Goal: Task Accomplishment & Management: Use online tool/utility

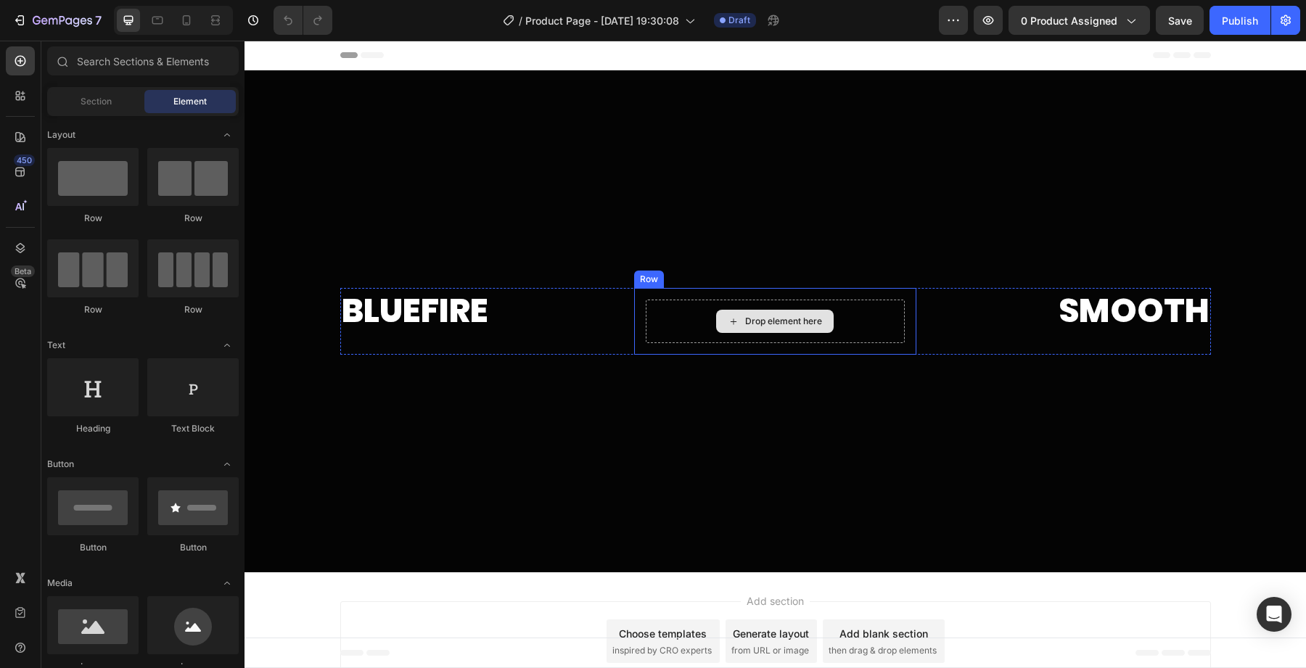
click at [745, 322] on div "Drop element here" at bounding box center [783, 322] width 77 height 12
click at [693, 308] on div "Drop element here" at bounding box center [775, 322] width 259 height 44
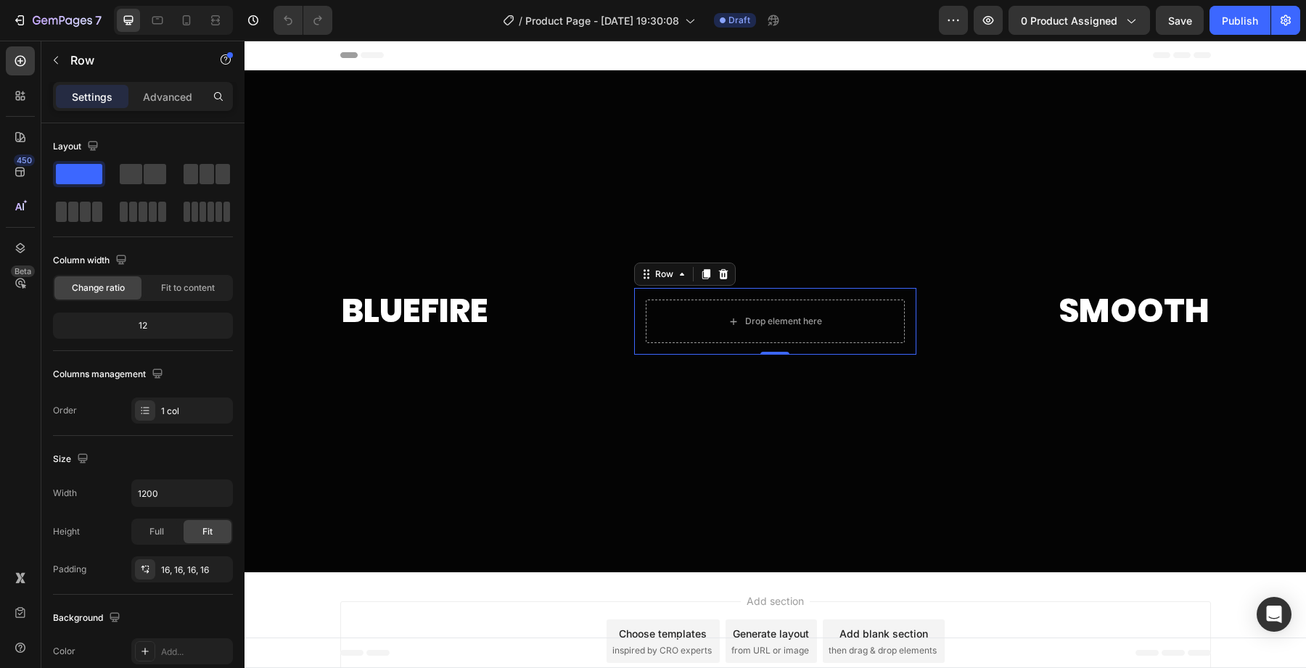
click at [661, 345] on div at bounding box center [775, 321] width 282 height 67
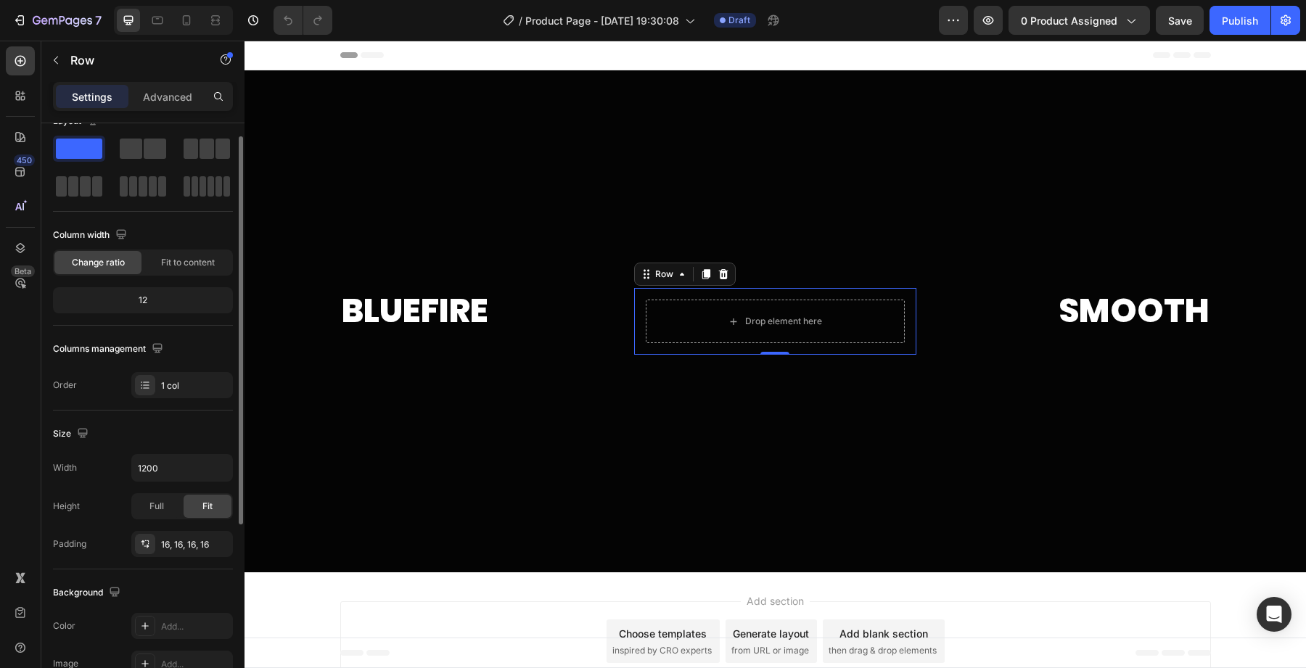
scroll to position [23, 0]
click at [717, 266] on div at bounding box center [723, 273] width 17 height 17
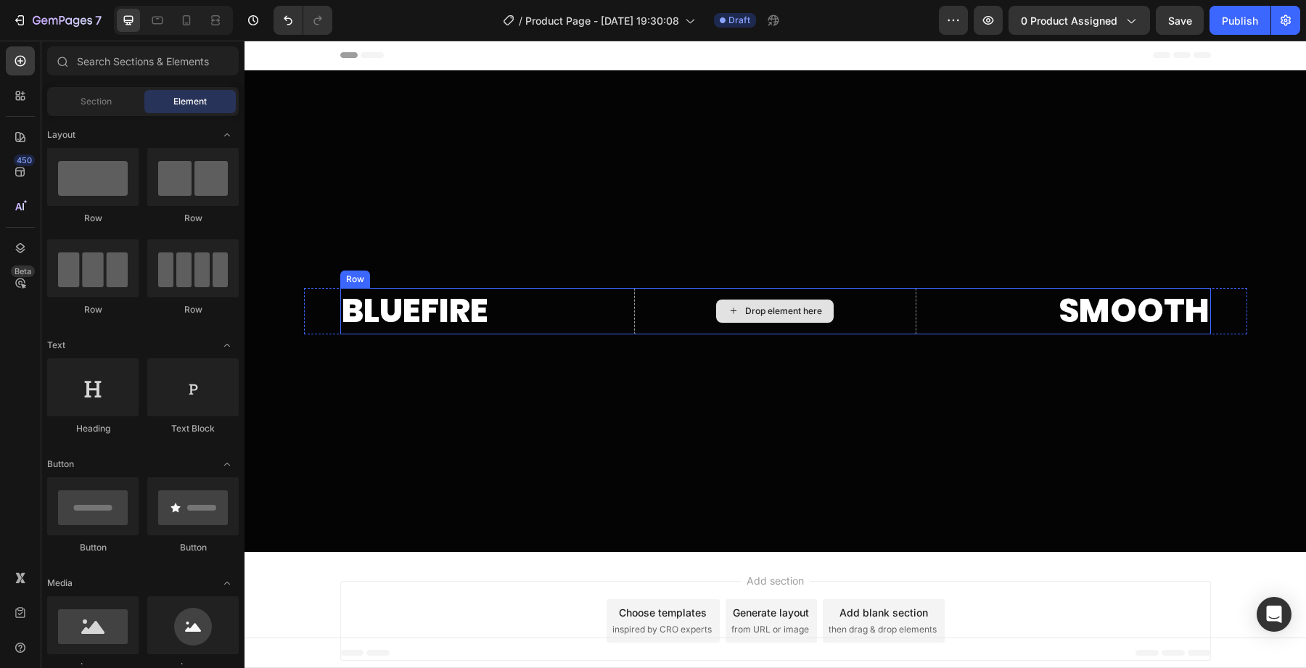
click at [707, 319] on div "Drop element here" at bounding box center [775, 311] width 282 height 46
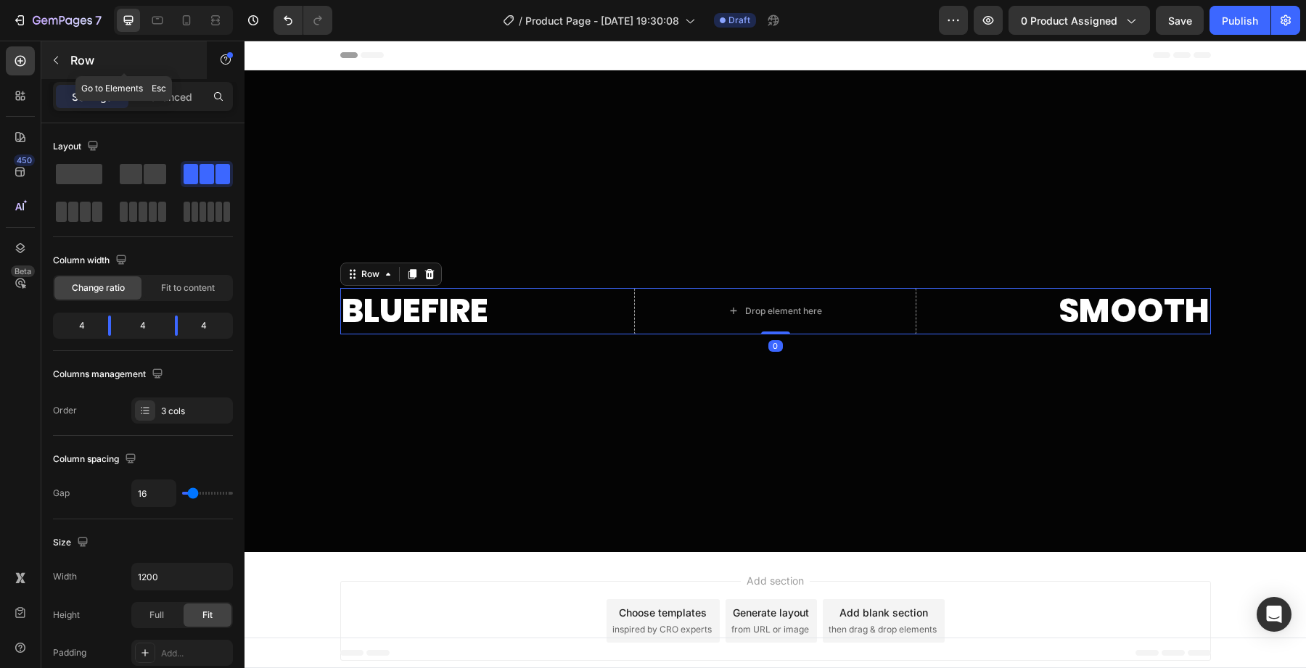
click at [59, 57] on icon "button" at bounding box center [56, 60] width 12 height 12
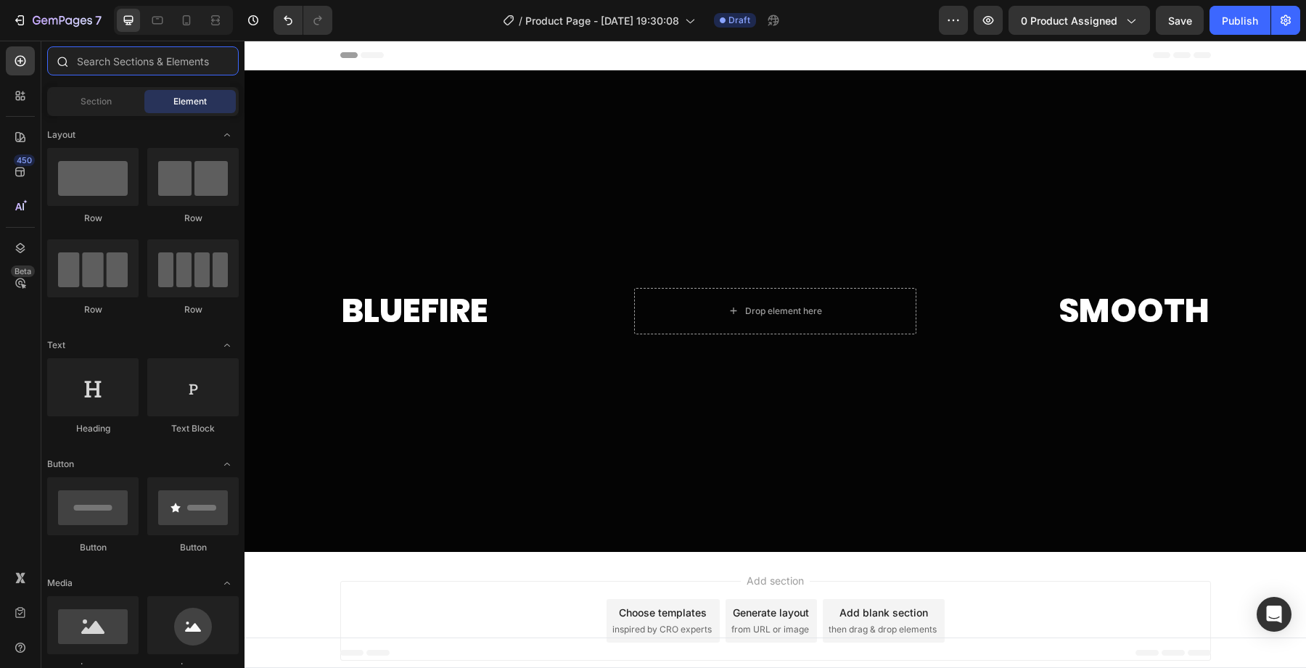
click at [91, 70] on input "text" at bounding box center [143, 60] width 192 height 29
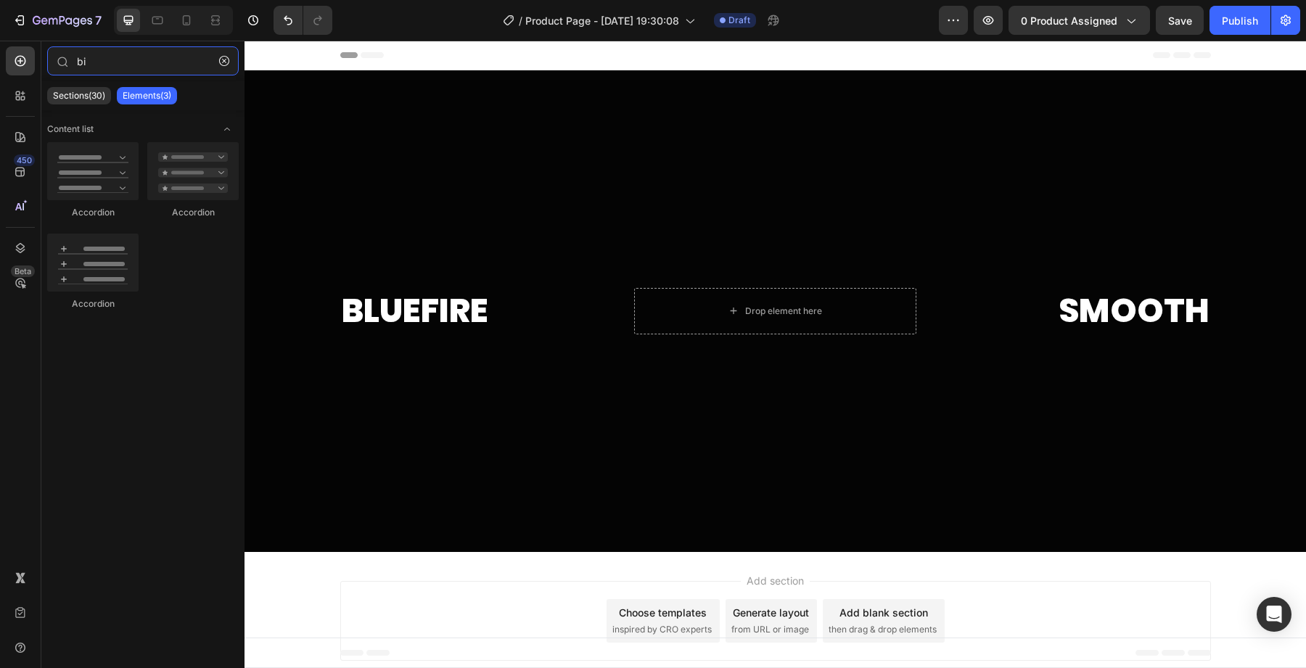
type input "b"
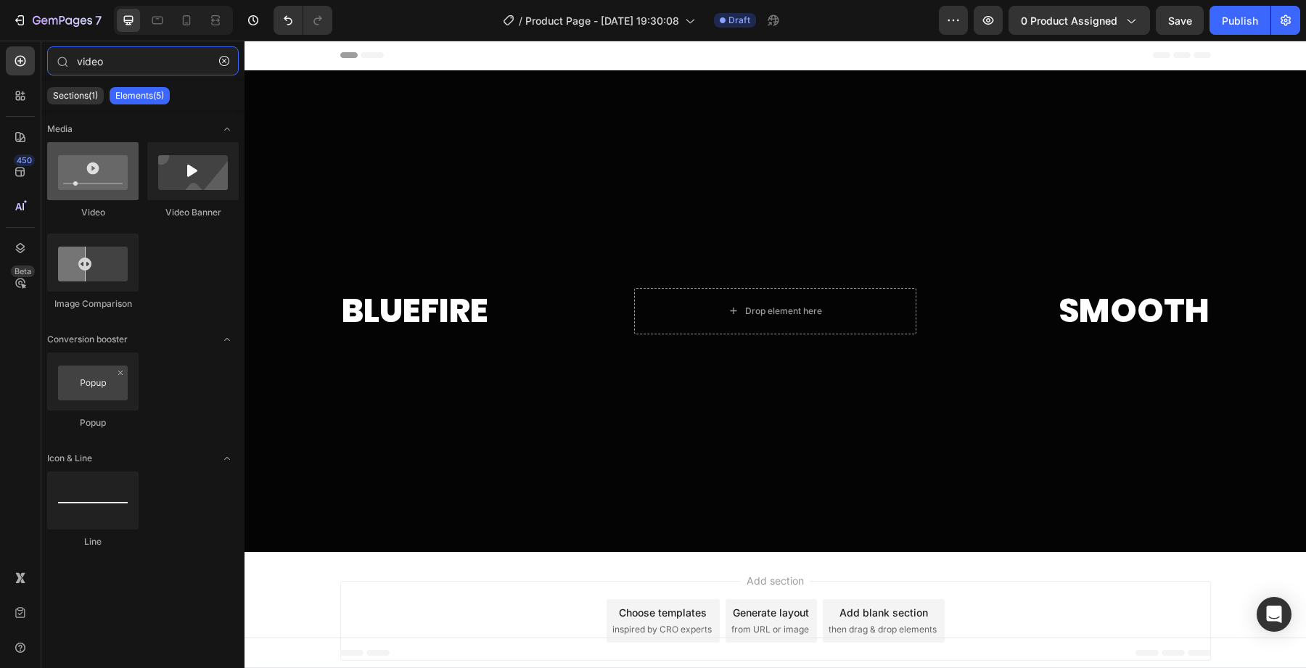
type input "video"
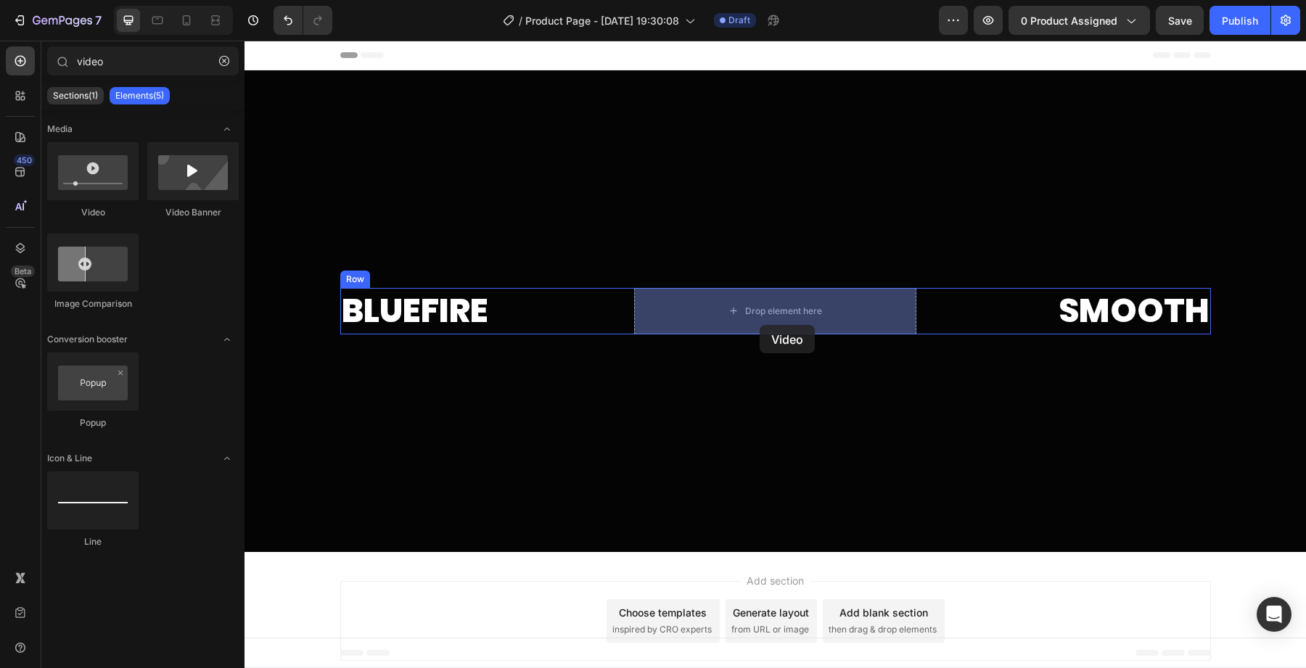
drag, startPoint x: 341, startPoint y: 210, endPoint x: 773, endPoint y: 307, distance: 442.3
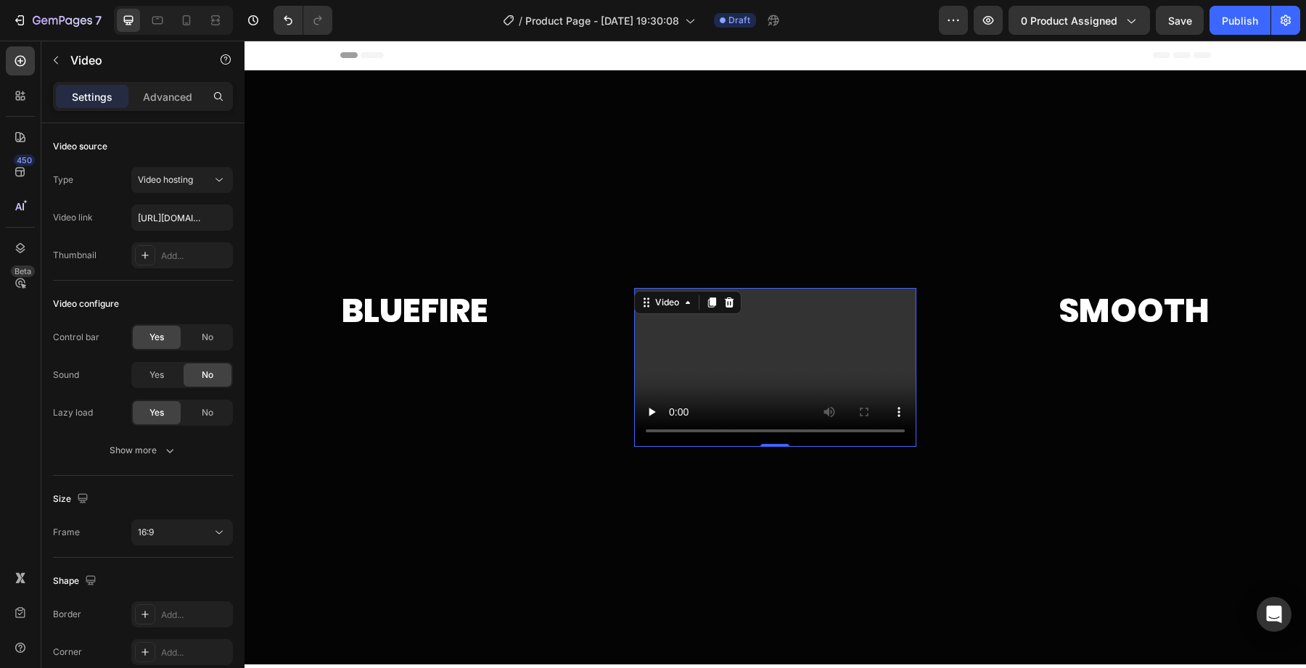
click at [653, 365] on video at bounding box center [775, 367] width 282 height 159
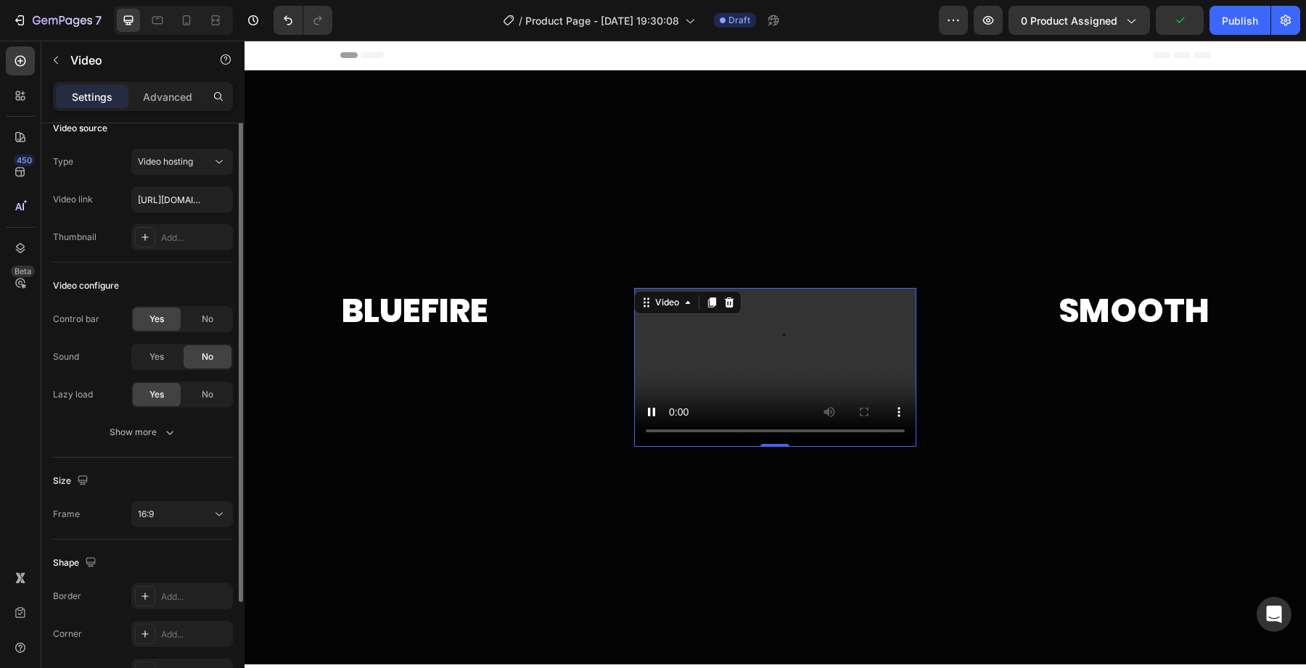
scroll to position [0, 0]
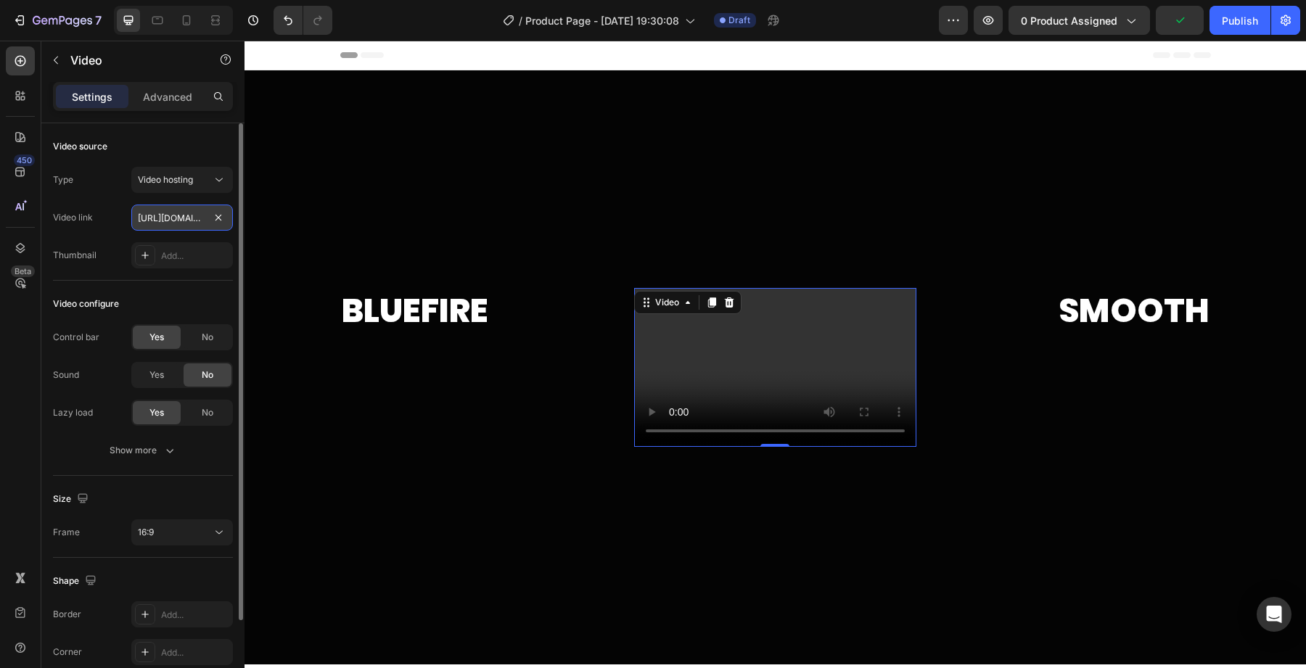
click at [196, 218] on input "[URL][DOMAIN_NAME]" at bounding box center [182, 218] width 102 height 26
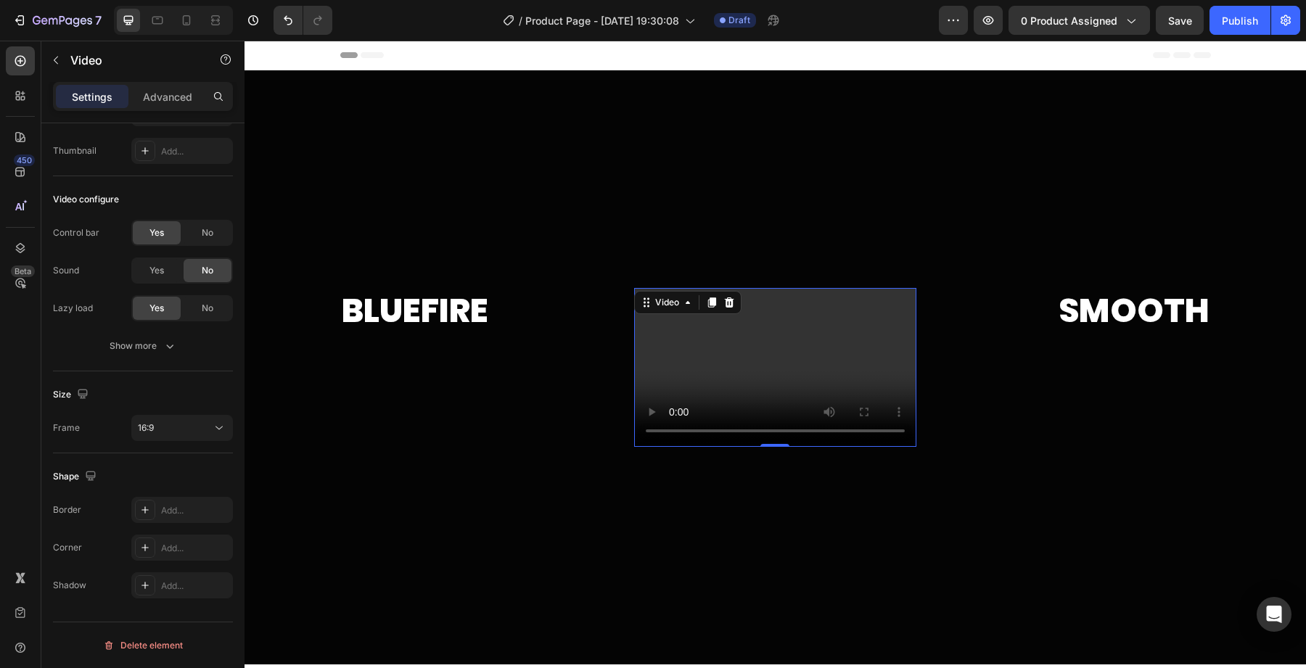
click at [704, 350] on video at bounding box center [775, 367] width 282 height 159
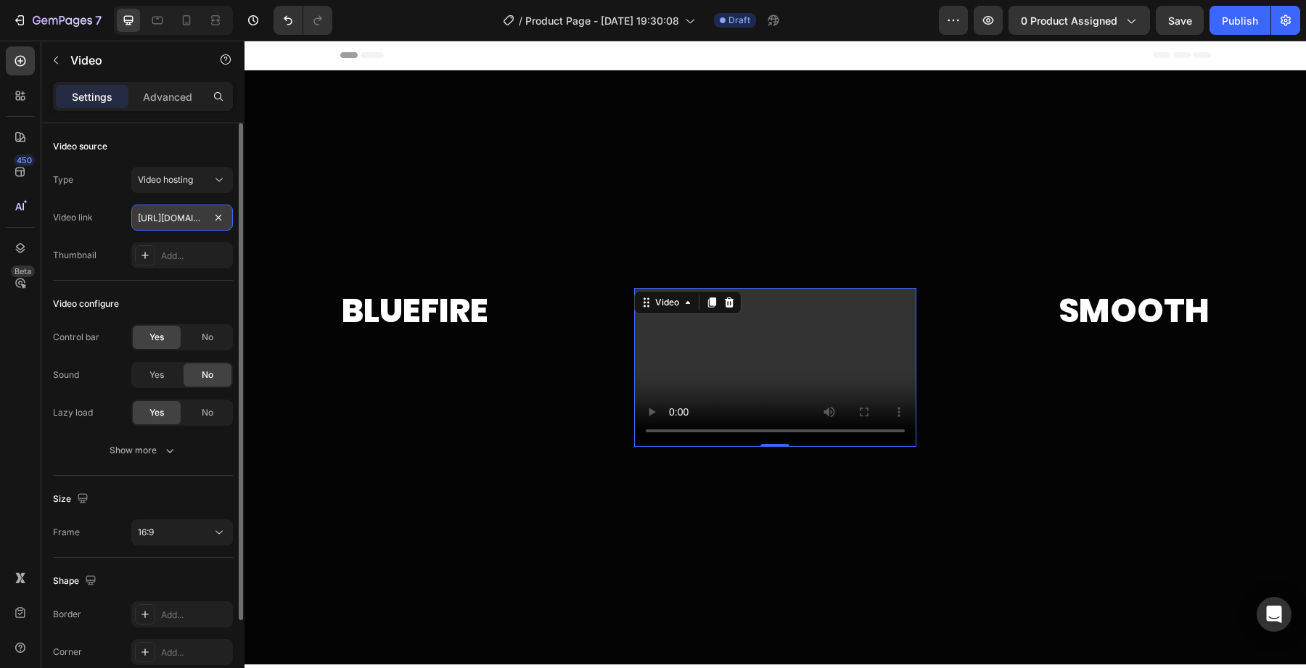
click at [165, 215] on input "[URL][DOMAIN_NAME]" at bounding box center [182, 218] width 102 height 26
click at [673, 342] on video at bounding box center [775, 367] width 282 height 159
click at [175, 208] on input "[URL][DOMAIN_NAME]" at bounding box center [182, 218] width 102 height 26
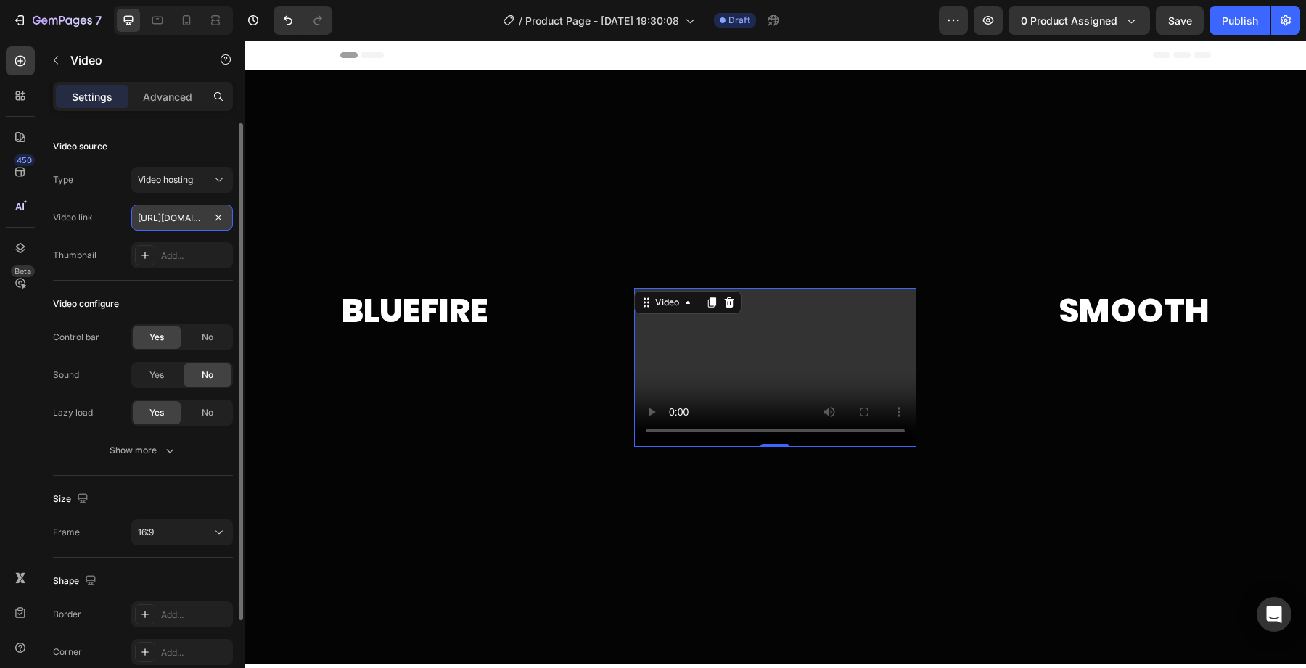
click at [175, 208] on input "[URL][DOMAIN_NAME]" at bounding box center [182, 218] width 102 height 26
click at [193, 189] on button "Video hosting" at bounding box center [182, 180] width 102 height 26
click at [126, 366] on div "Sound Yes No" at bounding box center [143, 375] width 180 height 26
click at [156, 232] on div "Type Video hosting Video link [URL][DOMAIN_NAME] Thumbnail Add..." at bounding box center [143, 218] width 180 height 102
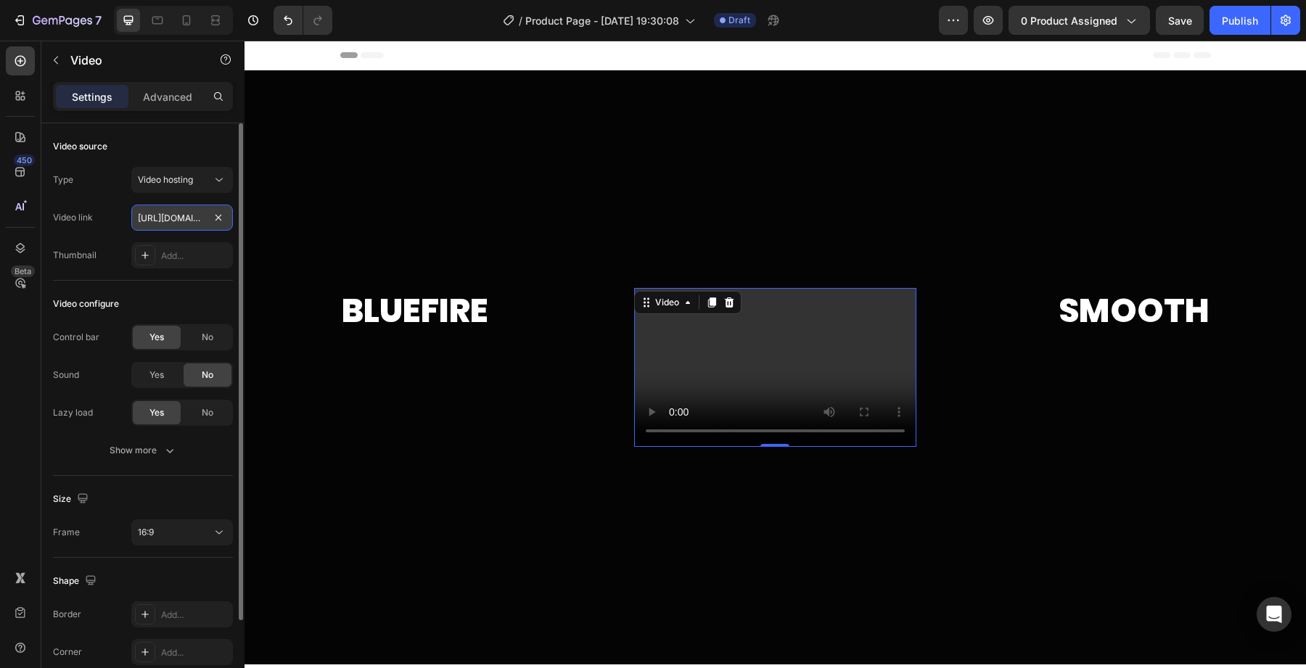
click at [167, 218] on input "[URL][DOMAIN_NAME]" at bounding box center [182, 218] width 102 height 26
paste input "bbe98698582e4c1ab7cb6e21e2d6d7f7.webm"
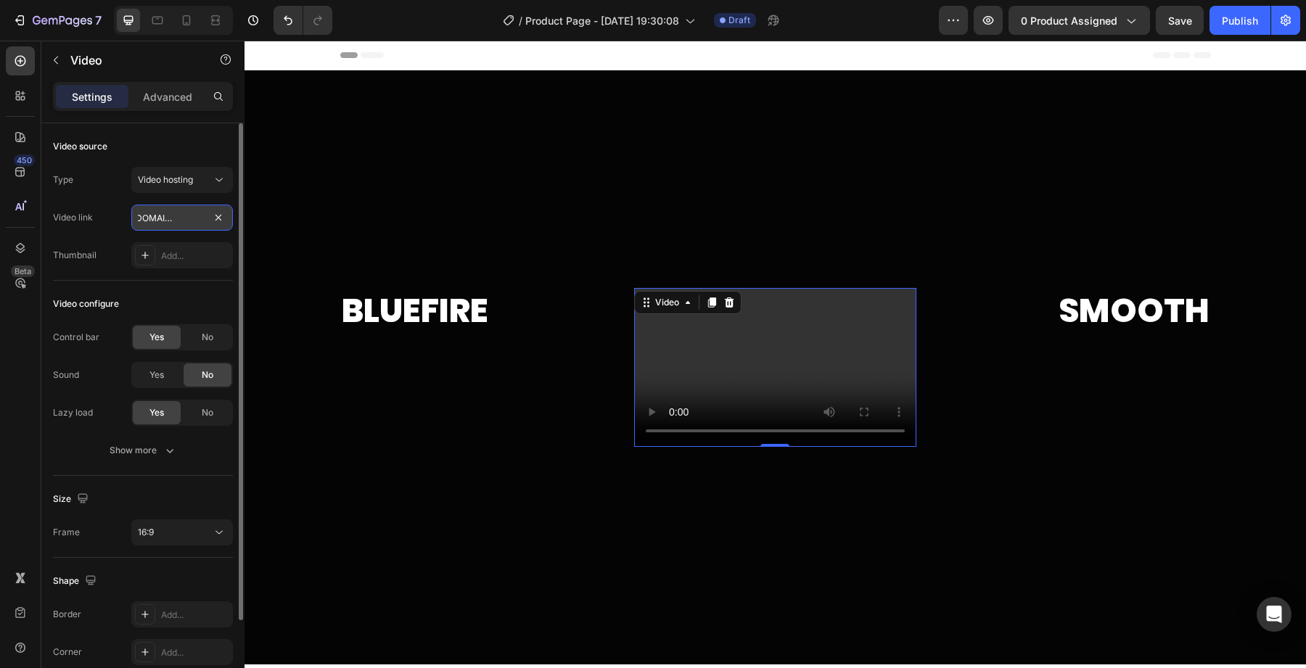
click at [147, 220] on input "[URL][DOMAIN_NAME]" at bounding box center [182, 218] width 102 height 26
drag, startPoint x: 147, startPoint y: 220, endPoint x: 85, endPoint y: 219, distance: 62.4
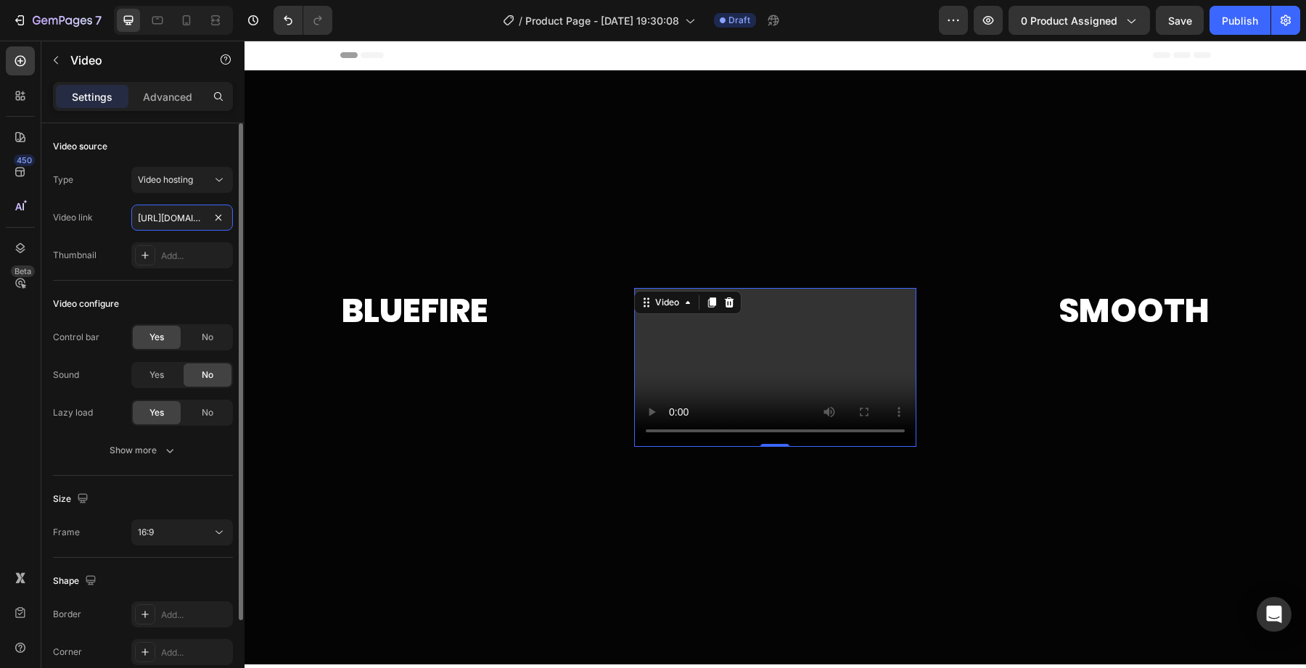
click at [83, 219] on div "Video link [URL][DOMAIN_NAME]" at bounding box center [143, 218] width 180 height 26
click at [122, 211] on div "Video link [URL][DOMAIN_NAME]" at bounding box center [143, 218] width 180 height 26
click at [151, 225] on input "[URL][DOMAIN_NAME]" at bounding box center [182, 218] width 102 height 26
click at [220, 183] on icon at bounding box center [219, 180] width 15 height 15
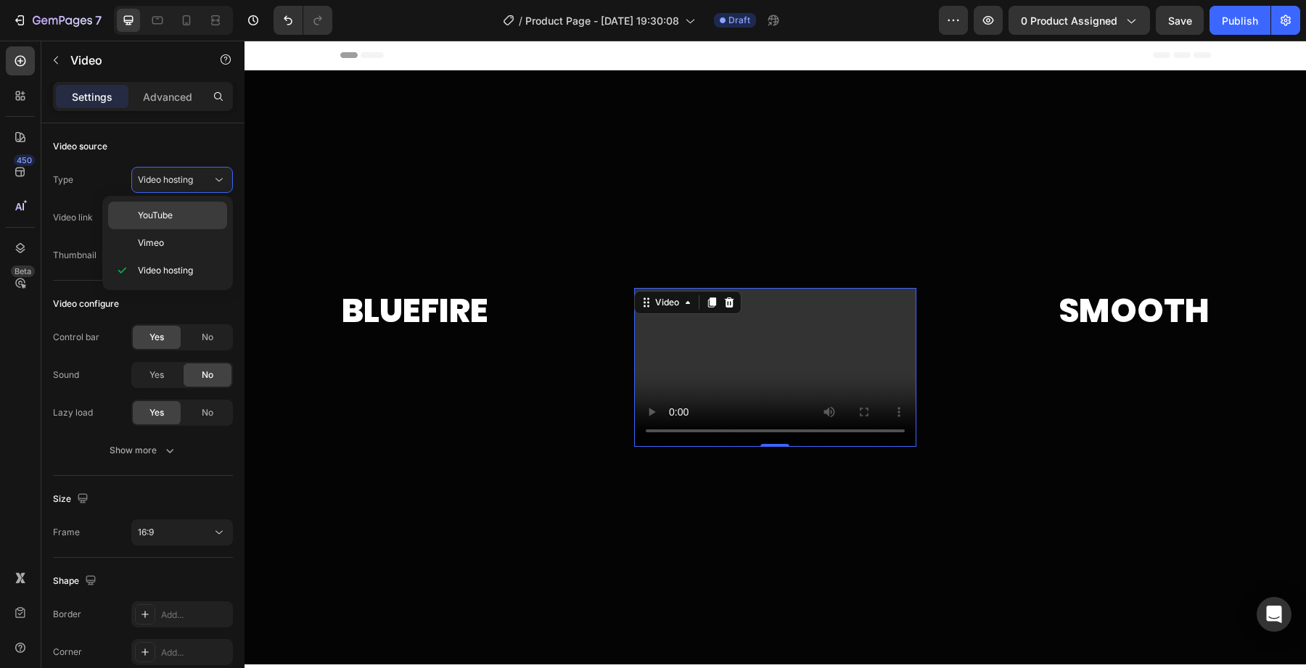
click at [173, 219] on p "YouTube" at bounding box center [179, 215] width 83 height 13
type input "[URL][DOMAIN_NAME]"
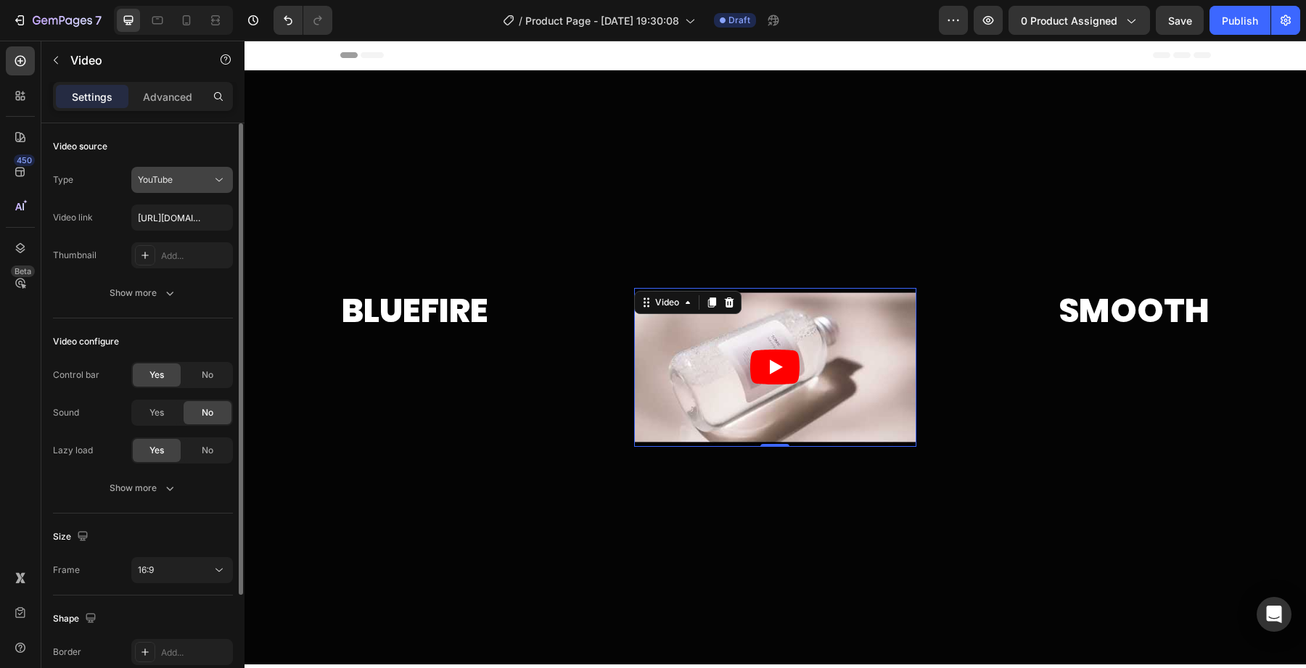
click at [201, 186] on div "YouTube" at bounding box center [182, 180] width 88 height 15
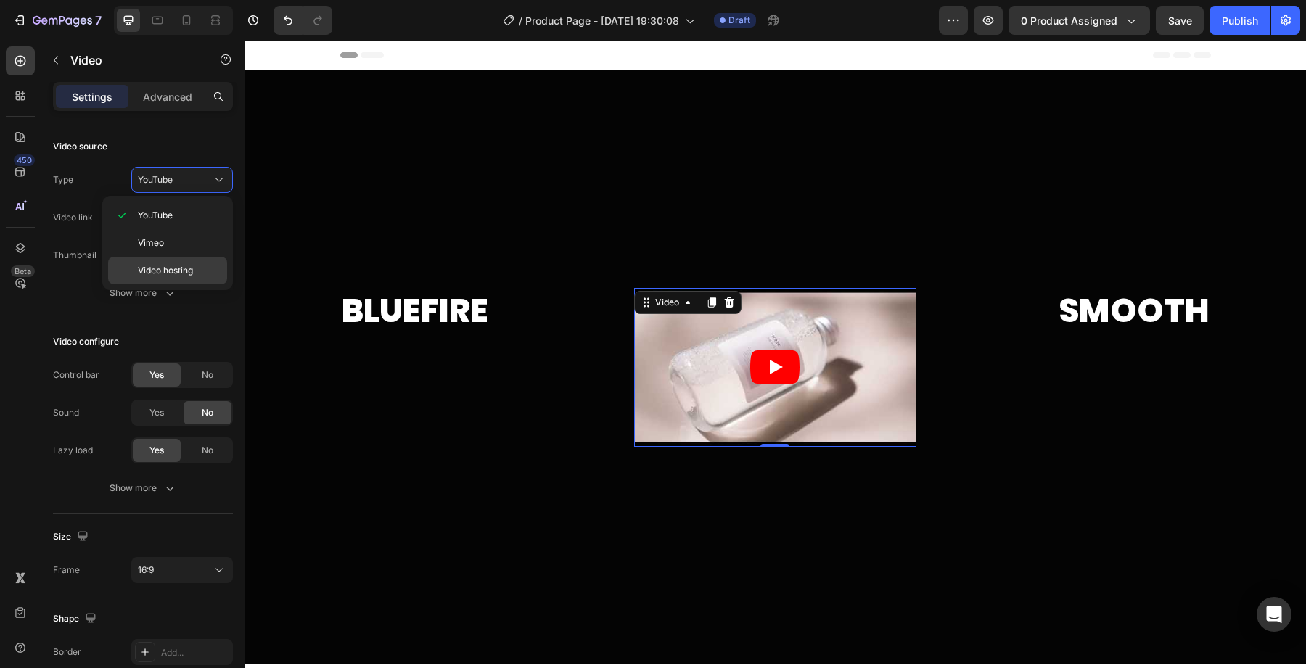
click at [178, 273] on span "Video hosting" at bounding box center [165, 270] width 55 height 13
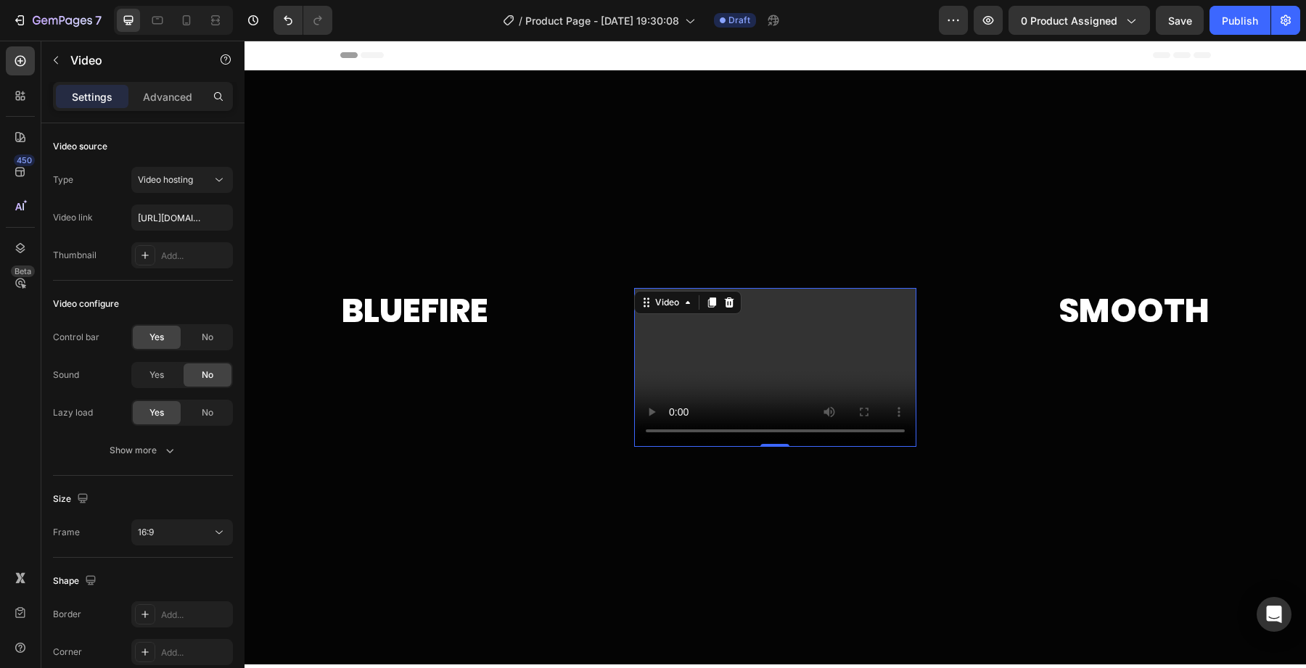
click at [794, 350] on video at bounding box center [775, 367] width 282 height 159
click at [178, 187] on button "Video hosting" at bounding box center [182, 180] width 102 height 26
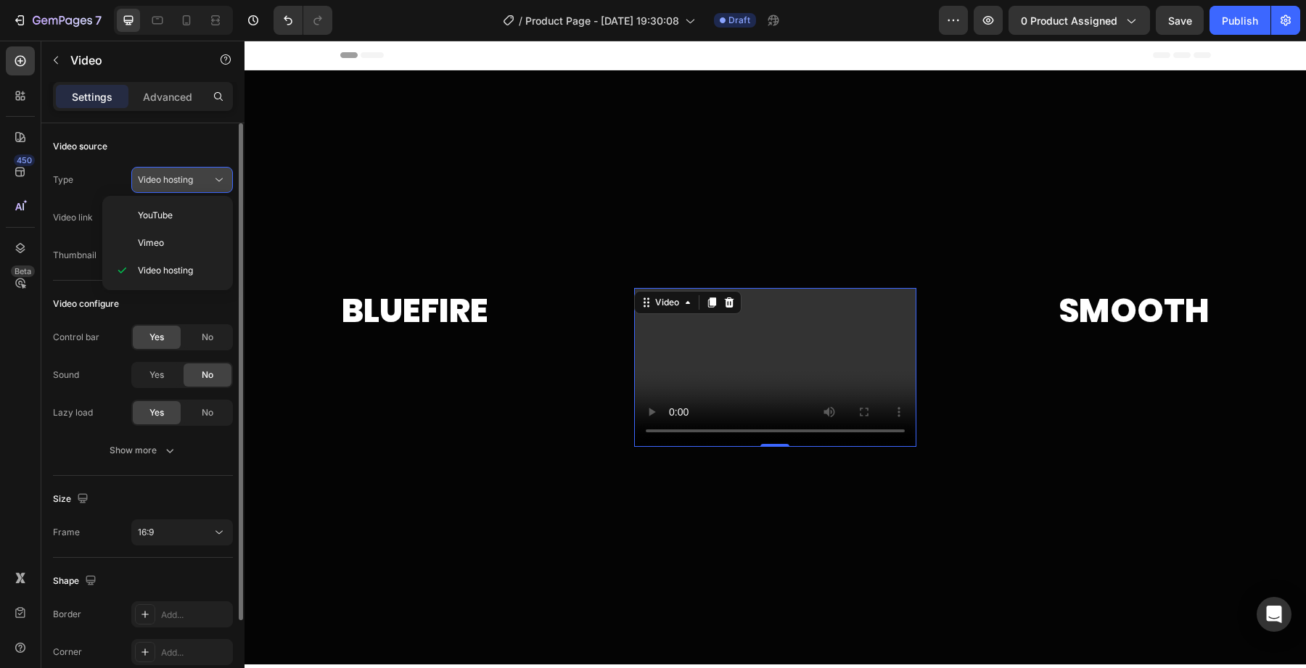
click at [178, 186] on span "Video hosting" at bounding box center [165, 179] width 55 height 13
click at [193, 181] on span "Video hosting" at bounding box center [165, 179] width 55 height 11
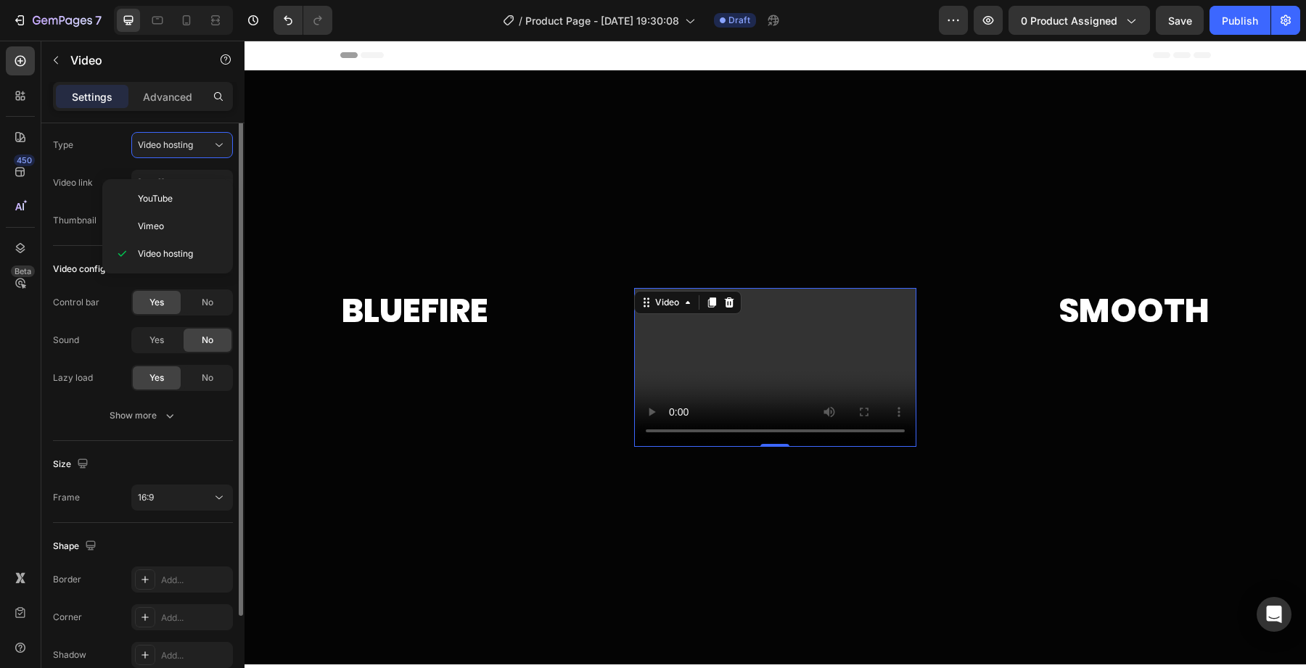
scroll to position [41, 0]
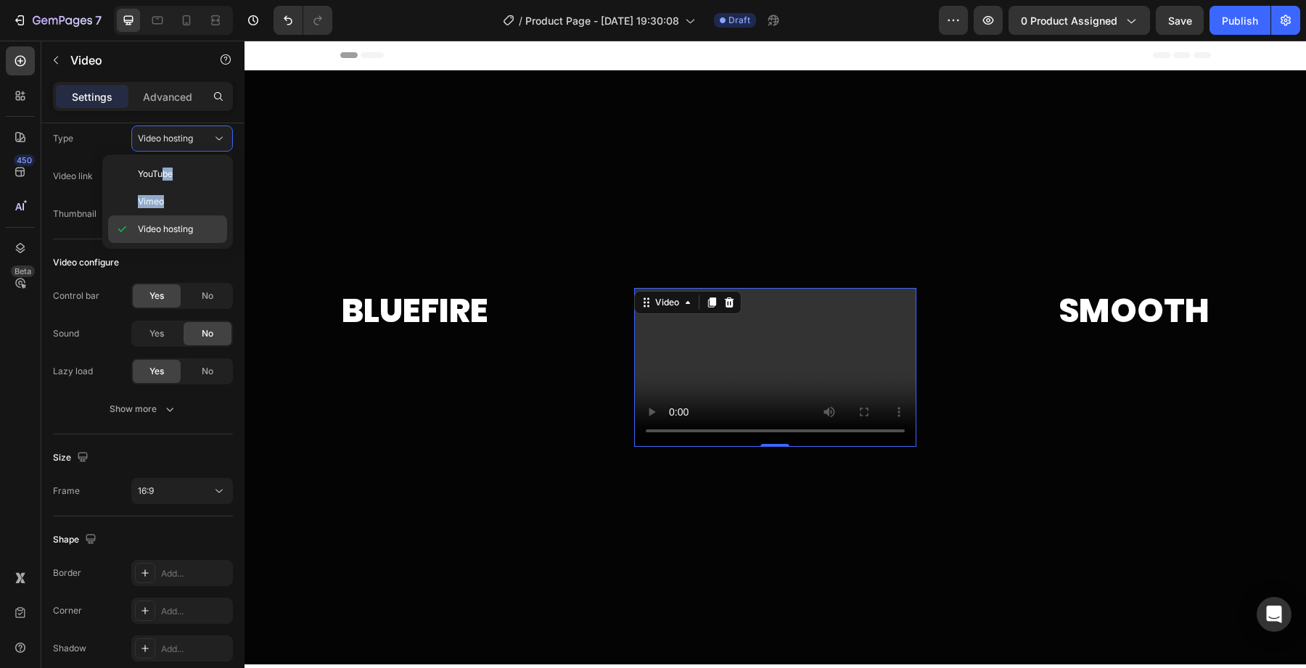
drag, startPoint x: 162, startPoint y: 174, endPoint x: 151, endPoint y: 221, distance: 47.9
click at [151, 221] on div "YouTube Vimeo Video hosting" at bounding box center [167, 201] width 119 height 83
click at [151, 221] on div "Video hosting" at bounding box center [167, 229] width 119 height 28
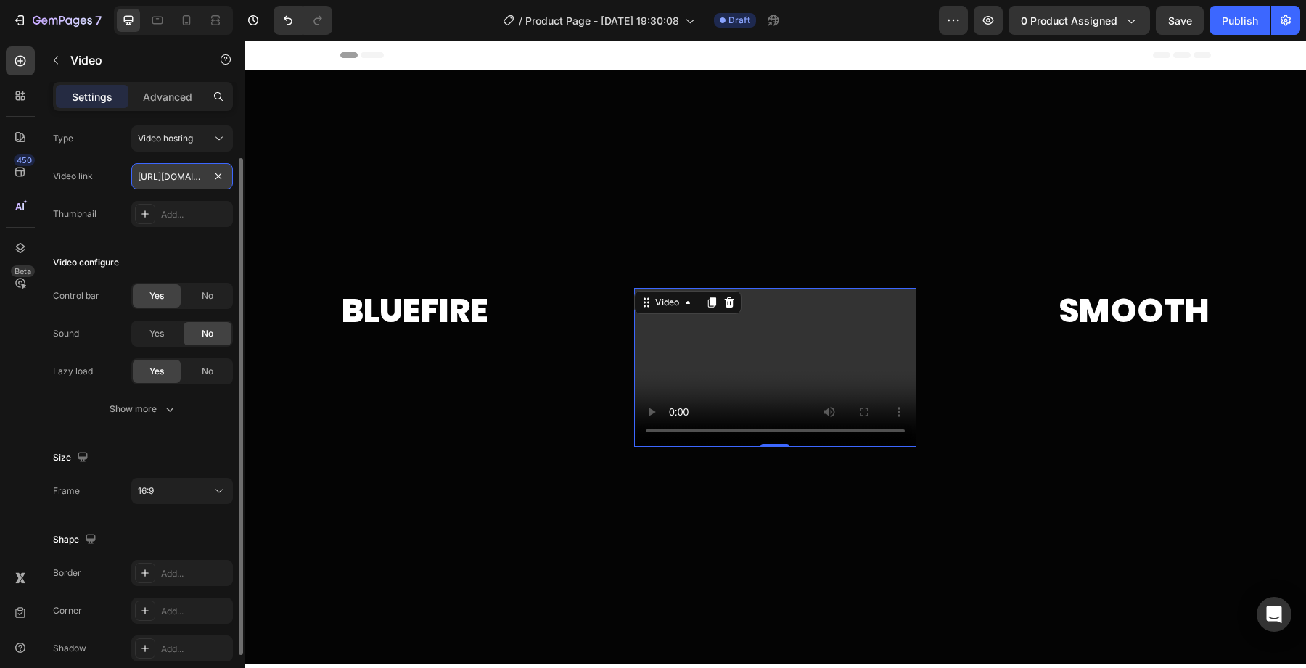
click at [182, 175] on input "[URL][DOMAIN_NAME]" at bounding box center [182, 176] width 102 height 26
paste input "s/files/1/0707/3228/4092/files/LETRAS_1_2.gif?v=1758907509"
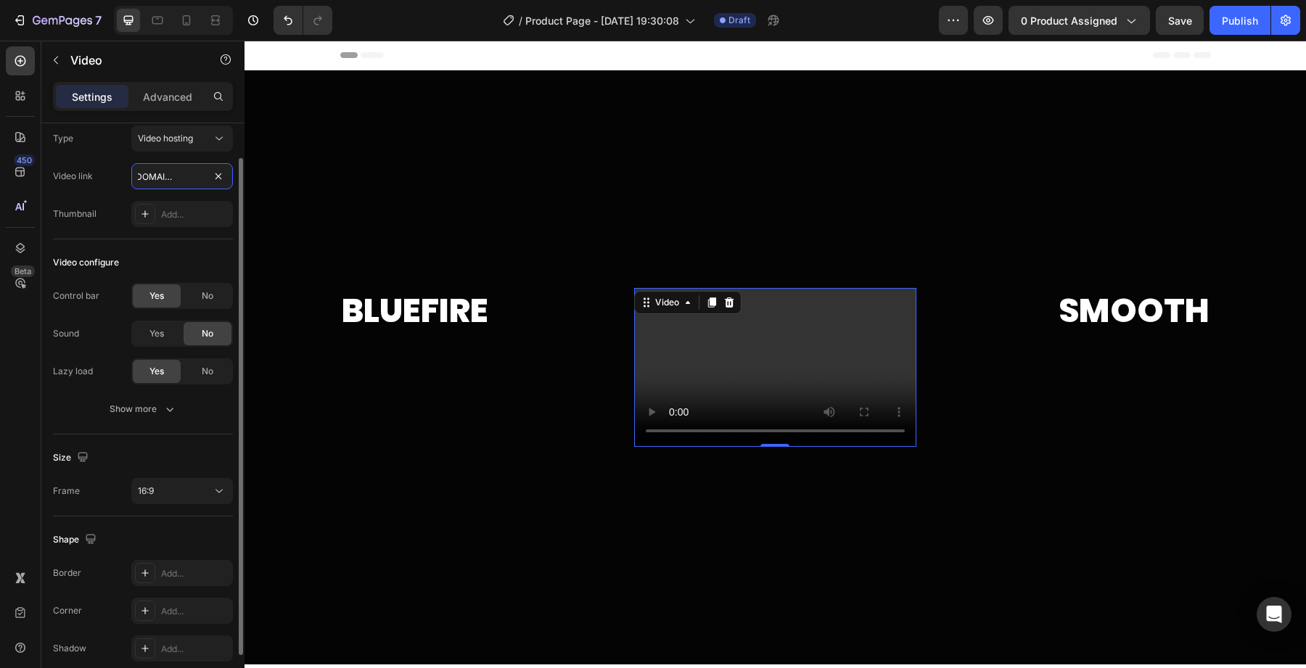
type input "[URL][DOMAIN_NAME]"
click at [107, 176] on div "Video link [URL][DOMAIN_NAME]" at bounding box center [143, 176] width 180 height 26
click at [759, 343] on video at bounding box center [775, 367] width 282 height 159
click at [119, 198] on div "Type Video hosting Video link [URL][DOMAIN_NAME] Thumbnail Add..." at bounding box center [143, 176] width 180 height 102
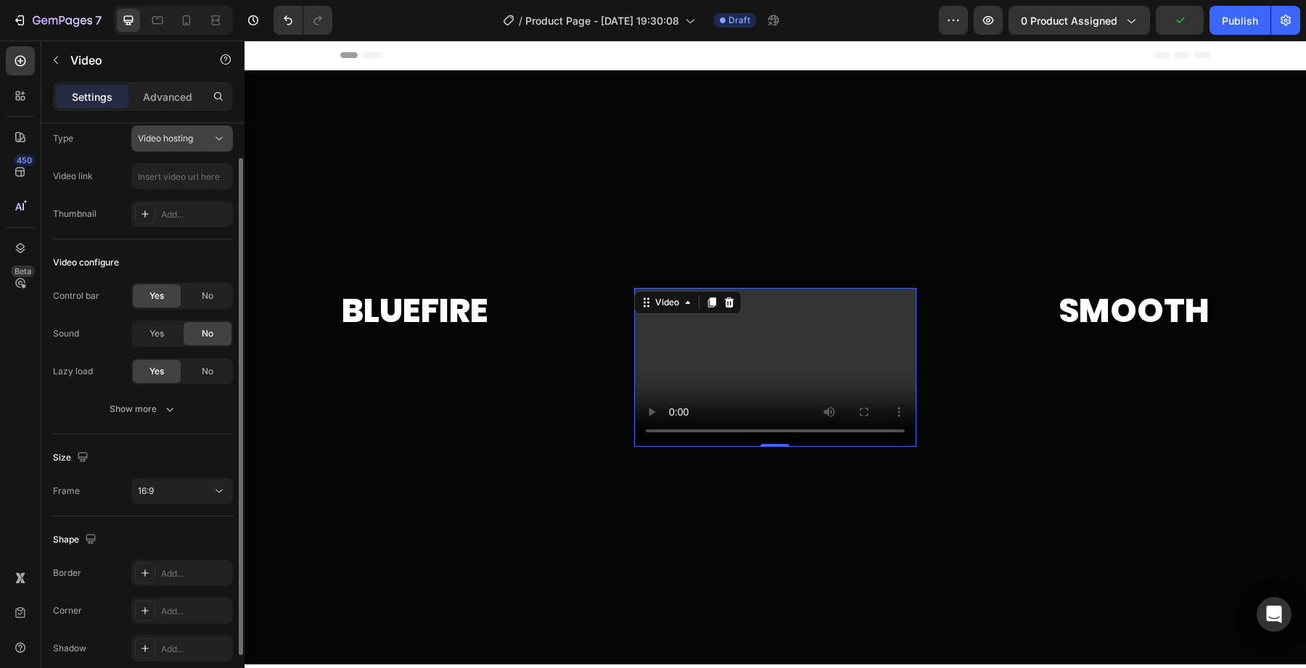
click at [188, 140] on span "Video hosting" at bounding box center [165, 138] width 55 height 11
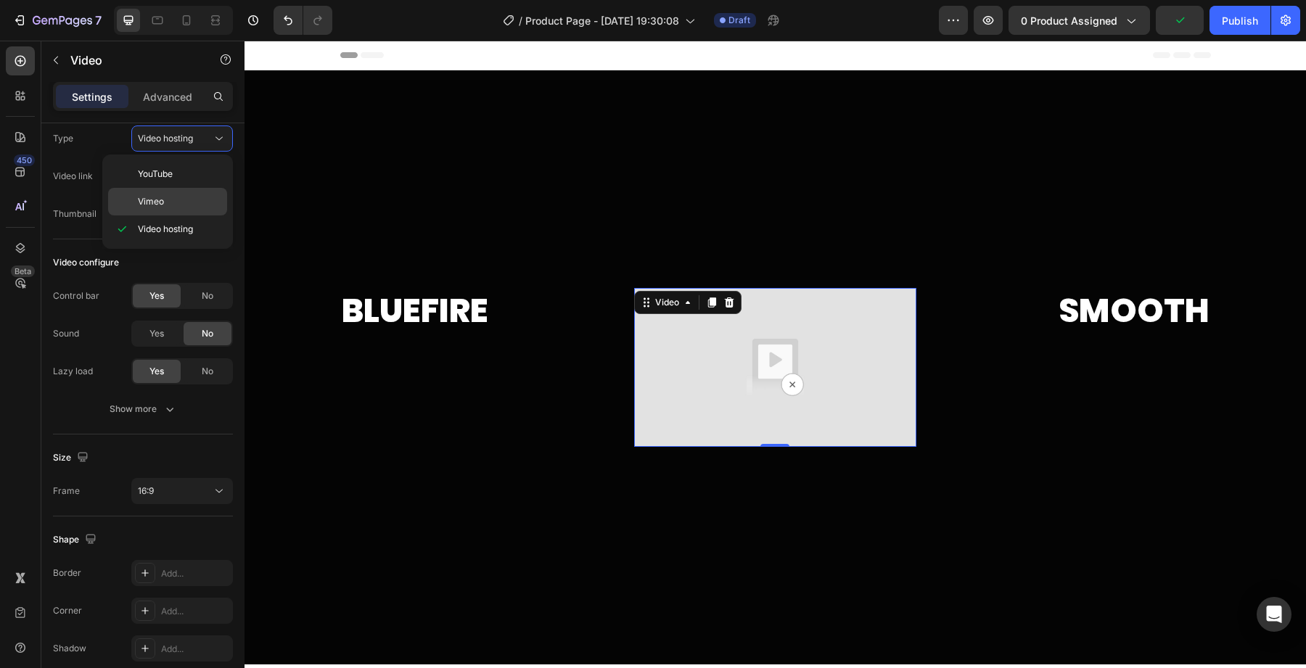
click at [166, 189] on div "Vimeo" at bounding box center [167, 202] width 119 height 28
type input "[URL][DOMAIN_NAME]"
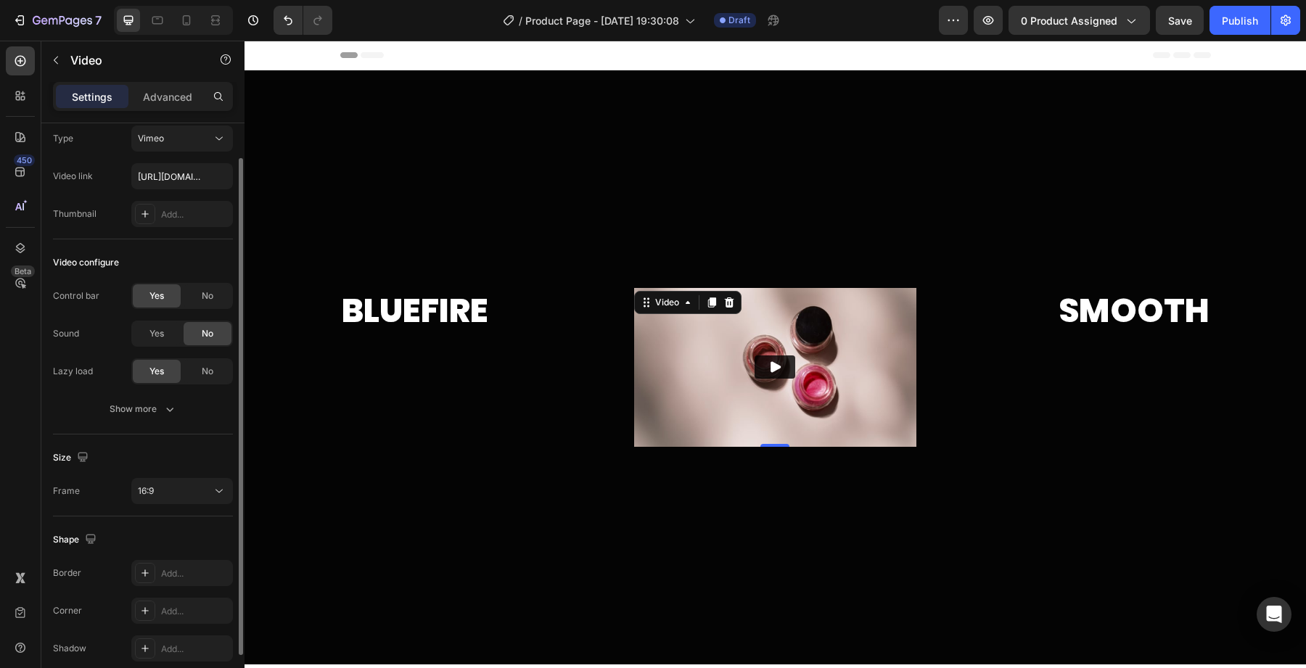
click at [170, 152] on div "Type Vimeo Video link [URL][DOMAIN_NAME] Thumbnail Add..." at bounding box center [143, 176] width 180 height 102
click at [170, 137] on div "Vimeo" at bounding box center [175, 138] width 74 height 13
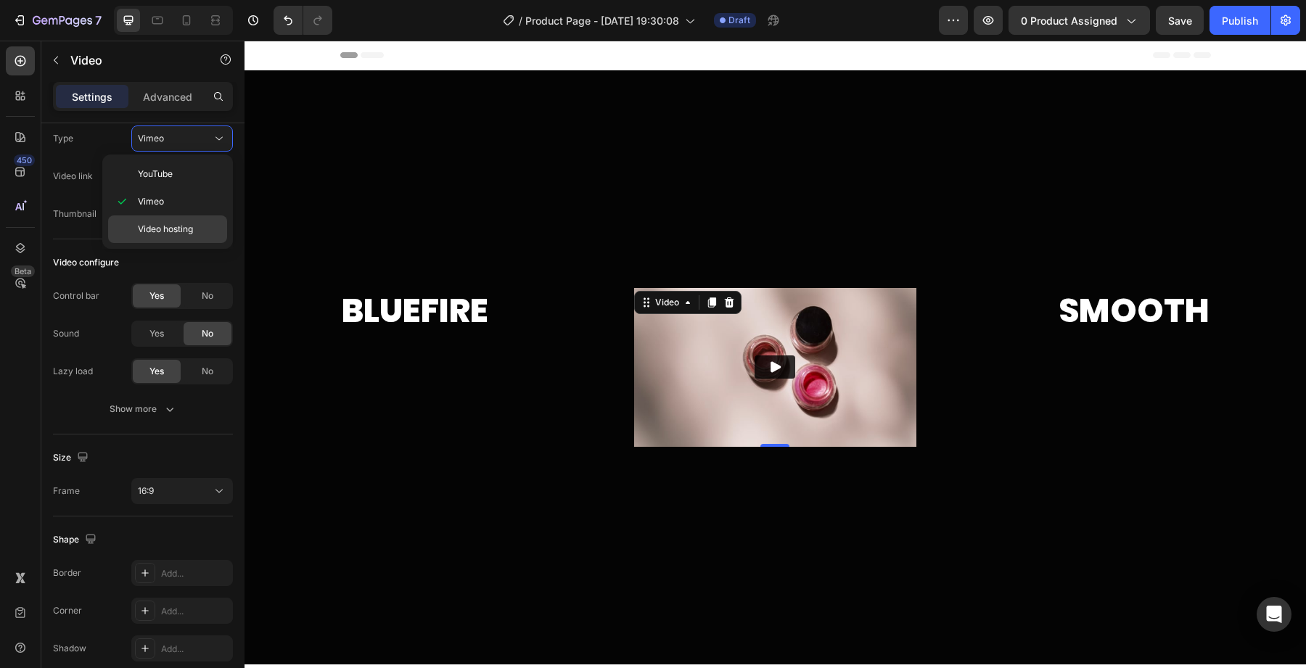
click at [164, 234] on span "Video hosting" at bounding box center [165, 229] width 55 height 13
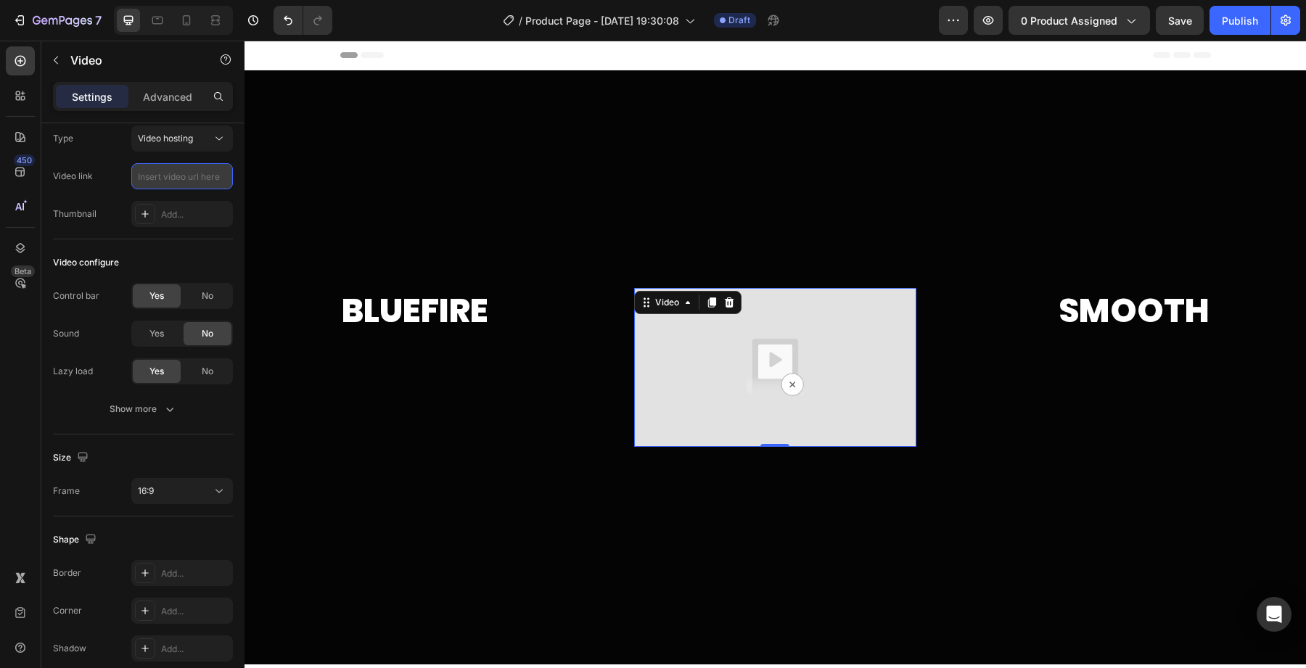
click at [177, 179] on input "text" at bounding box center [182, 176] width 102 height 26
paste input "[URL][DOMAIN_NAME]"
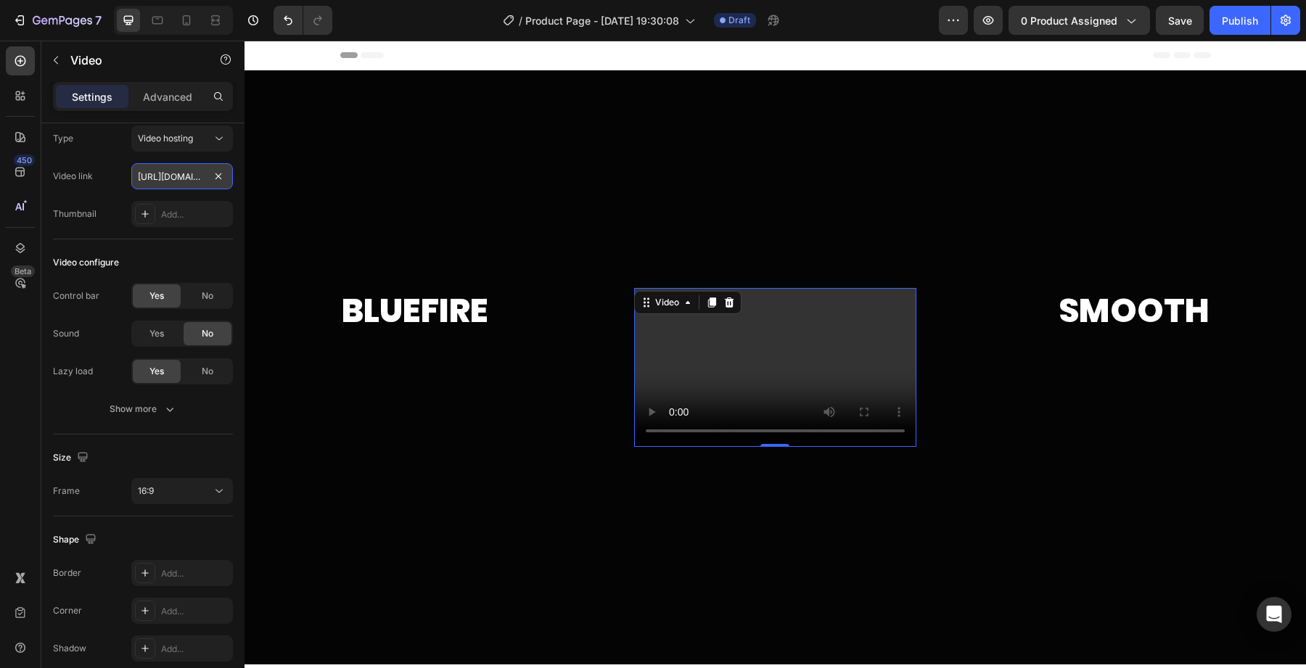
scroll to position [0, 291]
type input "[URL][DOMAIN_NAME]"
click at [101, 204] on div "Thumbnail Add..." at bounding box center [143, 214] width 180 height 26
click at [685, 378] on video at bounding box center [775, 367] width 282 height 159
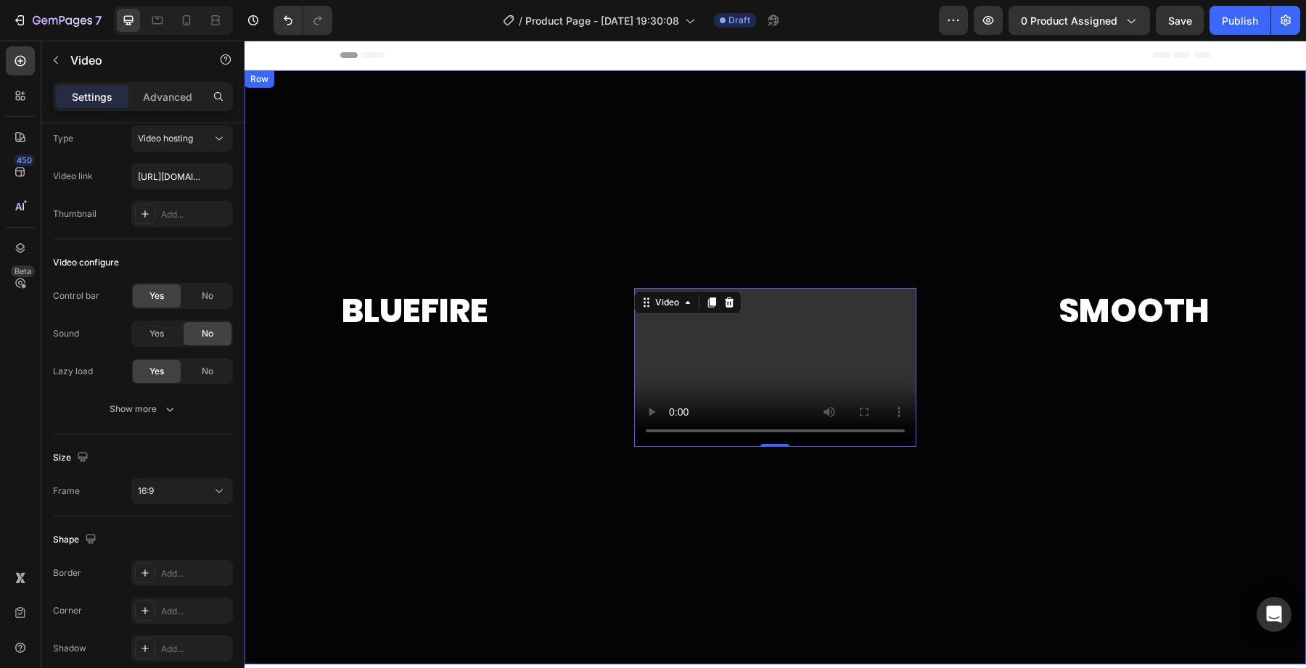
click at [754, 246] on div at bounding box center [774, 367] width 1061 height 594
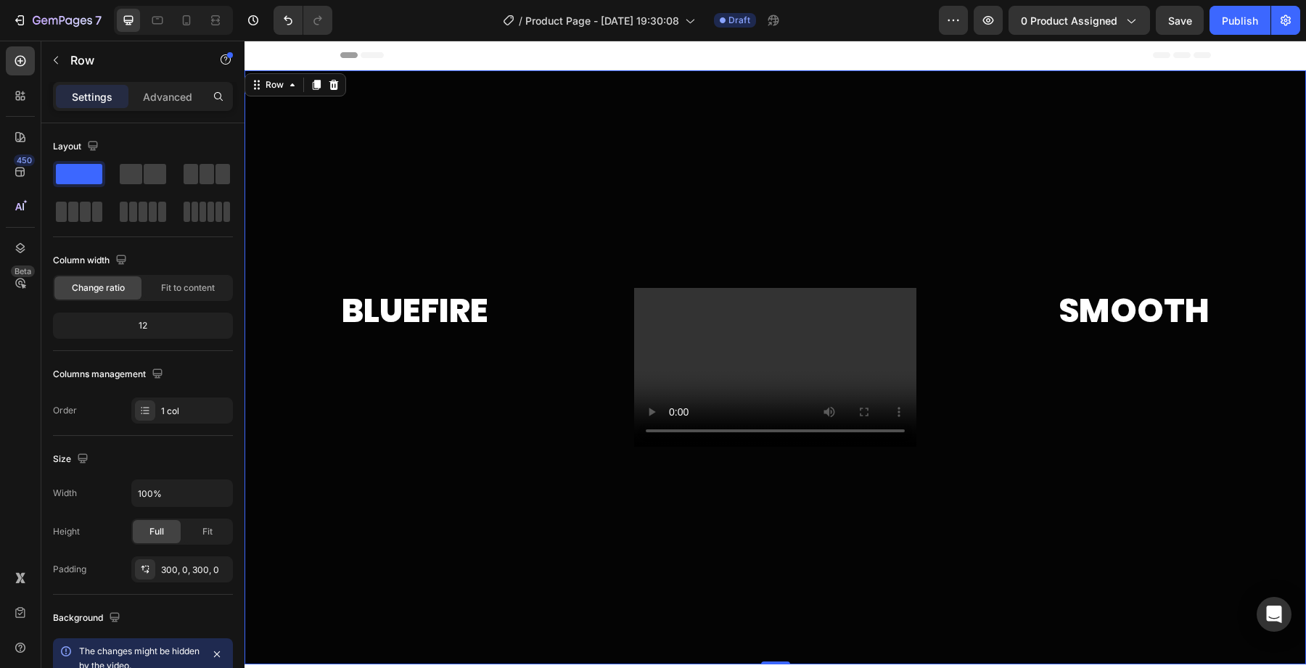
click at [181, 112] on div "Settings Advanced" at bounding box center [142, 102] width 203 height 41
click at [174, 101] on p "Advanced" at bounding box center [167, 96] width 49 height 15
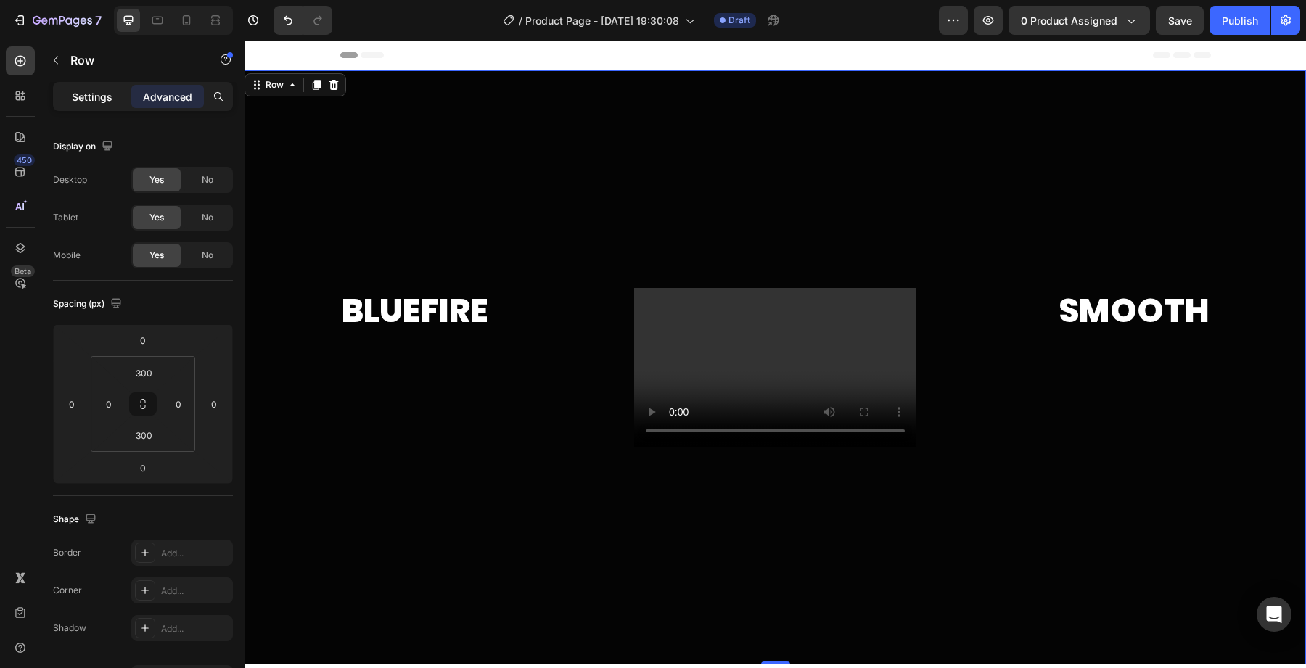
click at [110, 107] on div "Settings" at bounding box center [92, 96] width 73 height 23
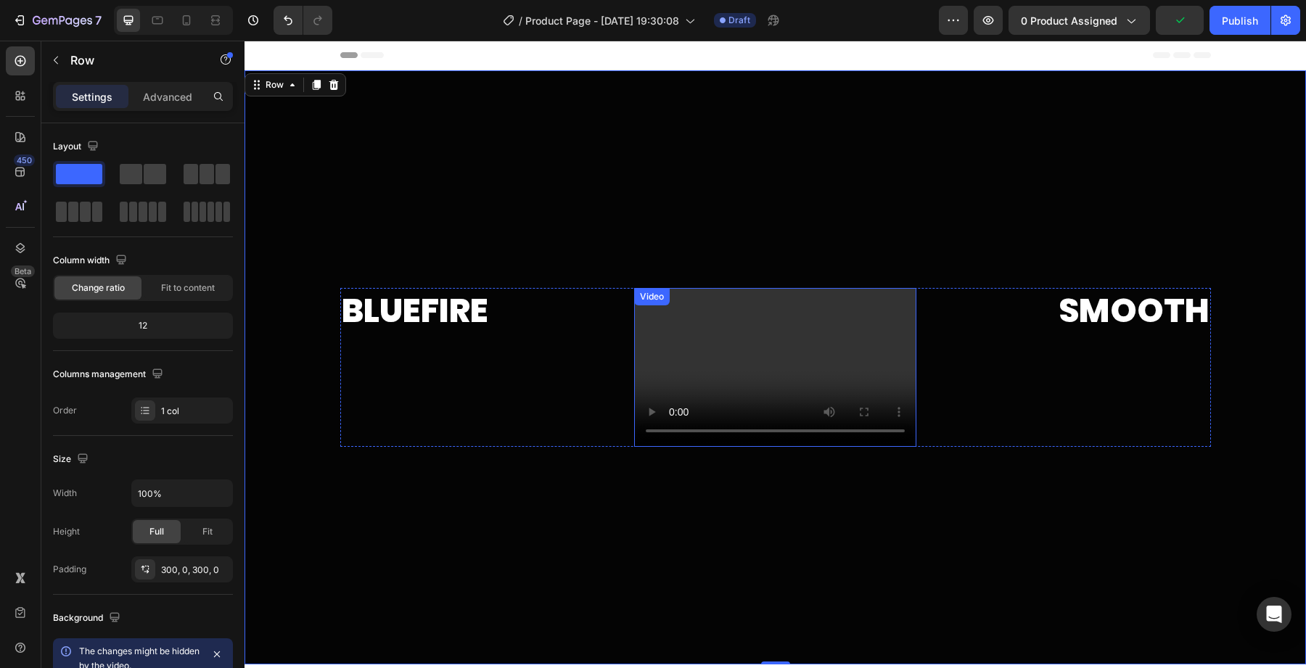
click at [739, 346] on video at bounding box center [775, 367] width 282 height 159
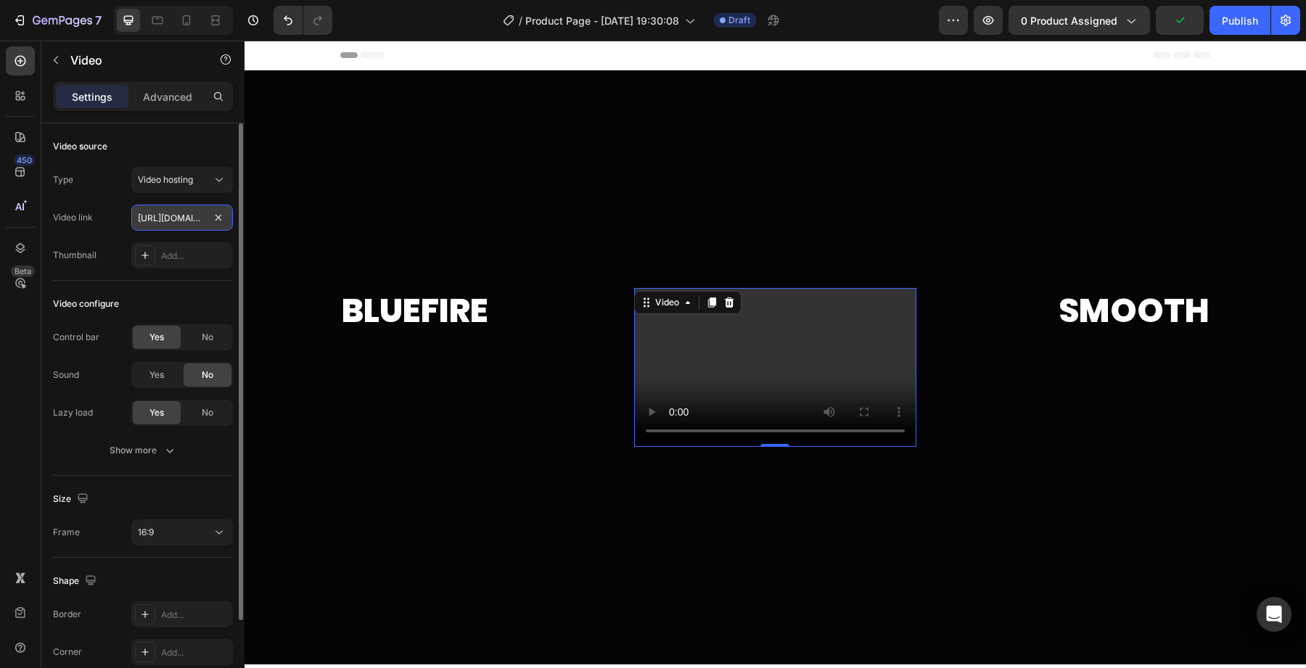
click at [176, 210] on input "[URL][DOMAIN_NAME]" at bounding box center [182, 218] width 102 height 26
click at [214, 179] on icon at bounding box center [219, 180] width 15 height 15
click at [186, 151] on div "Video source" at bounding box center [143, 146] width 180 height 23
click at [733, 300] on icon at bounding box center [729, 303] width 12 height 12
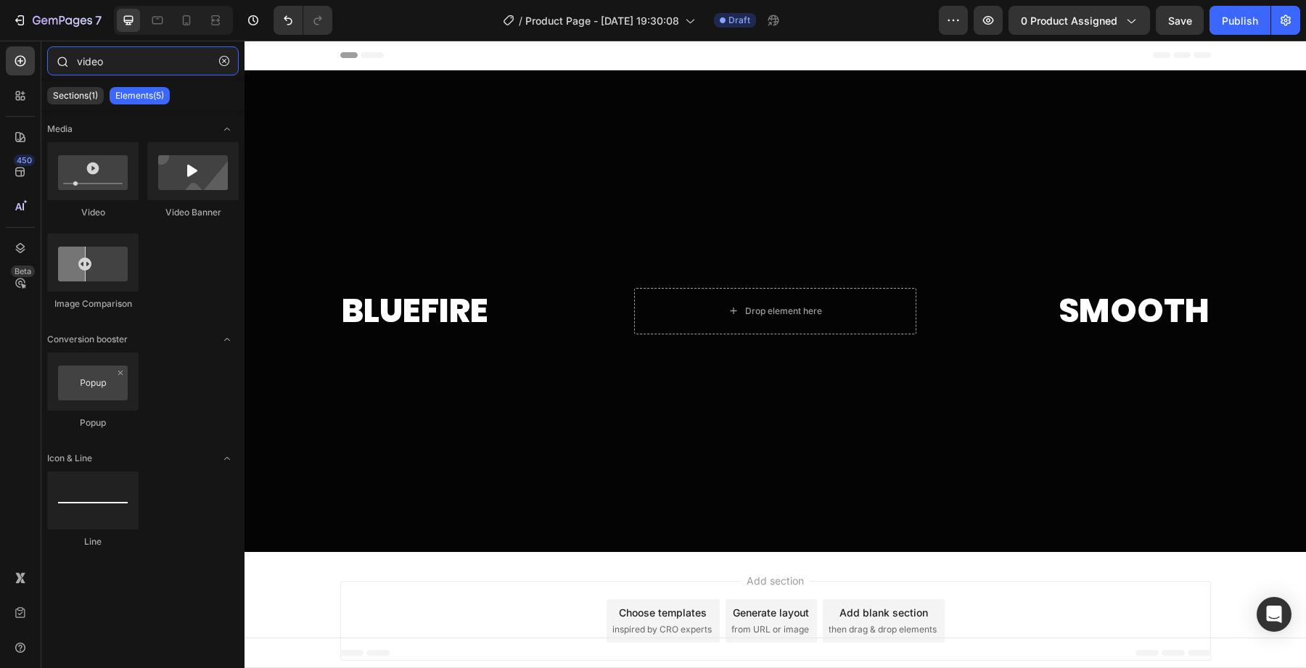
click at [110, 59] on input "video" at bounding box center [143, 60] width 192 height 29
type input "o"
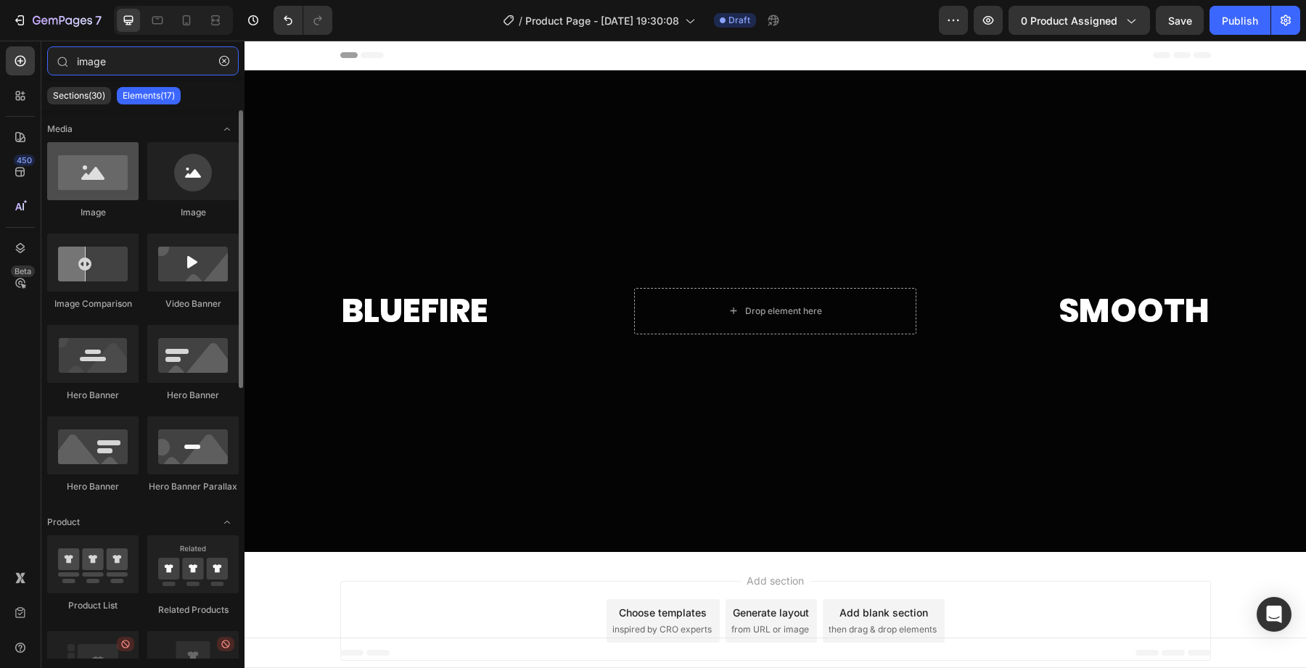
type input "image"
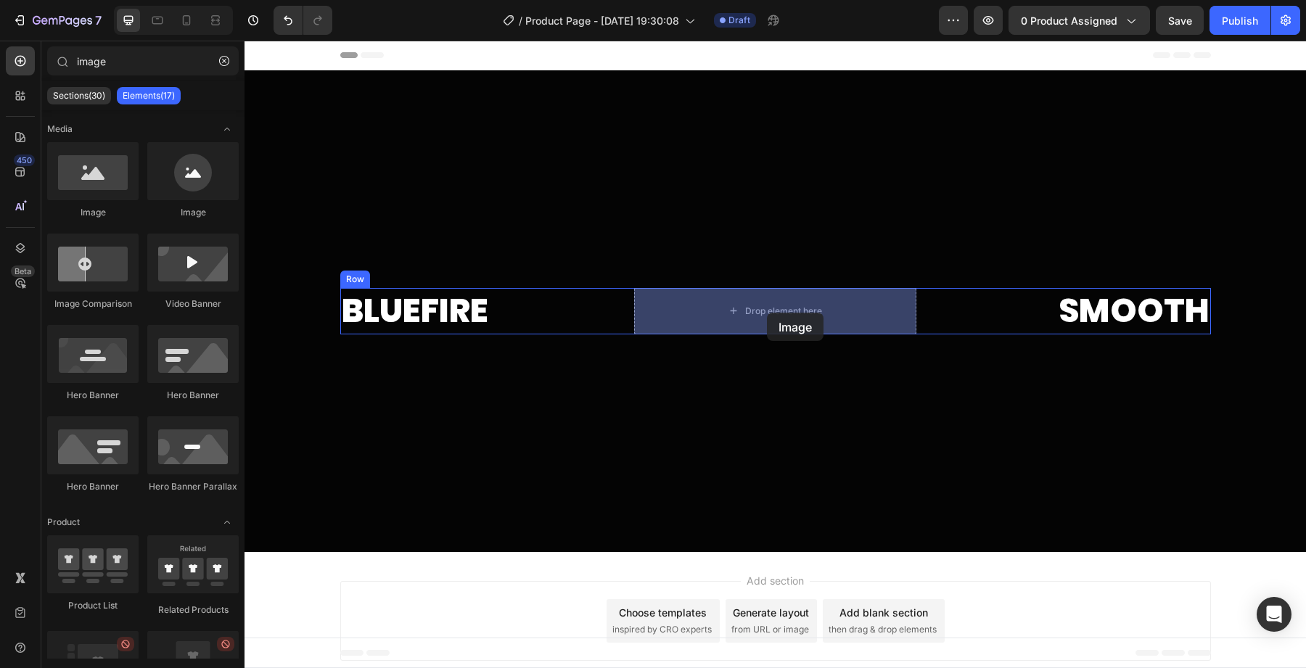
drag, startPoint x: 330, startPoint y: 227, endPoint x: 767, endPoint y: 312, distance: 444.9
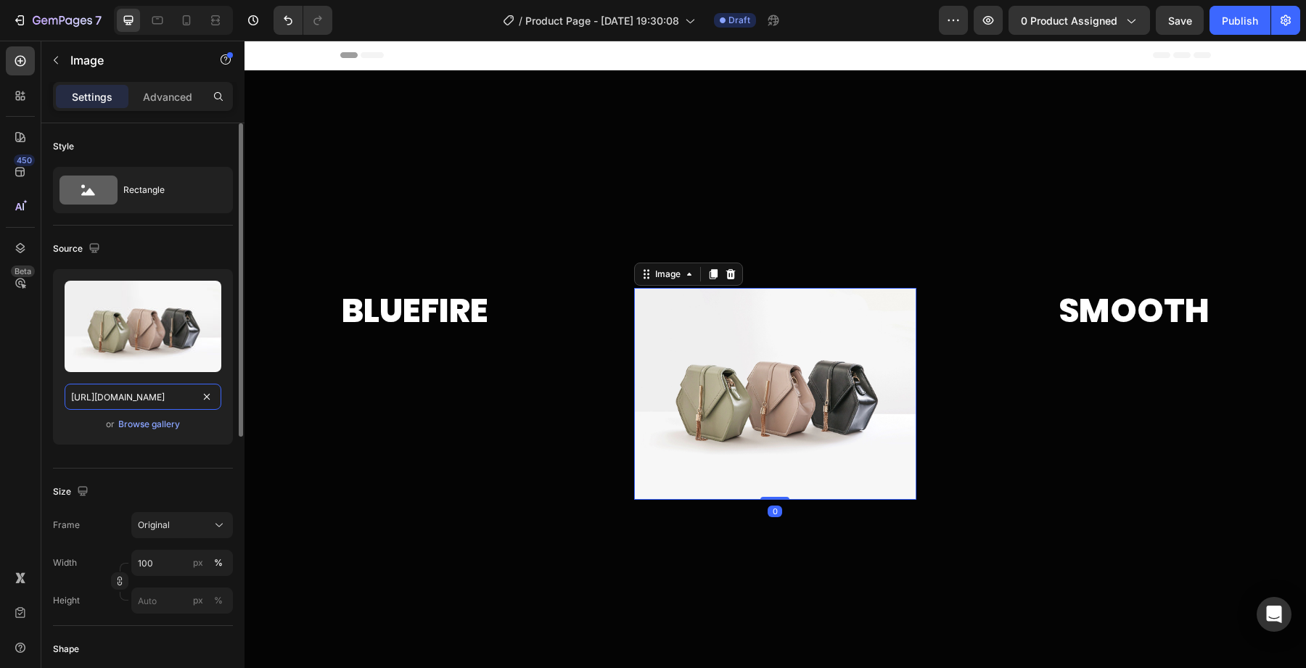
click at [157, 408] on input "[URL][DOMAIN_NAME]" at bounding box center [143, 397] width 157 height 26
paste input "0707/3228/4092/files/LETRAS_1_2.gif?v=1758907509"
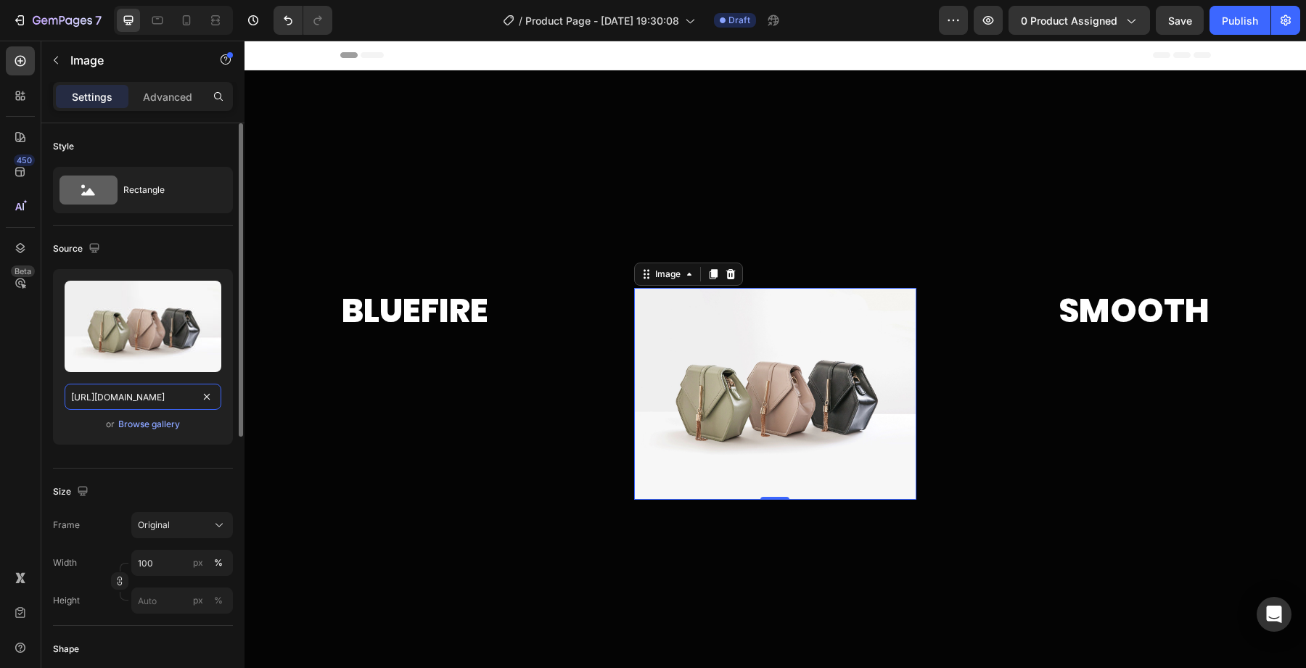
type input "[URL][DOMAIN_NAME]"
click at [127, 464] on div "Source Upload Image [URL][DOMAIN_NAME] or Browse gallery" at bounding box center [143, 347] width 180 height 243
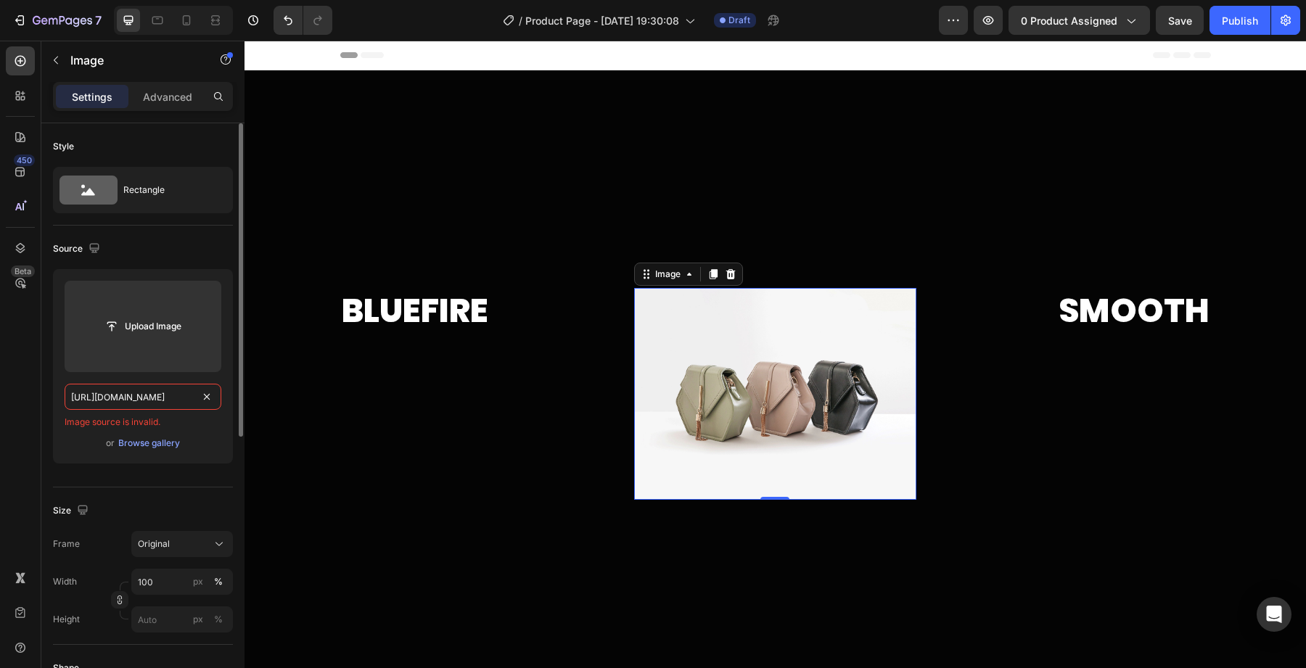
click at [144, 394] on input "[URL][DOMAIN_NAME]" at bounding box center [143, 397] width 157 height 26
click at [67, 47] on div "Image" at bounding box center [123, 60] width 165 height 38
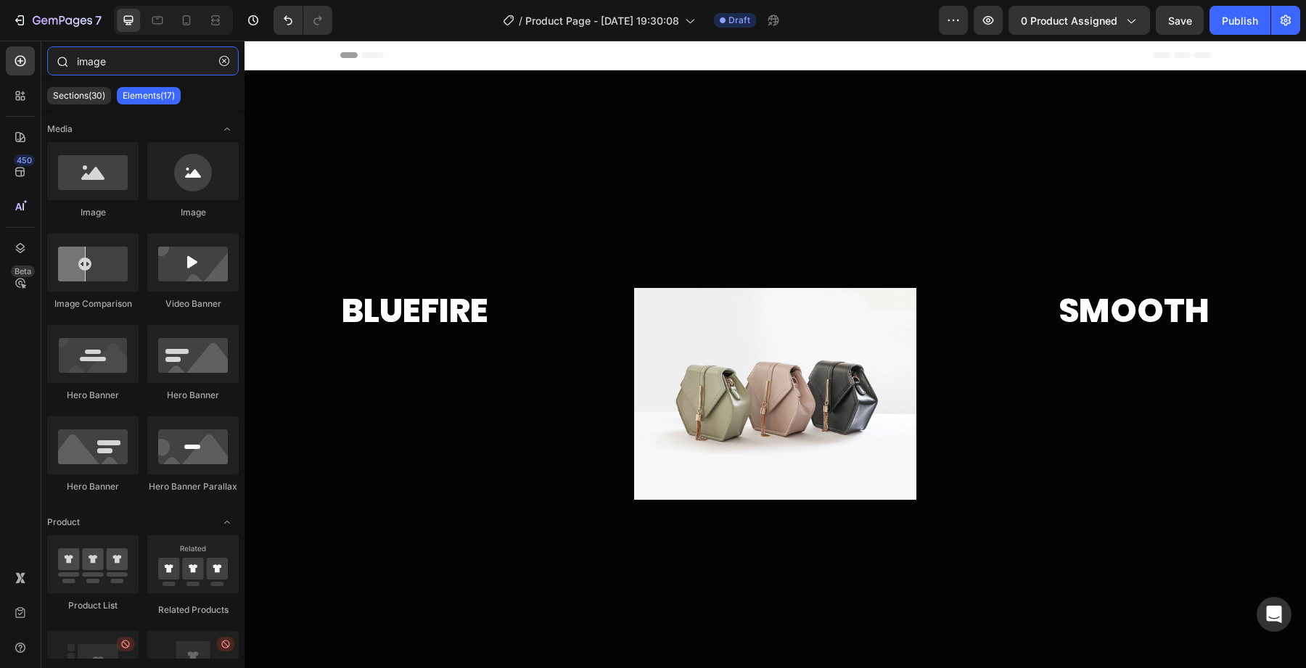
click at [124, 67] on input "image" at bounding box center [143, 60] width 192 height 29
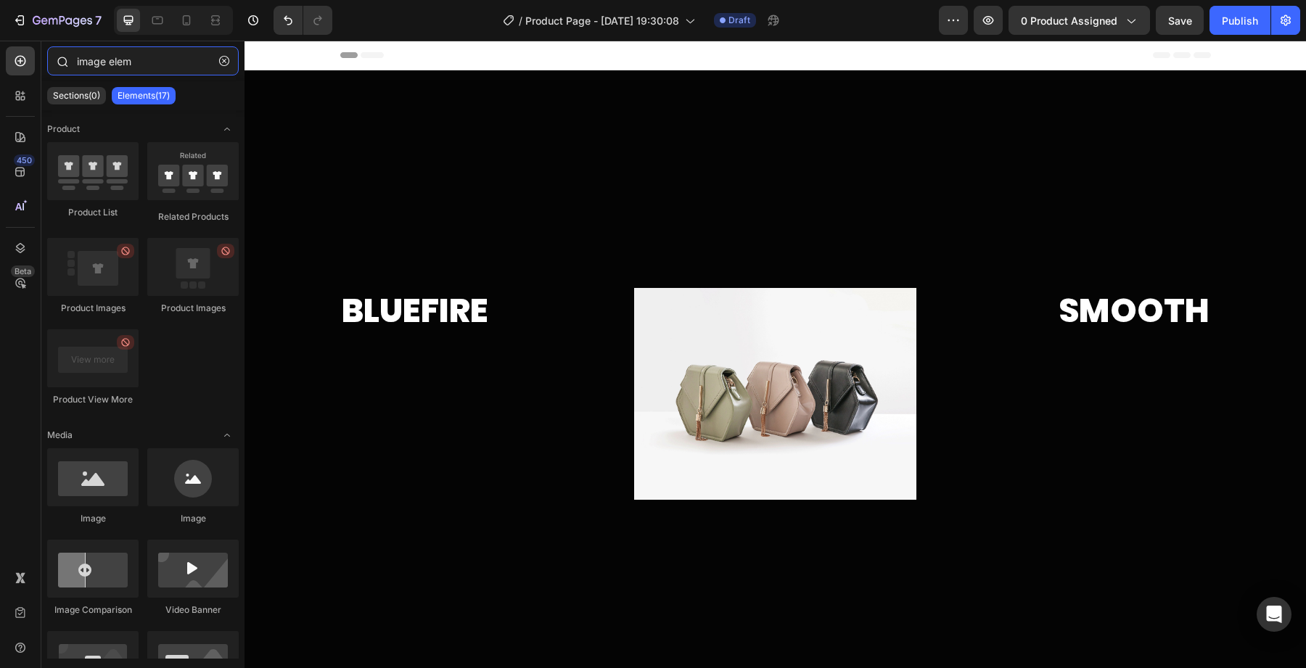
type input "image eleme"
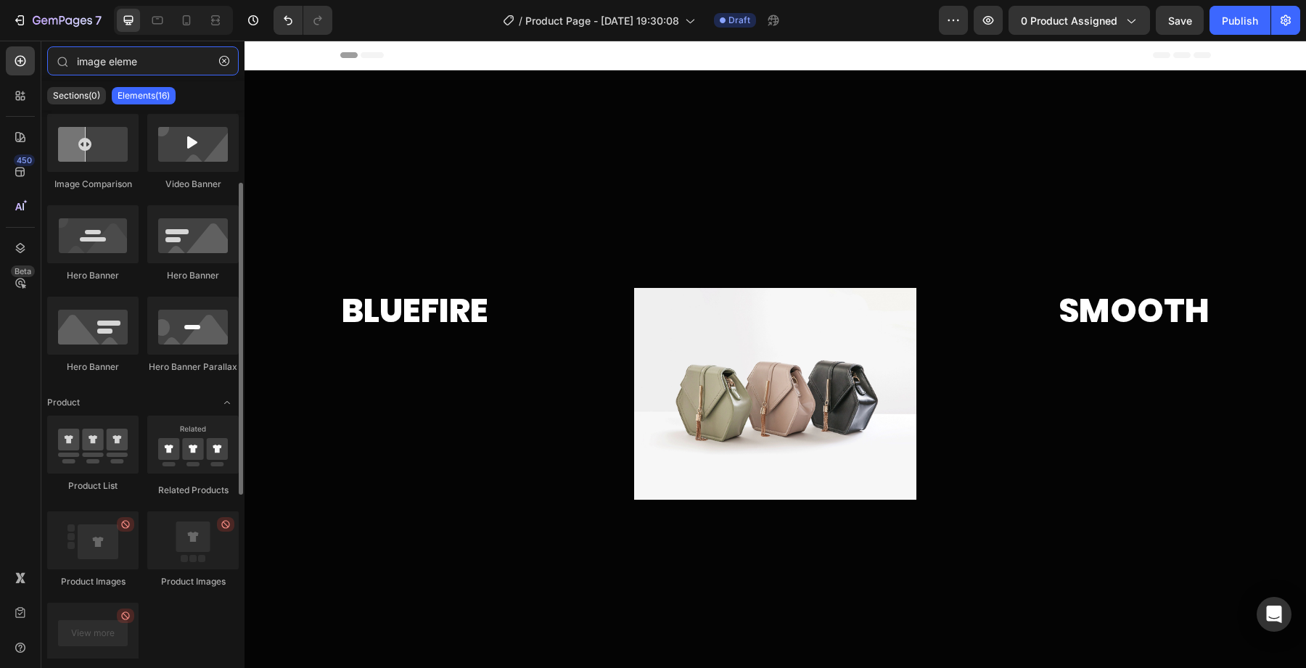
scroll to position [164, 0]
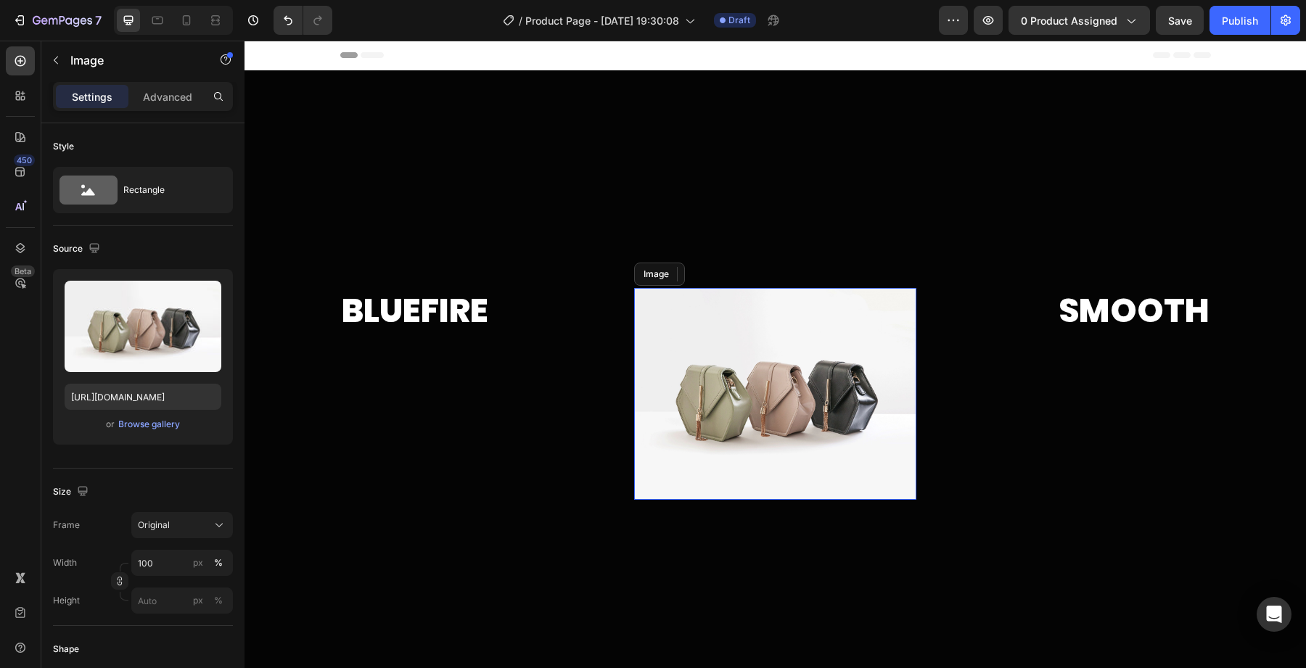
click at [802, 413] on img at bounding box center [775, 394] width 282 height 212
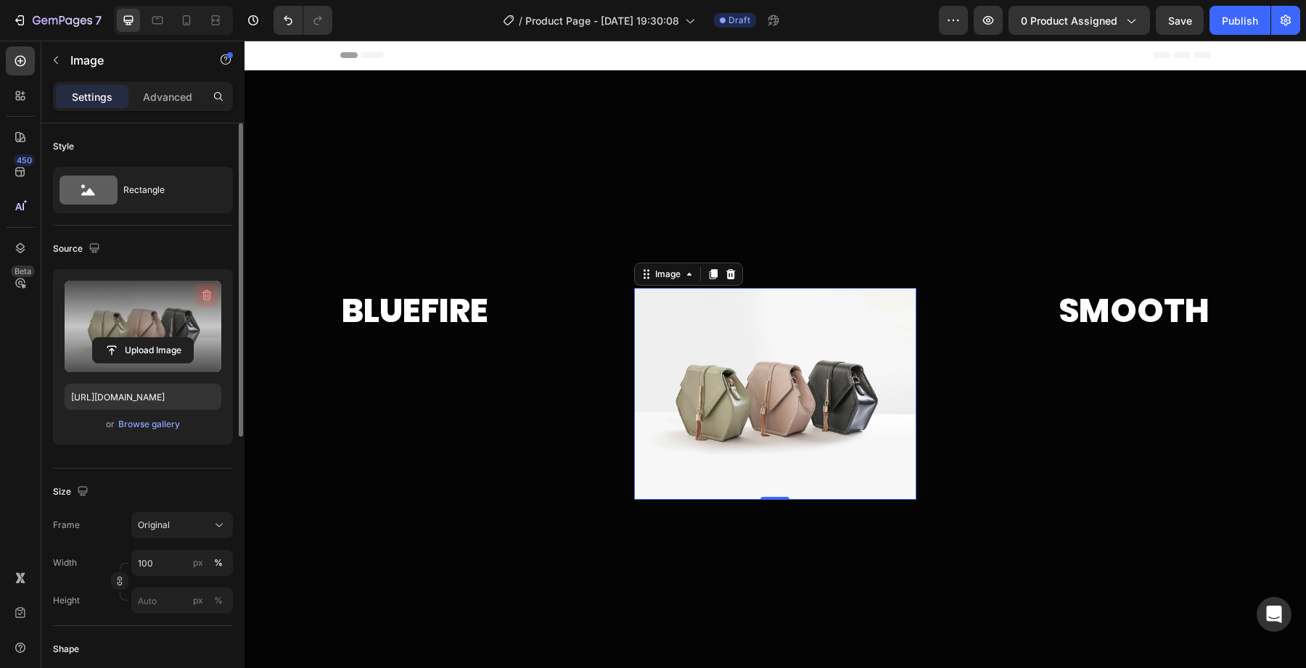
click at [206, 289] on icon "button" at bounding box center [206, 295] width 15 height 15
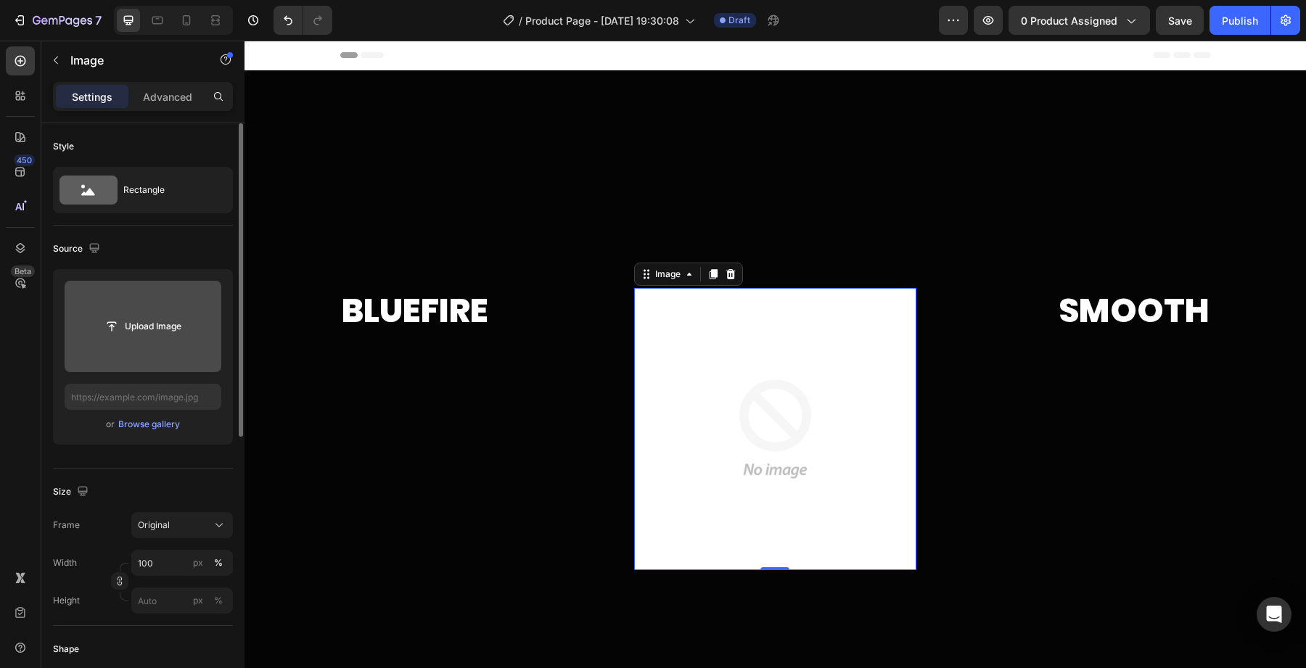
click at [133, 339] on button "Upload Image" at bounding box center [143, 326] width 102 height 26
click at [151, 317] on input "file" at bounding box center [143, 326] width 100 height 25
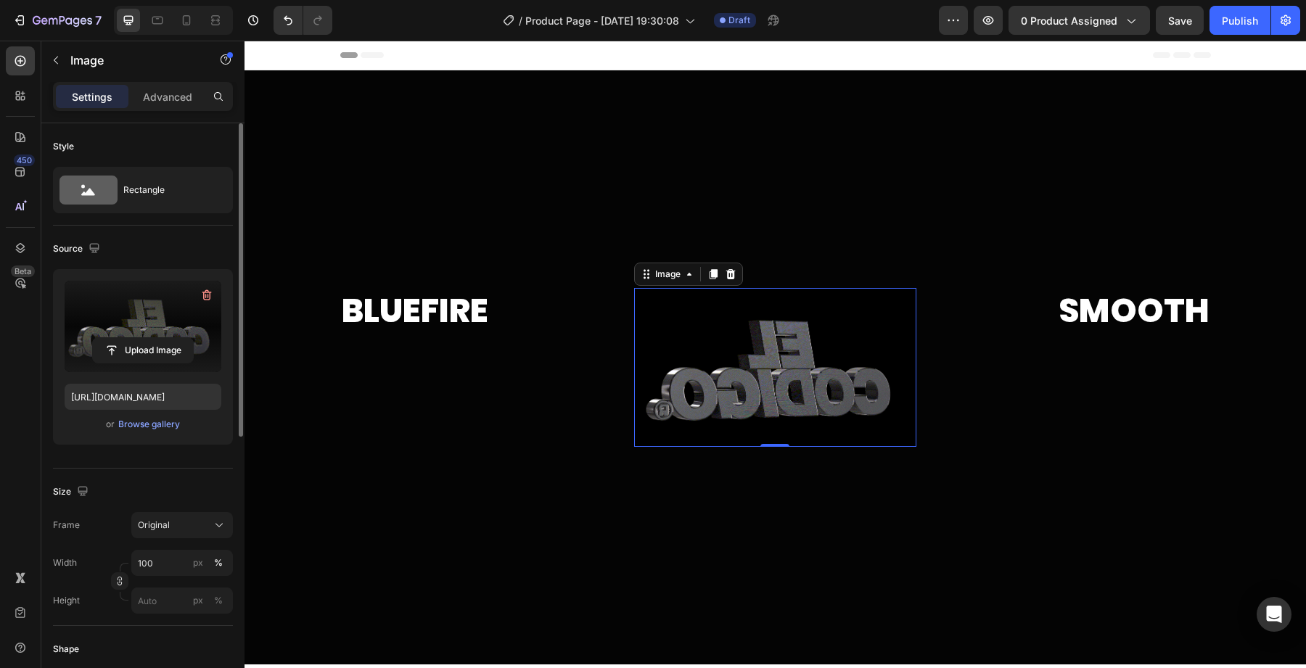
click at [741, 306] on img at bounding box center [775, 367] width 282 height 159
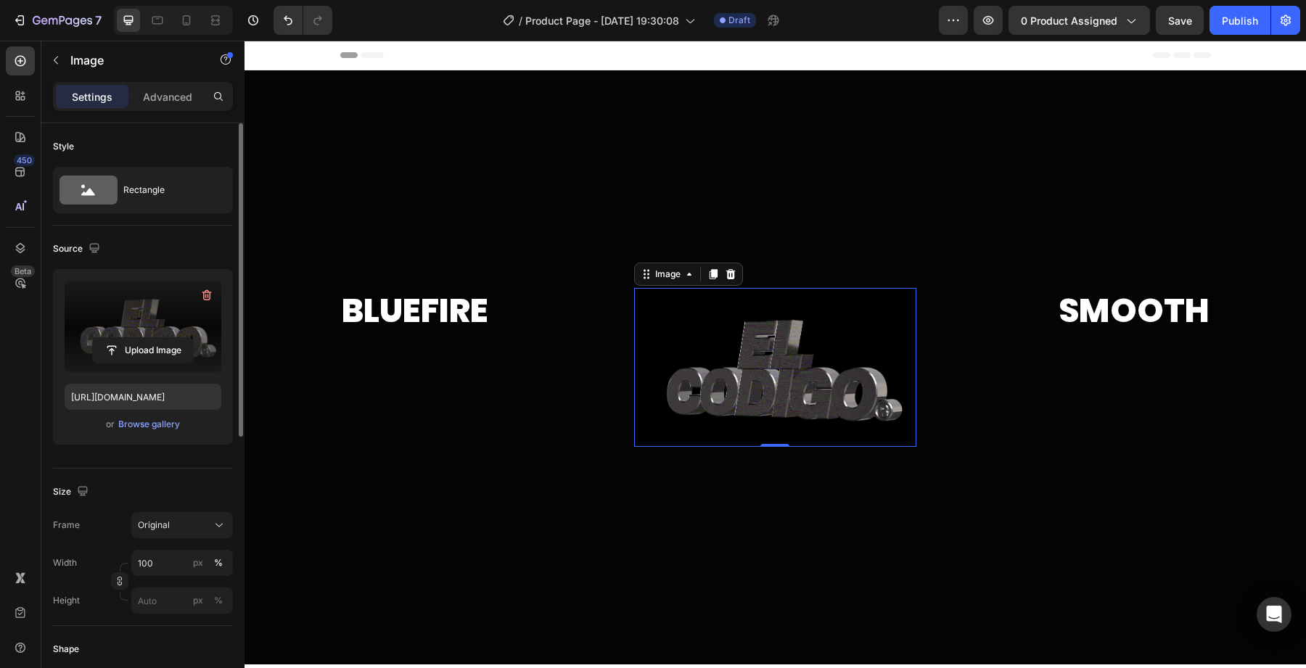
click at [668, 318] on img at bounding box center [775, 367] width 282 height 159
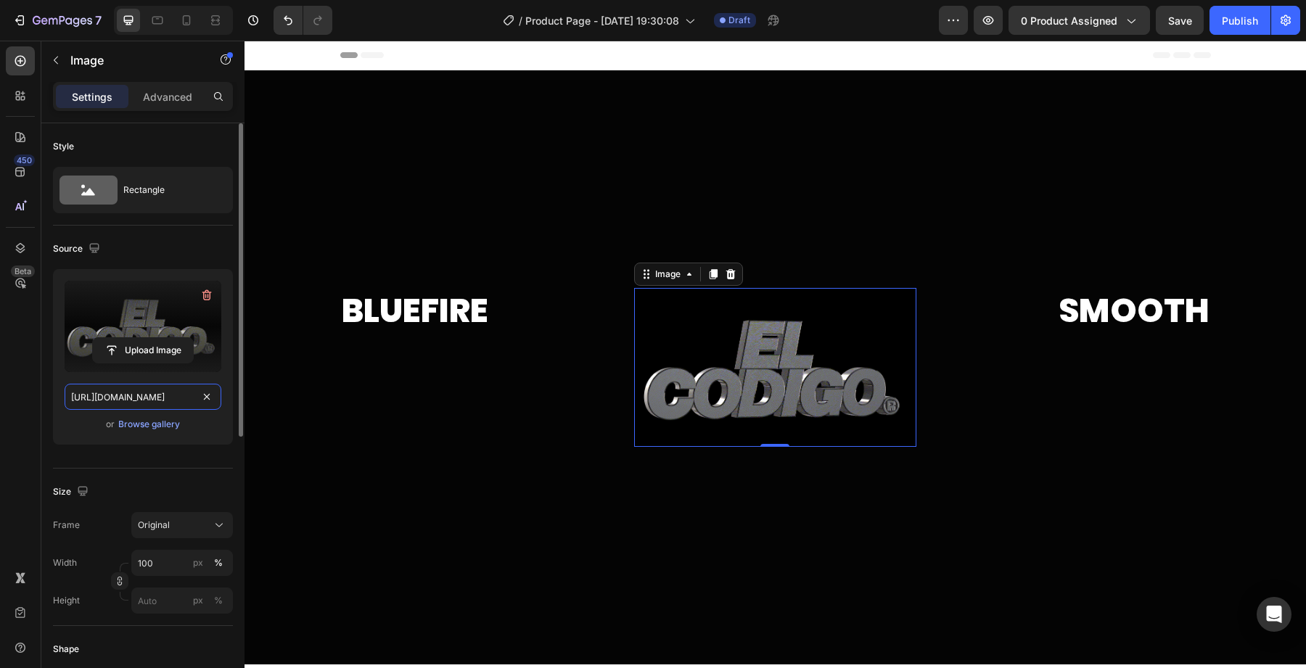
click at [128, 405] on input "[URL][DOMAIN_NAME]" at bounding box center [143, 397] width 157 height 26
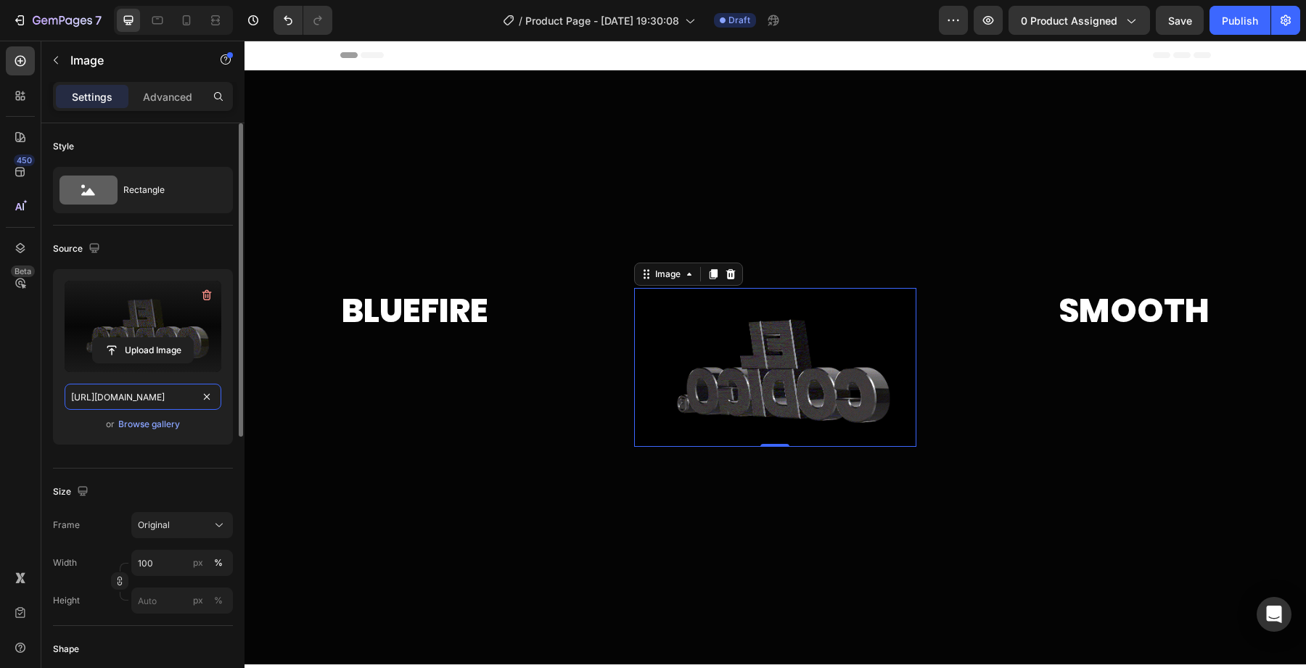
click at [128, 405] on input "[URL][DOMAIN_NAME]" at bounding box center [143, 397] width 157 height 26
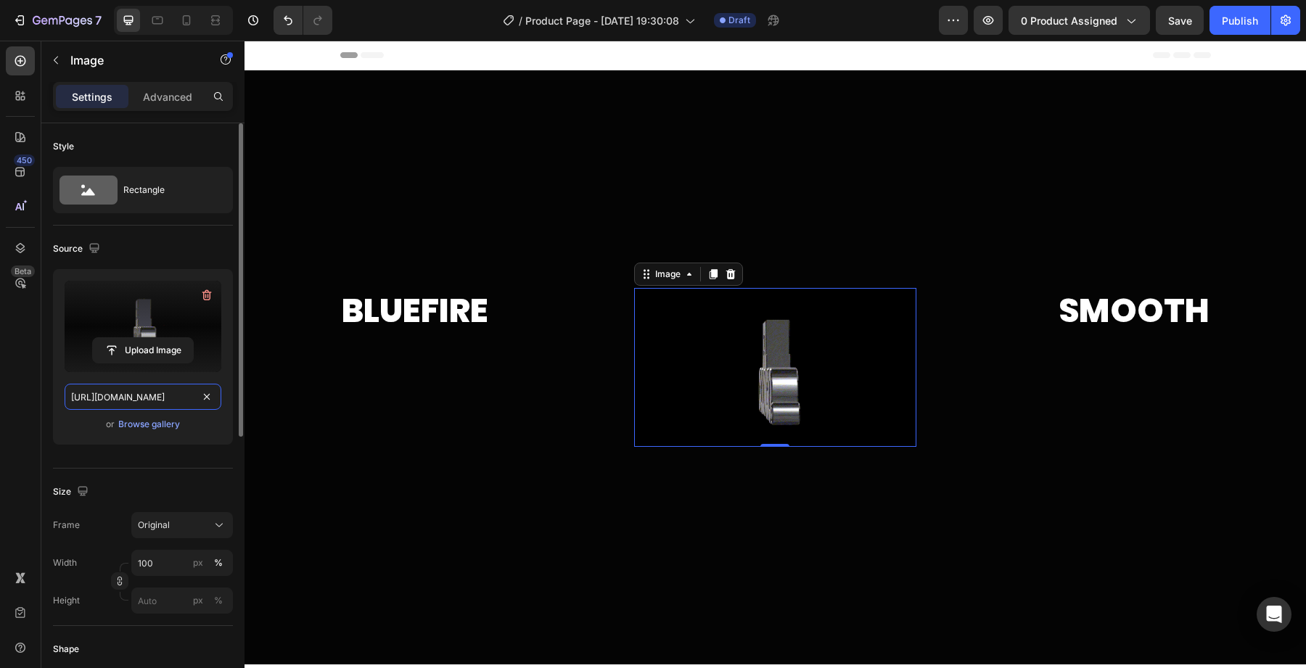
click at [128, 405] on input "[URL][DOMAIN_NAME]" at bounding box center [143, 397] width 157 height 26
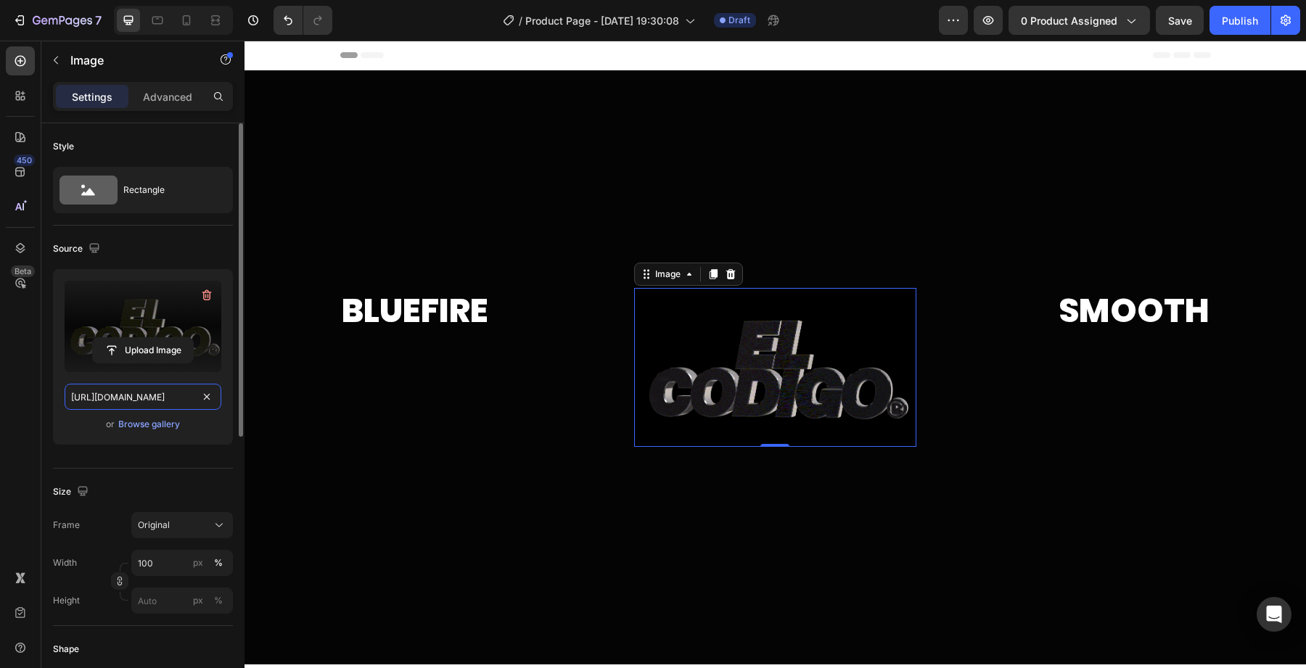
click at [133, 398] on input "[URL][DOMAIN_NAME]" at bounding box center [143, 397] width 157 height 26
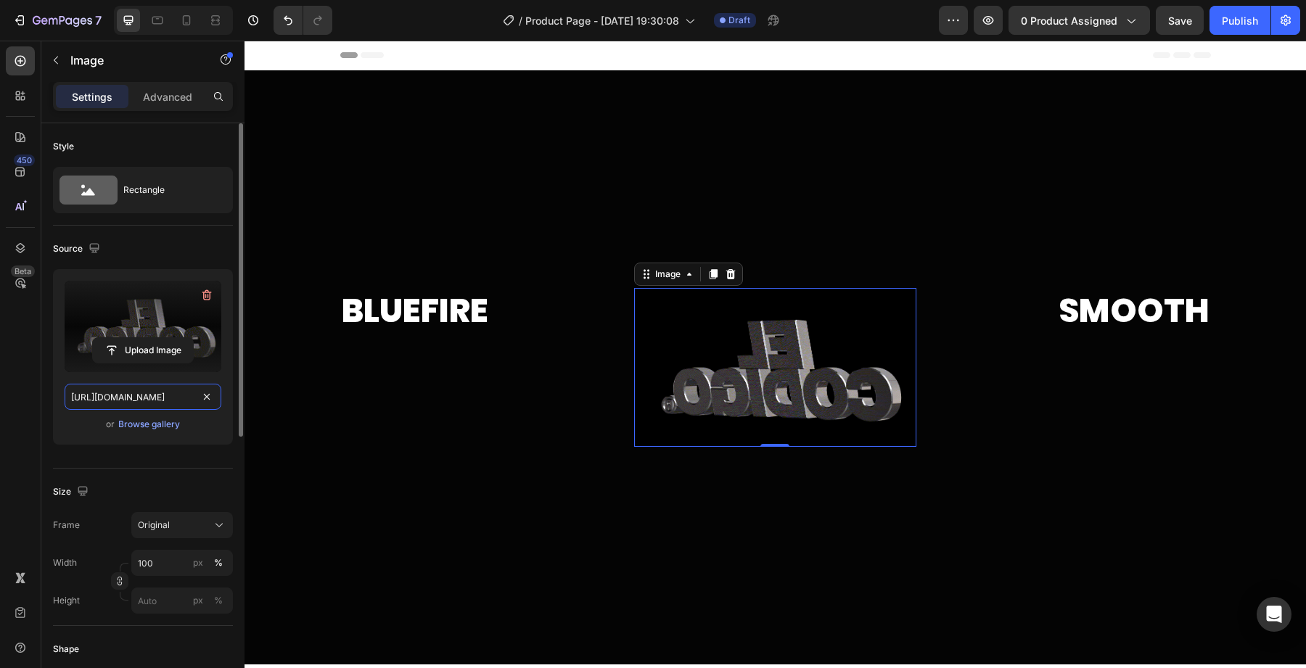
click at [133, 398] on input "[URL][DOMAIN_NAME]" at bounding box center [143, 397] width 157 height 26
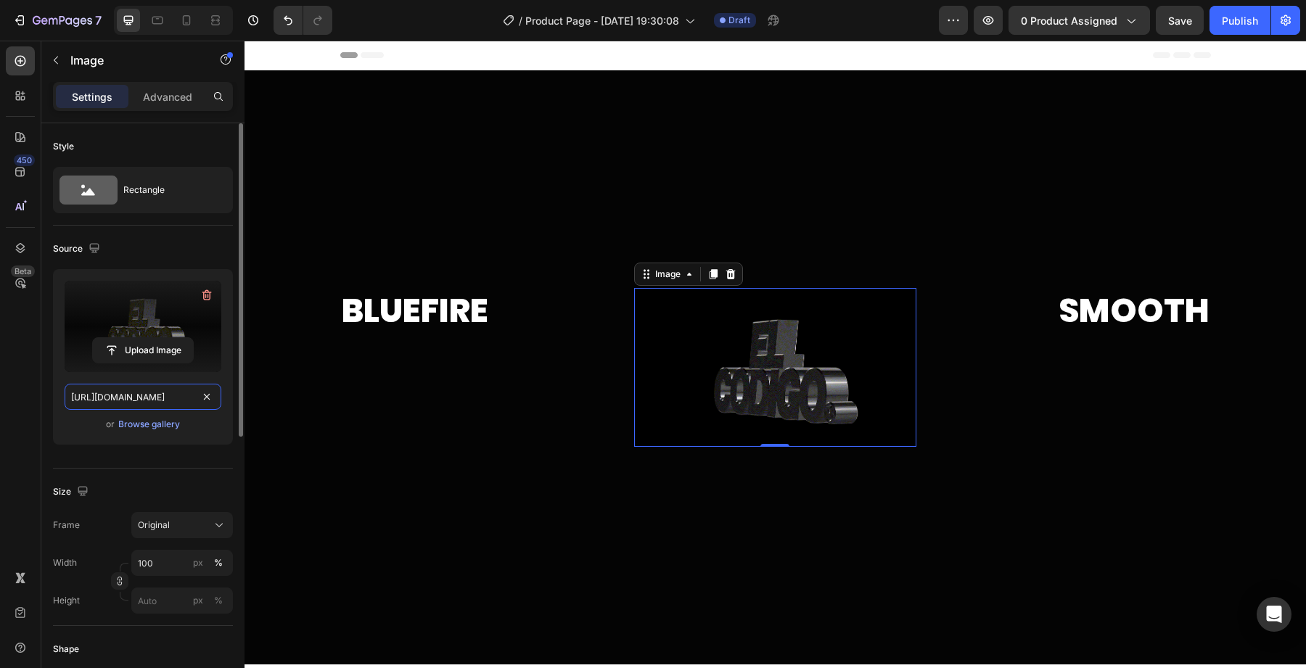
click at [133, 398] on input "[URL][DOMAIN_NAME]" at bounding box center [143, 397] width 157 height 26
paste input "videos/c/o/v/336eddd298674ba68e3eb061a9900947.webm"
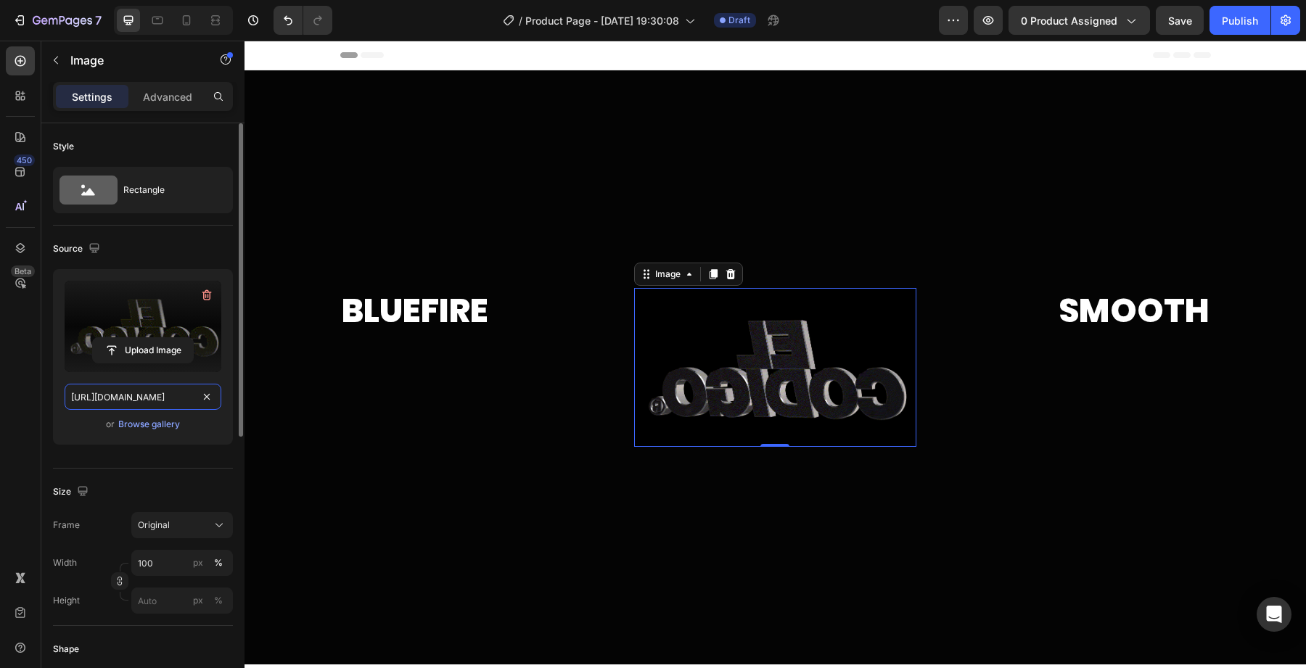
scroll to position [0, 228]
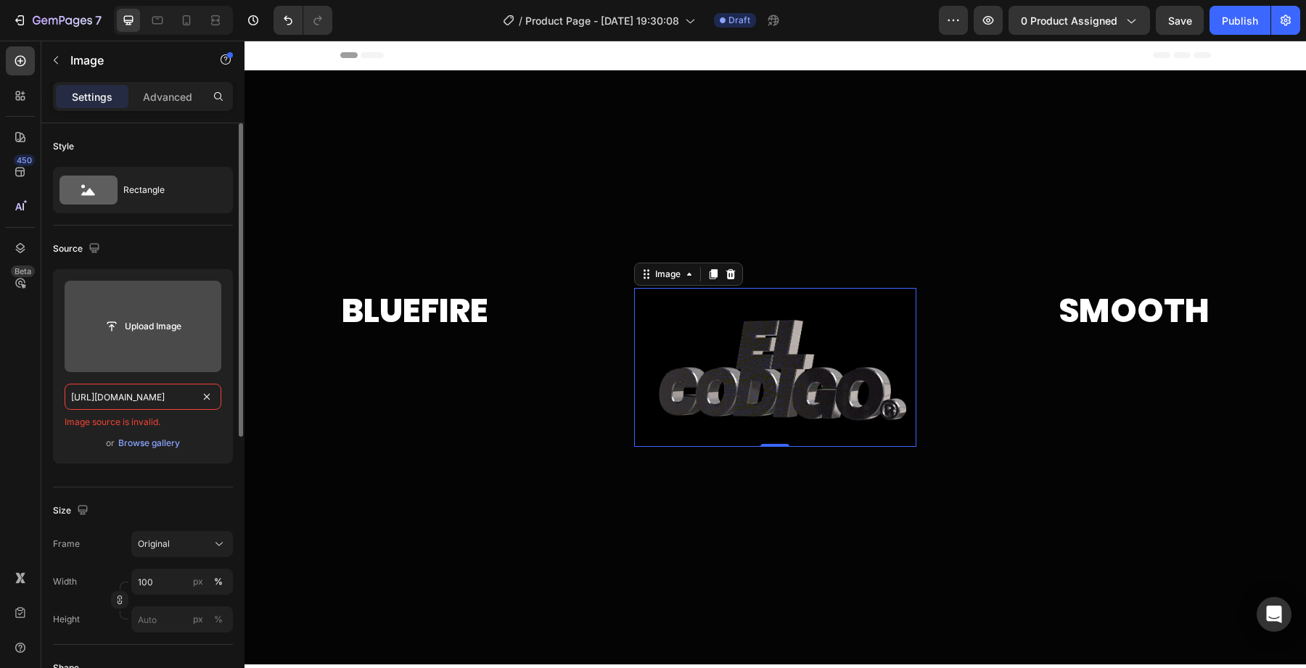
click at [96, 402] on input "[URL][DOMAIN_NAME]" at bounding box center [143, 397] width 157 height 26
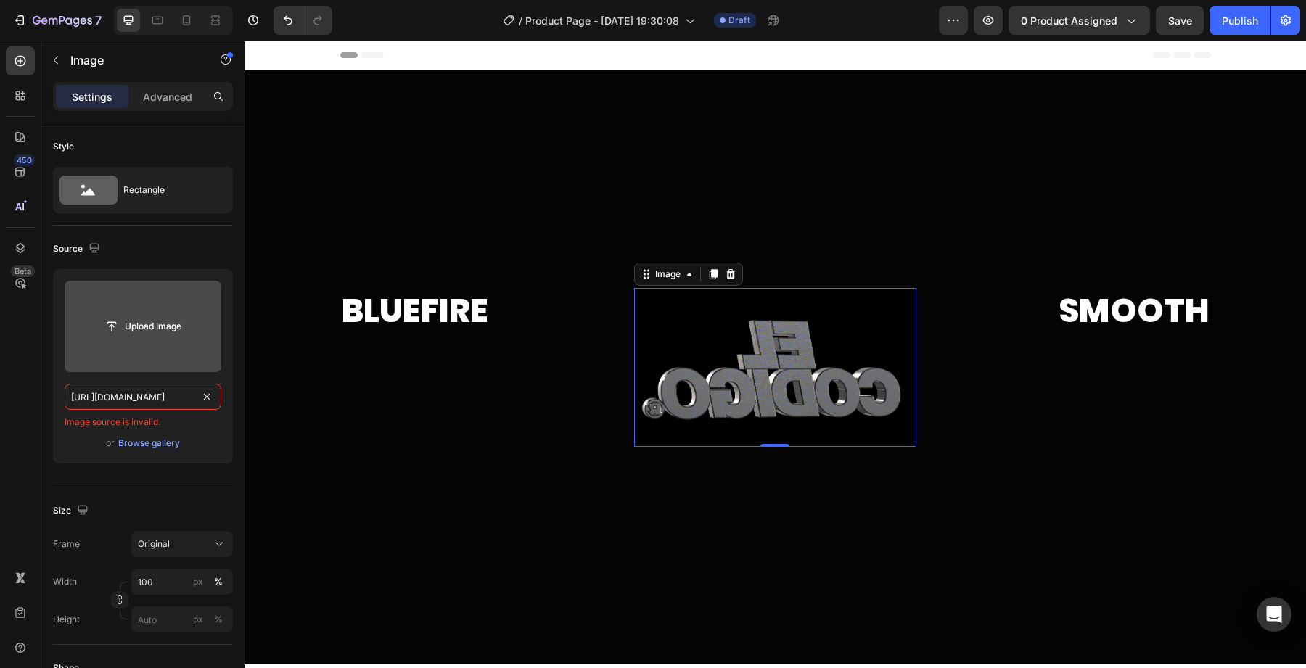
scroll to position [0, 0]
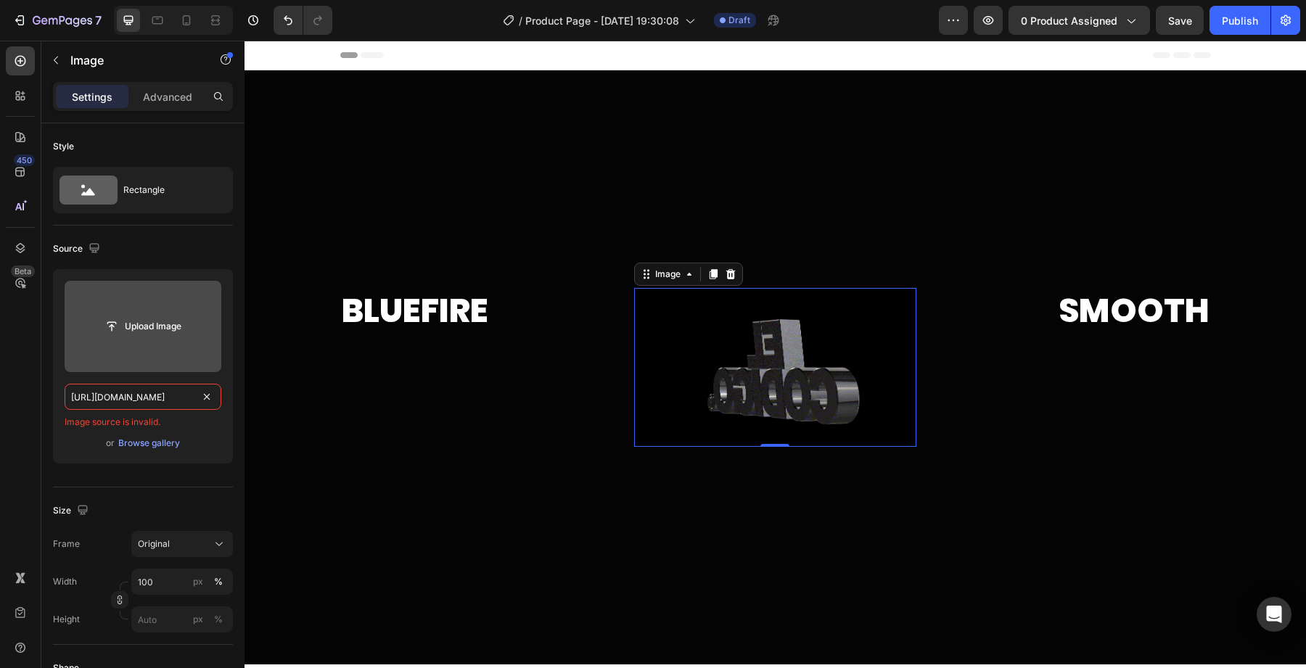
drag, startPoint x: 96, startPoint y: 402, endPoint x: 3, endPoint y: 408, distance: 93.0
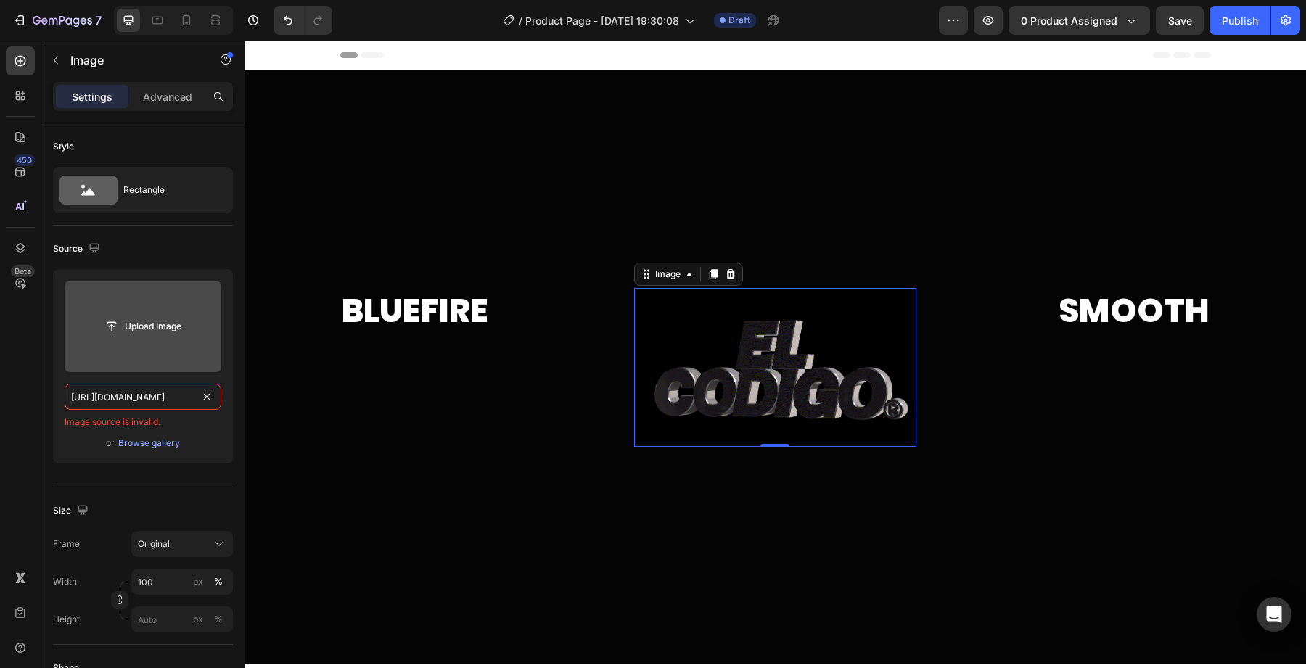
click at [3, 408] on div "450 Beta image eleme Sections(0) Elements(16) We couldn’t find any matches for …" at bounding box center [122, 354] width 244 height 627
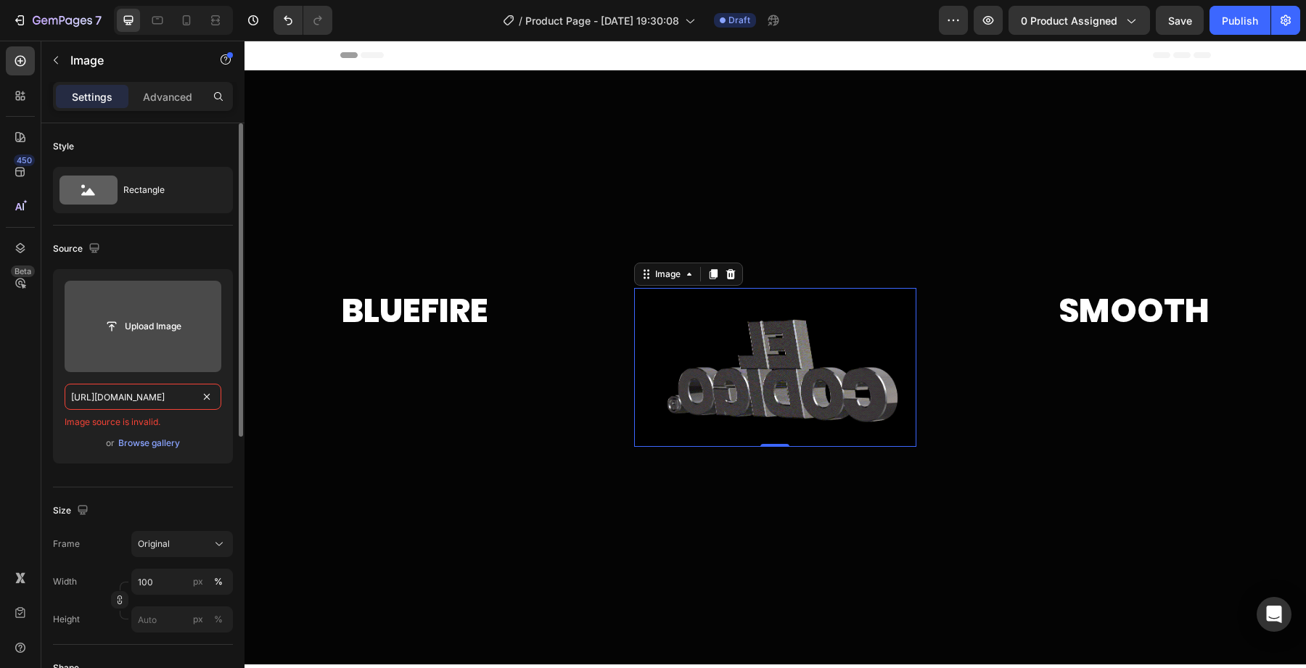
click at [110, 389] on input "[URL][DOMAIN_NAME]" at bounding box center [143, 397] width 157 height 26
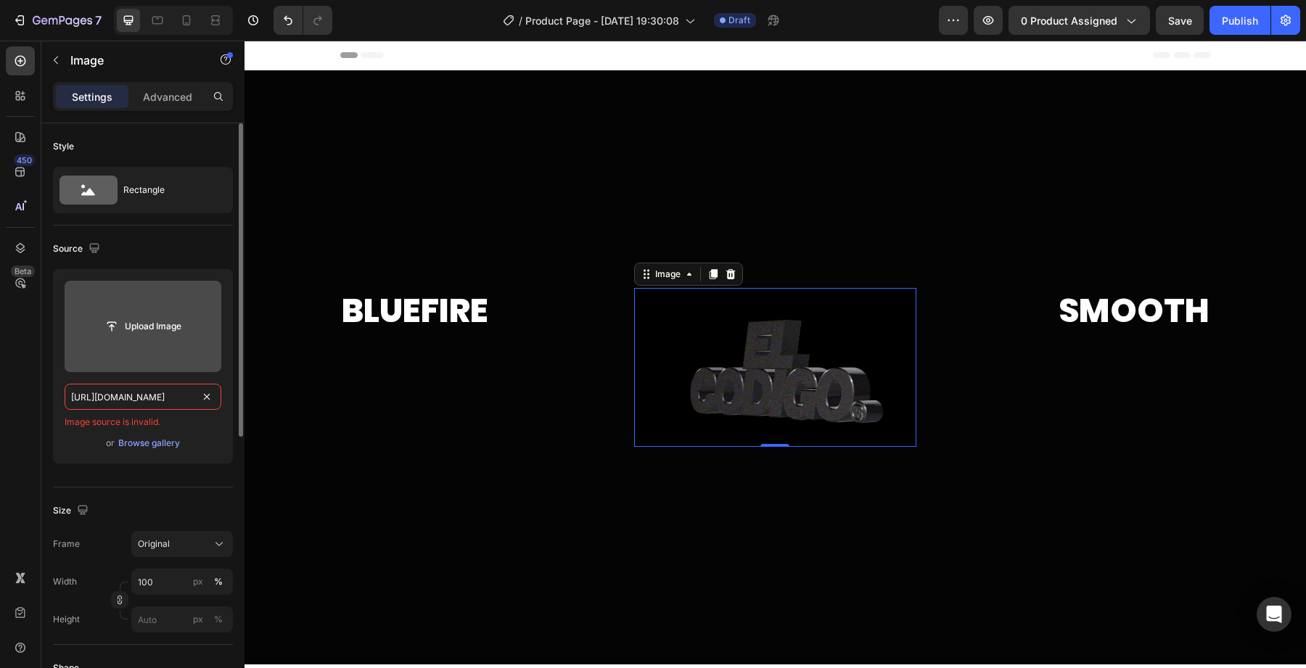
click at [110, 389] on input "[URL][DOMAIN_NAME]" at bounding box center [143, 397] width 157 height 26
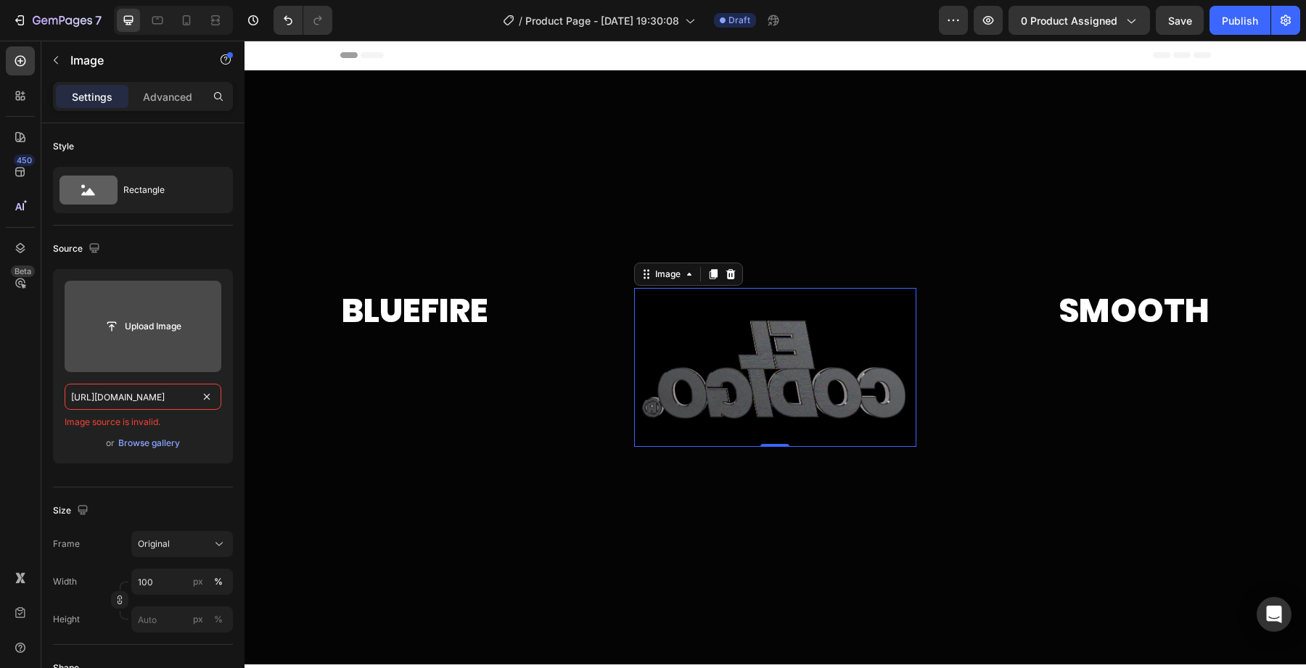
type input "[URL][DOMAIN_NAME]"
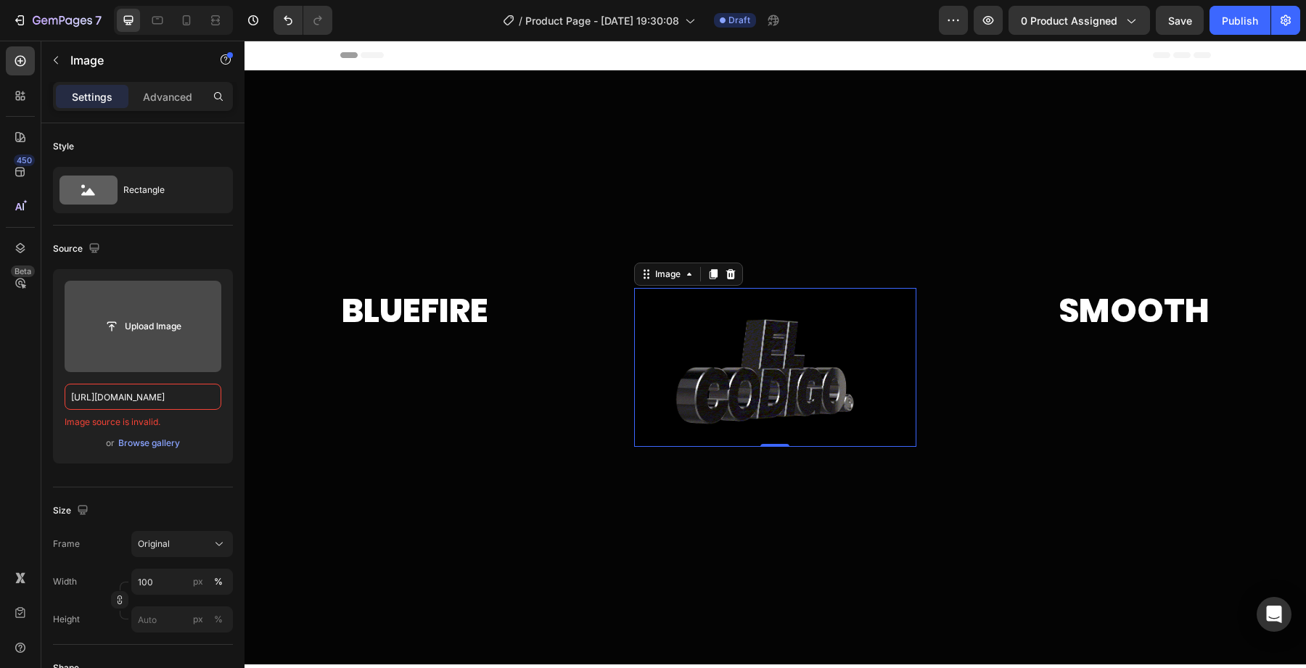
click at [872, 322] on img at bounding box center [775, 367] width 282 height 159
click at [728, 274] on icon at bounding box center [729, 274] width 9 height 10
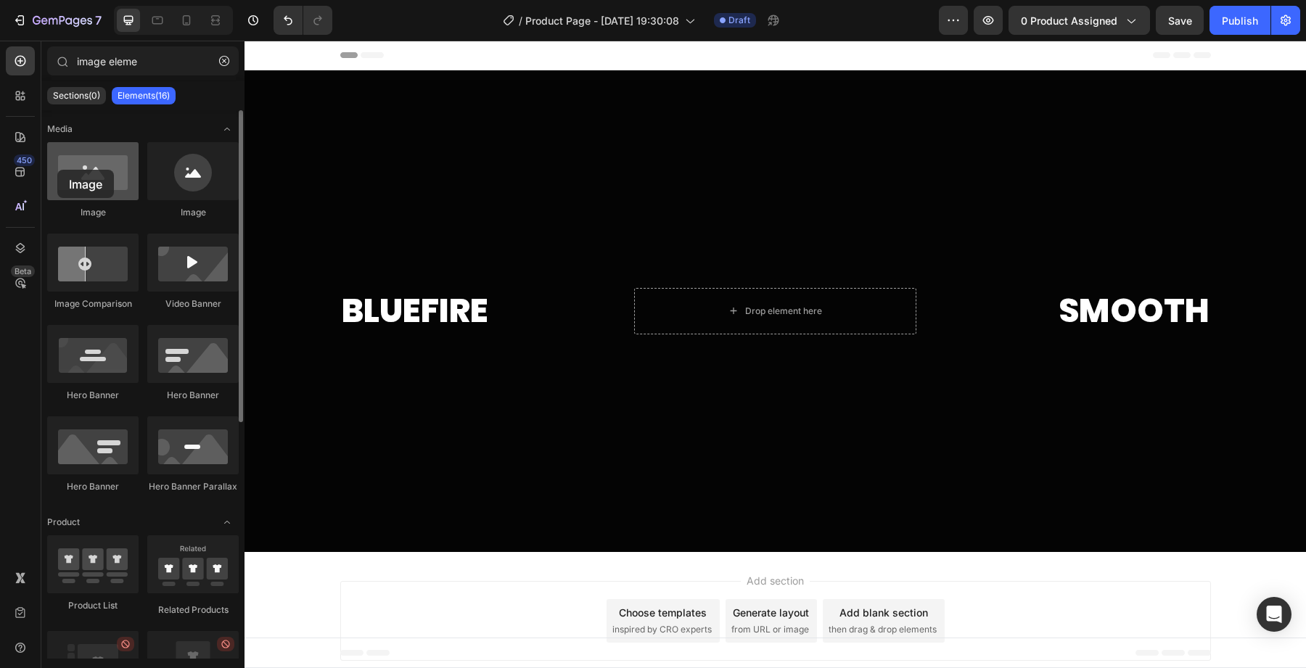
drag, startPoint x: 75, startPoint y: 179, endPoint x: 59, endPoint y: 169, distance: 19.5
click at [58, 169] on div at bounding box center [92, 171] width 91 height 58
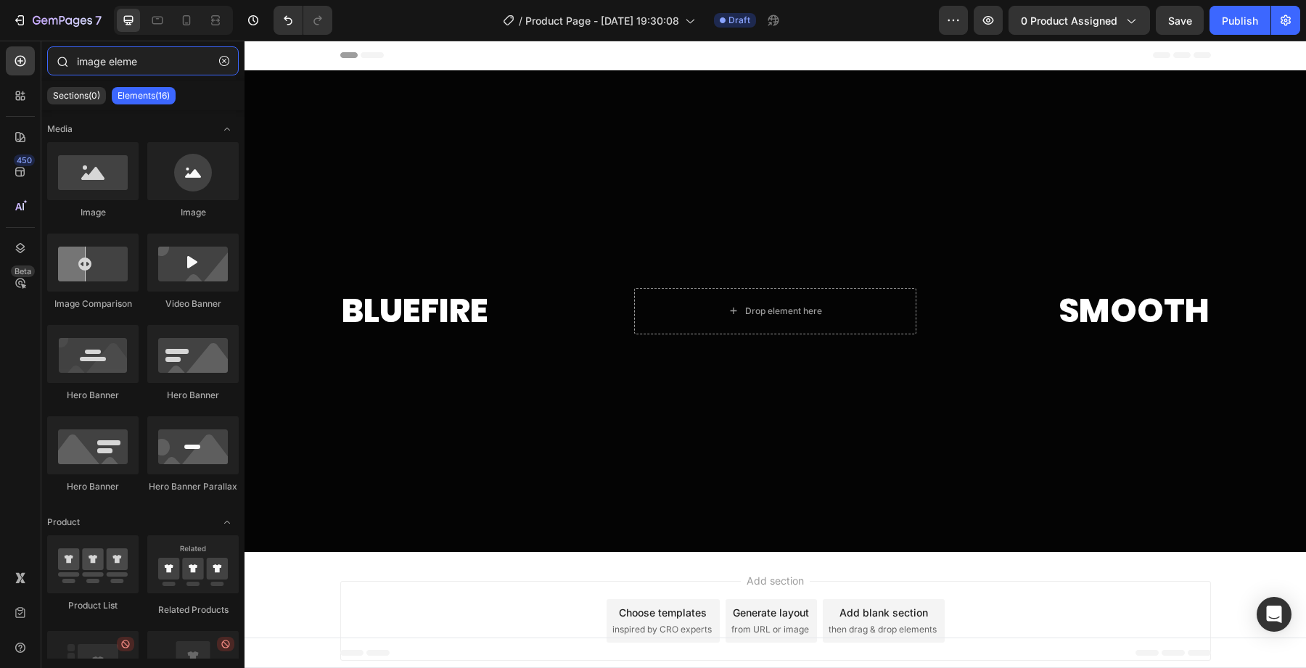
click at [132, 62] on input "image eleme" at bounding box center [143, 60] width 192 height 29
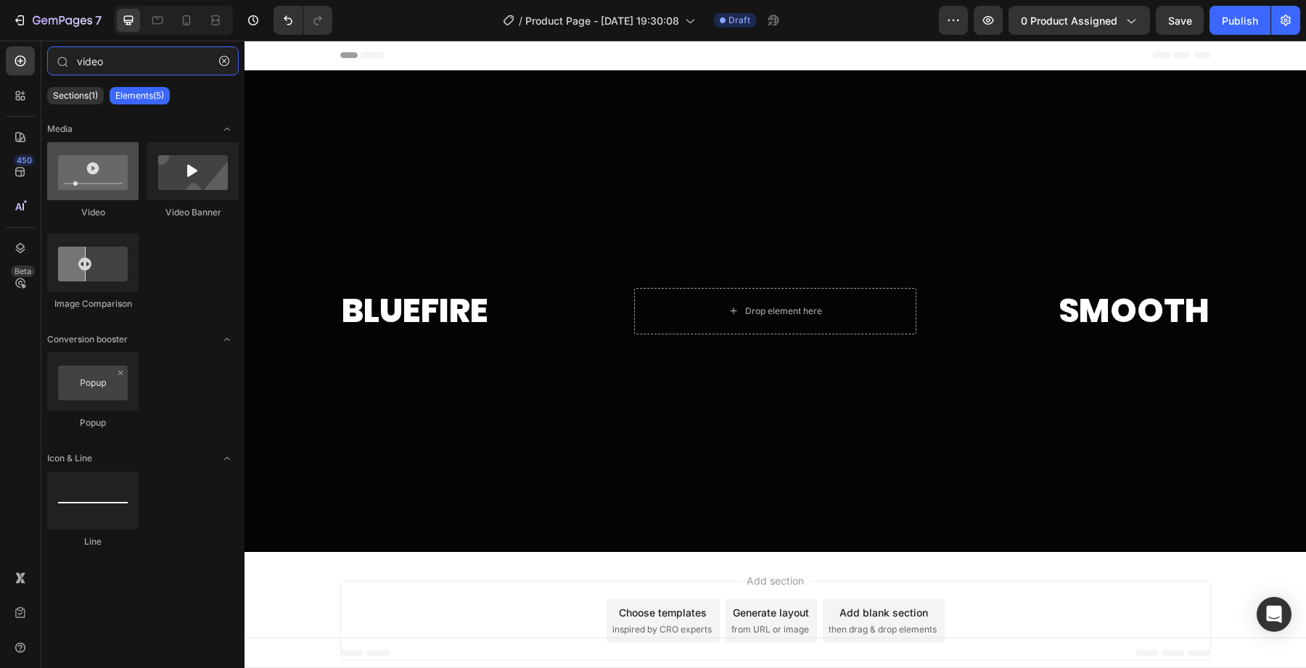
type input "video"
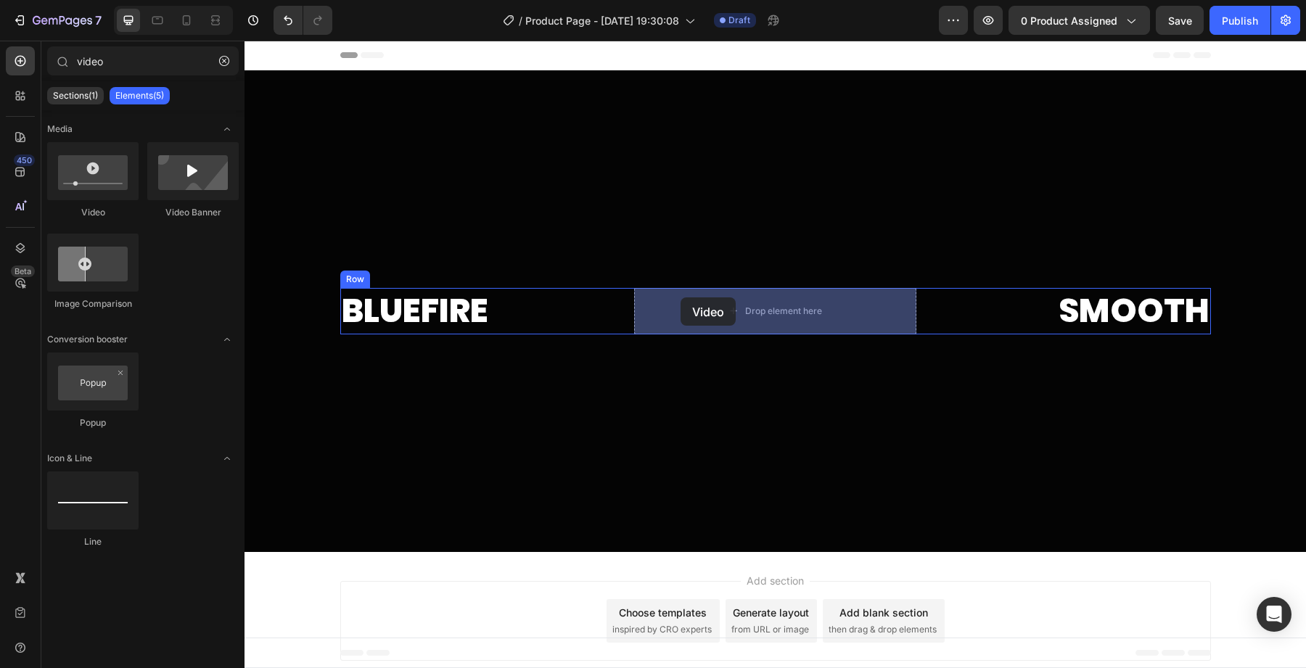
drag, startPoint x: 333, startPoint y: 212, endPoint x: 681, endPoint y: 302, distance: 359.8
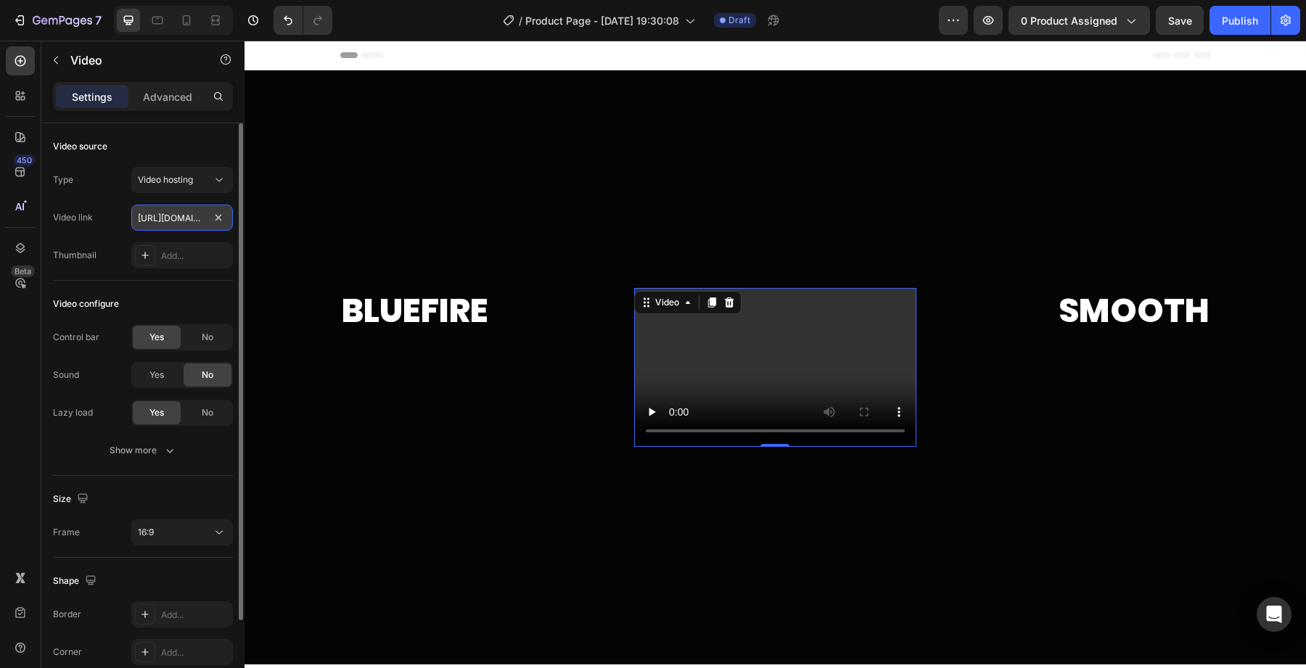
click at [162, 212] on input "[URL][DOMAIN_NAME]" at bounding box center [182, 218] width 102 height 26
paste input "336eddd298674ba68e3eb061a9900947.webm"
drag, startPoint x: 149, startPoint y: 219, endPoint x: 45, endPoint y: 220, distance: 104.5
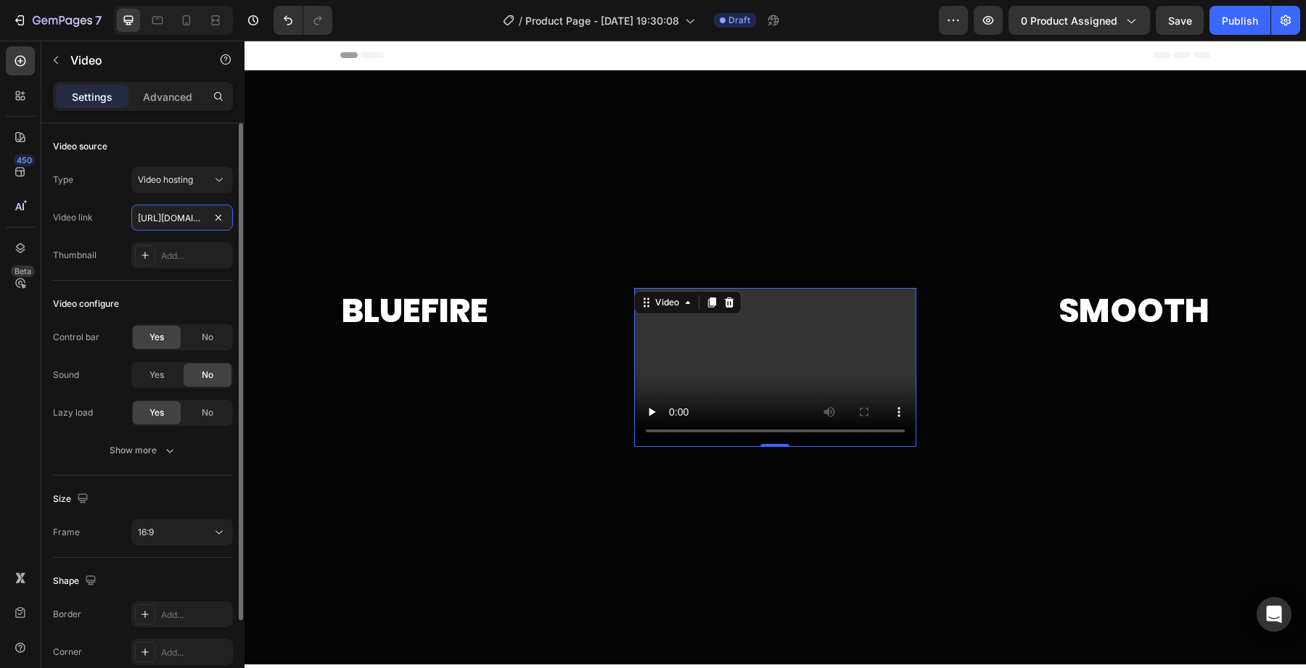
click at [45, 221] on div "Video source Type Video hosting Video link [URL][DOMAIN_NAME] Thumbnail Add... …" at bounding box center [142, 468] width 203 height 691
type input "[URL][DOMAIN_NAME]"
click at [117, 215] on div "Video link [URL][DOMAIN_NAME]" at bounding box center [143, 218] width 180 height 26
click at [729, 331] on video at bounding box center [775, 367] width 282 height 159
click at [987, 23] on icon "button" at bounding box center [988, 20] width 11 height 9
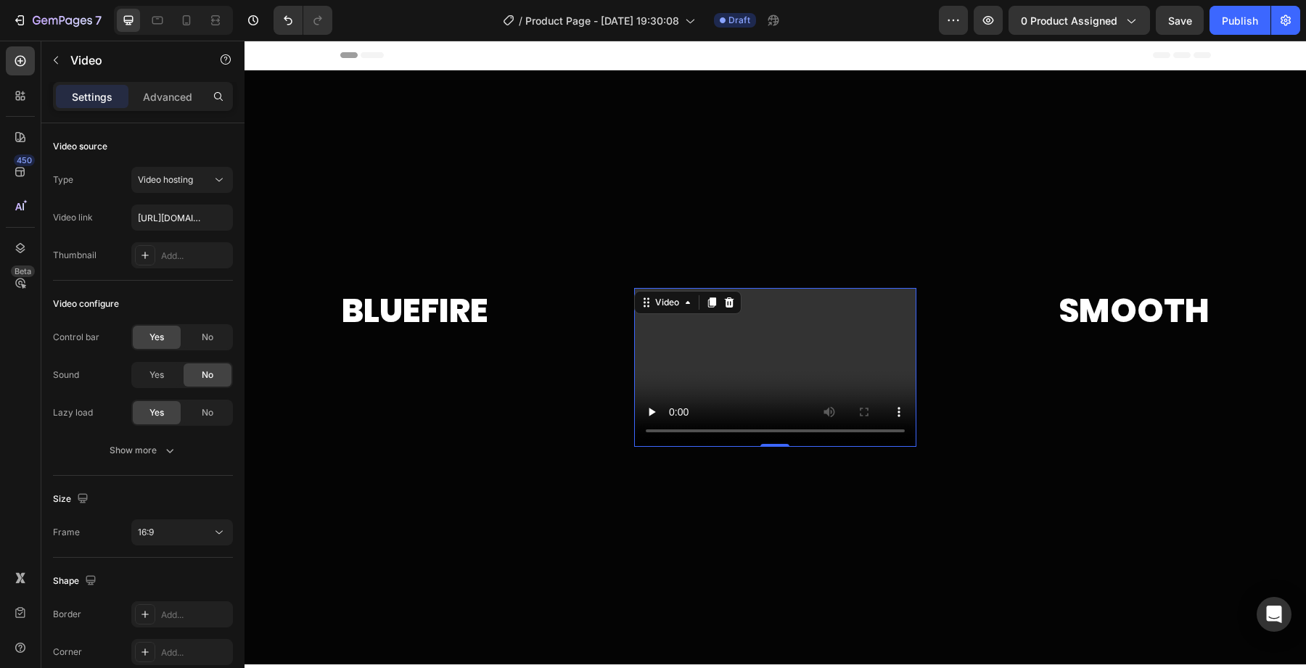
click at [651, 351] on video at bounding box center [775, 367] width 282 height 159
click at [179, 217] on input "text" at bounding box center [182, 218] width 102 height 26
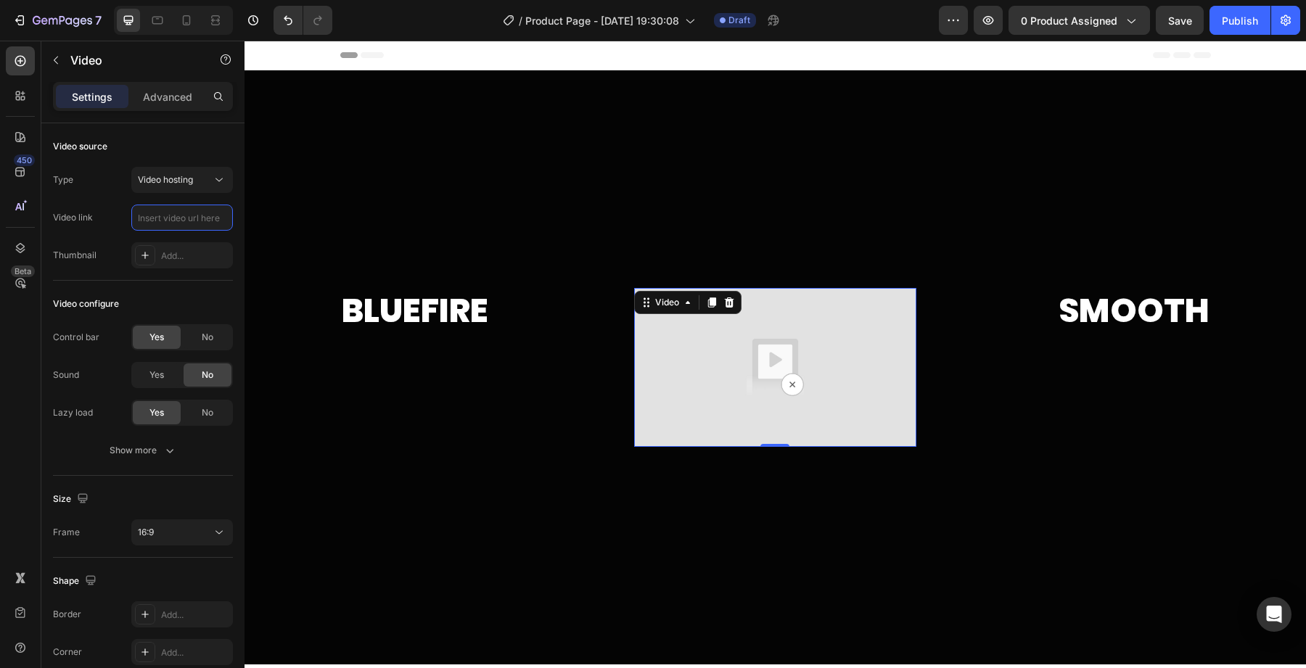
paste input "[URL][DOMAIN_NAME]"
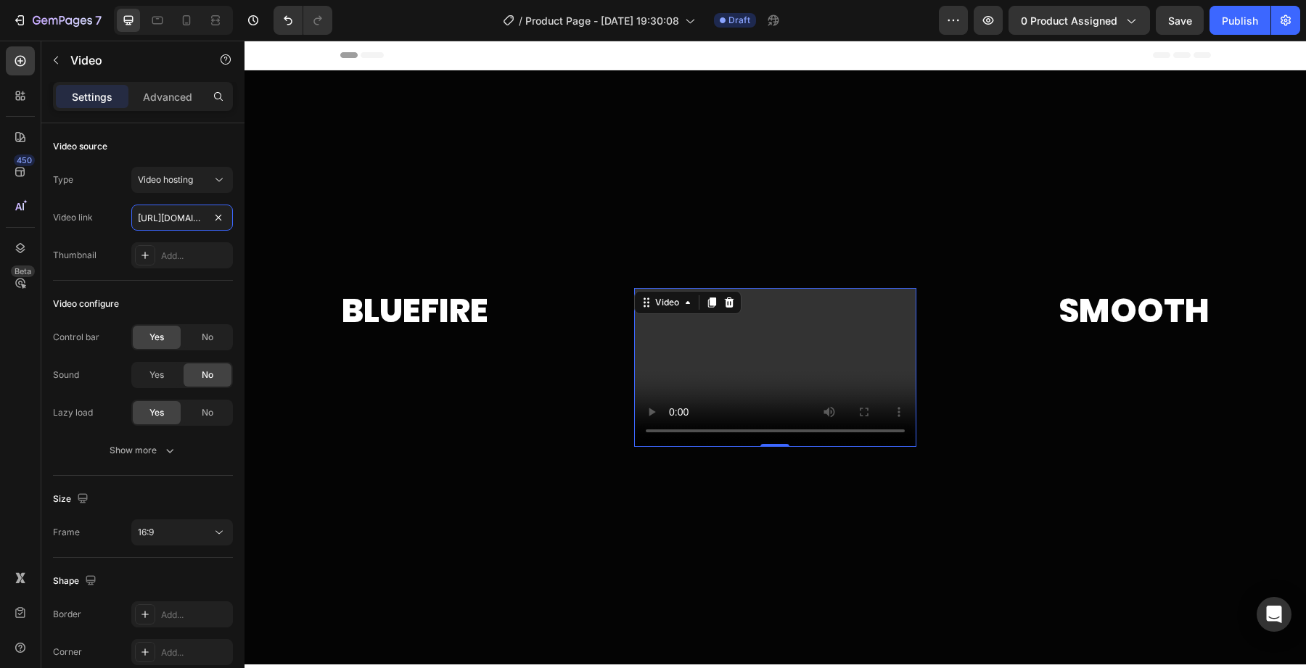
scroll to position [0, 291]
type input "[URL][DOMAIN_NAME]"
click at [108, 227] on div "Video link [URL][DOMAIN_NAME]" at bounding box center [143, 218] width 180 height 26
click at [202, 176] on div "Video hosting" at bounding box center [175, 179] width 74 height 13
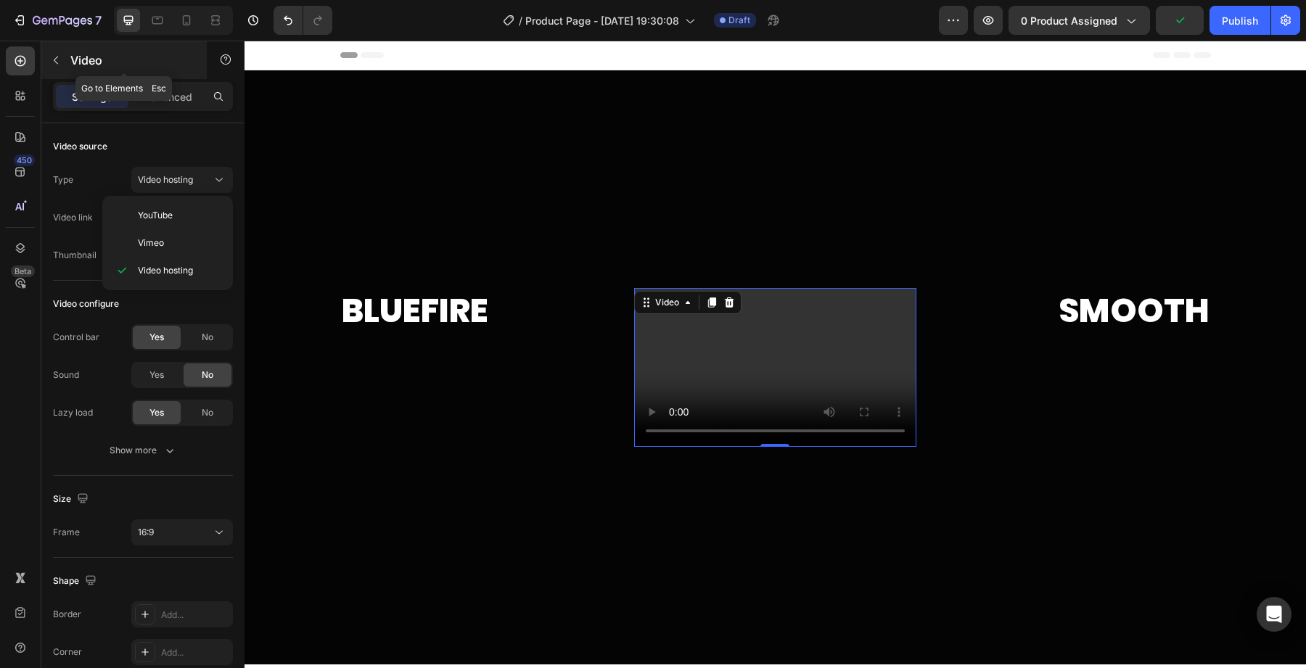
click at [59, 60] on icon "button" at bounding box center [56, 60] width 12 height 12
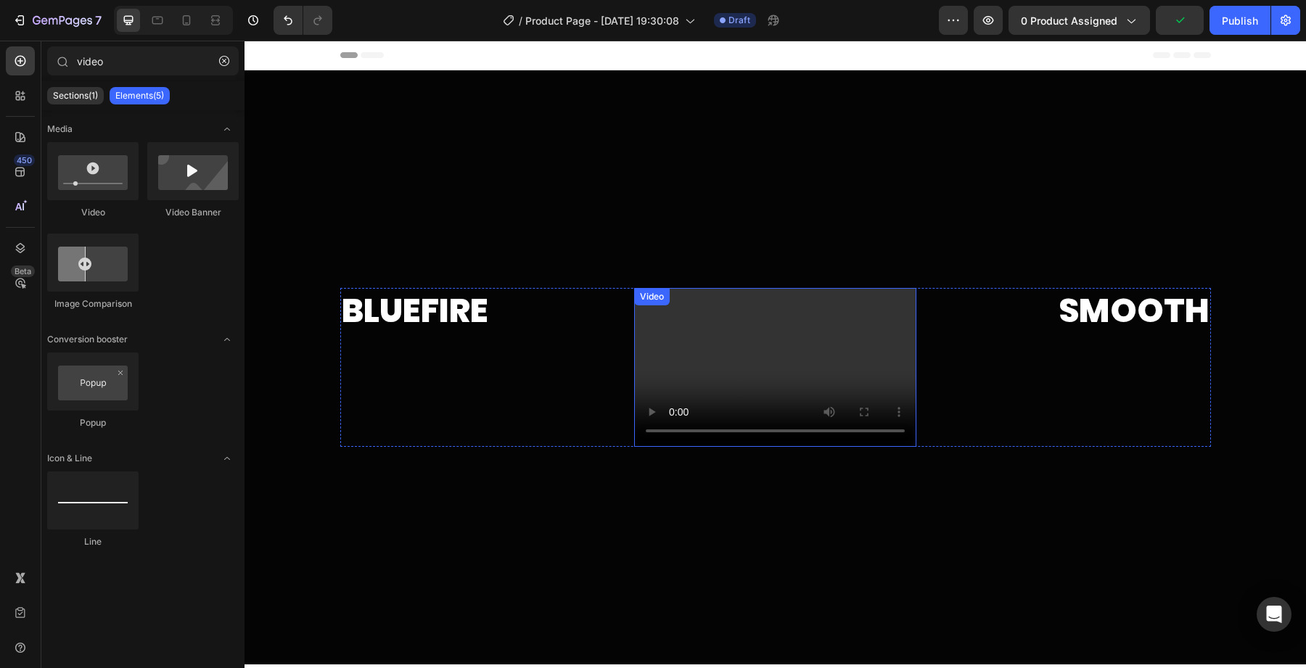
click at [820, 354] on video at bounding box center [775, 367] width 282 height 159
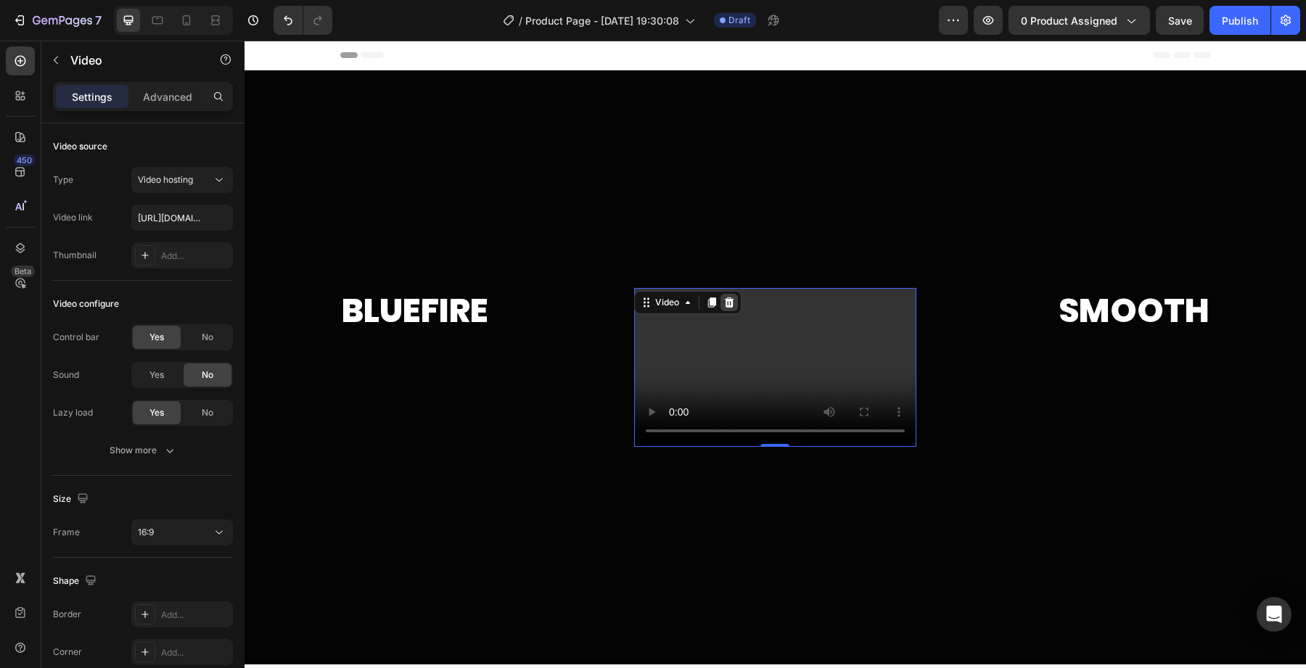
click at [728, 302] on icon at bounding box center [728, 302] width 9 height 10
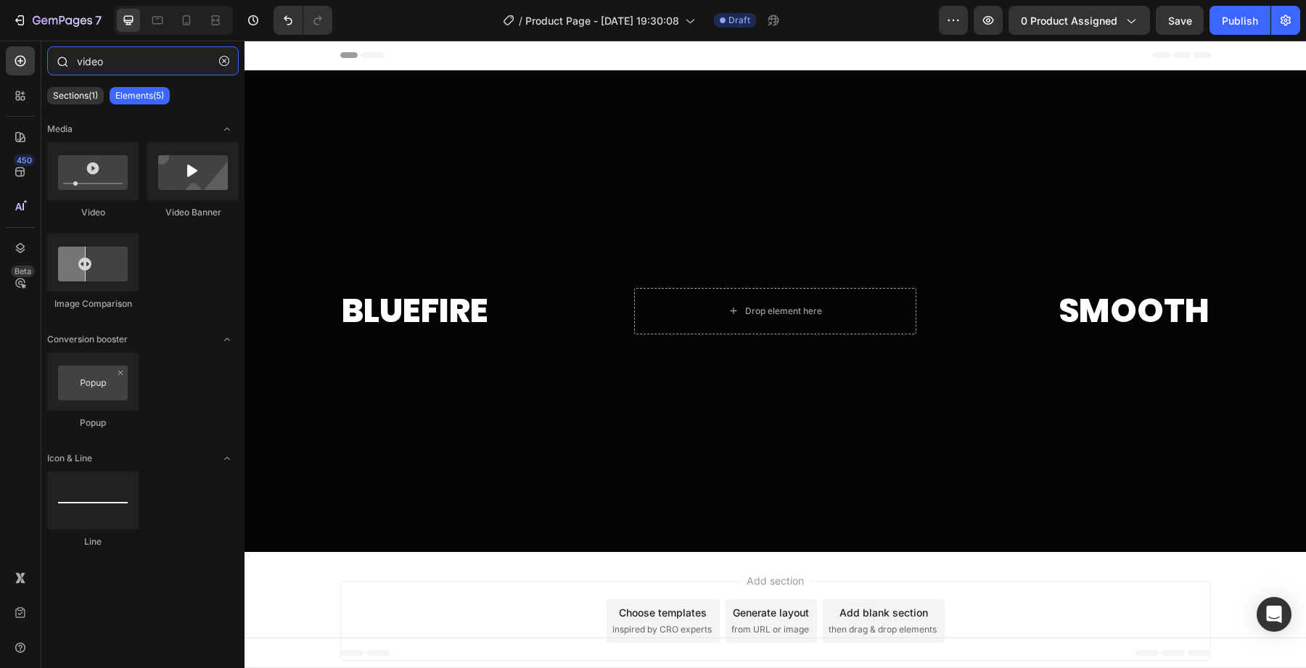
click at [113, 66] on input "video" at bounding box center [143, 60] width 192 height 29
click at [113, 67] on input "video" at bounding box center [143, 60] width 192 height 29
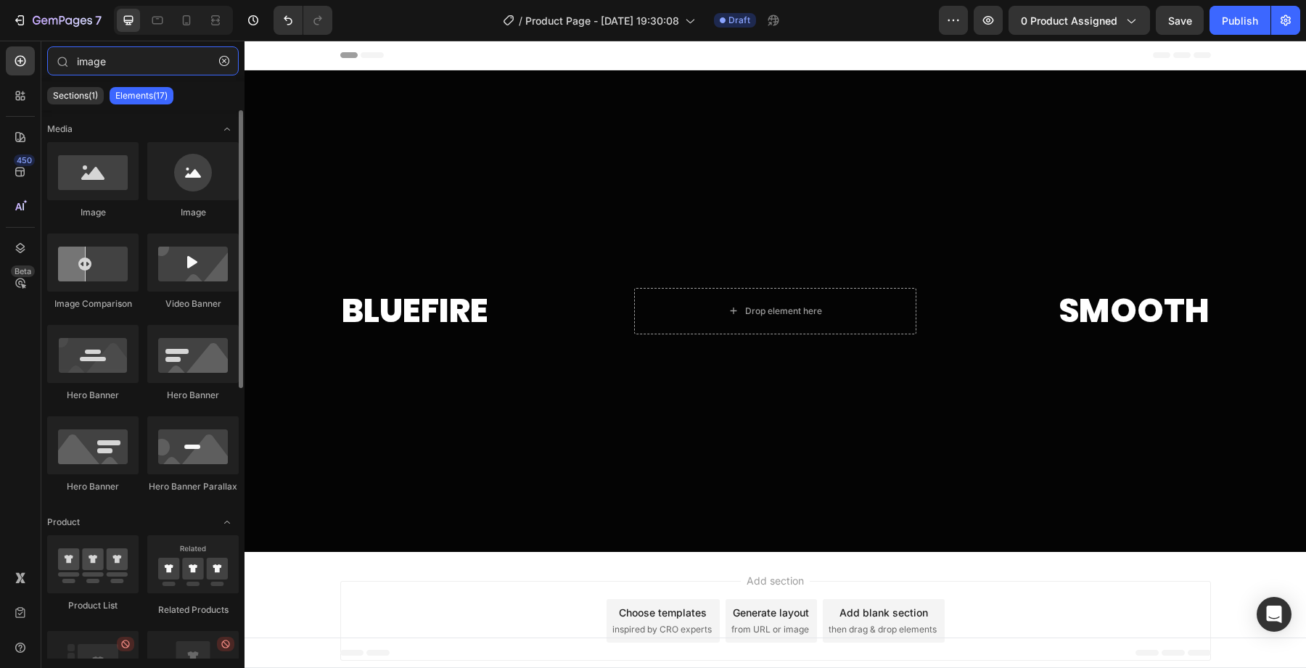
type input "image"
click at [94, 139] on div "Media Image Image Image Comparison Video Banner Hero Banner Hero Banner Hero Ba…" at bounding box center [142, 650] width 203 height 1081
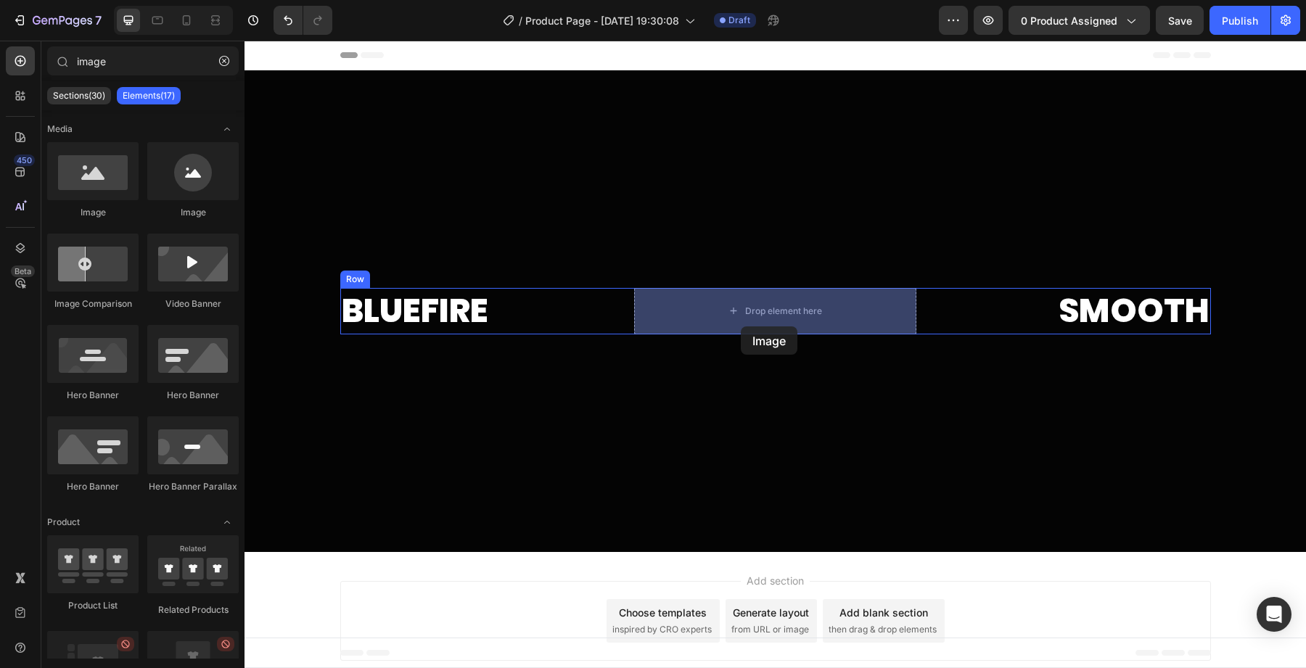
drag, startPoint x: 324, startPoint y: 207, endPoint x: 745, endPoint y: 318, distance: 435.1
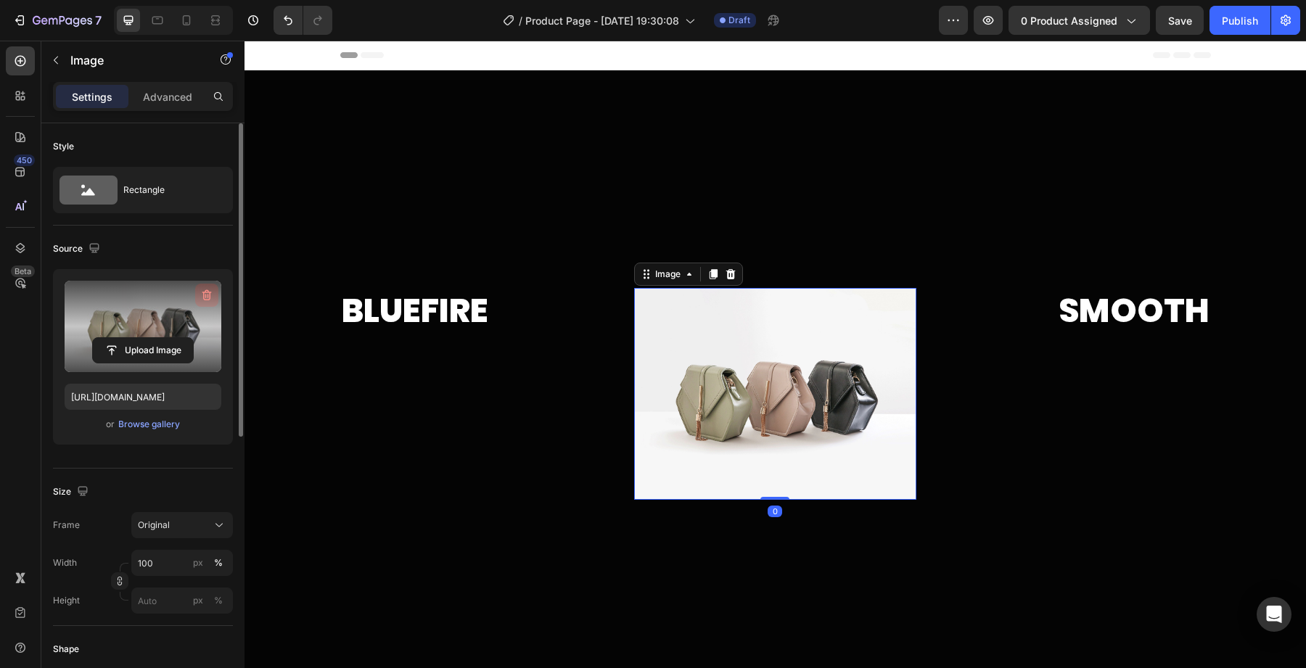
click at [207, 295] on icon "button" at bounding box center [207, 296] width 1 height 4
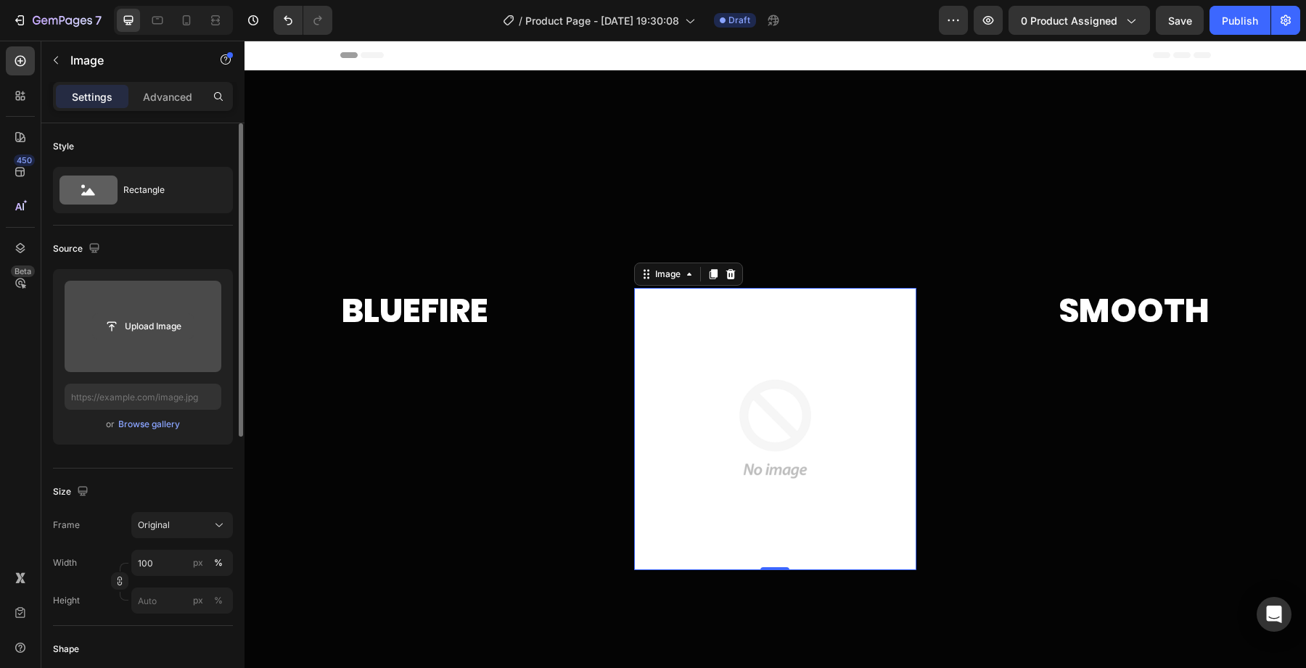
click at [145, 326] on input "file" at bounding box center [143, 326] width 100 height 25
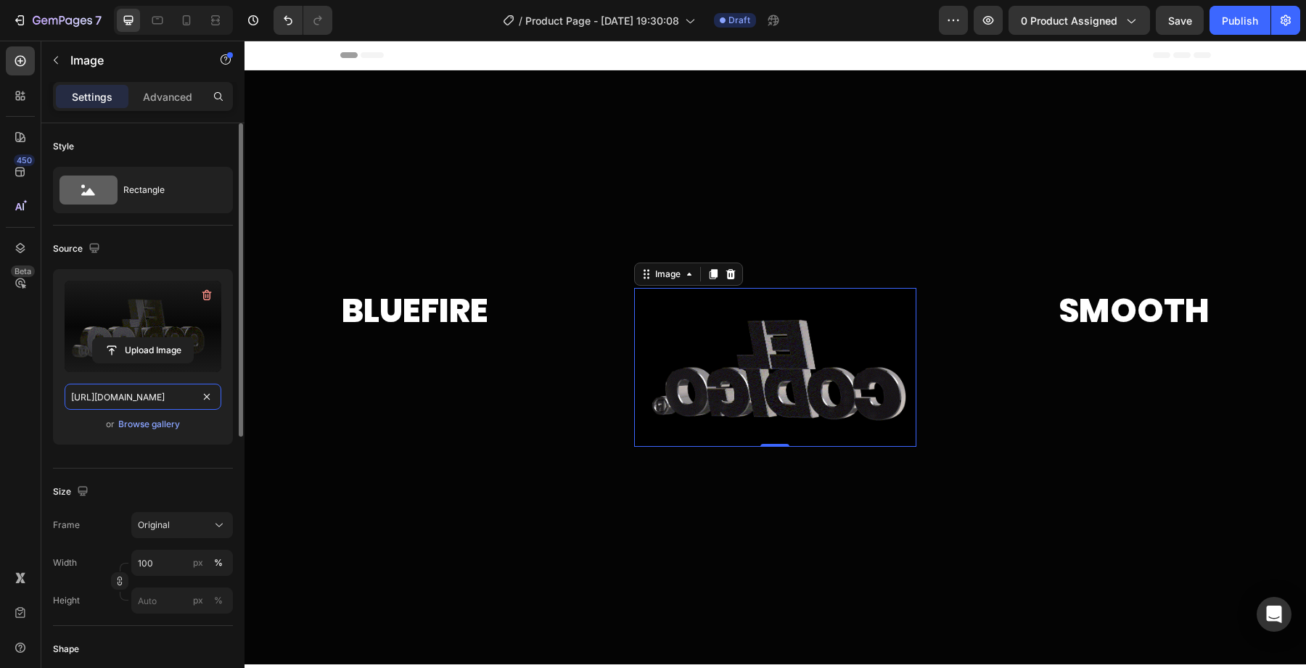
click at [150, 403] on input "[URL][DOMAIN_NAME]" at bounding box center [143, 397] width 157 height 26
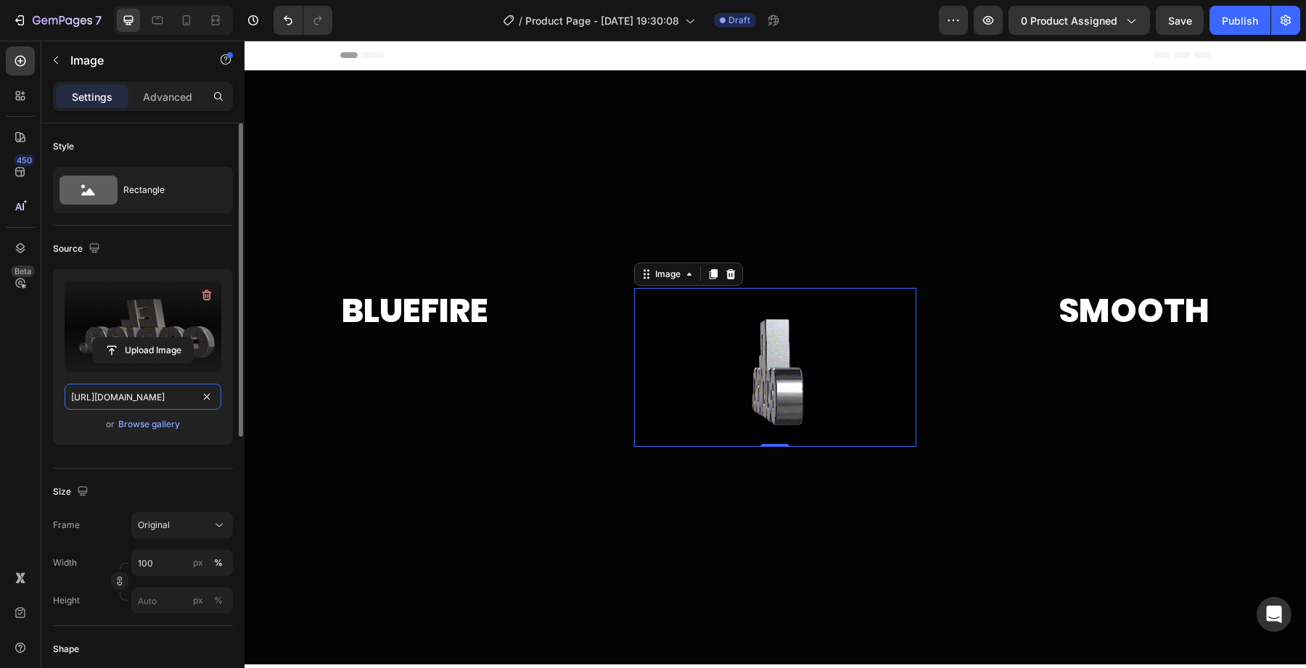
click at [150, 403] on input "[URL][DOMAIN_NAME]" at bounding box center [143, 397] width 157 height 26
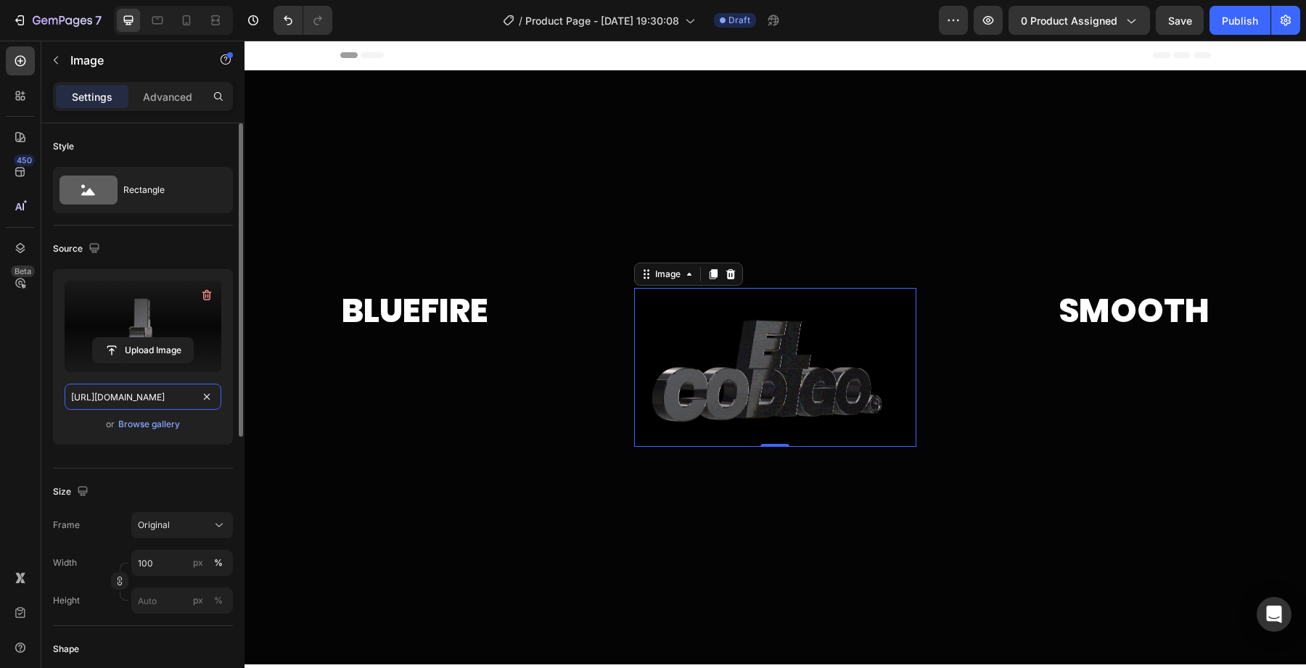
click at [150, 403] on input "[URL][DOMAIN_NAME]" at bounding box center [143, 397] width 157 height 26
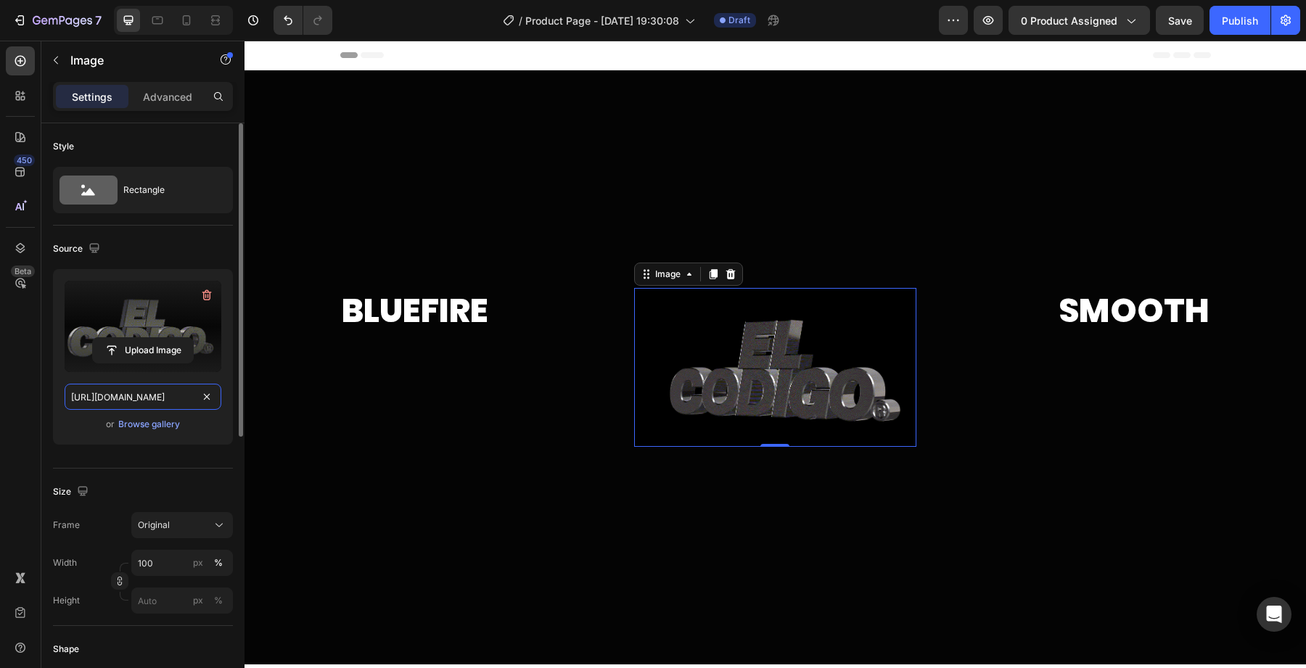
paste input "LETRAS_1_2.gif?v=1758907509"
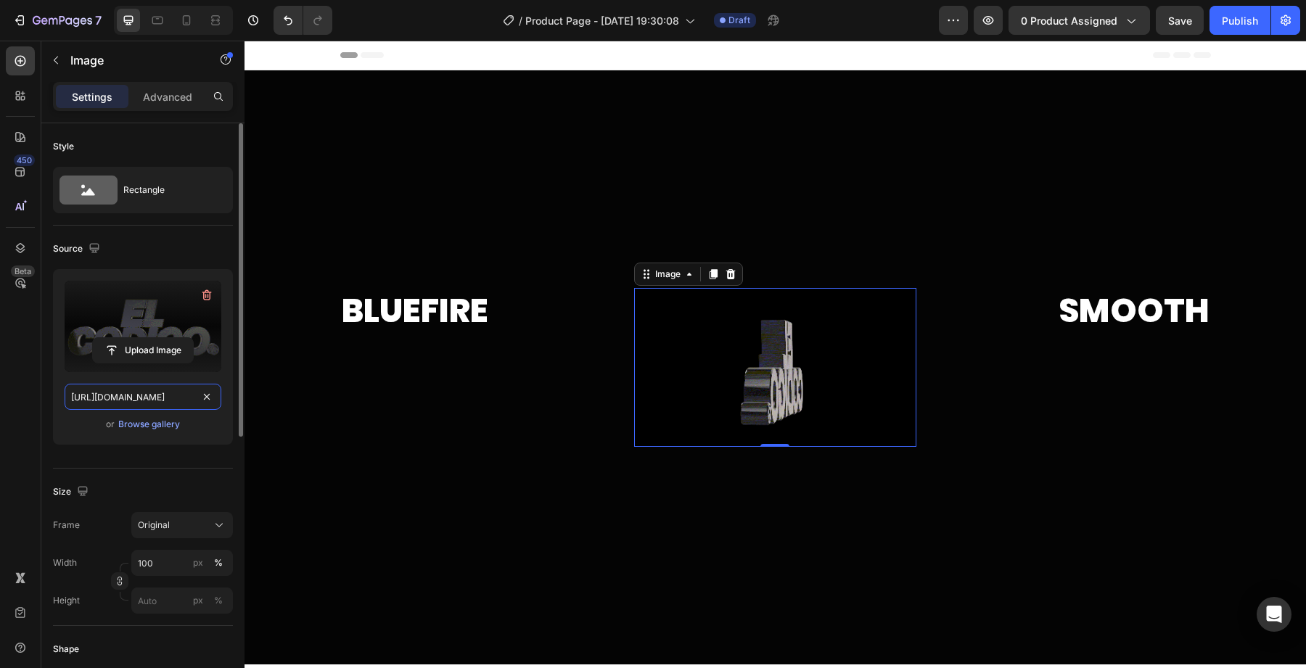
scroll to position [0, 236]
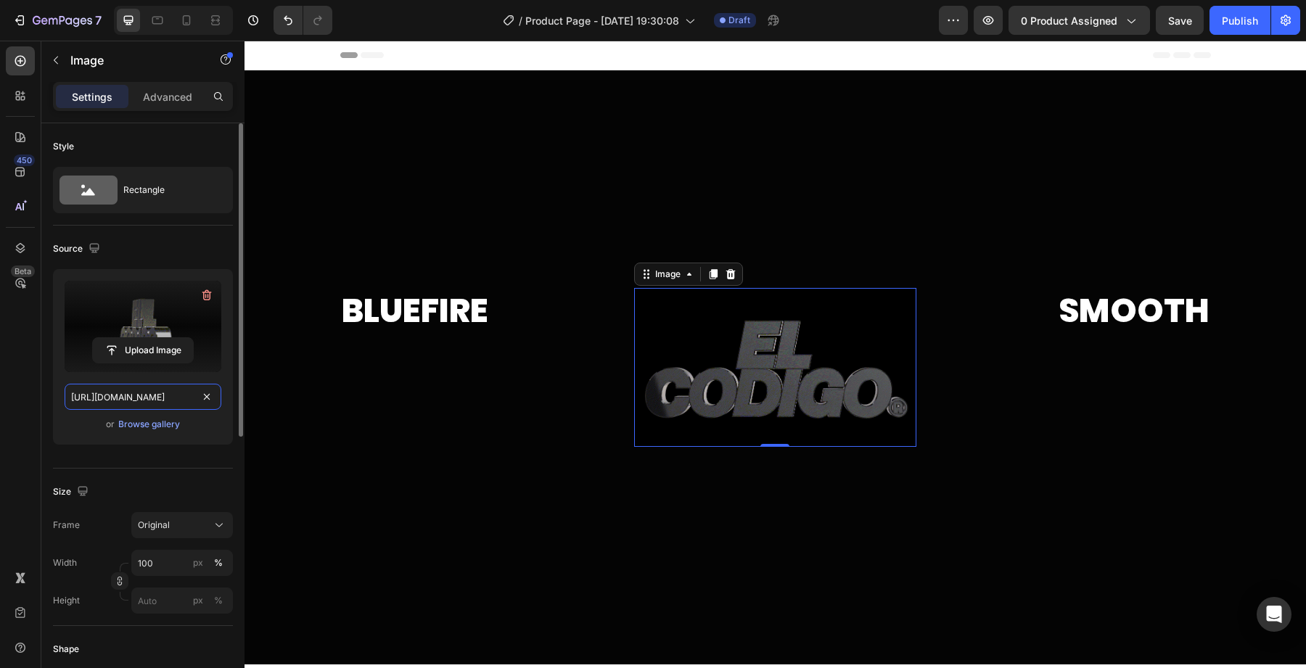
type input "[URL][DOMAIN_NAME]"
click at [175, 449] on div "Upload Image [URL][DOMAIN_NAME] or Browse gallery" at bounding box center [143, 362] width 180 height 187
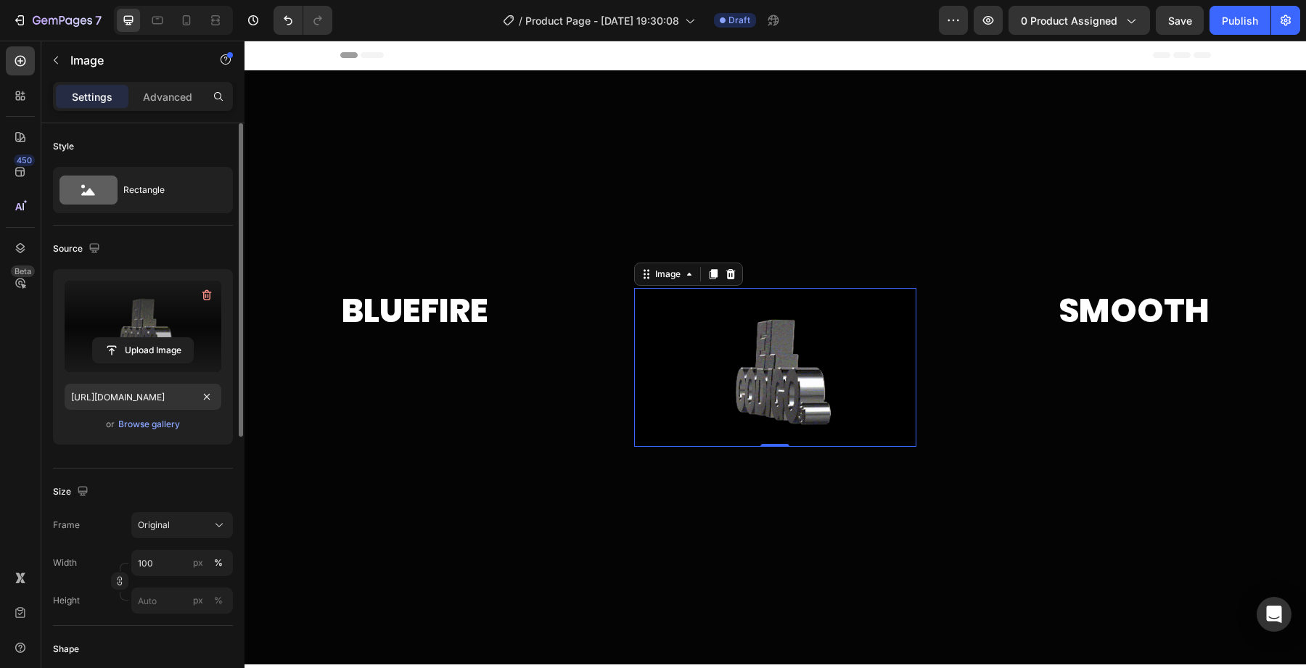
scroll to position [0, 0]
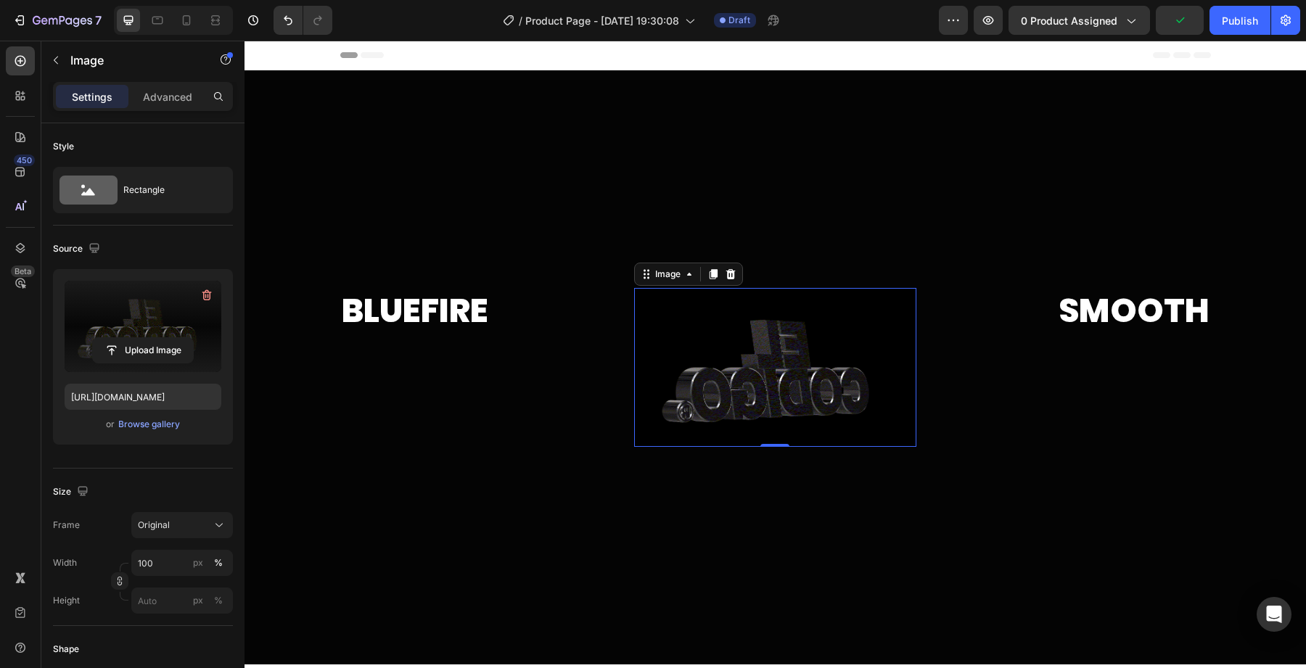
click at [730, 370] on img at bounding box center [775, 367] width 282 height 159
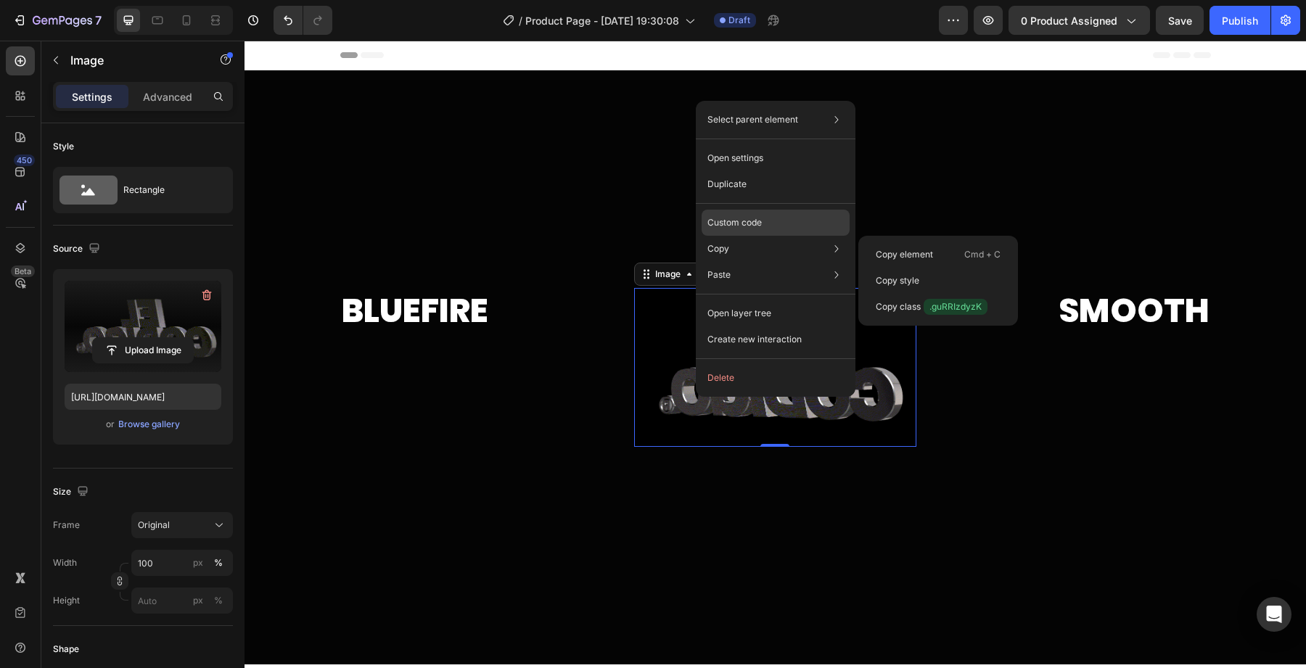
click at [744, 224] on p "Custom code" at bounding box center [734, 222] width 54 height 13
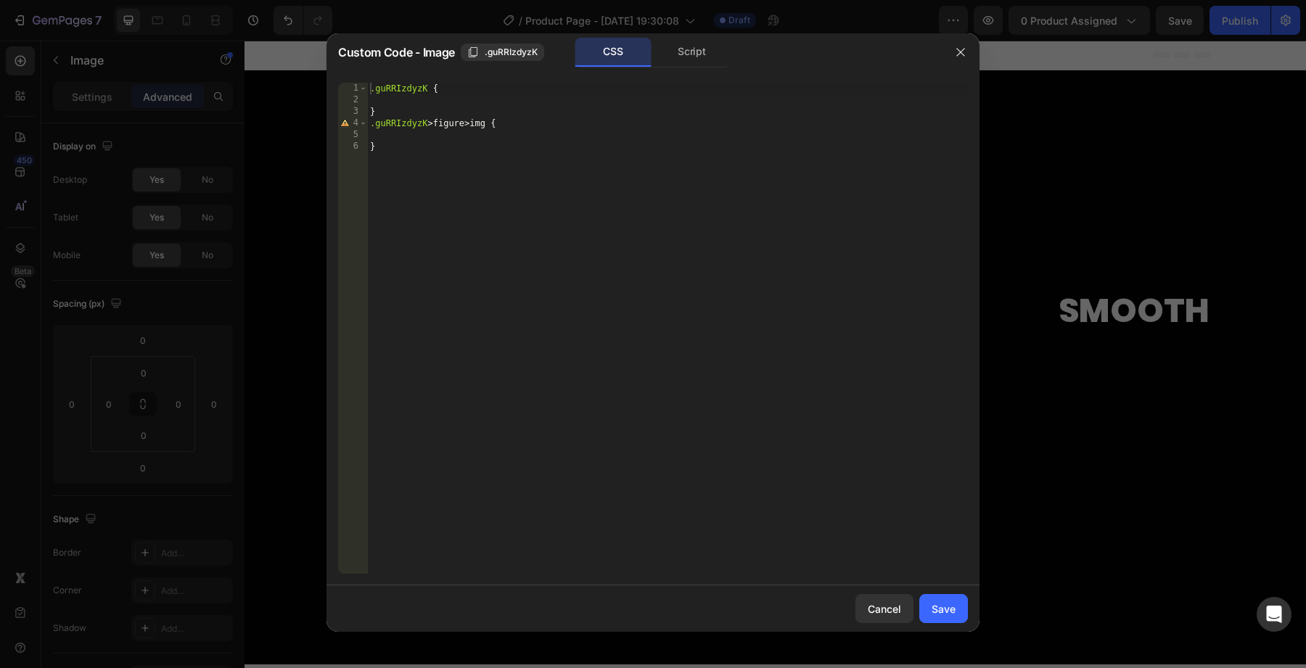
type textarea "}"
click at [405, 174] on div ".guRRIzdyzK { } .guRRIzdyzK > figure > img { }" at bounding box center [667, 340] width 601 height 514
click at [498, 161] on div ".guRRIzdyzK { } .guRRIzdyzK > figure > img { }" at bounding box center [667, 340] width 601 height 514
click at [960, 60] on button "button" at bounding box center [960, 52] width 23 height 23
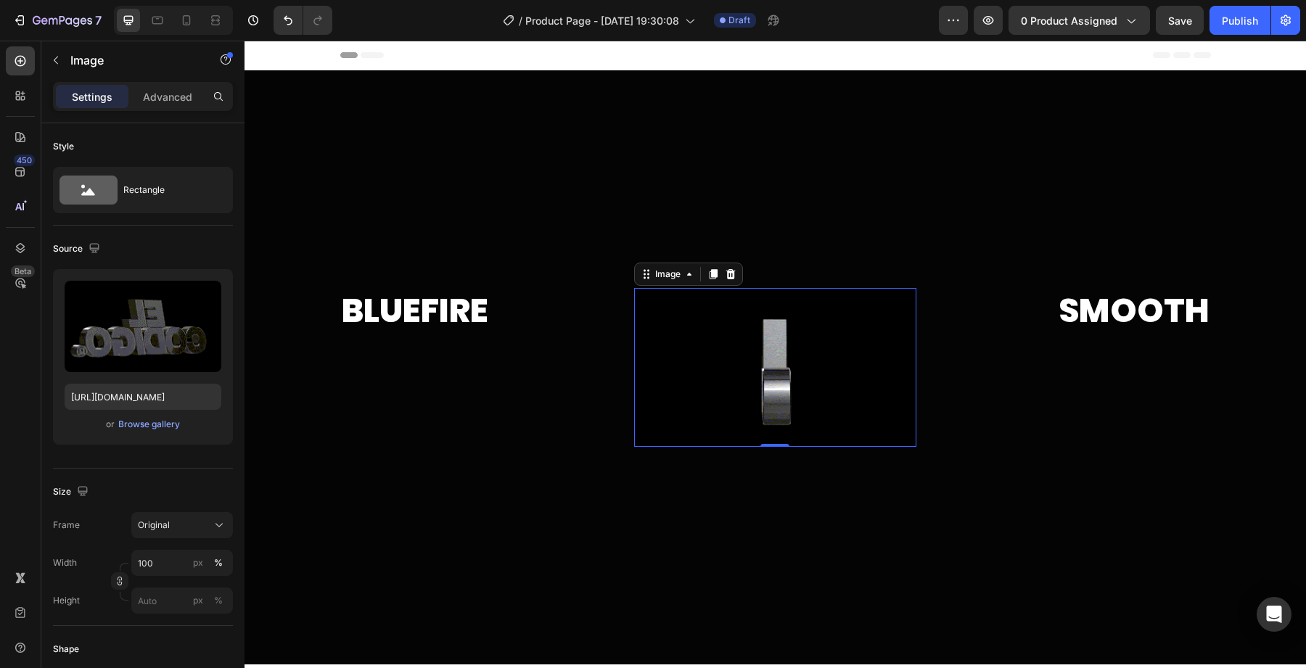
click at [780, 383] on img at bounding box center [775, 367] width 282 height 159
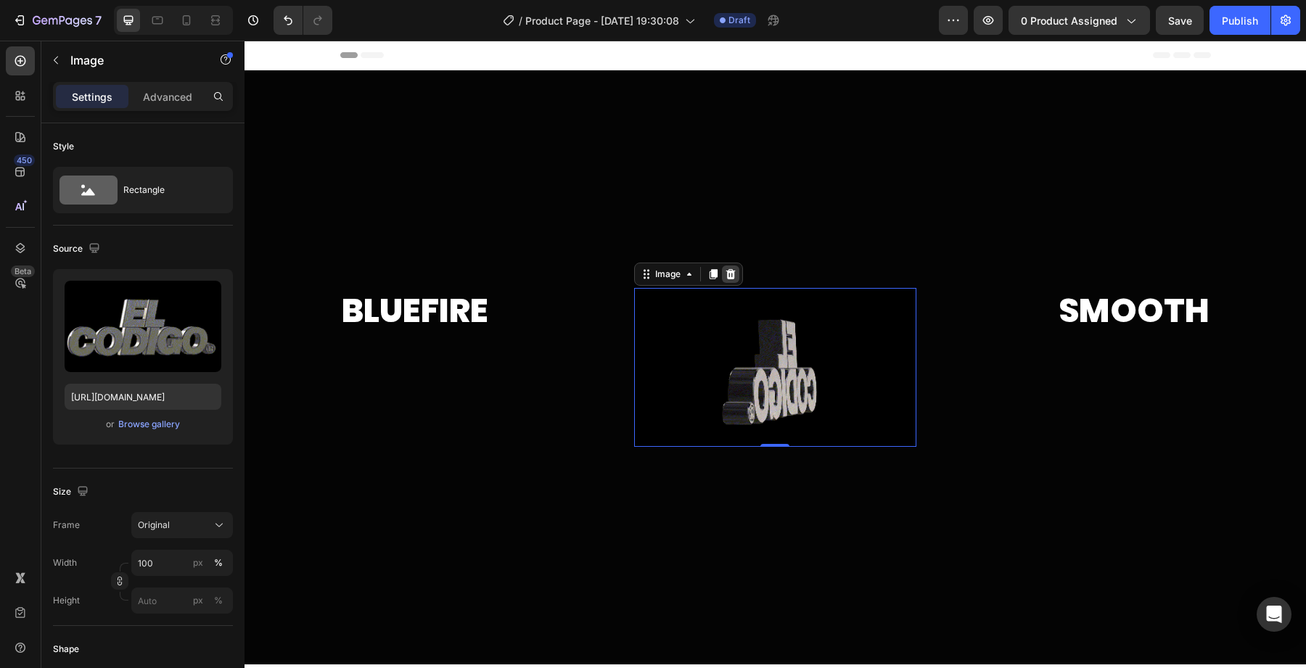
click at [725, 275] on icon at bounding box center [731, 274] width 12 height 12
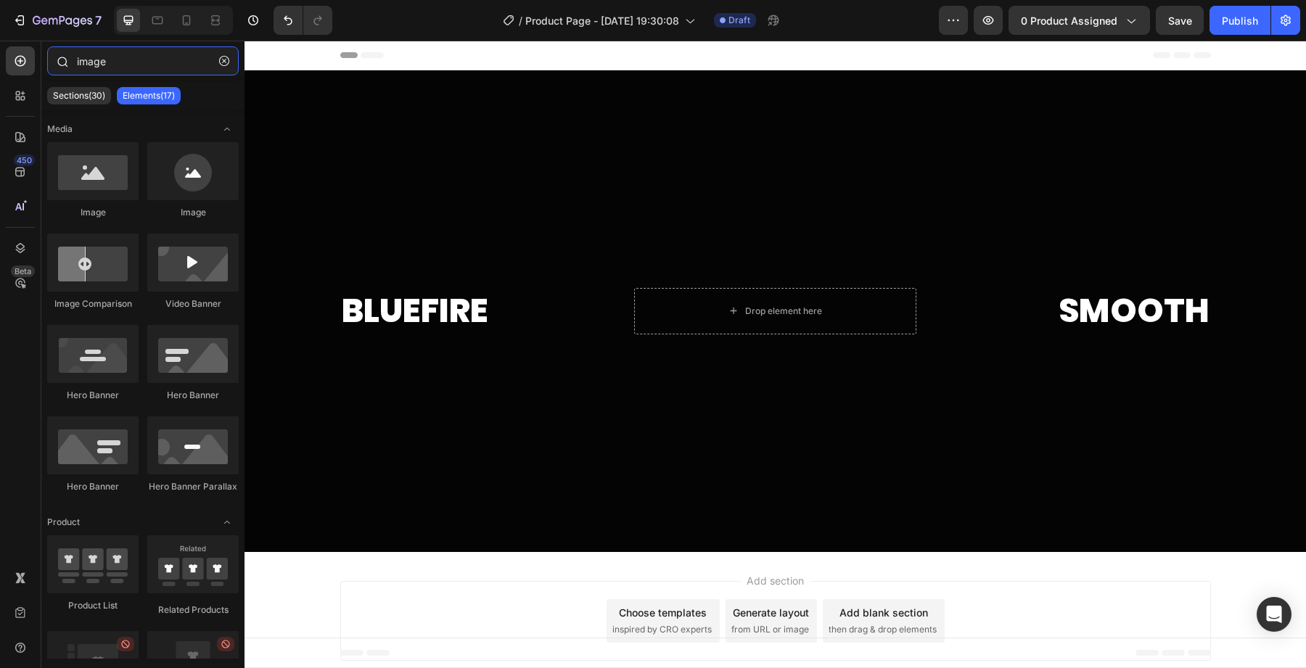
click at [116, 57] on input "image" at bounding box center [143, 60] width 192 height 29
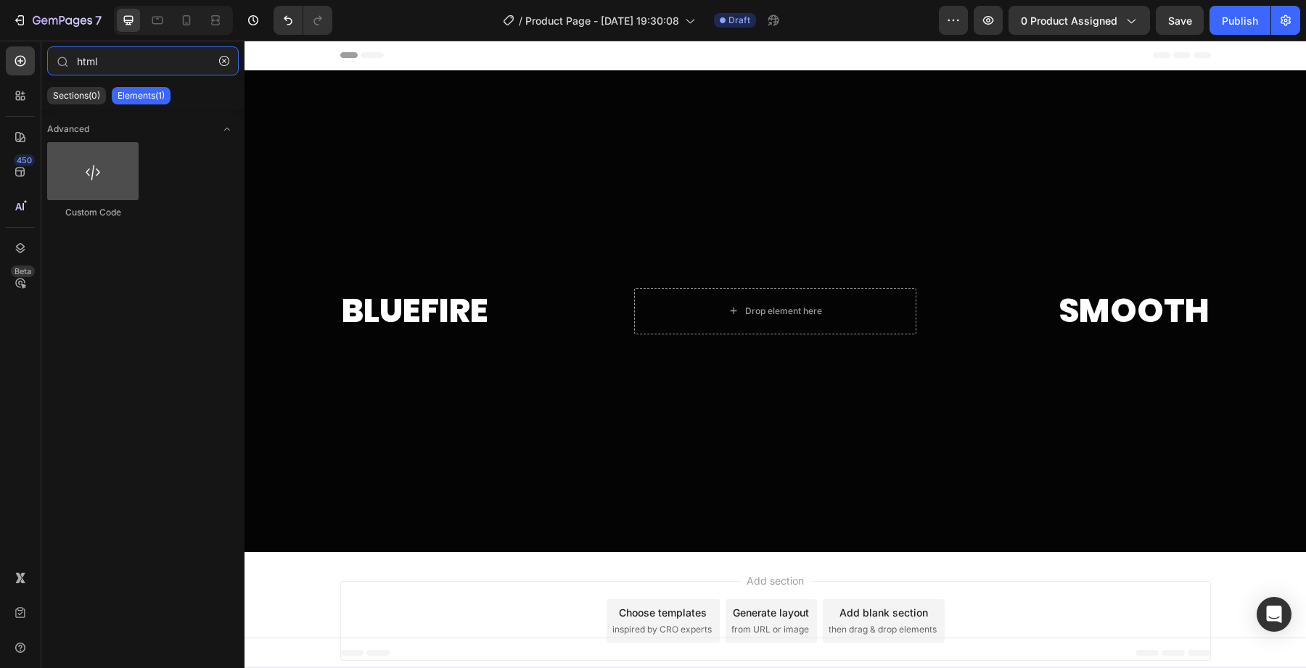
type input "html"
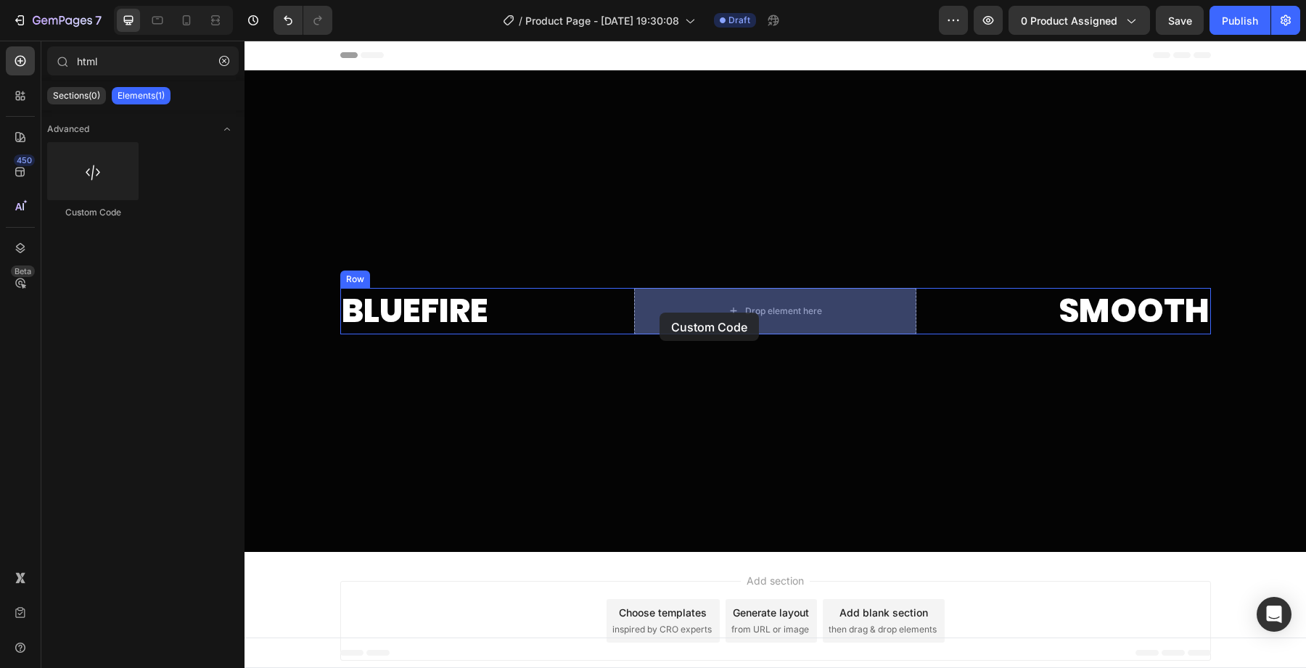
drag, startPoint x: 305, startPoint y: 231, endPoint x: 667, endPoint y: 313, distance: 371.0
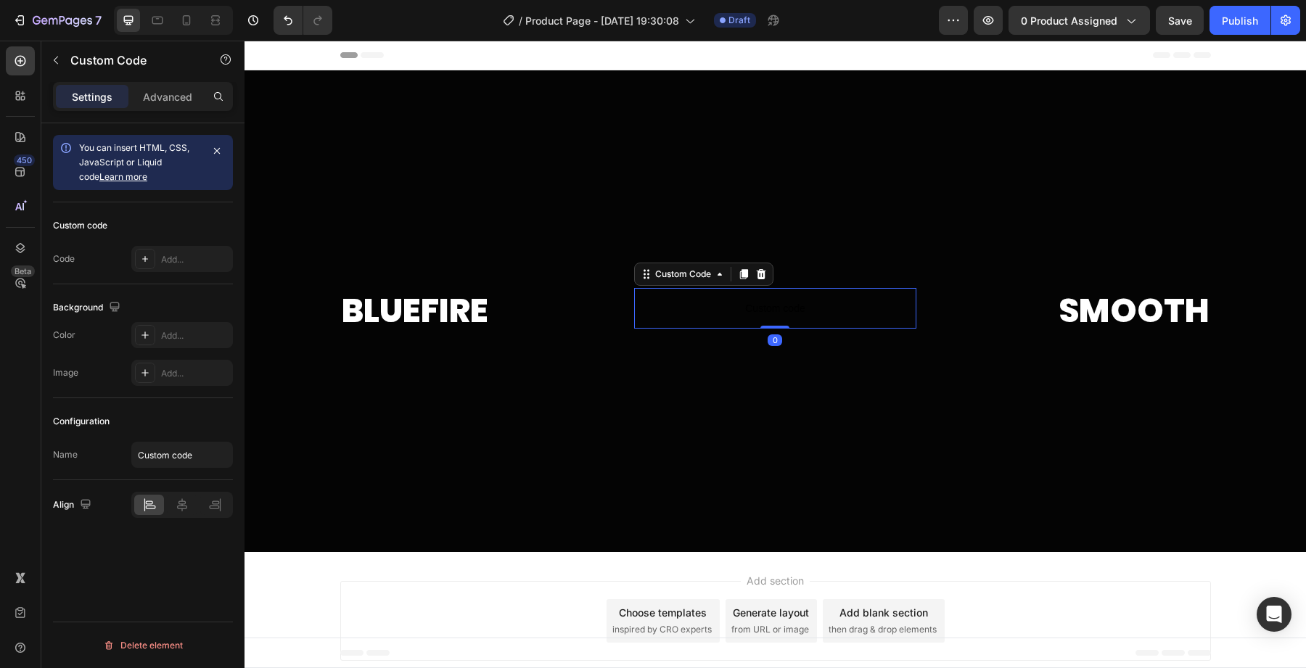
click at [688, 309] on span "Custom code" at bounding box center [775, 308] width 282 height 17
click at [167, 258] on div "Add..." at bounding box center [195, 259] width 68 height 13
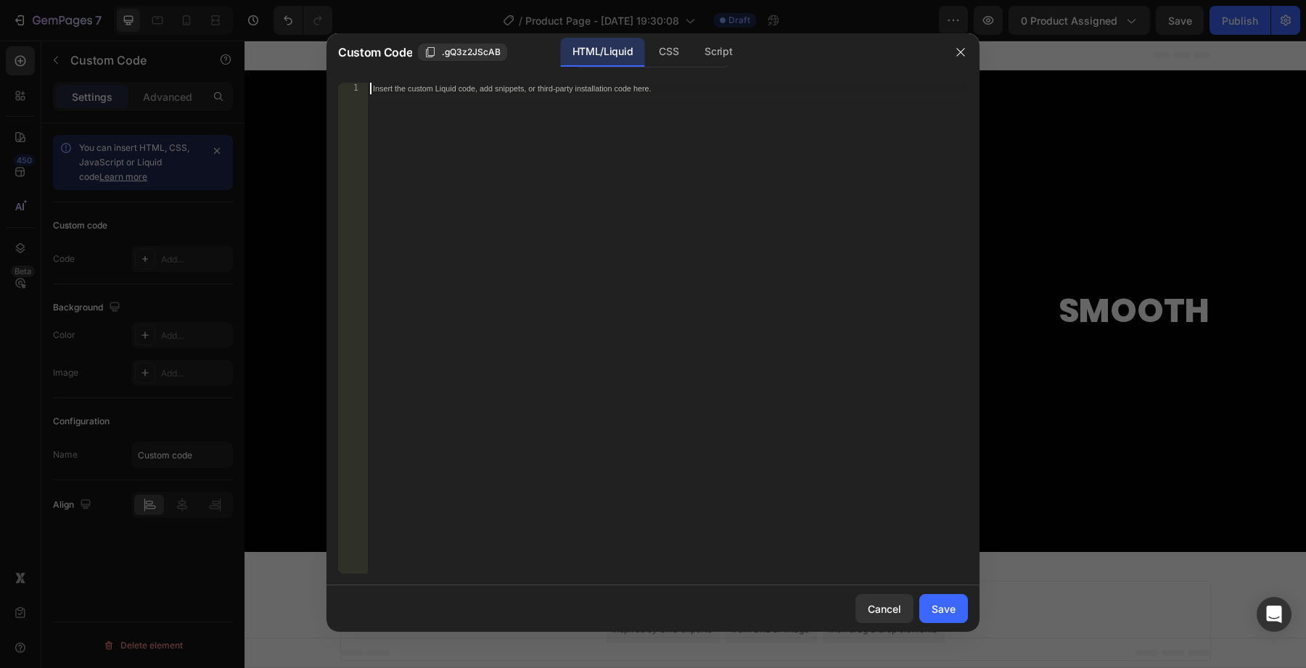
click at [453, 199] on div "Insert the custom Liquid code, add snippets, or third-party installation code h…" at bounding box center [667, 340] width 601 height 514
click at [516, 151] on div "Insert the custom Liquid code, add snippets, or third-party installation code h…" at bounding box center [667, 340] width 601 height 514
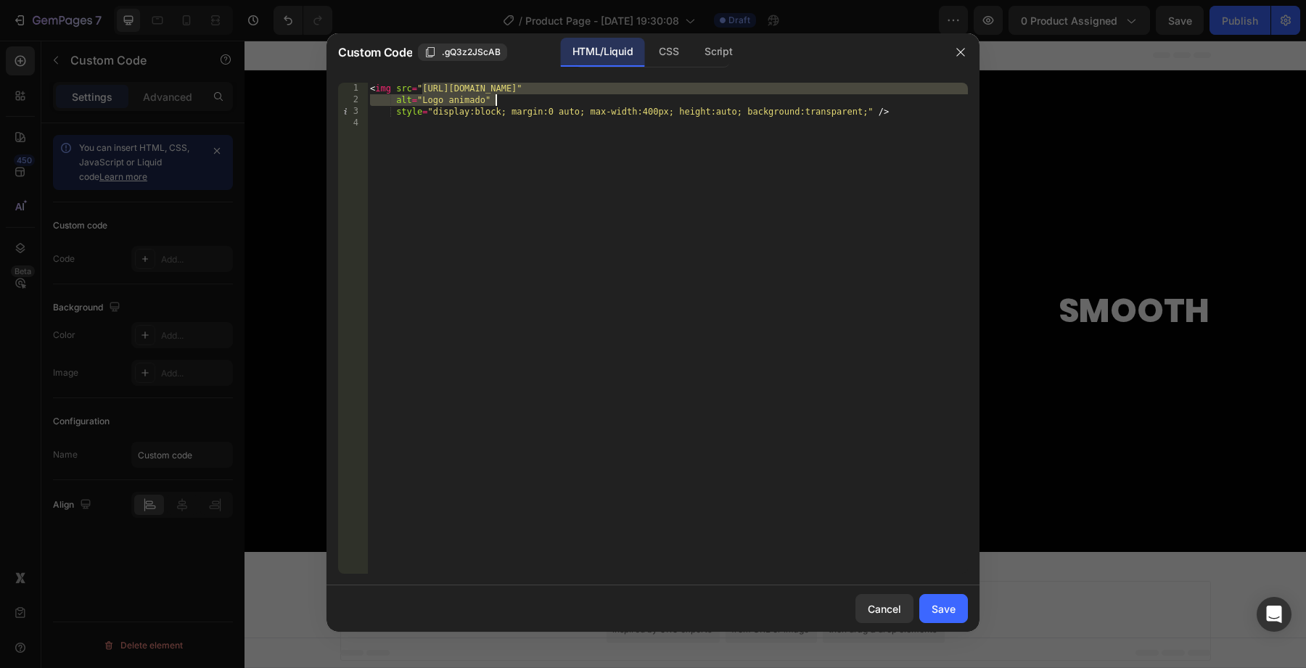
drag, startPoint x: 421, startPoint y: 88, endPoint x: 672, endPoint y: 95, distance: 251.8
click at [672, 95] on div "< img src = "[URL][DOMAIN_NAME]" alt = "Logo animado" style = "display:block; m…" at bounding box center [667, 340] width 601 height 514
click at [662, 82] on div "<img src="[URL][DOMAIN_NAME]" alt="Logo animado" 1 2 3 4 < img src = "[URL][DOM…" at bounding box center [652, 328] width 653 height 514
click at [669, 83] on div "< img src = "[URL][DOMAIN_NAME]" alt = "Logo animado" style = "display:block; m…" at bounding box center [667, 340] width 601 height 514
drag, startPoint x: 672, startPoint y: 85, endPoint x: 424, endPoint y: 94, distance: 249.0
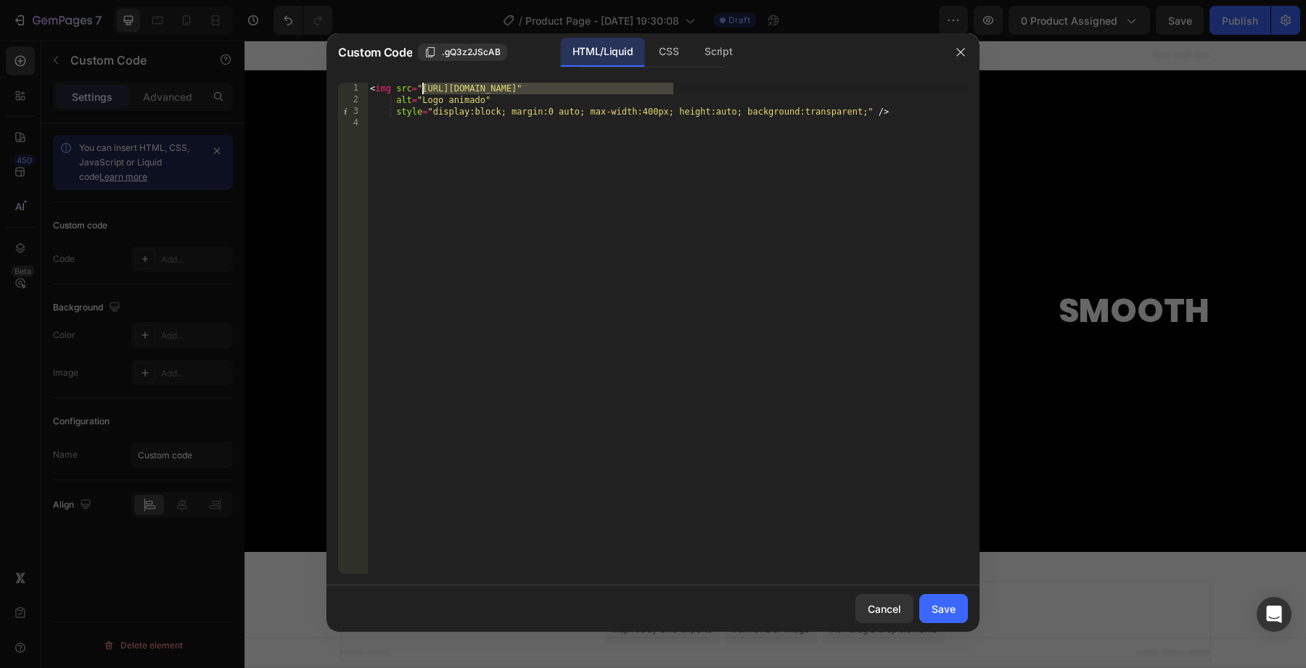
click at [424, 94] on div "< img src = "[URL][DOMAIN_NAME]" alt = "Logo animado" style = "display:block; m…" at bounding box center [667, 340] width 601 height 514
paste textarea "[URL][DOMAIN_NAME]"
type textarea "<img src="[URL][DOMAIN_NAME]""
click at [945, 602] on div "Save" at bounding box center [943, 608] width 24 height 15
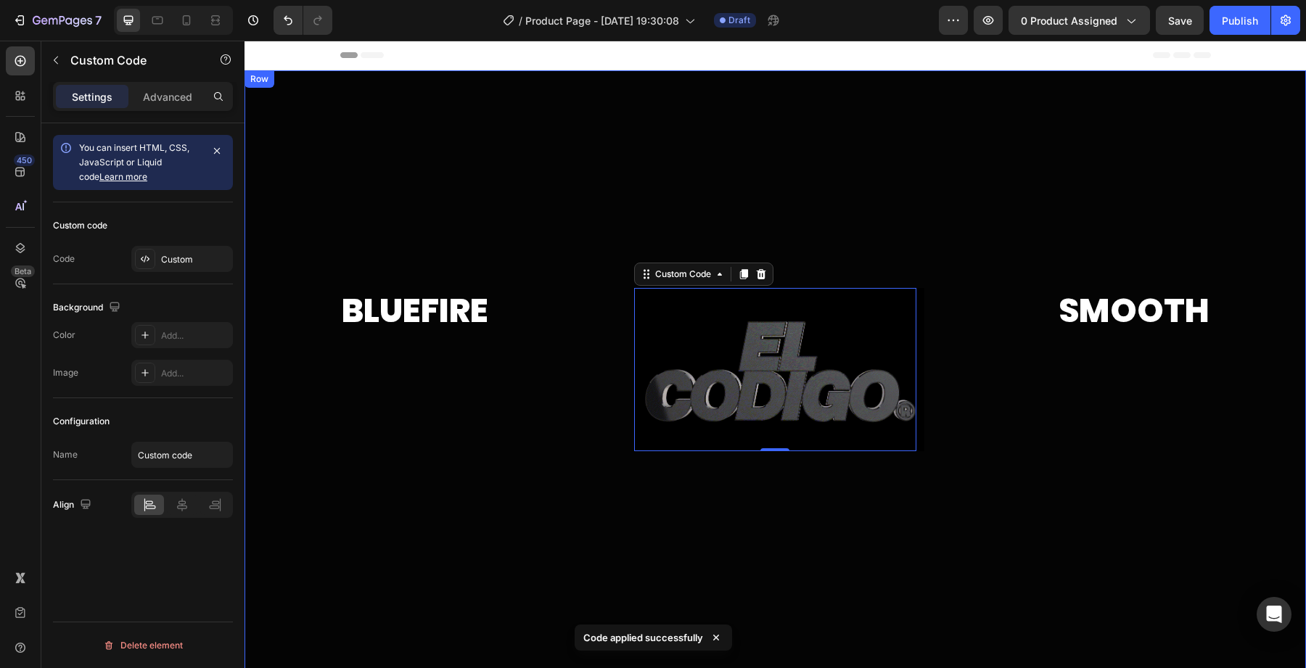
click at [923, 461] on div at bounding box center [774, 369] width 1061 height 598
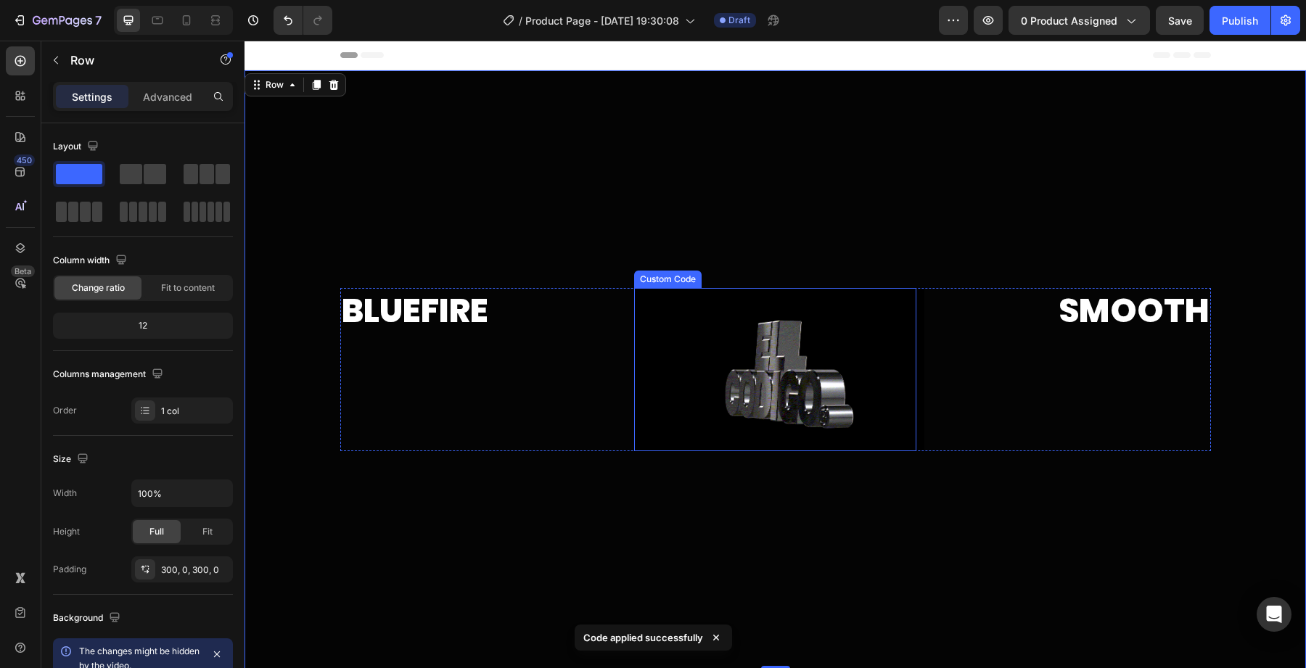
click at [688, 392] on img at bounding box center [779, 369] width 290 height 163
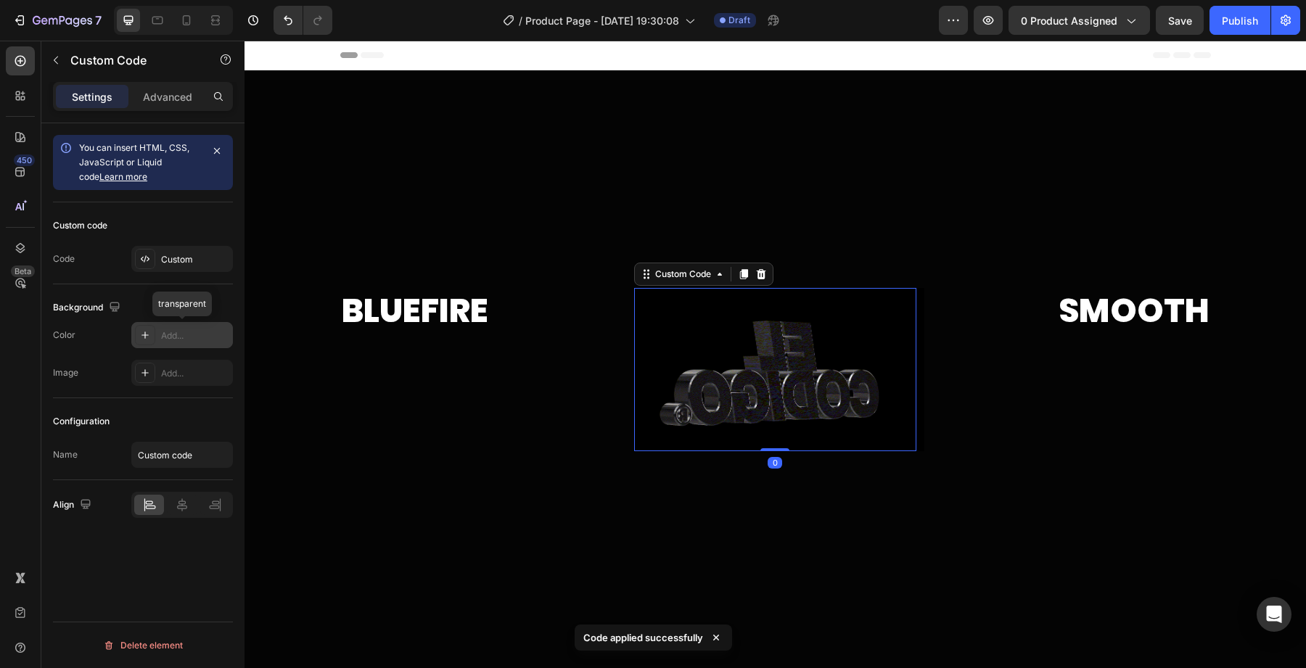
click at [205, 330] on div "Add..." at bounding box center [195, 335] width 68 height 13
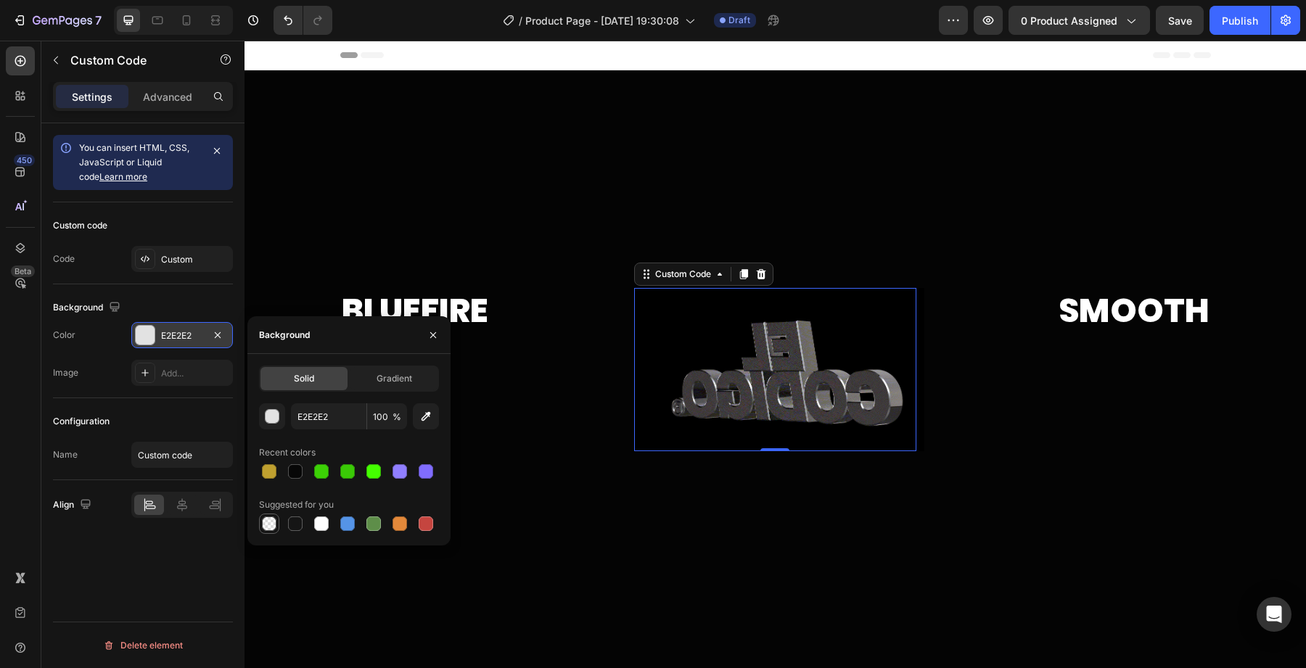
click at [271, 532] on div at bounding box center [268, 523] width 17 height 17
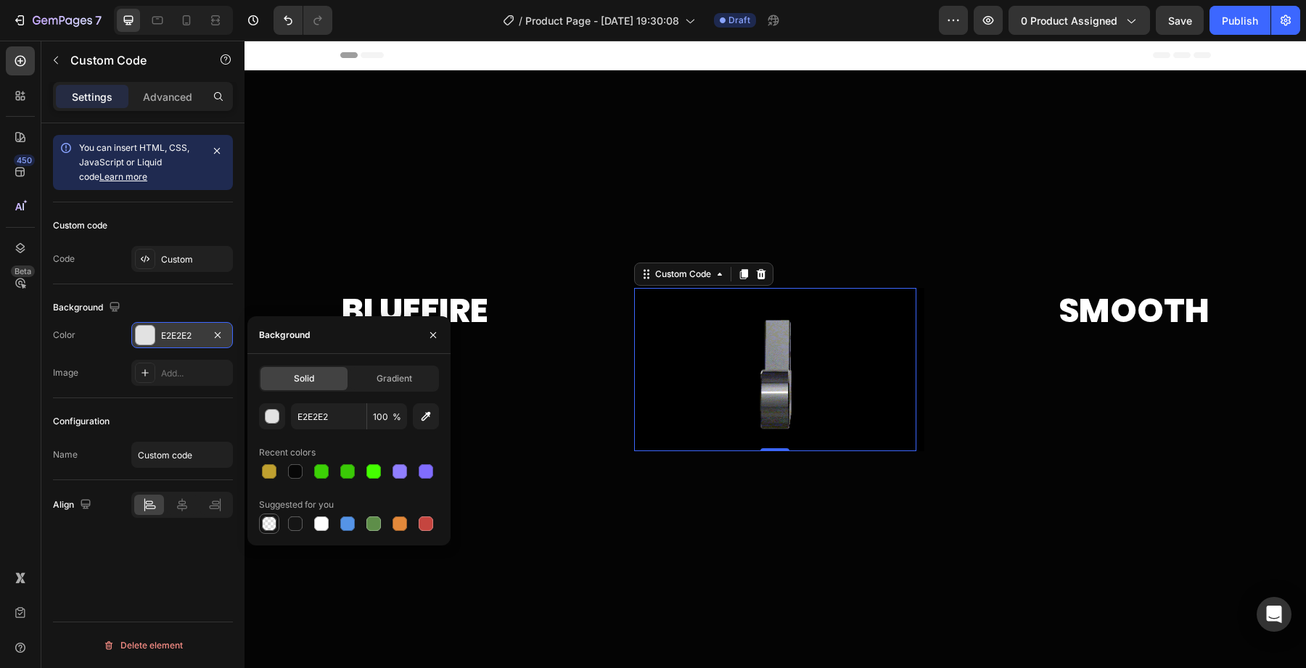
type input "000000"
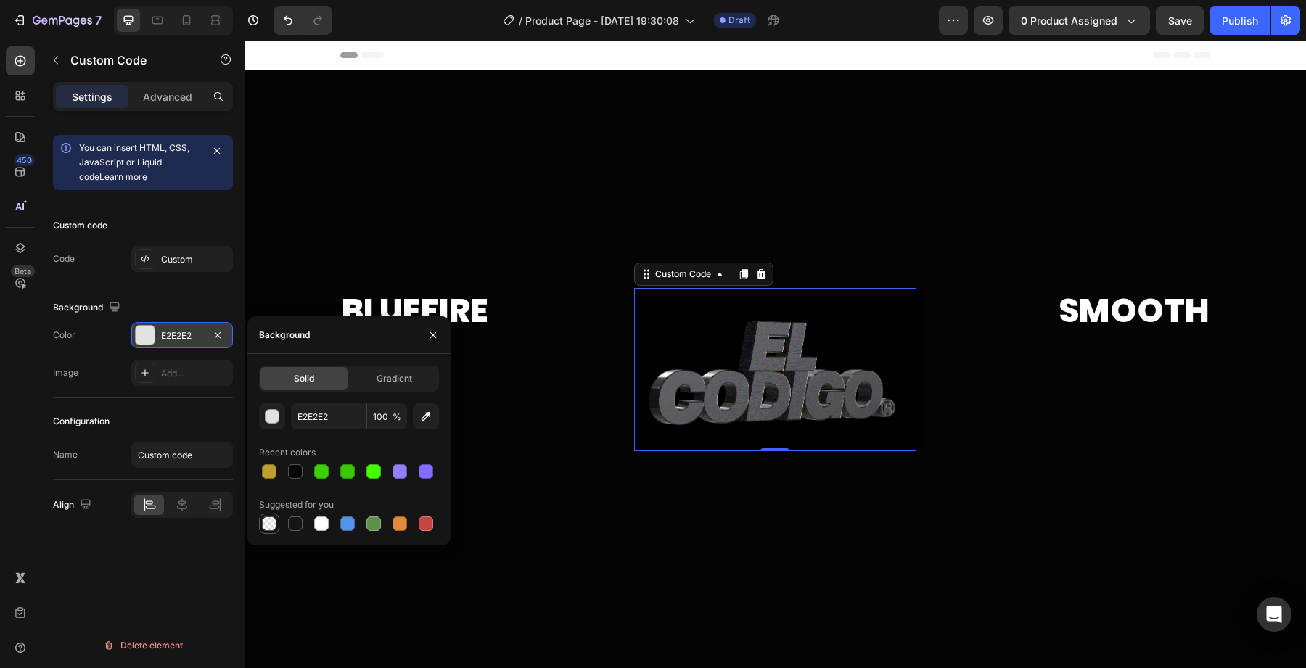
type input "0"
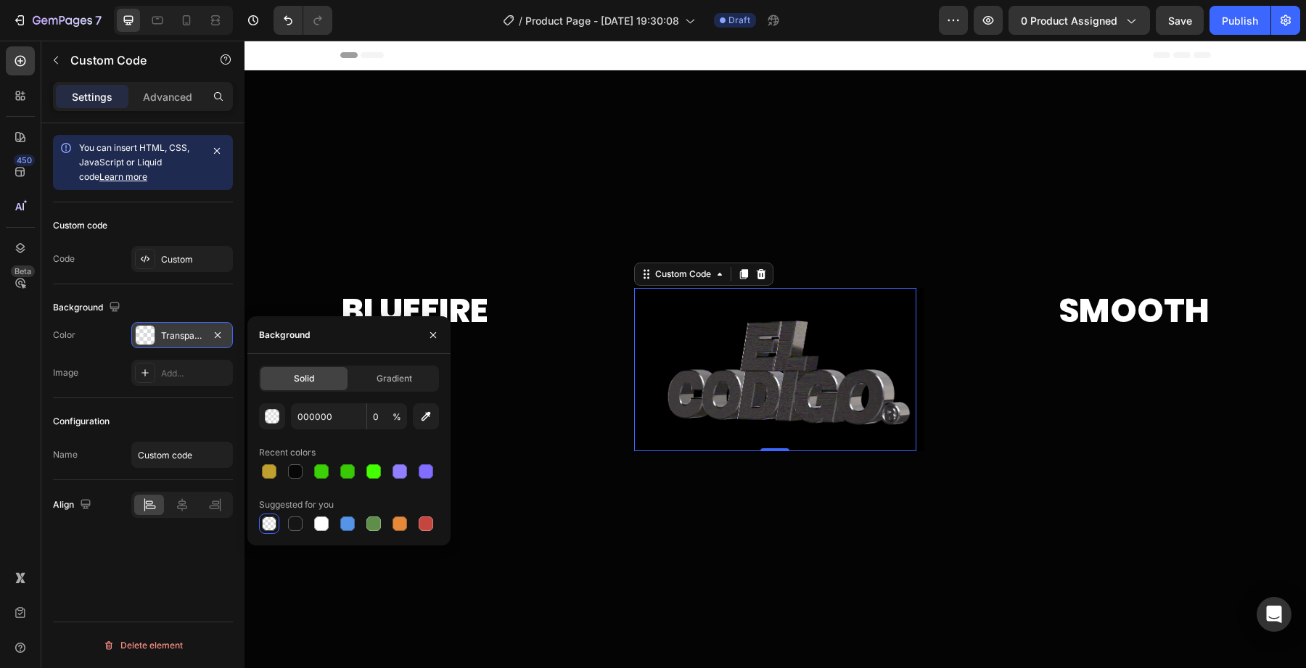
click at [271, 532] on div at bounding box center [268, 523] width 17 height 17
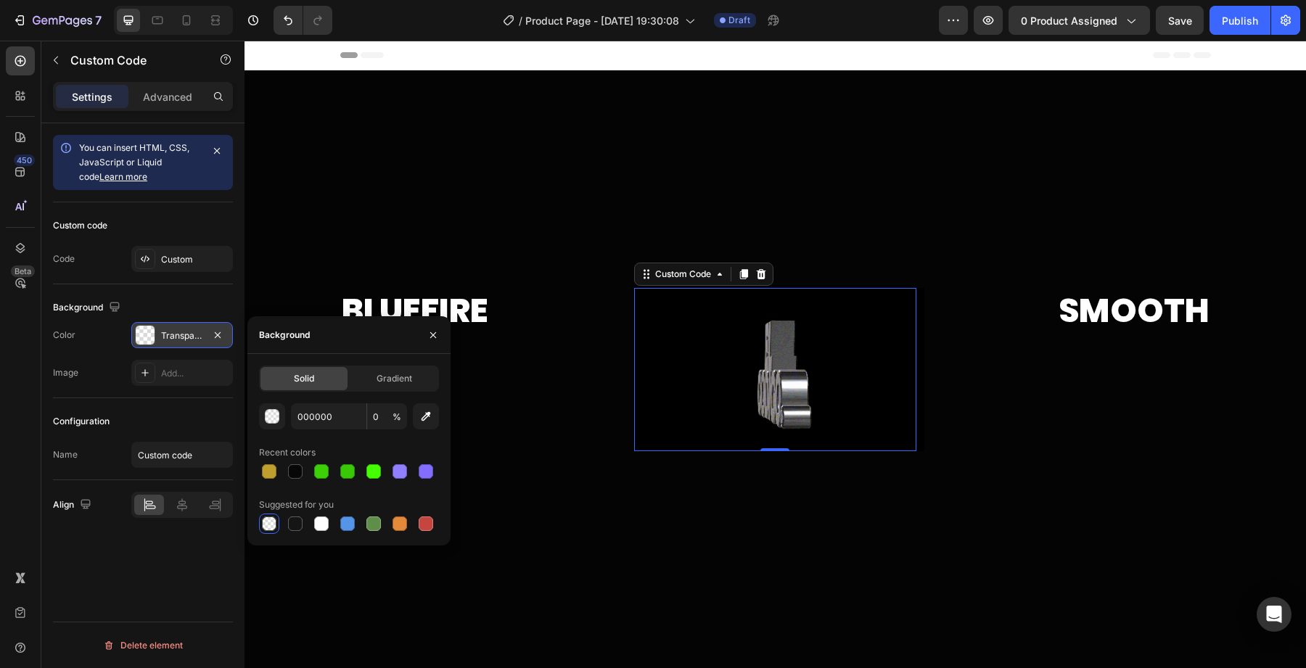
click at [271, 532] on div at bounding box center [268, 523] width 17 height 17
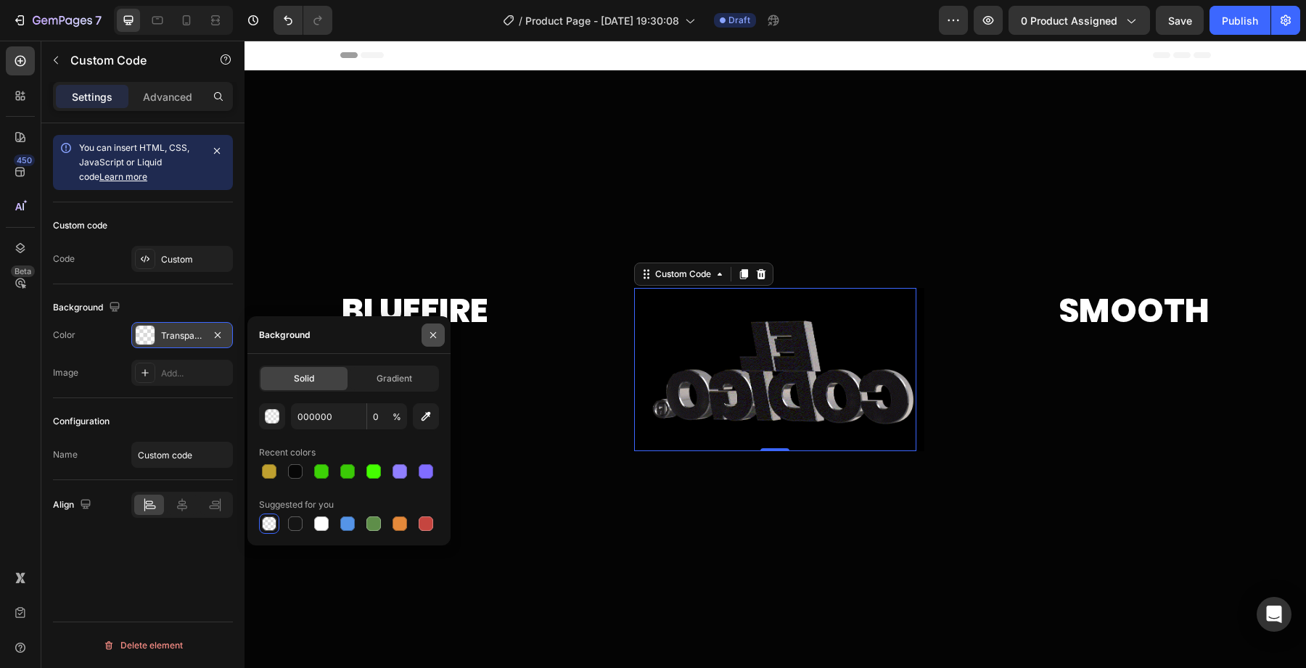
click at [438, 332] on icon "button" at bounding box center [433, 335] width 12 height 12
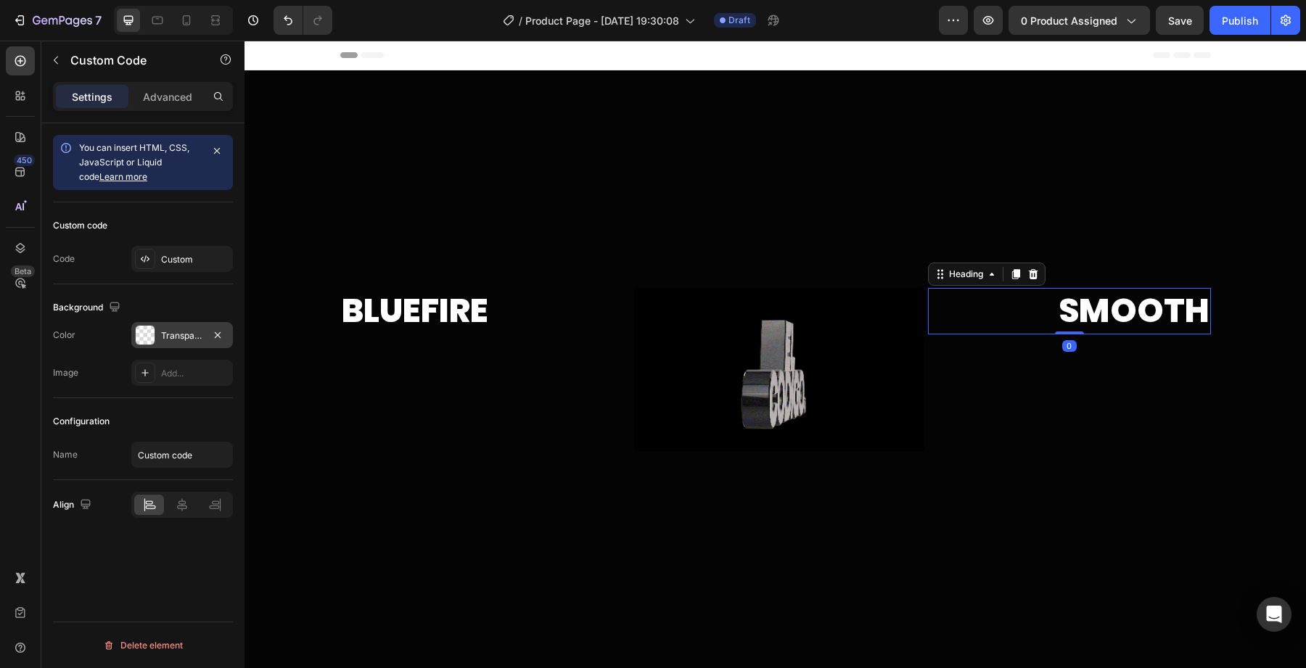
click at [930, 321] on h2 "Smooth" at bounding box center [1069, 311] width 282 height 46
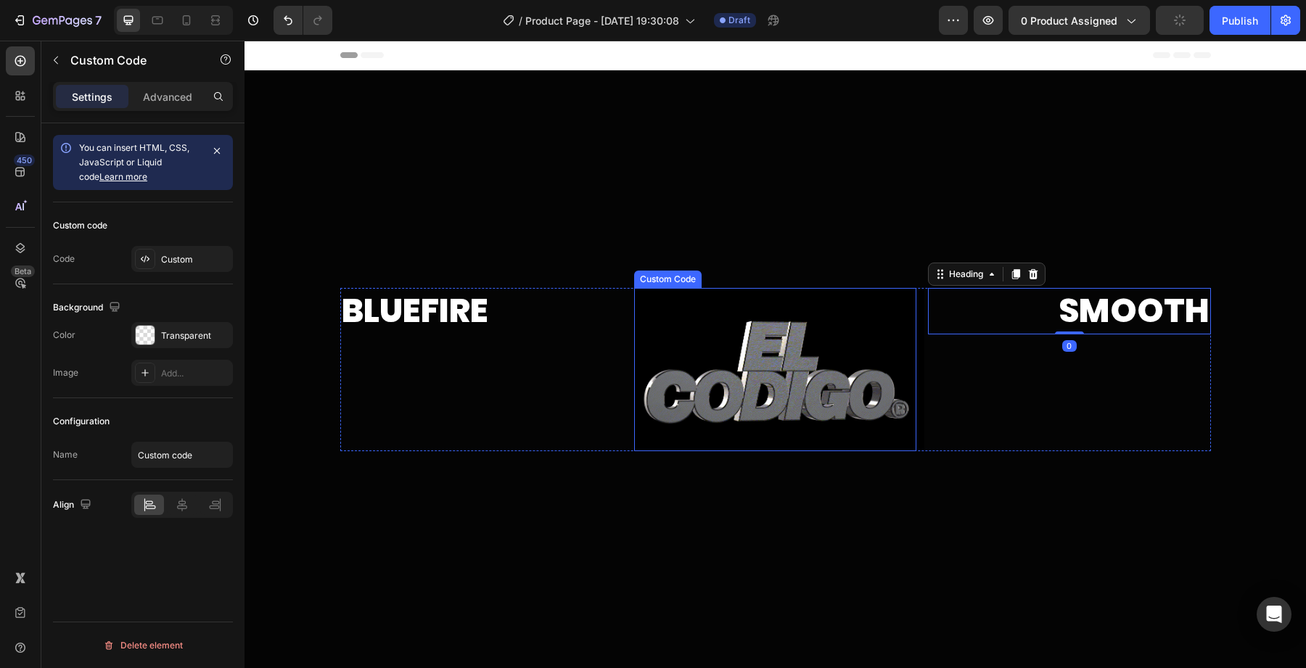
click at [901, 371] on img at bounding box center [779, 369] width 290 height 163
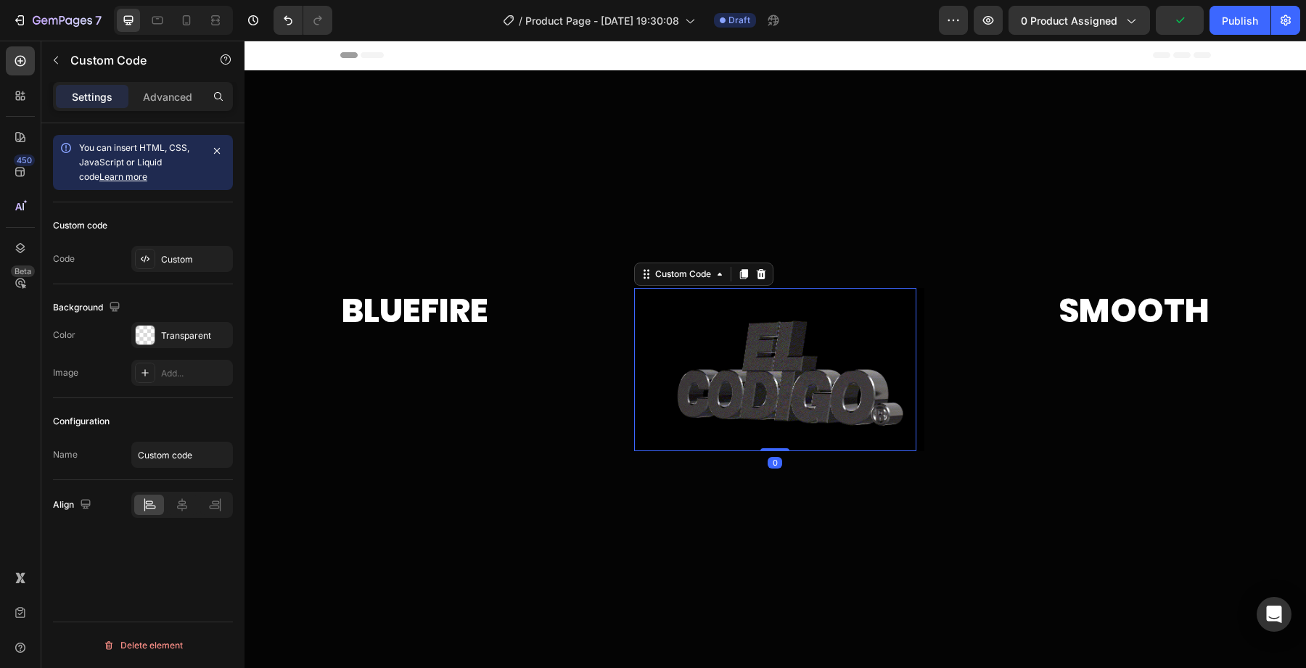
click at [908, 324] on img at bounding box center [779, 369] width 290 height 163
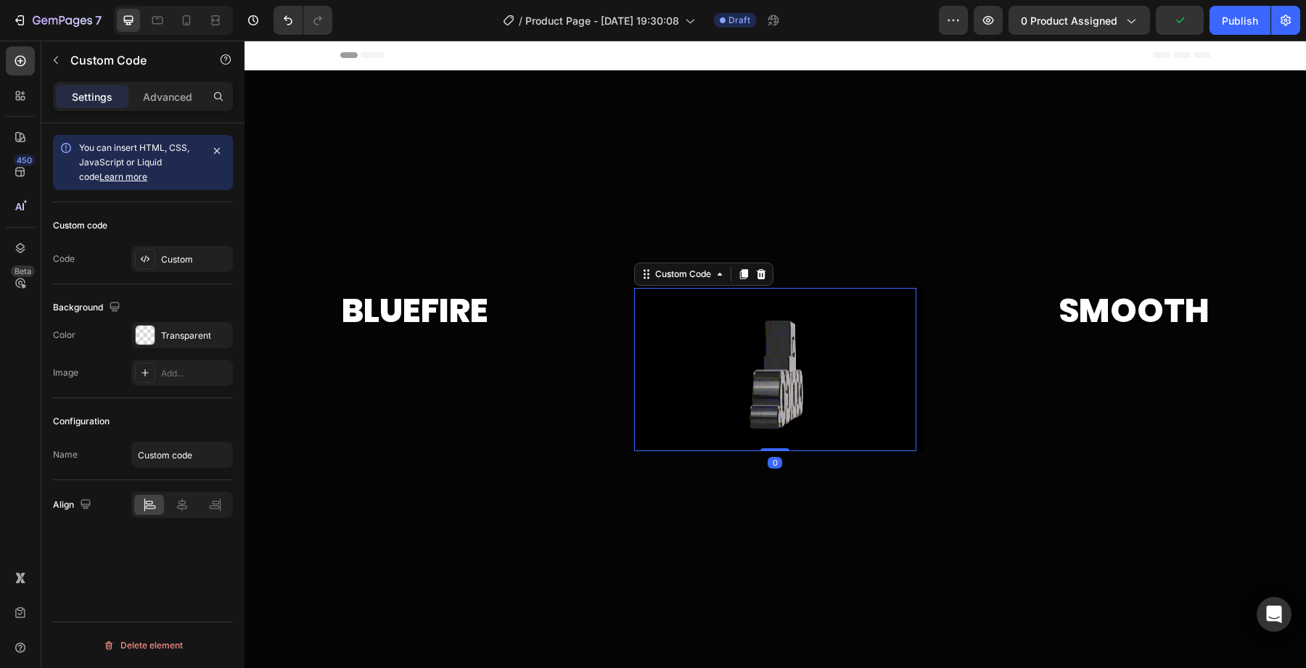
click at [917, 324] on img at bounding box center [779, 369] width 290 height 163
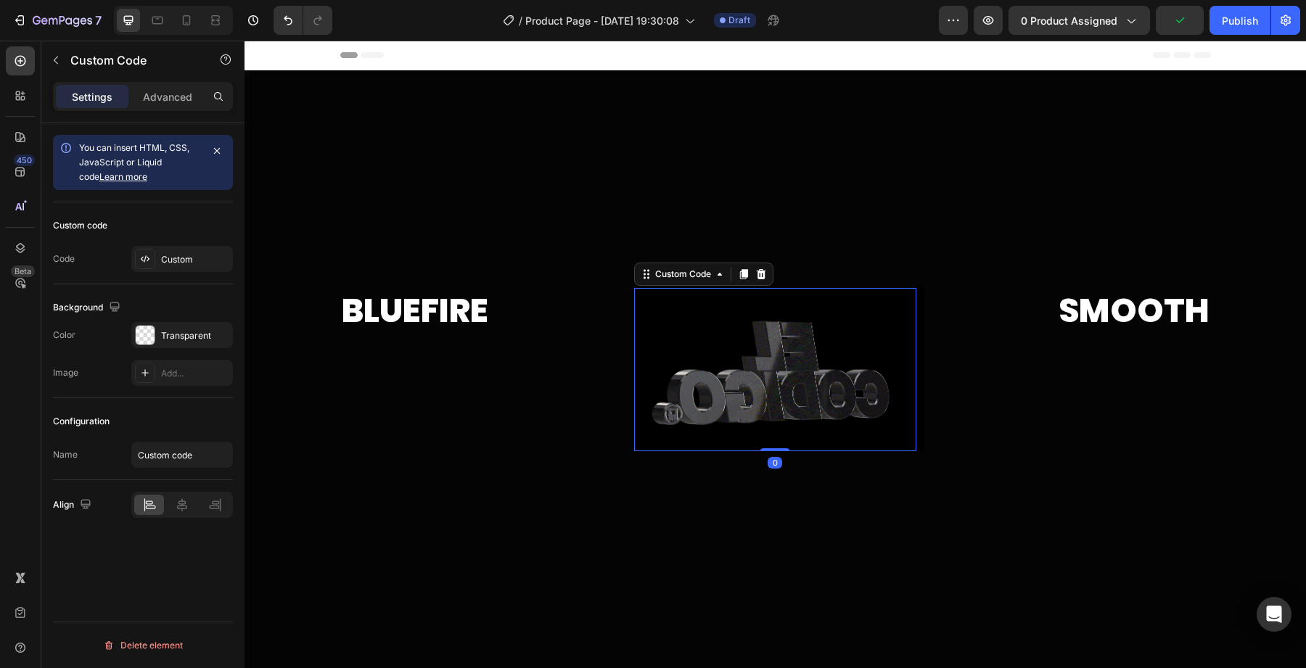
click at [923, 324] on img at bounding box center [779, 369] width 290 height 163
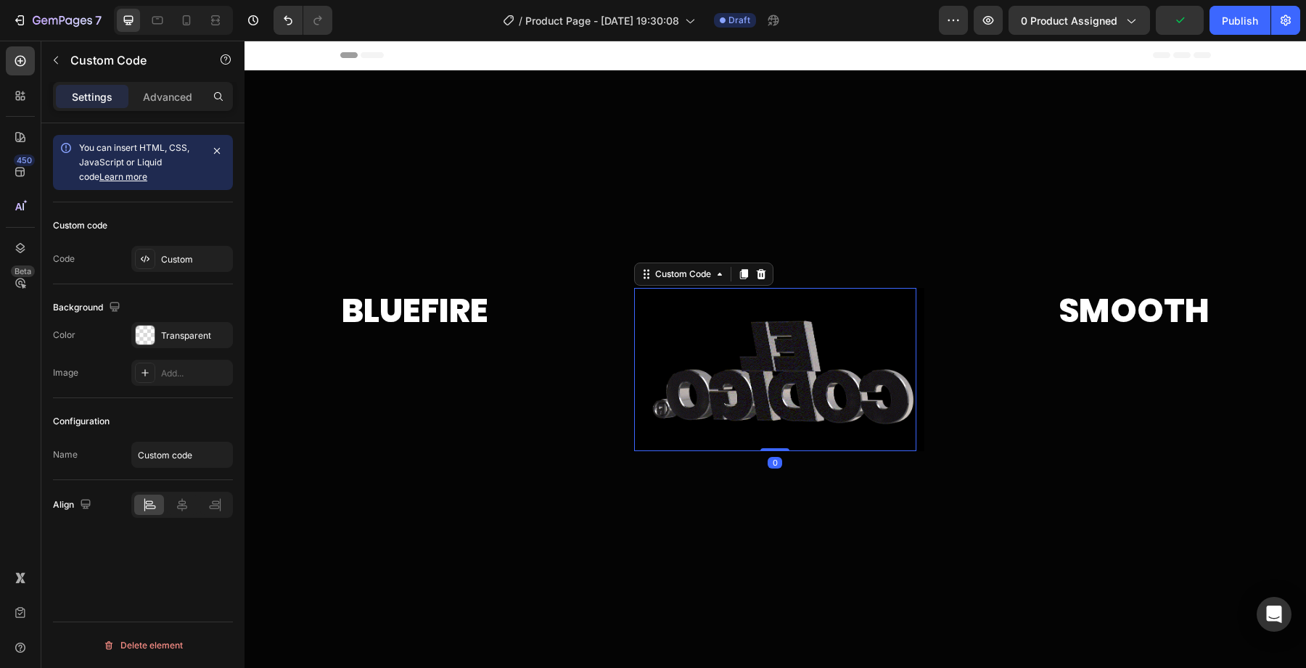
click at [922, 327] on img at bounding box center [779, 369] width 290 height 163
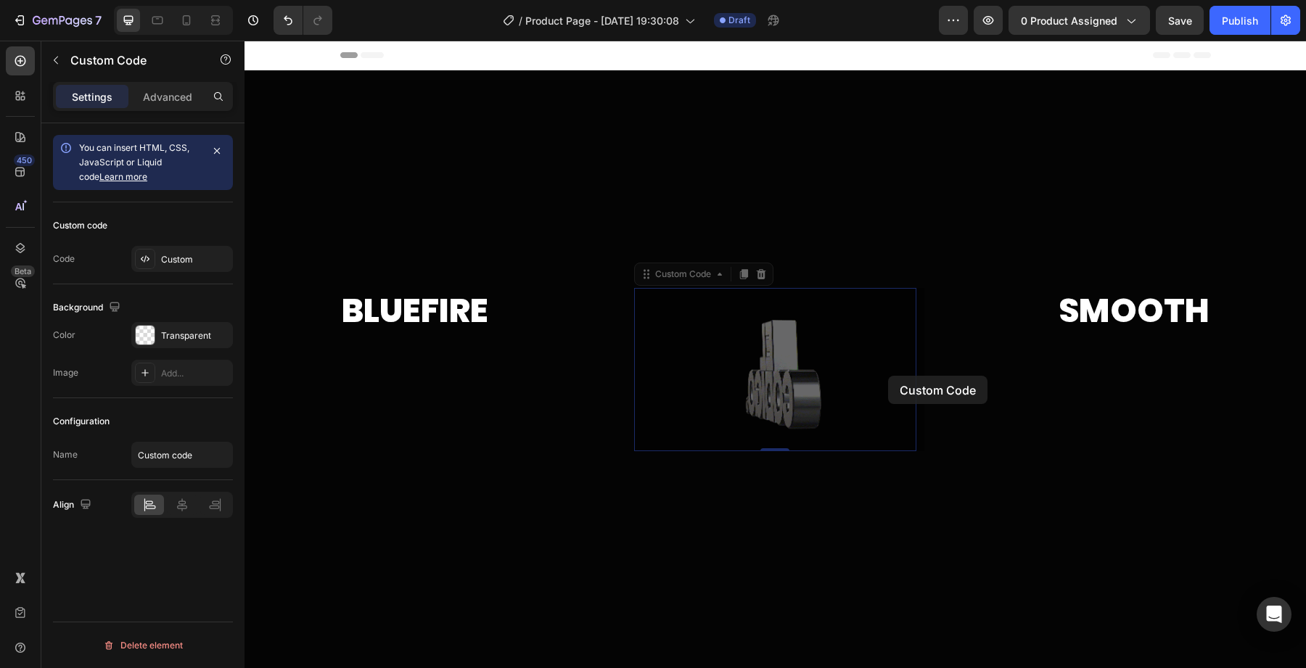
click at [985, 373] on div "Smooth Heading" at bounding box center [1069, 369] width 282 height 163
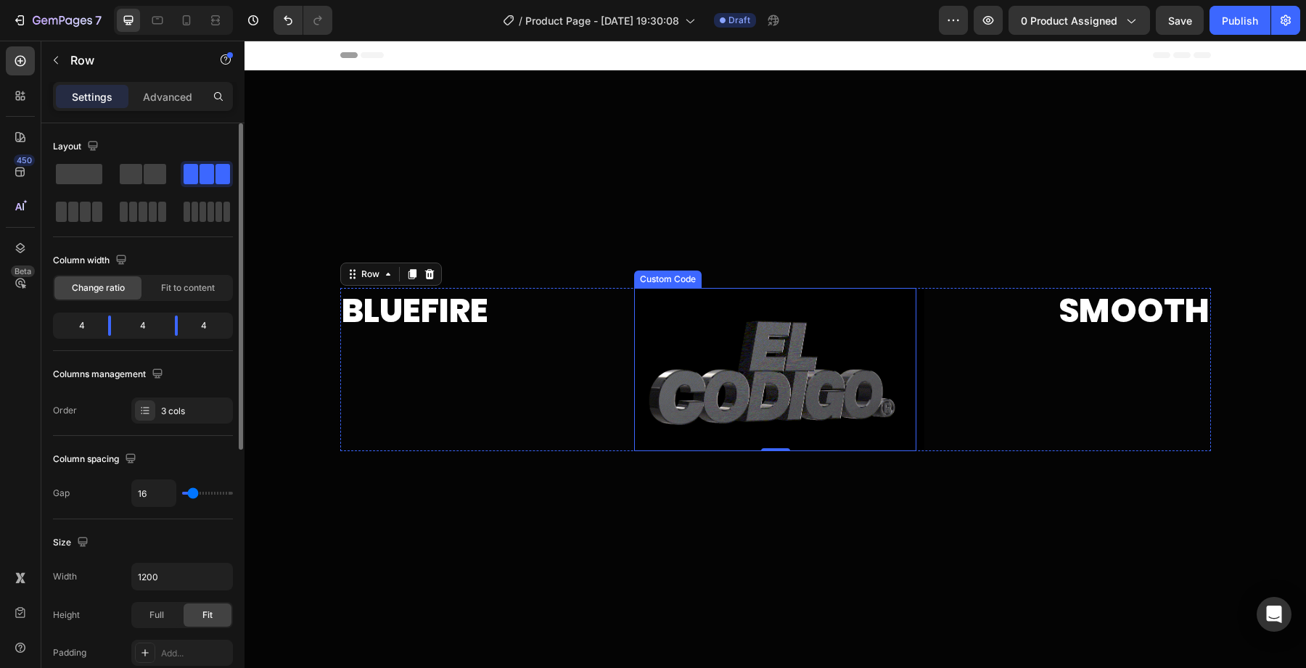
click at [637, 318] on img at bounding box center [779, 369] width 290 height 163
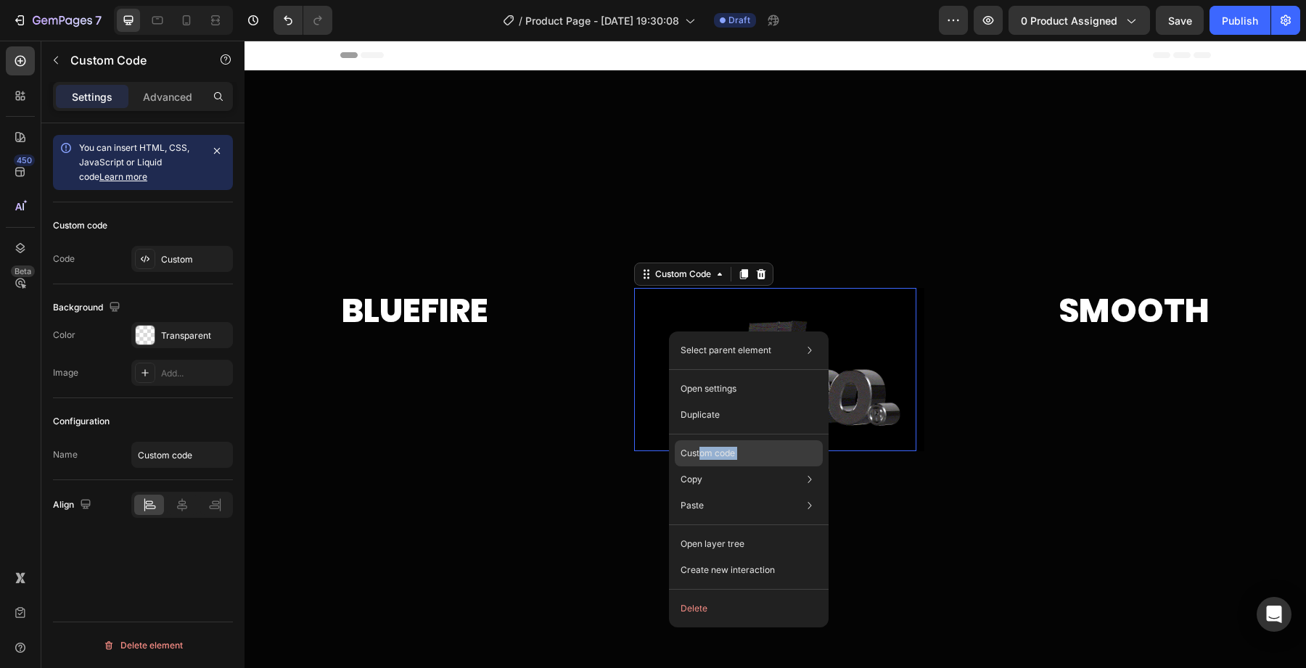
drag, startPoint x: 693, startPoint y: 468, endPoint x: 700, endPoint y: 454, distance: 15.6
click at [700, 454] on div "Select parent element Row 1 col Row 1 col Row 3 cols Custom Code Open settings …" at bounding box center [749, 479] width 160 height 296
click at [700, 454] on p "Custom code" at bounding box center [707, 453] width 54 height 13
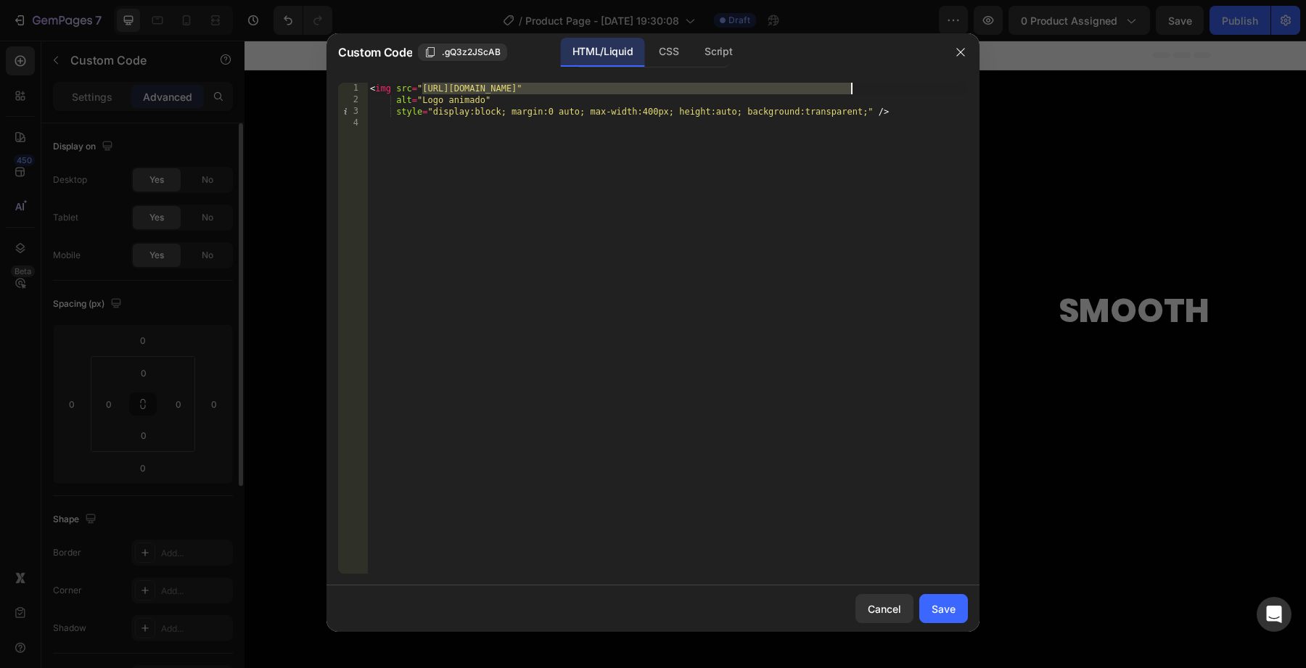
drag, startPoint x: 421, startPoint y: 90, endPoint x: 849, endPoint y: 98, distance: 428.0
click at [849, 98] on div "< img src = "[URL][DOMAIN_NAME]" alt = "Logo animado" style = "display:block; m…" at bounding box center [667, 340] width 601 height 514
click at [853, 94] on div "< img src = "[URL][DOMAIN_NAME]" alt = "Logo animado" style = "display:block; m…" at bounding box center [667, 340] width 601 height 514
drag, startPoint x: 853, startPoint y: 91, endPoint x: 425, endPoint y: 88, distance: 428.0
click at [425, 88] on div "< img src = "[URL][DOMAIN_NAME]" alt = "Logo animado" style = "display:block; m…" at bounding box center [667, 340] width 601 height 514
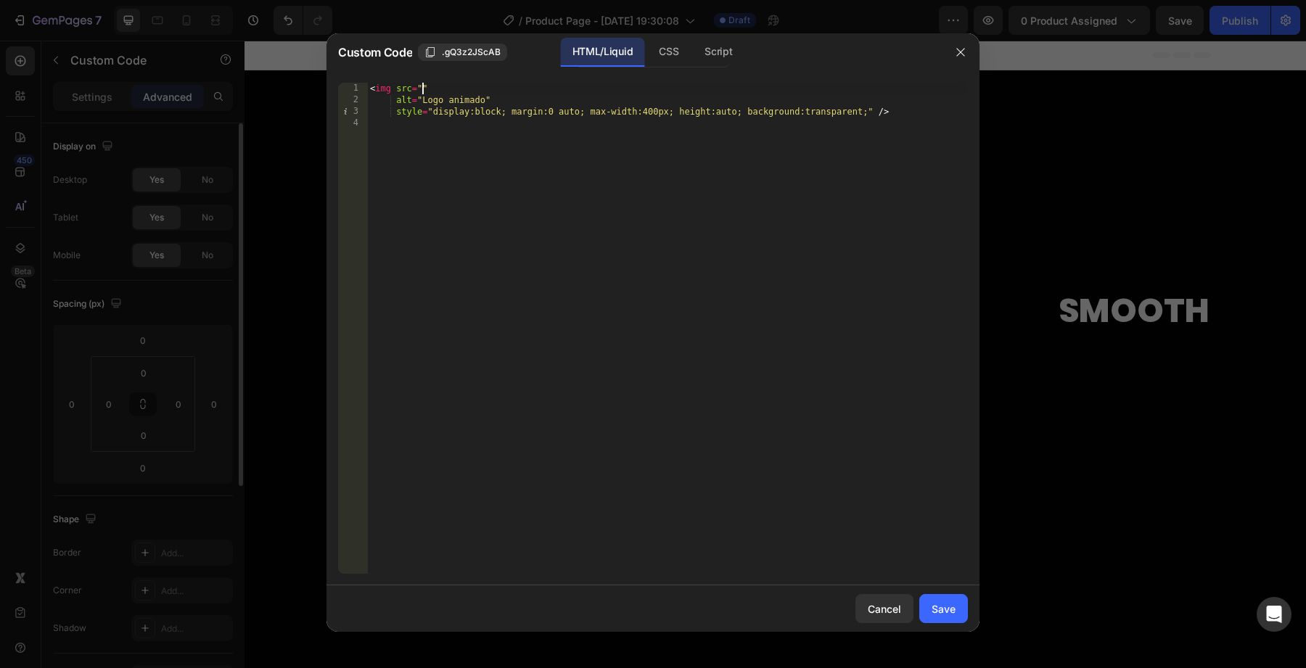
paste textarea "[URL][DOMAIN_NAME]"
type textarea "<img src="[URL][DOMAIN_NAME]""
click at [952, 611] on div "Save" at bounding box center [943, 608] width 24 height 15
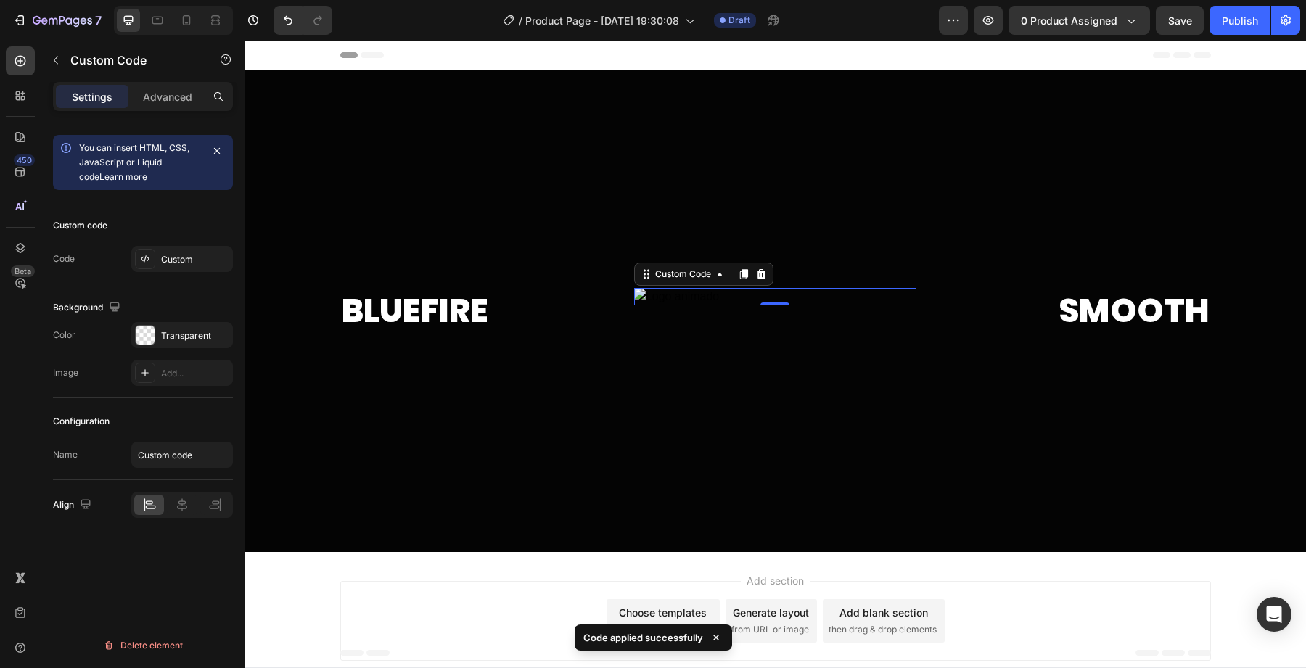
click at [737, 291] on img at bounding box center [775, 296] width 282 height 17
click at [726, 296] on img at bounding box center [775, 296] width 282 height 17
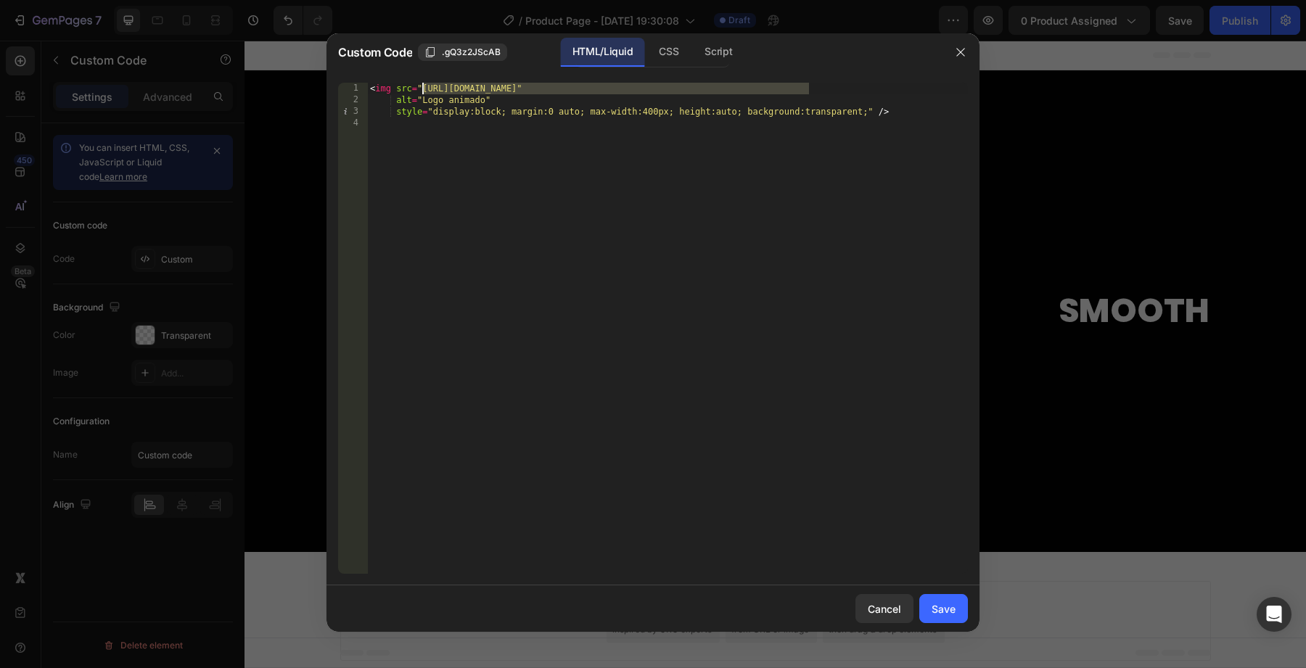
drag, startPoint x: 807, startPoint y: 90, endPoint x: 424, endPoint y: 88, distance: 383.7
click at [424, 88] on div "< img src = "[URL][DOMAIN_NAME]" alt = "Logo animado" style = "display:block; m…" at bounding box center [667, 340] width 601 height 514
paste textarea "[URL][DOMAIN_NAME]"
type textarea "<img src="[URL][DOMAIN_NAME]""
click at [944, 611] on div "Save" at bounding box center [943, 608] width 24 height 15
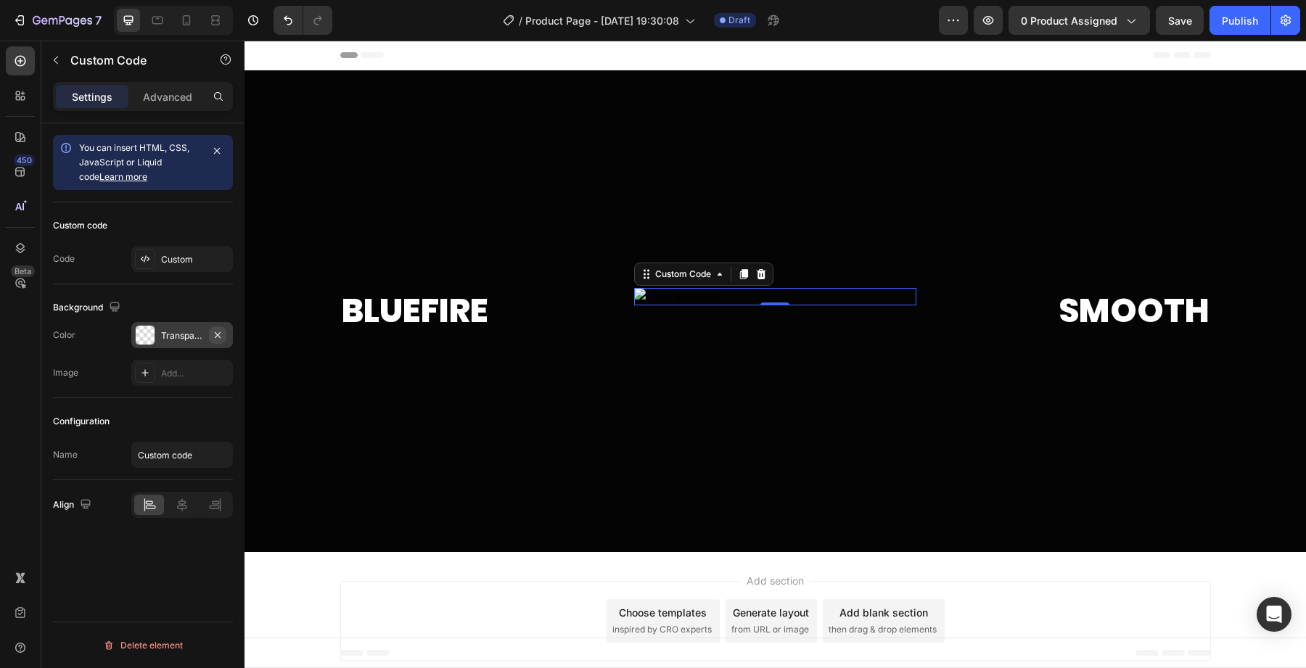
click at [216, 337] on icon "button" at bounding box center [218, 334] width 6 height 6
click at [217, 261] on div "Custom" at bounding box center [195, 259] width 68 height 13
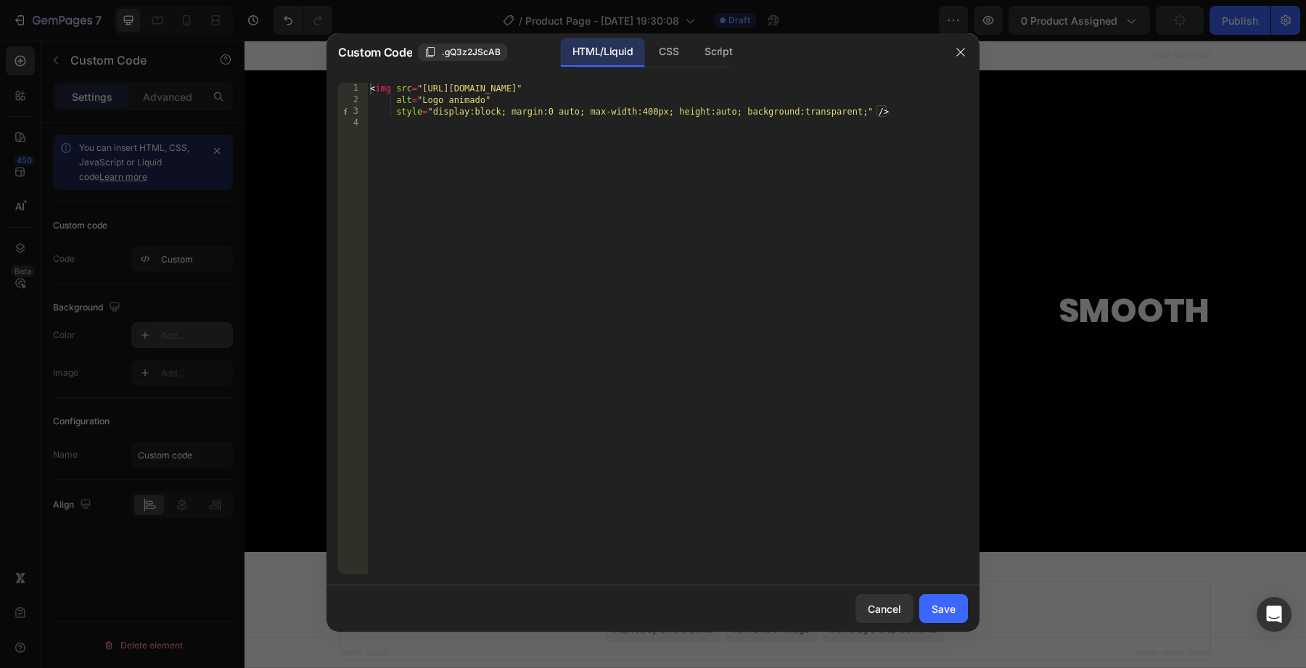
click at [965, 36] on div at bounding box center [961, 52] width 38 height 38
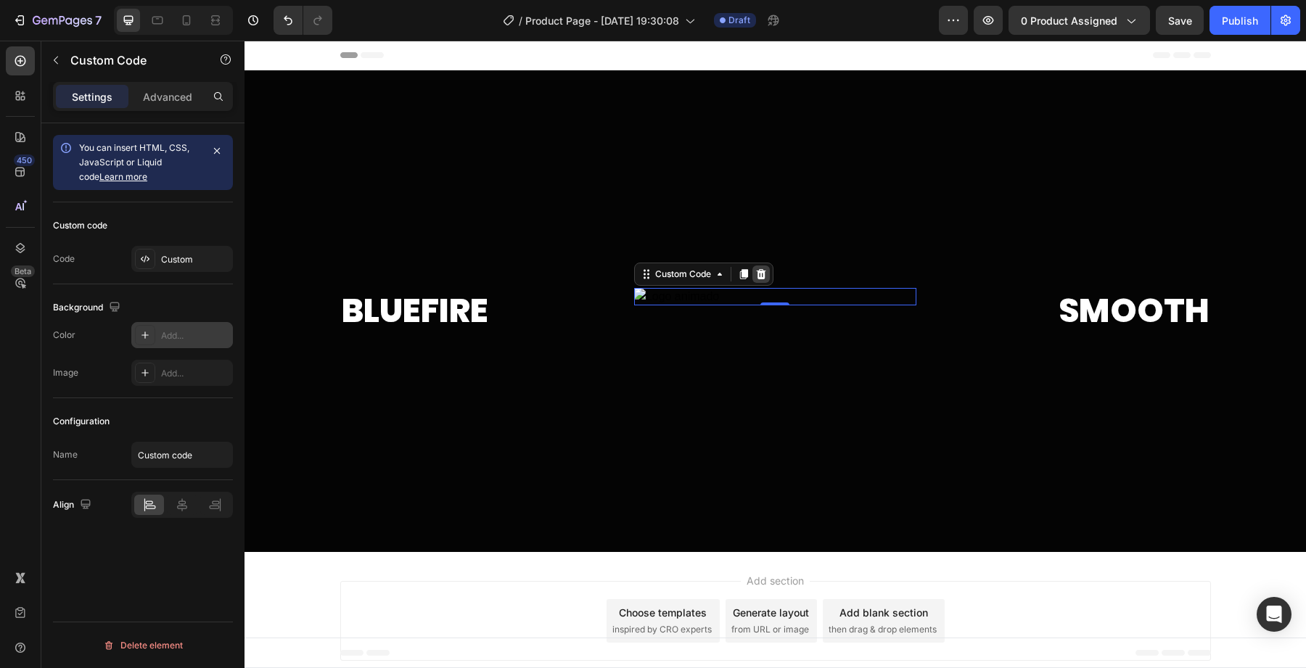
click at [757, 277] on icon at bounding box center [761, 274] width 12 height 12
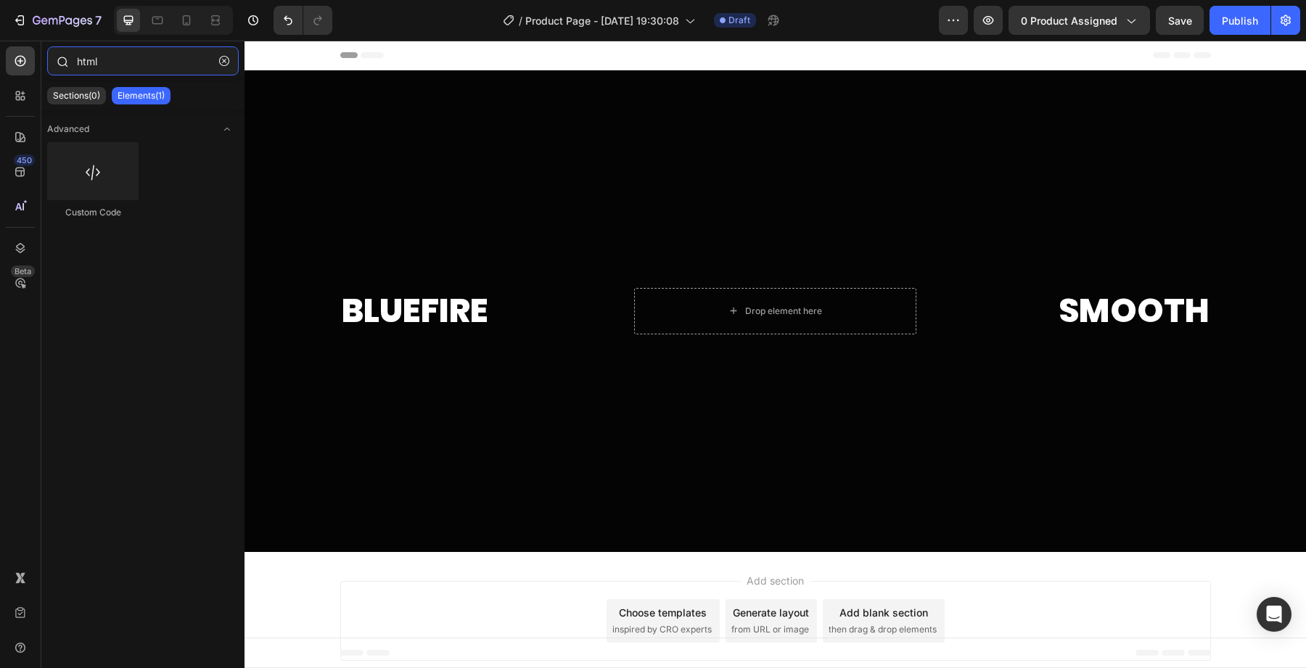
click at [131, 62] on input "html" at bounding box center [143, 60] width 192 height 29
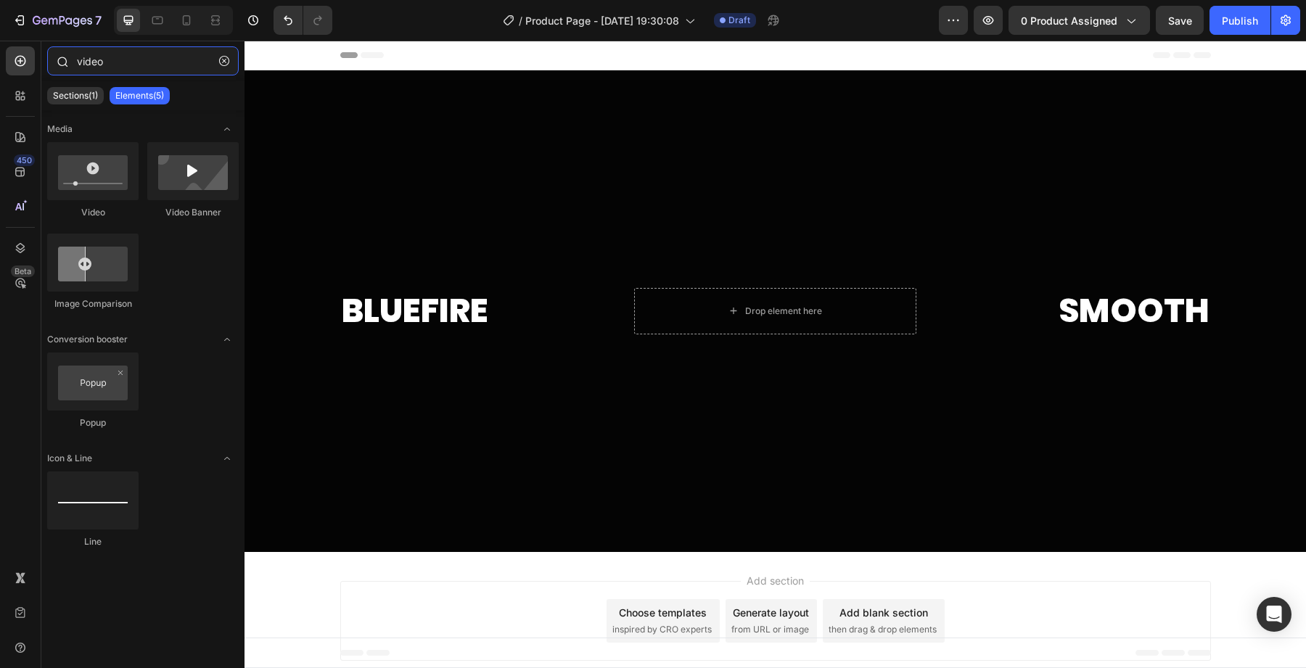
click at [104, 67] on input "video" at bounding box center [143, 60] width 192 height 29
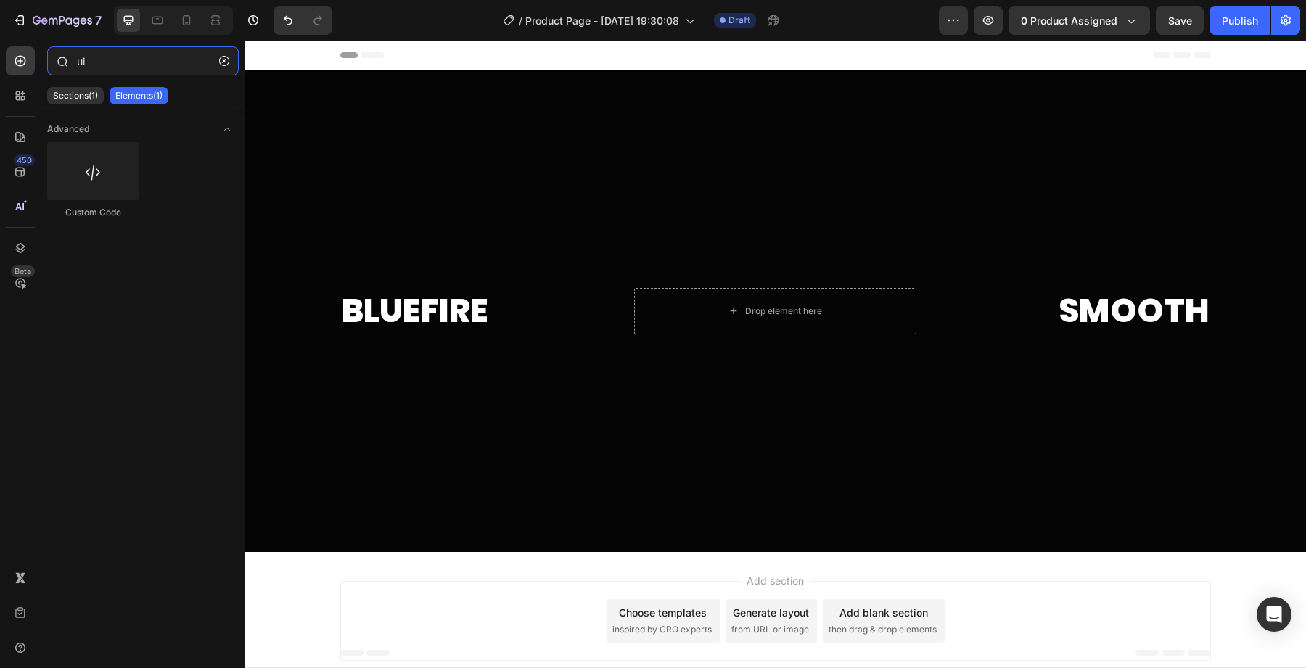
type input "u"
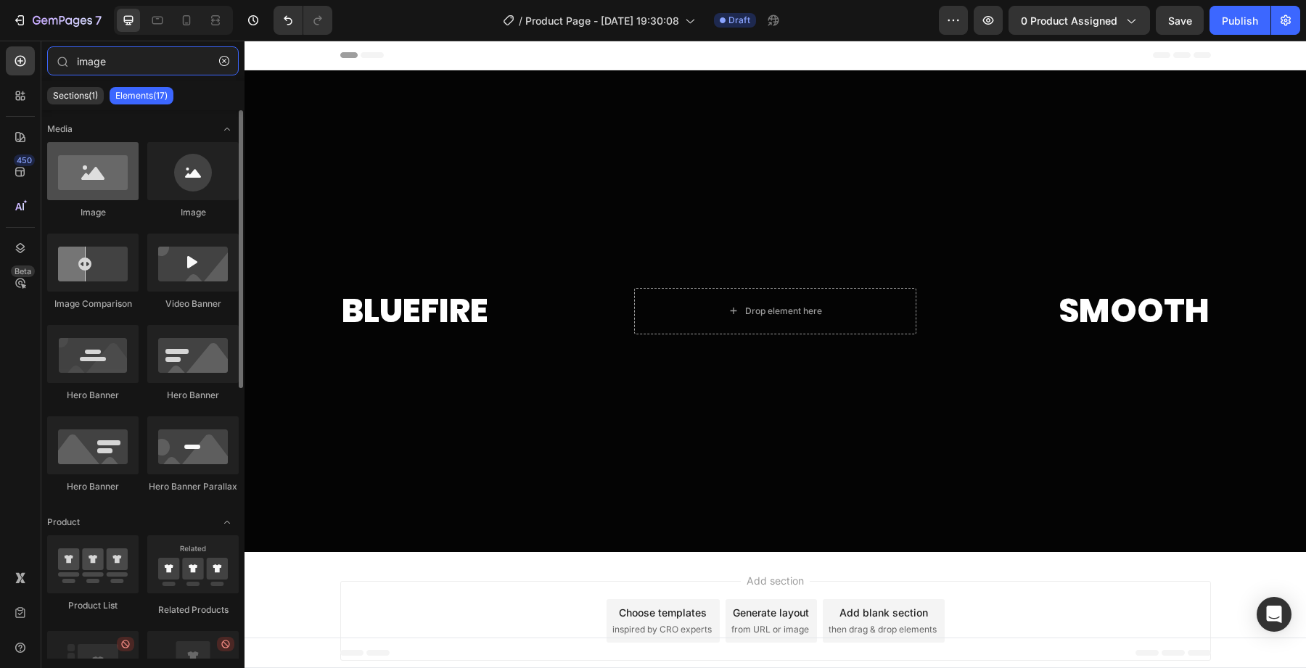
type input "image"
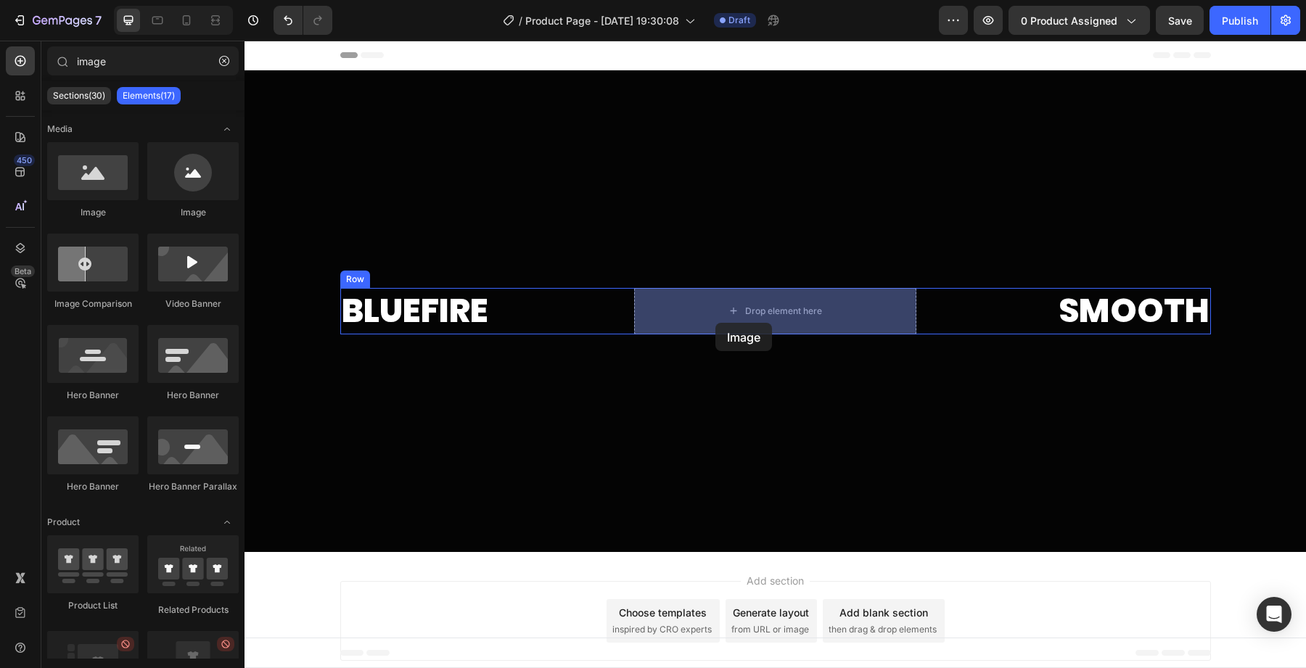
drag, startPoint x: 329, startPoint y: 205, endPoint x: 720, endPoint y: 317, distance: 407.3
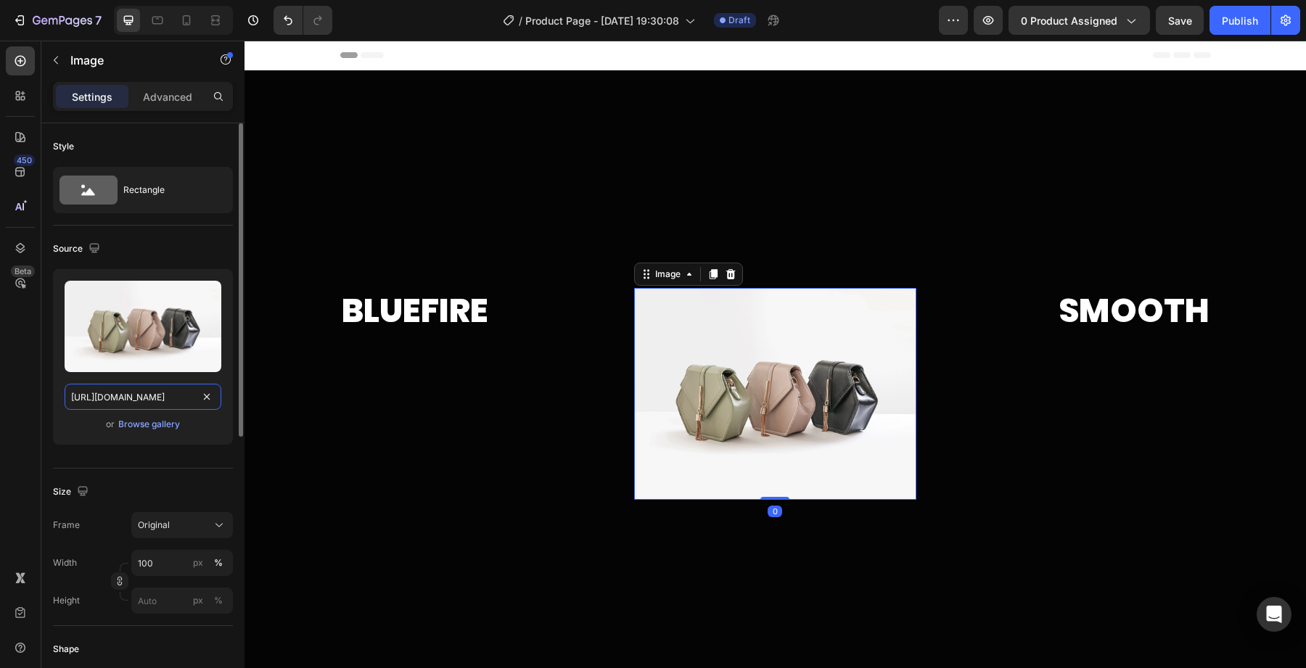
click at [151, 392] on input "[URL][DOMAIN_NAME]" at bounding box center [143, 397] width 157 height 26
paste input "videos/c/o/v/45acba9aac3a461ea3e550e96629ff65.webm"
type input "[URL][DOMAIN_NAME]"
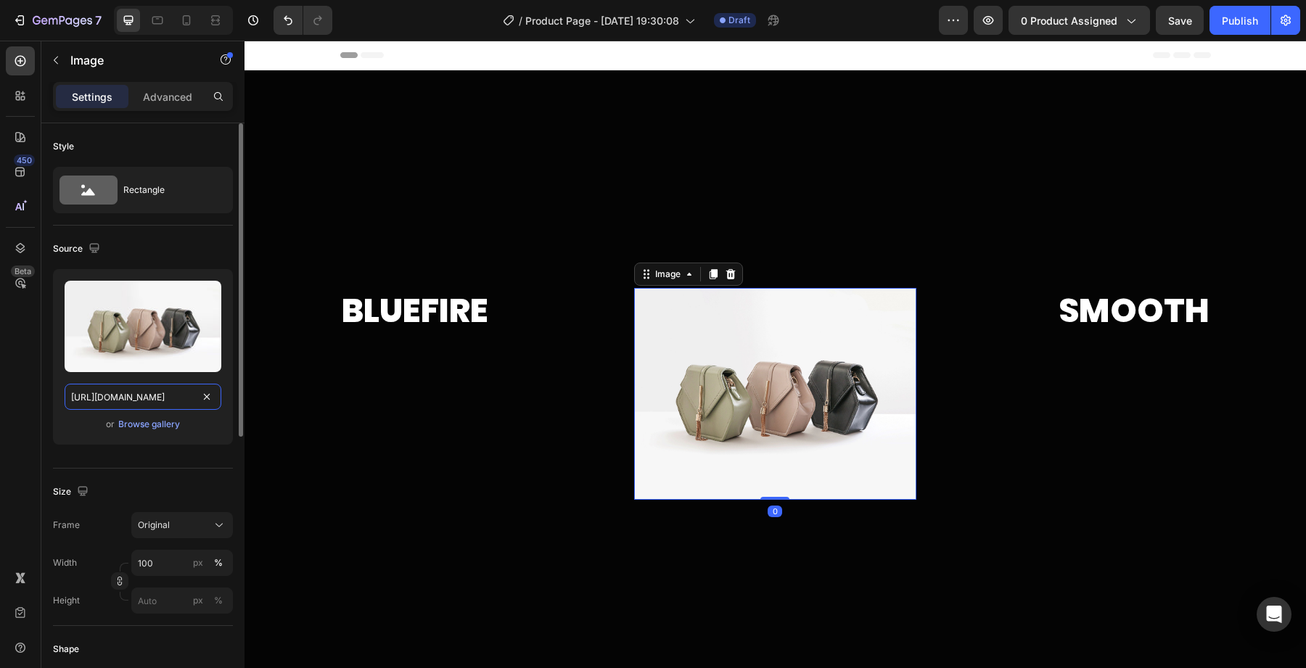
scroll to position [0, 223]
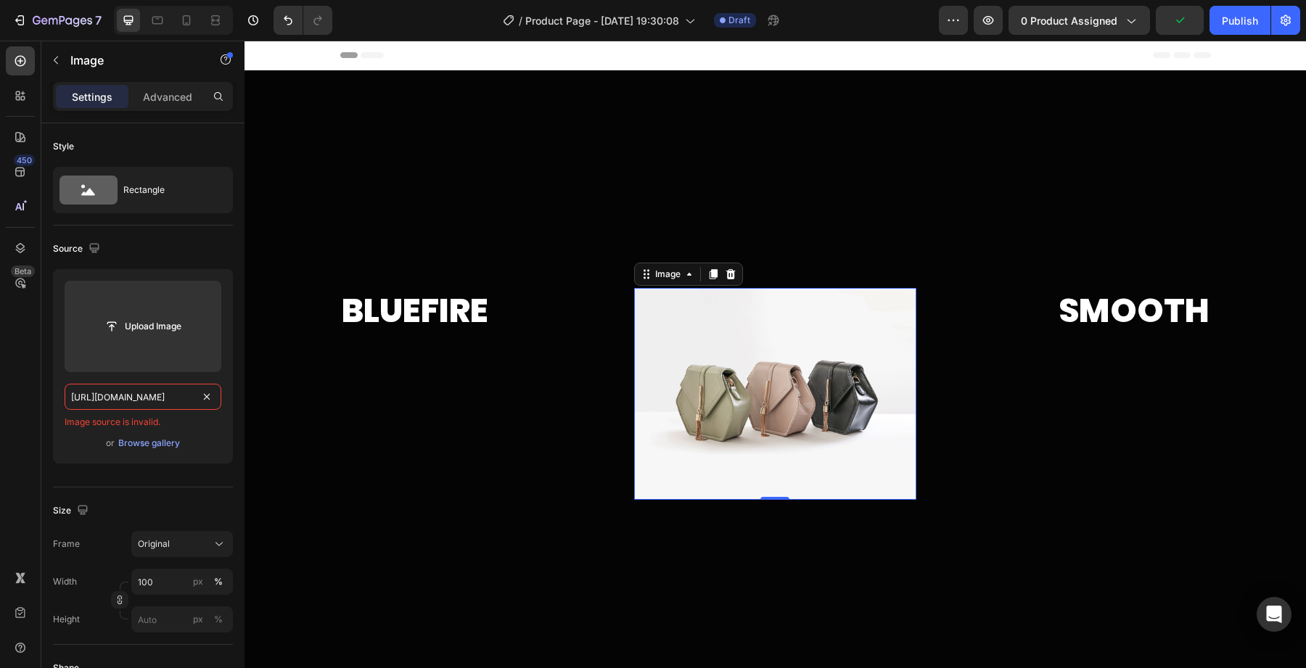
type input "imag"
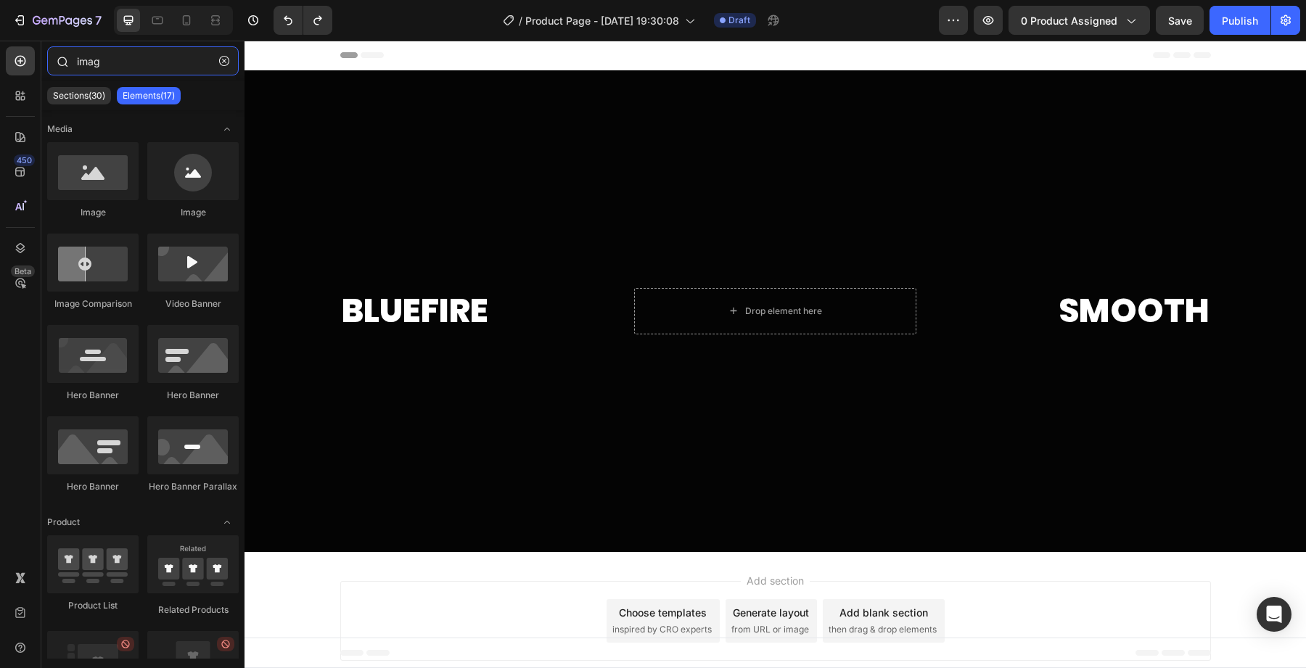
click at [154, 69] on input "imag" at bounding box center [143, 60] width 192 height 29
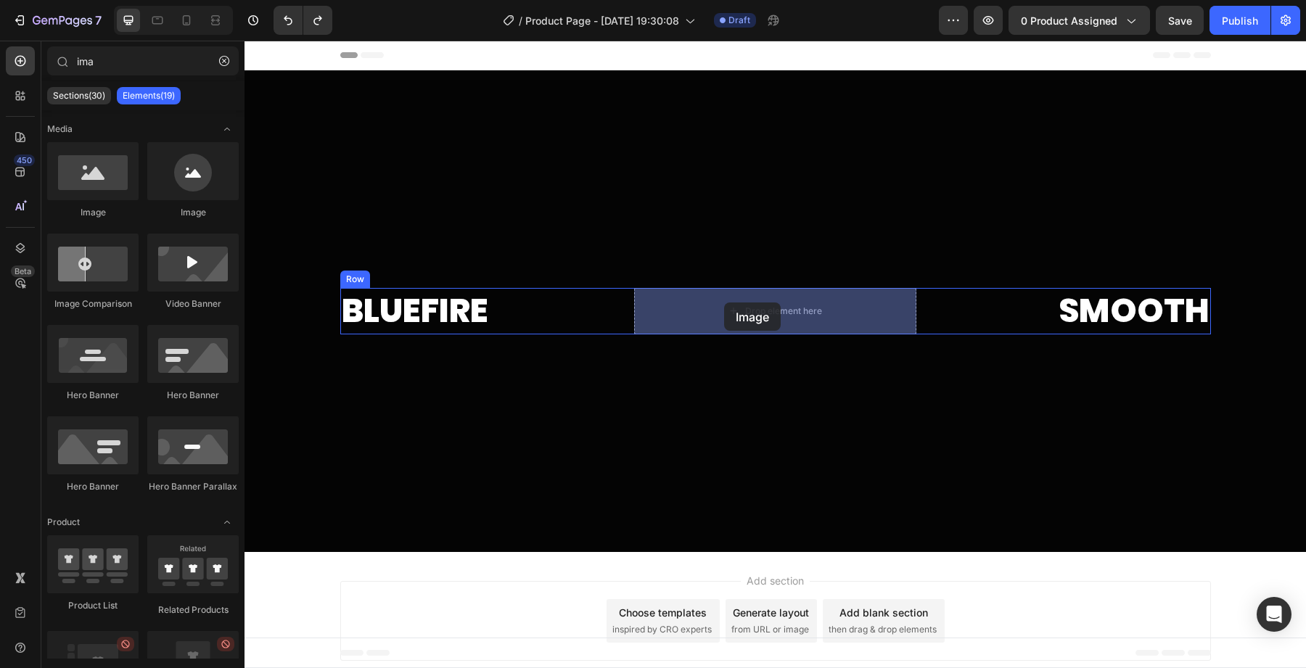
drag, startPoint x: 350, startPoint y: 214, endPoint x: 724, endPoint y: 303, distance: 384.8
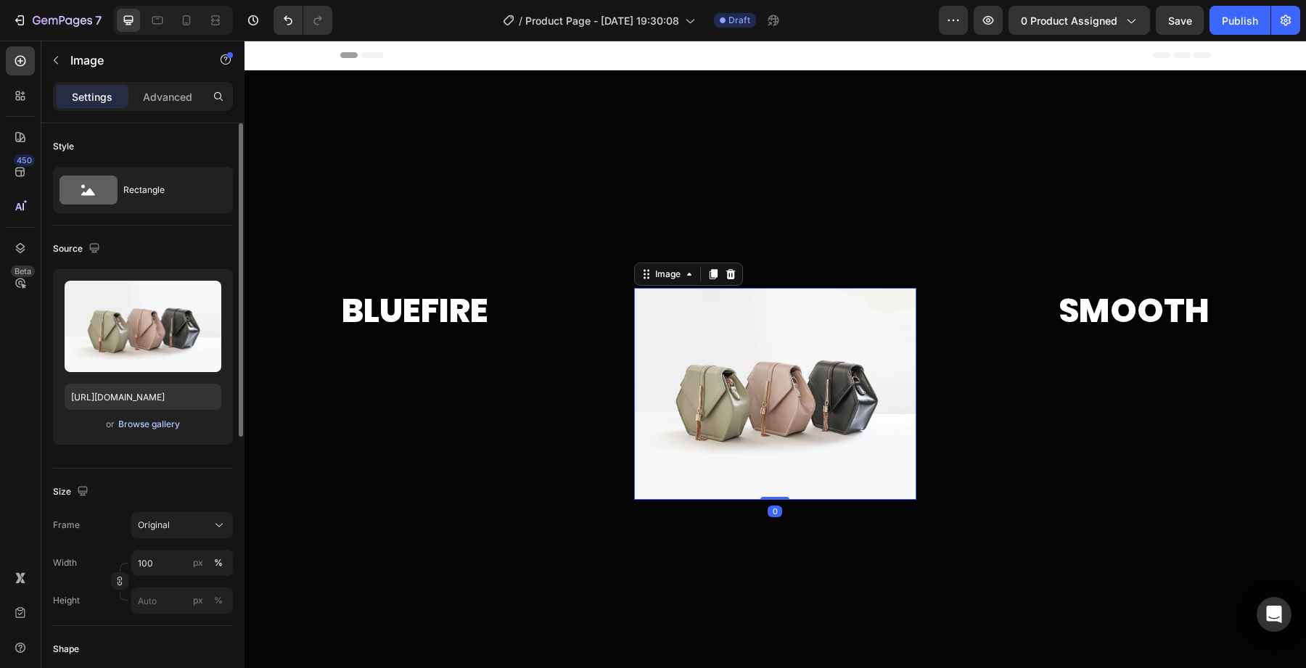
click at [141, 424] on div "Browse gallery" at bounding box center [149, 424] width 62 height 13
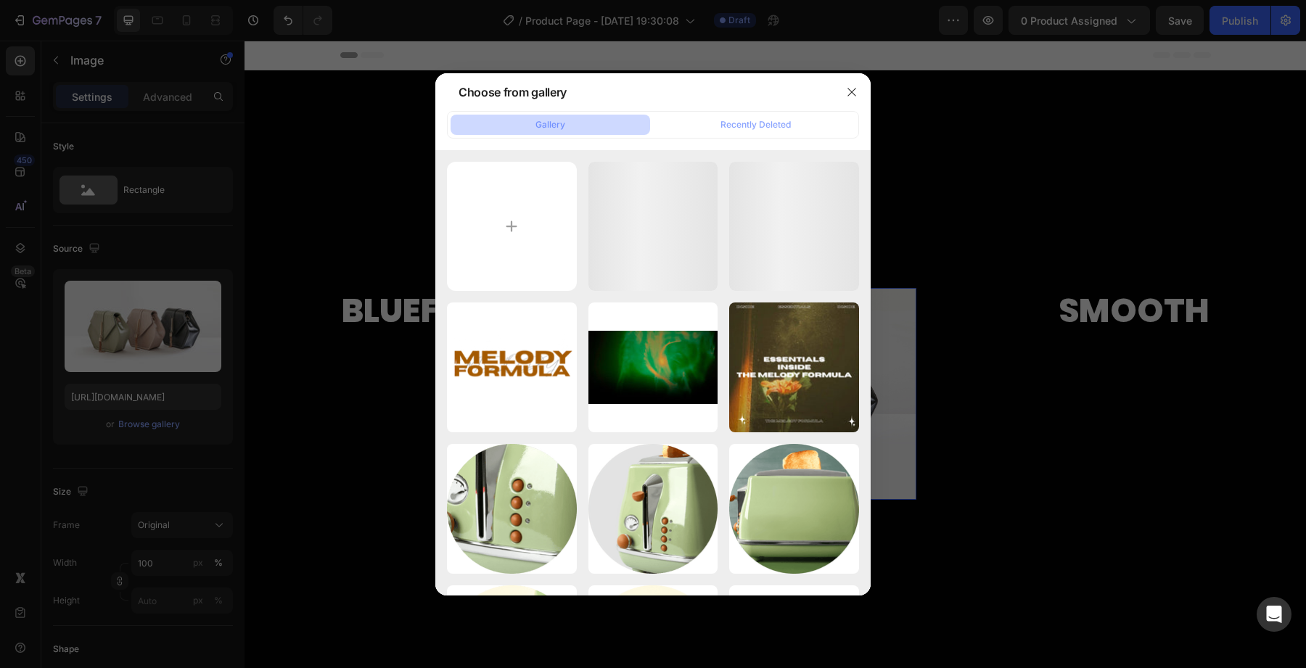
click at [128, 342] on div at bounding box center [653, 334] width 1306 height 668
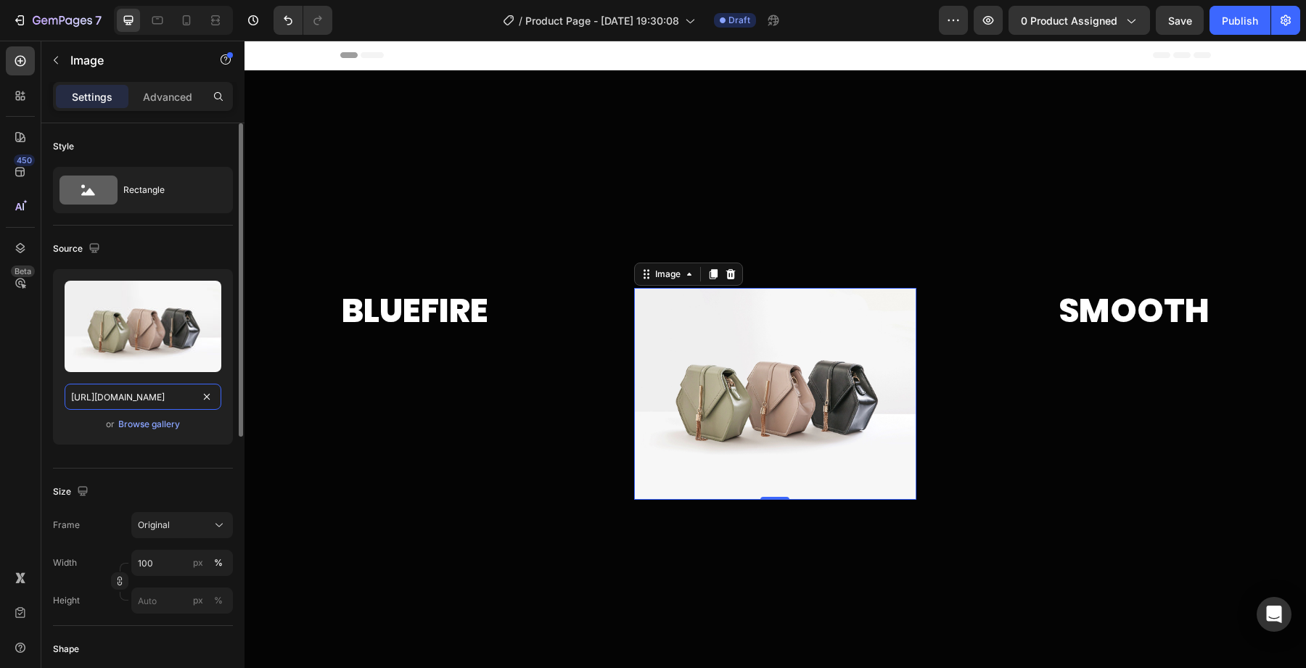
click at [65, 390] on input "[URL][DOMAIN_NAME]" at bounding box center [143, 397] width 157 height 26
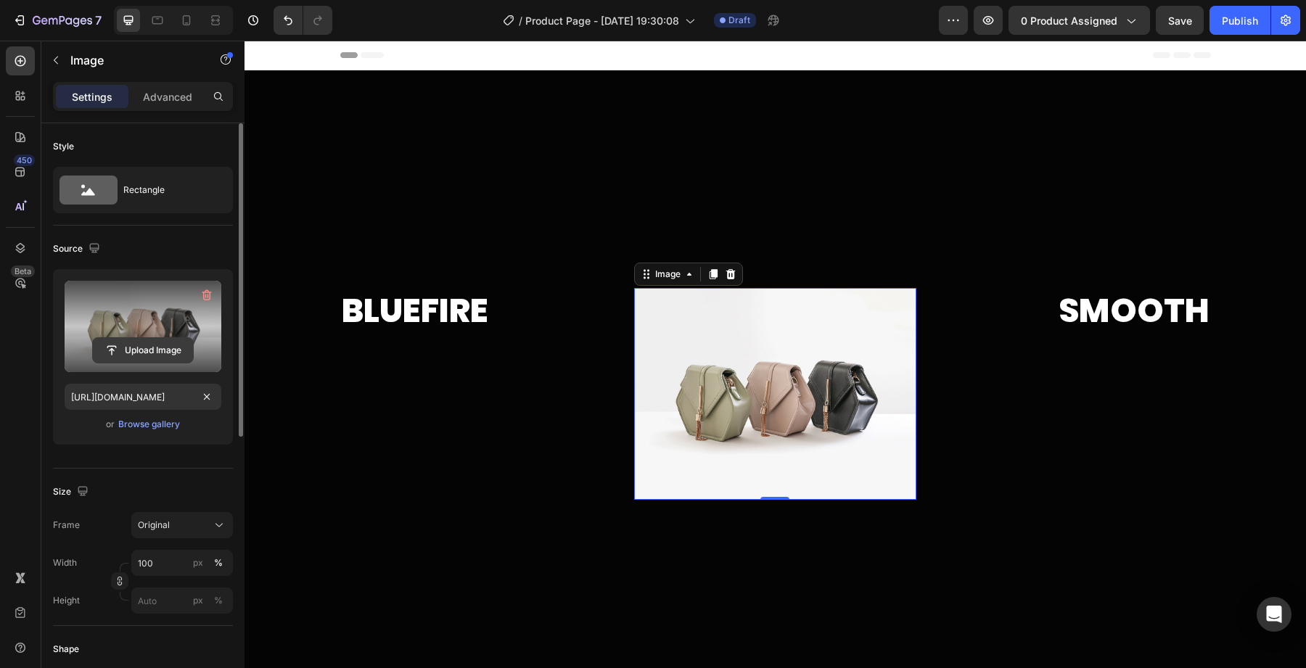
click at [135, 362] on button "Upload Image" at bounding box center [143, 350] width 102 height 26
click at [149, 347] on input "file" at bounding box center [143, 350] width 100 height 25
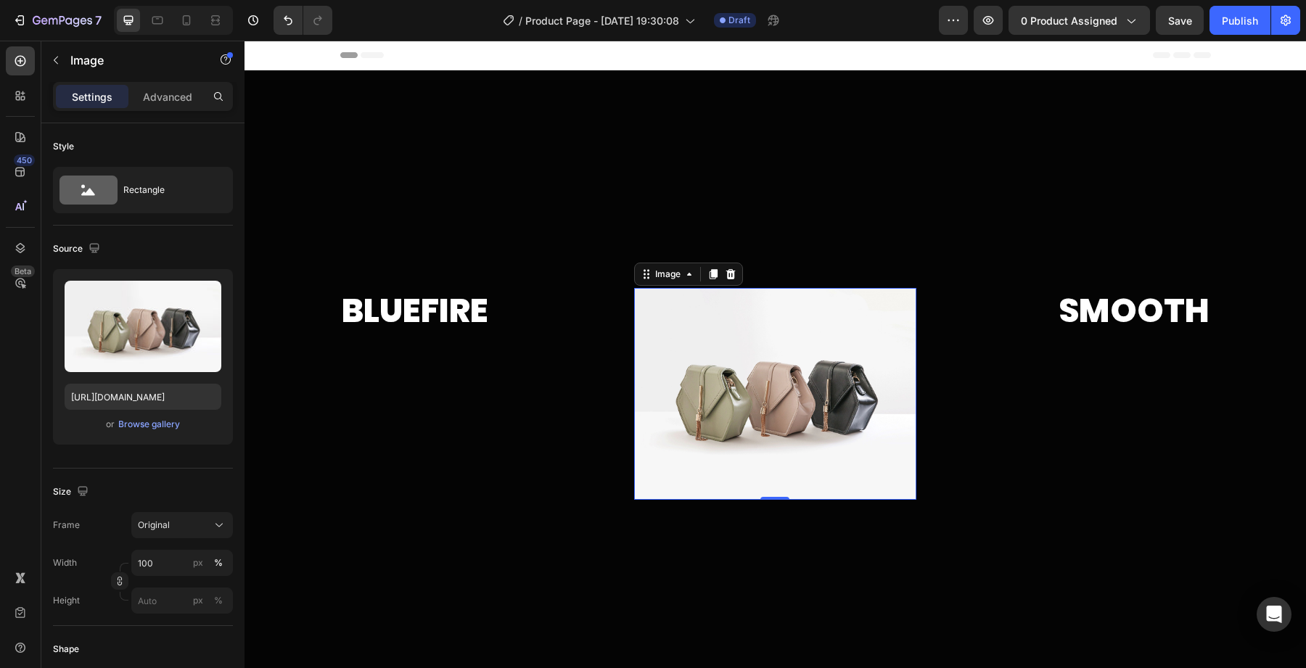
click at [813, 437] on img at bounding box center [775, 394] width 282 height 212
click at [733, 267] on div at bounding box center [730, 273] width 17 height 17
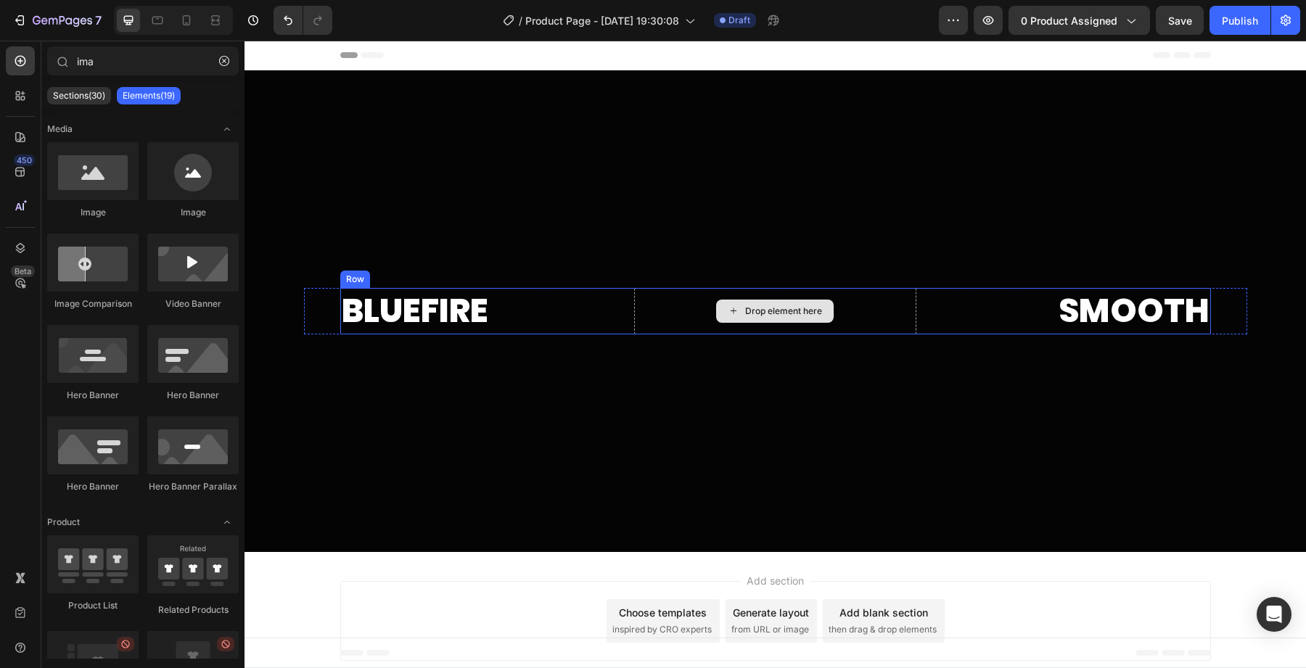
click at [777, 308] on div "Drop element here" at bounding box center [783, 311] width 77 height 12
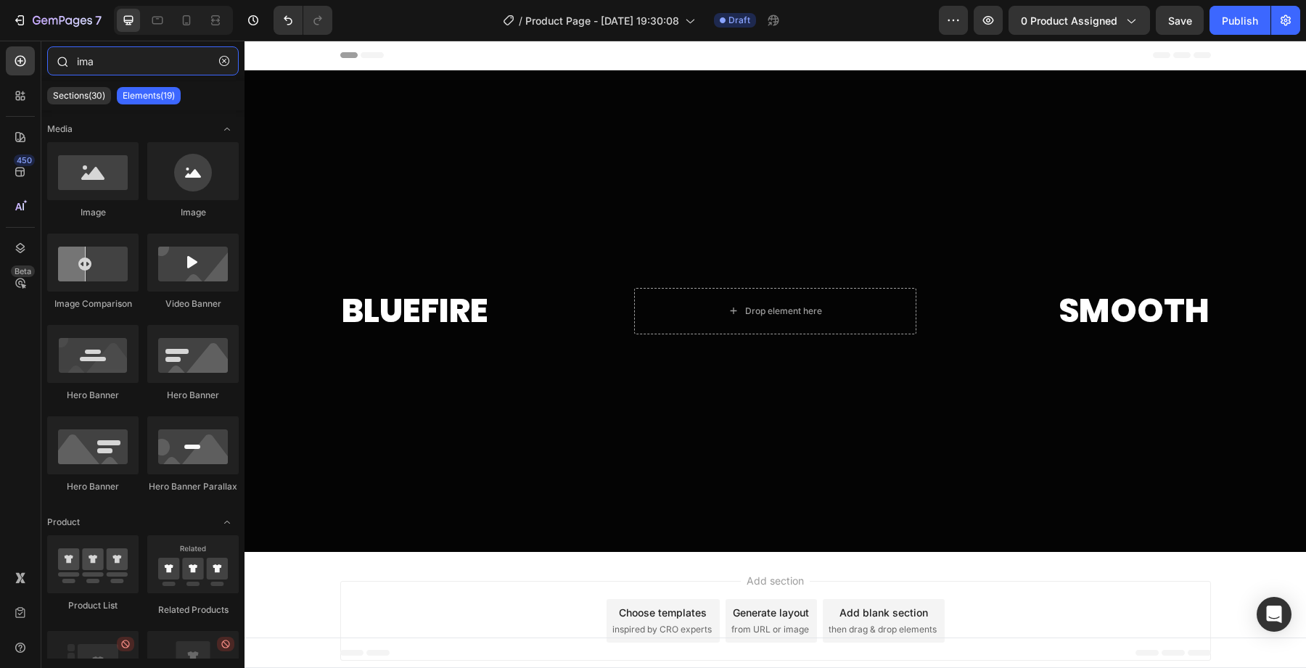
click at [106, 62] on input "ima" at bounding box center [143, 60] width 192 height 29
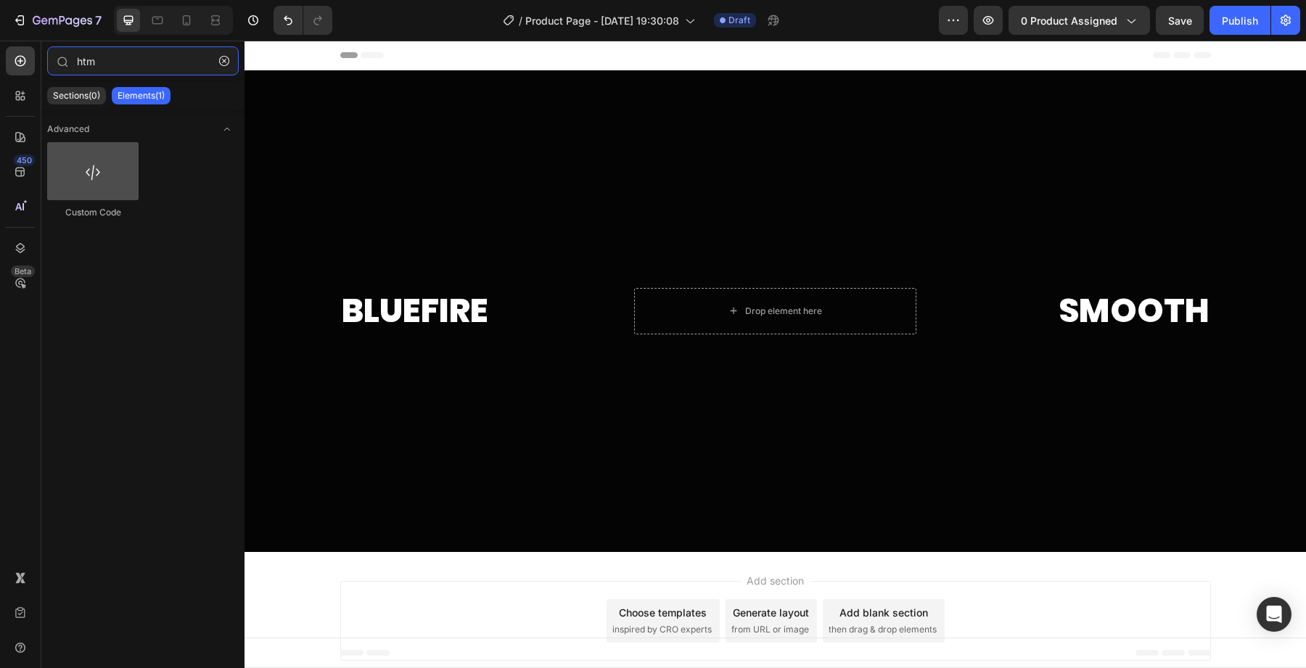
type input "htm"
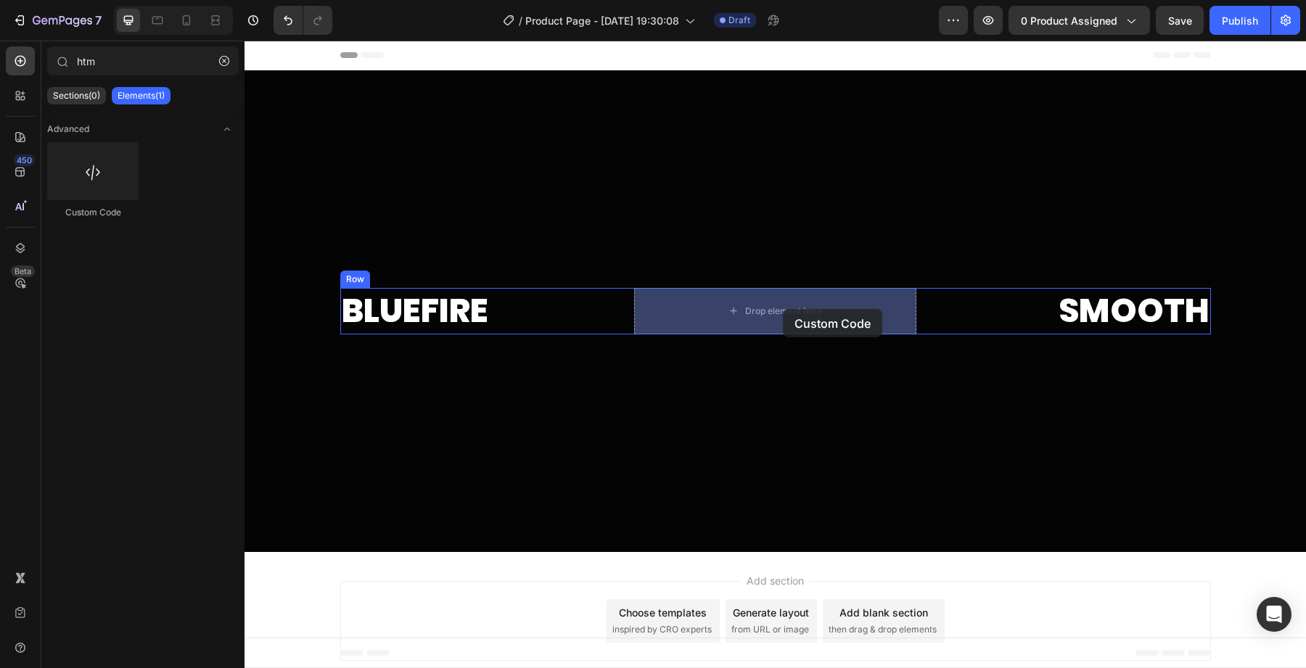
drag, startPoint x: 341, startPoint y: 221, endPoint x: 780, endPoint y: 309, distance: 447.5
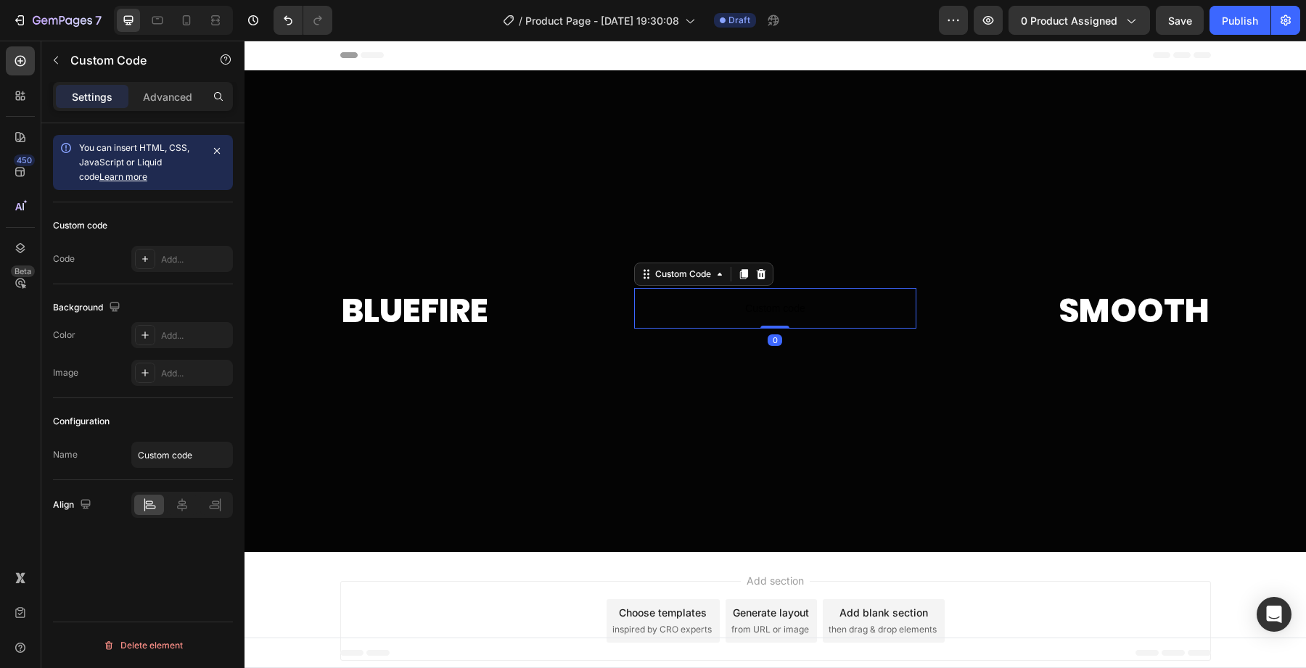
click at [147, 244] on div "Custom code Code Add..." at bounding box center [143, 243] width 180 height 82
click at [155, 255] on div "Add..." at bounding box center [182, 259] width 102 height 26
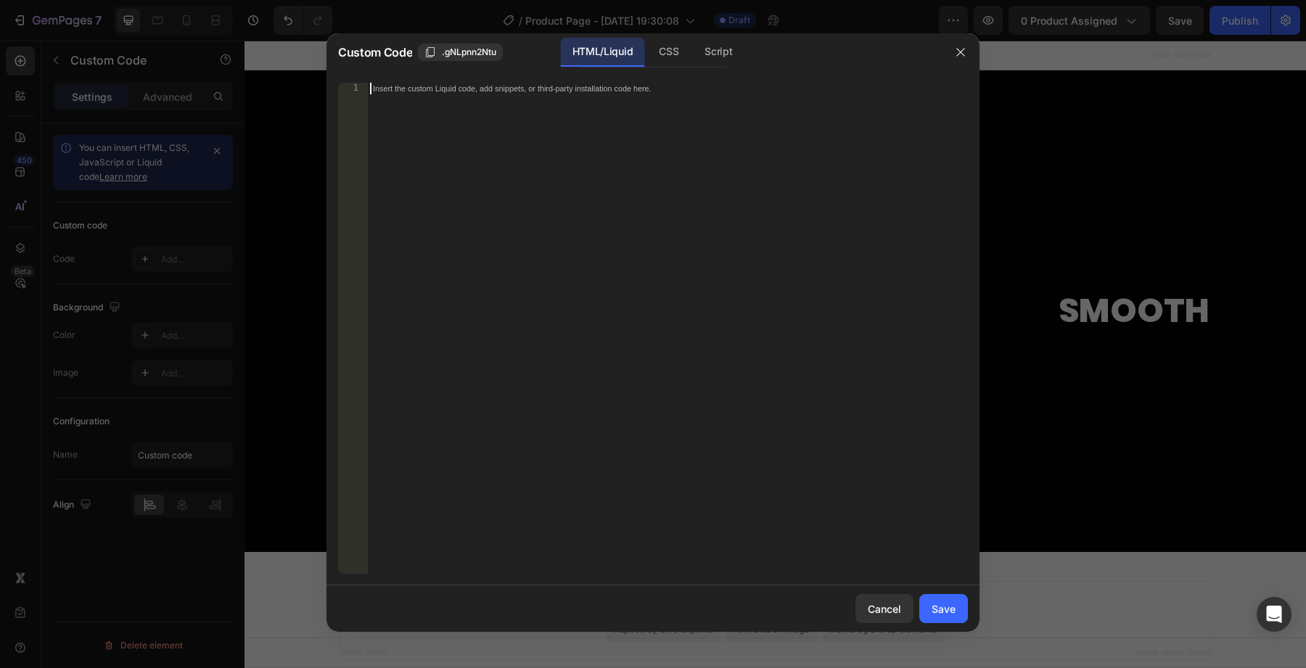
click at [569, 208] on div "Insert the custom Liquid code, add snippets, or third-party installation code h…" at bounding box center [667, 340] width 601 height 514
drag, startPoint x: 450, startPoint y: 102, endPoint x: 759, endPoint y: 104, distance: 309.0
click at [759, 104] on div "< video autoplay loop muted playsinline style = "width:100%; height:auto; displ…" at bounding box center [667, 340] width 601 height 514
paste textarea "[URL][DOMAIN_NAME]"
type textarea "<source src="[URL][DOMAIN_NAME]" type="video/webm">"
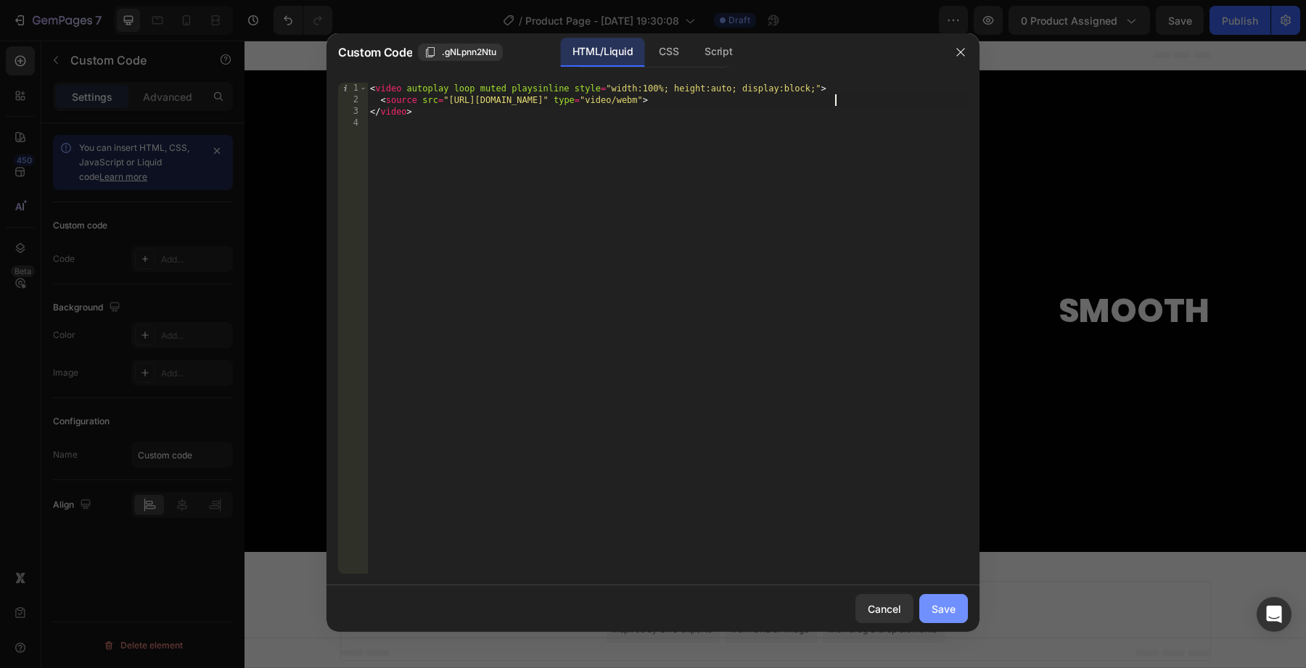
click at [957, 610] on button "Save" at bounding box center [943, 608] width 49 height 29
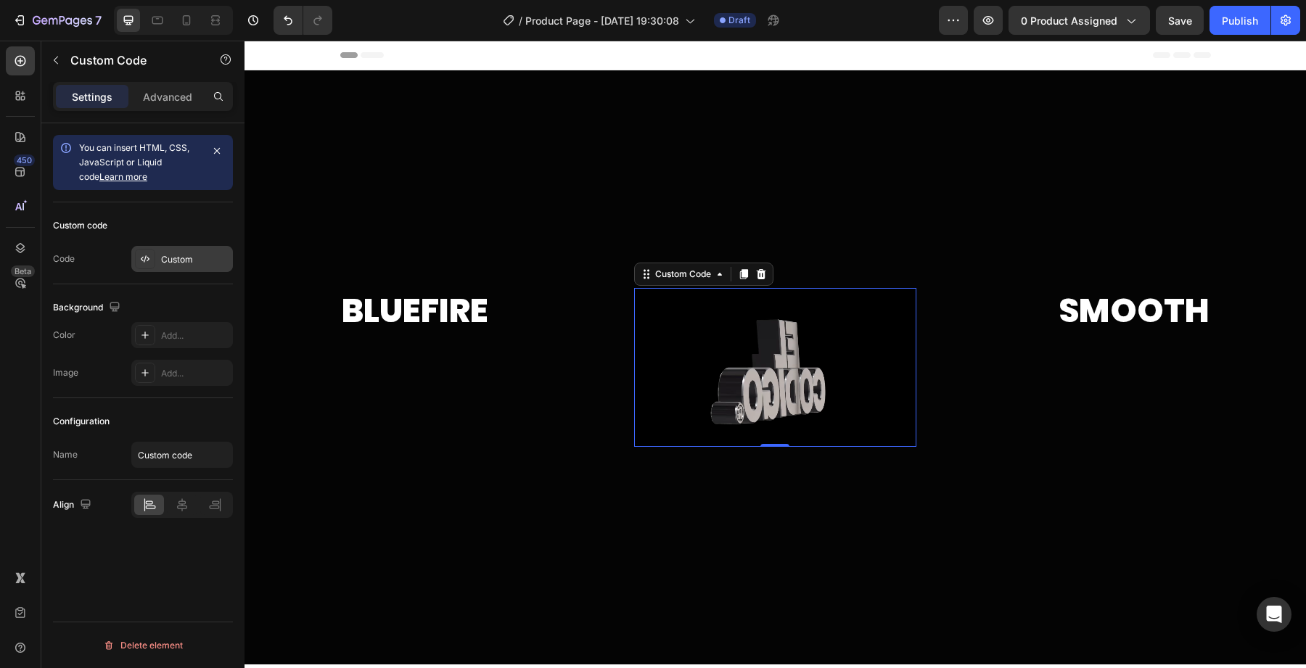
click at [171, 253] on div "Custom" at bounding box center [195, 259] width 68 height 13
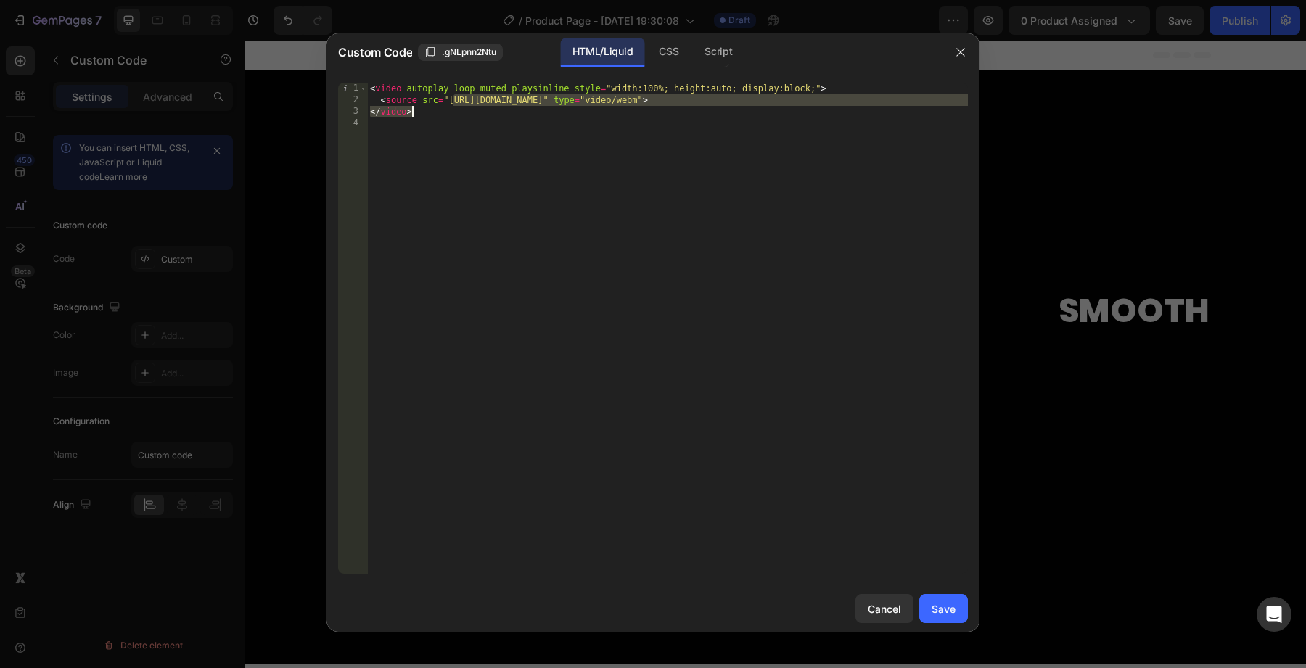
drag, startPoint x: 452, startPoint y: 104, endPoint x: 833, endPoint y: 109, distance: 380.8
click at [833, 109] on div "< video autoplay loop muted playsinline style = "width:100%; height:auto; displ…" at bounding box center [667, 340] width 601 height 514
click at [833, 109] on div "< video autoplay loop muted playsinline style = "width:100%; height:auto; displ…" at bounding box center [667, 328] width 601 height 491
drag, startPoint x: 833, startPoint y: 103, endPoint x: 450, endPoint y: 101, distance: 383.0
click at [450, 101] on div "< video autoplay loop muted playsinline style = "width:100%; height:auto; displ…" at bounding box center [667, 340] width 601 height 514
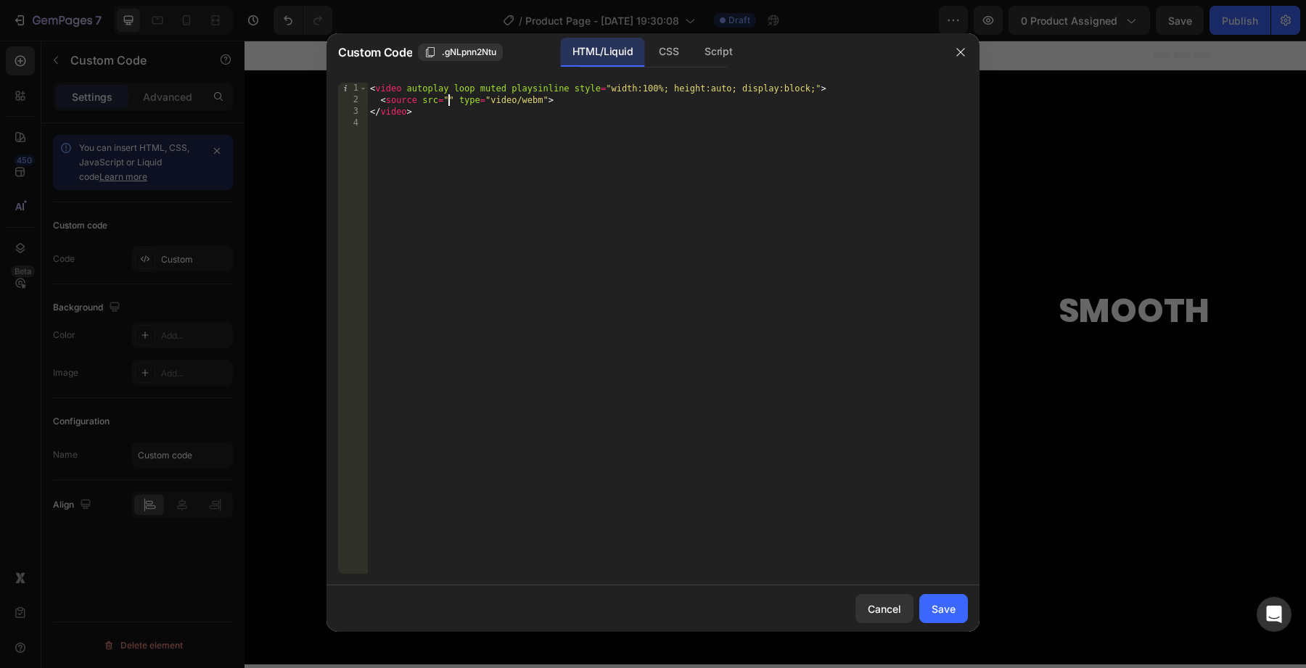
paste textarea "[URL][DOMAIN_NAME]"
type textarea "<source src="[URL][DOMAIN_NAME]" type="video/webm">"
click at [956, 610] on button "Save" at bounding box center [943, 608] width 49 height 29
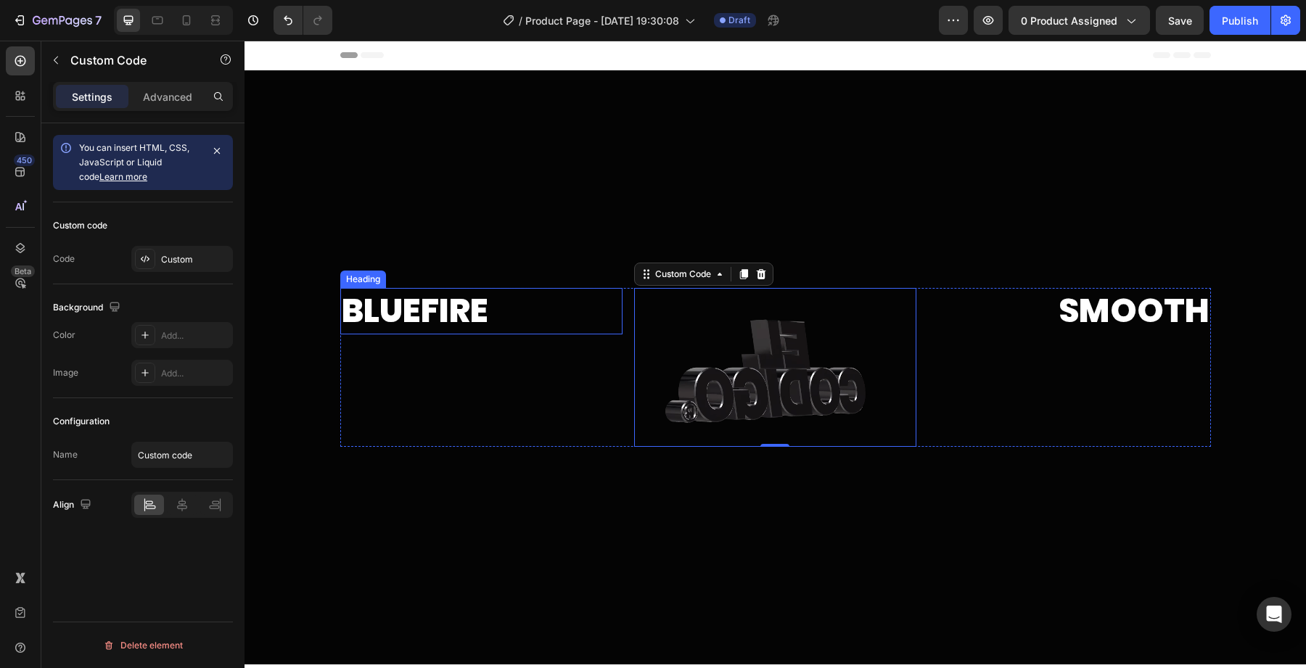
click at [399, 326] on h2 "Bluefire" at bounding box center [481, 311] width 282 height 46
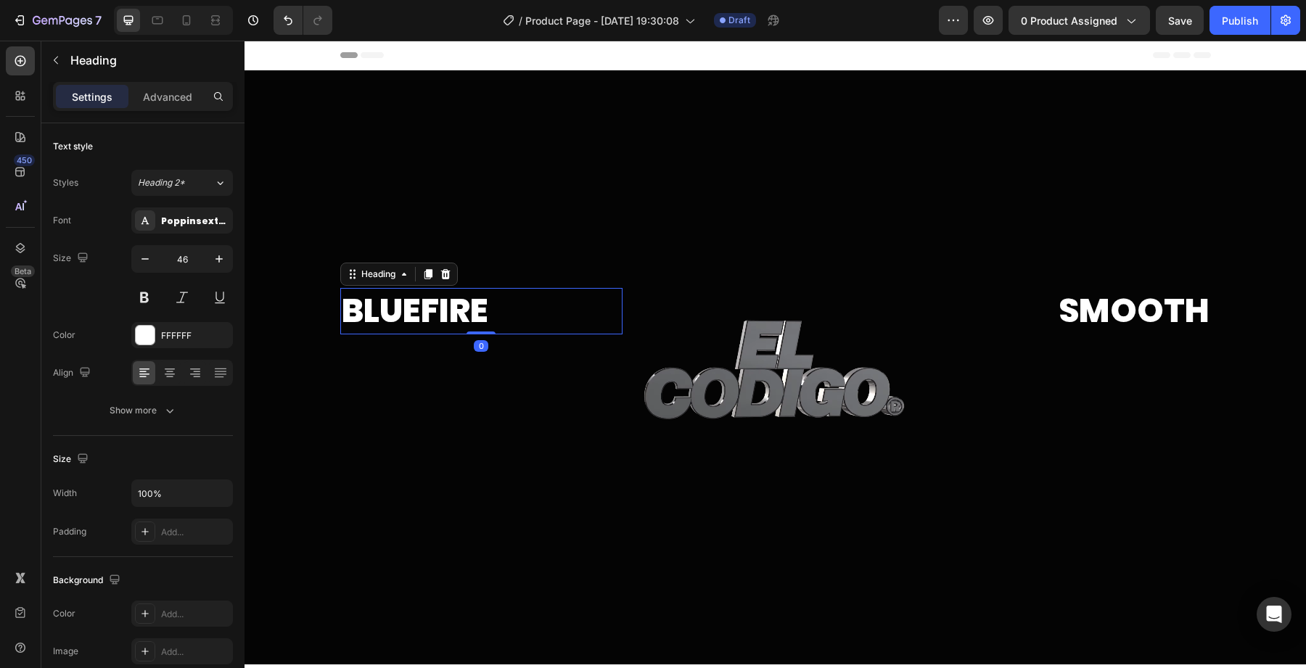
click at [343, 315] on h2 "Bluefire" at bounding box center [481, 311] width 282 height 46
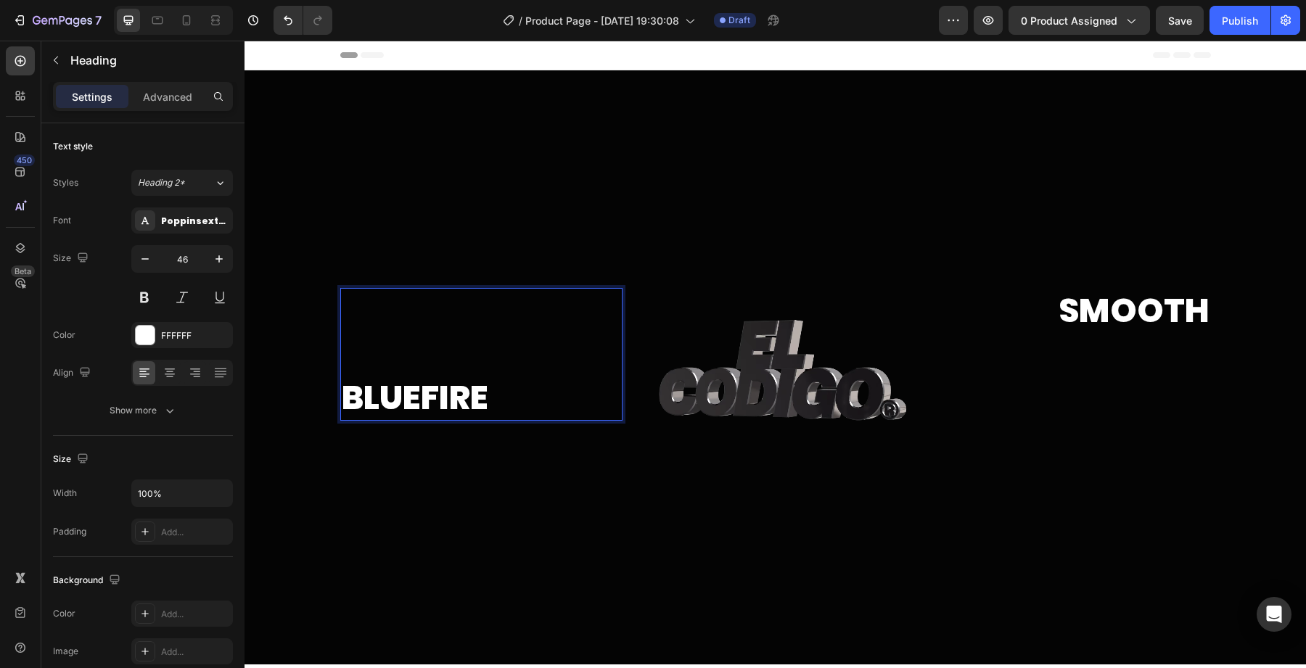
scroll to position [0, 0]
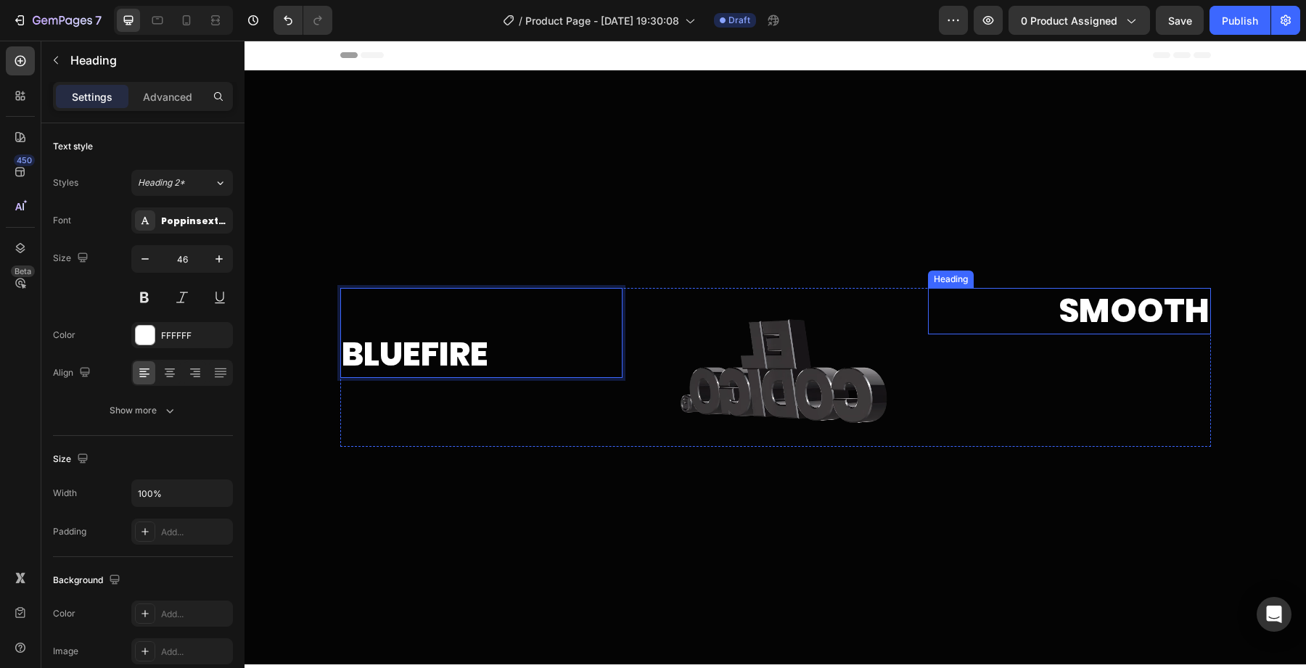
click at [1073, 324] on h2 "Smooth" at bounding box center [1069, 311] width 282 height 46
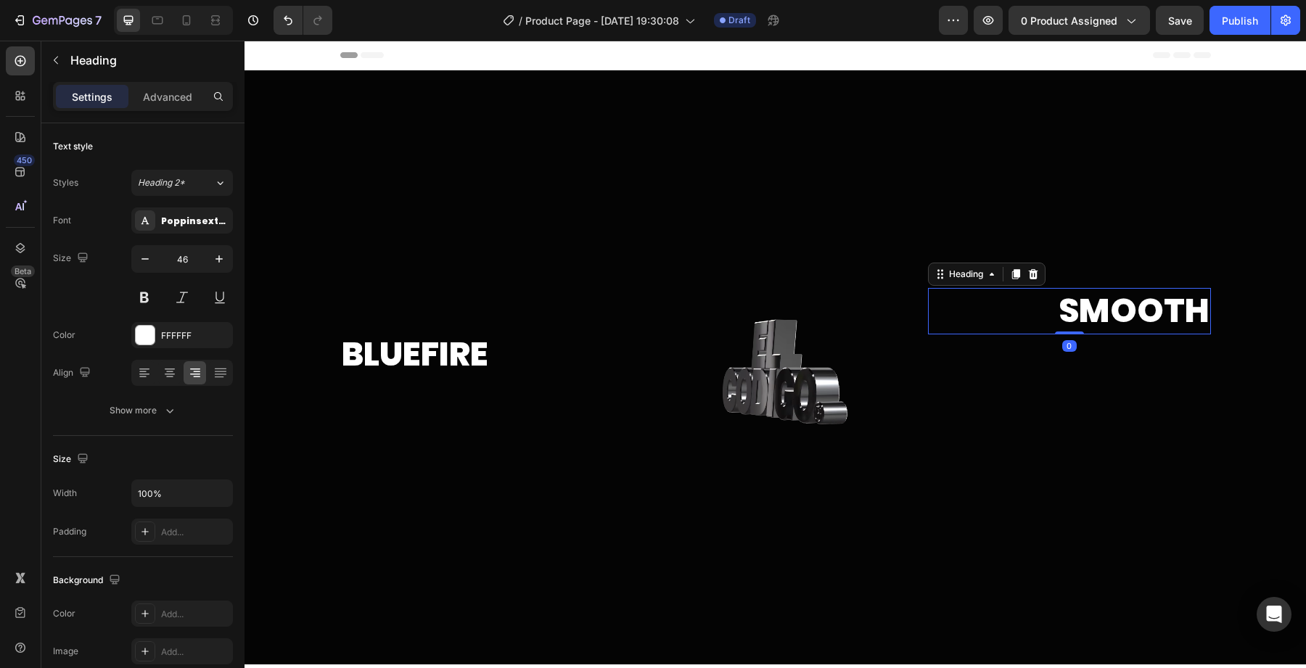
click at [1064, 309] on h2 "Smooth" at bounding box center [1069, 311] width 282 height 46
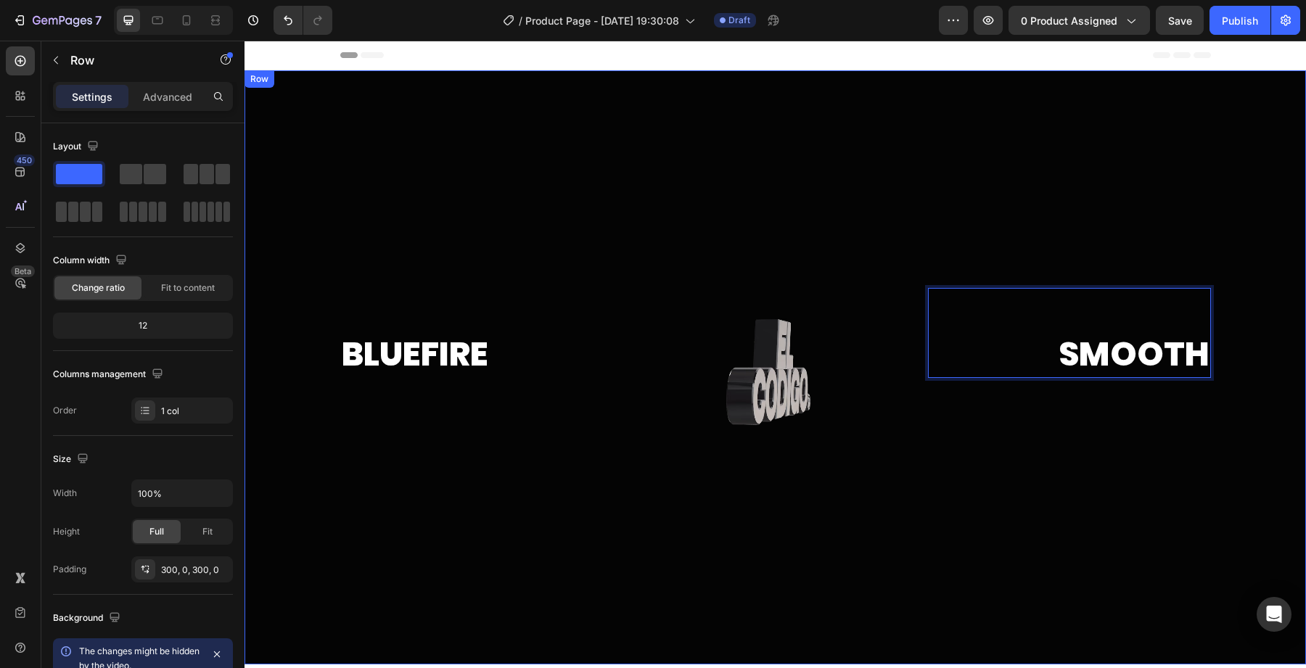
click at [896, 248] on div at bounding box center [774, 367] width 1061 height 594
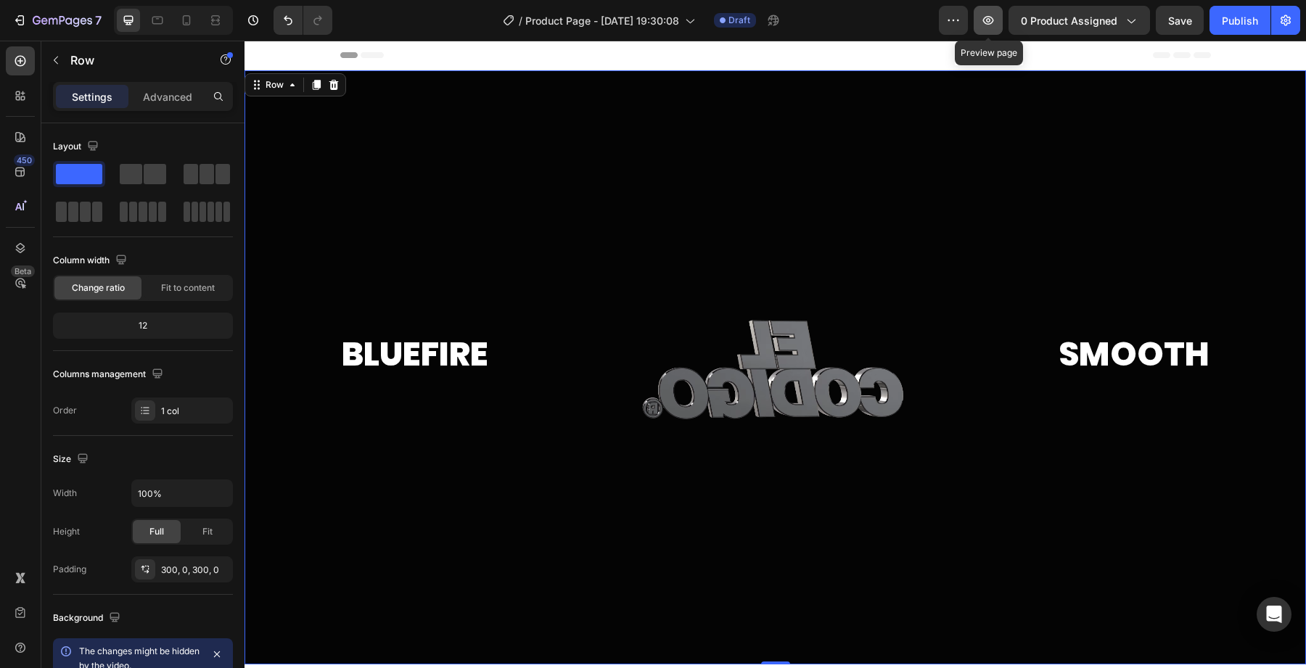
click at [984, 22] on icon "button" at bounding box center [988, 20] width 15 height 15
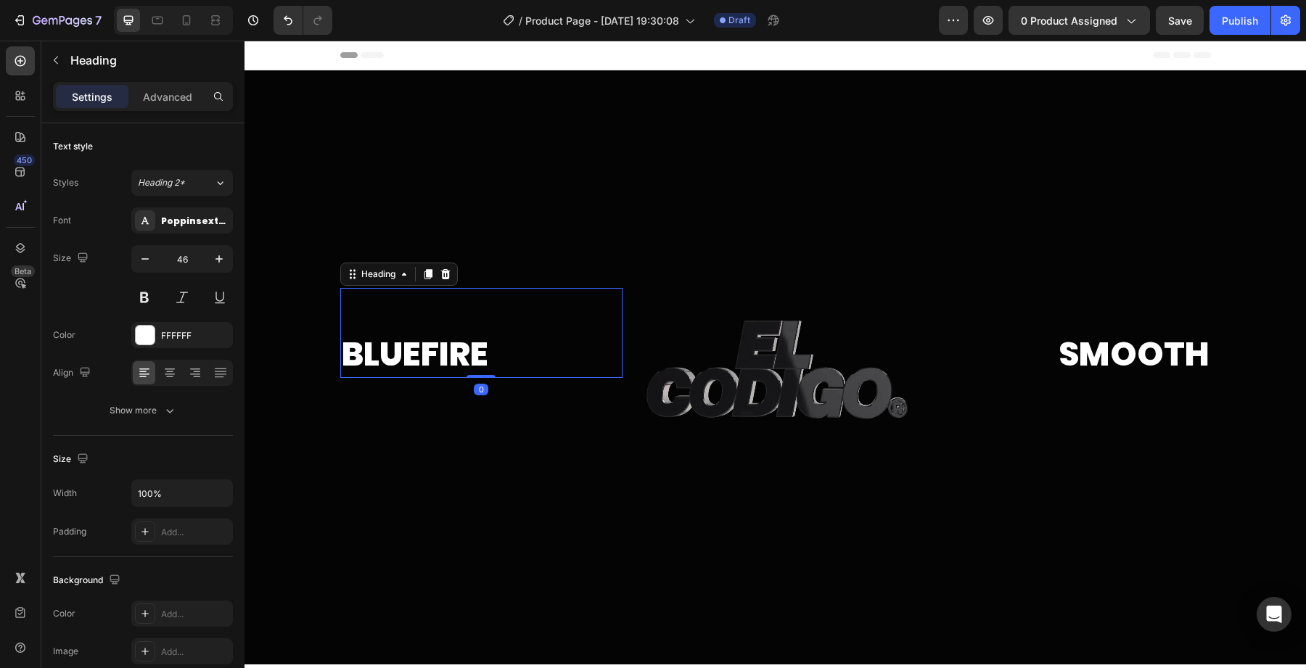
click at [520, 308] on p "⁠⁠⁠⁠⁠⁠⁠ Bluefire" at bounding box center [481, 332] width 279 height 87
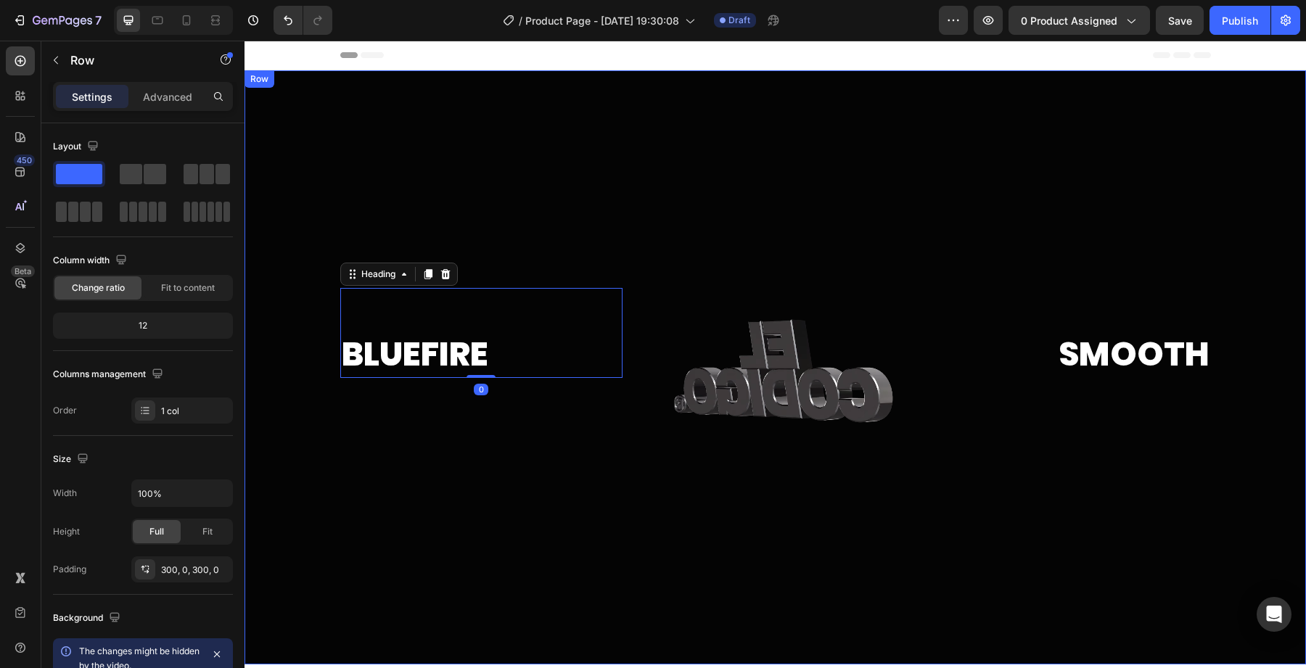
click at [472, 172] on div at bounding box center [774, 367] width 1061 height 594
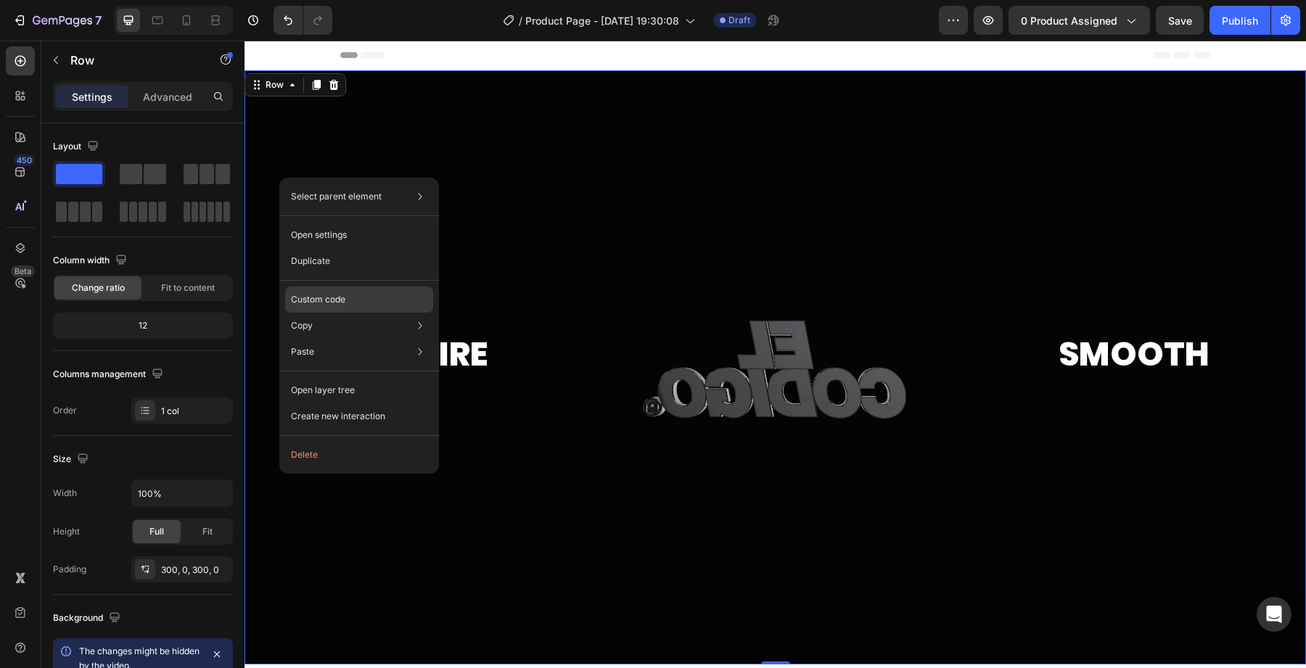
click at [334, 294] on p "Custom code" at bounding box center [318, 299] width 54 height 13
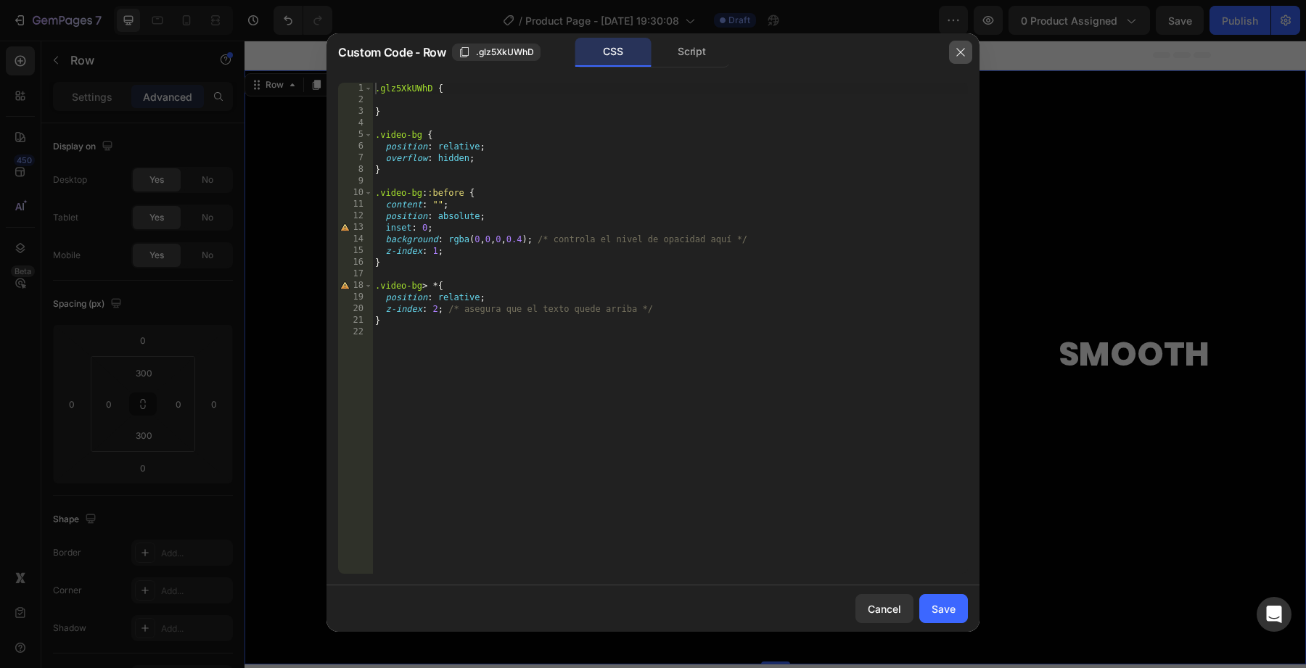
click at [961, 58] on button "button" at bounding box center [960, 52] width 23 height 23
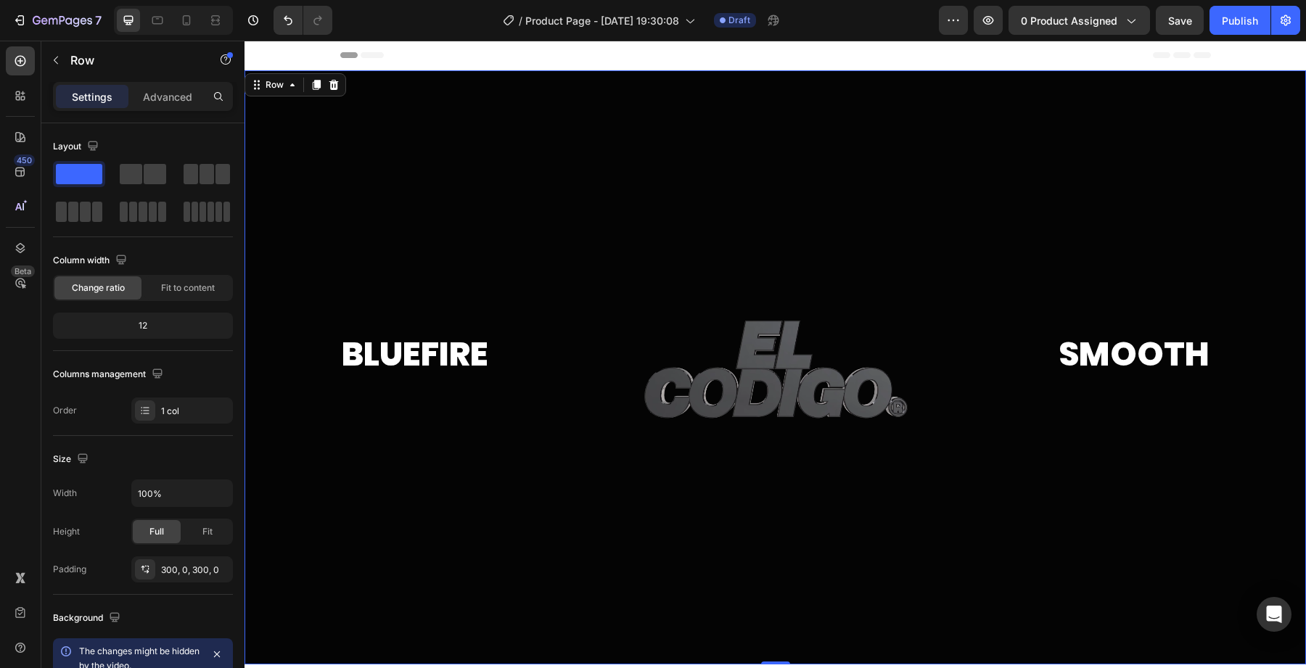
click at [711, 151] on div at bounding box center [774, 367] width 1061 height 594
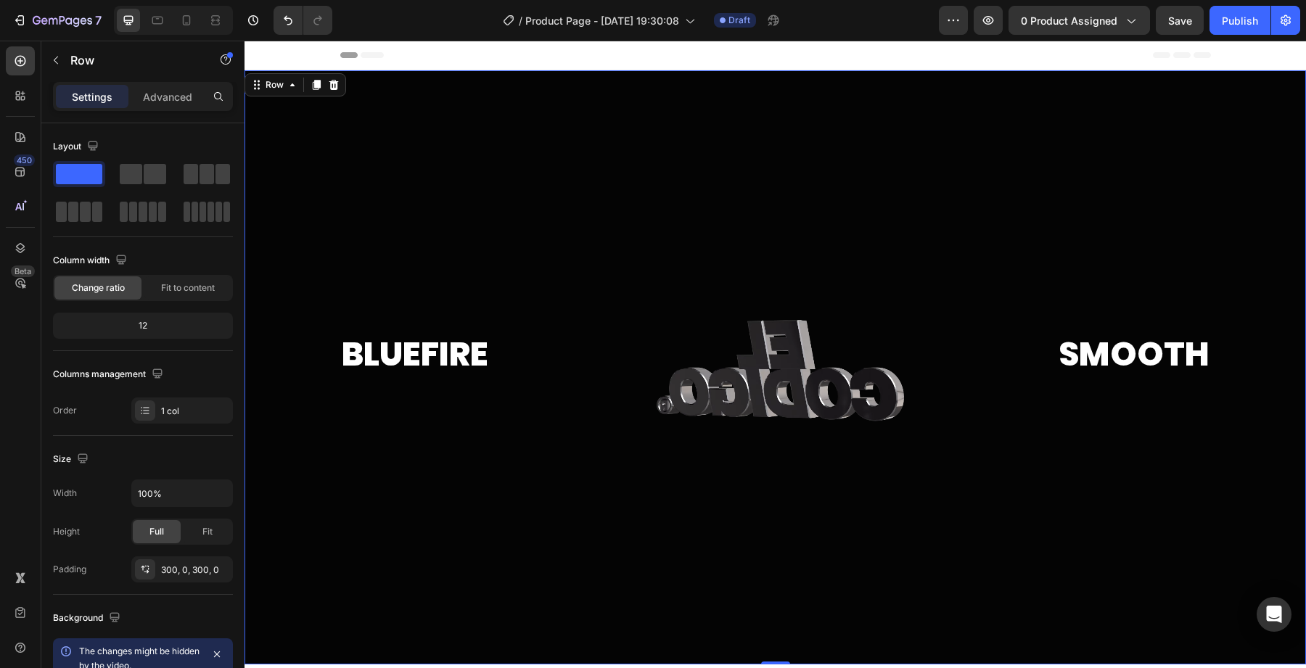
click at [562, 207] on div at bounding box center [774, 367] width 1061 height 594
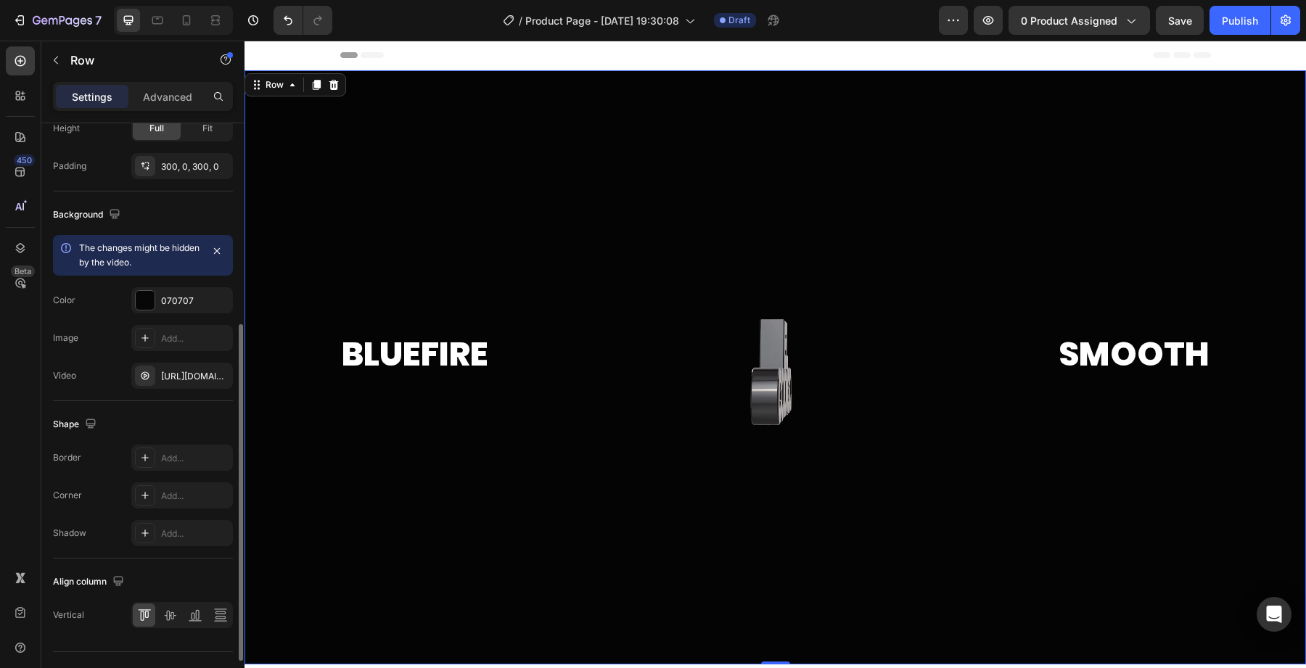
scroll to position [433, 0]
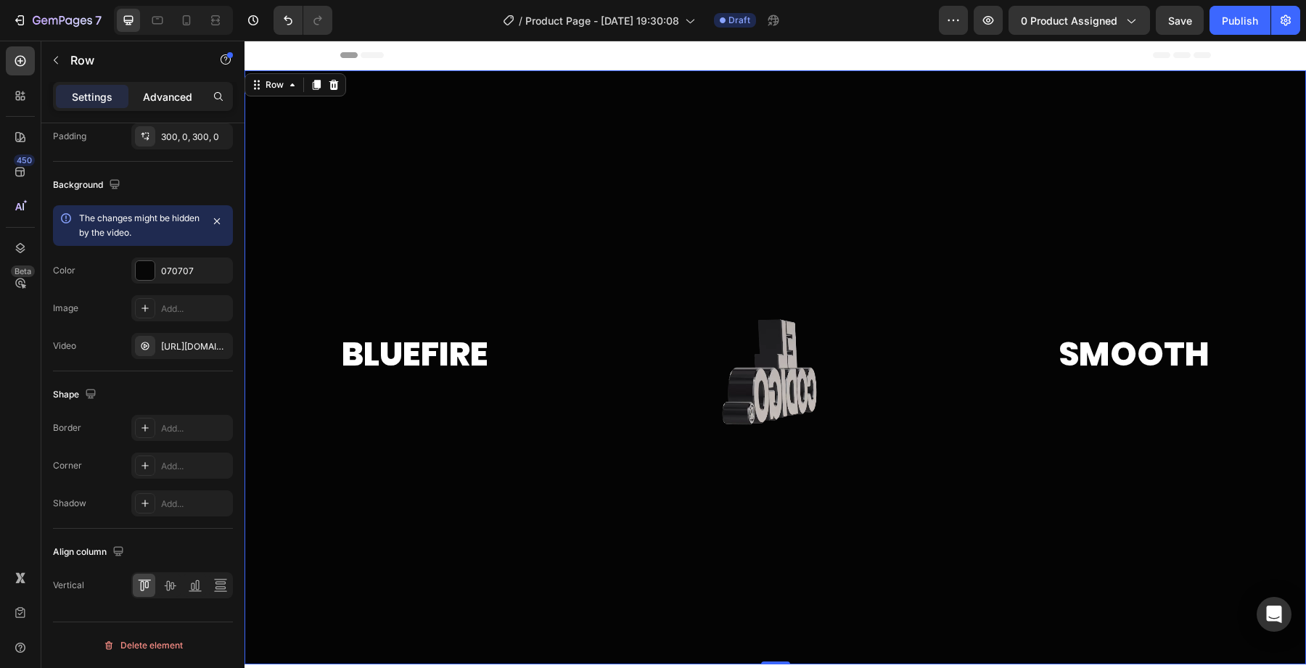
click at [138, 97] on div "Advanced" at bounding box center [167, 96] width 73 height 23
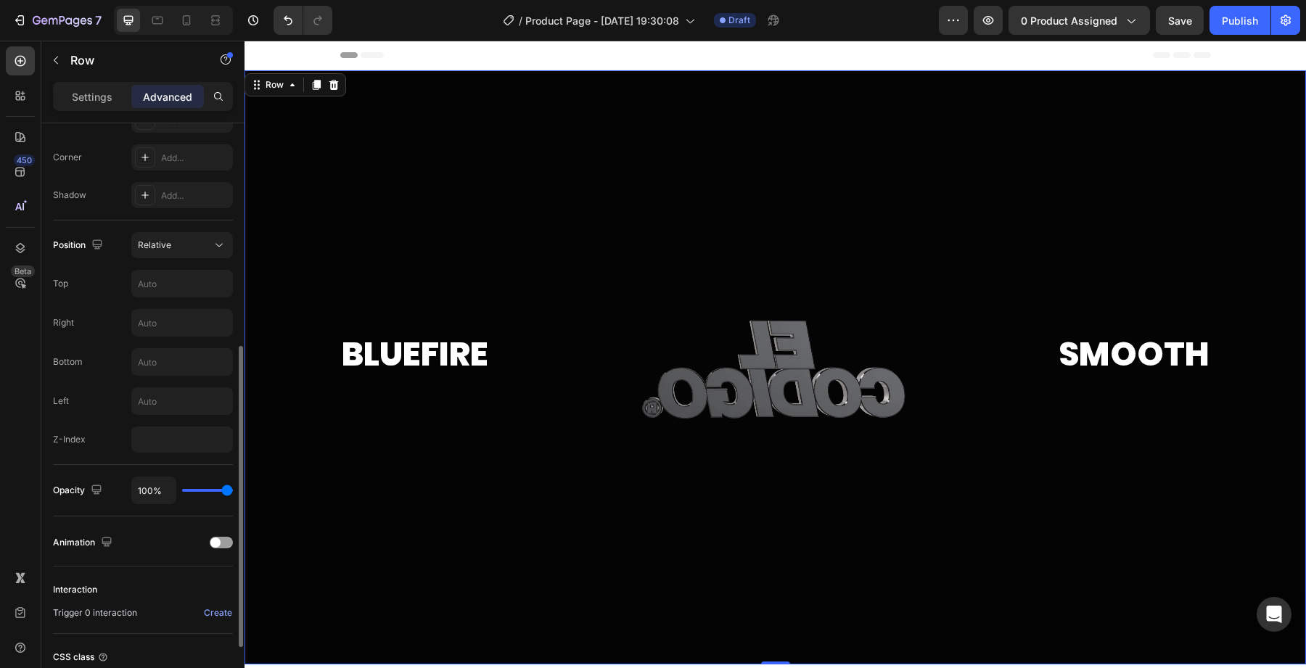
scroll to position [554, 0]
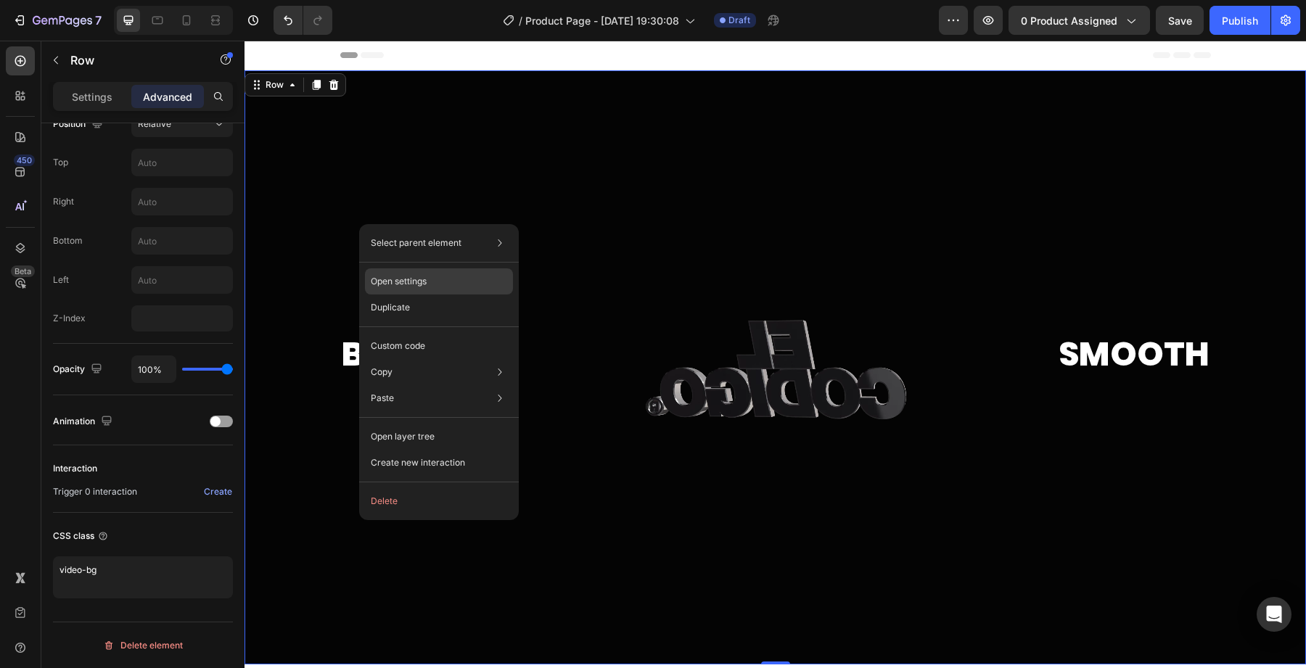
click at [424, 276] on p "Open settings" at bounding box center [399, 281] width 56 height 13
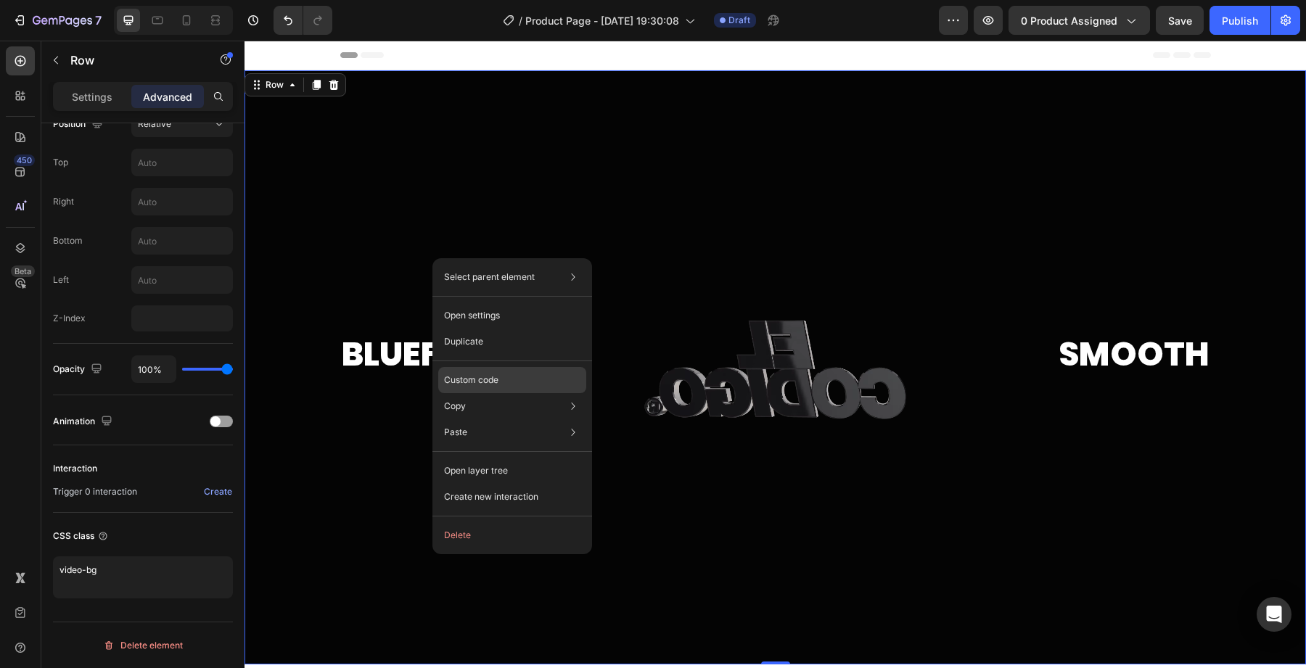
click at [470, 380] on p "Custom code" at bounding box center [471, 380] width 54 height 13
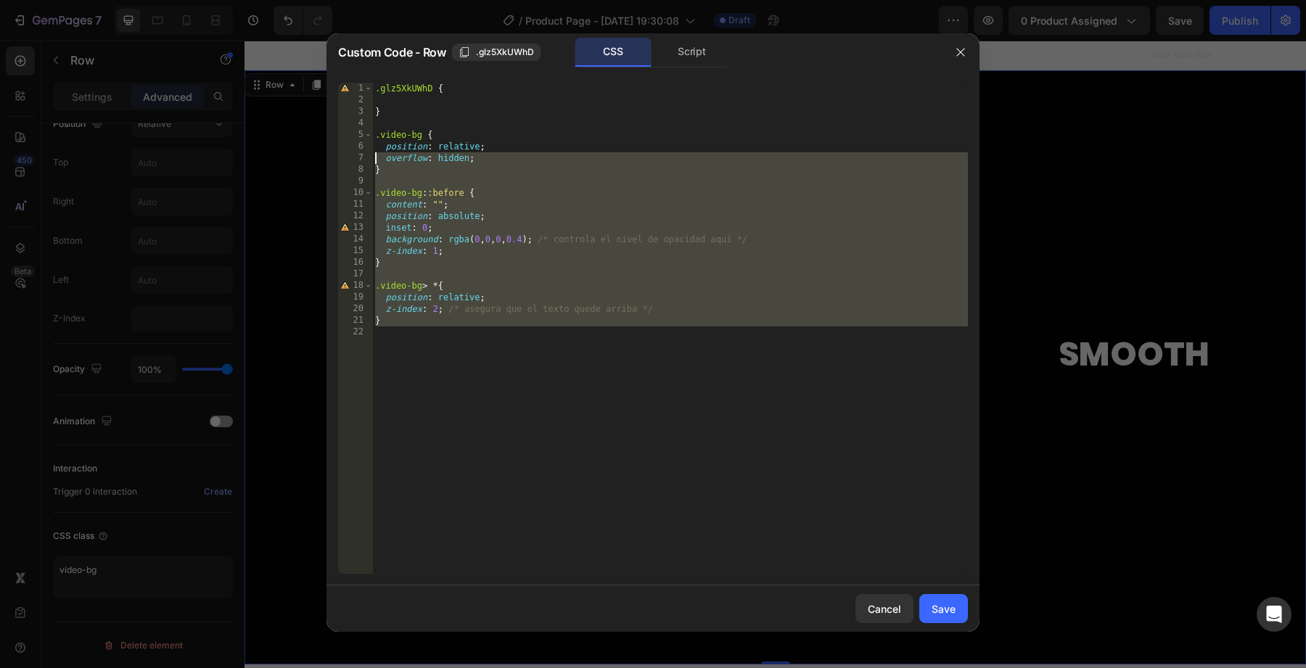
drag, startPoint x: 555, startPoint y: 376, endPoint x: 332, endPoint y: 141, distance: 324.3
click at [332, 140] on div "1 2 3 4 5 6 7 8 9 10 11 12 13 14 15 16 17 18 19 20 21 22 .glz5XkUWhD { } .video…" at bounding box center [652, 328] width 653 height 514
type textarea ".video-bg { position: relative;"
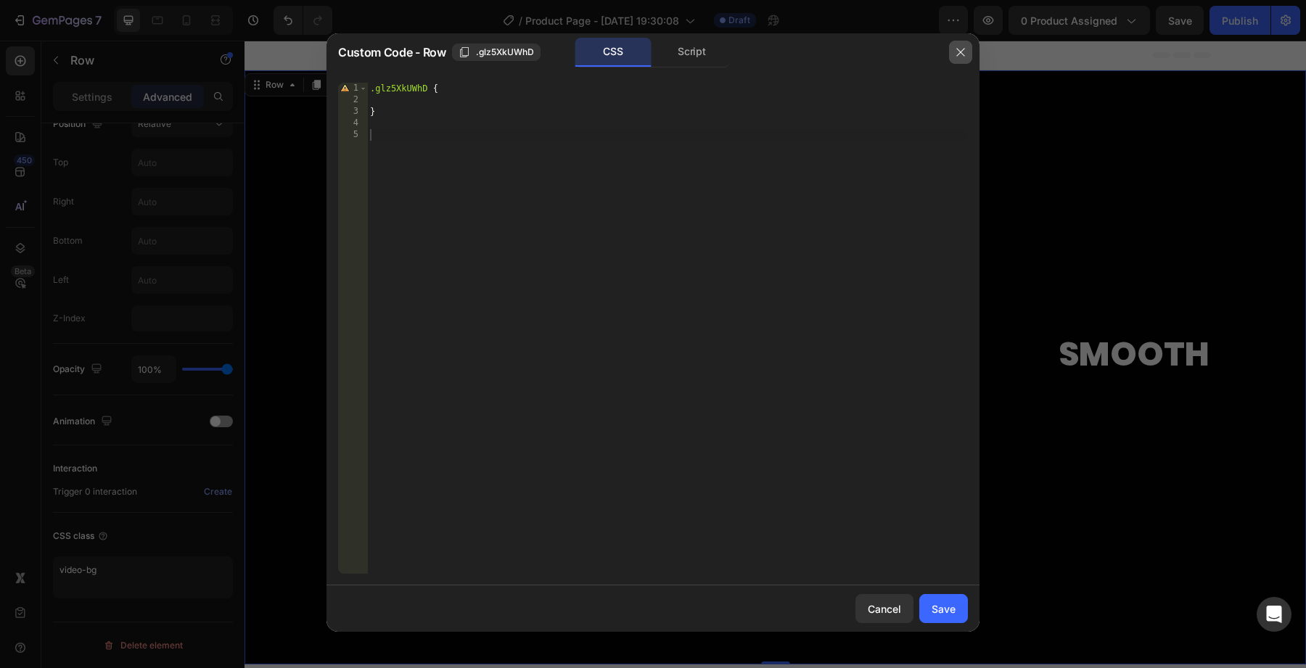
click at [958, 56] on icon "button" at bounding box center [961, 52] width 12 height 12
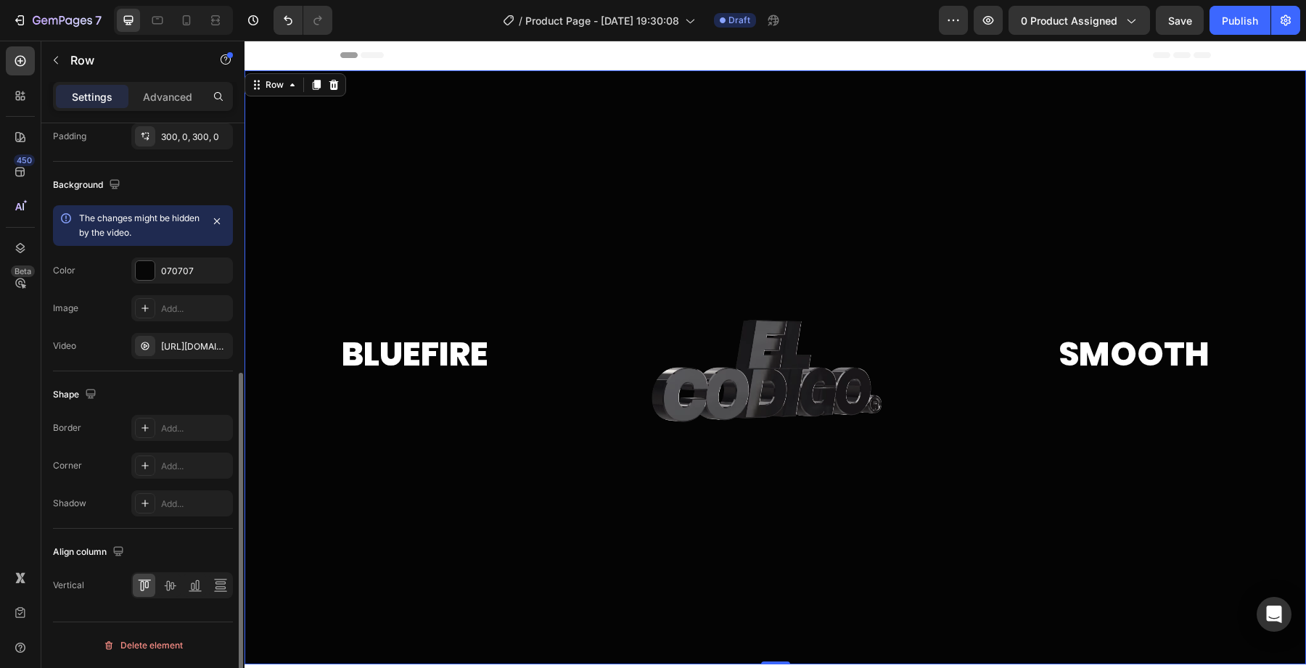
click at [336, 221] on div at bounding box center [774, 367] width 1061 height 594
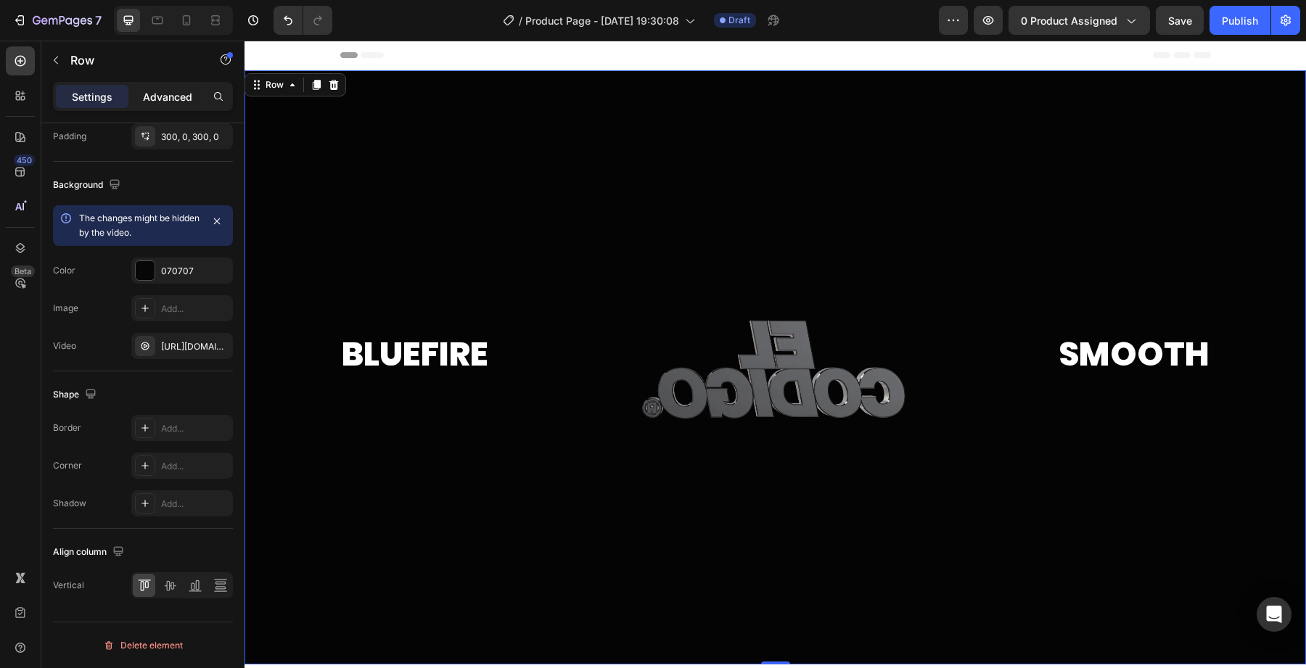
click at [174, 101] on p "Advanced" at bounding box center [167, 96] width 49 height 15
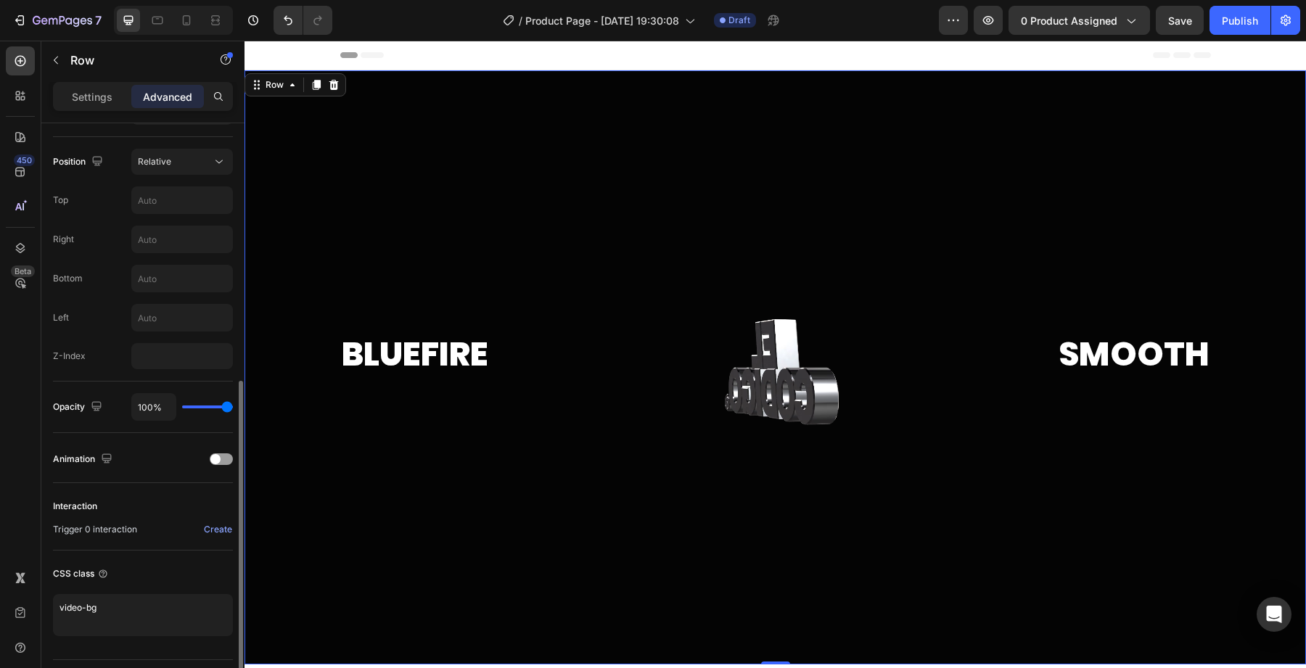
scroll to position [552, 0]
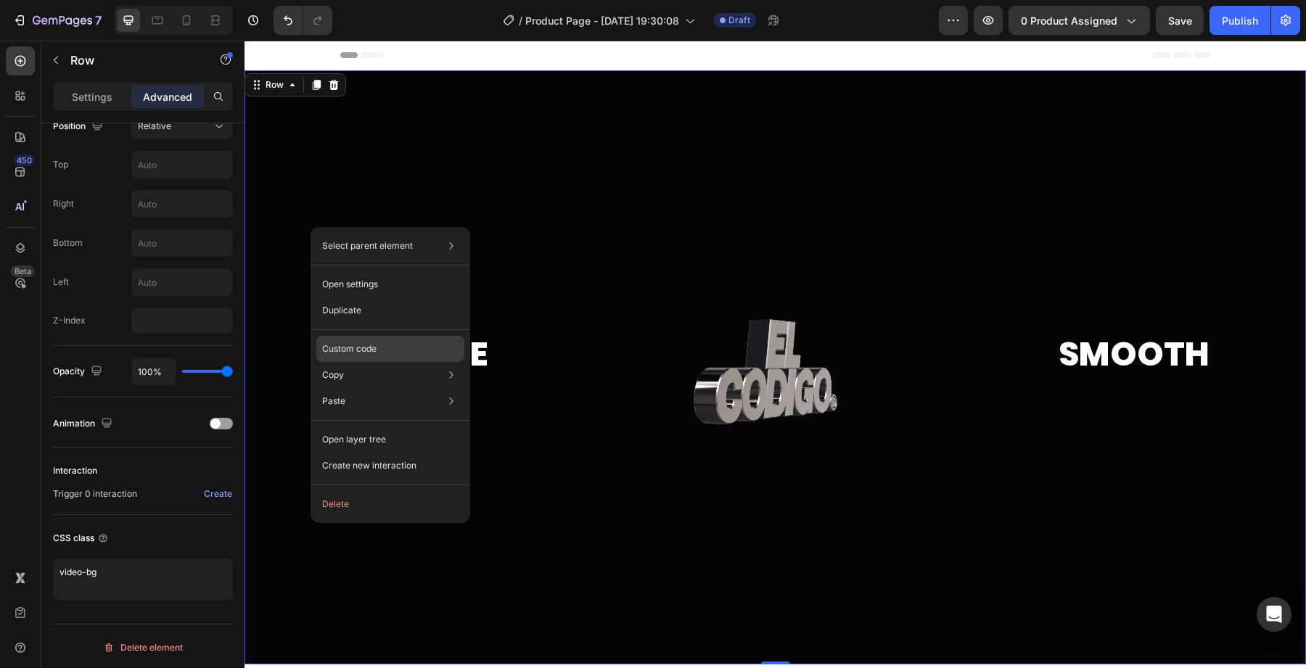
click at [360, 347] on p "Custom code" at bounding box center [349, 348] width 54 height 13
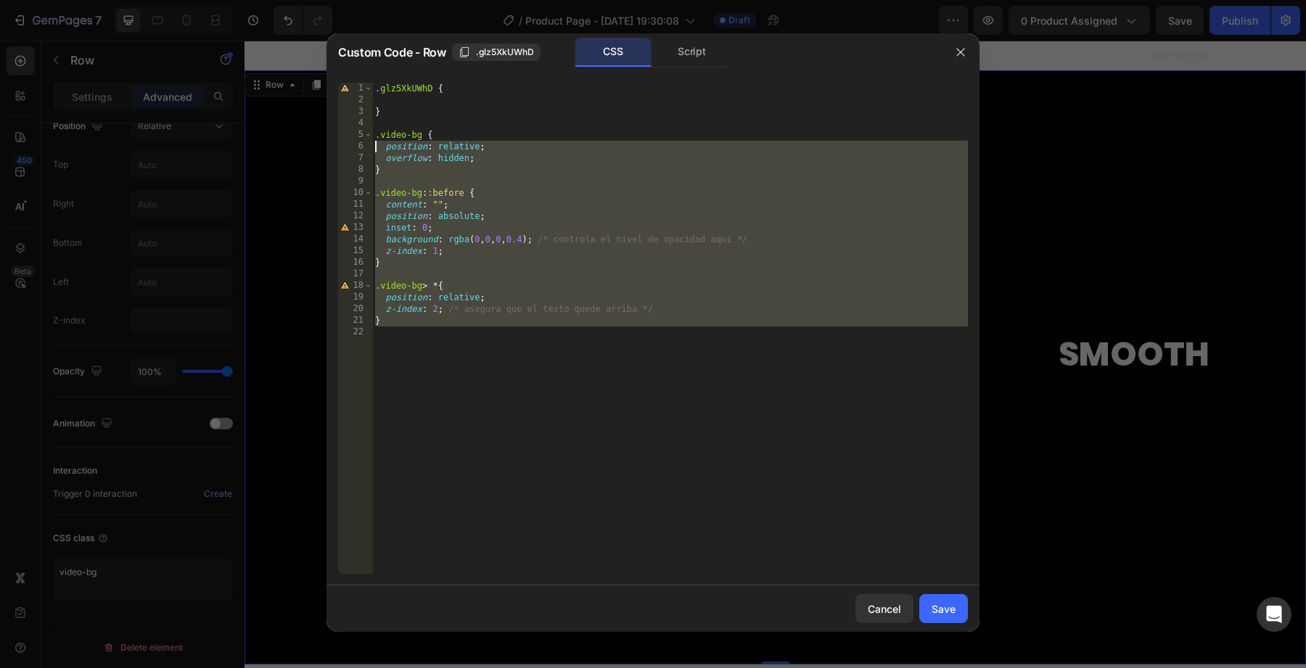
drag, startPoint x: 539, startPoint y: 354, endPoint x: 337, endPoint y: 141, distance: 293.0
click at [337, 141] on div "1 2 3 4 5 6 7 8 9 10 11 12 13 14 15 16 17 18 19 20 21 22 .glz5XkUWhD { } .video…" at bounding box center [652, 328] width 653 height 514
type textarea "position: relative; overflow: hidden;"
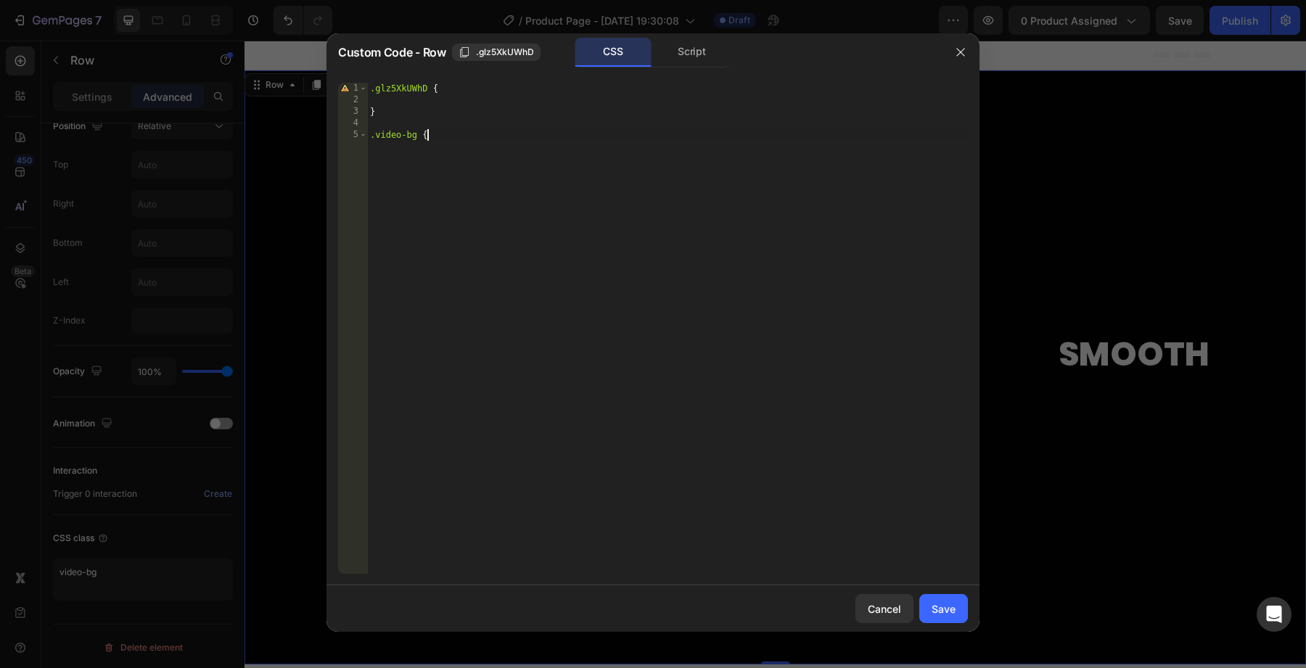
type textarea ".video-bg"
drag, startPoint x: 437, startPoint y: 126, endPoint x: 345, endPoint y: 126, distance: 92.1
click at [345, 126] on div ".video-bg 1 2 3 4 5 .glz5XkUWhD { } .video-bg ההההההההההההההההההההההההההההההההה…" at bounding box center [653, 328] width 630 height 491
drag, startPoint x: 418, startPoint y: 134, endPoint x: 354, endPoint y: 139, distance: 64.0
click at [354, 139] on div "1 2 3 4 5 .glz5XkUWhD { } .video-bg ההההההההההההההההההההההההההההההההההההההההההה…" at bounding box center [653, 328] width 630 height 491
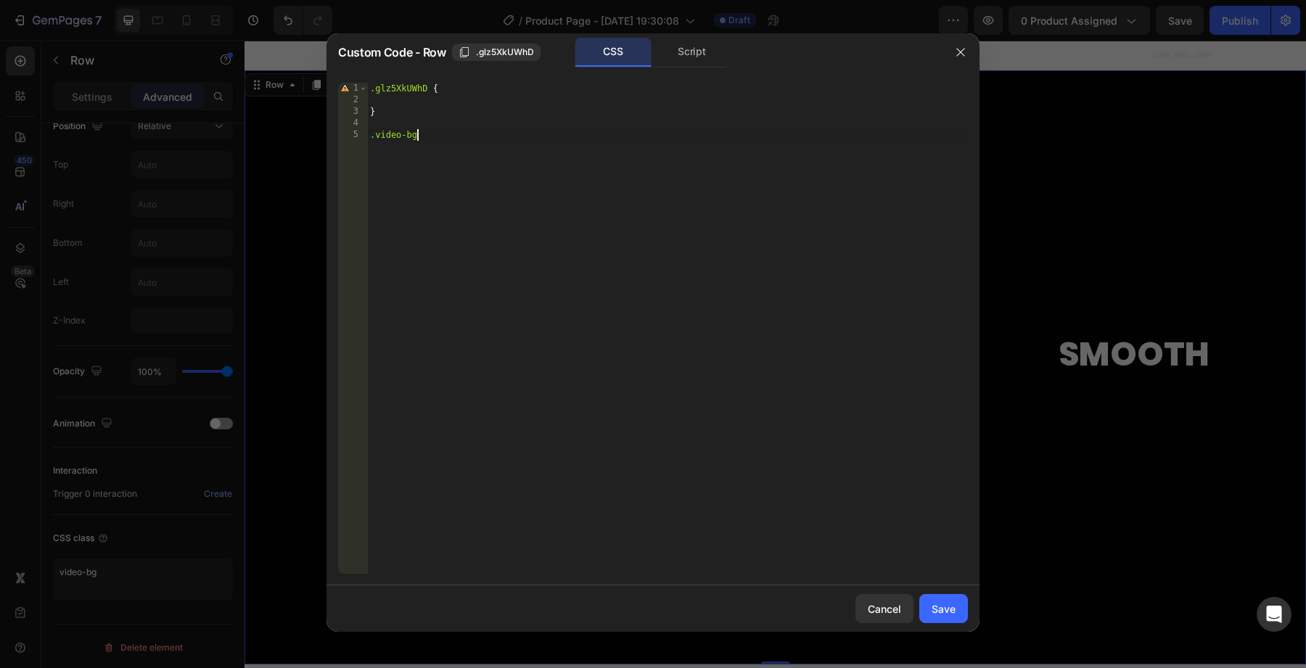
type textarea ".video-bg"
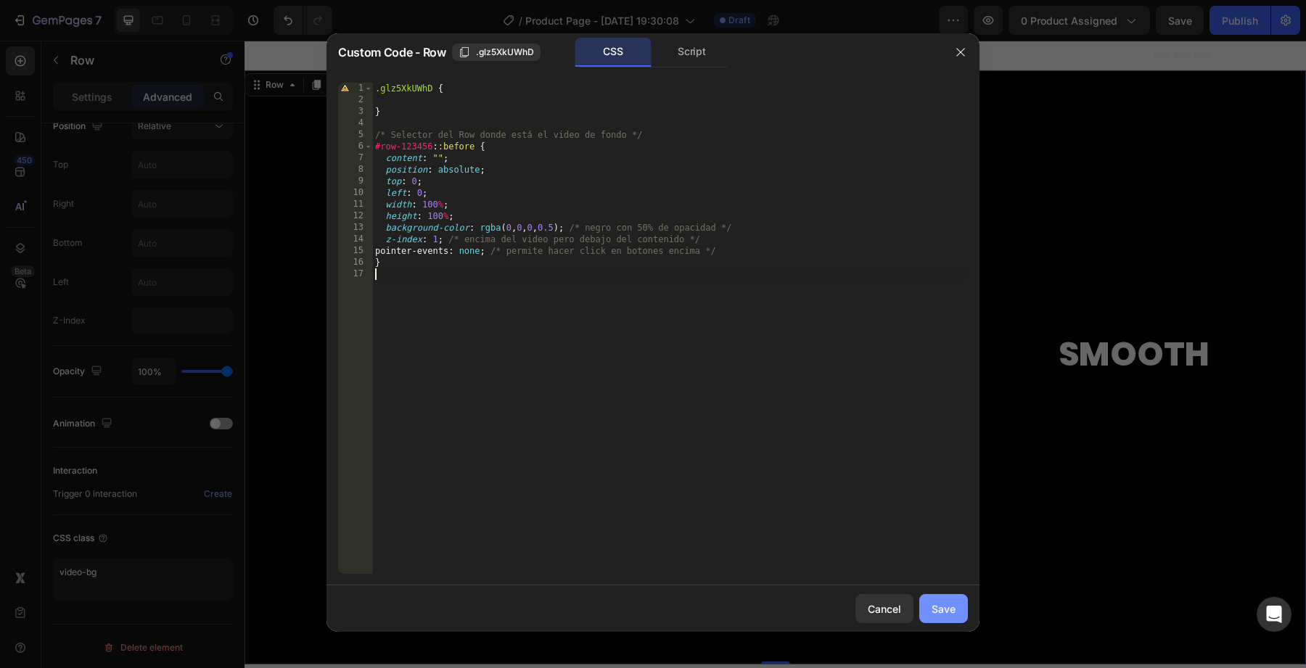
click at [935, 594] on button "Save" at bounding box center [943, 608] width 49 height 29
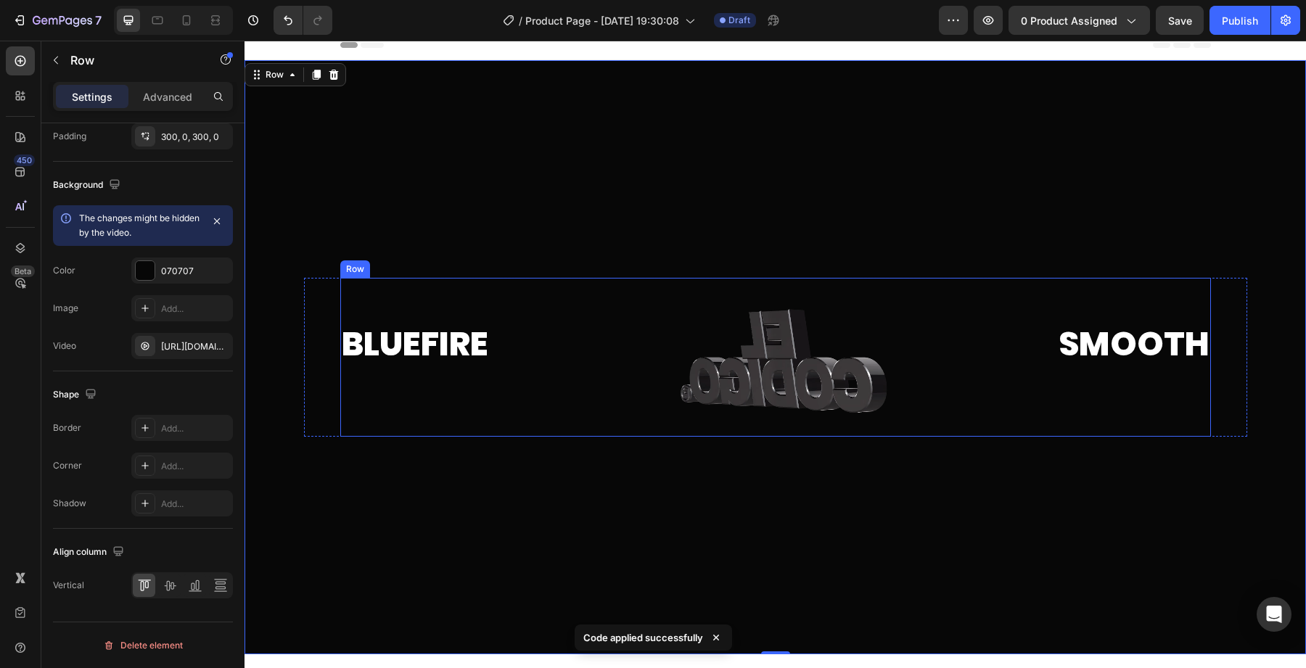
scroll to position [13, 0]
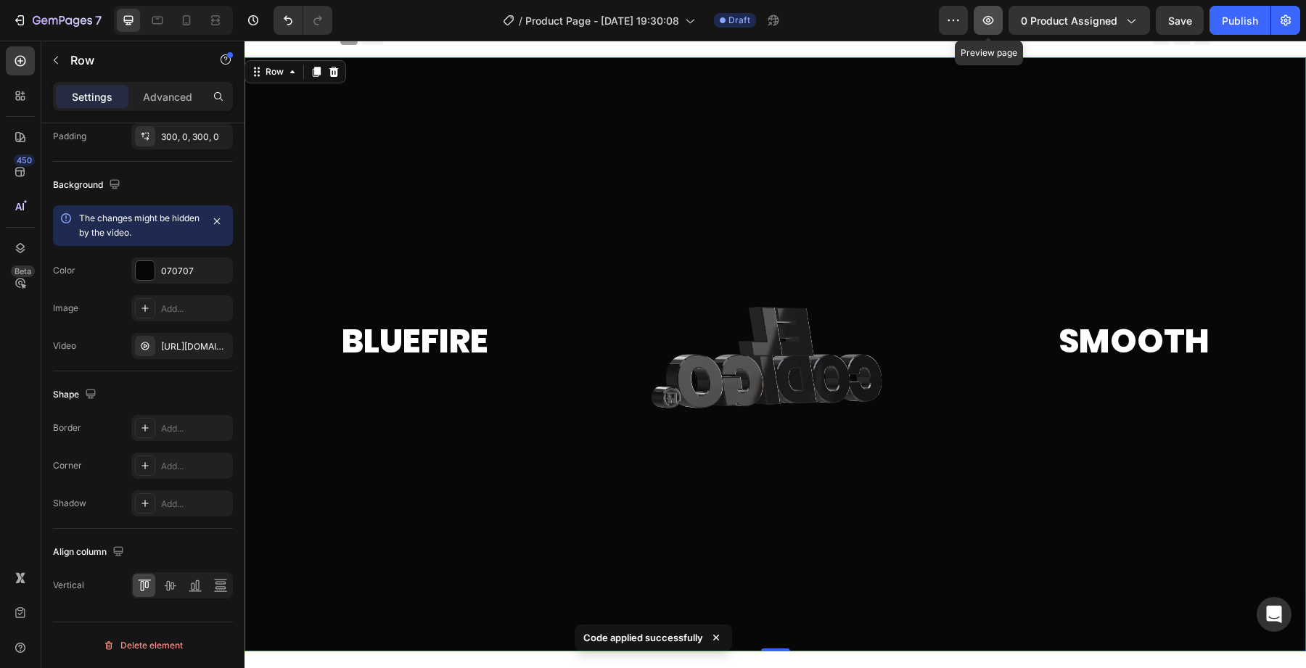
click at [983, 25] on icon "button" at bounding box center [988, 20] width 15 height 15
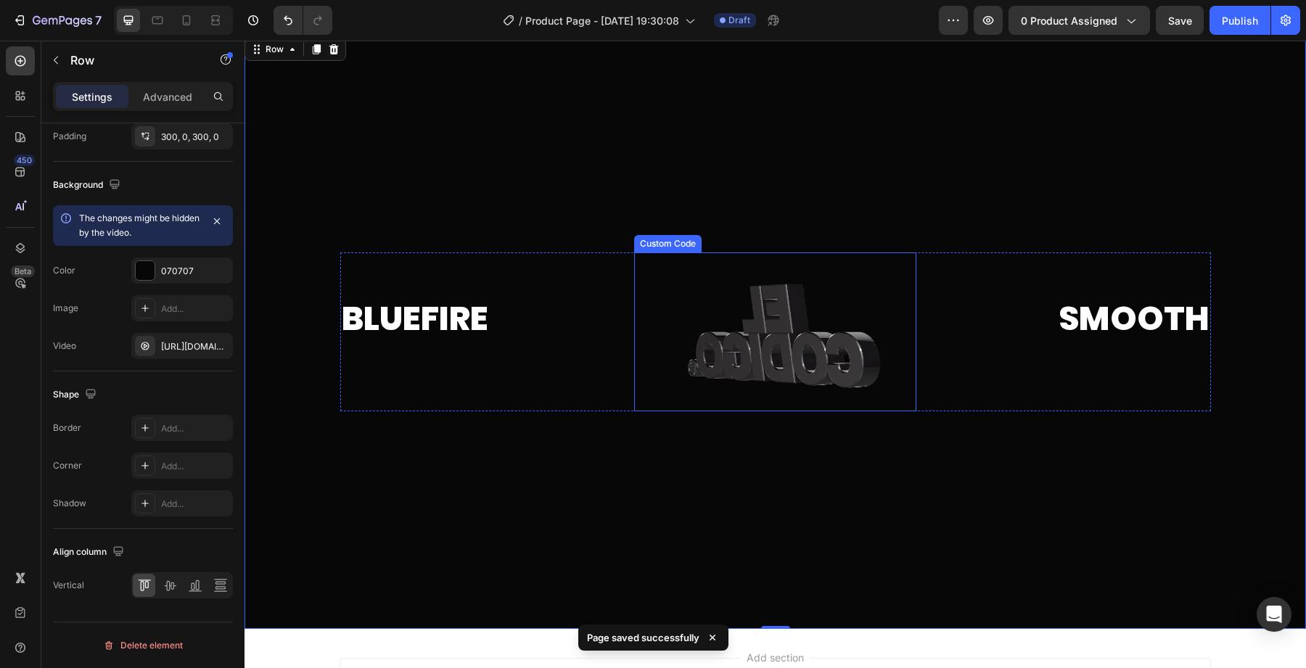
scroll to position [22, 0]
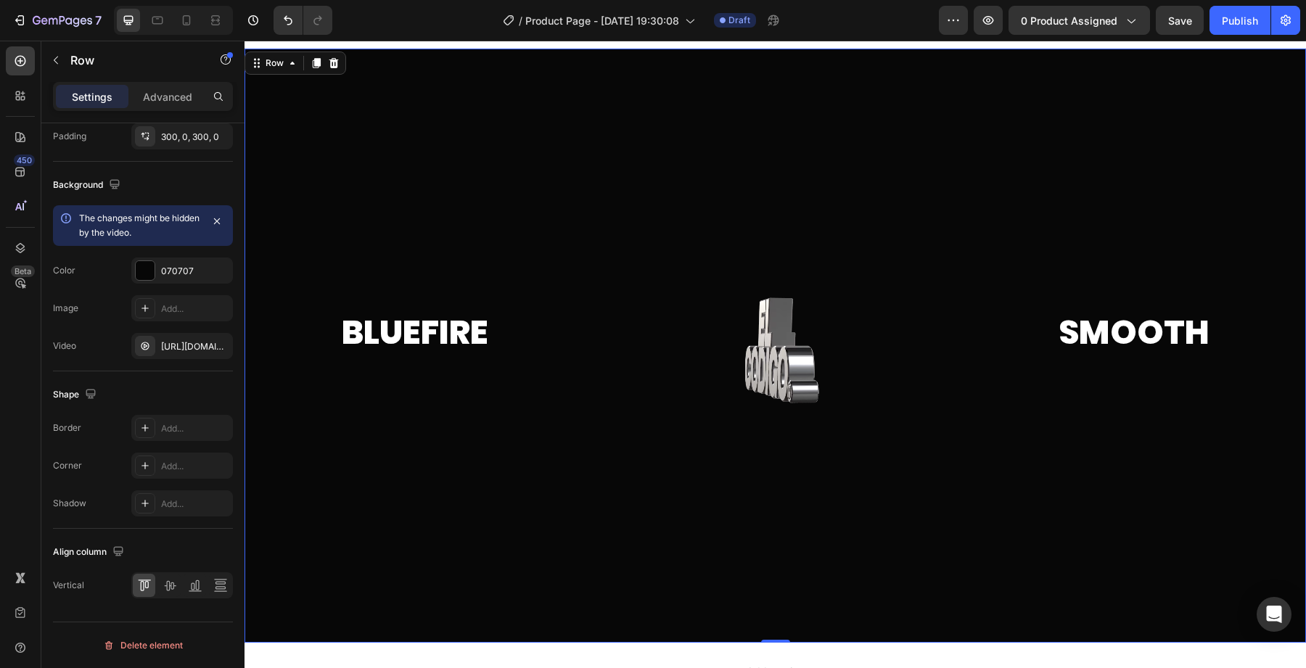
click at [663, 198] on div at bounding box center [774, 346] width 1061 height 594
click at [324, 218] on div at bounding box center [774, 346] width 1061 height 594
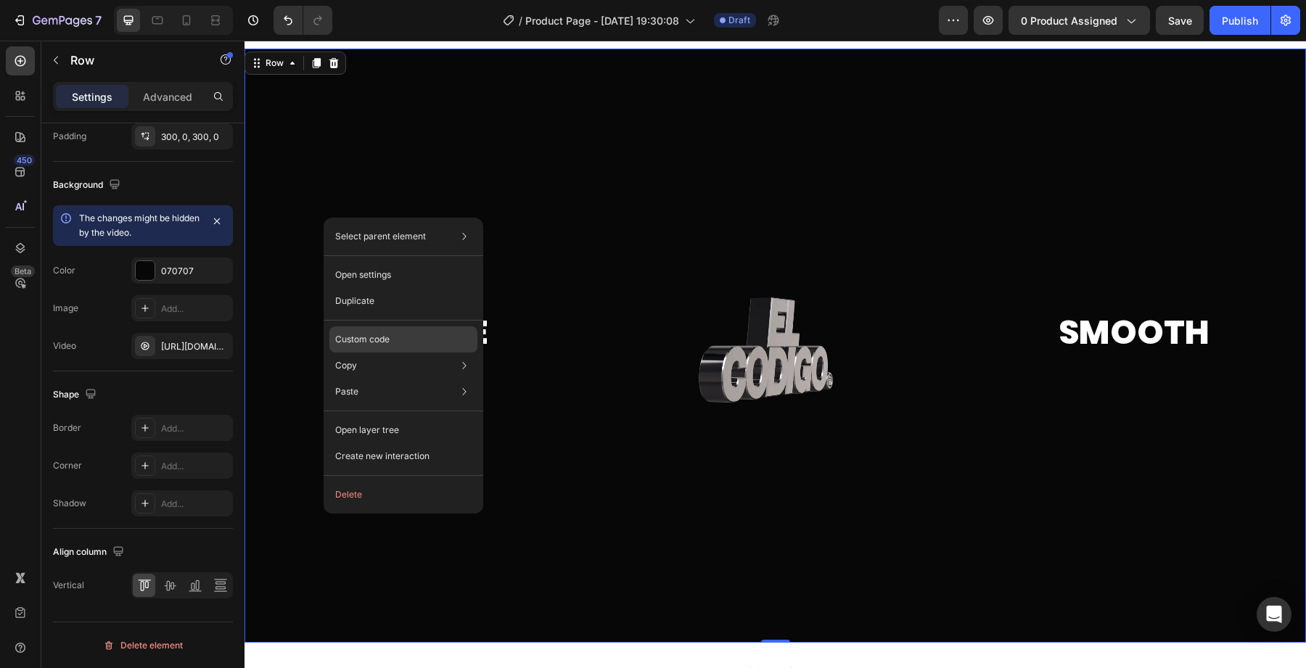
click at [387, 339] on p "Custom code" at bounding box center [362, 339] width 54 height 13
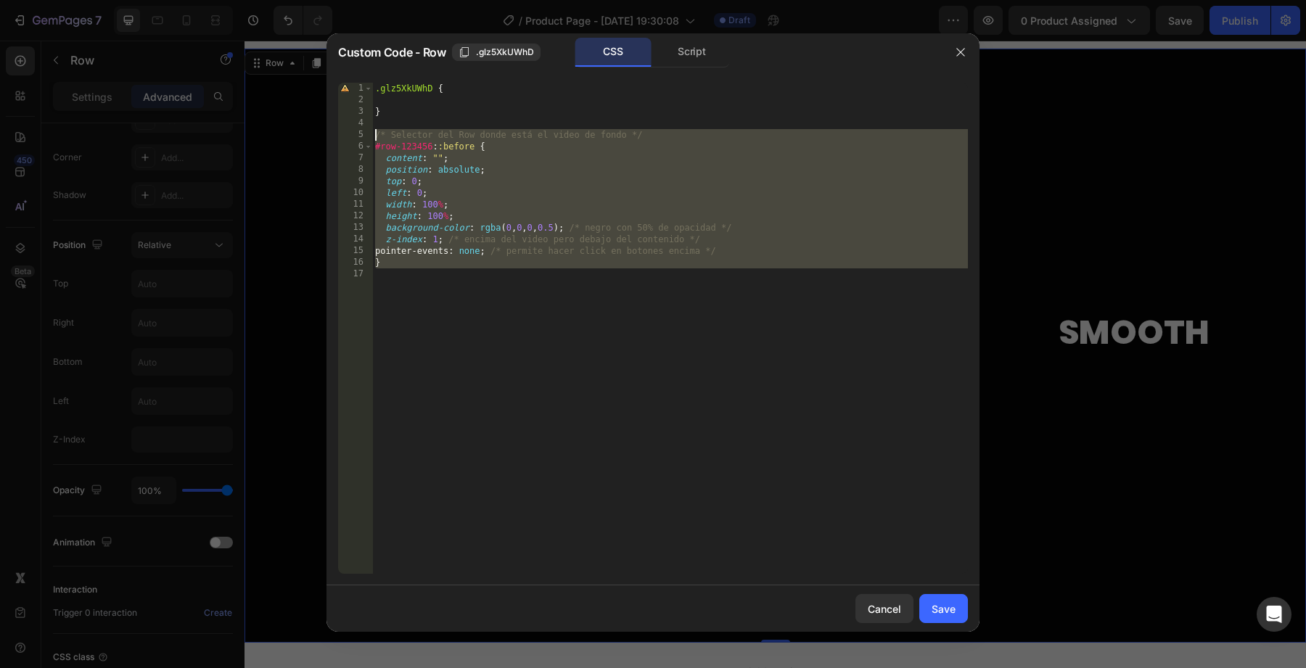
drag, startPoint x: 543, startPoint y: 292, endPoint x: 344, endPoint y: 136, distance: 253.7
click at [344, 136] on div "1 2 3 4 5 6 7 8 9 10 11 12 13 14 15 16 17 .glz5XkUWhD { } /* Selector del Row d…" at bounding box center [653, 328] width 630 height 491
type textarea "/* Selector del Row donde está el video de fondo */ #row-123456::before {"
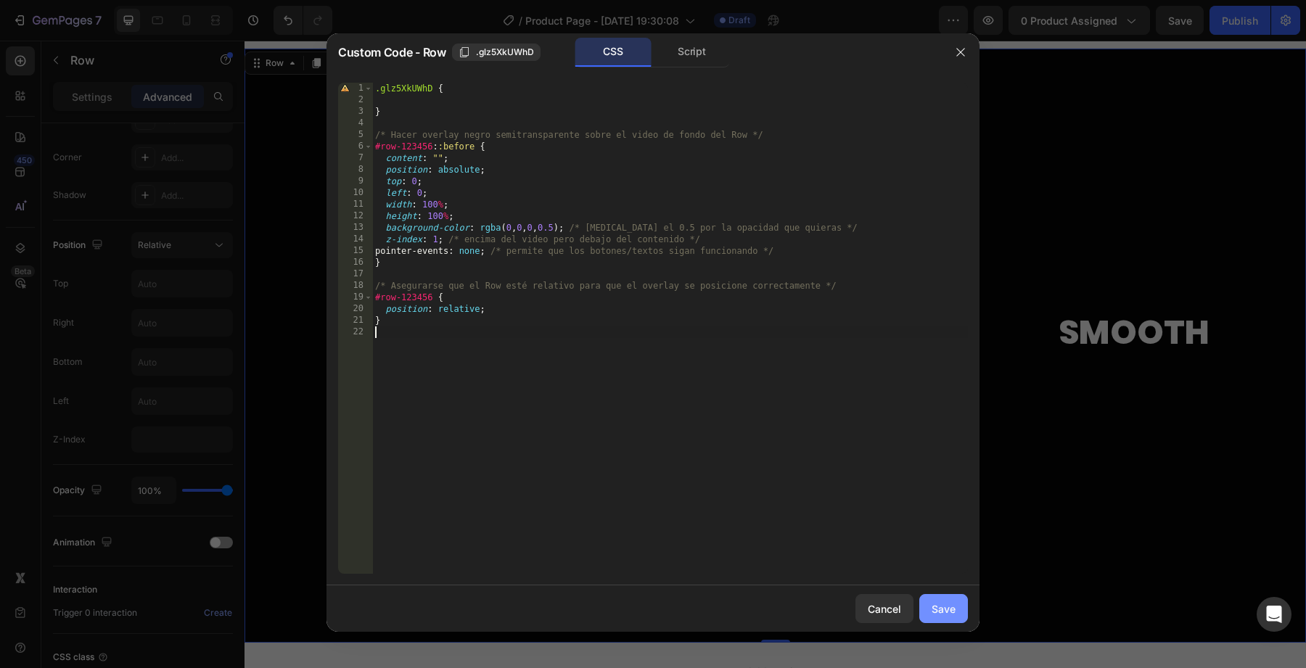
click at [947, 609] on div "Save" at bounding box center [943, 608] width 24 height 15
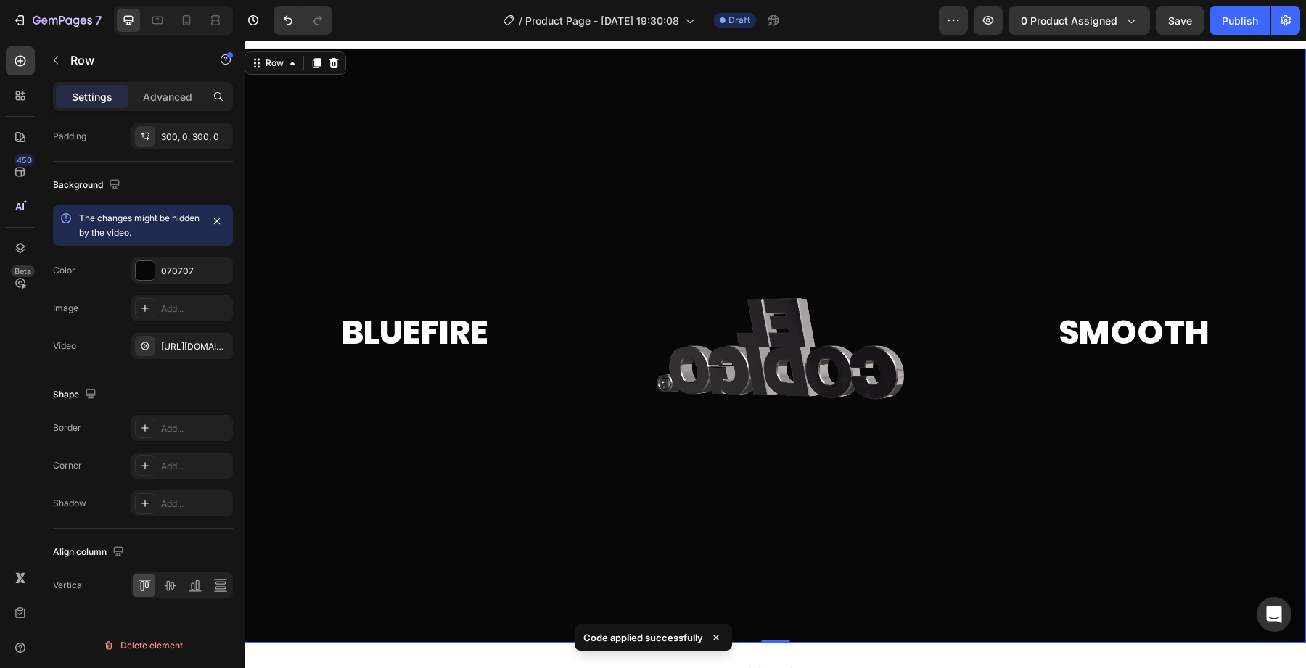
click at [971, 33] on div "Preview 0 product assigned Save Publish" at bounding box center [1119, 20] width 361 height 29
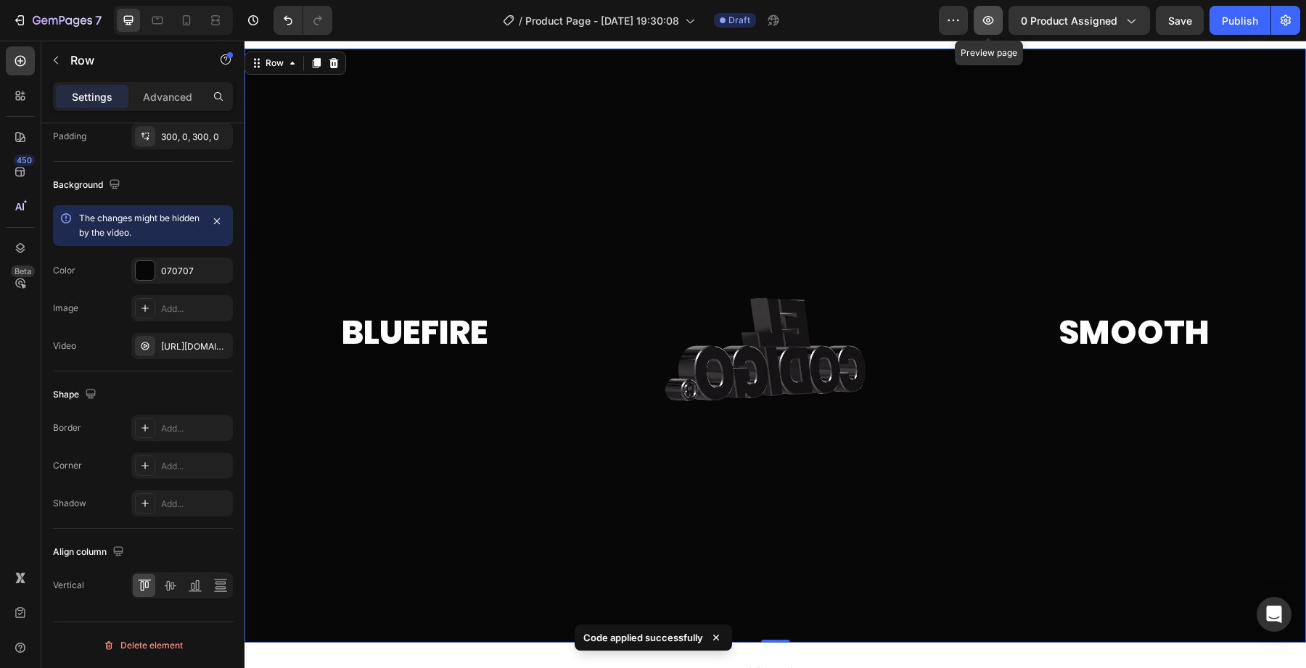
click at [982, 33] on button "button" at bounding box center [987, 20] width 29 height 29
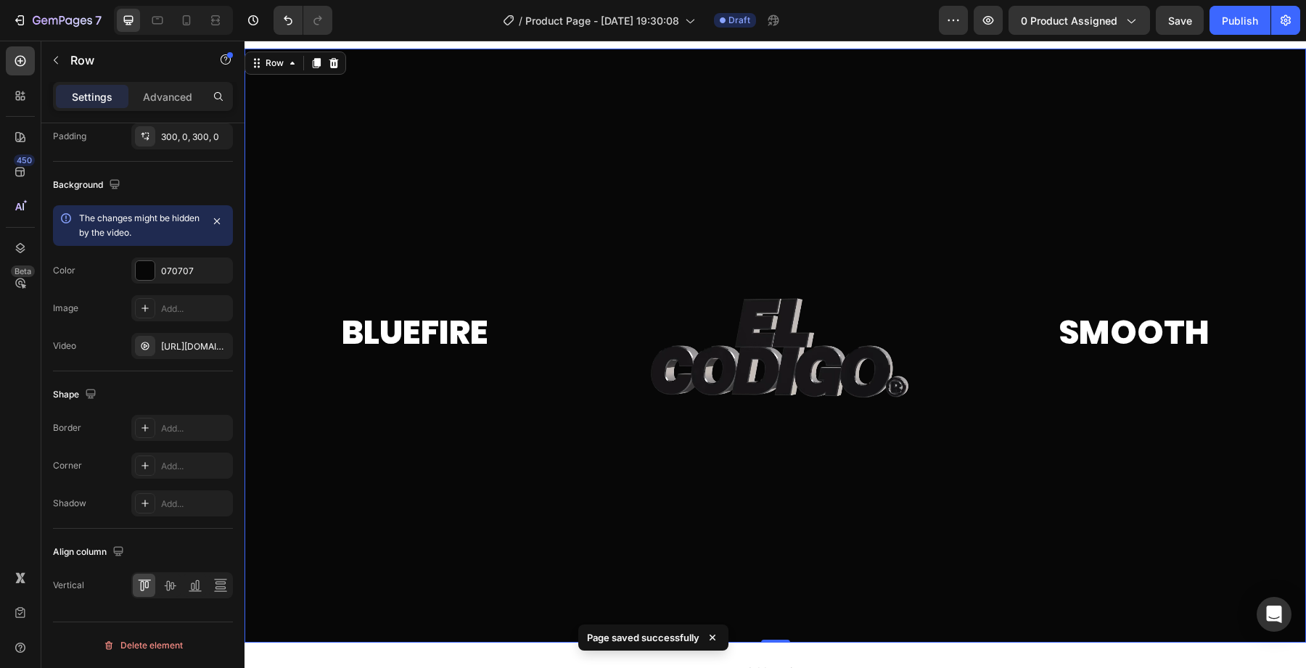
click at [293, 214] on div at bounding box center [774, 346] width 1061 height 594
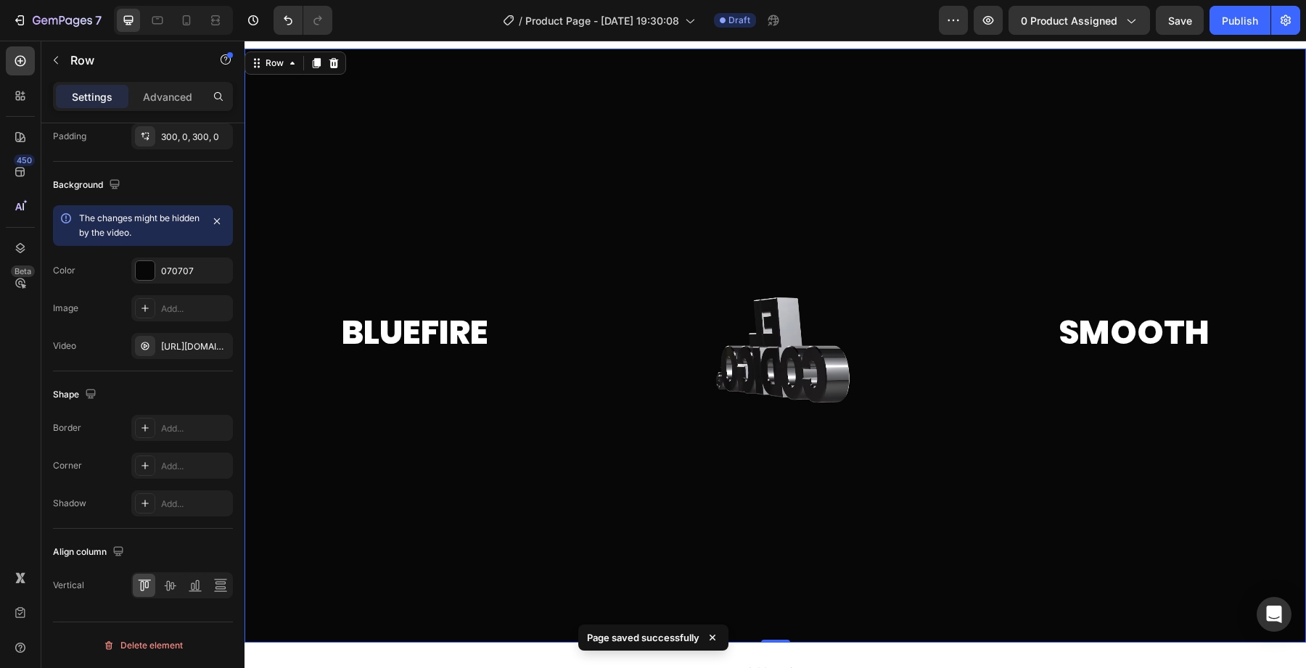
click at [329, 479] on div at bounding box center [774, 346] width 1061 height 594
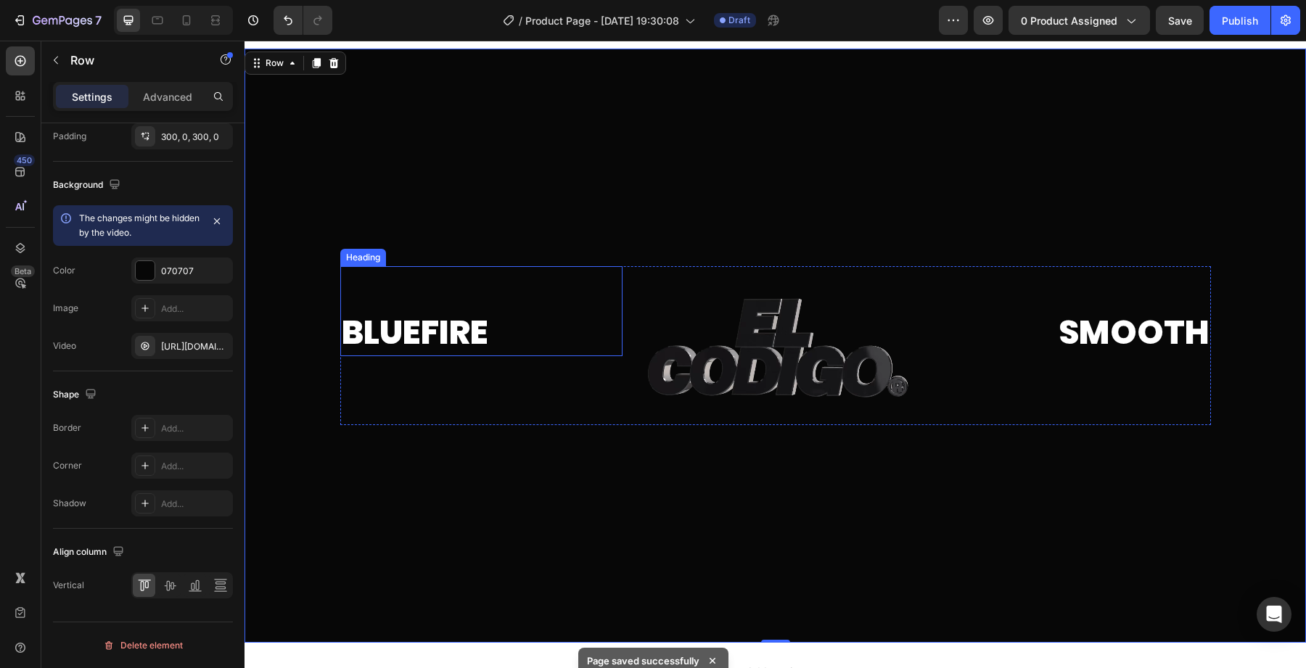
scroll to position [0, 0]
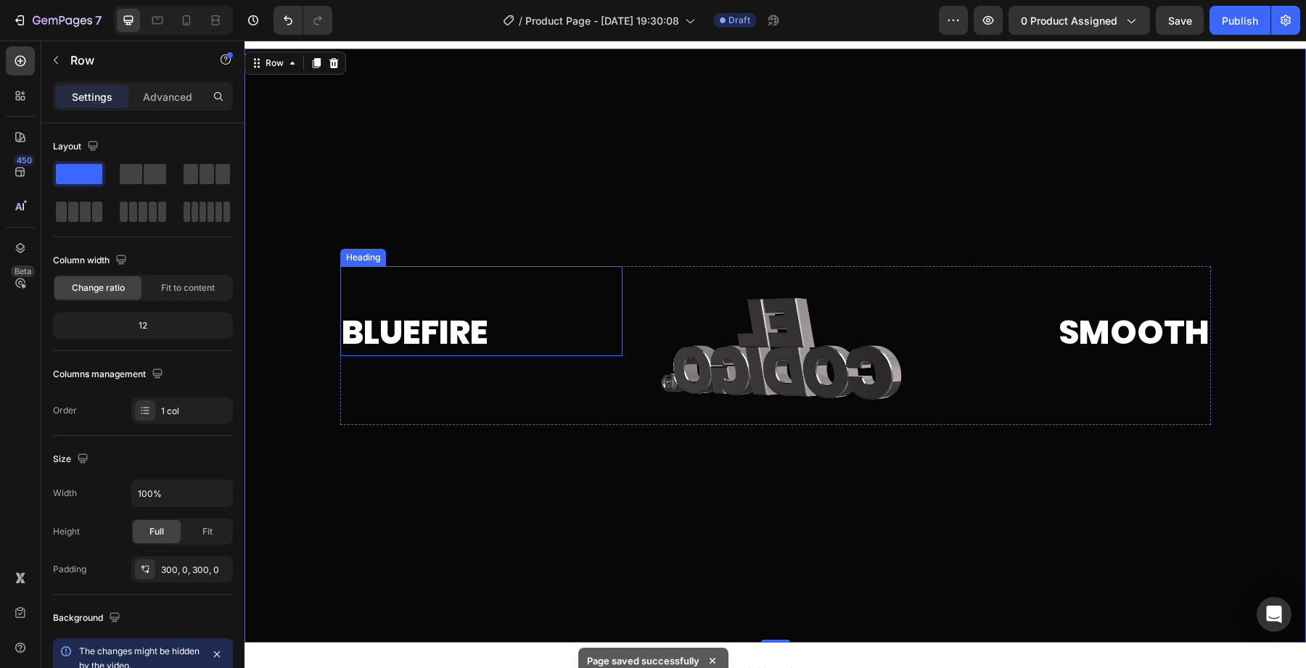
click at [401, 323] on p "⁠⁠⁠⁠⁠⁠⁠ Bluefire" at bounding box center [481, 311] width 279 height 87
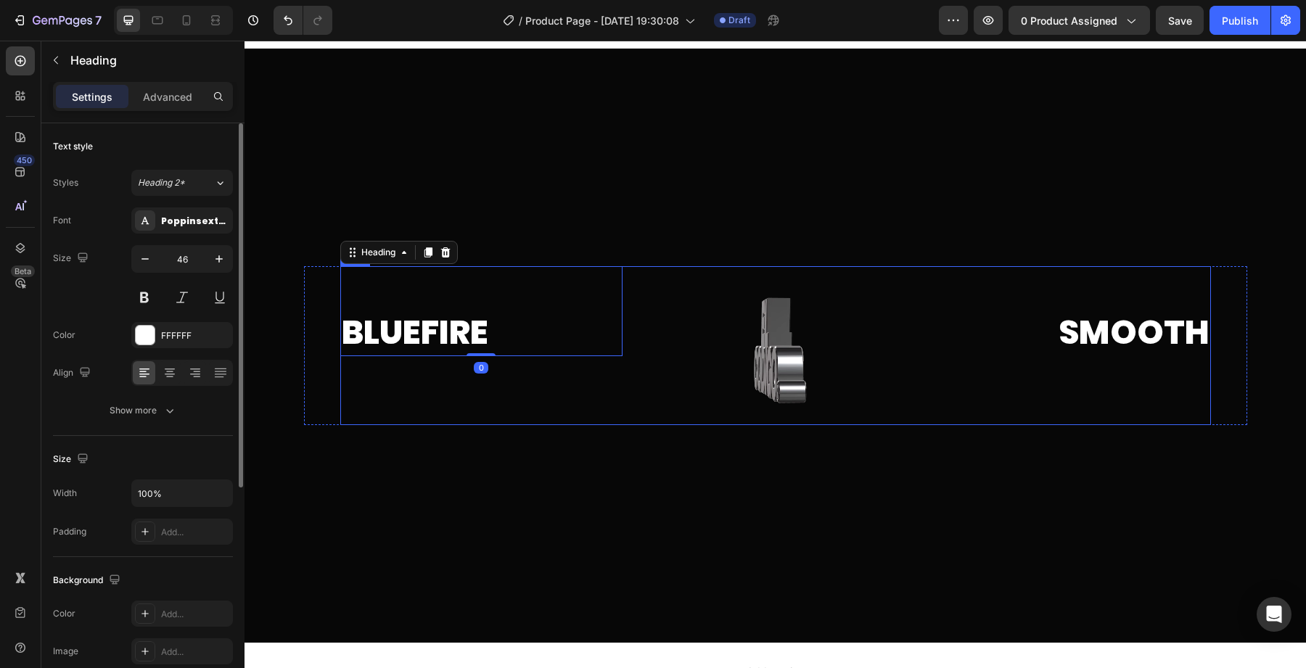
click at [361, 456] on div at bounding box center [774, 346] width 1061 height 594
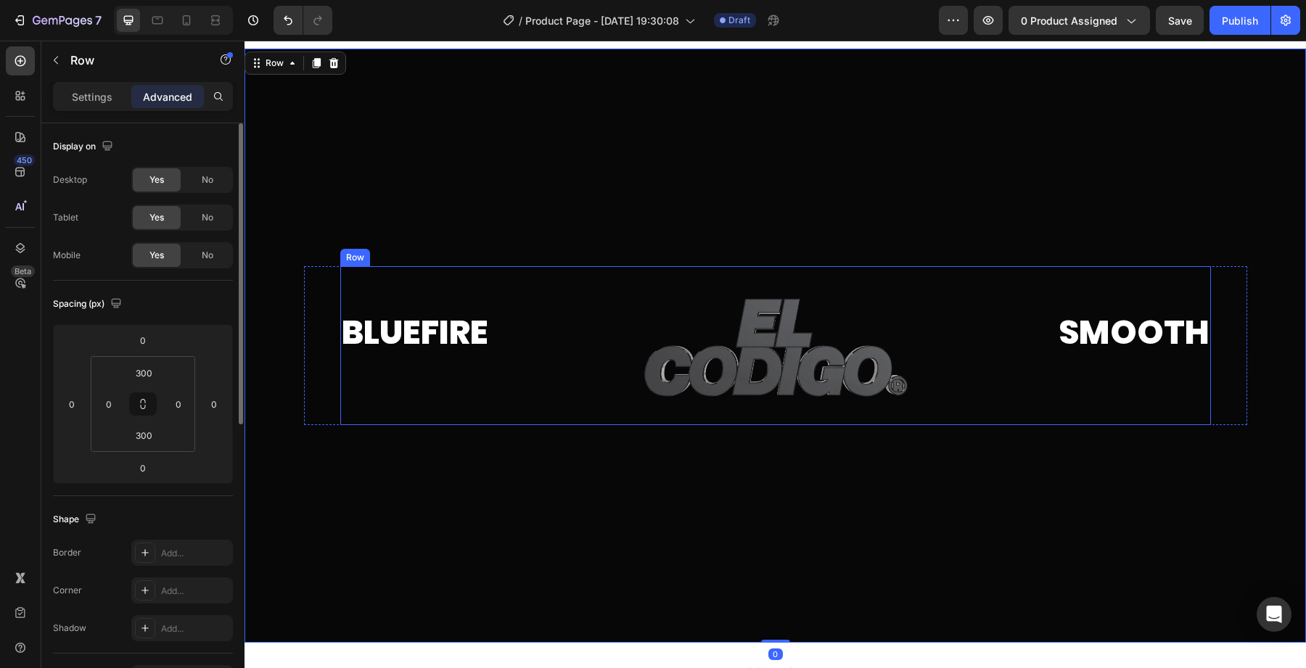
click at [388, 382] on div "⁠⁠⁠⁠⁠⁠⁠ Bluefire Heading" at bounding box center [481, 345] width 282 height 159
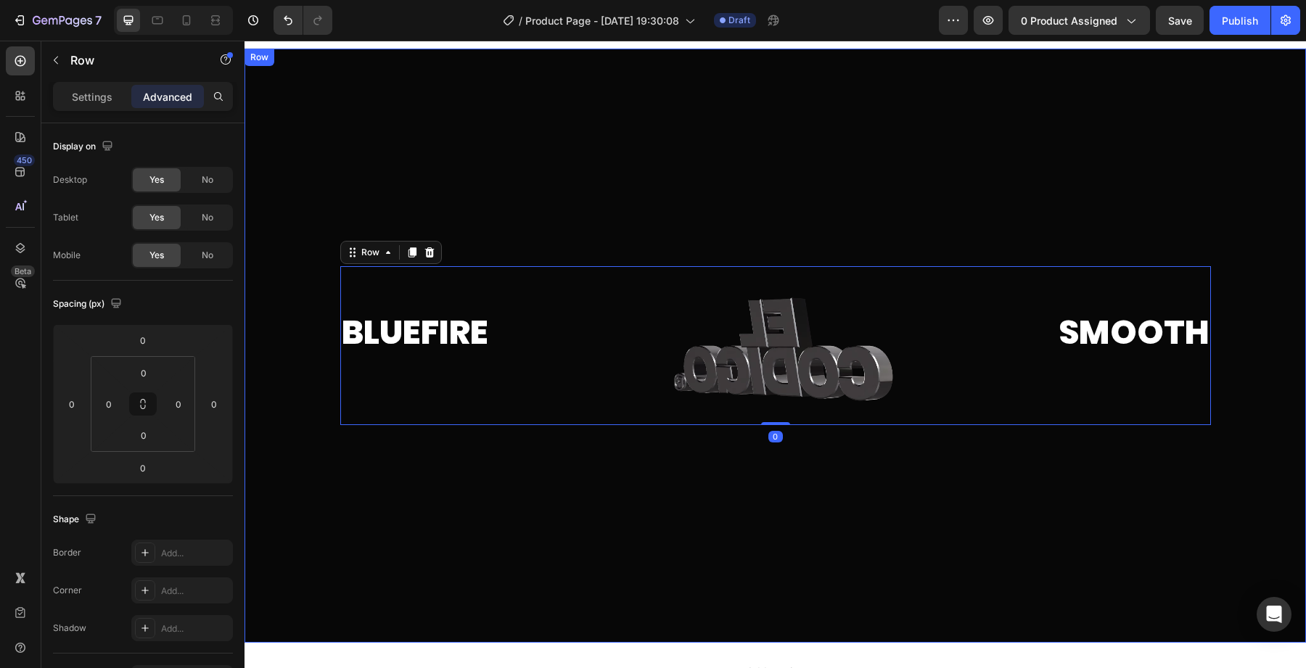
click at [306, 226] on div at bounding box center [774, 346] width 1061 height 594
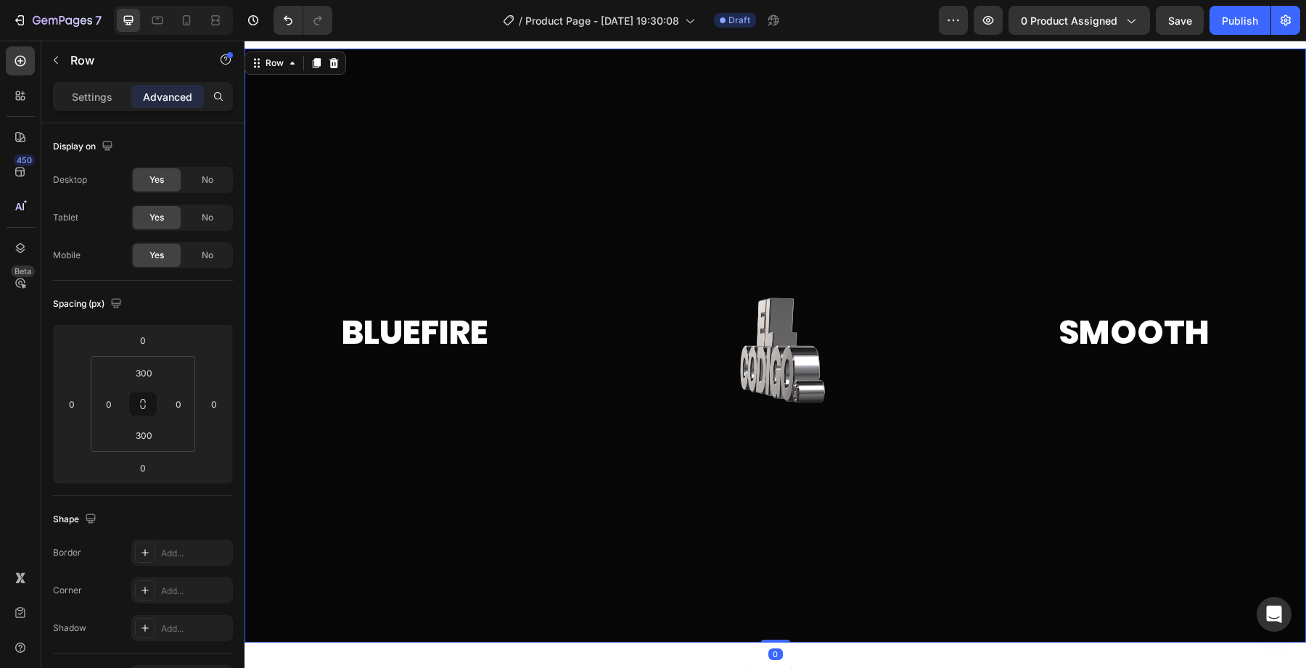
click at [337, 137] on div at bounding box center [774, 346] width 1061 height 594
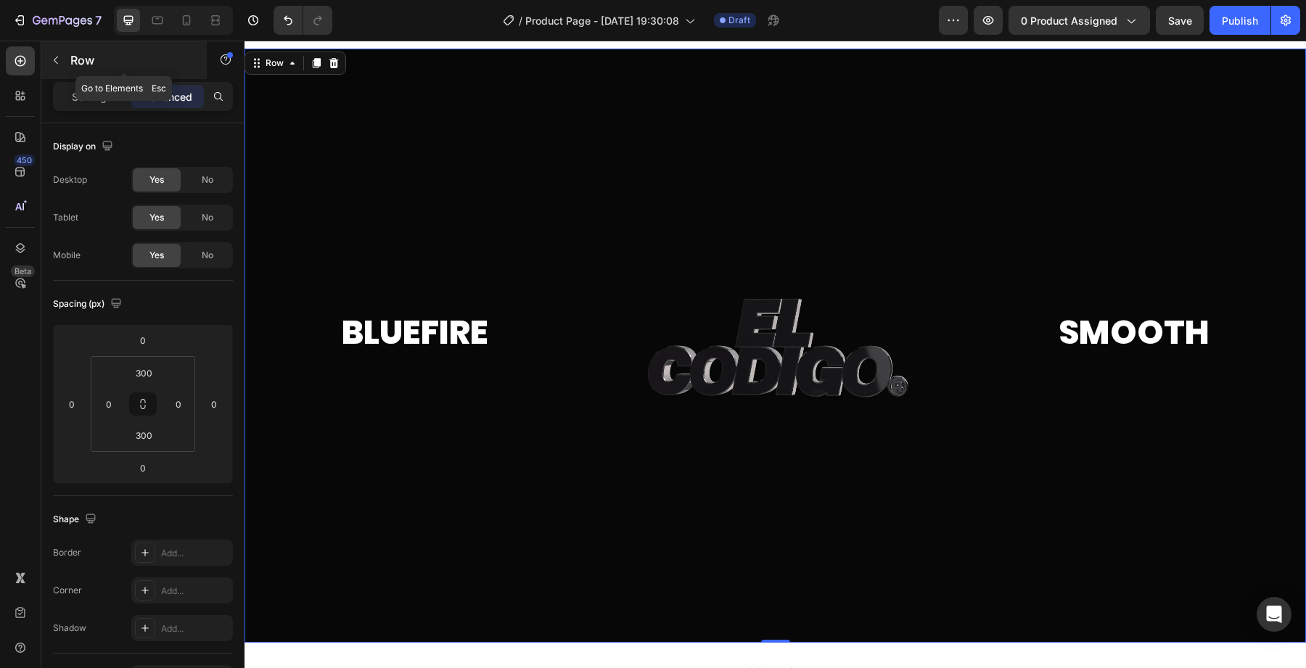
click at [44, 61] on button "button" at bounding box center [55, 60] width 23 height 23
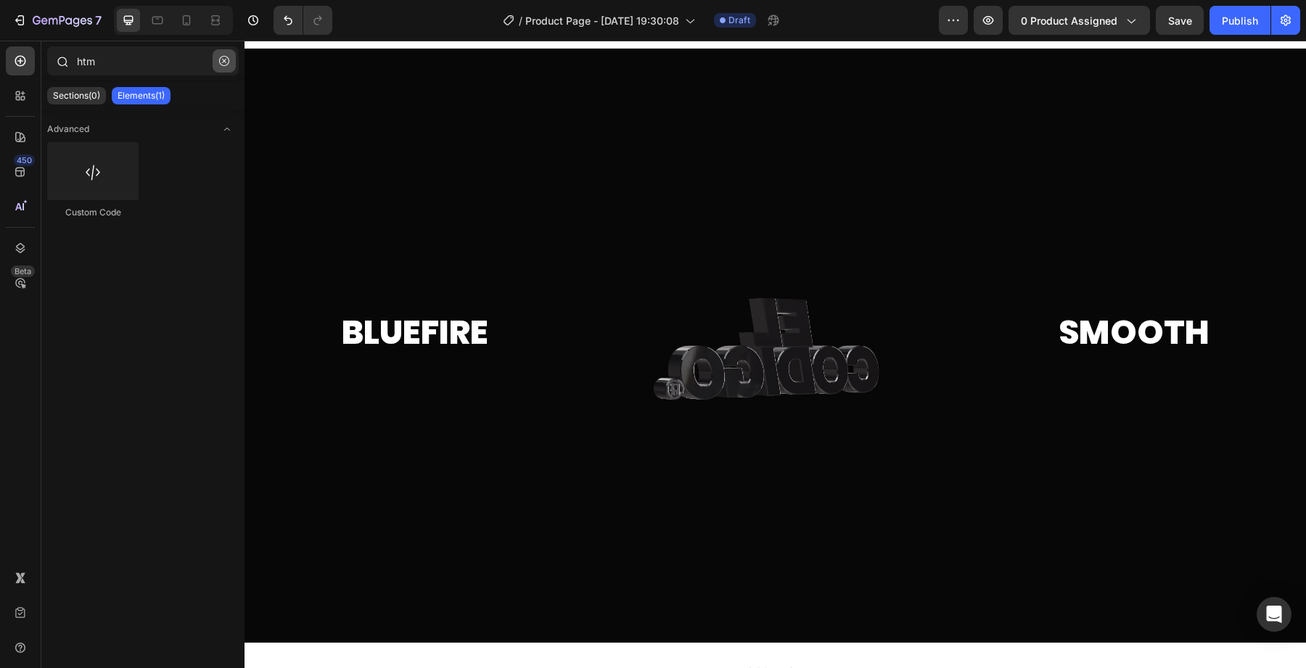
click at [220, 68] on button "button" at bounding box center [224, 60] width 23 height 23
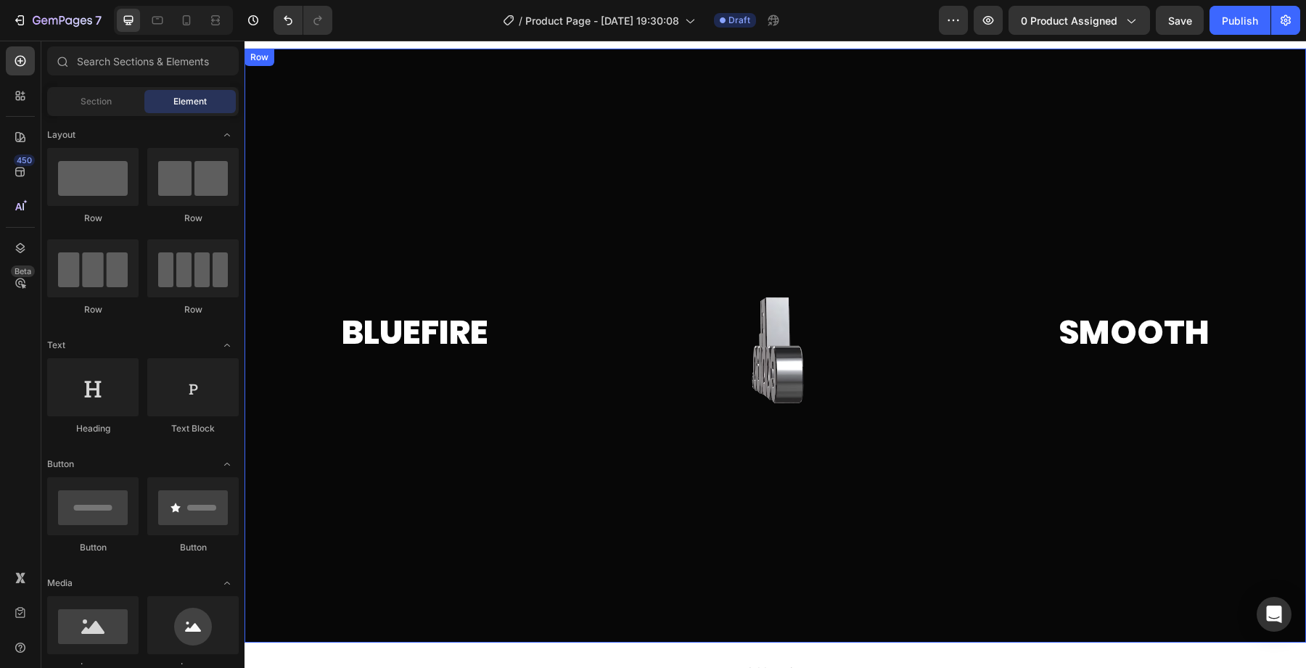
click at [300, 173] on div at bounding box center [774, 346] width 1061 height 594
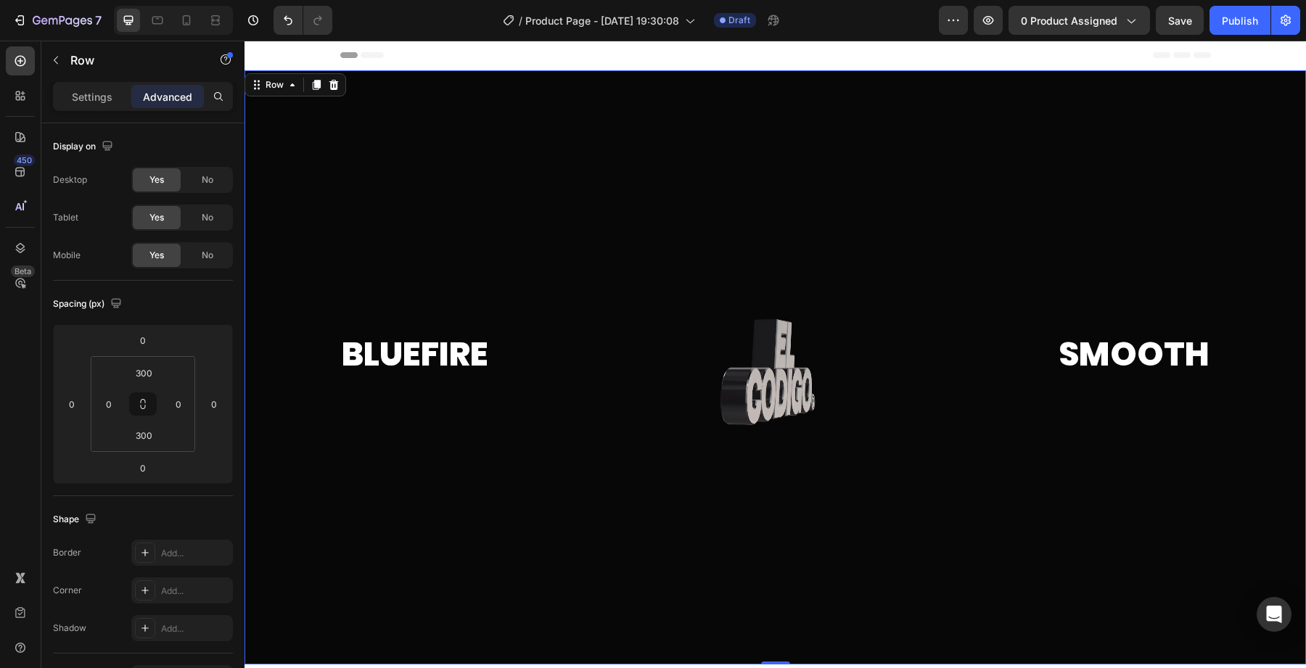
click at [490, 132] on div at bounding box center [774, 367] width 1061 height 594
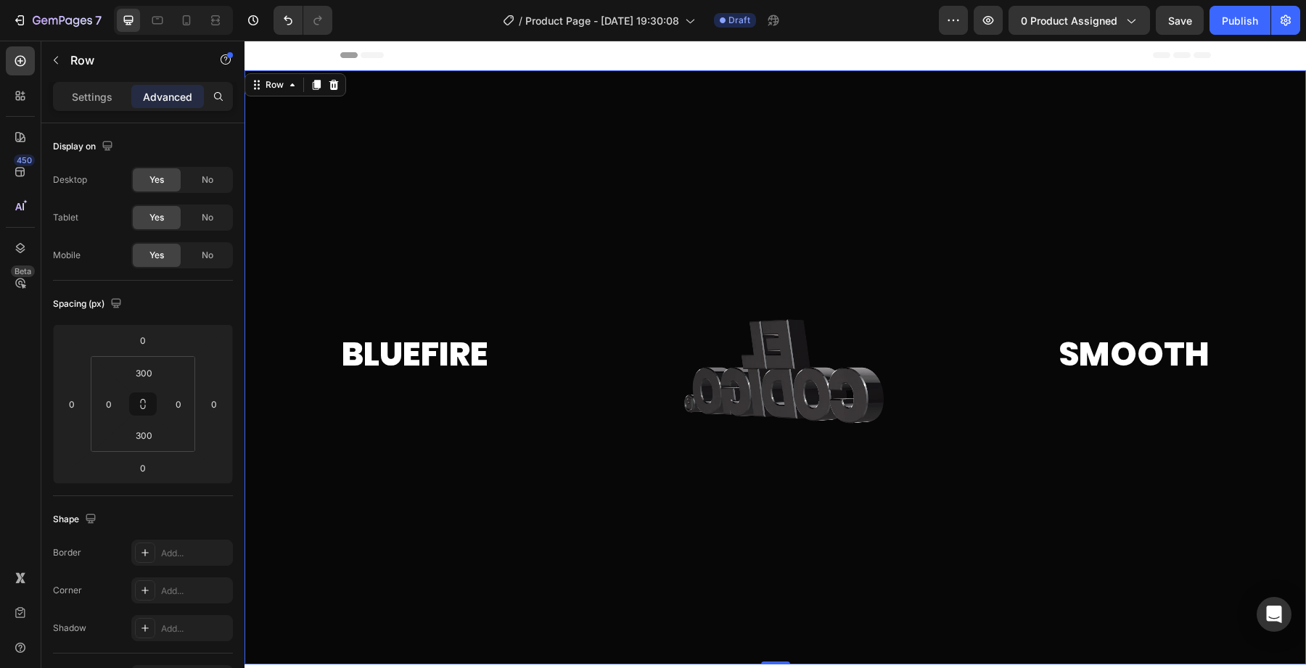
click at [454, 152] on div at bounding box center [774, 367] width 1061 height 594
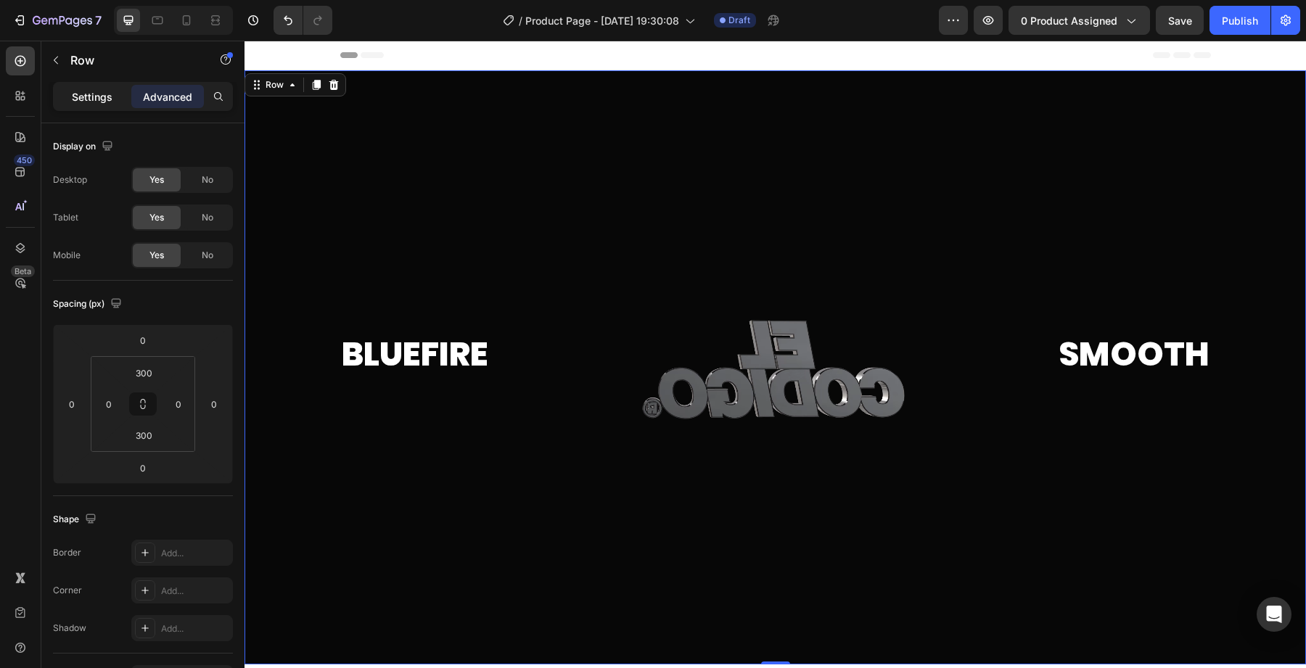
click at [112, 94] on div "Settings" at bounding box center [92, 96] width 73 height 23
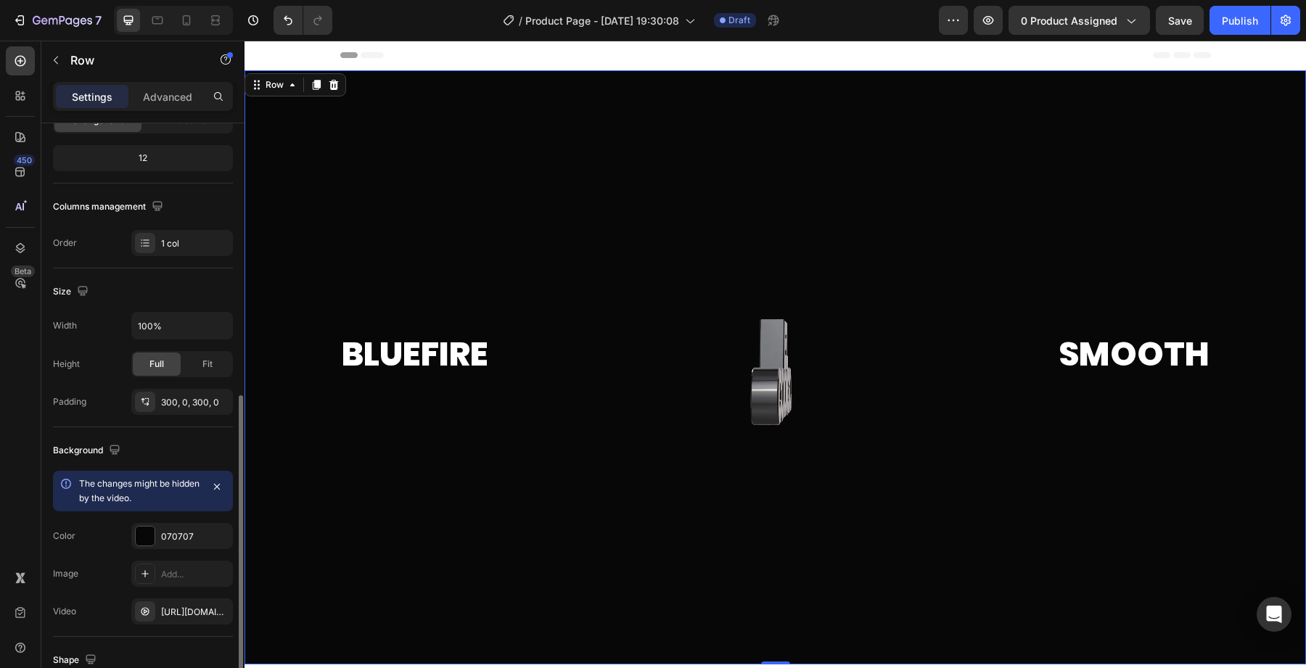
scroll to position [161, 0]
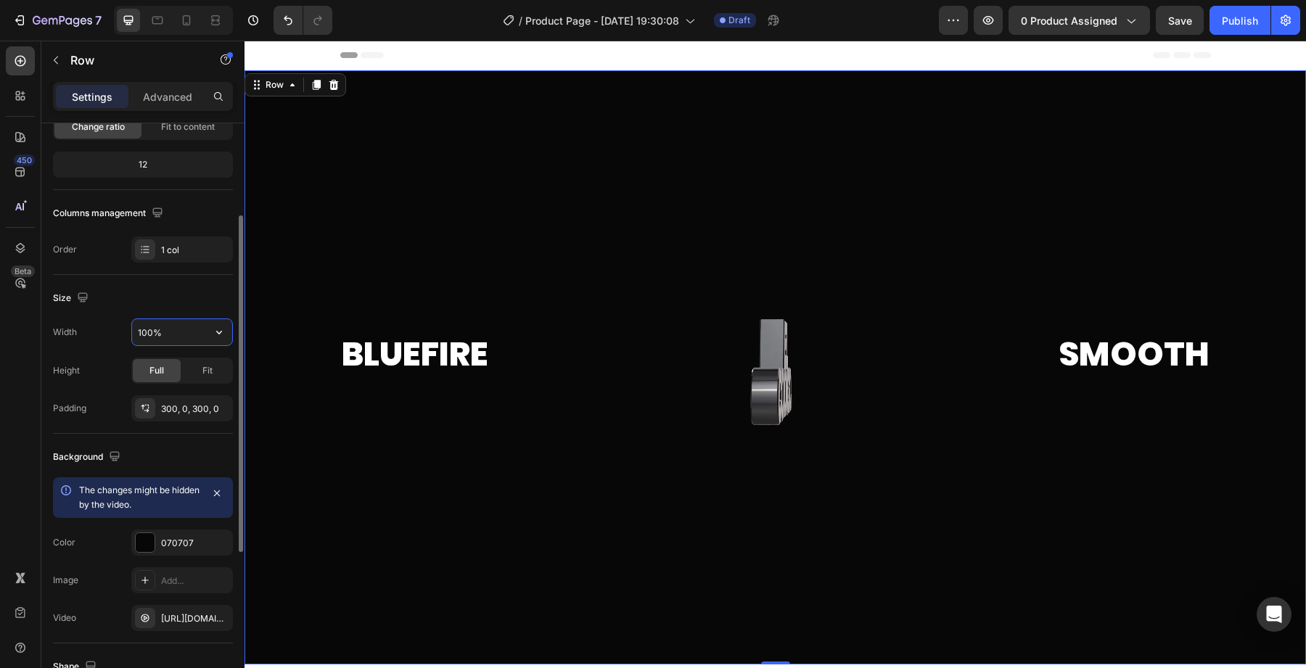
click at [178, 339] on input "100%" at bounding box center [182, 332] width 100 height 26
click at [212, 339] on icon "button" at bounding box center [219, 332] width 15 height 15
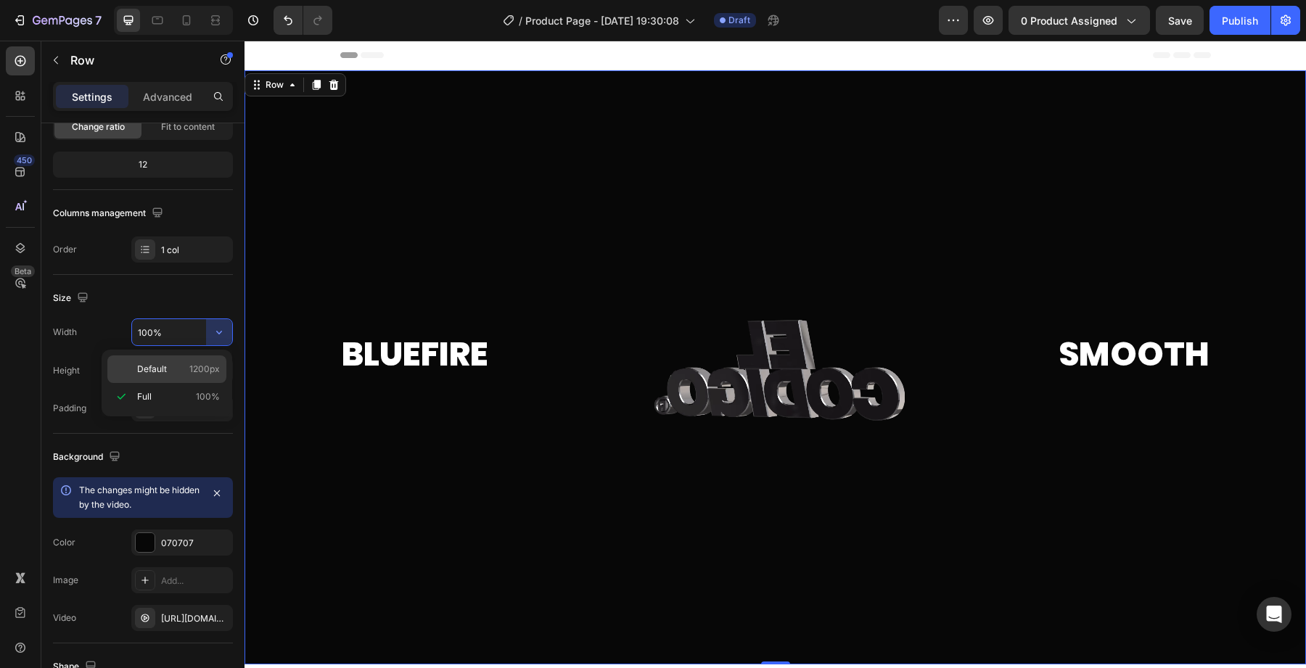
click at [178, 373] on p "Default 1200px" at bounding box center [178, 369] width 83 height 13
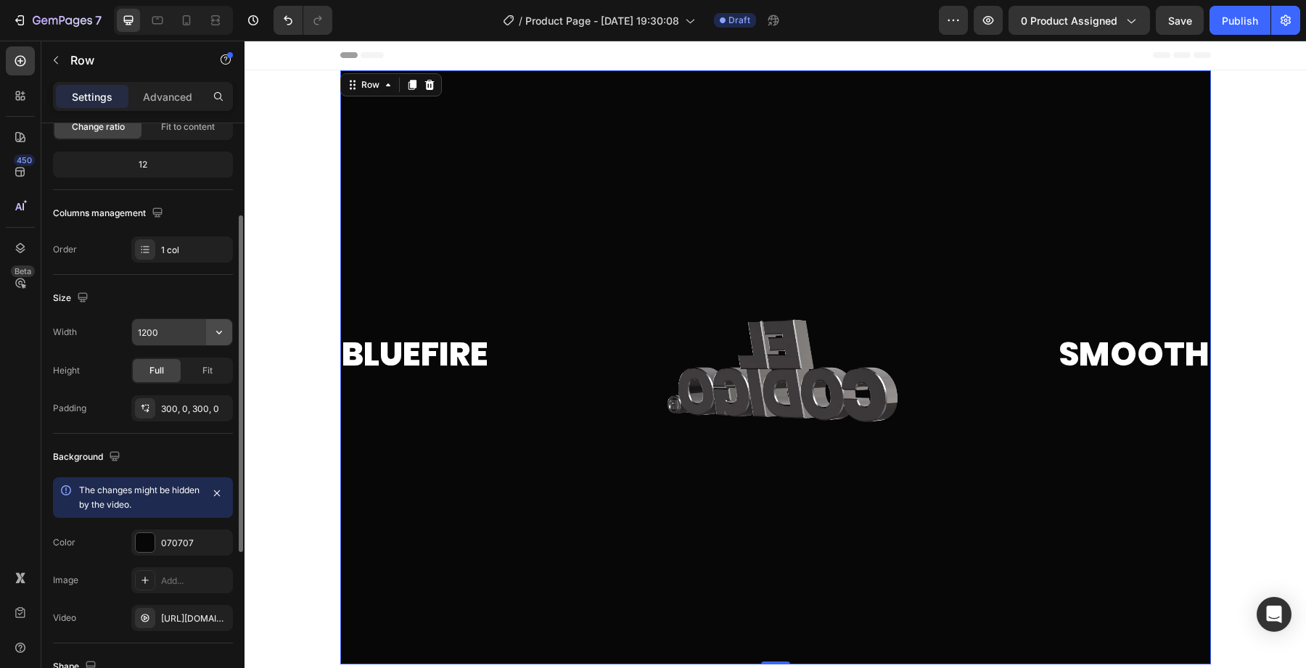
click at [210, 338] on button "button" at bounding box center [219, 332] width 26 height 26
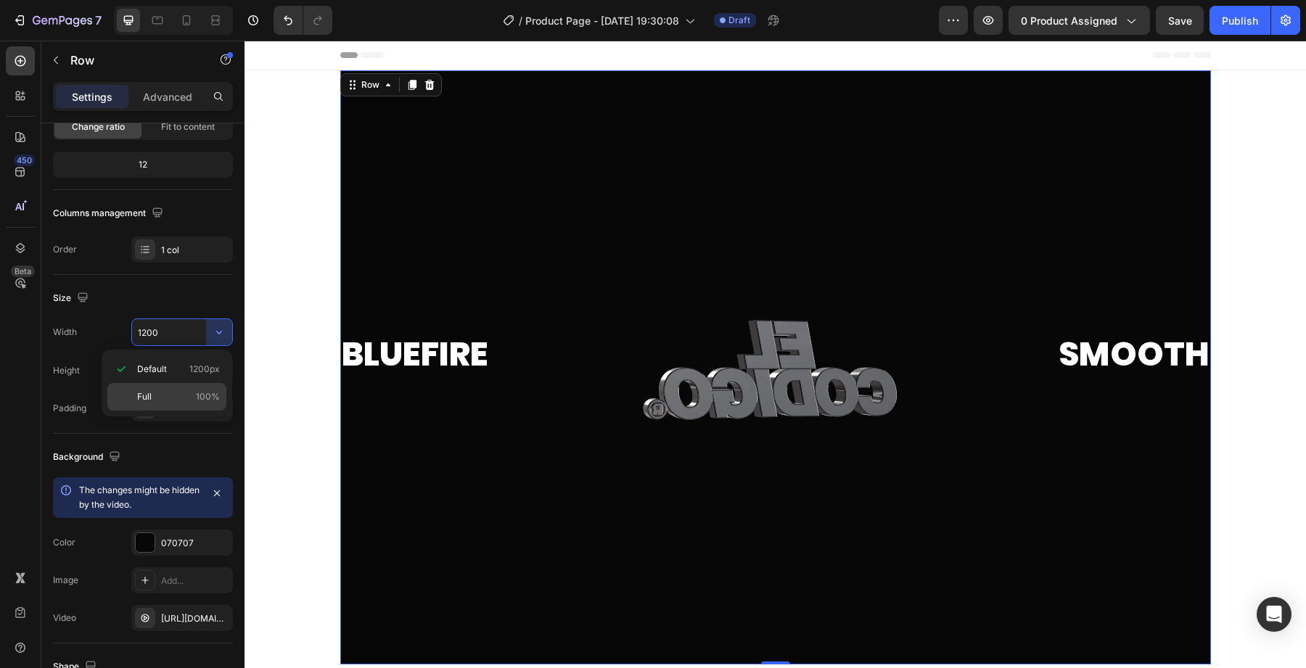
click at [195, 394] on p "Full 100%" at bounding box center [178, 396] width 83 height 13
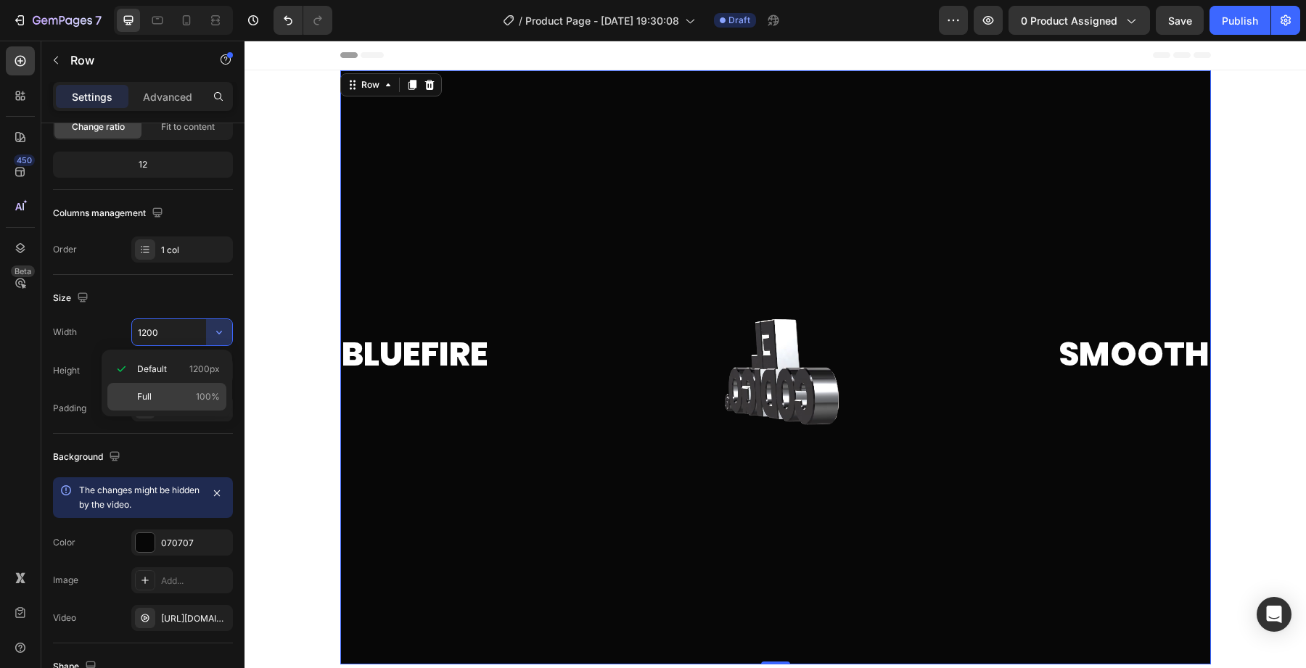
type input "100%"
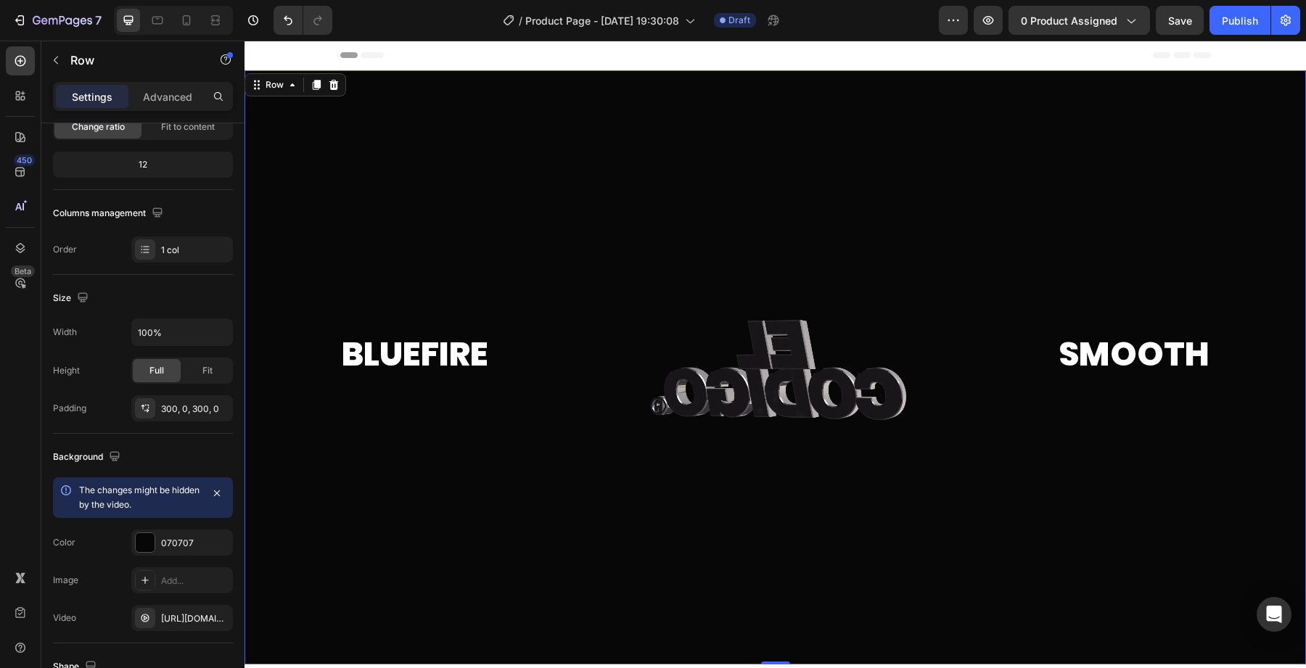
click at [195, 394] on div "Width 100% Height Full Fit Padding 300, 0, 300, 0" at bounding box center [143, 369] width 180 height 103
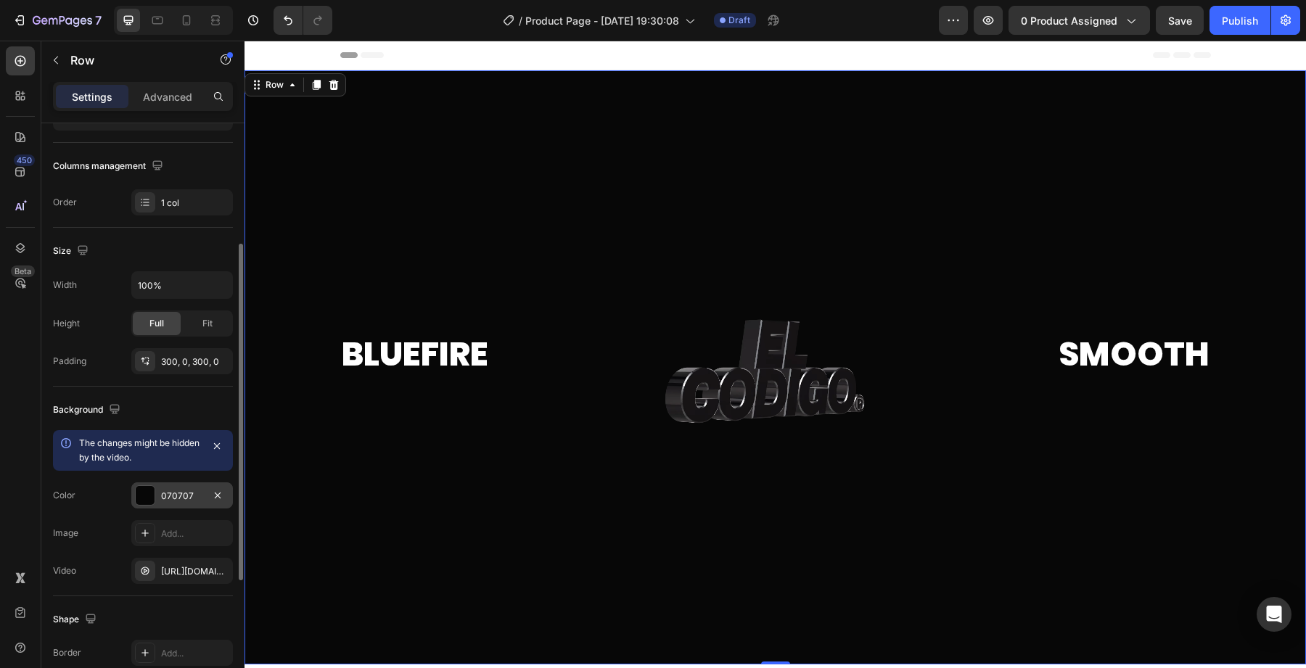
scroll to position [213, 0]
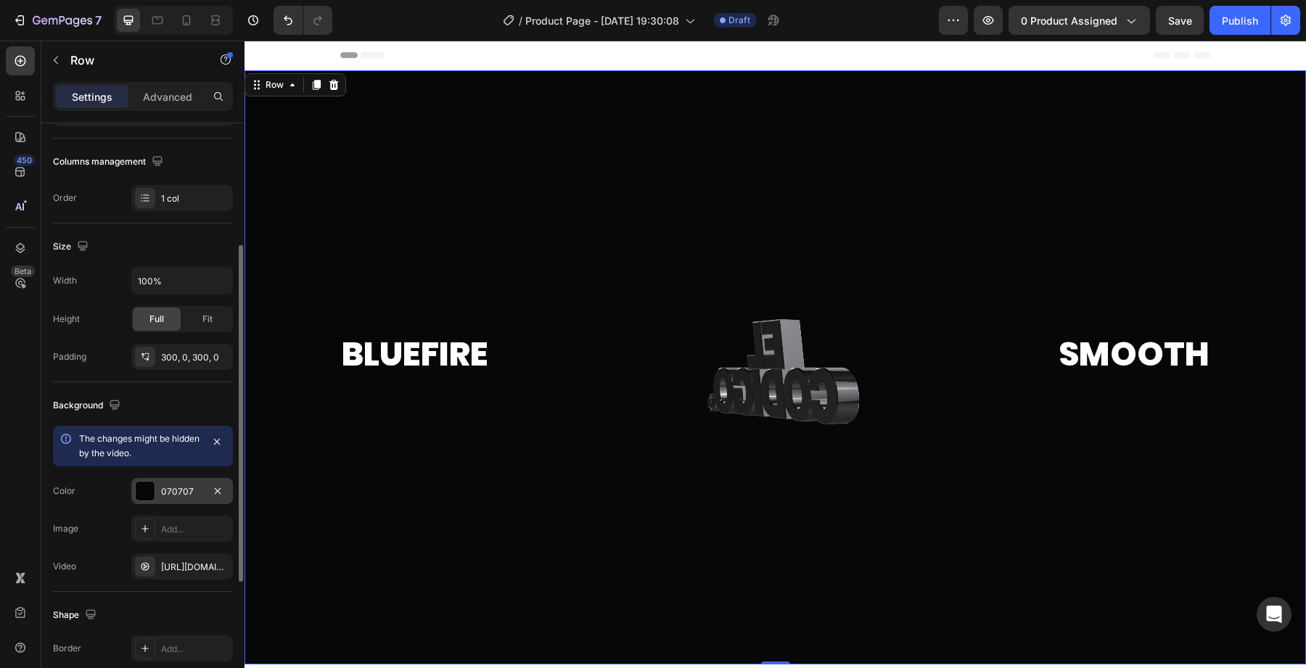
click at [167, 495] on div "070707" at bounding box center [182, 491] width 42 height 13
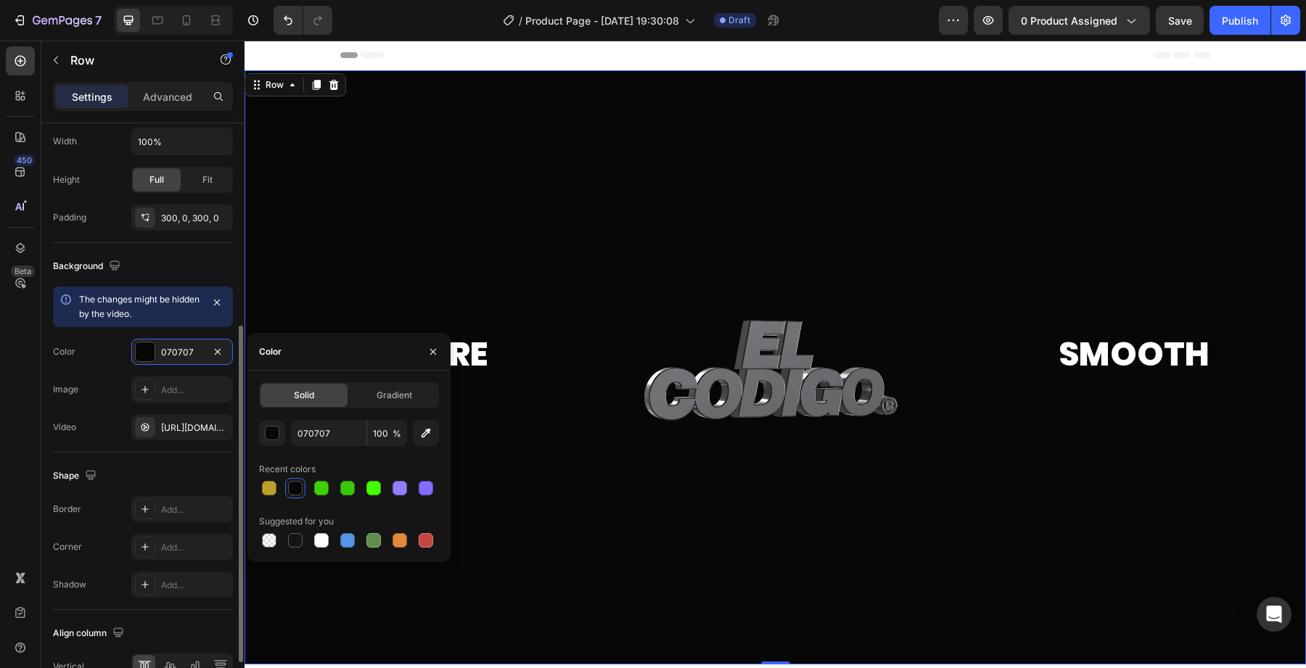
scroll to position [433, 0]
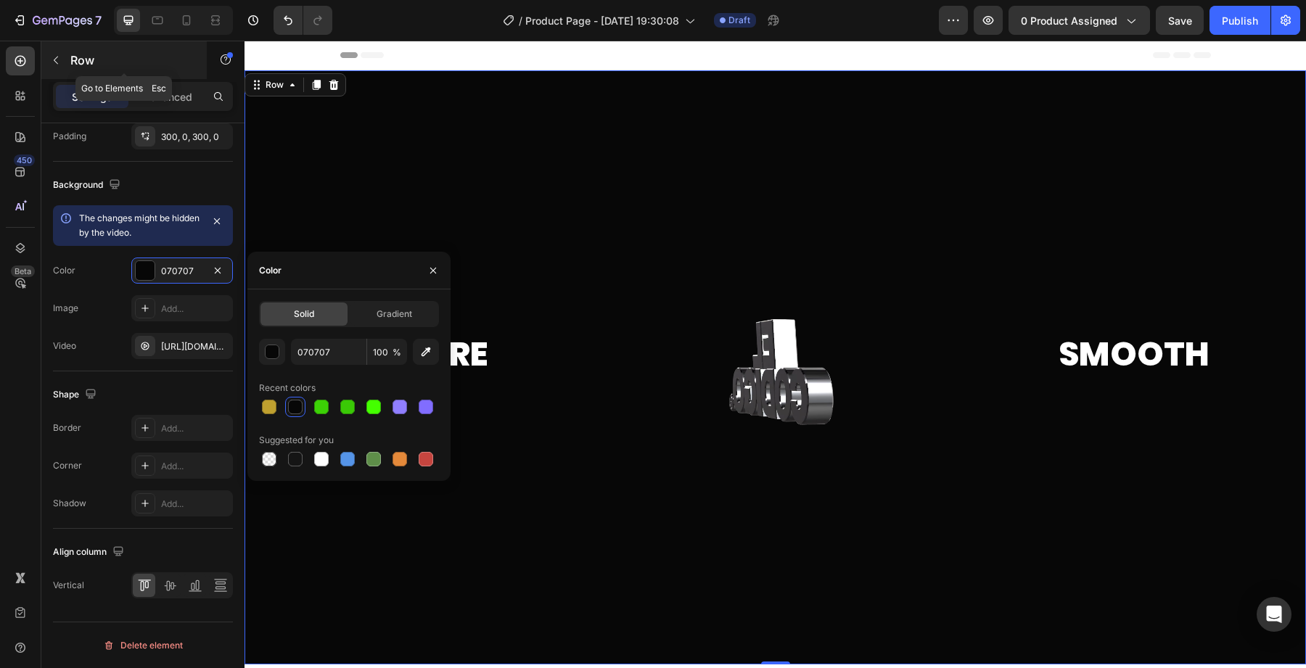
click at [74, 59] on p "Row" at bounding box center [131, 60] width 123 height 17
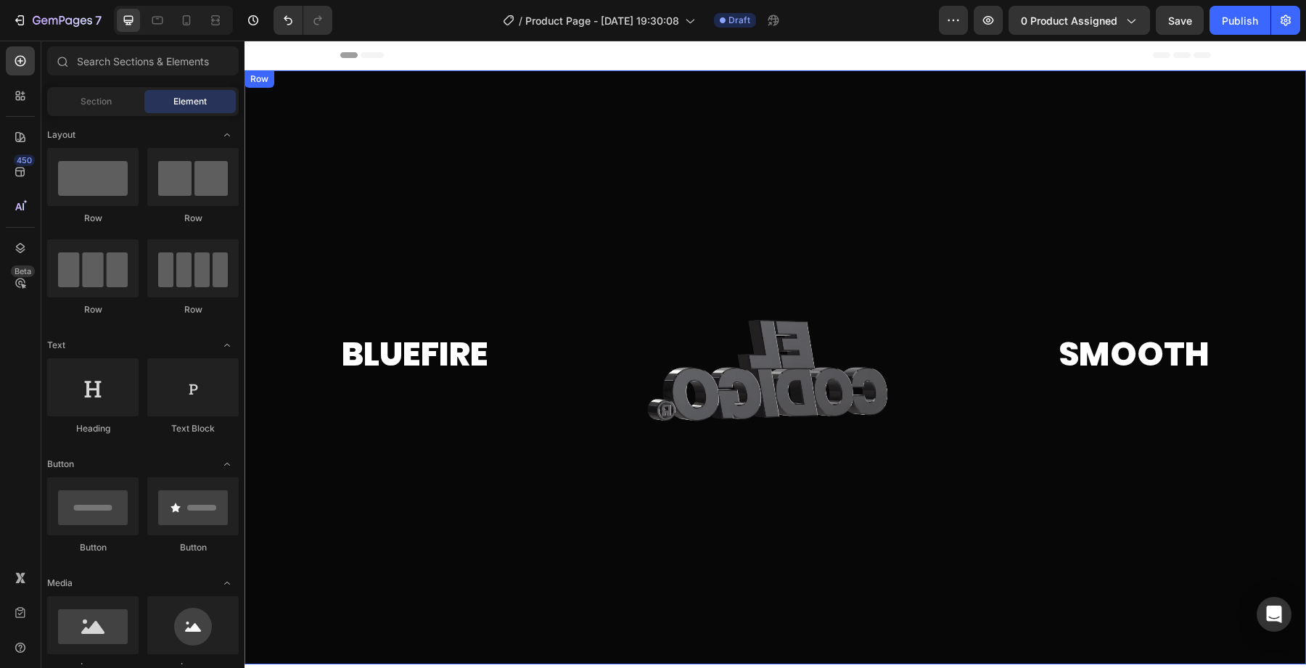
click at [319, 125] on div at bounding box center [774, 367] width 1061 height 594
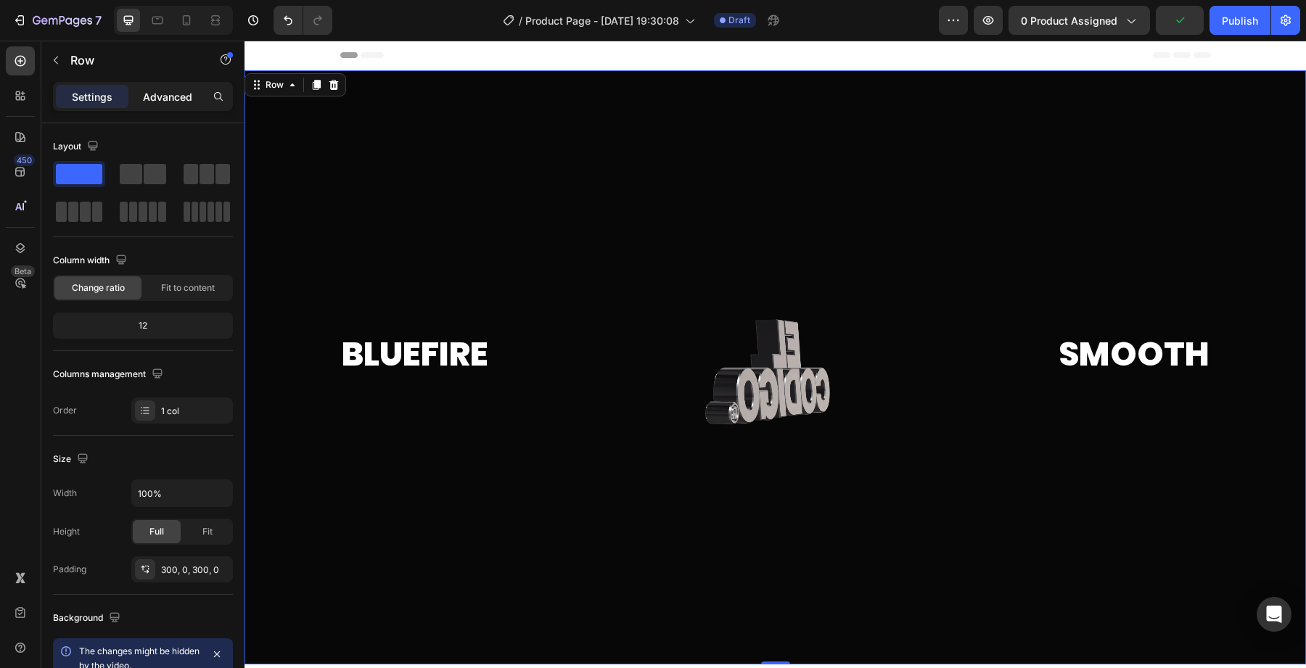
click at [161, 85] on div "Advanced" at bounding box center [167, 96] width 73 height 23
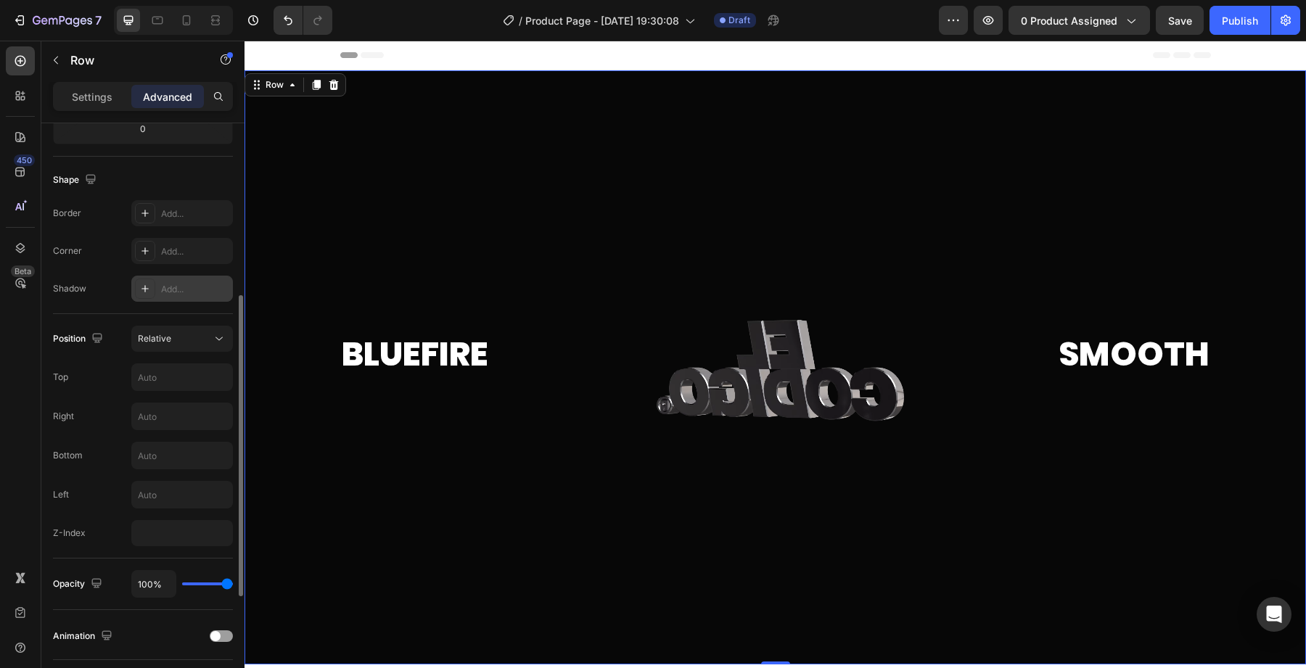
scroll to position [331, 0]
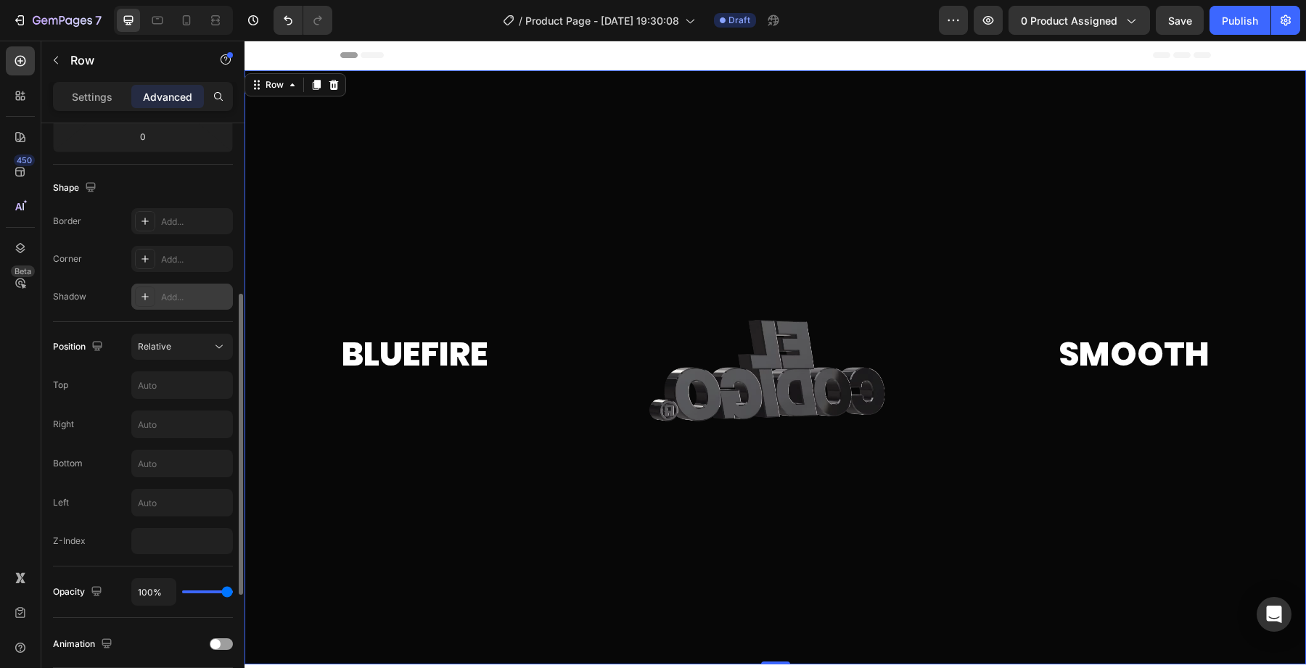
click at [157, 287] on div "Add..." at bounding box center [182, 297] width 102 height 26
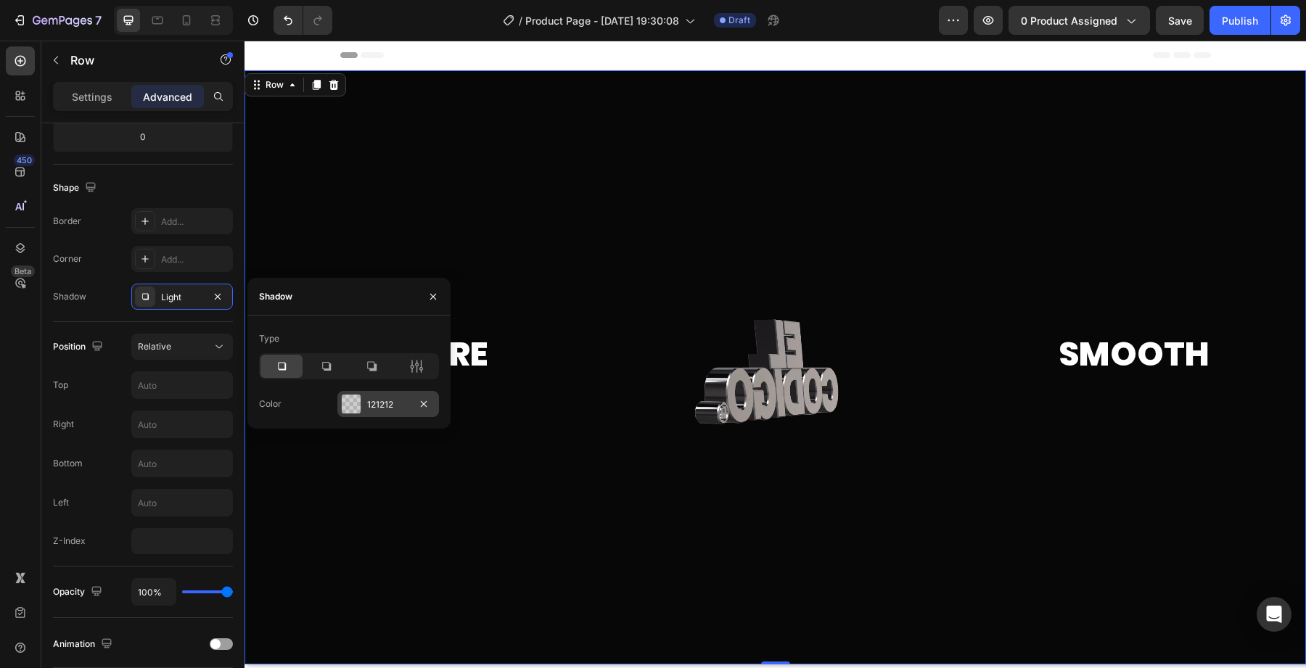
click at [363, 405] on div "121212" at bounding box center [388, 404] width 102 height 26
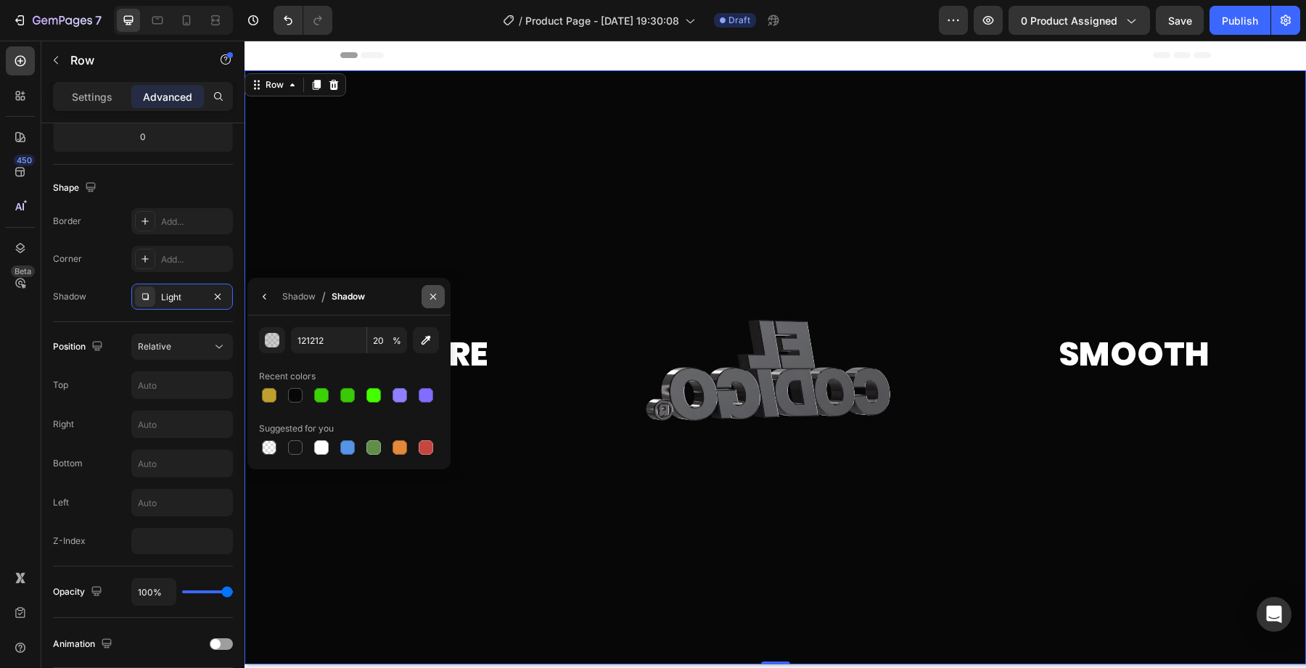
click at [435, 299] on icon "button" at bounding box center [433, 296] width 6 height 6
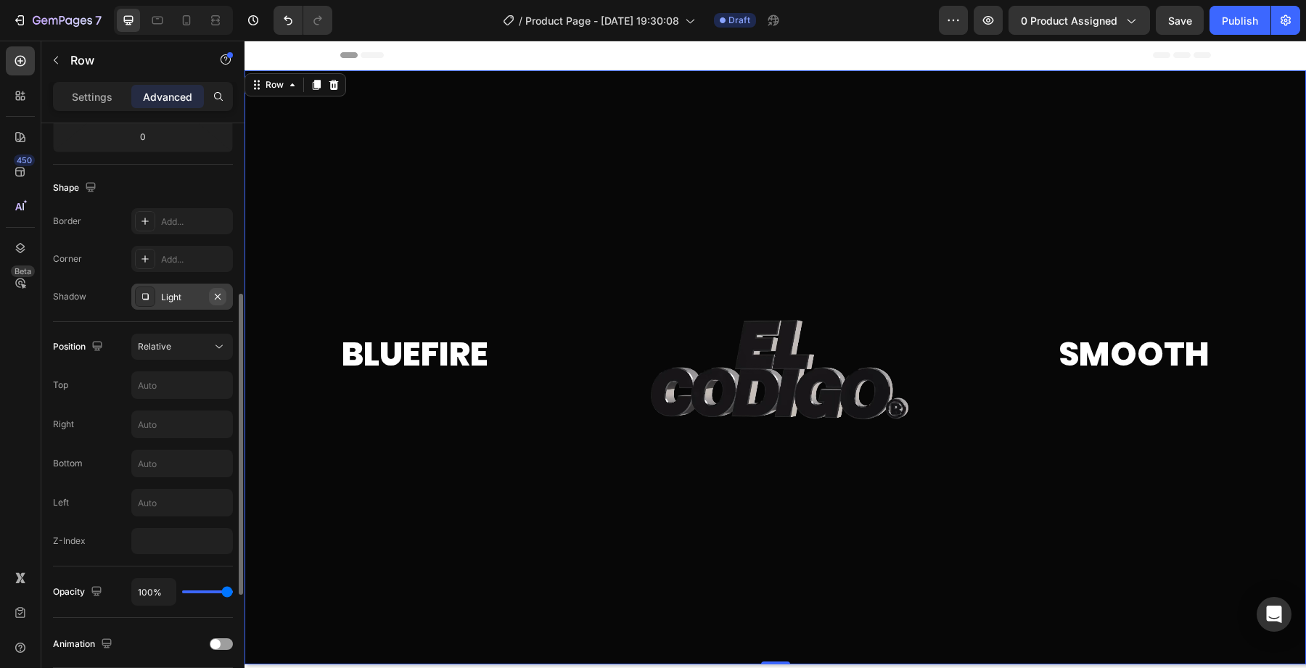
click at [222, 300] on icon "button" at bounding box center [218, 297] width 12 height 12
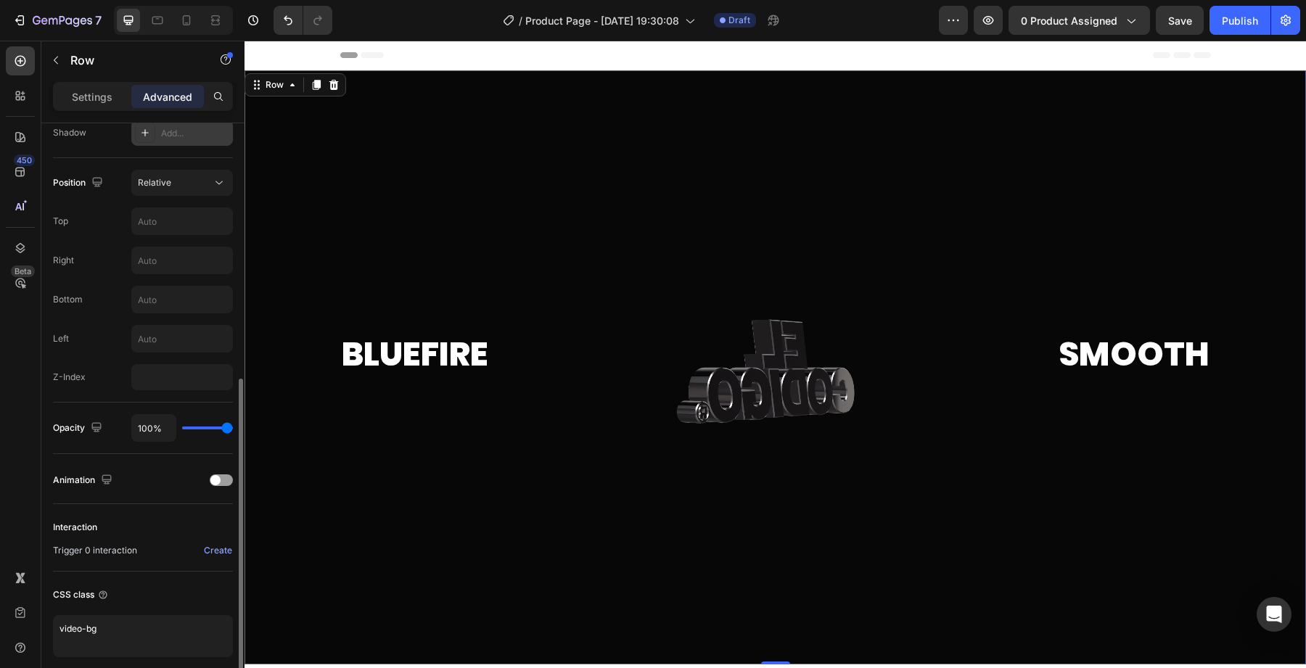
scroll to position [496, 0]
drag, startPoint x: 219, startPoint y: 429, endPoint x: 189, endPoint y: 427, distance: 29.8
click at [187, 427] on div "100%" at bounding box center [182, 427] width 102 height 28
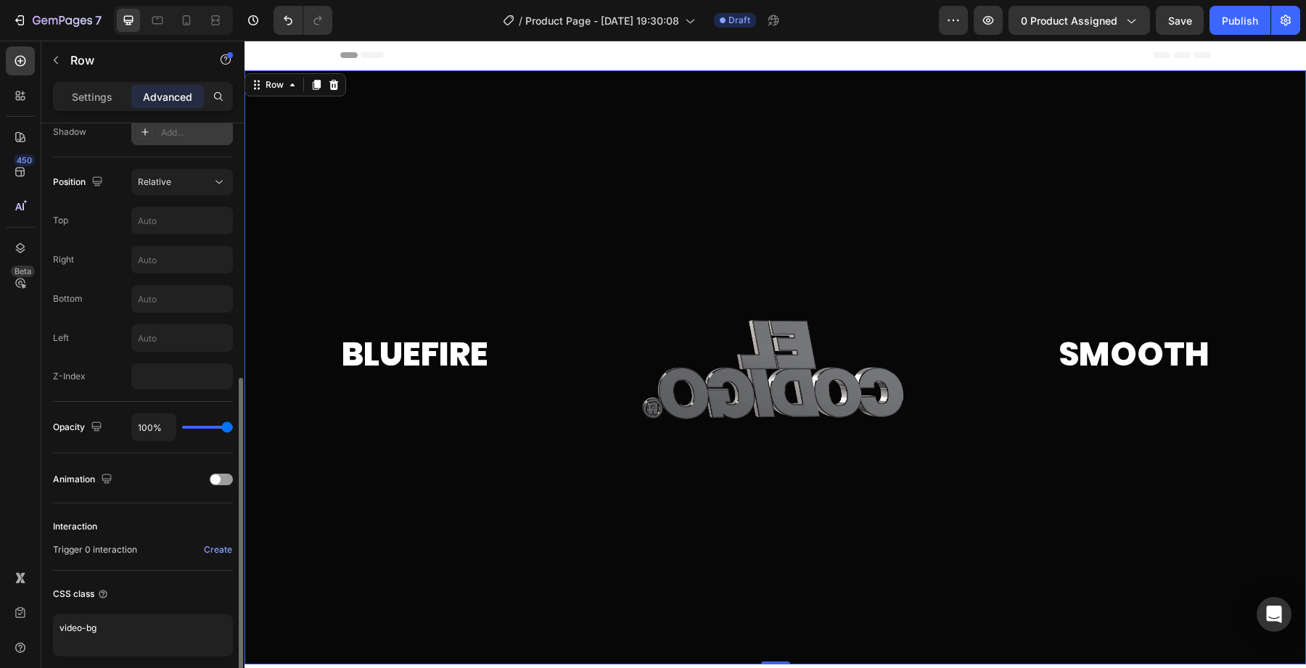
type input "88%"
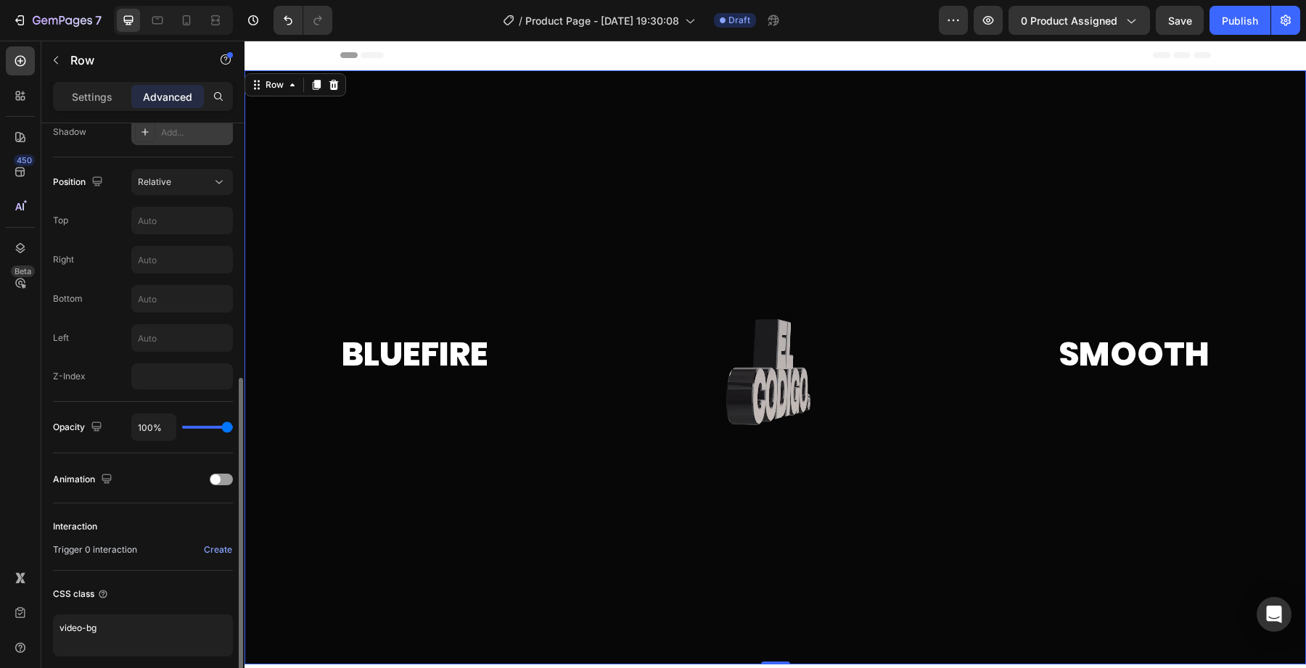
type input "88"
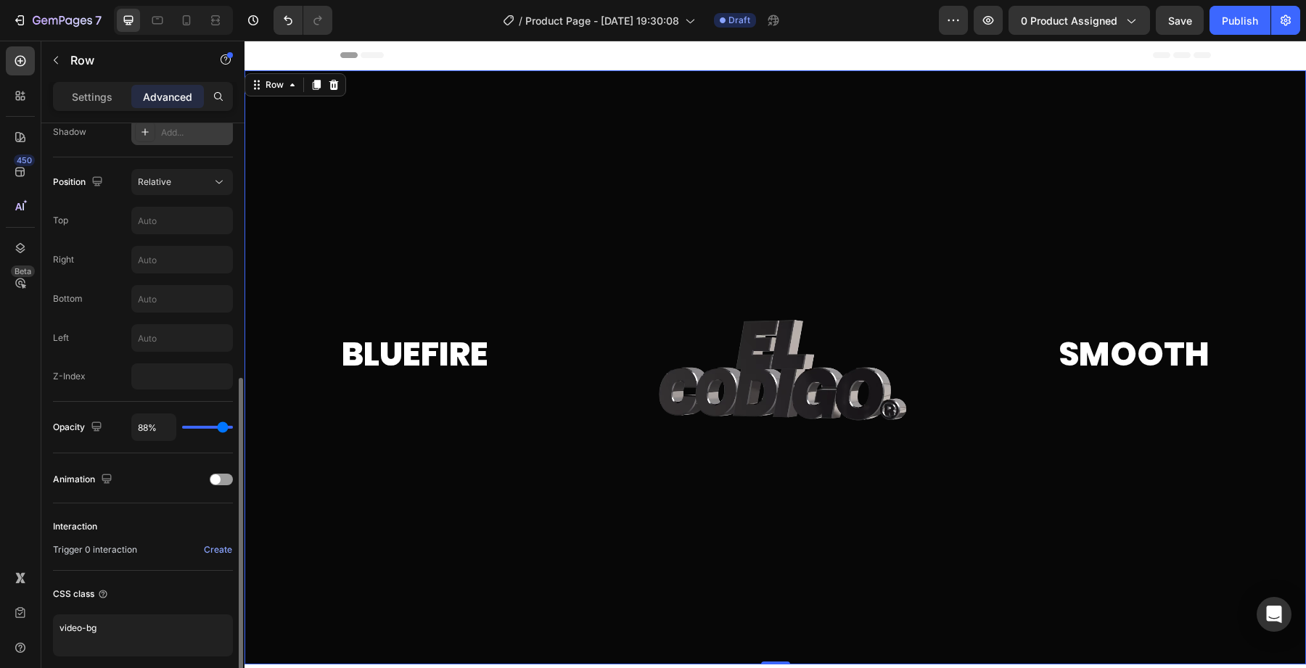
type input "87%"
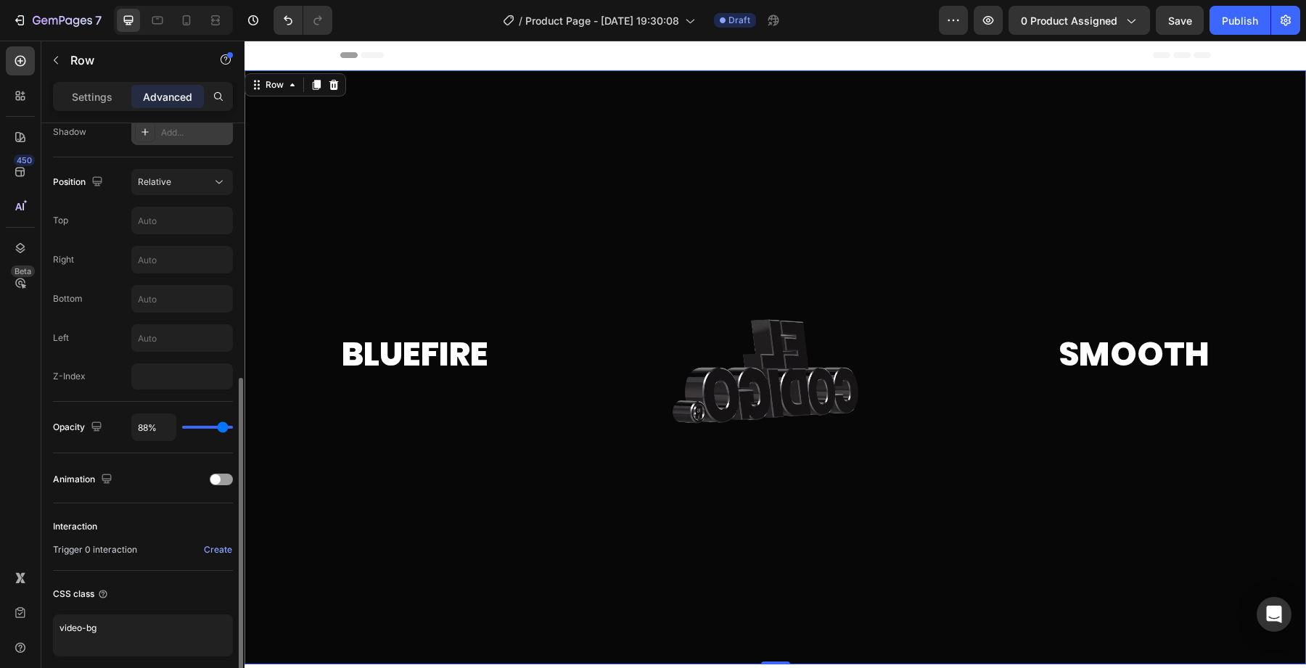
type input "87"
type input "47%"
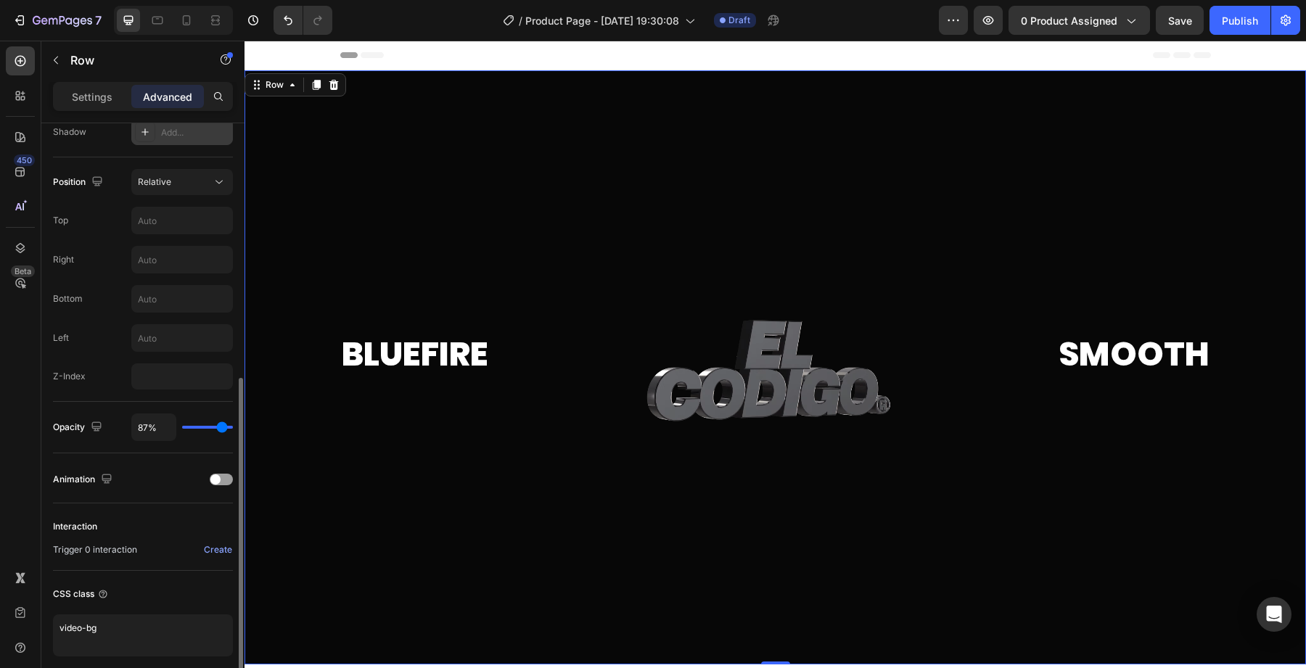
type input "47"
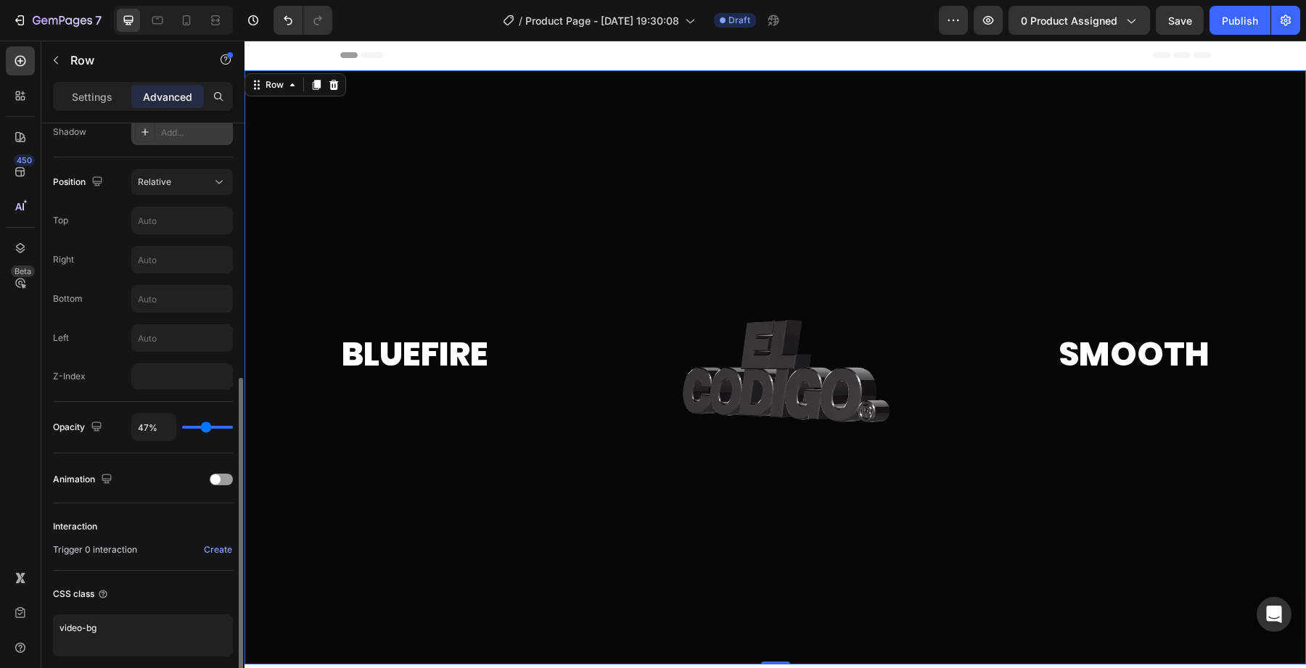
type input "34%"
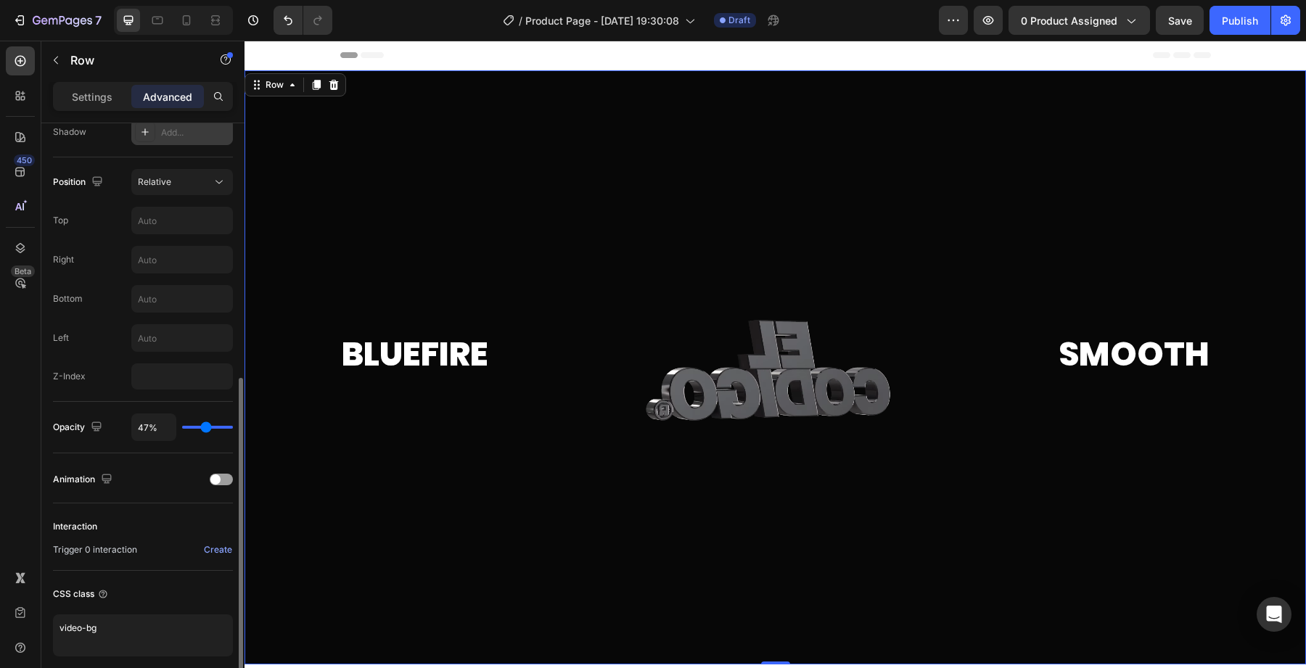
type input "34"
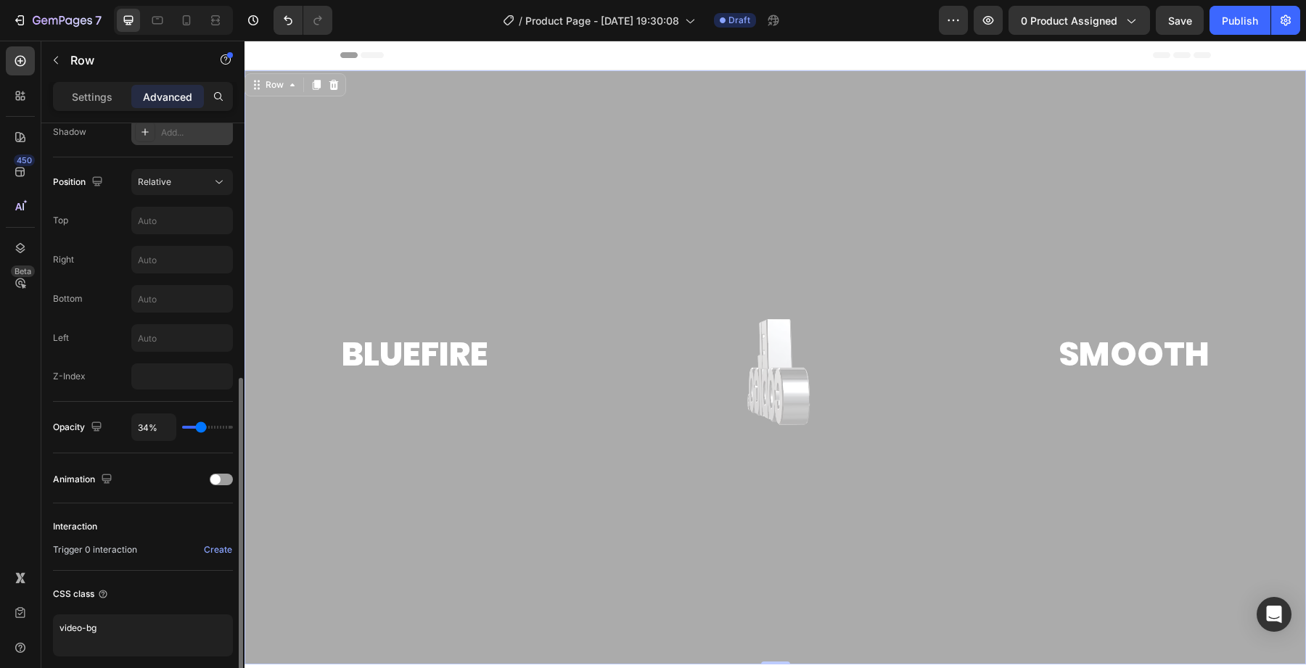
type input "35%"
type input "35"
type input "36%"
type input "36"
type input "37%"
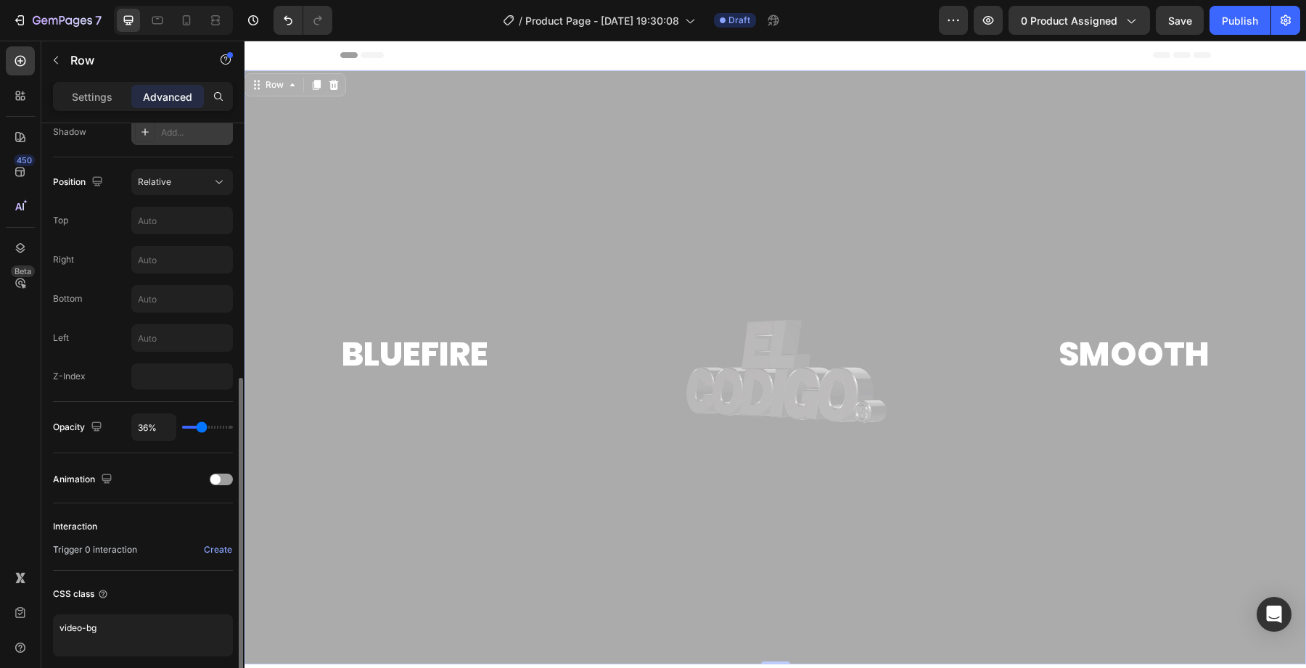
type input "37"
type input "38%"
type input "38"
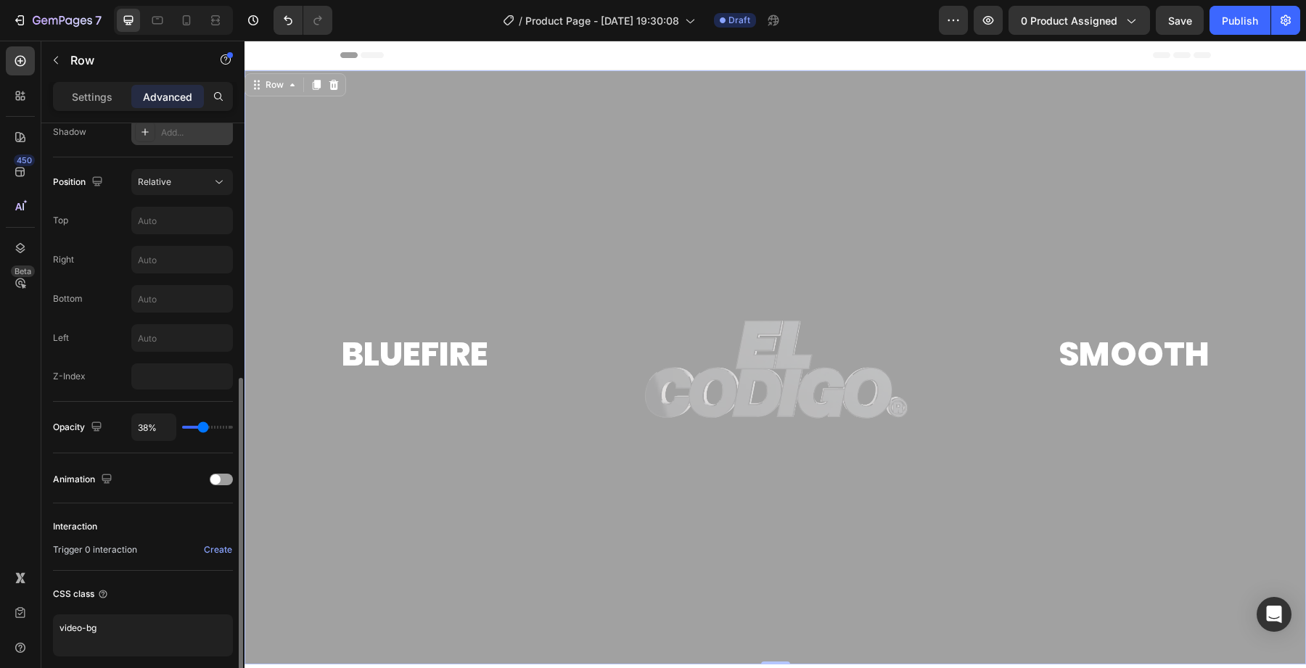
type input "39%"
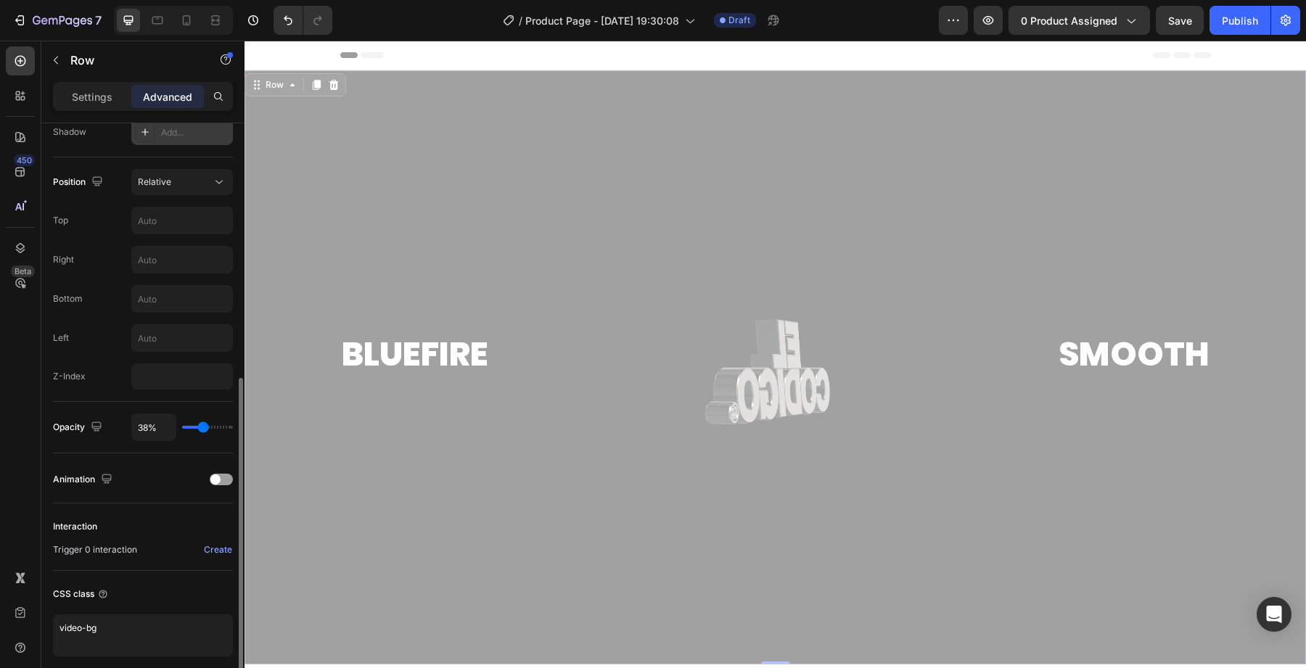
type input "39"
type input "40%"
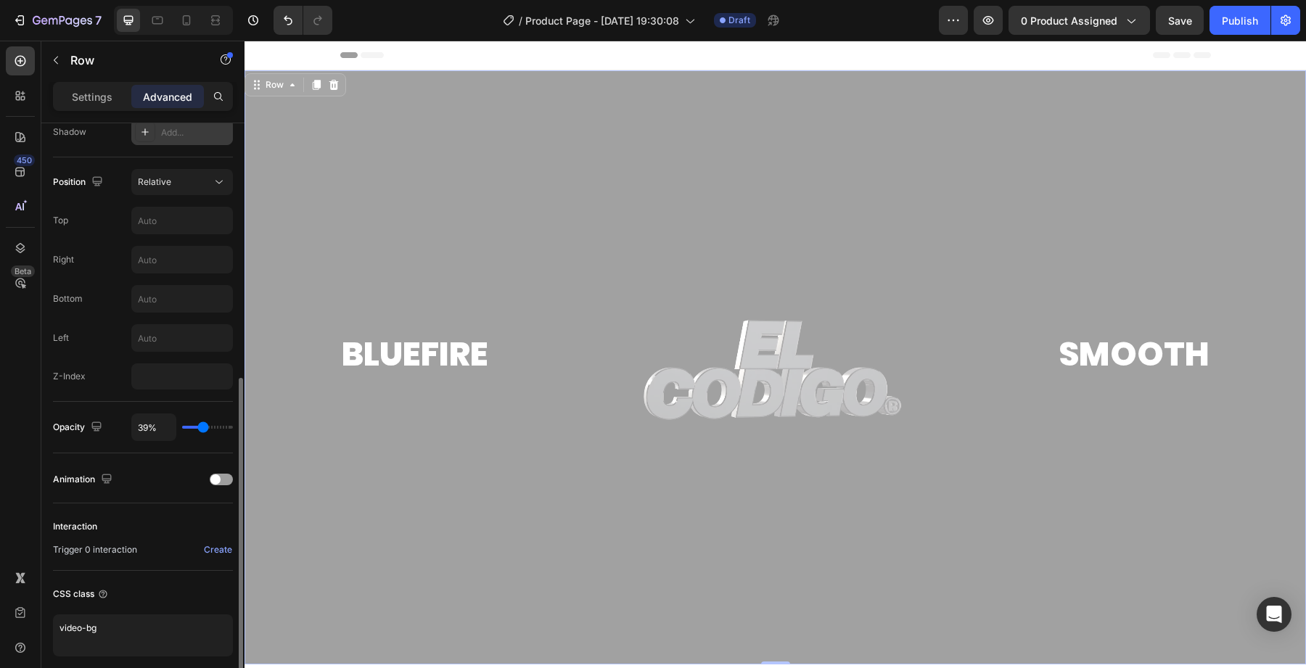
type input "40"
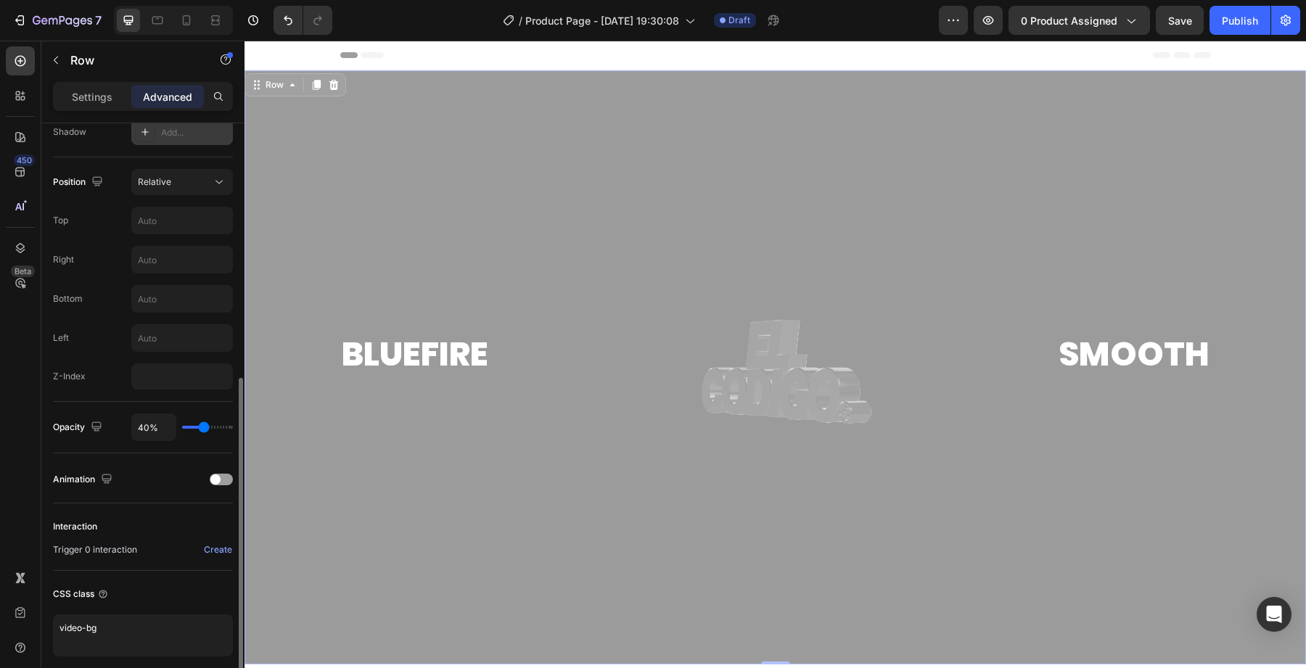
type input "41%"
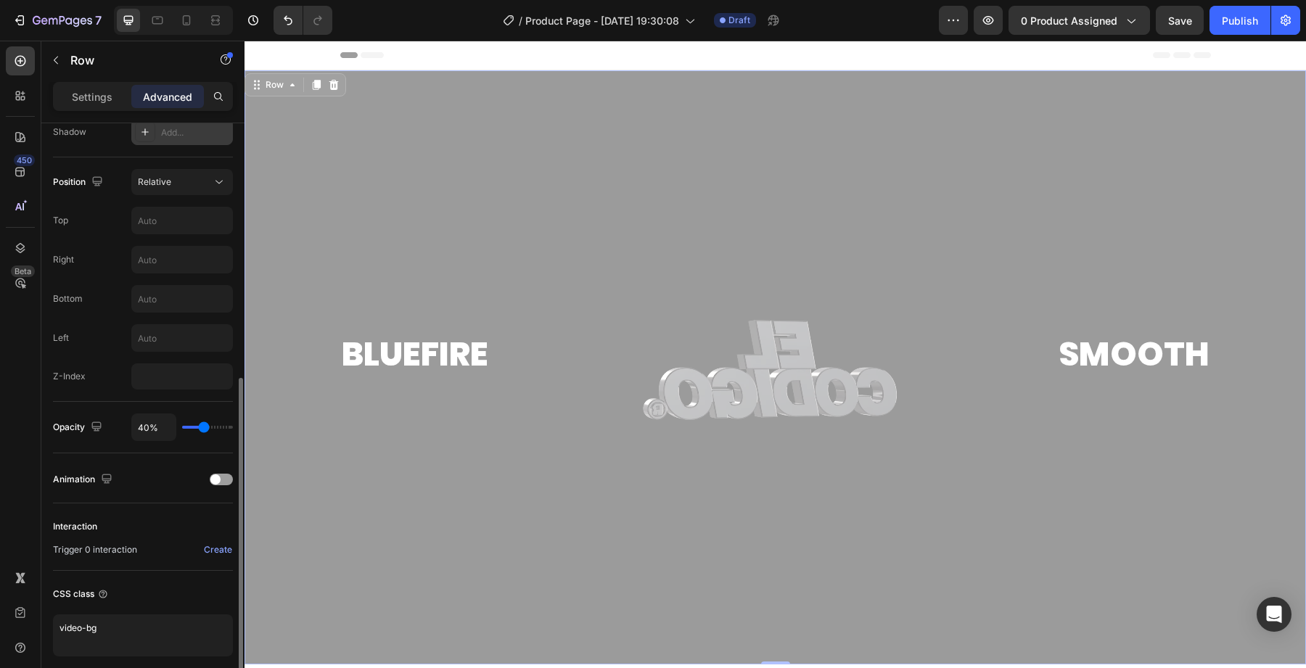
type input "41"
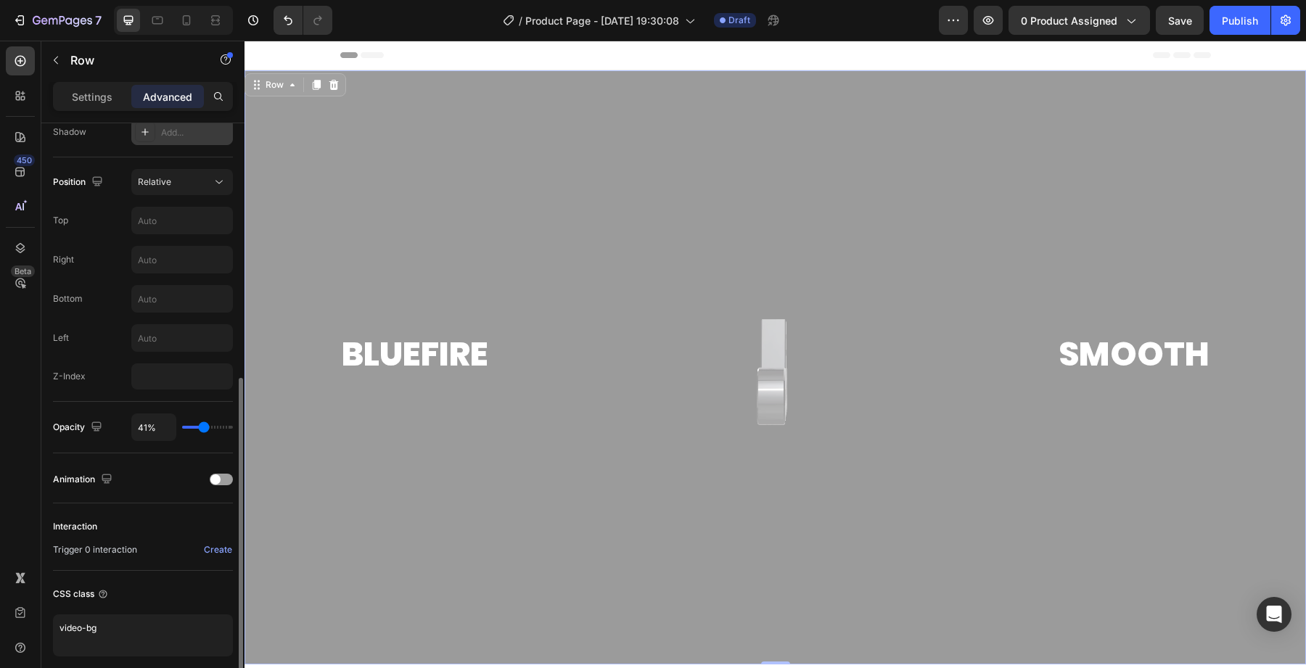
type input "42%"
type input "42"
type input "43%"
type input "43"
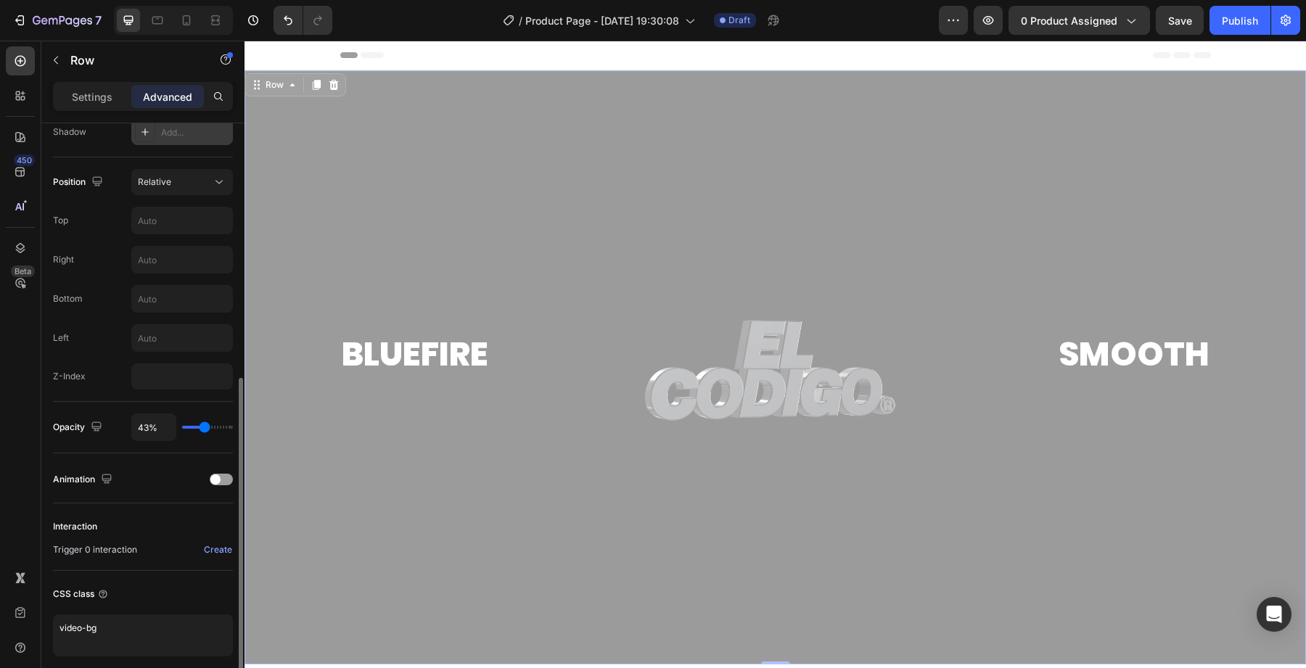
type input "44%"
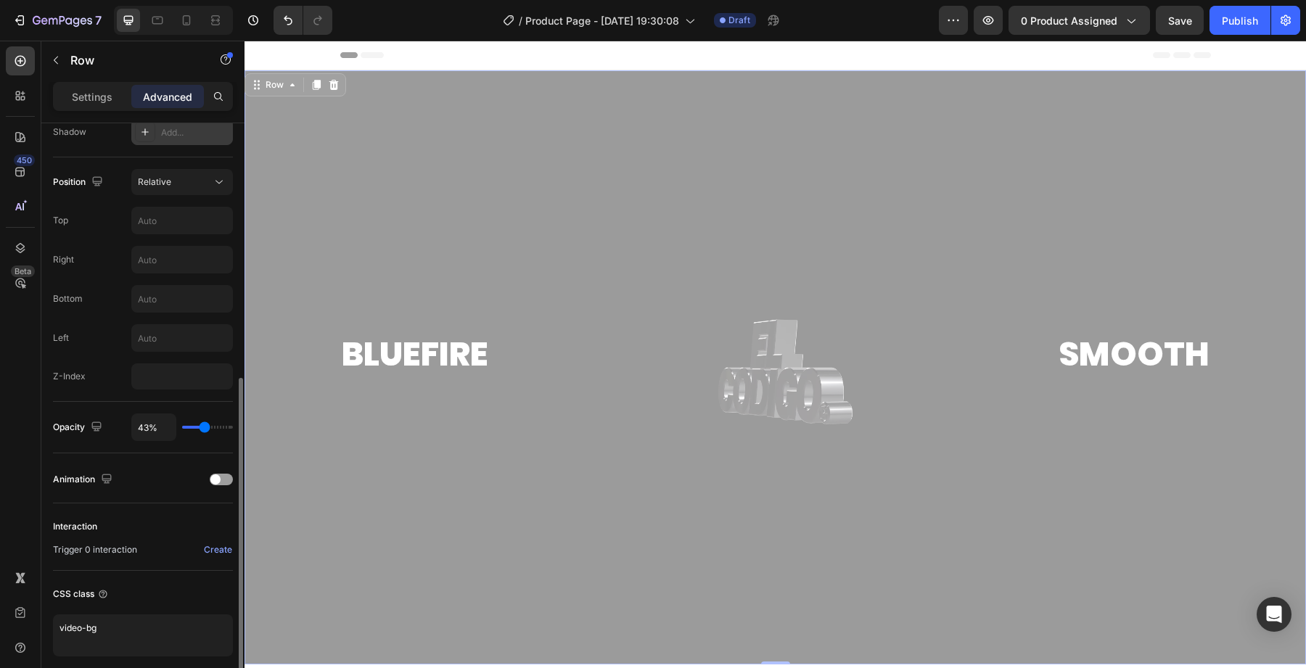
type input "44"
type input "45%"
type input "45"
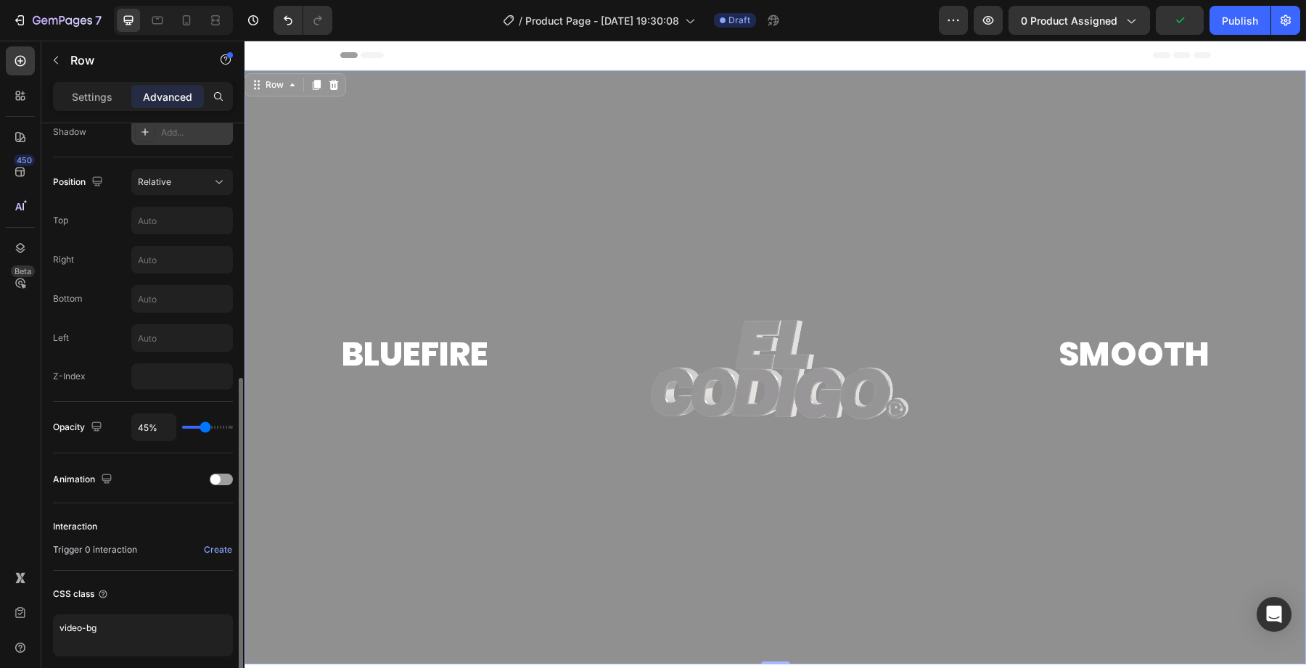
type input "46%"
type input "46"
type input "47%"
type input "47"
type input "48%"
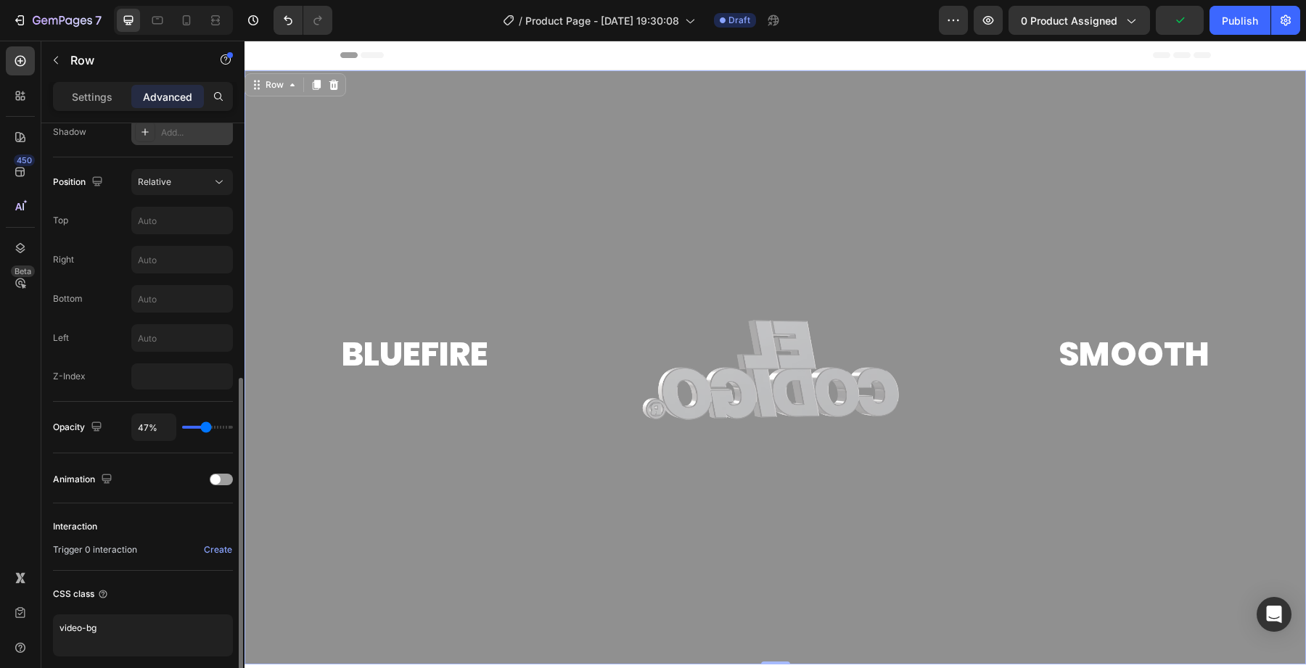
type input "48"
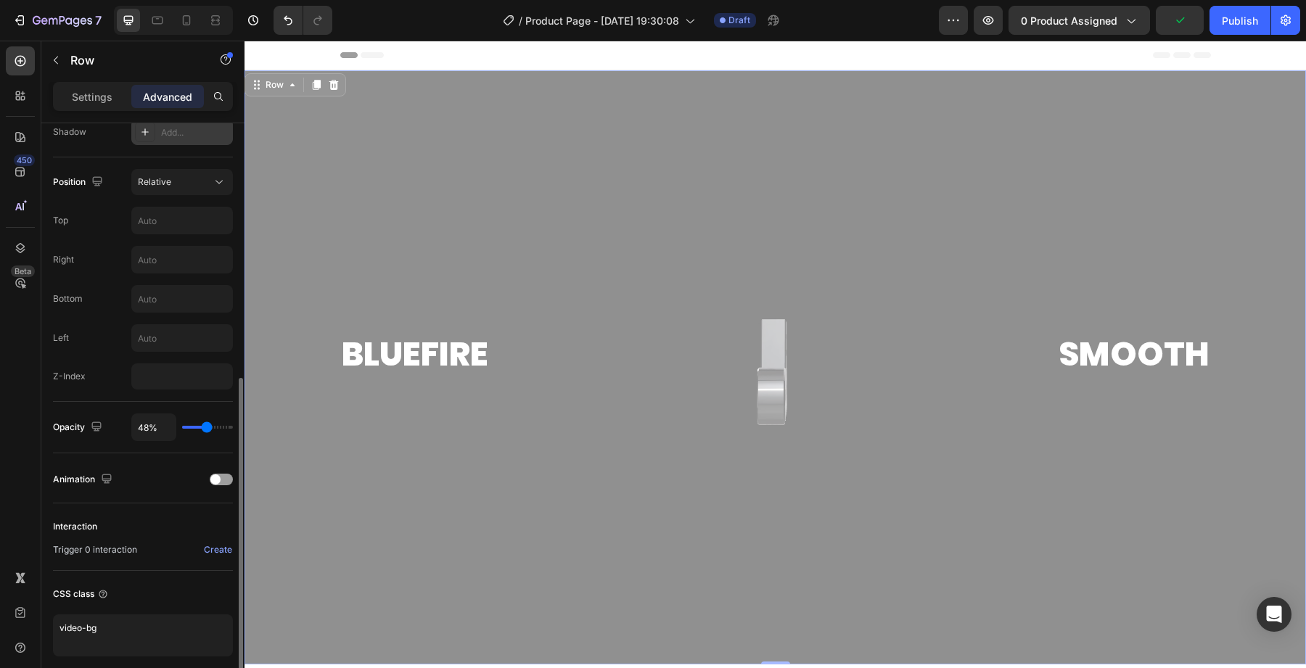
type input "49%"
type input "49"
type input "50%"
type input "50"
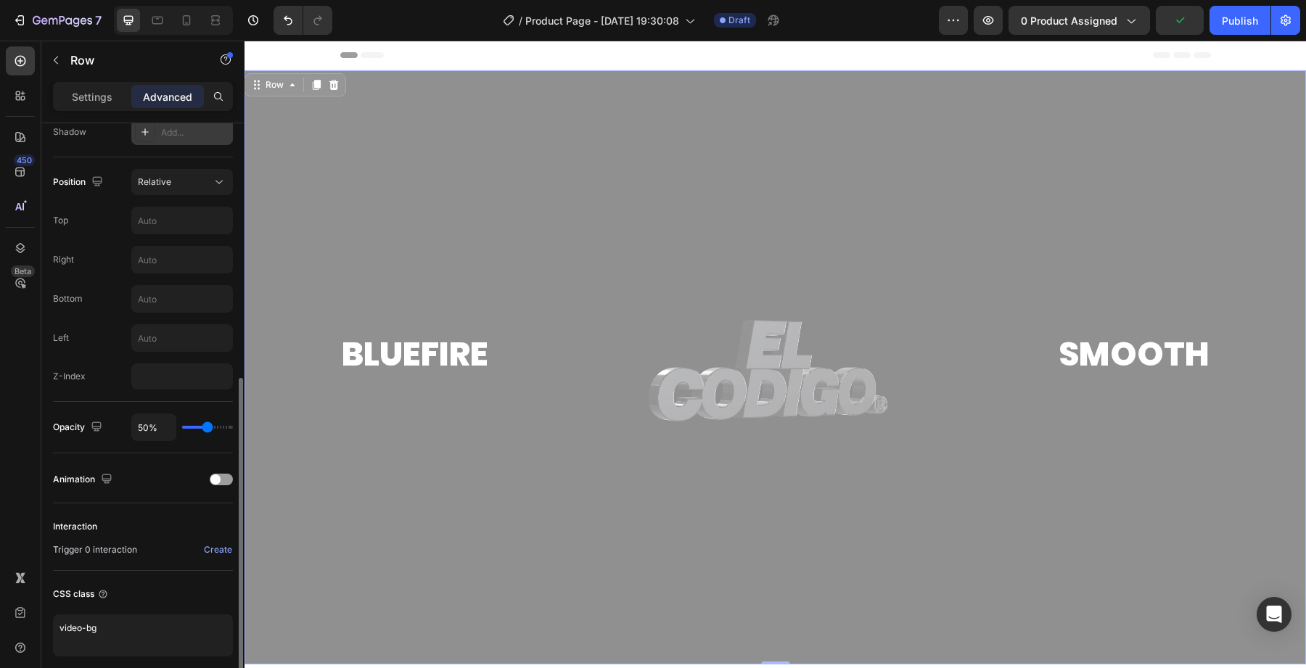
type input "51%"
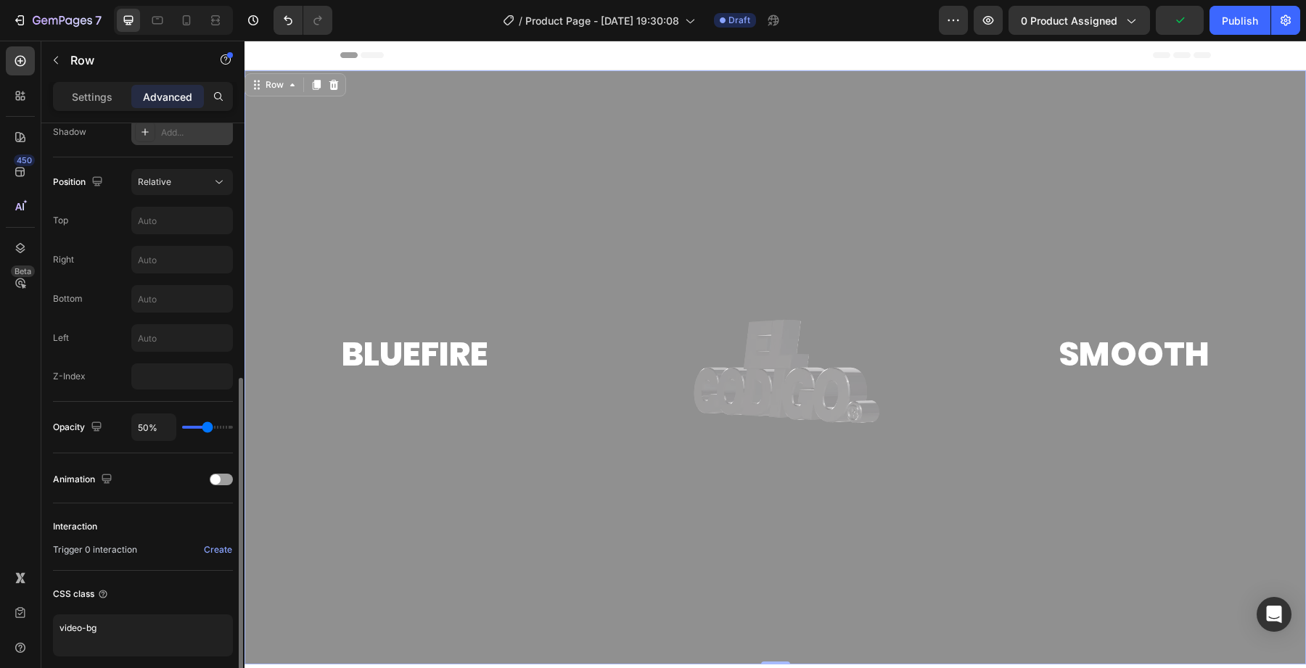
type input "51"
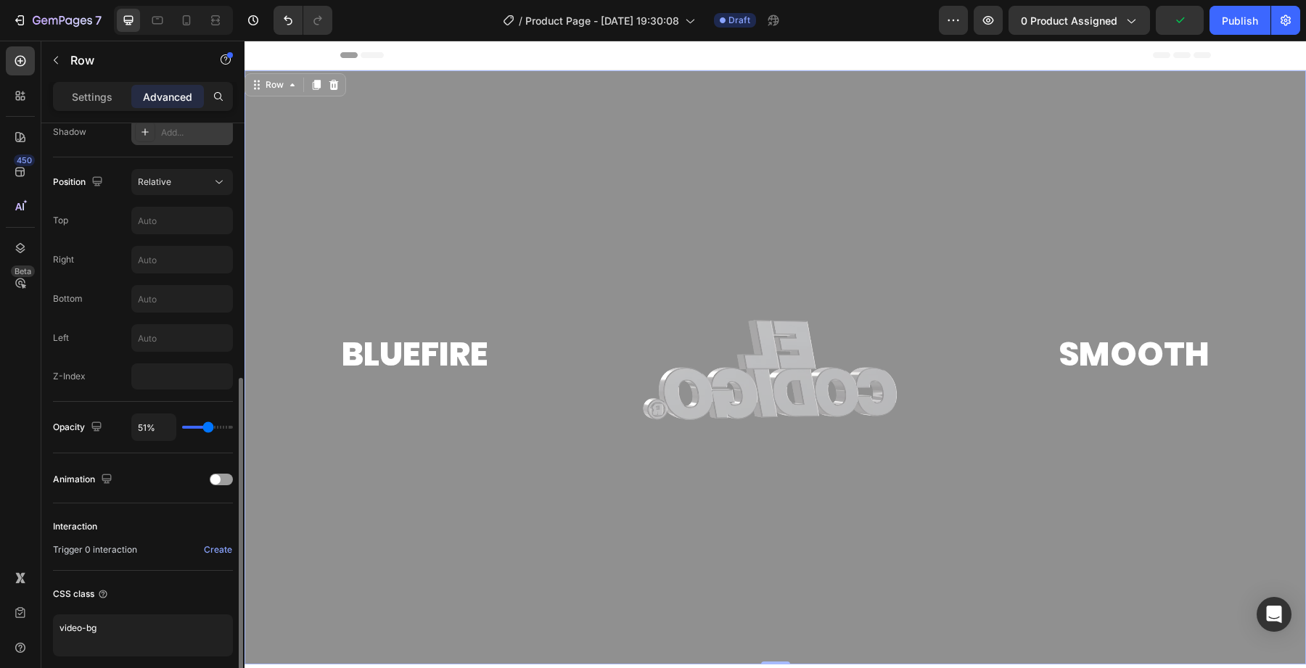
type input "52%"
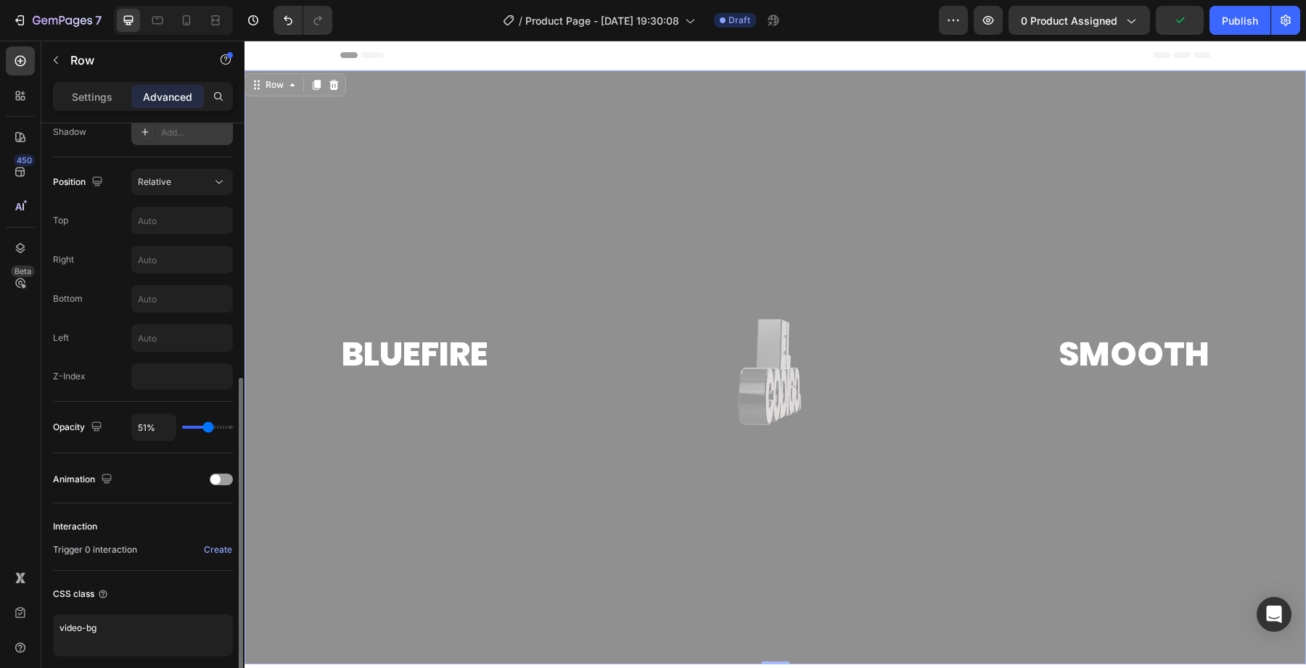
type input "52"
type input "53%"
type input "53"
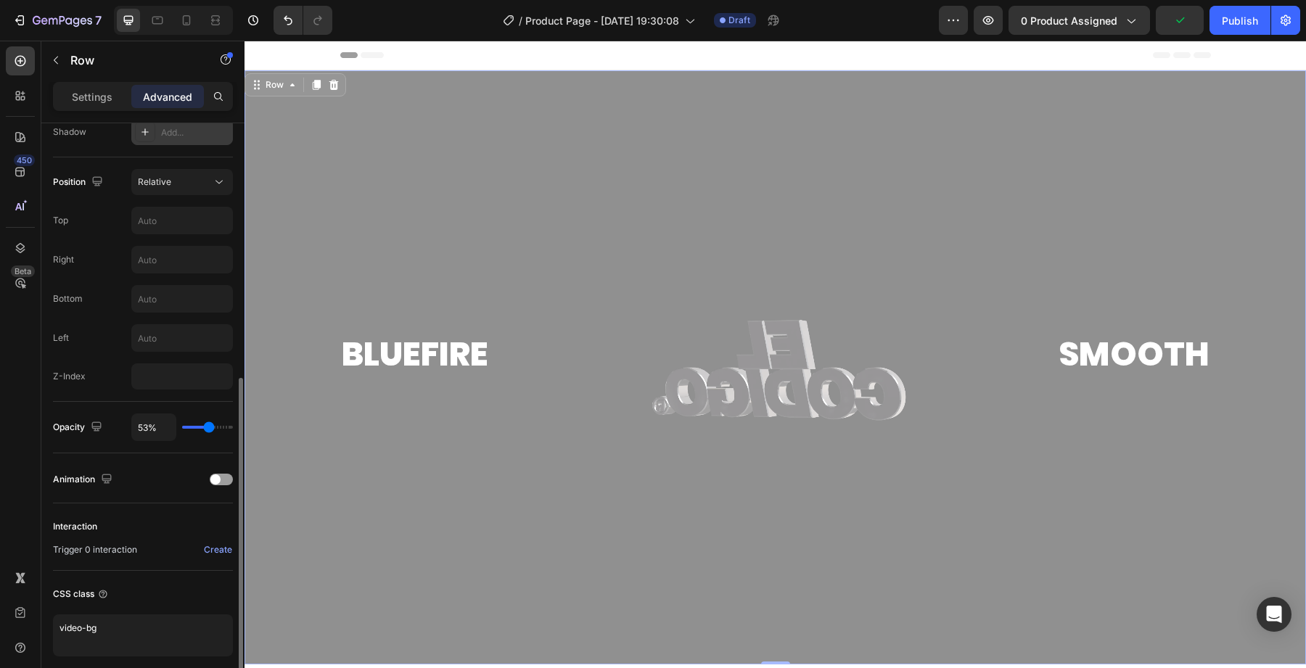
type input "55%"
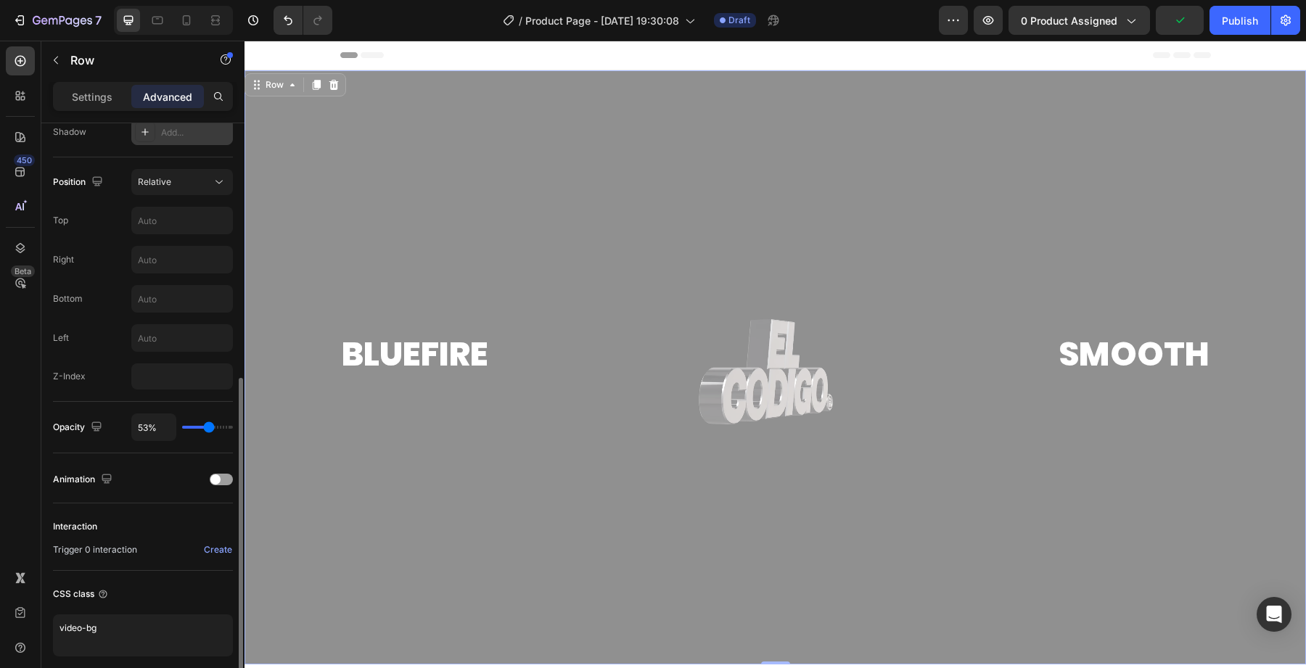
type input "55"
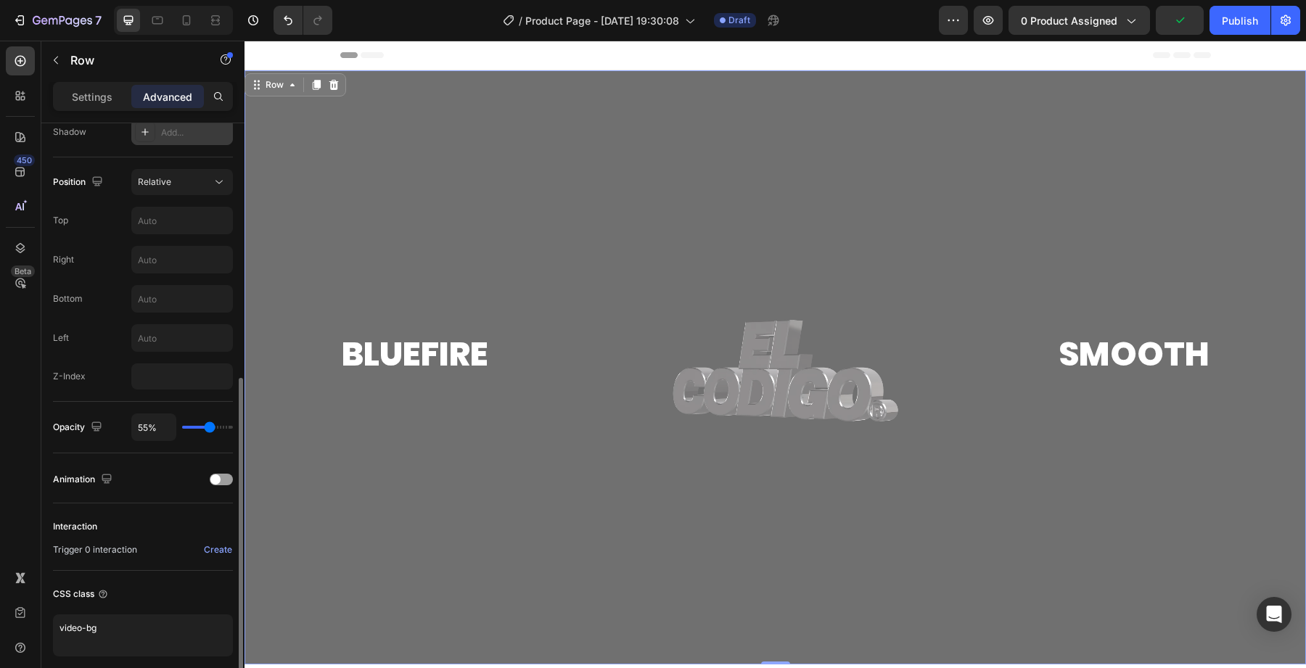
type input "60%"
type input "60"
type input "75%"
type input "75"
type input "84%"
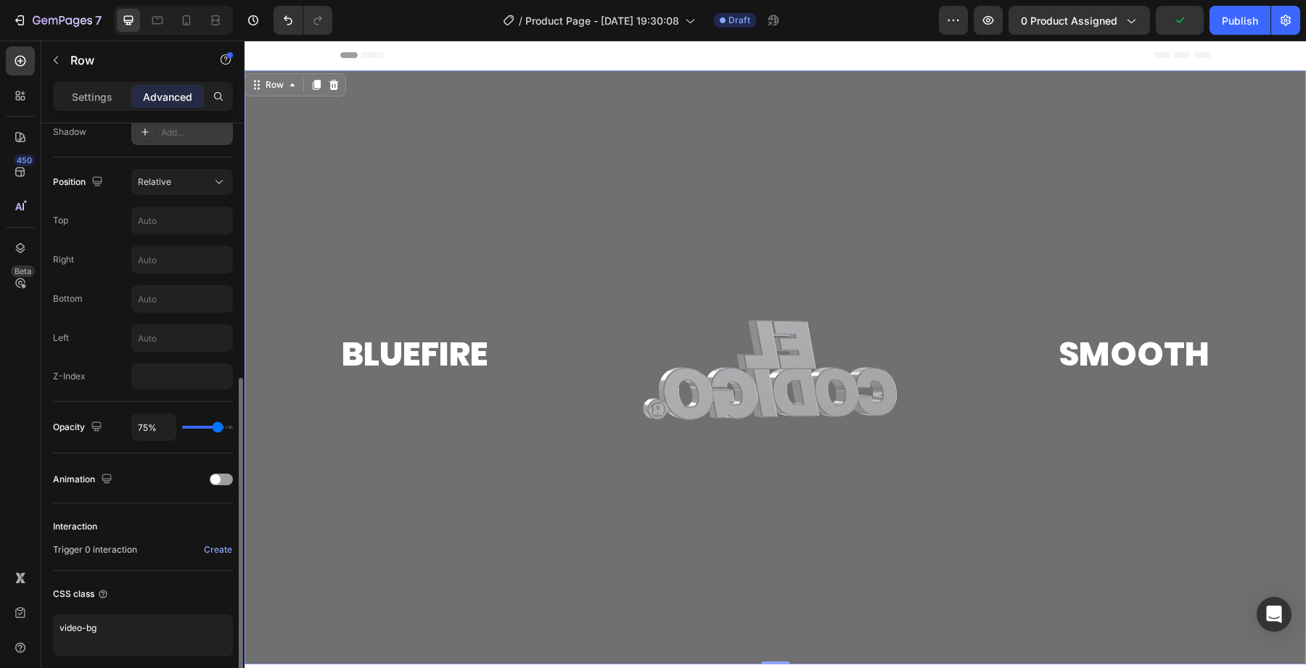
type input "84"
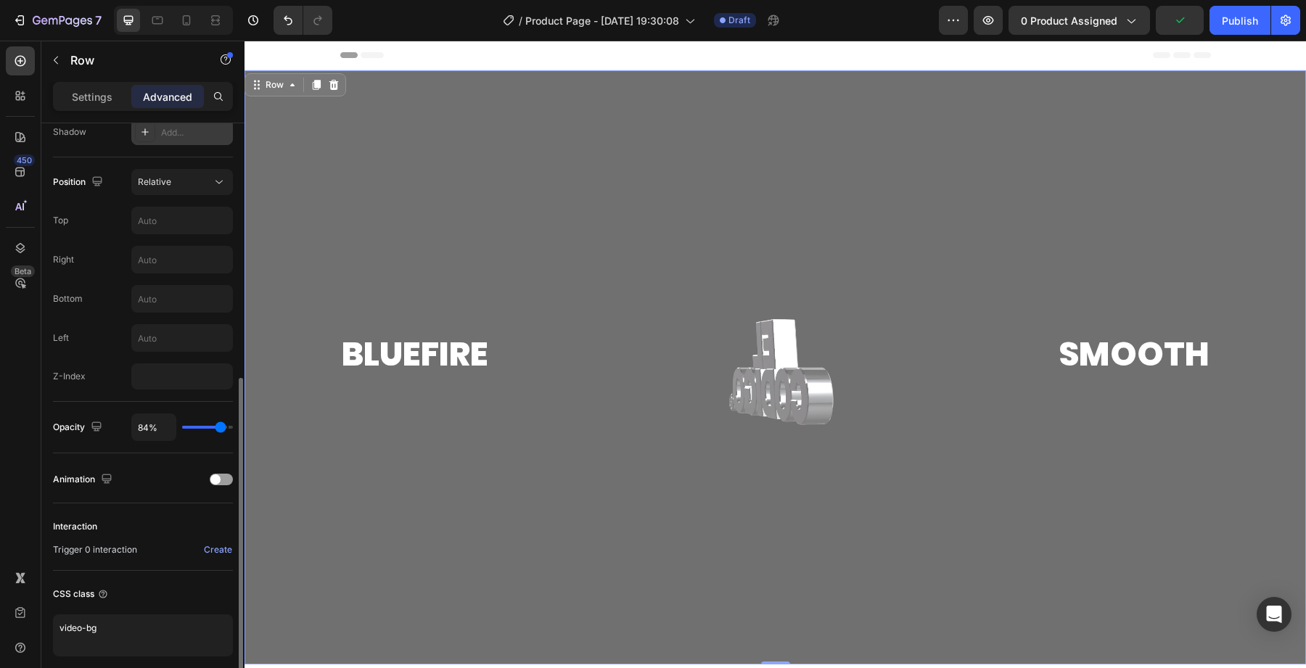
type input "92%"
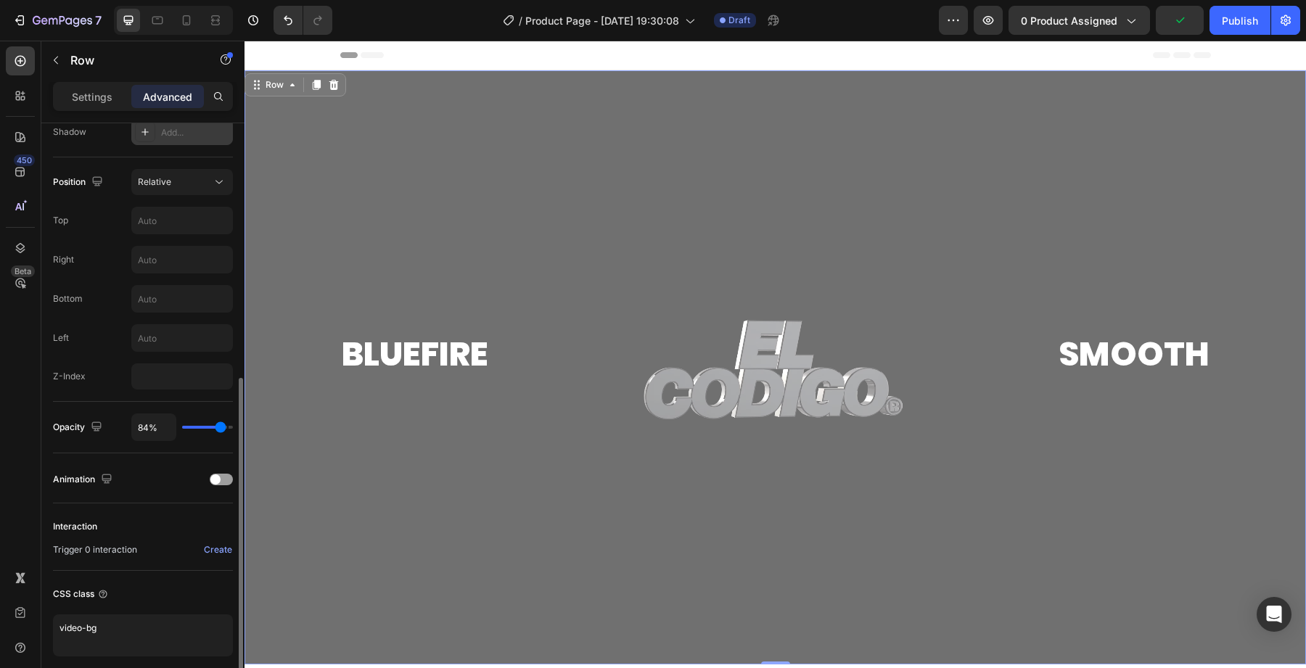
type input "92"
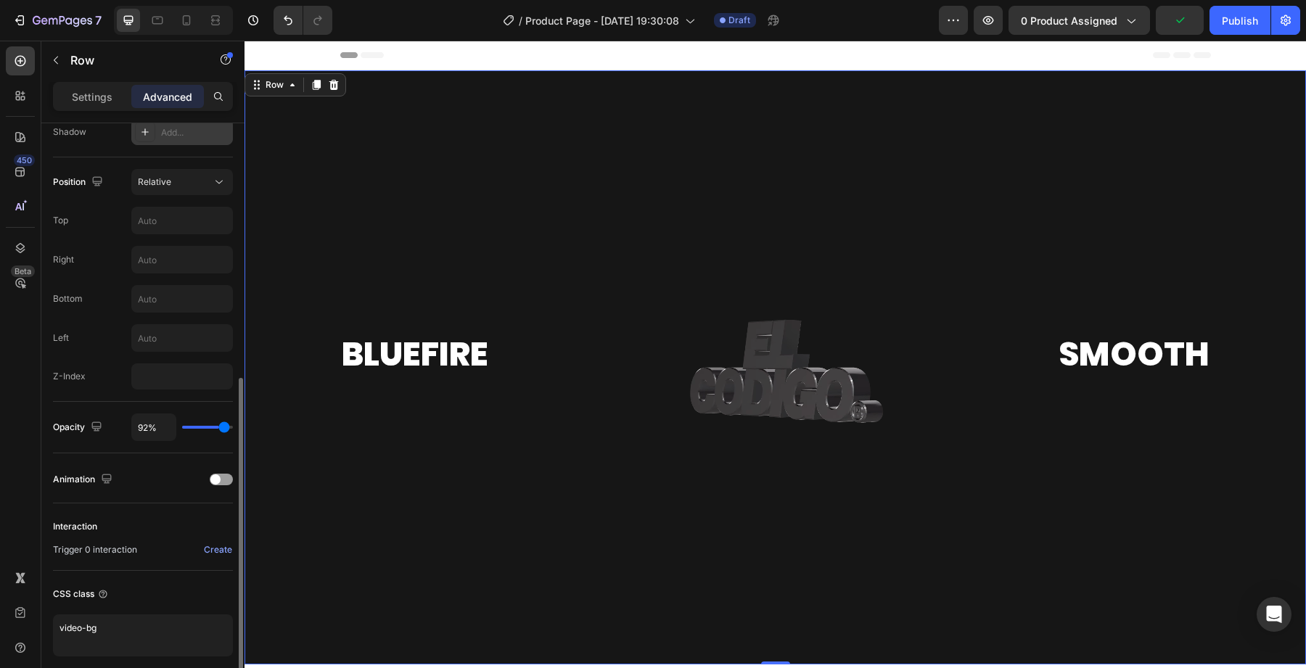
type input "94%"
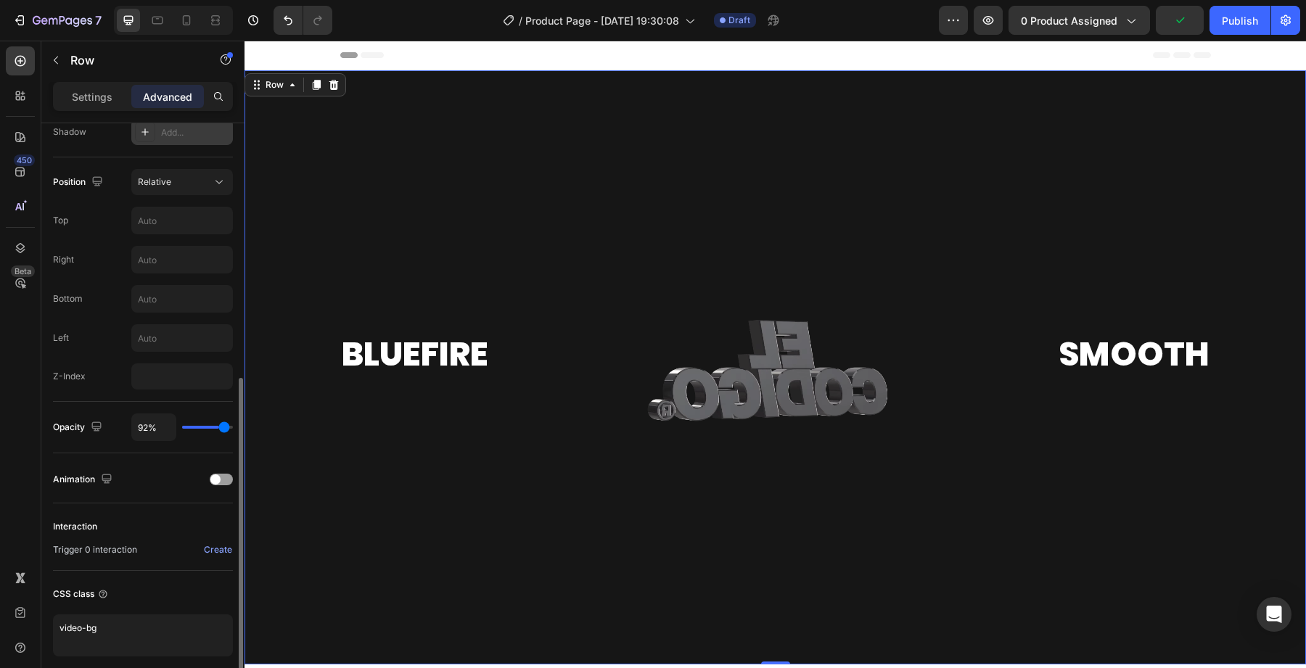
type input "94"
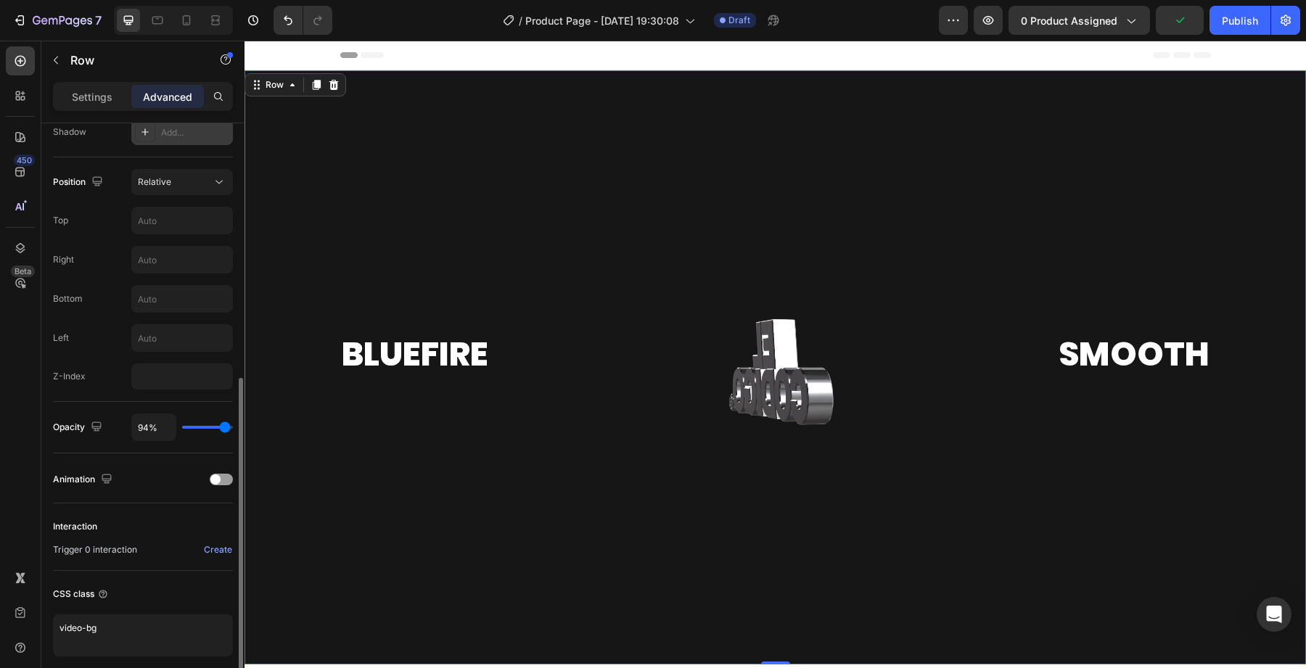
type input "93%"
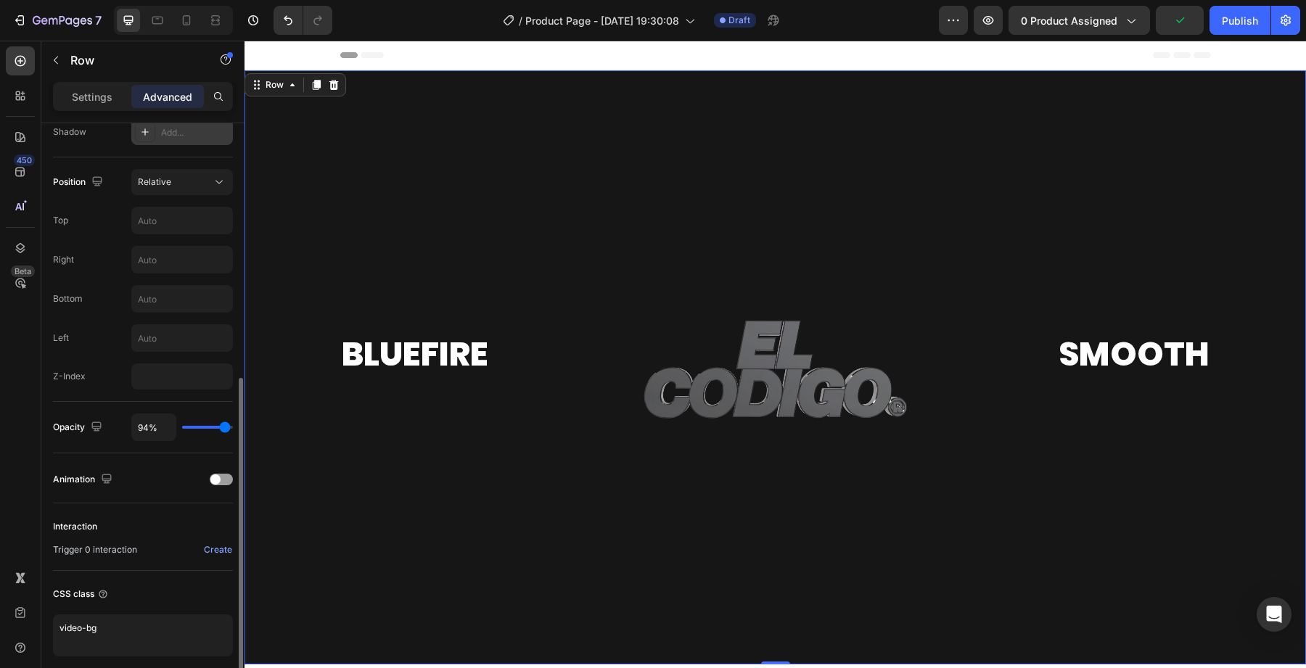
type input "93"
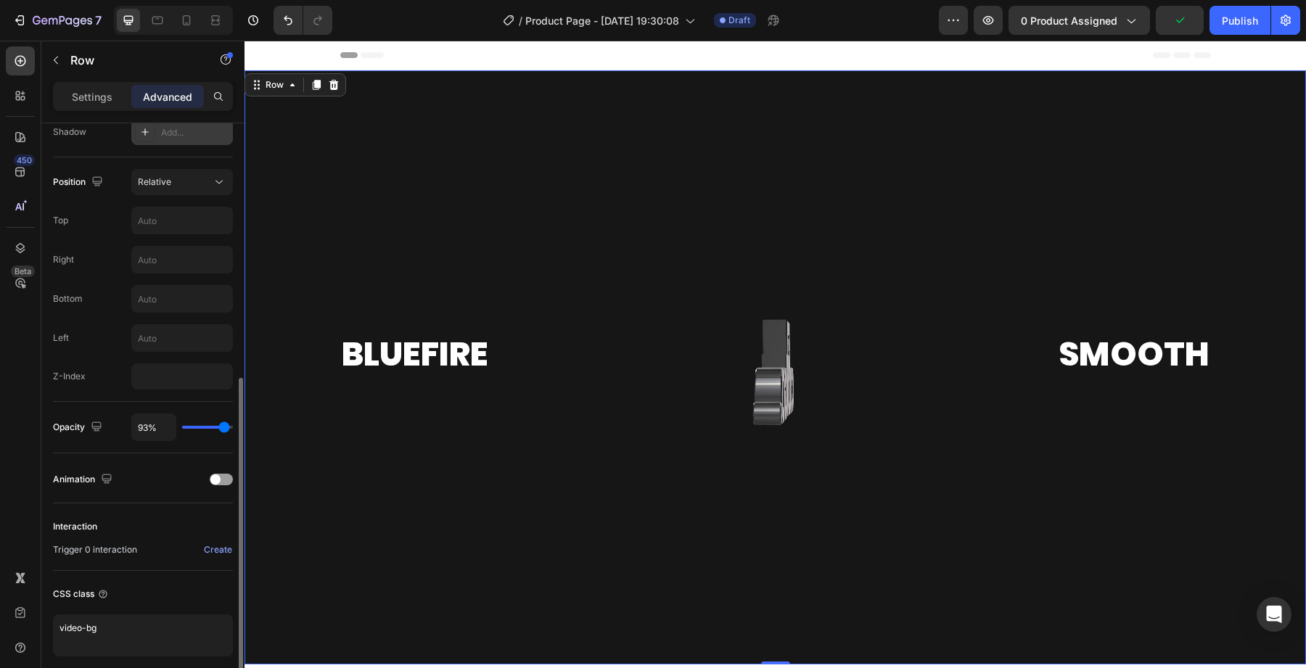
type input "88%"
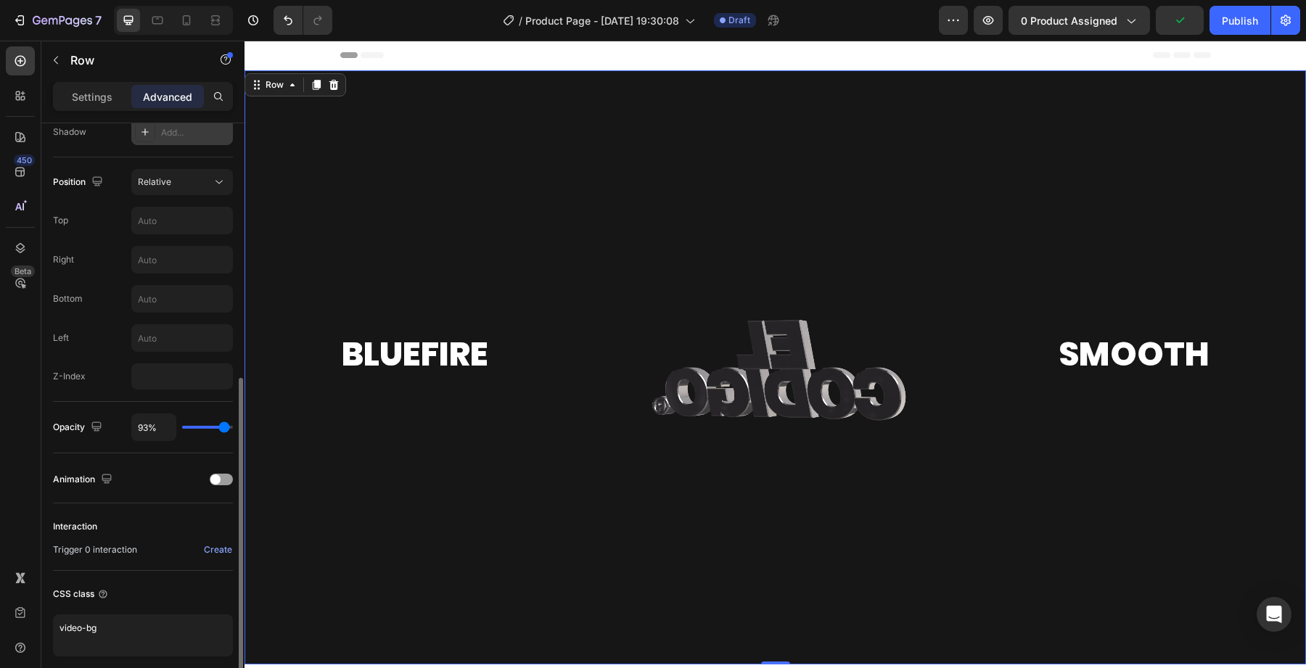
type input "88"
type input "70%"
type input "70"
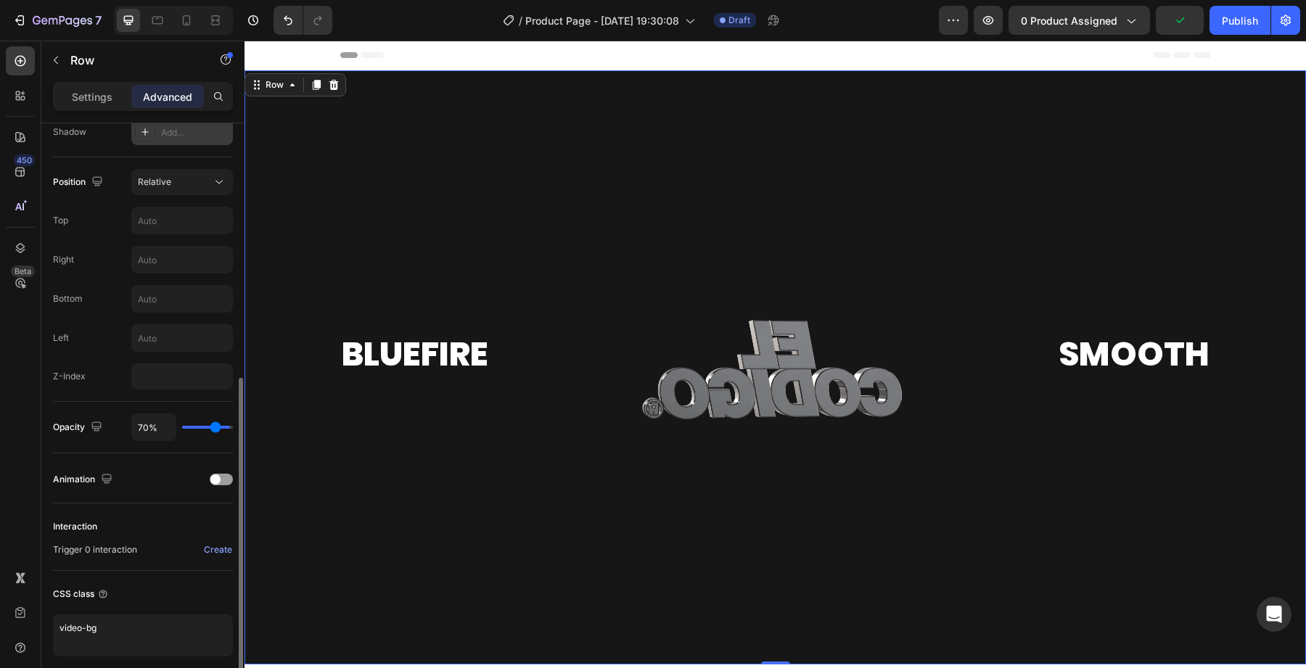
type input "12%"
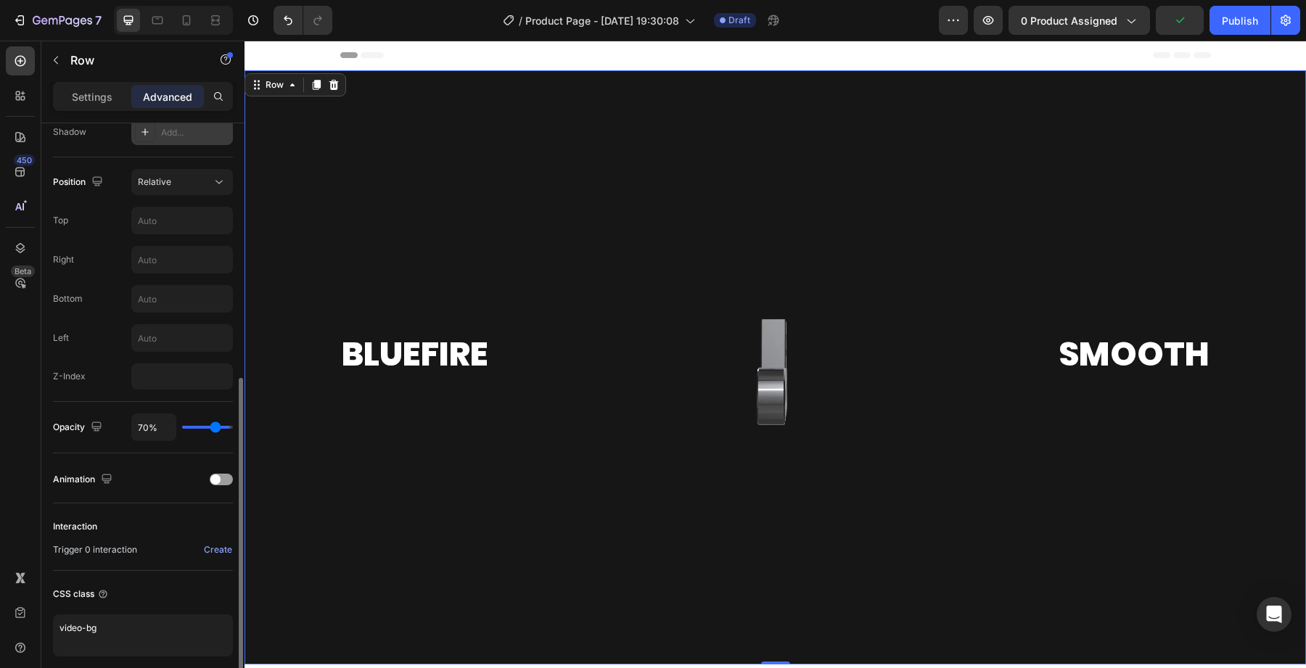
type input "12"
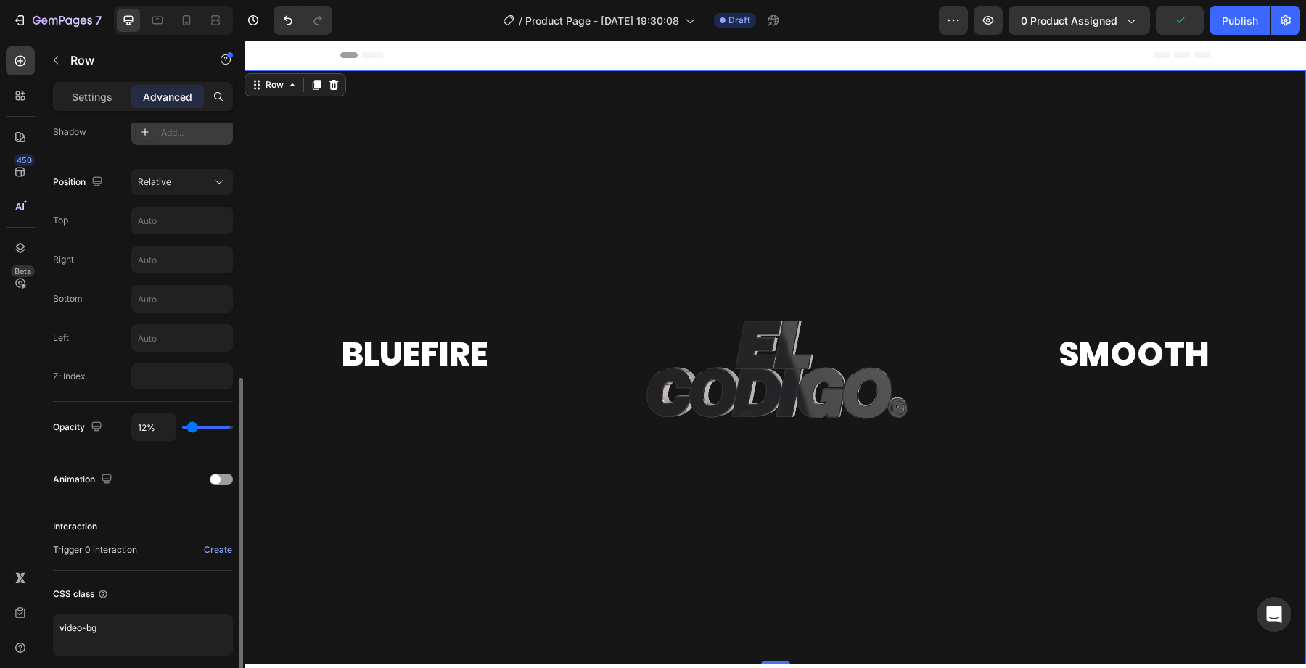
type input "8%"
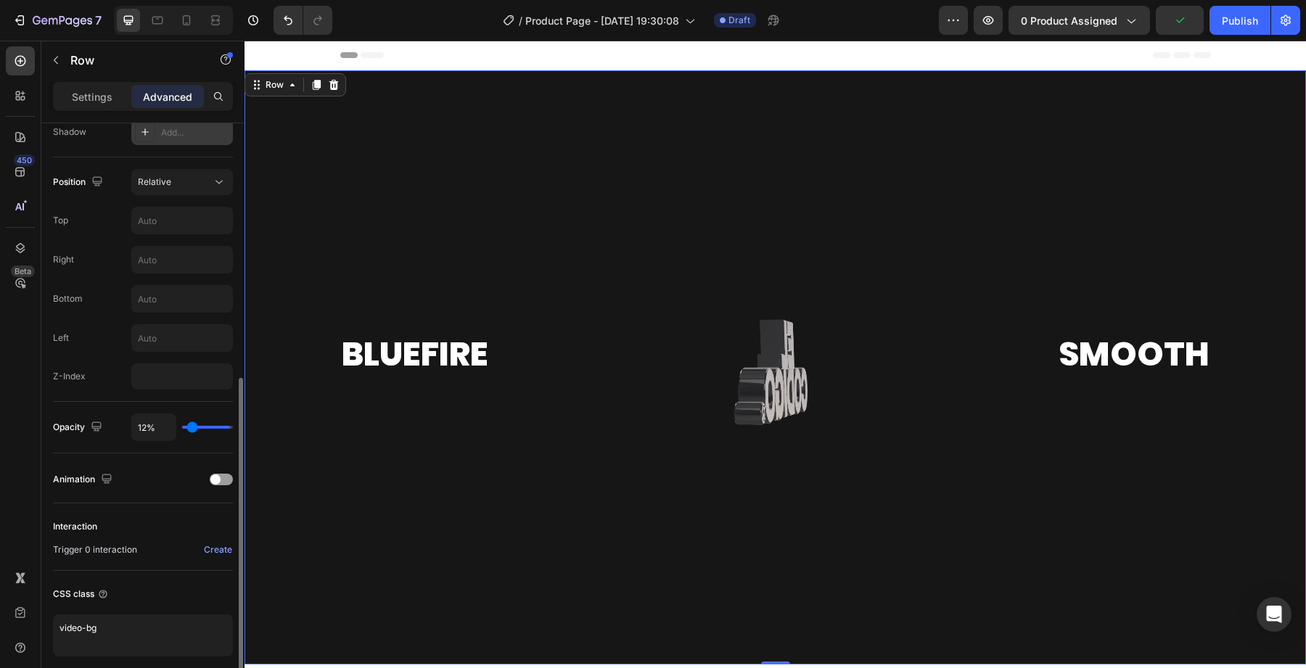
type input "8"
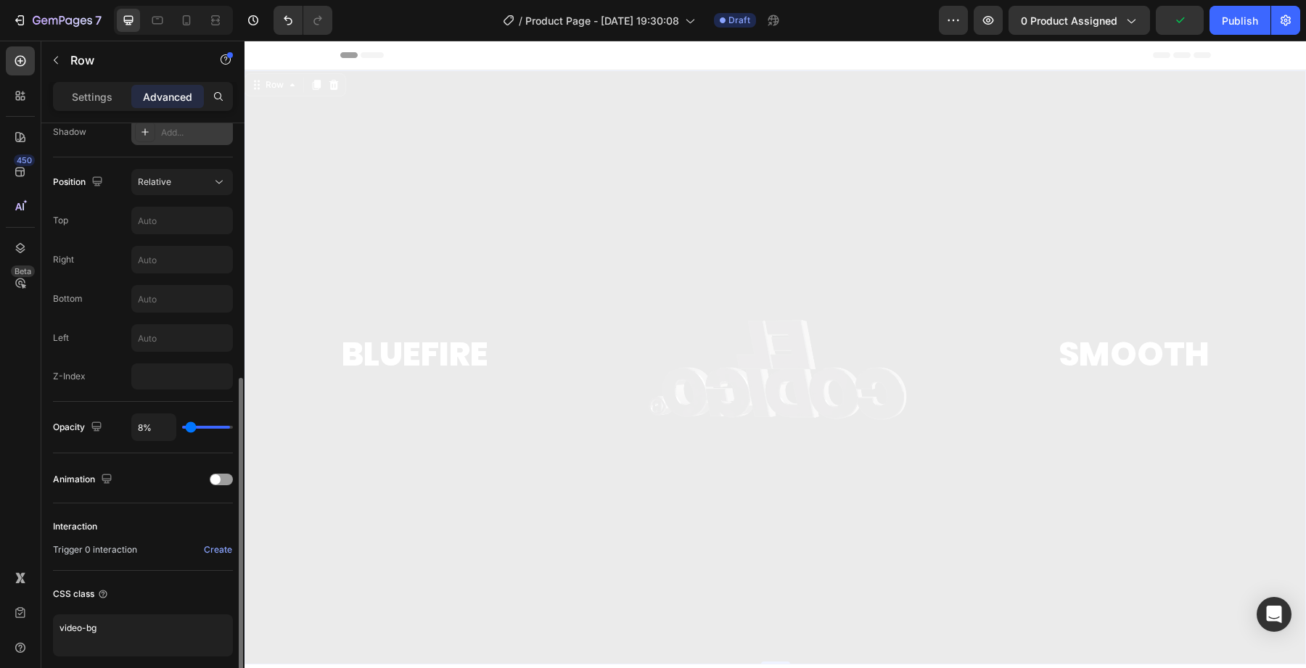
type input "0%"
type input "0"
type input "1%"
type input "1"
type input "3%"
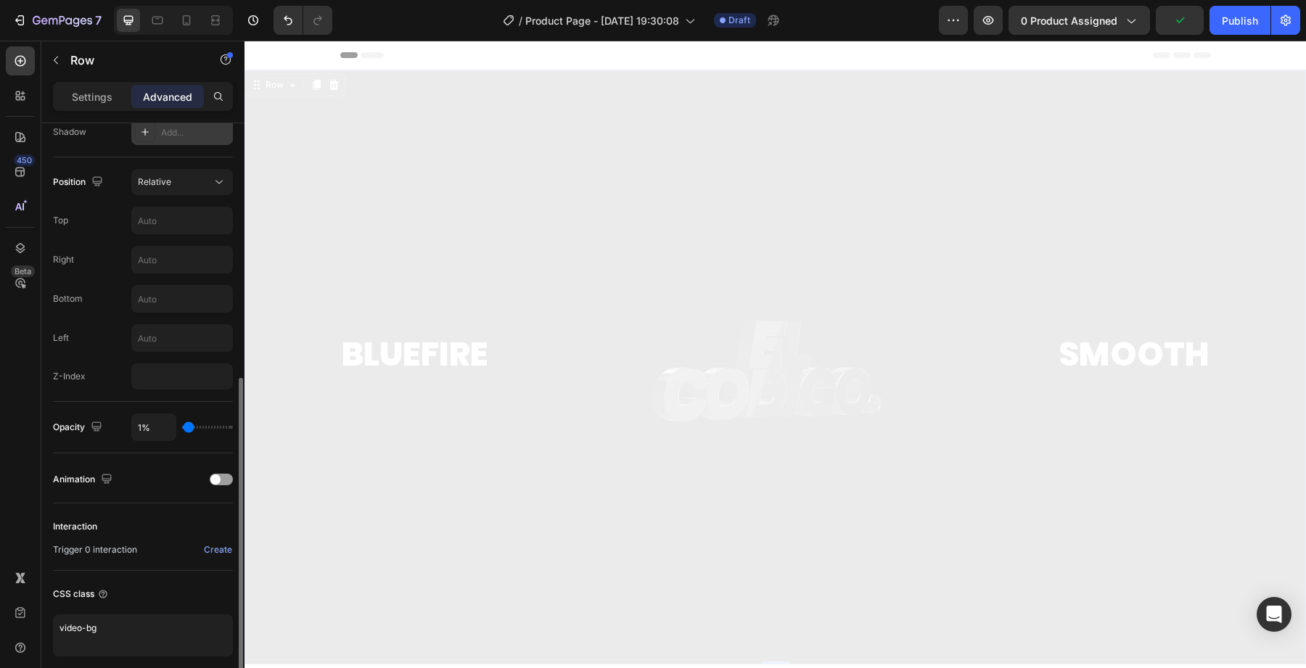
type input "3"
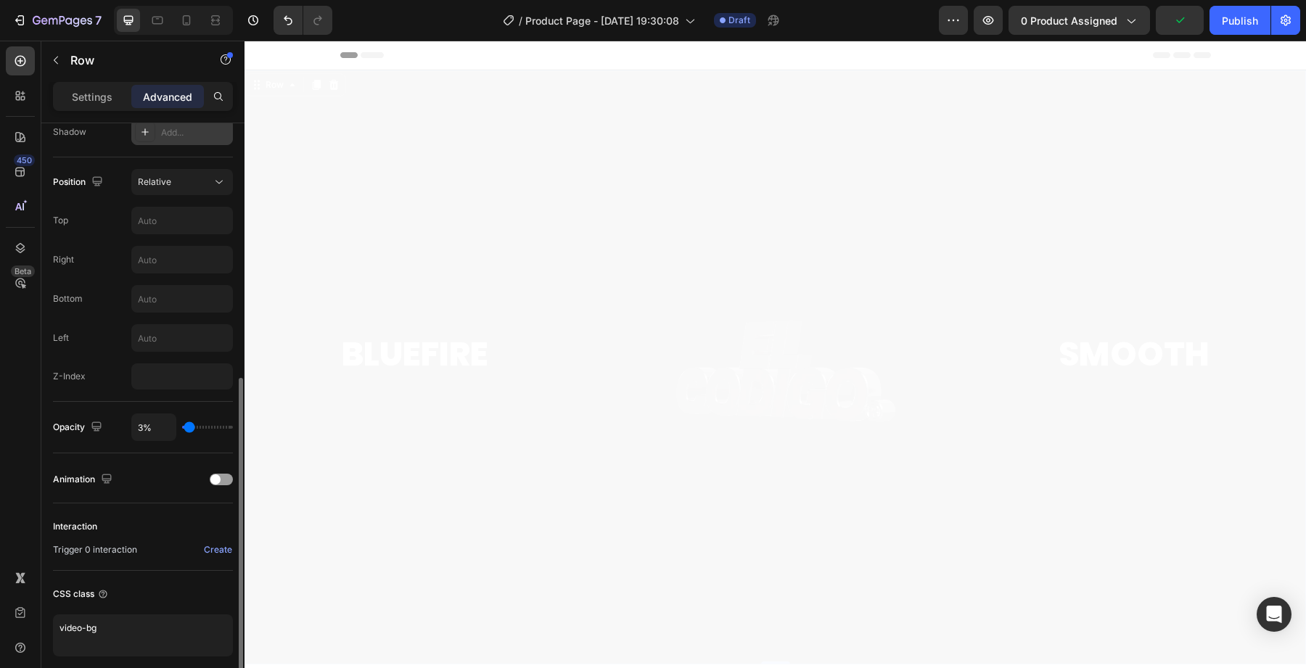
type input "4%"
type input "4"
type input "5%"
type input "5"
type input "6%"
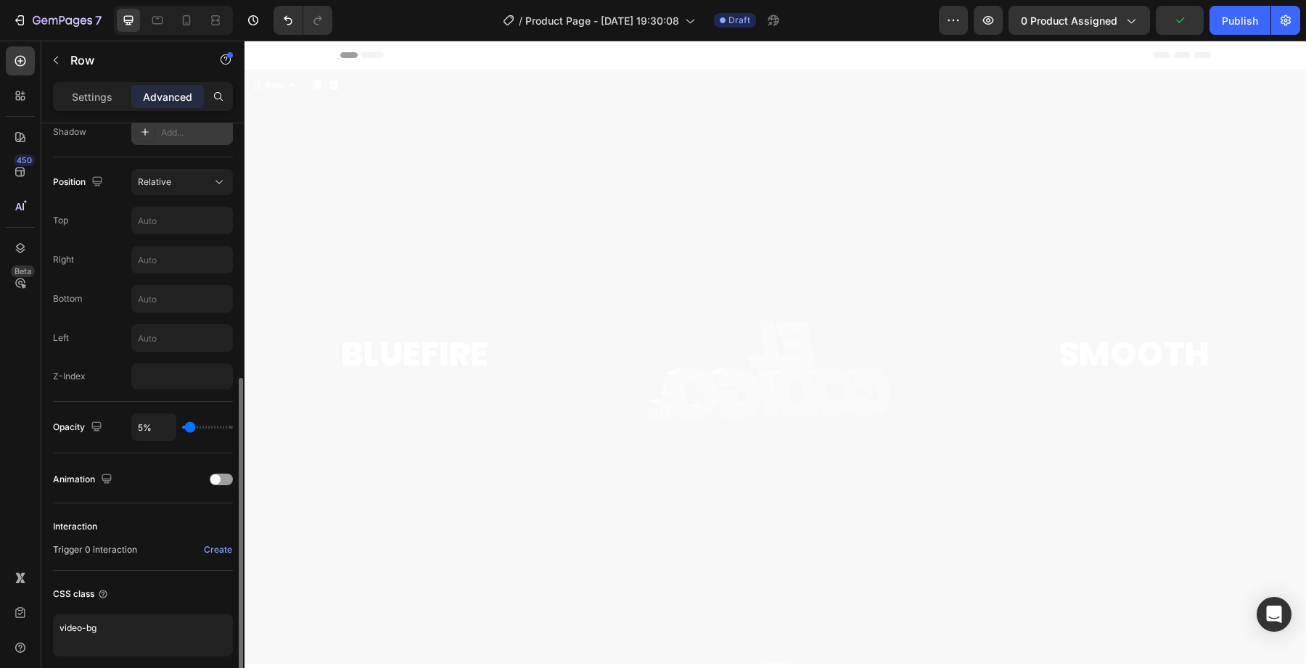
type input "6"
type input "7%"
type input "7"
type input "8%"
type input "8"
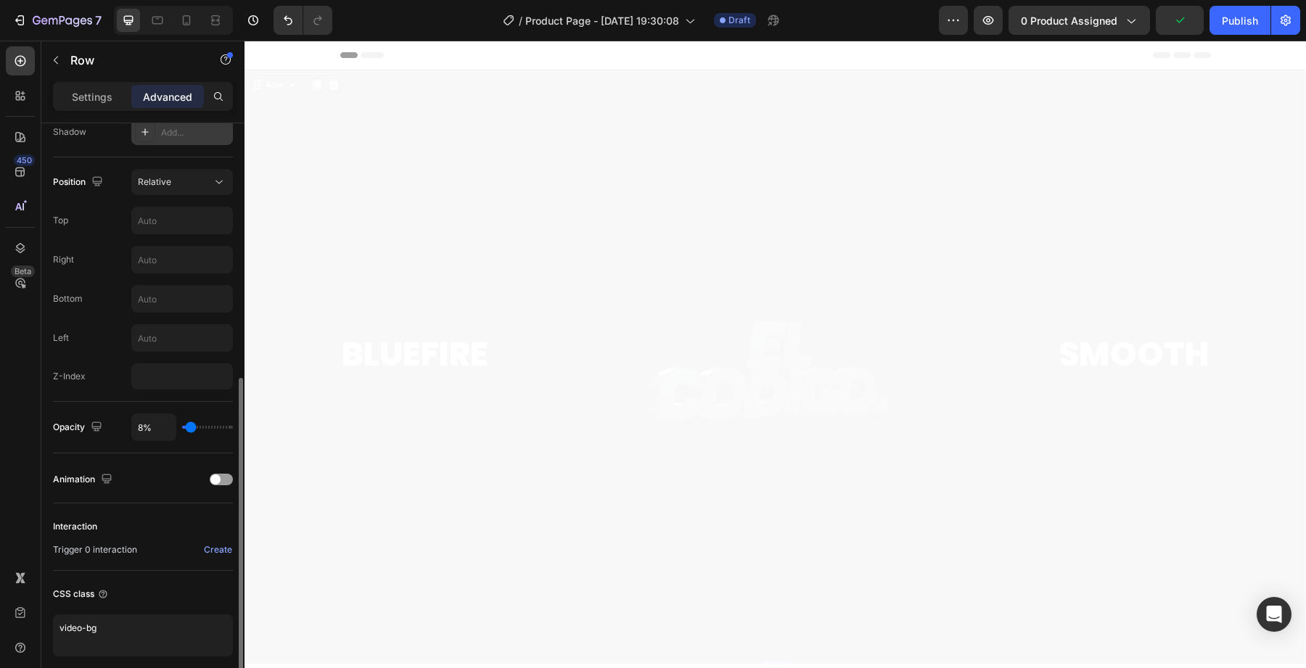
type input "9%"
type input "9"
type input "10%"
type input "10"
type input "12%"
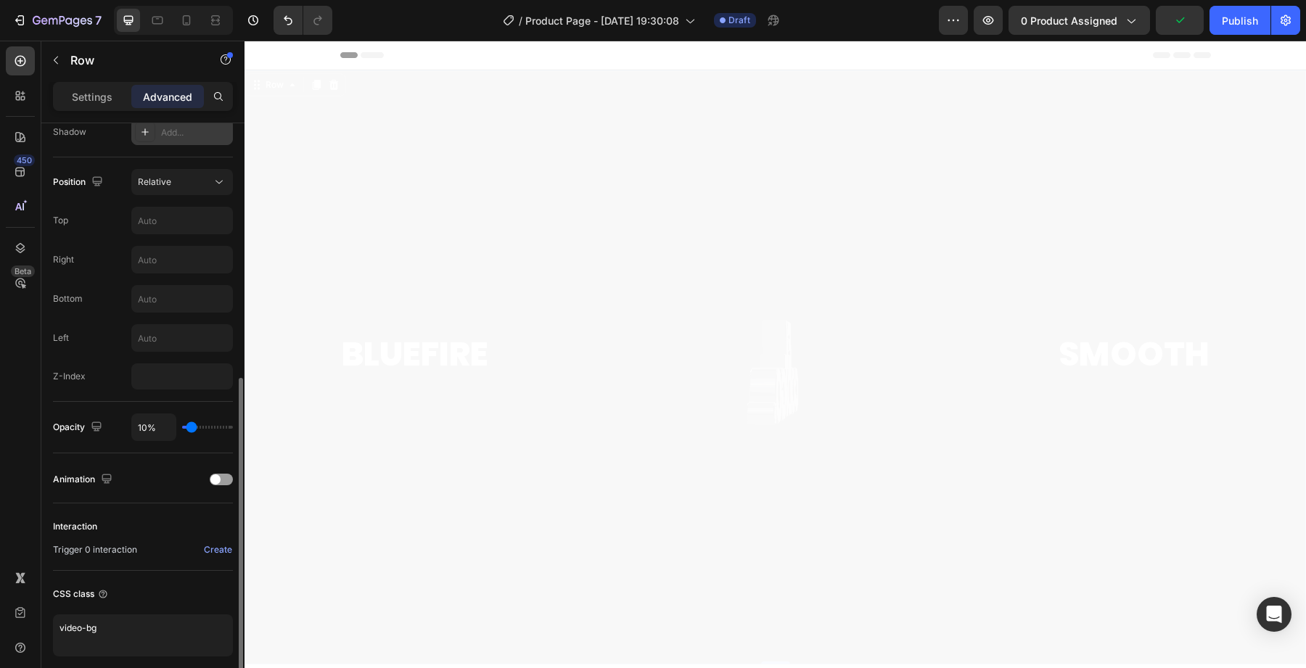
type input "12"
type input "17%"
type input "17"
type input "28%"
type input "28"
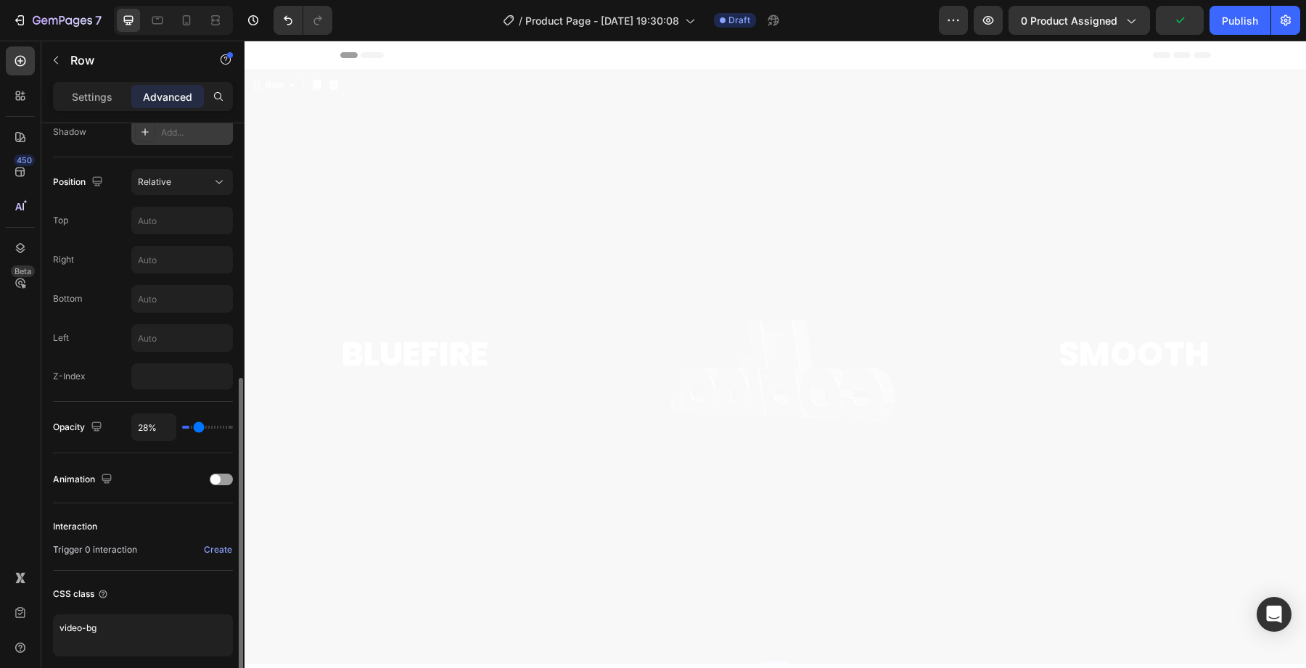
type input "54%"
type input "54"
type input "87%"
type input "87"
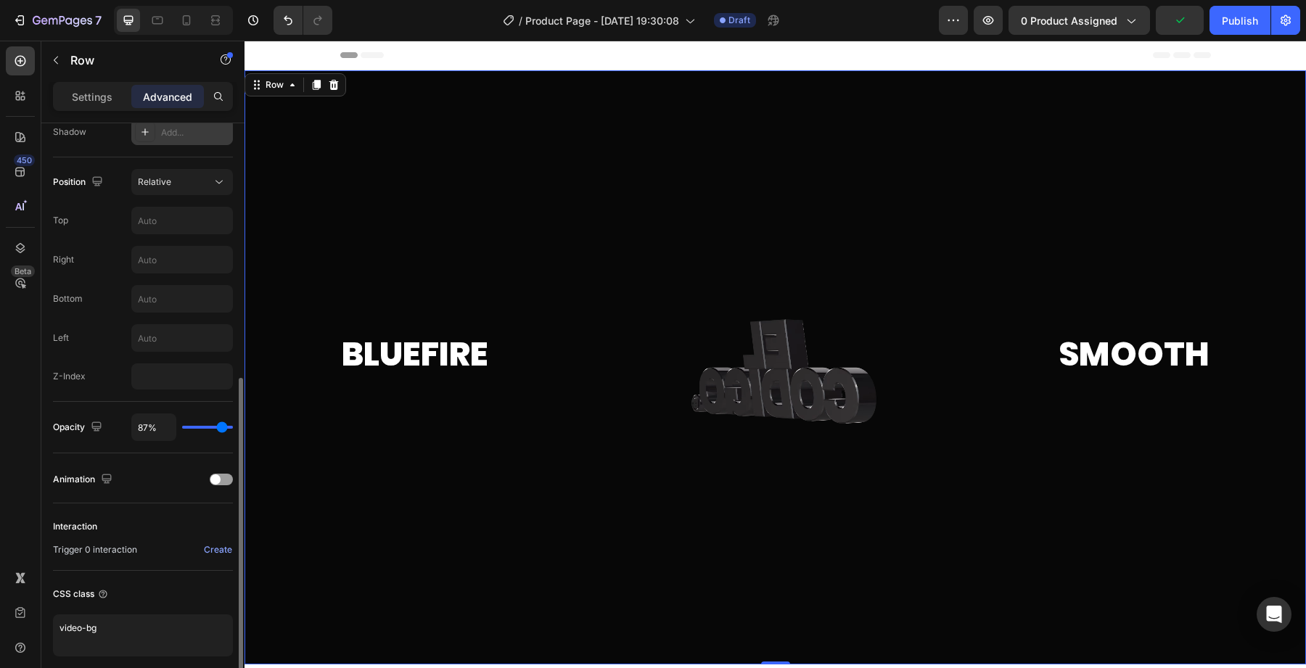
type input "100%"
type input "100"
type input "99%"
type input "99"
type input "90%"
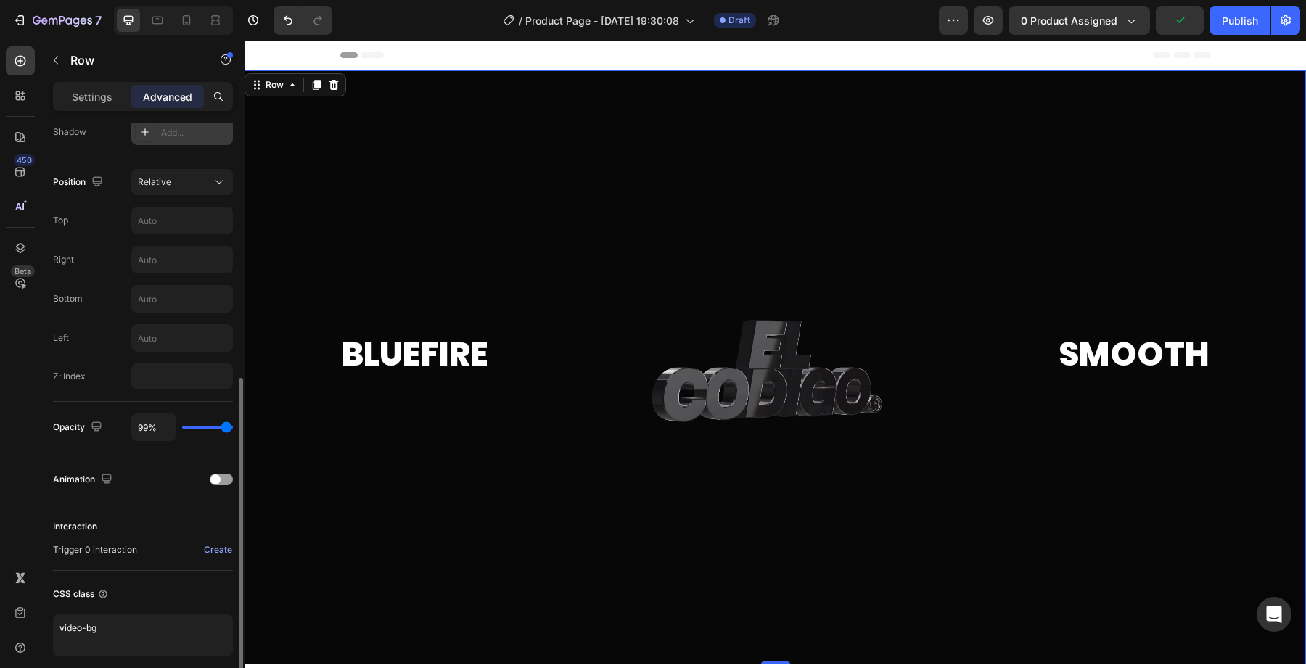
type input "90"
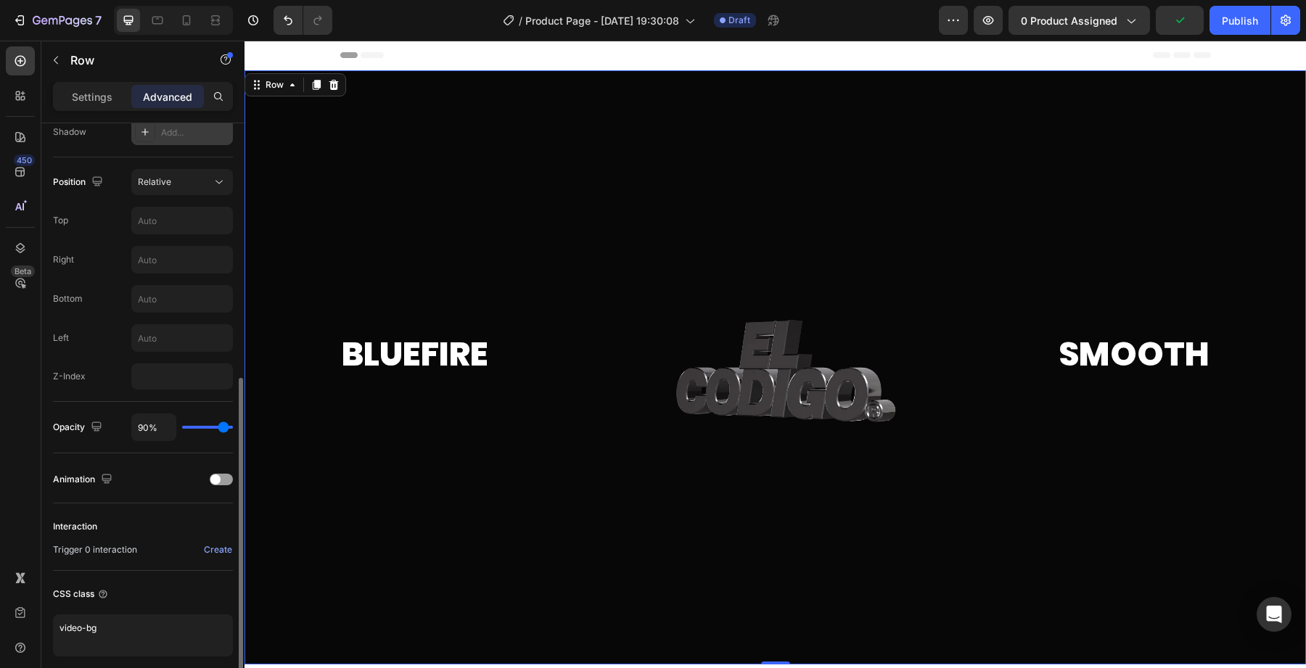
type input "84%"
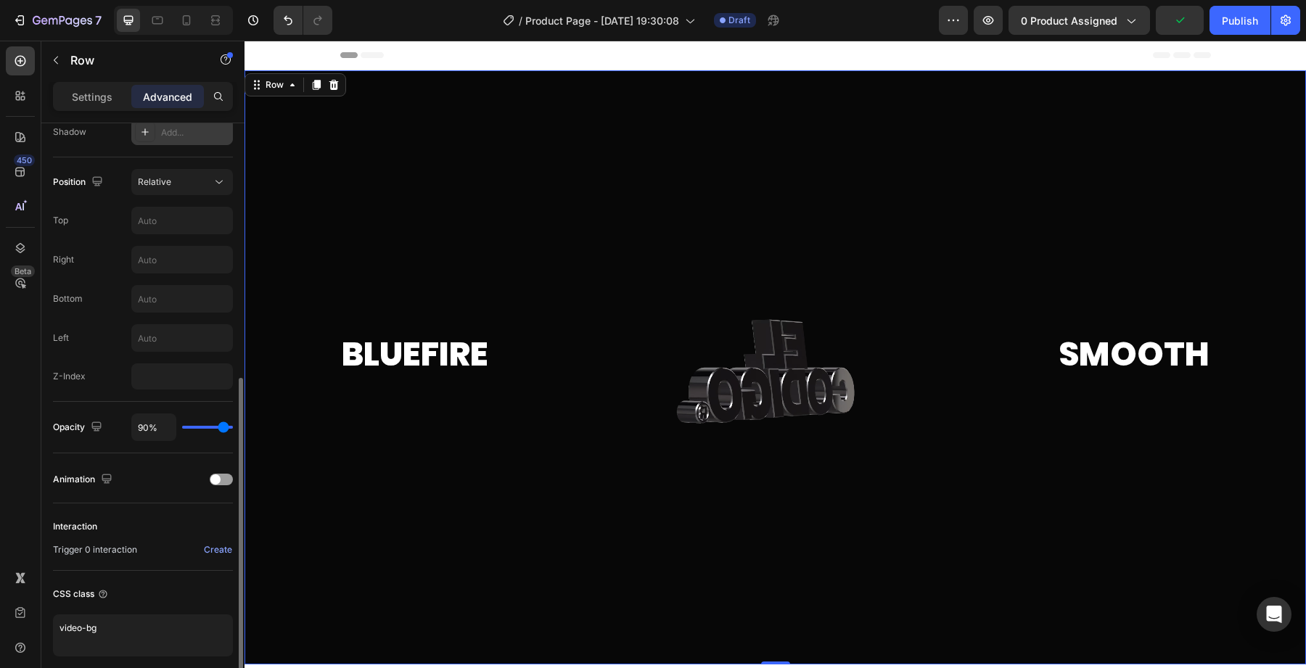
type input "84"
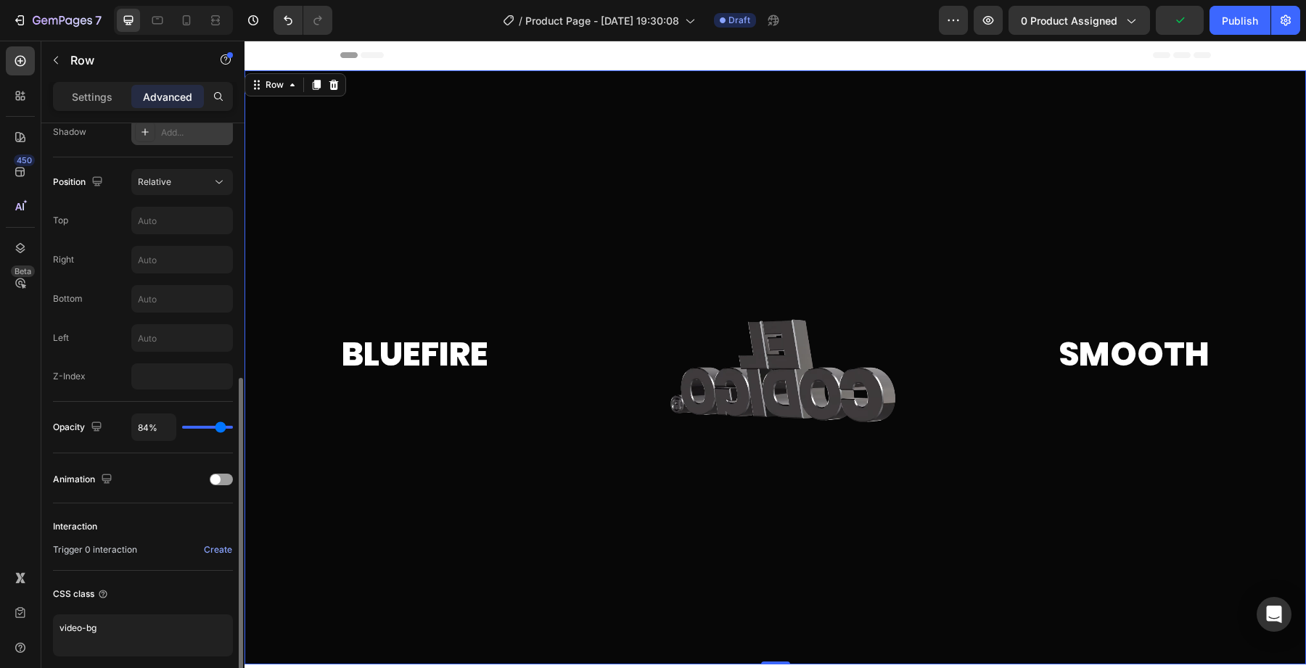
type input "80%"
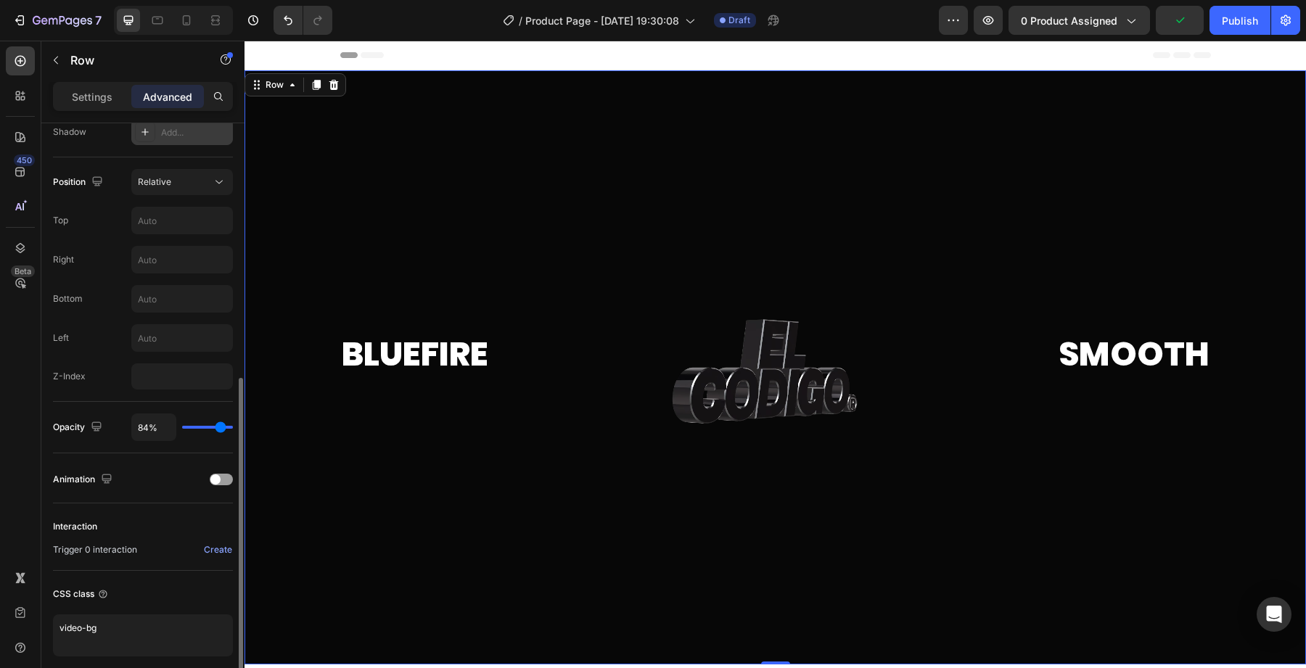
type input "80"
type input "77%"
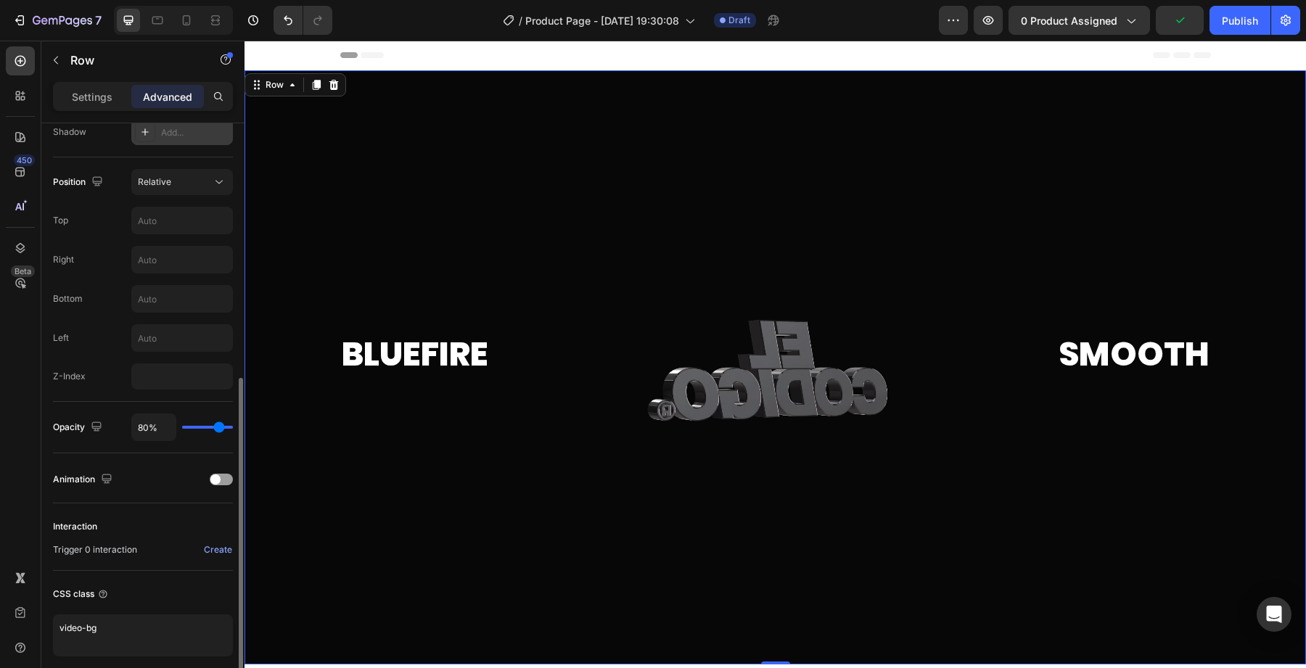
type input "77"
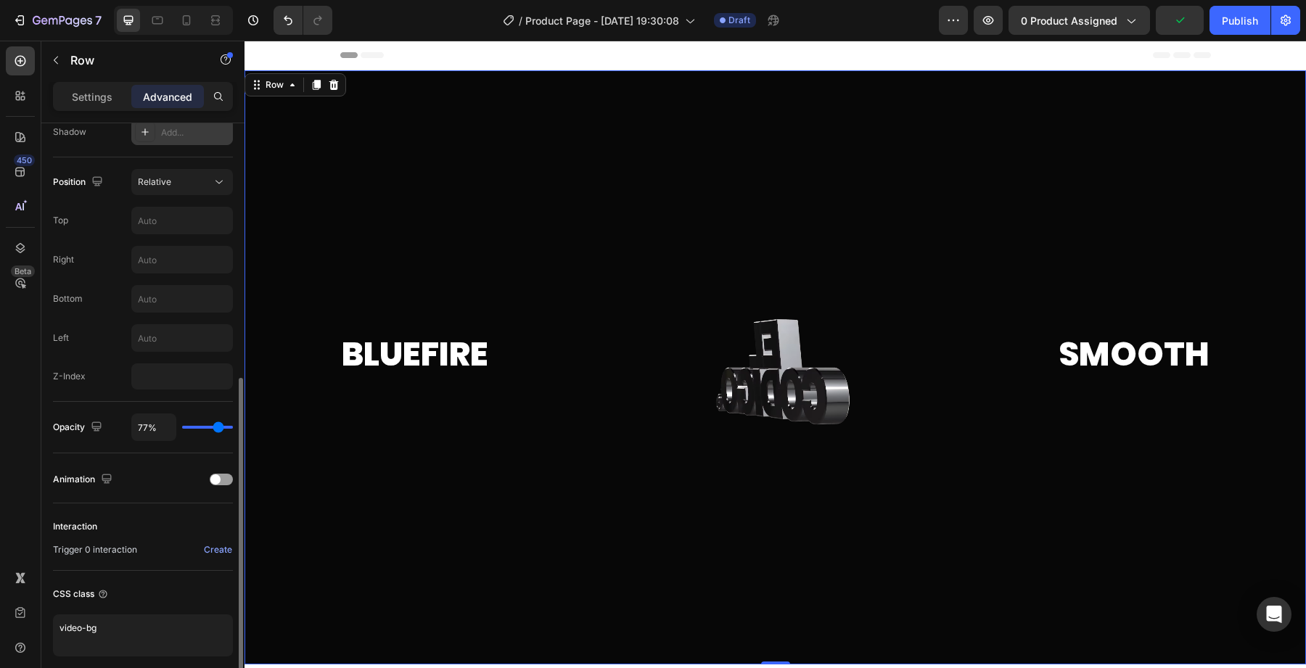
type input "74%"
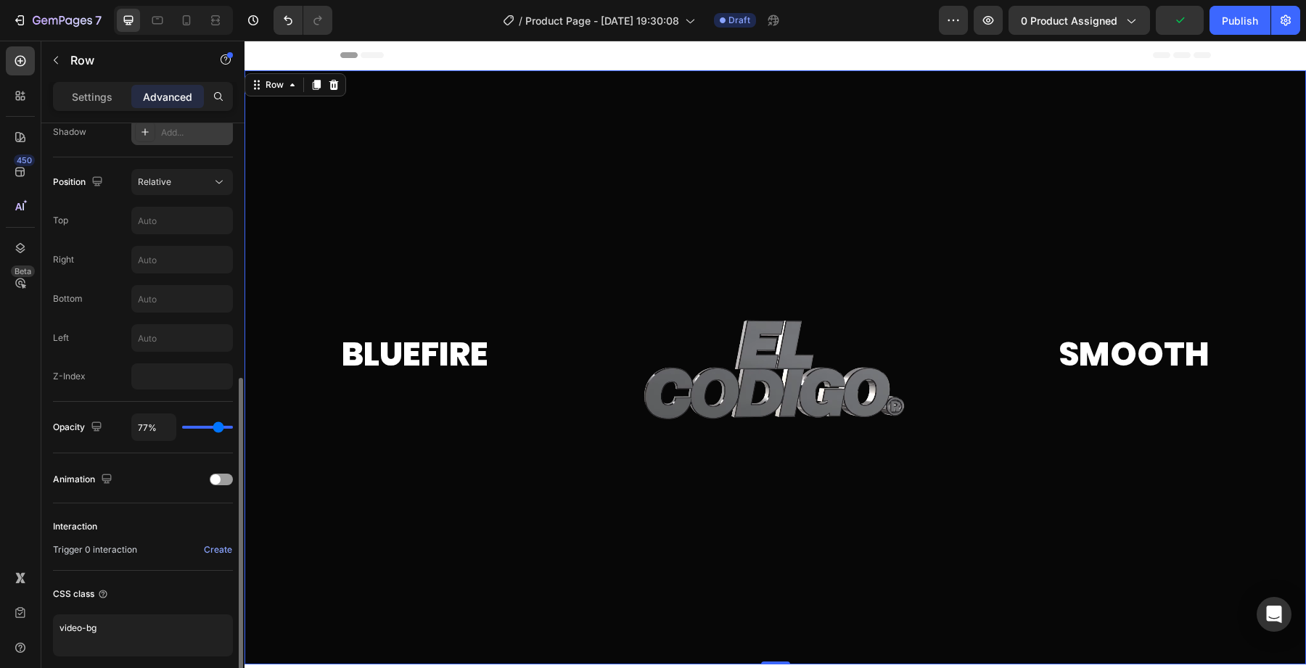
type input "74"
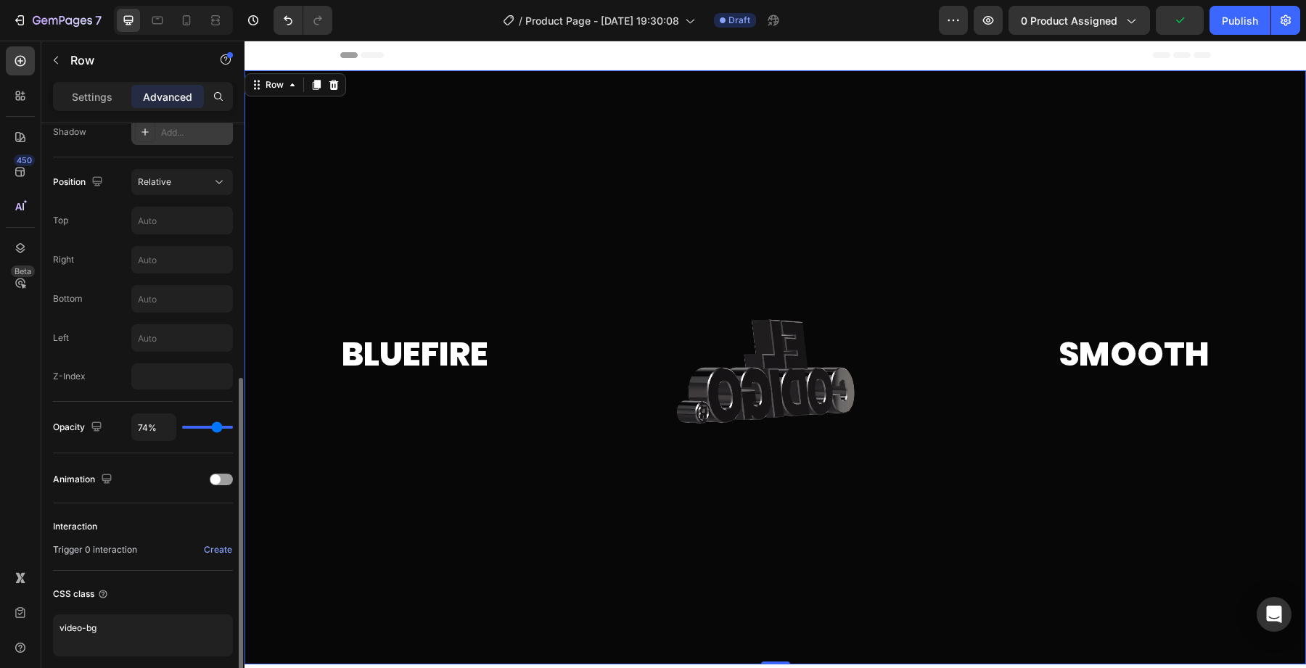
type input "73%"
type input "73"
type input "72%"
type input "72"
type input "69%"
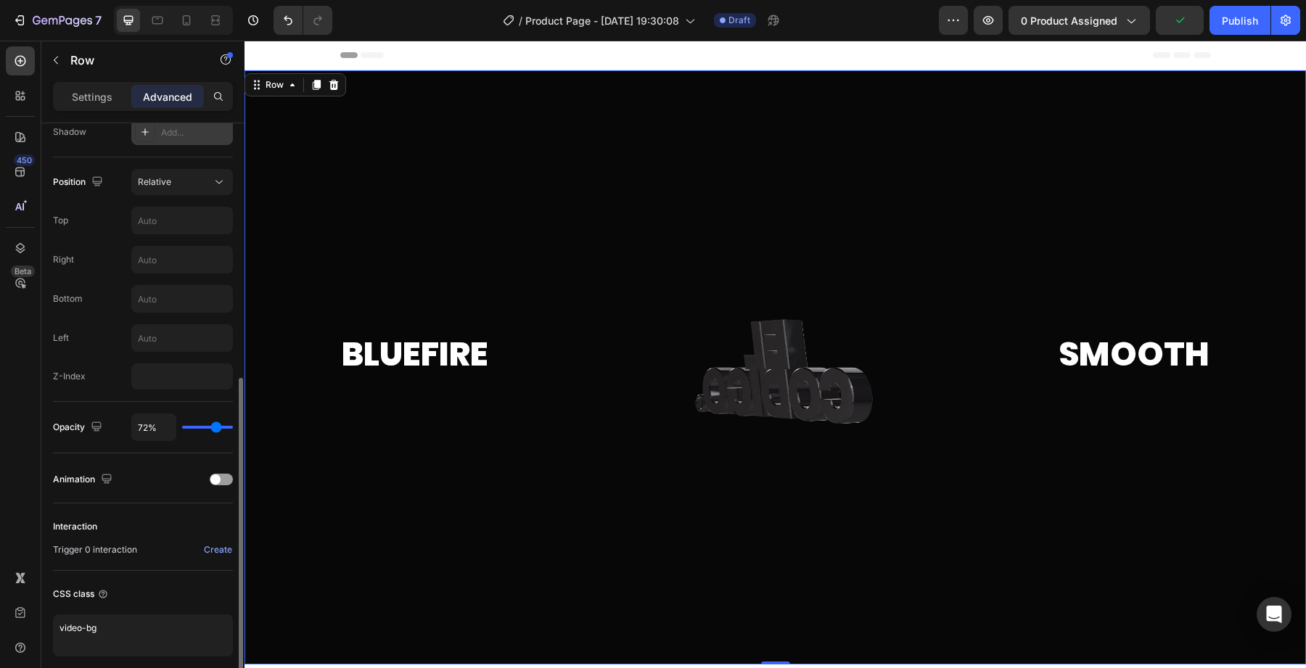
type input "69"
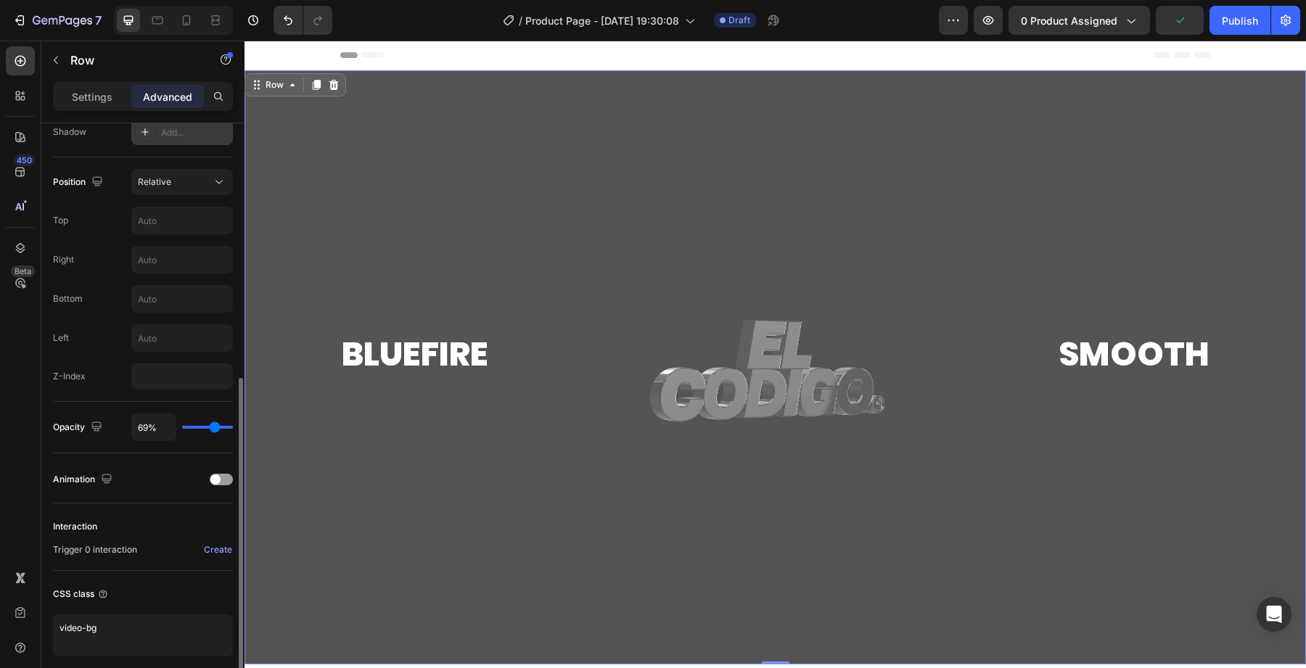
type input "64%"
type input "64"
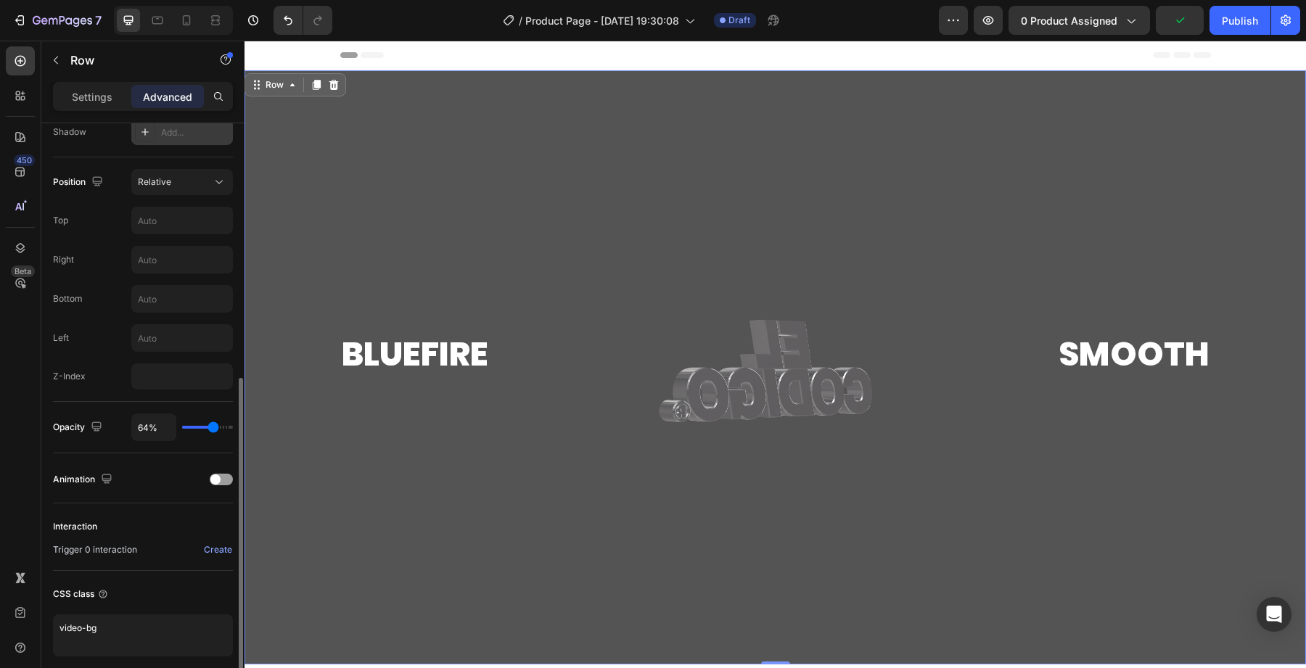
type input "53%"
type input "53"
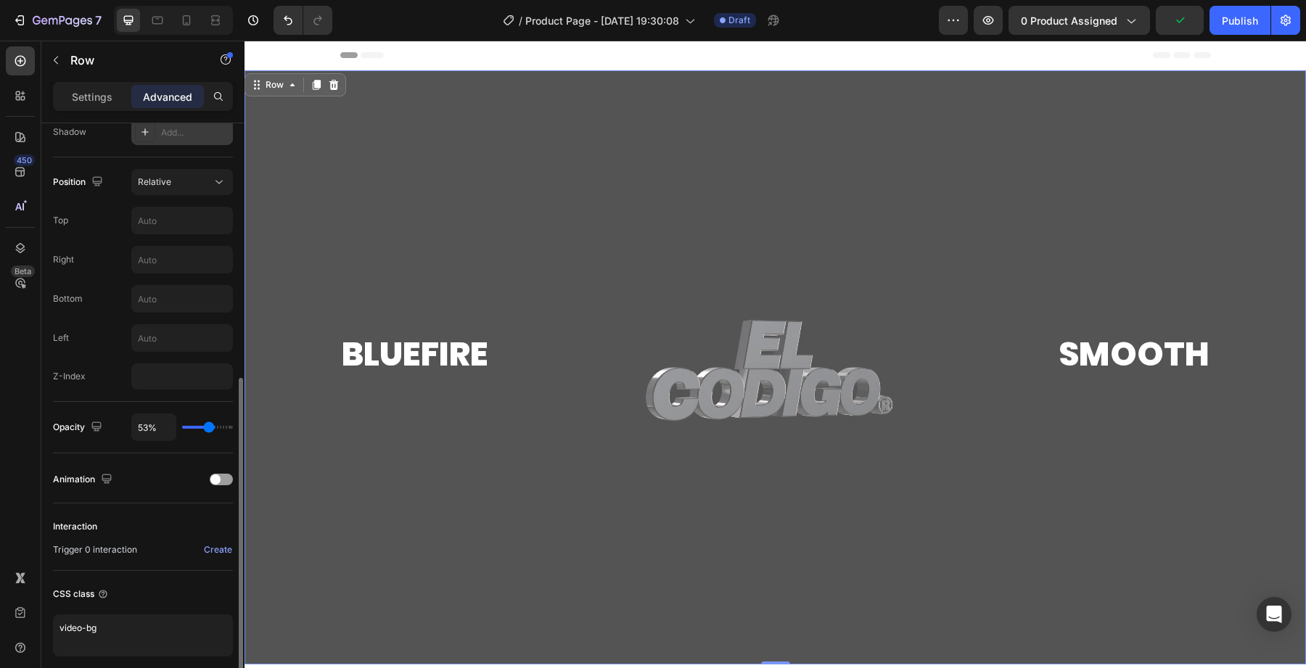
type input "50%"
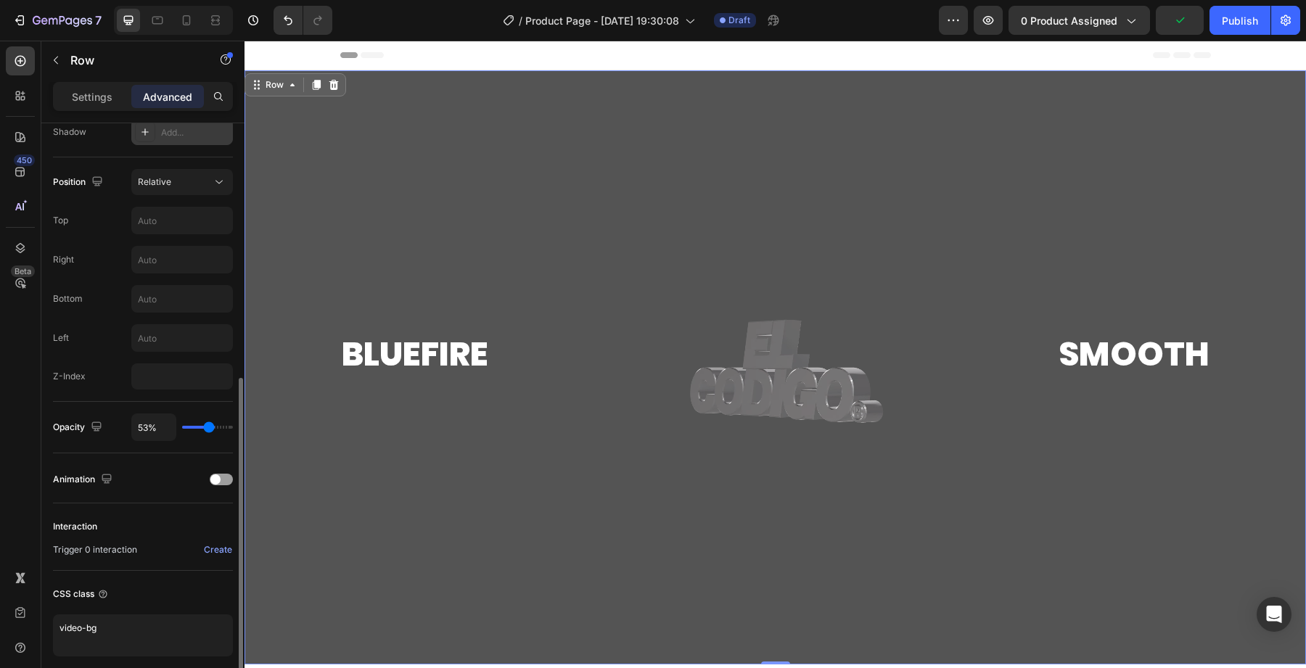
type input "50"
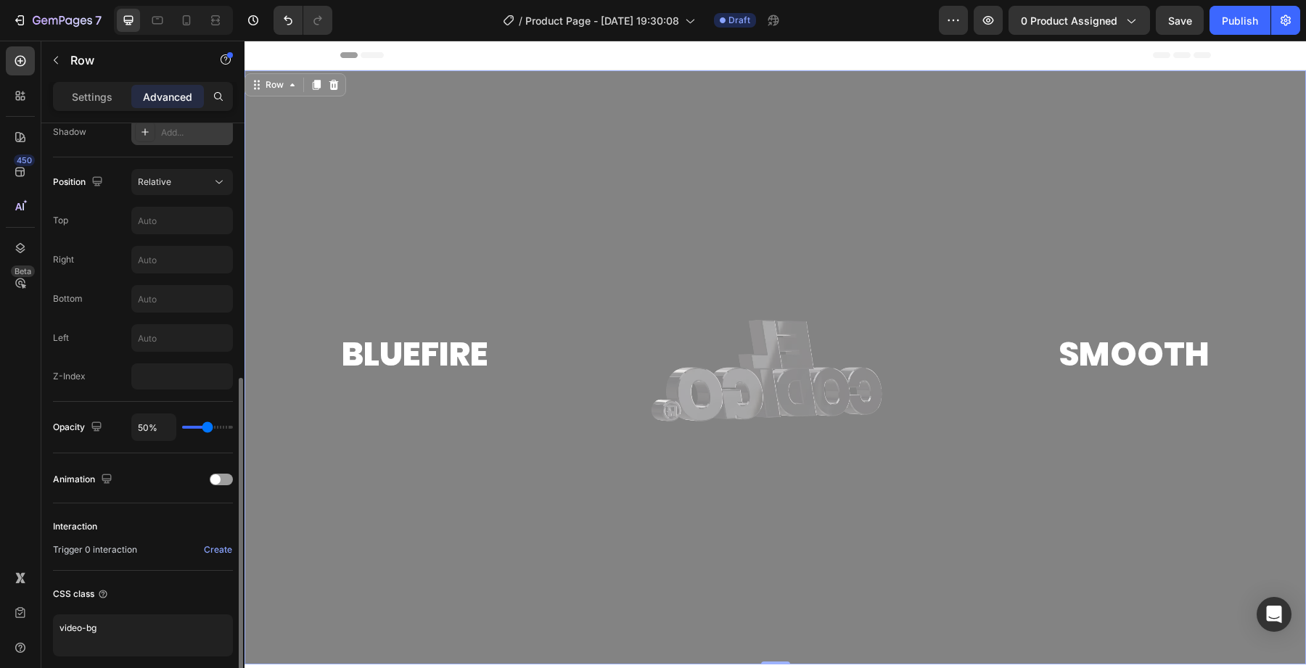
type input "51%"
type input "51"
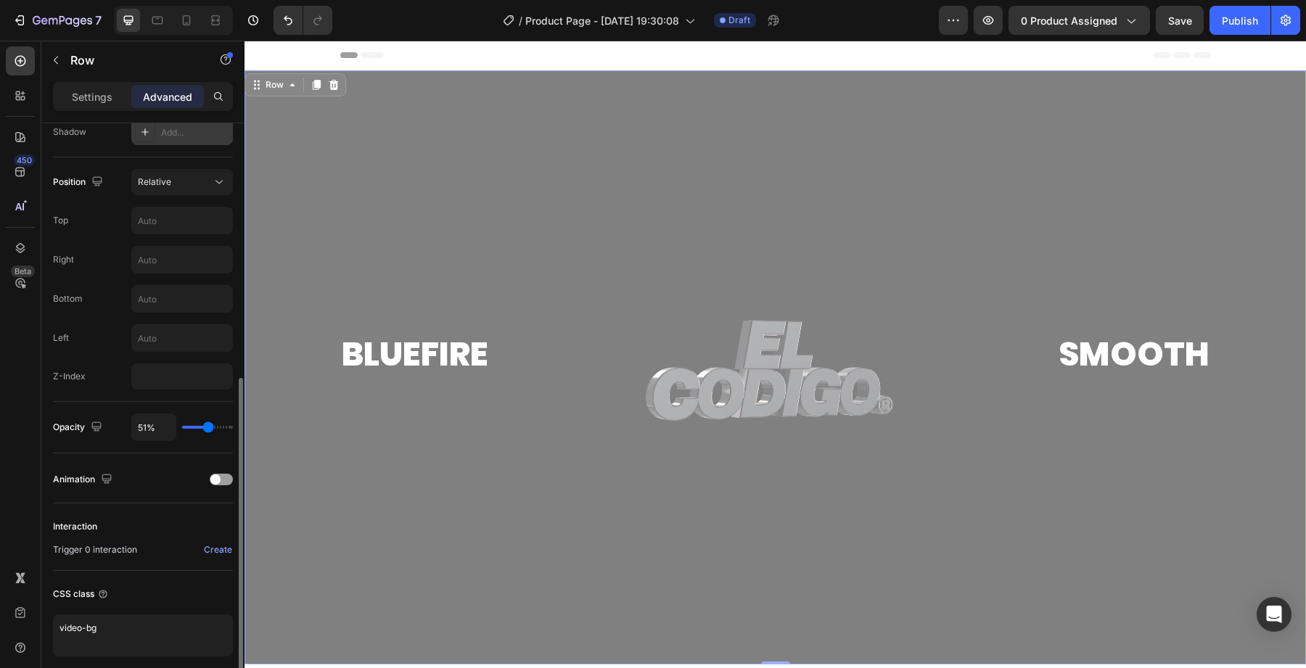
type input "52%"
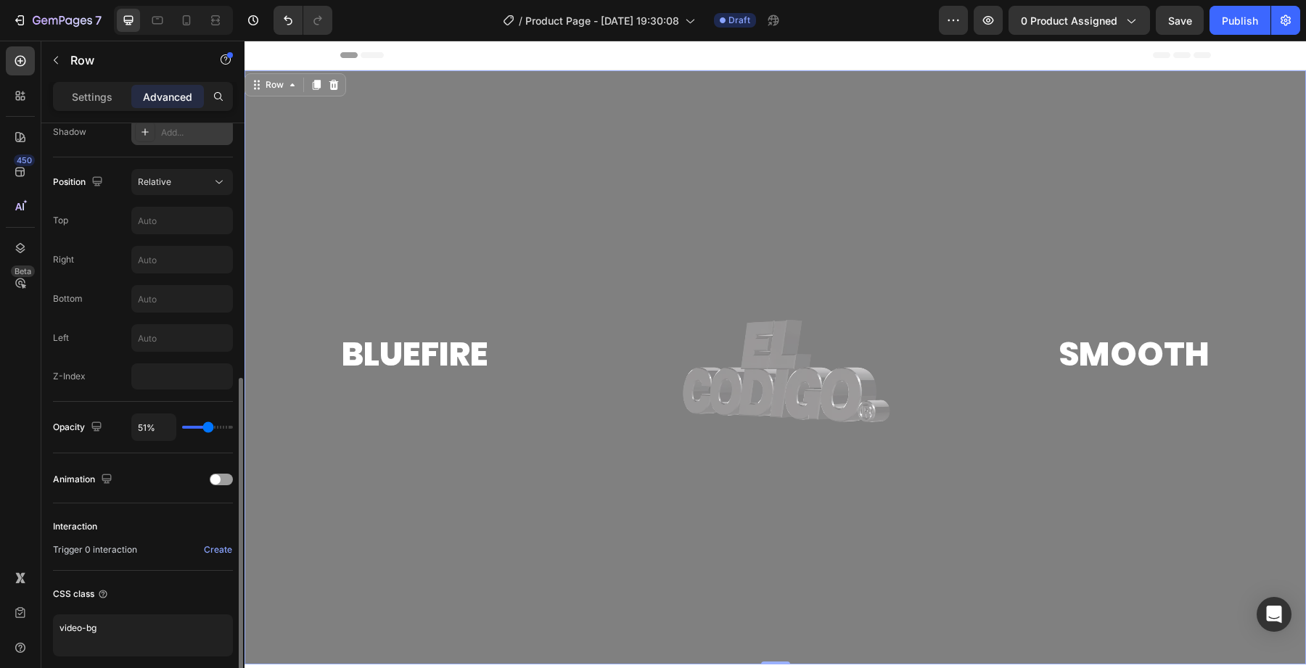
type input "52"
type input "53%"
type input "53"
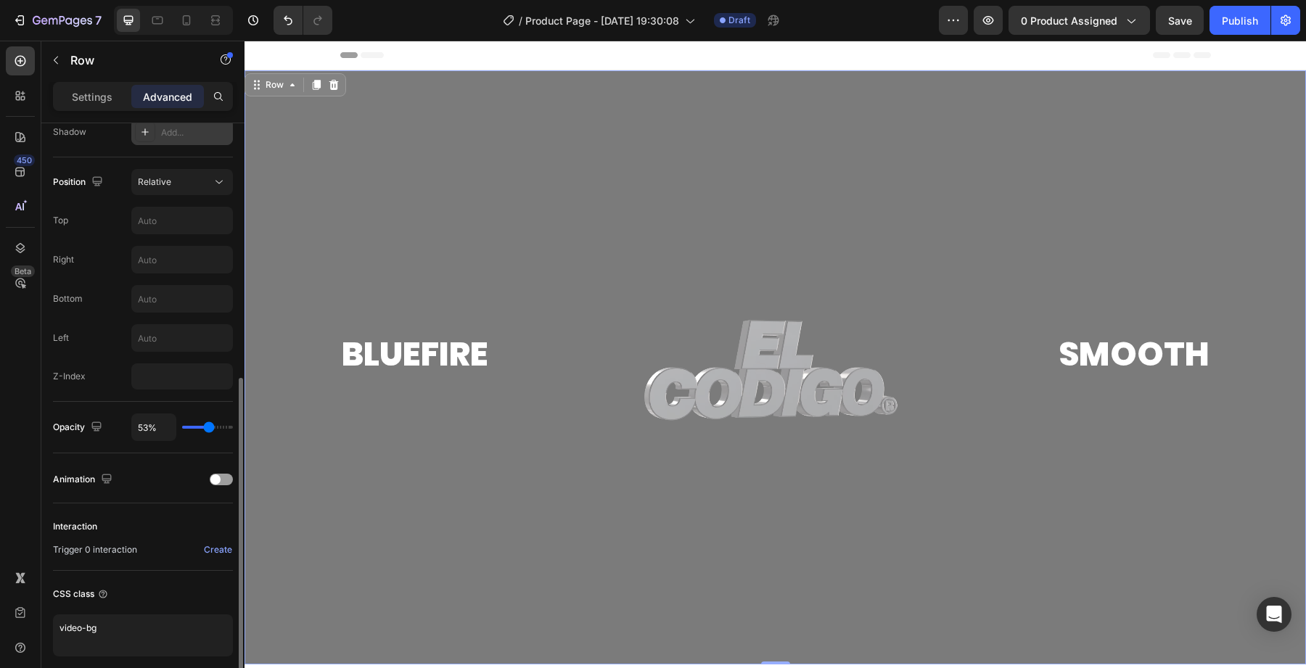
type input "54%"
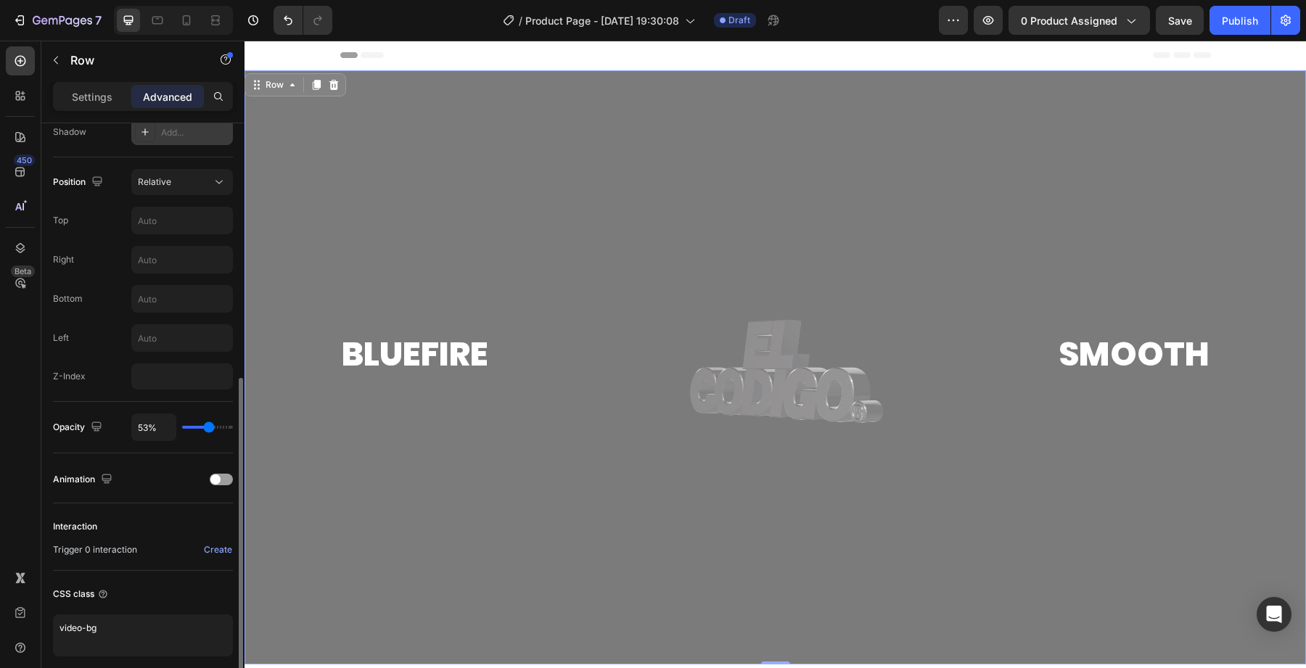
type input "54"
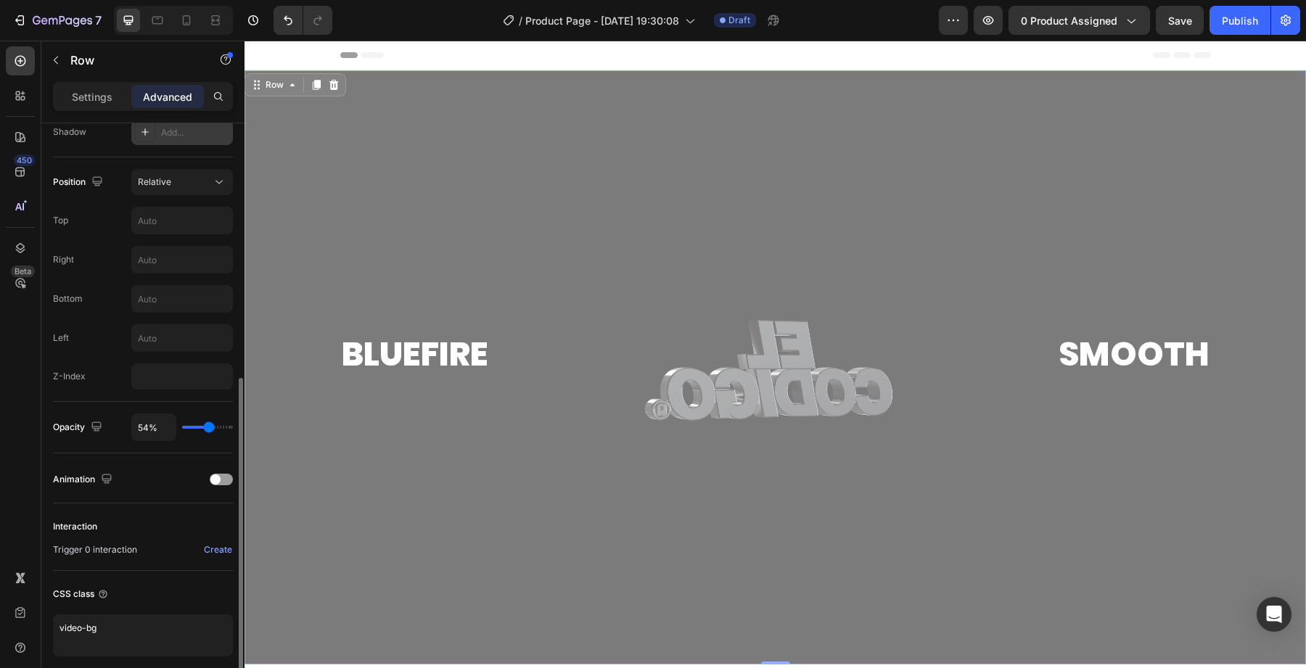
type input "55%"
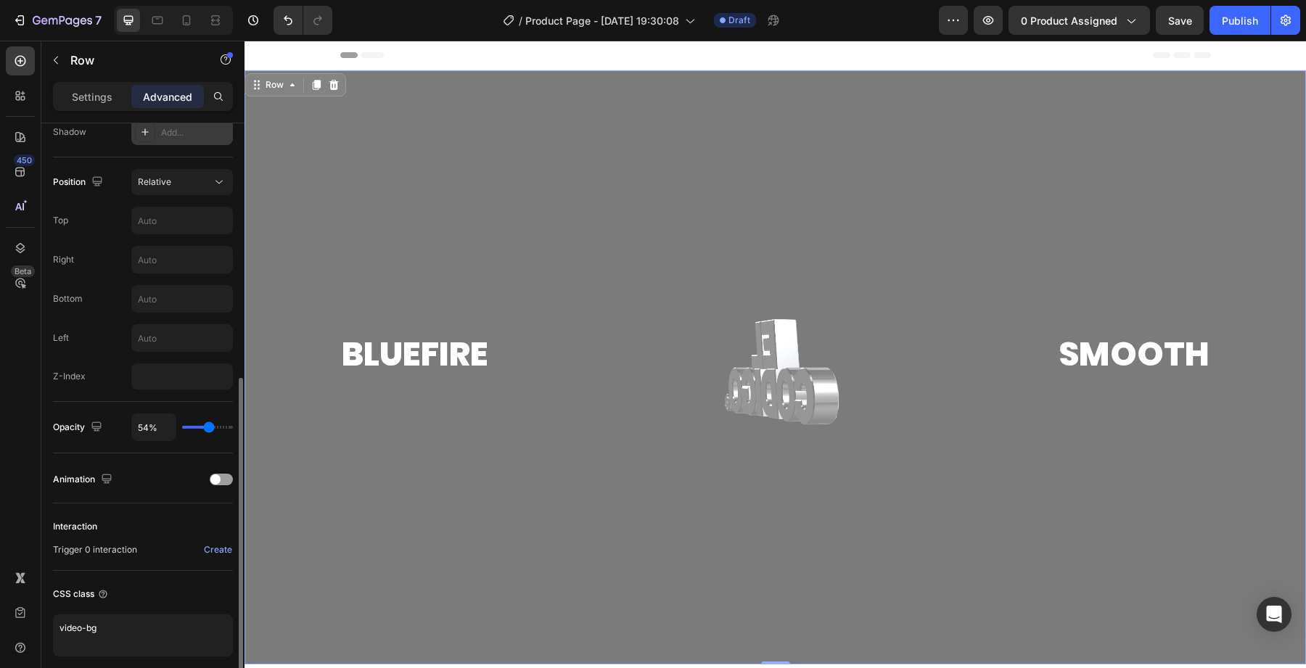
type input "55"
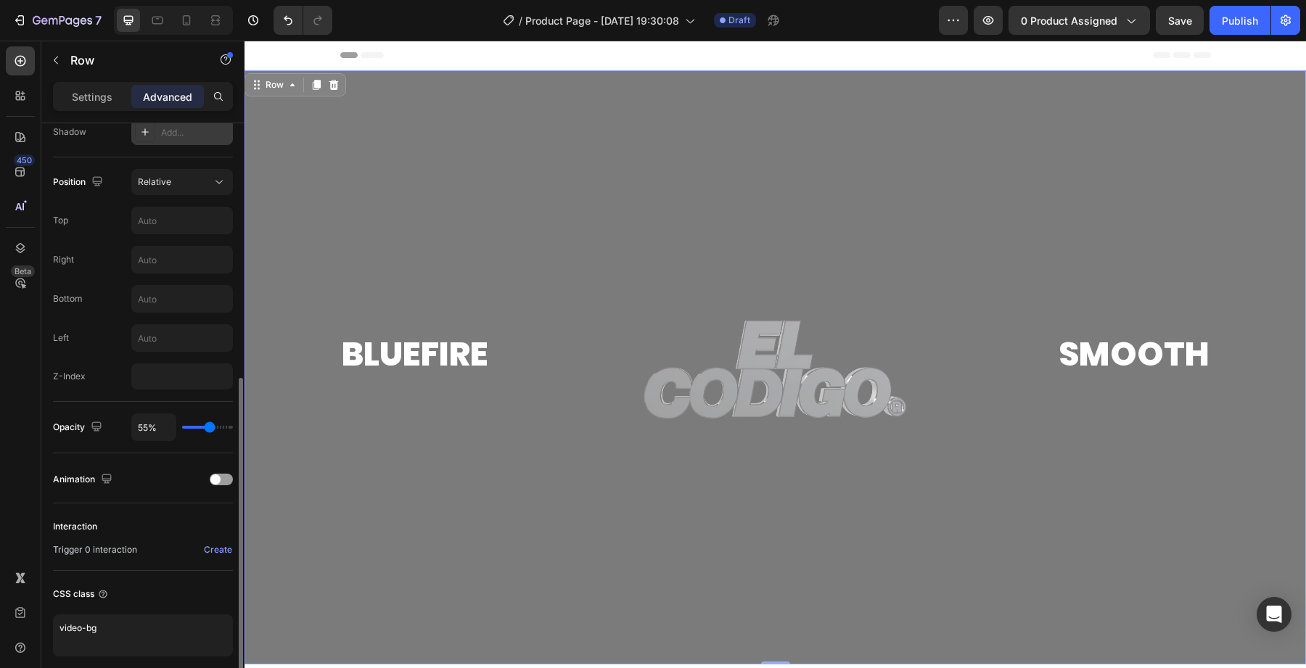
type input "57%"
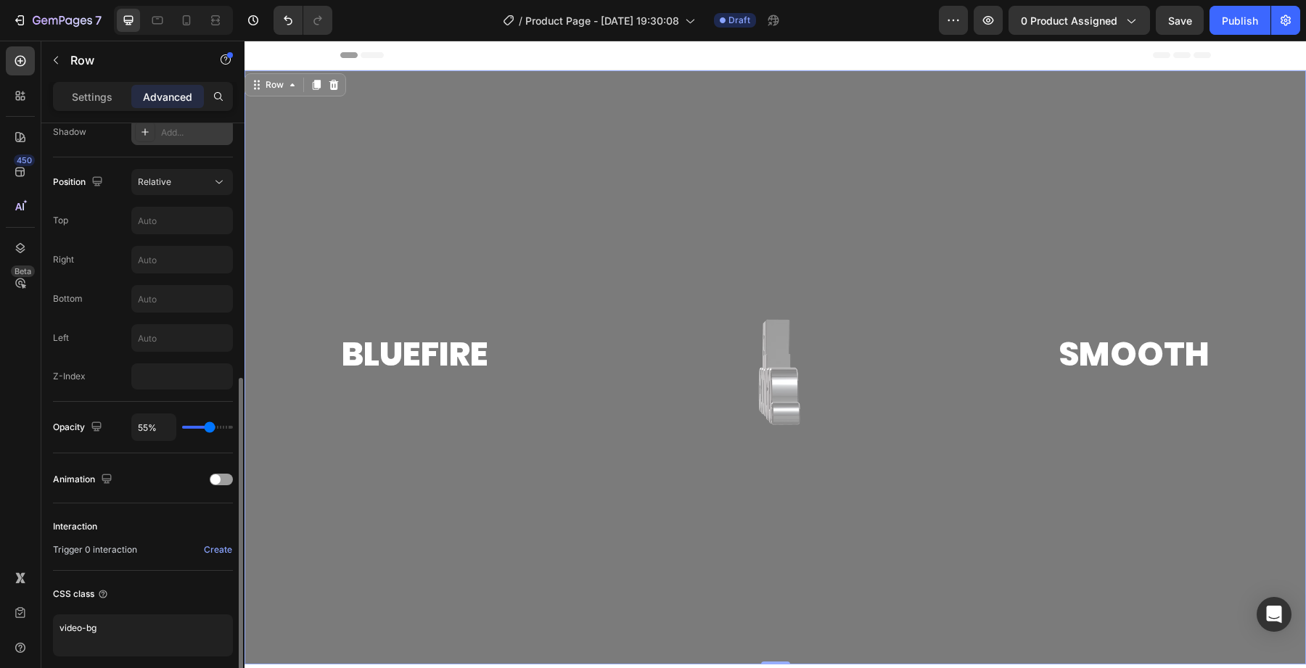
type input "57"
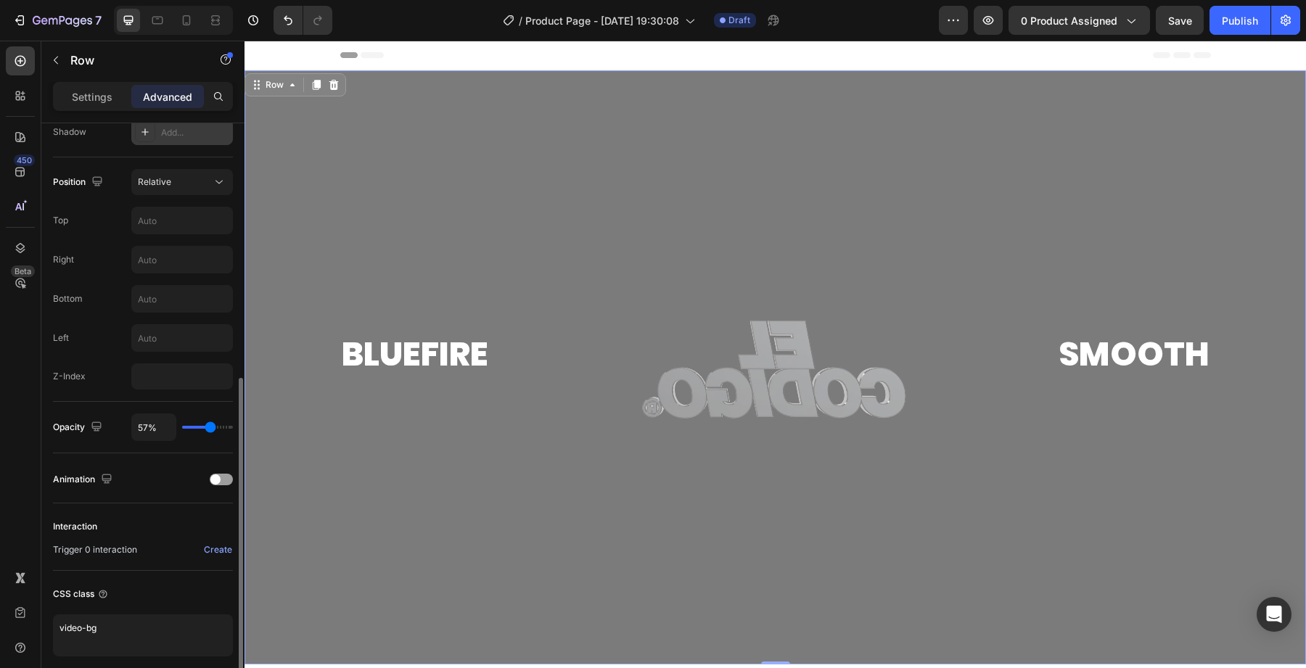
type input "58%"
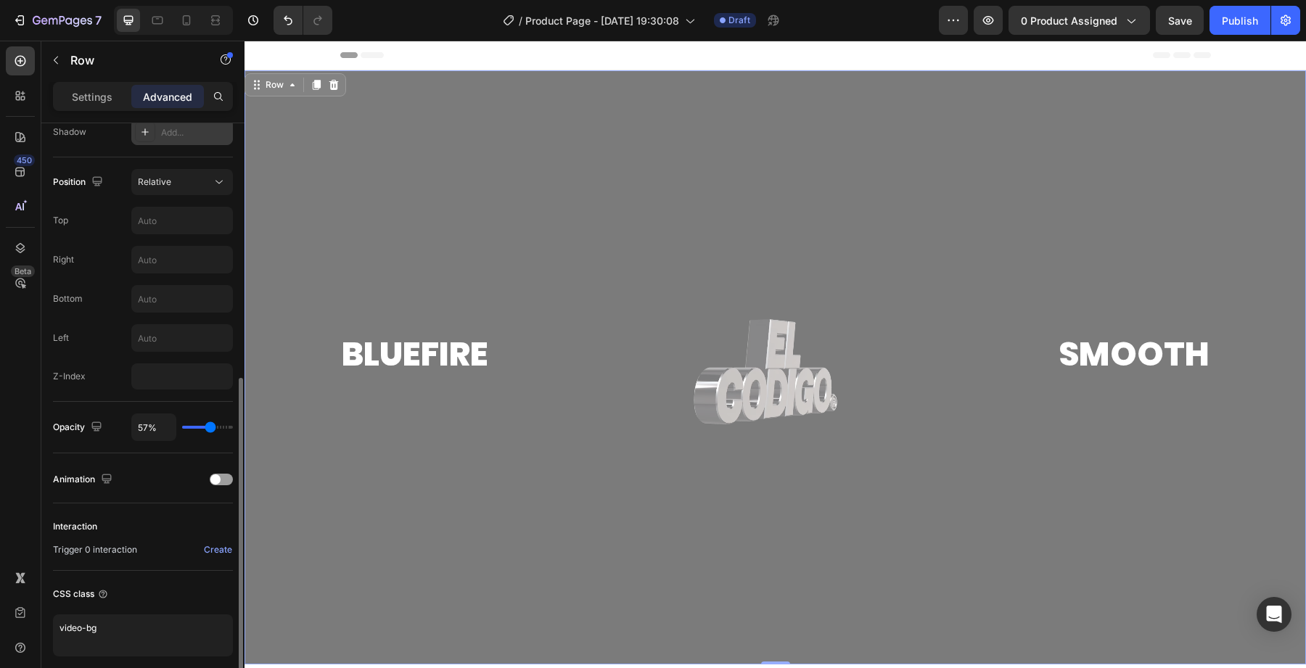
type input "58"
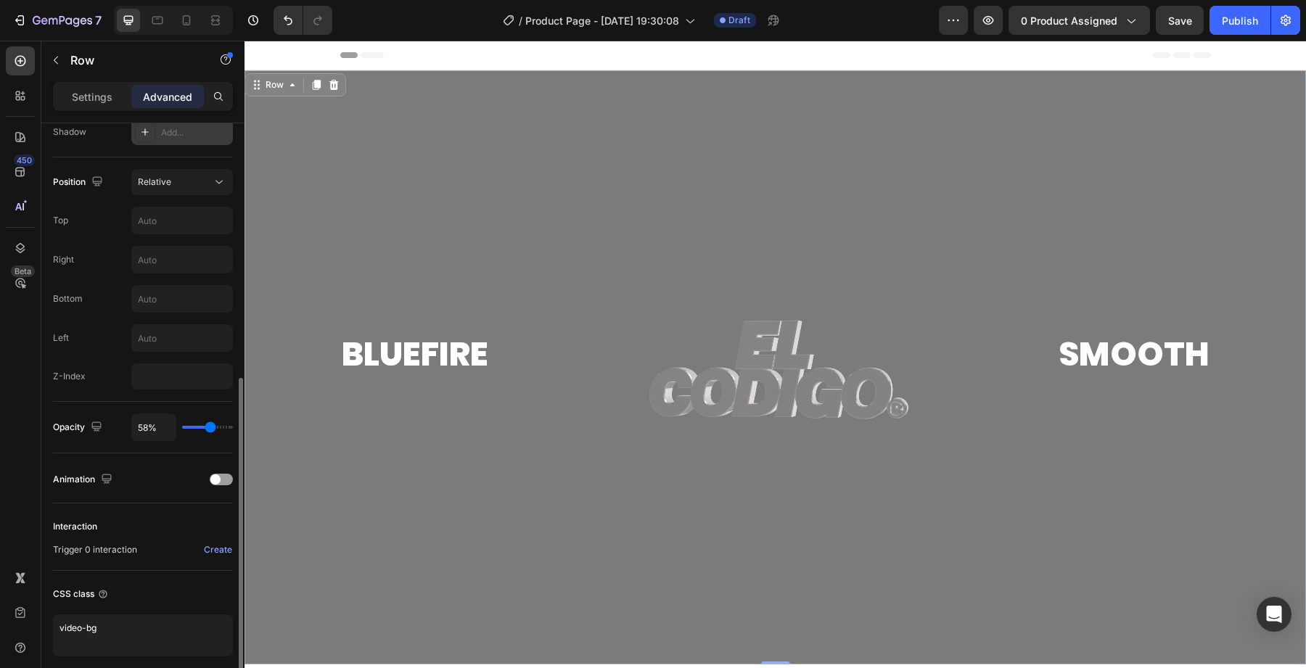
type input "59%"
type input "59"
type input "61%"
type input "61"
type input "63%"
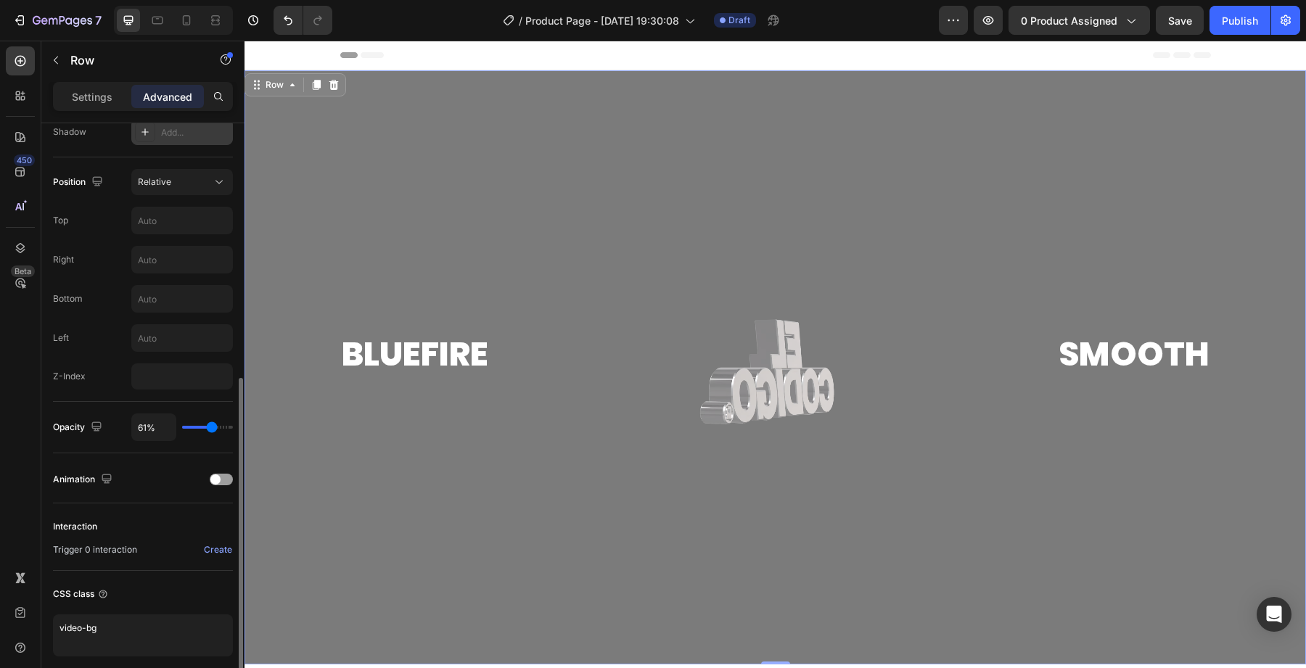
type input "63"
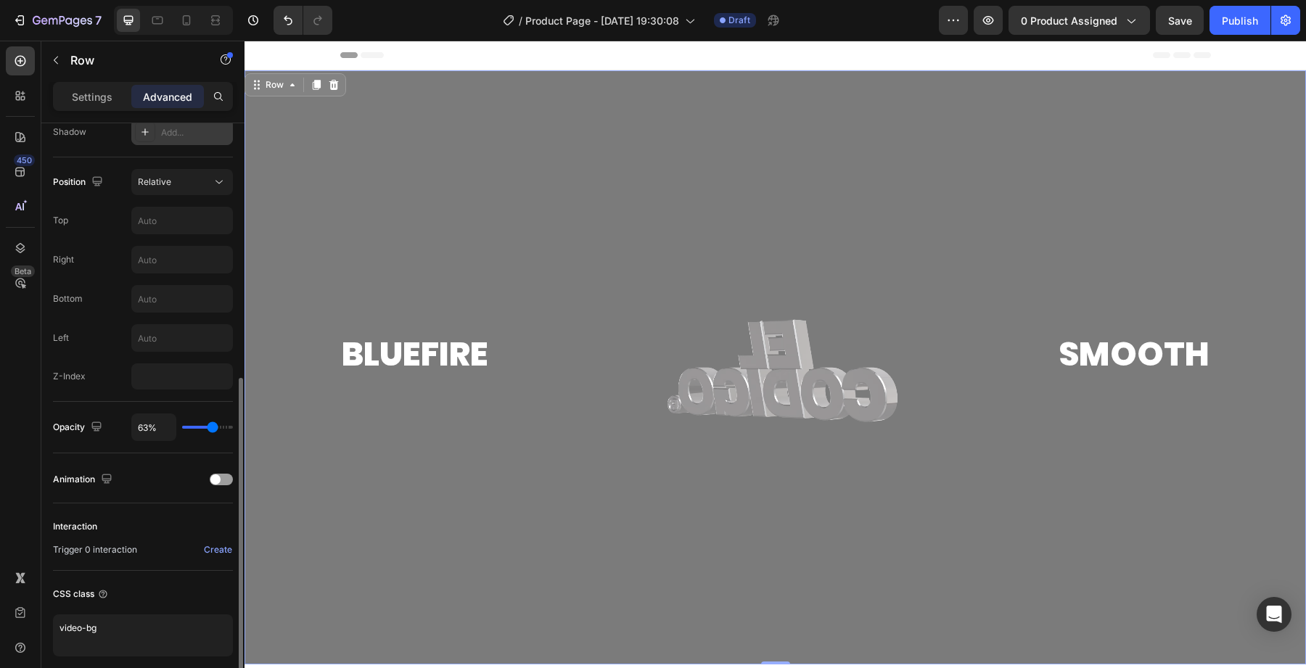
type input "65%"
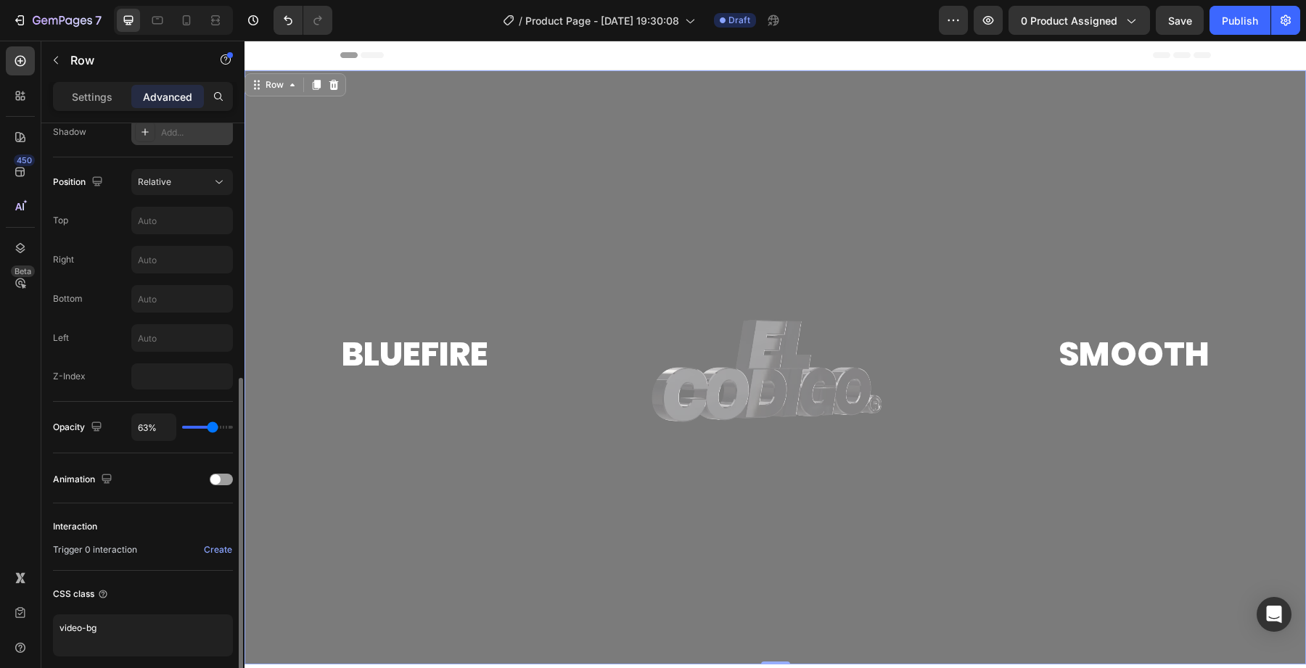
type input "65"
type input "69%"
type input "69"
type input "71%"
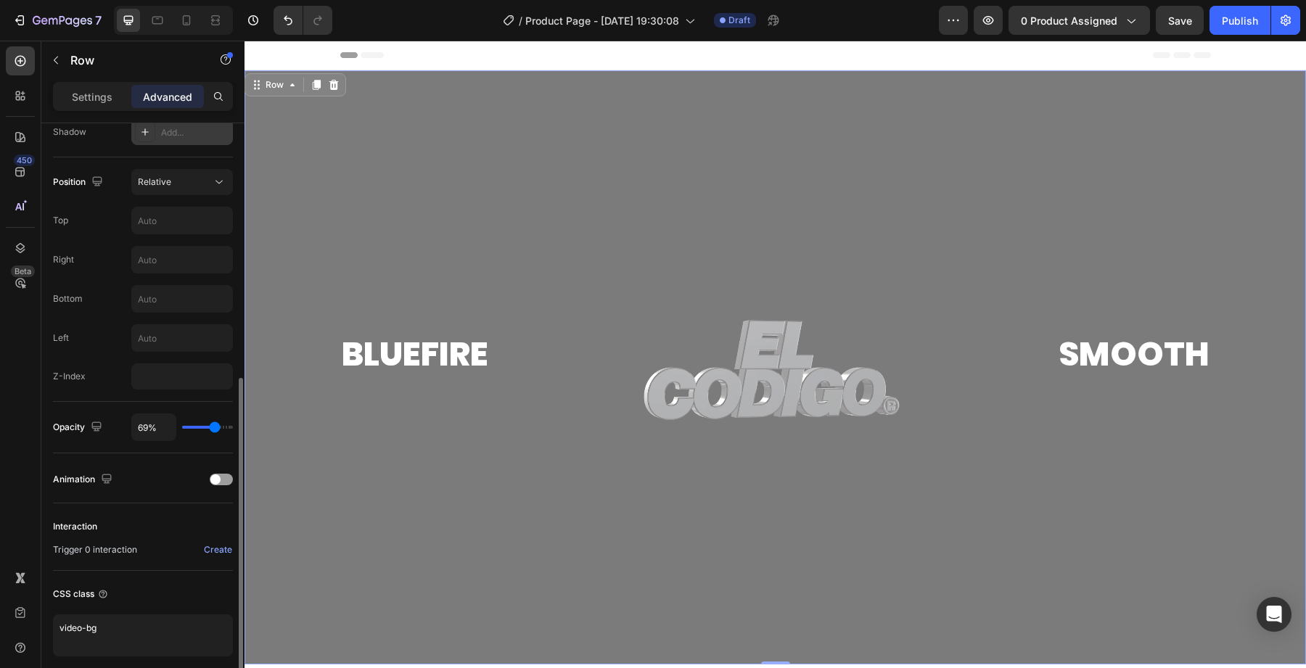
type input "71"
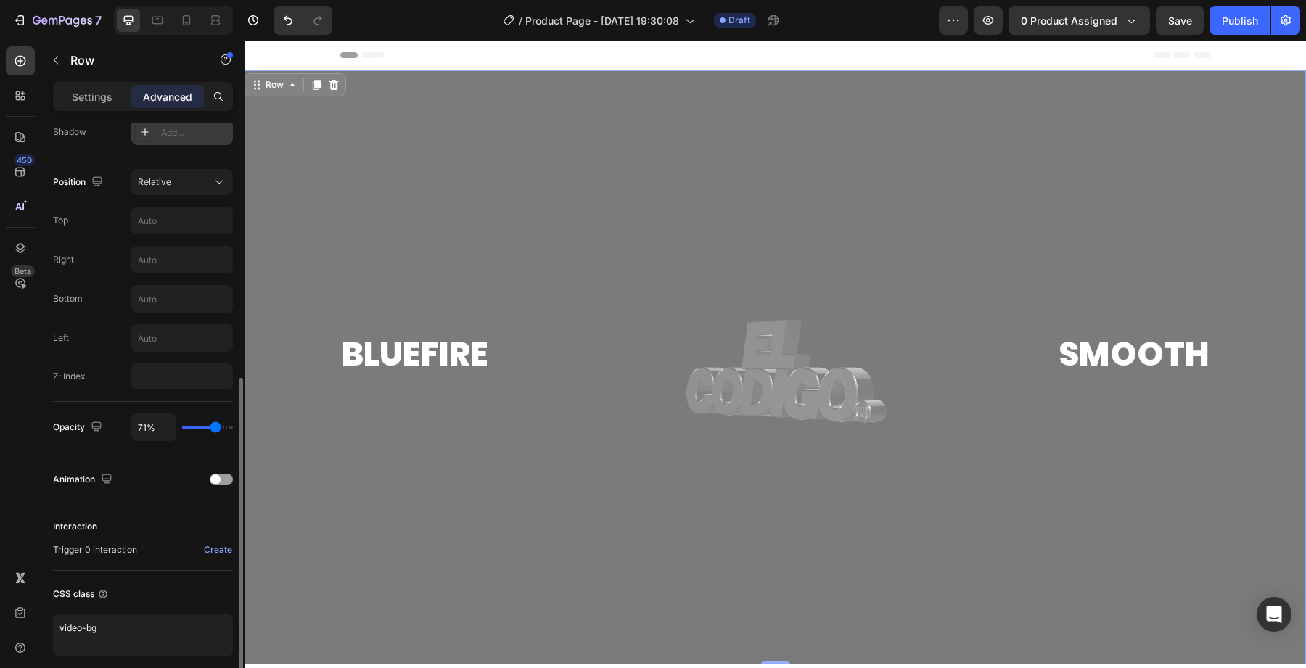
type input "74%"
type input "74"
type input "78%"
type input "78"
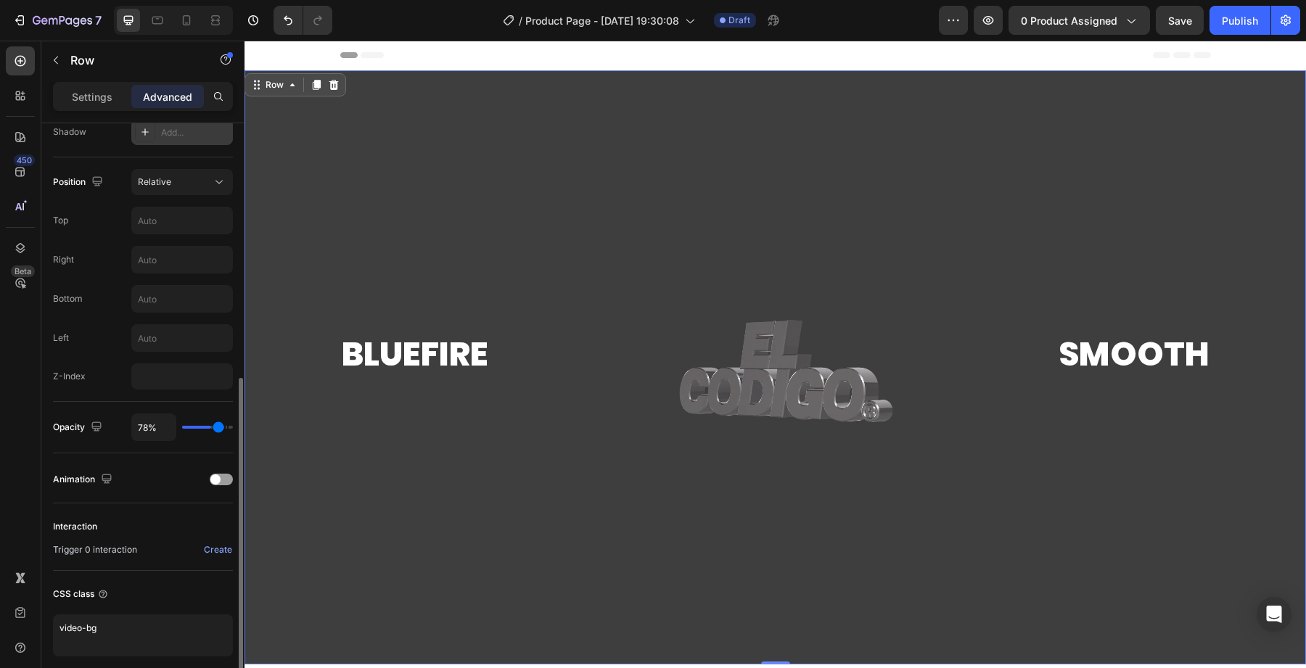
type input "80%"
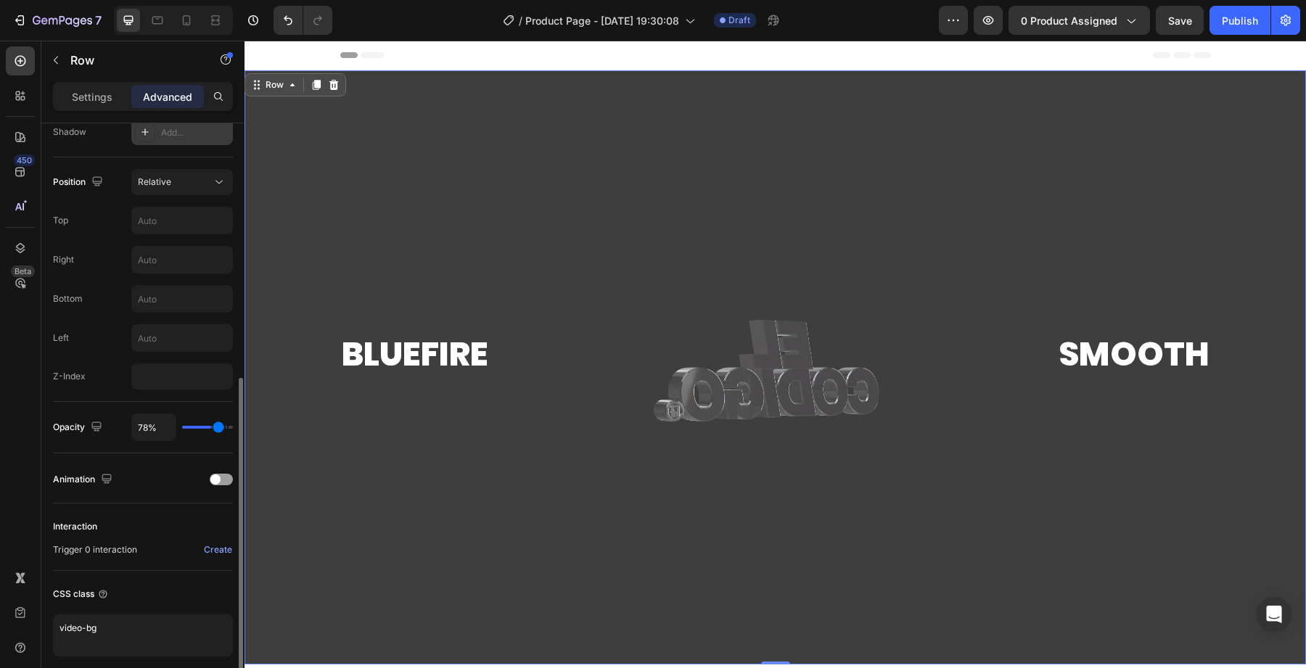
type input "80"
type input "83%"
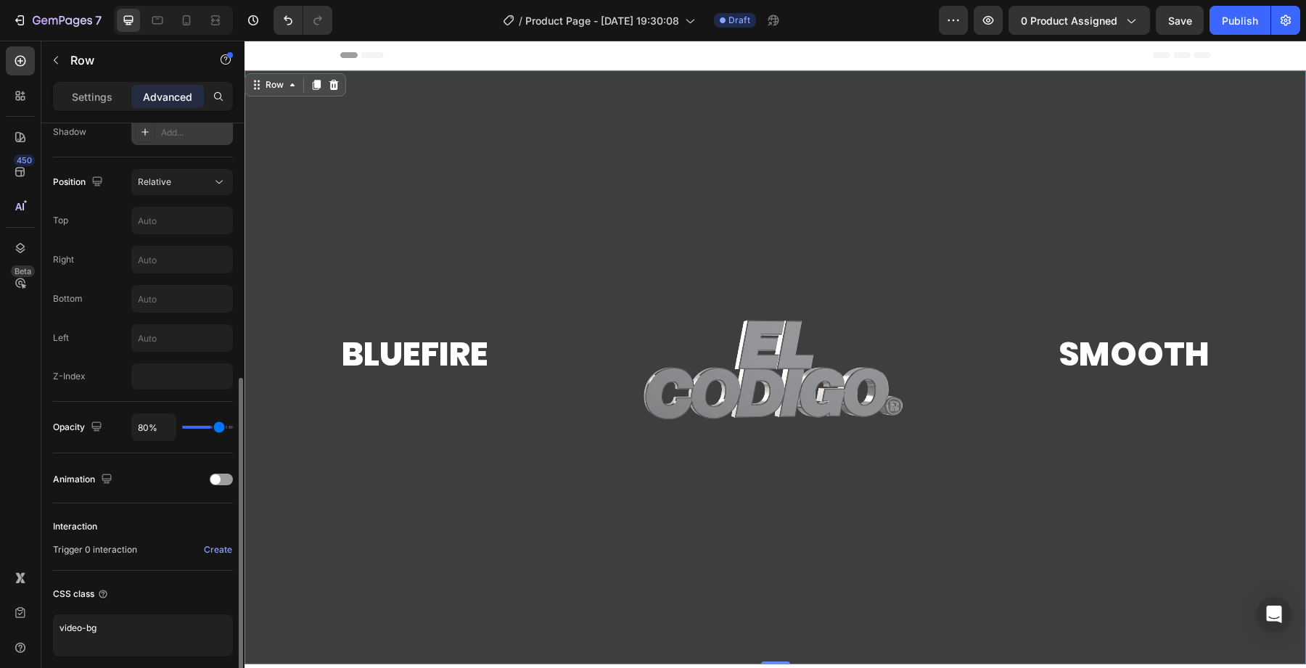
type input "83"
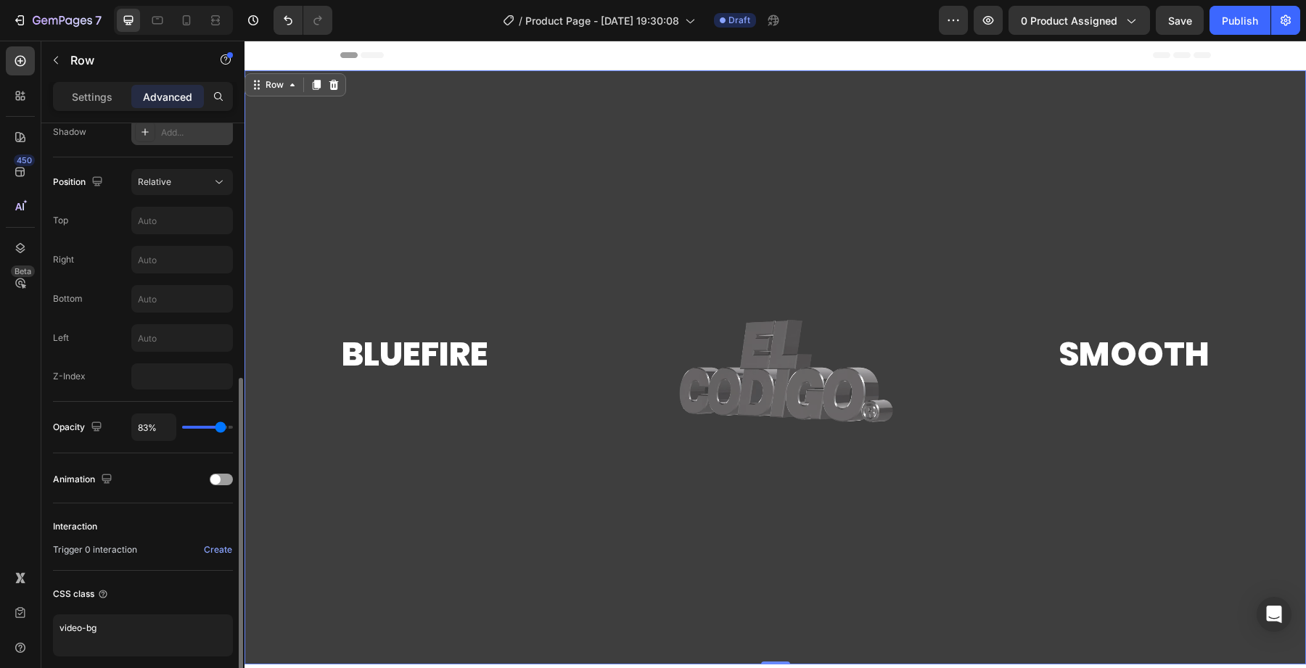
type input "86%"
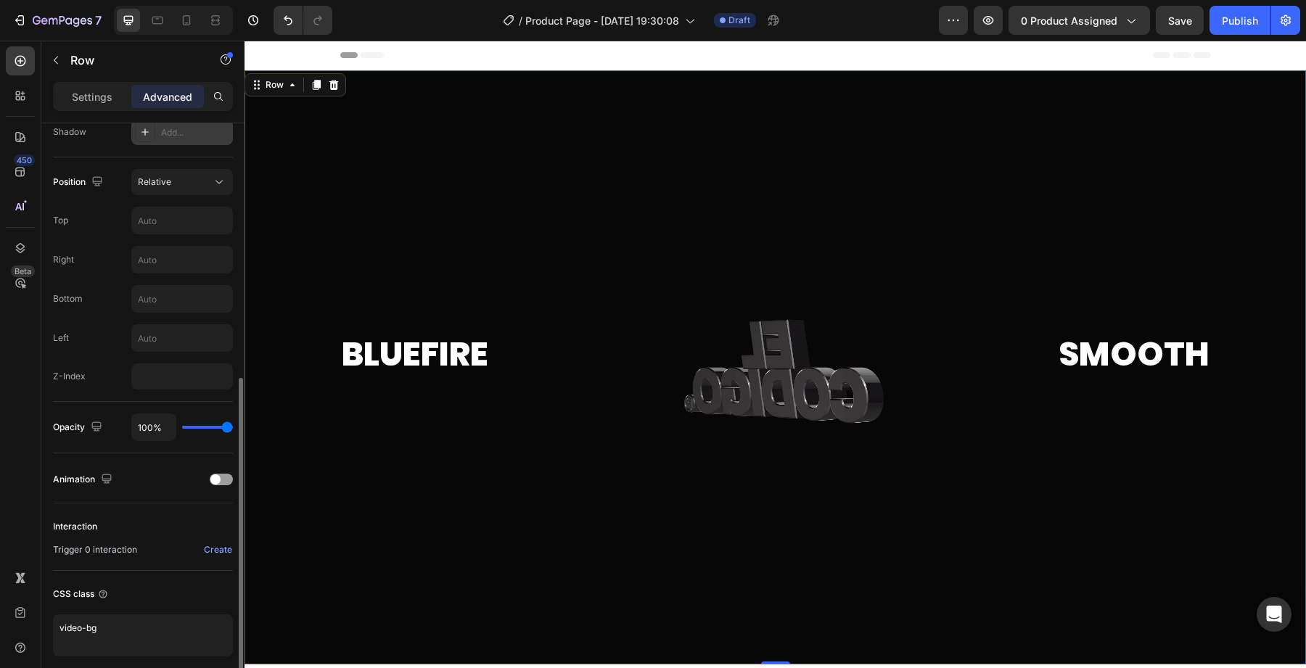
drag, startPoint x: 222, startPoint y: 427, endPoint x: 58, endPoint y: 390, distance: 167.9
click at [233, 429] on input "range" at bounding box center [207, 427] width 51 height 3
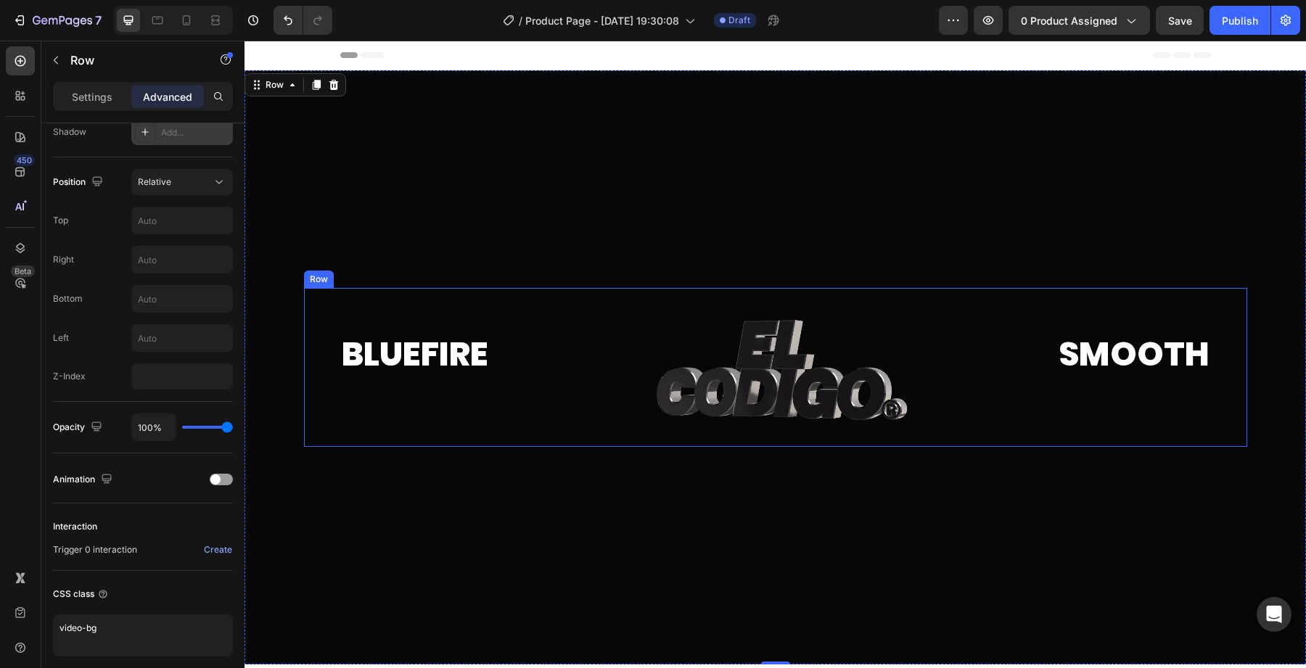
click at [368, 387] on div "⁠⁠⁠⁠⁠⁠⁠ Bluefire Heading" at bounding box center [481, 367] width 282 height 159
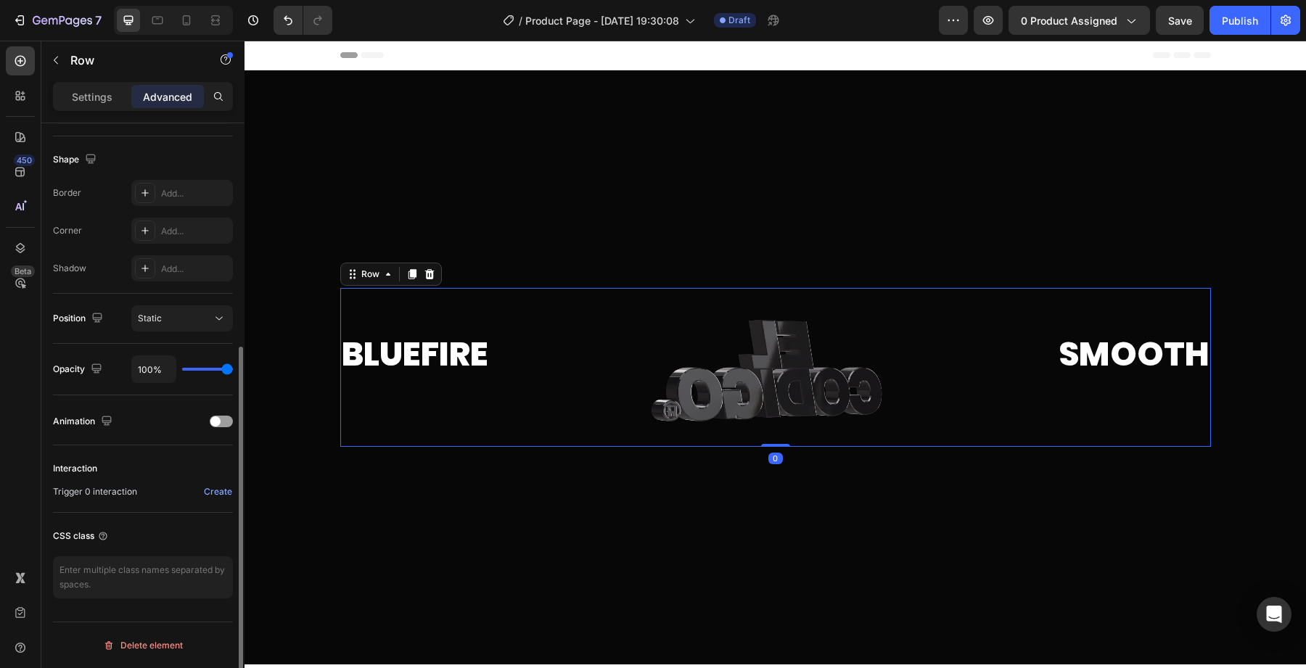
scroll to position [360, 0]
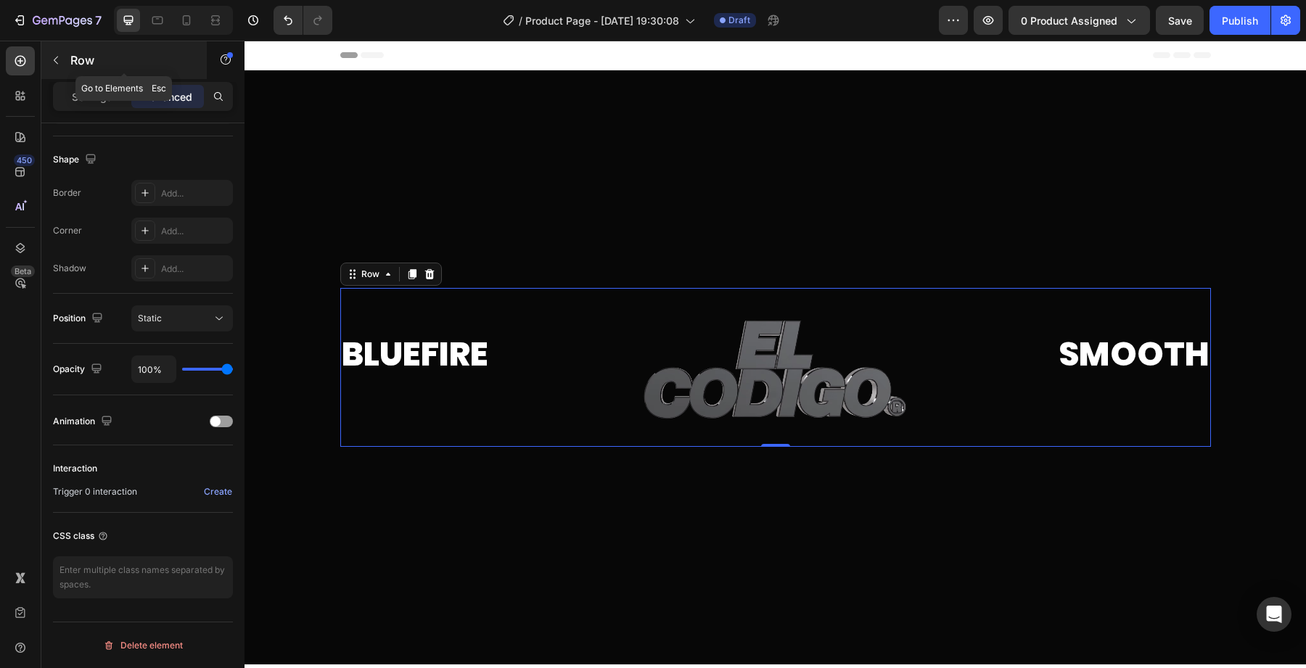
click at [56, 61] on icon "button" at bounding box center [56, 60] width 12 height 12
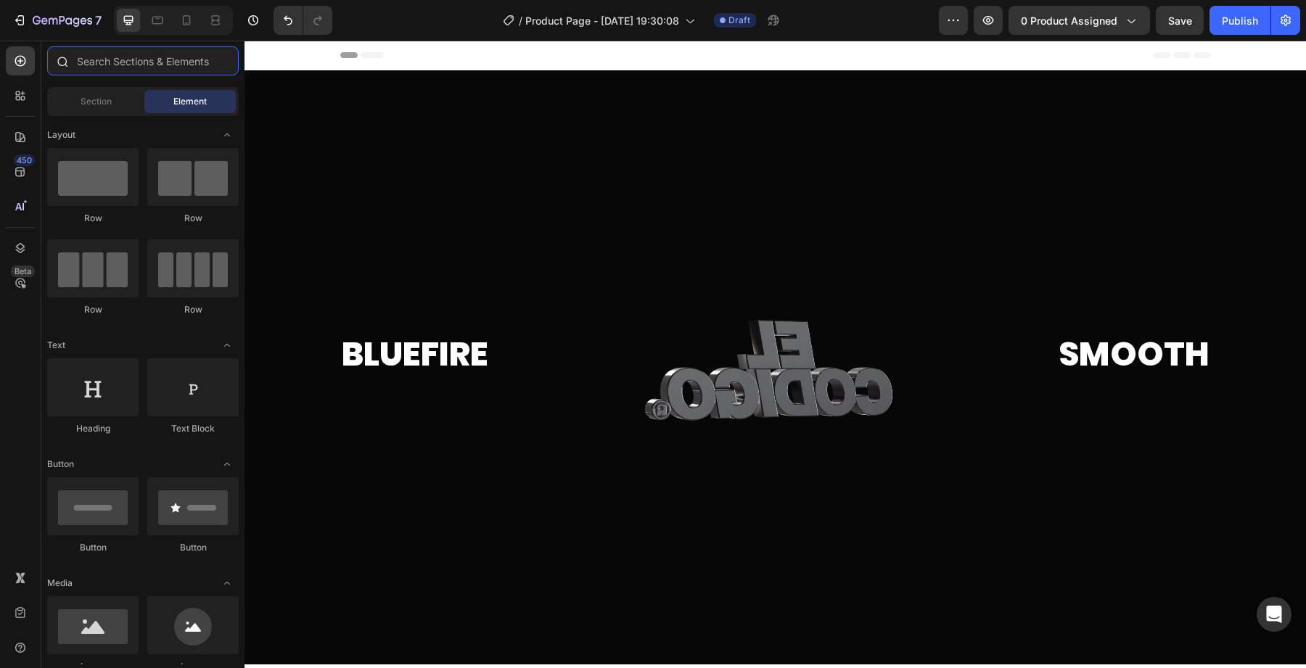
click at [107, 73] on input "text" at bounding box center [143, 60] width 192 height 29
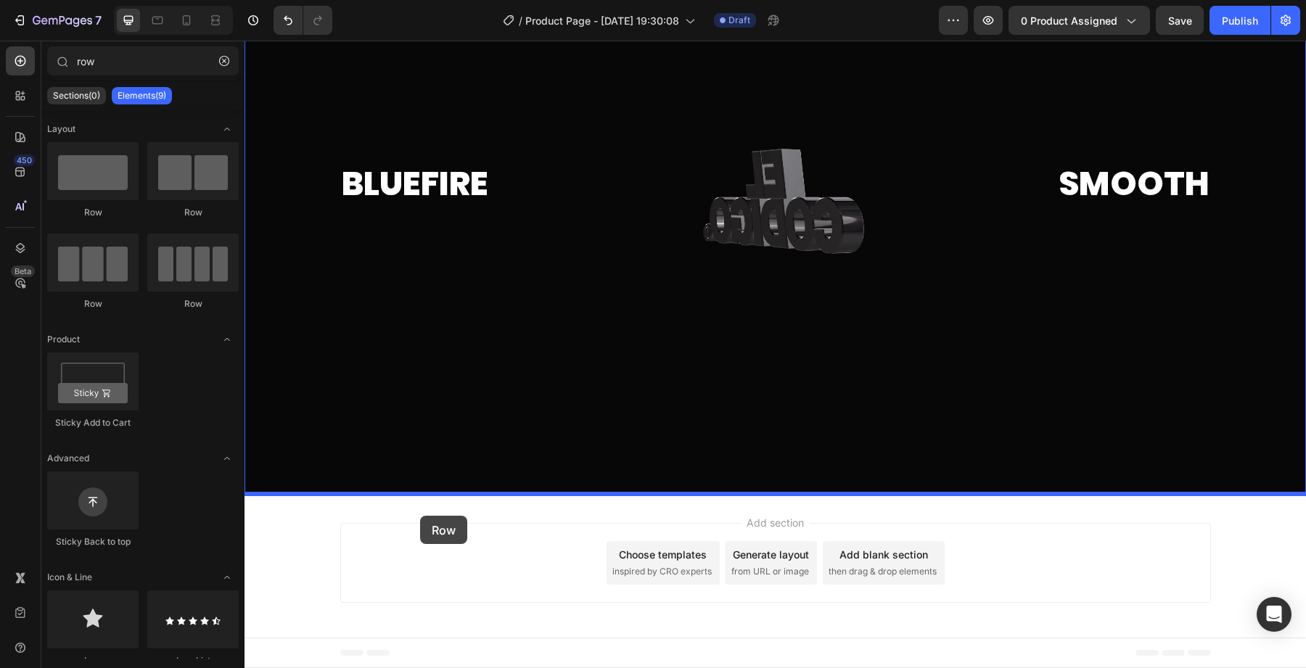
drag, startPoint x: 338, startPoint y: 199, endPoint x: 420, endPoint y: 516, distance: 326.7
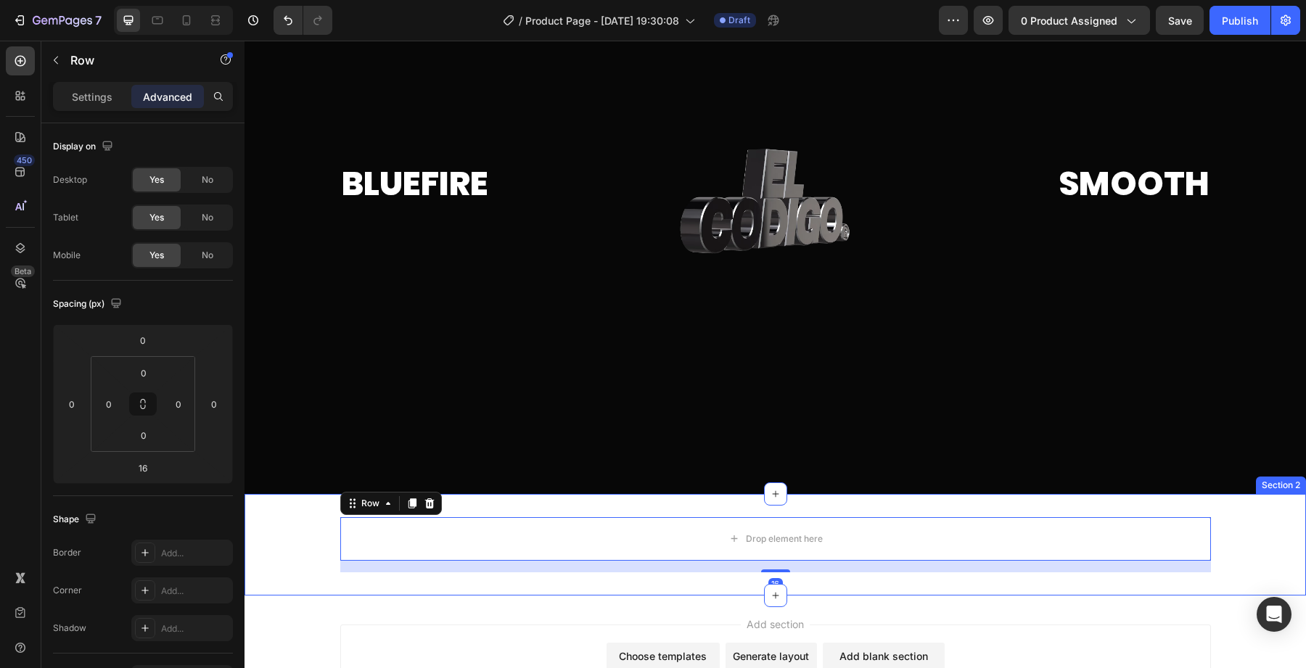
scroll to position [212, 0]
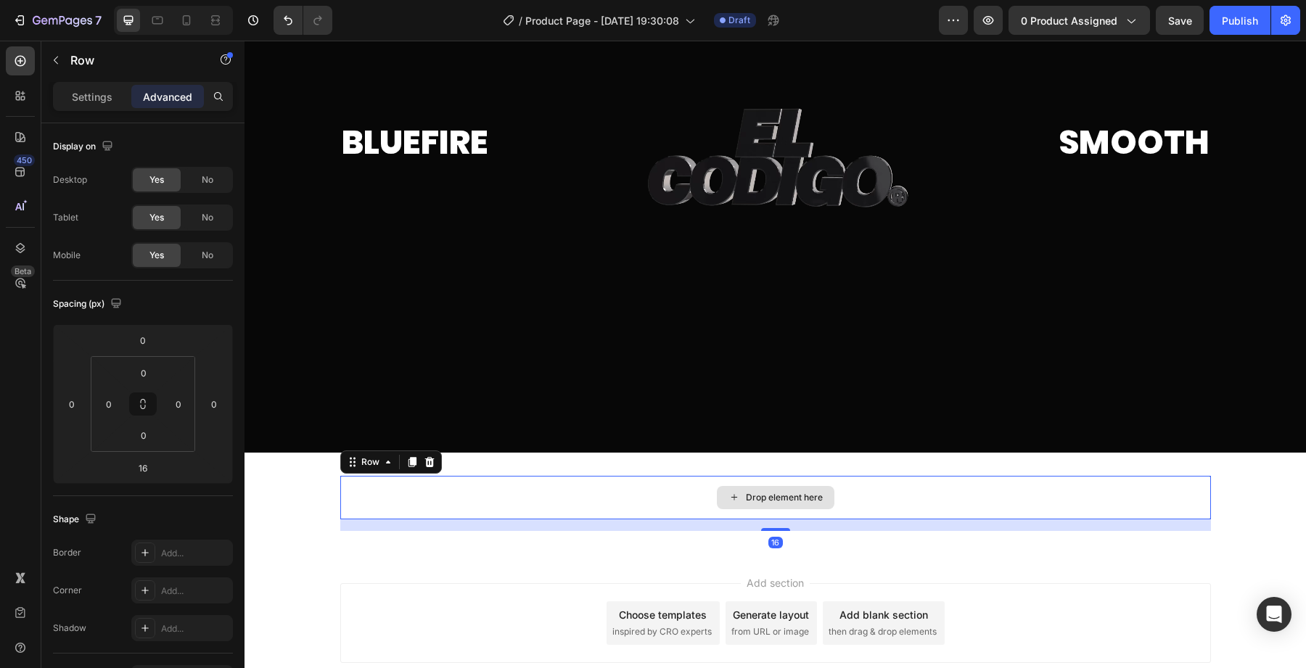
click at [371, 493] on div "Drop element here" at bounding box center [775, 498] width 870 height 44
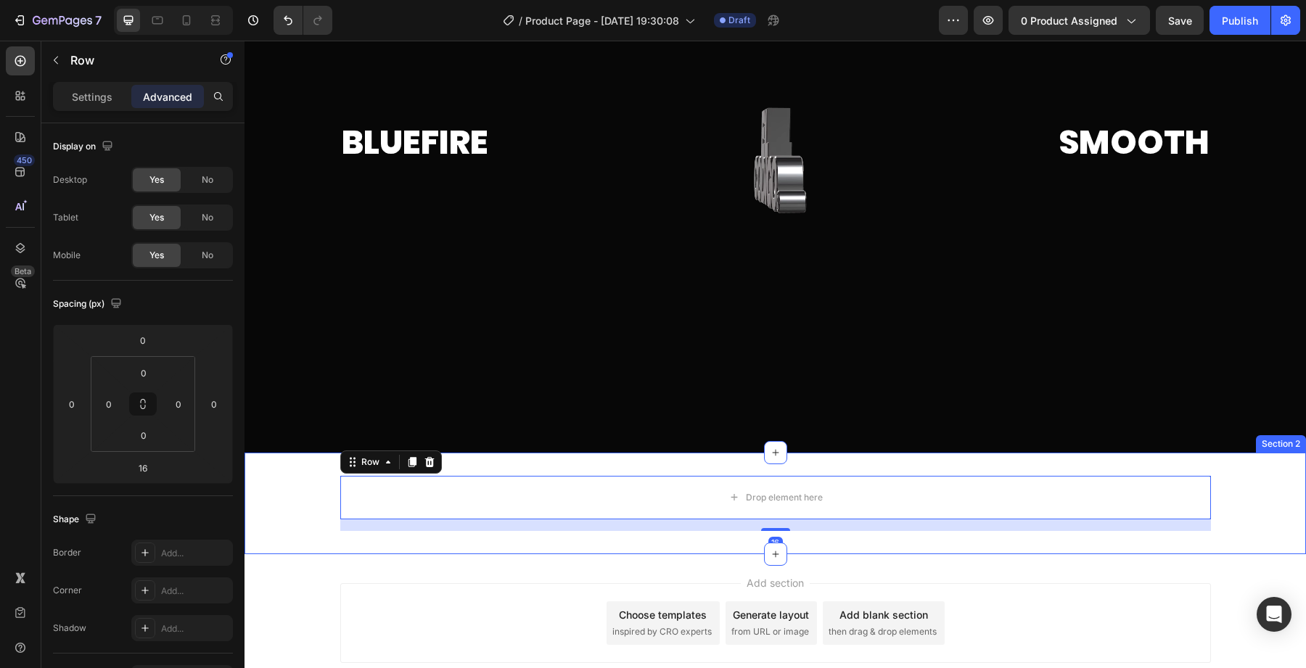
click at [298, 501] on div "Drop element here Row 16" at bounding box center [774, 503] width 1061 height 55
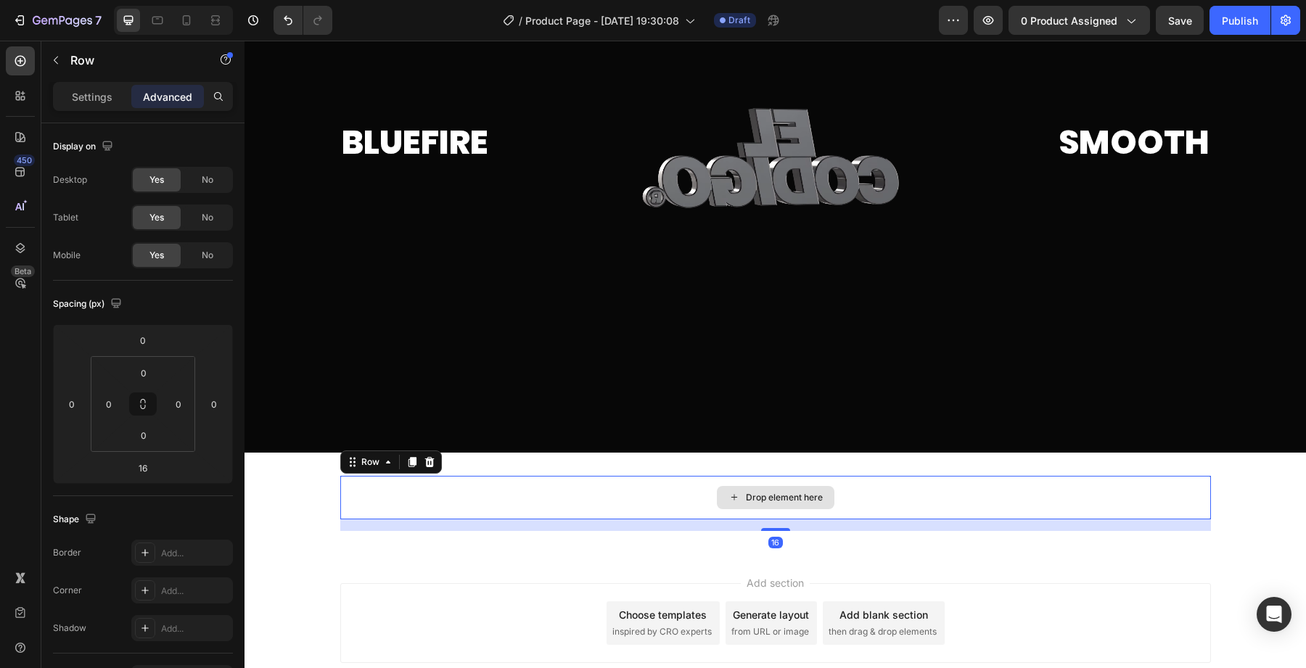
click at [379, 481] on div "Drop element here" at bounding box center [775, 498] width 870 height 44
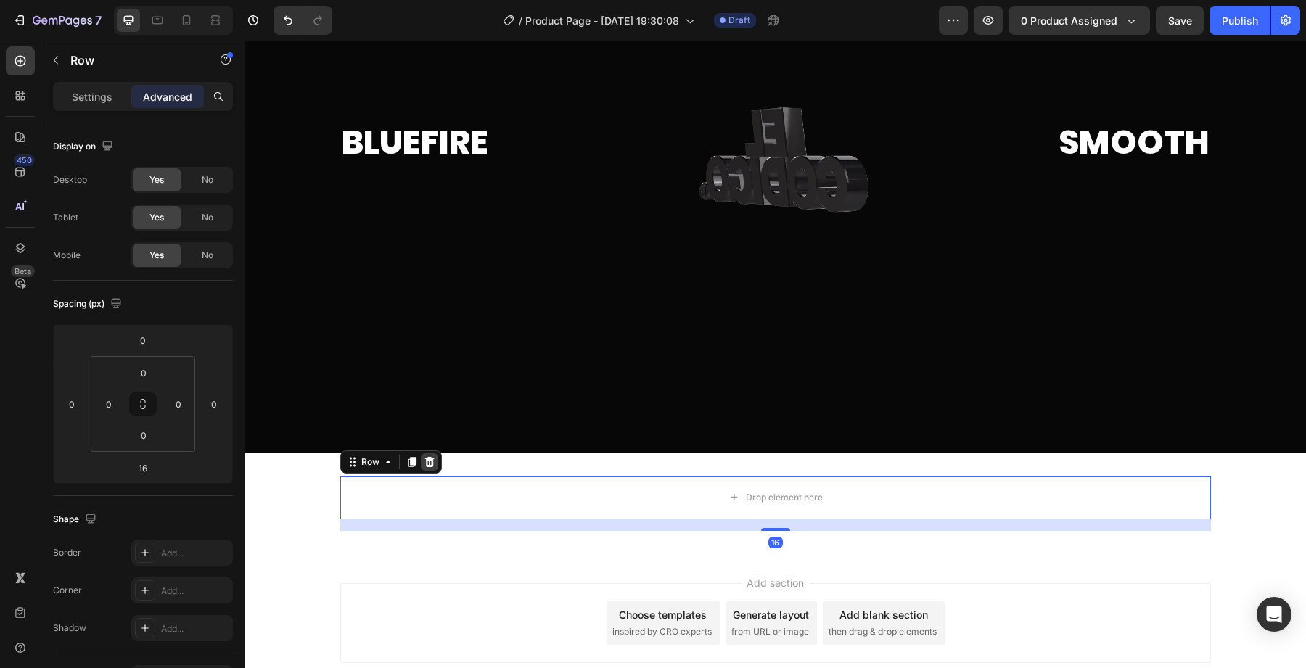
click at [434, 463] on icon at bounding box center [430, 462] width 12 height 12
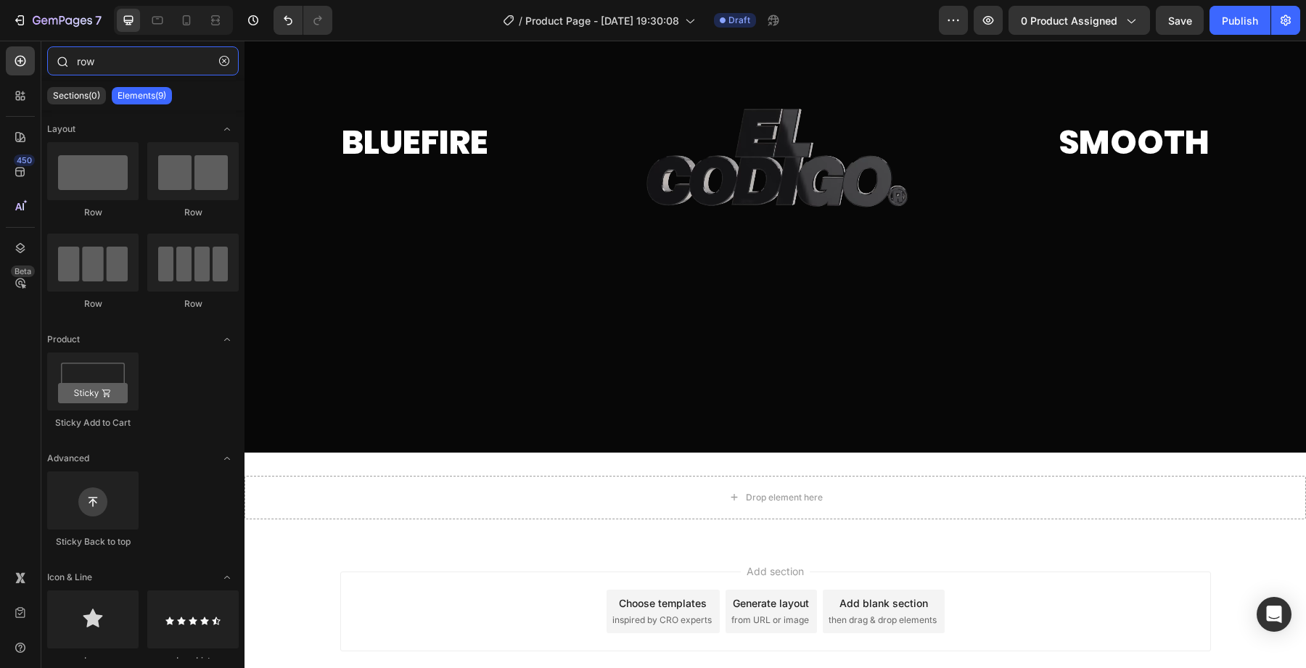
click at [97, 66] on input "row" at bounding box center [143, 60] width 192 height 29
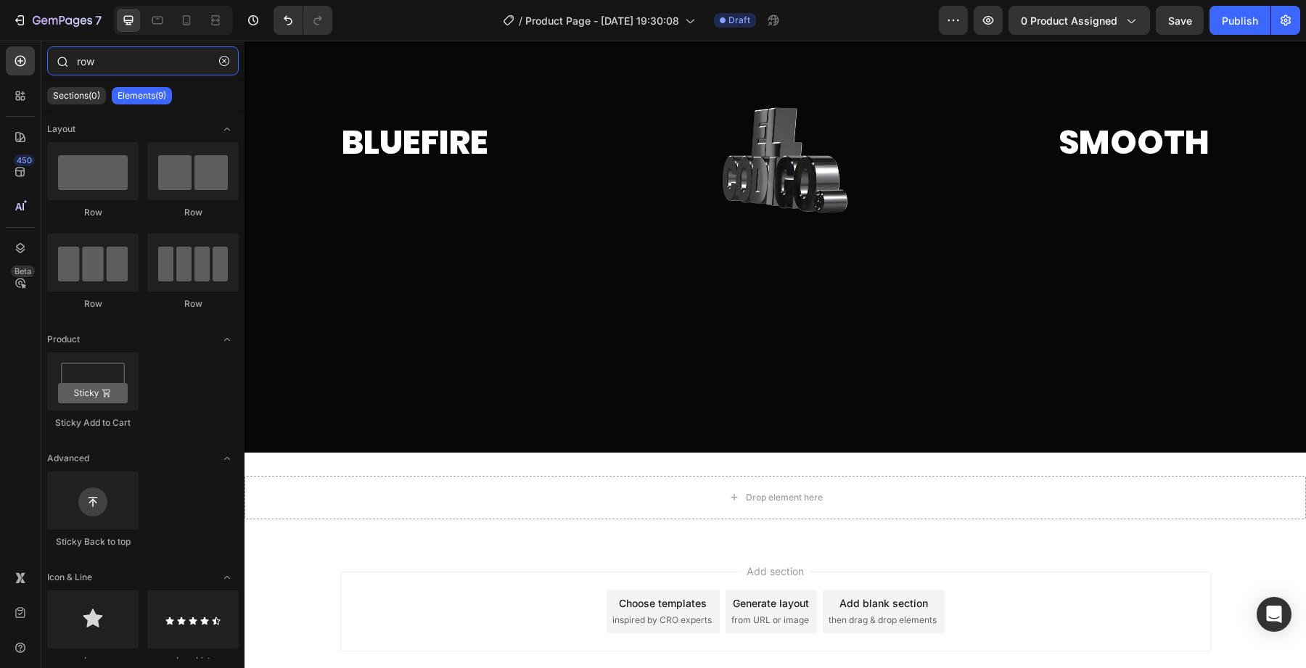
click at [97, 66] on input "row" at bounding box center [143, 60] width 192 height 29
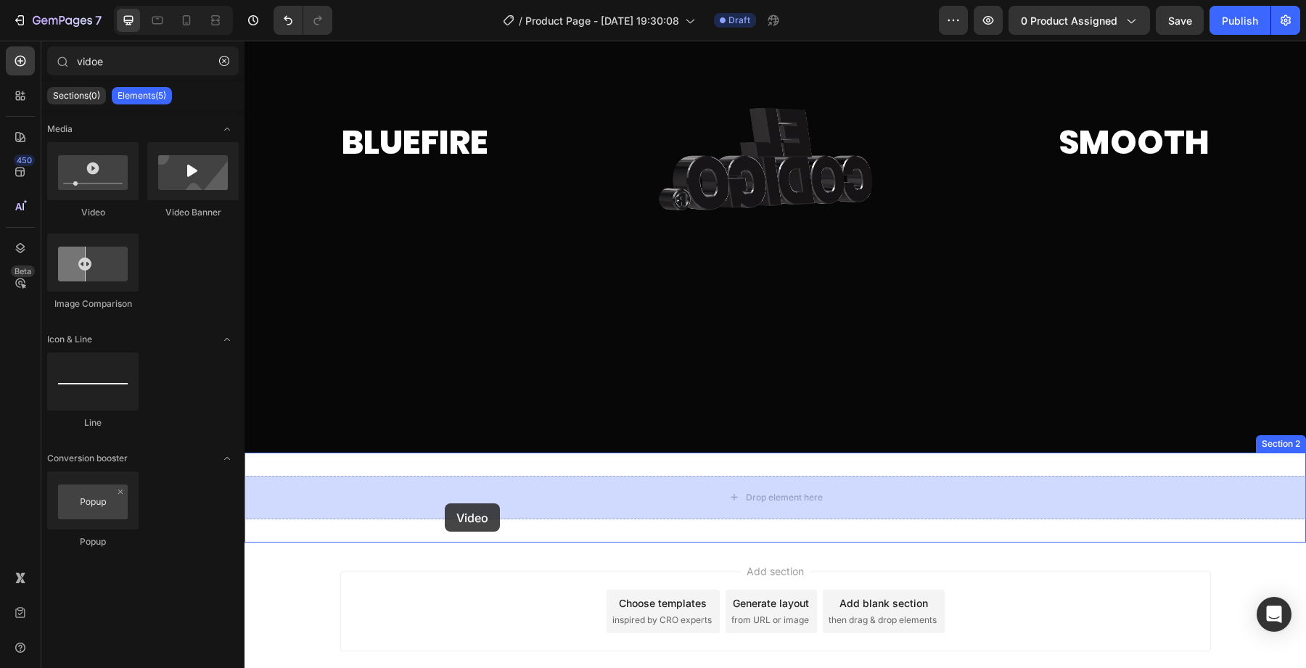
drag, startPoint x: 437, startPoint y: 437, endPoint x: 444, endPoint y: 502, distance: 65.6
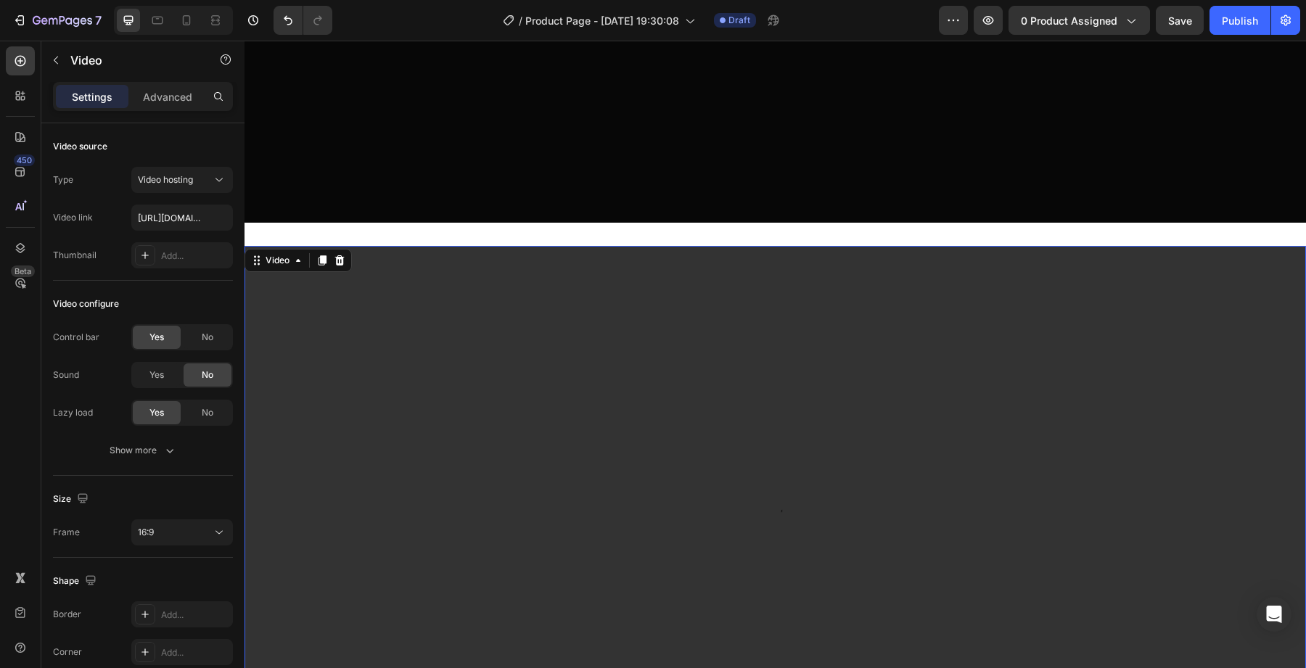
scroll to position [561, 0]
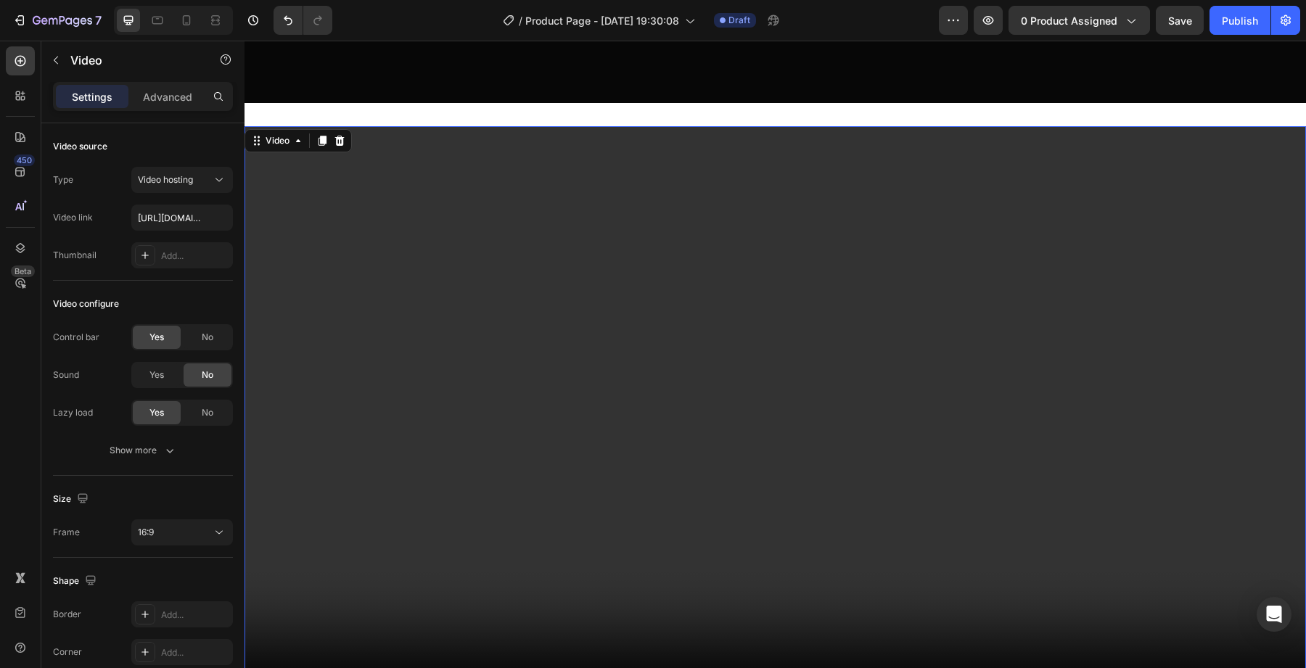
click at [424, 519] on video at bounding box center [774, 424] width 1061 height 597
click at [186, 208] on input "[URL][DOMAIN_NAME]" at bounding box center [182, 218] width 102 height 26
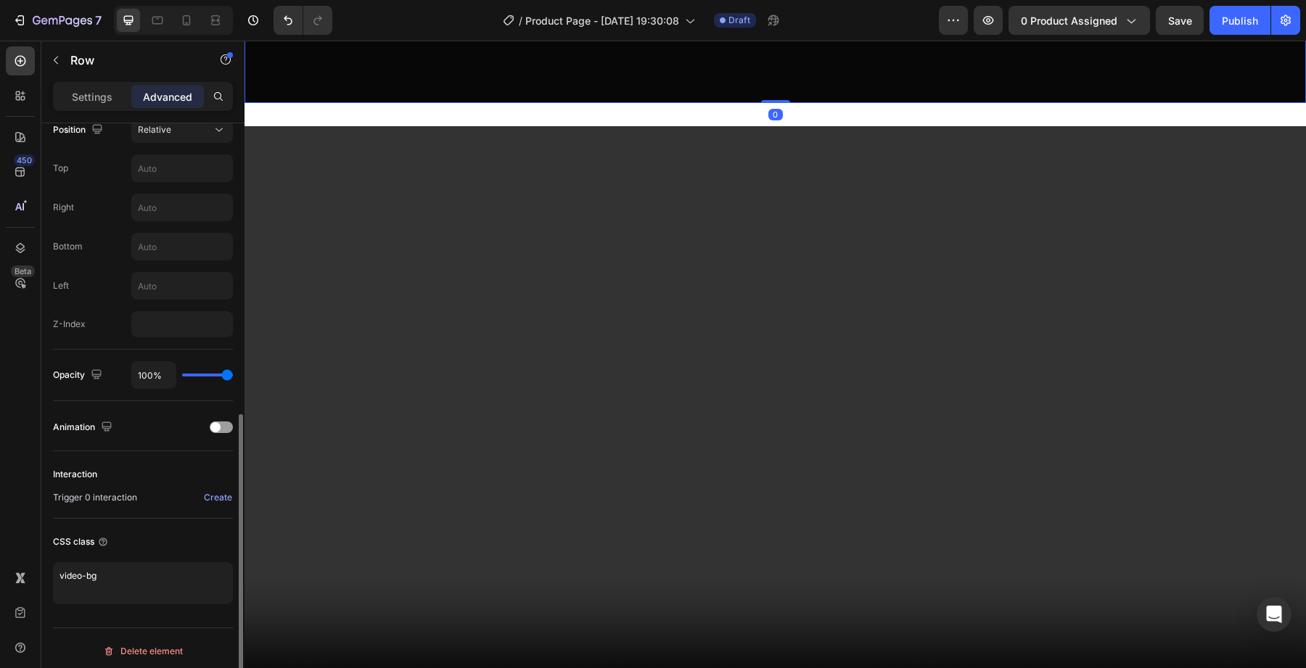
scroll to position [554, 0]
click at [94, 83] on div "Settings Advanced" at bounding box center [143, 96] width 180 height 29
click at [94, 94] on p "Settings" at bounding box center [92, 96] width 41 height 15
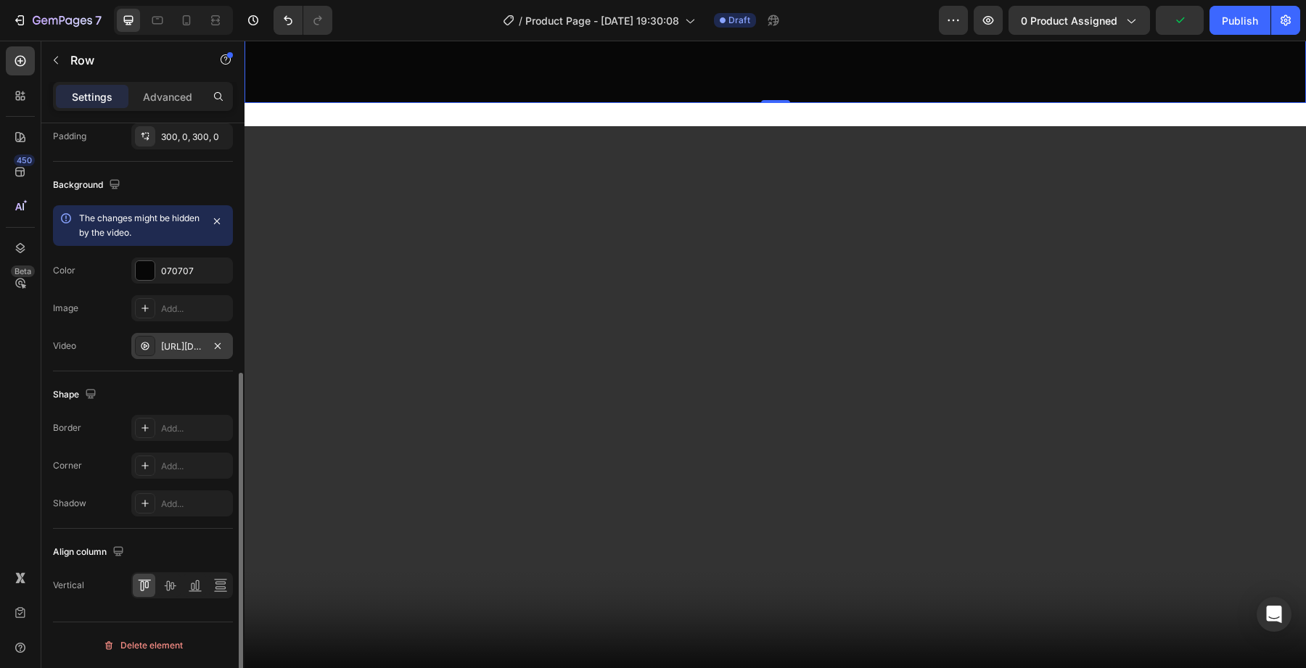
click at [176, 347] on div "[URL][DOMAIN_NAME]" at bounding box center [182, 346] width 42 height 13
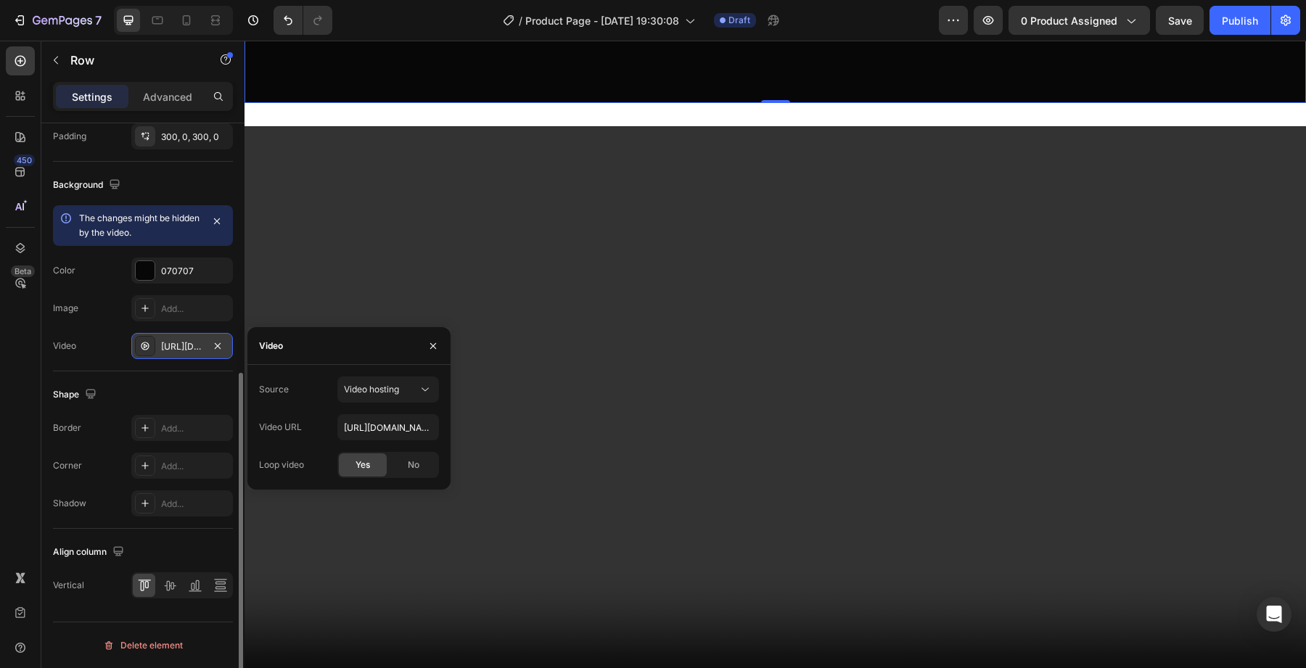
click at [176, 347] on div "[URL][DOMAIN_NAME]" at bounding box center [182, 346] width 42 height 13
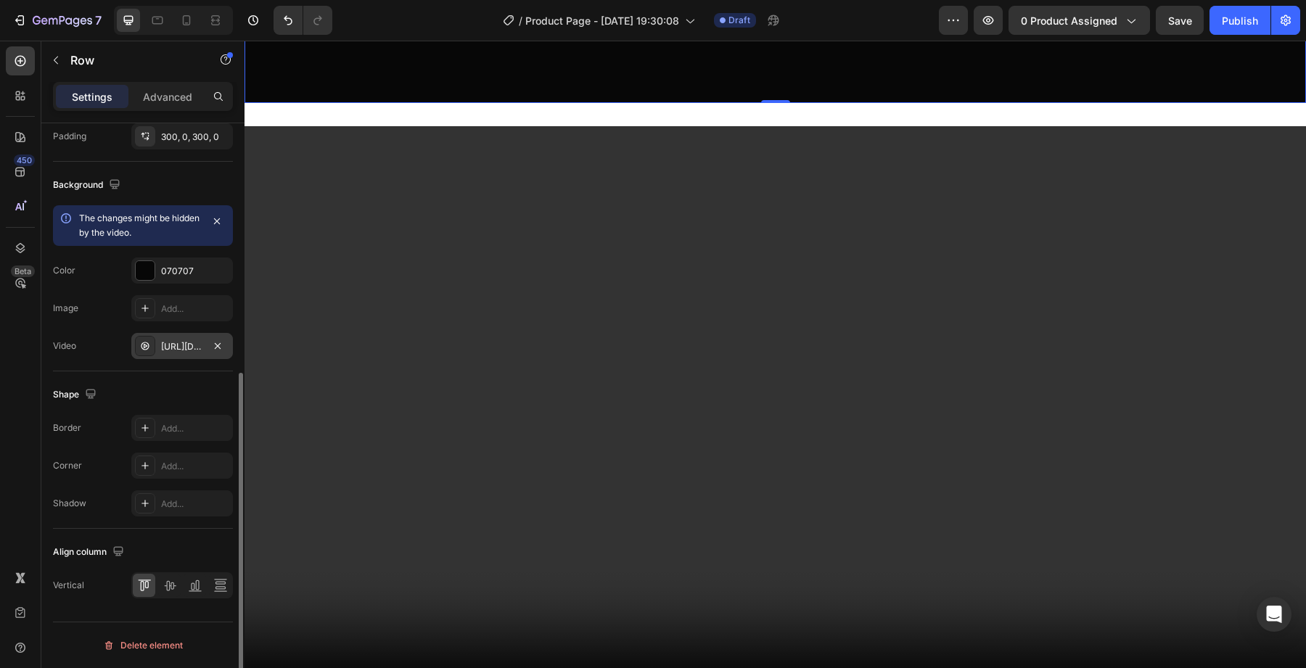
click at [176, 347] on div "[URL][DOMAIN_NAME]" at bounding box center [182, 346] width 42 height 13
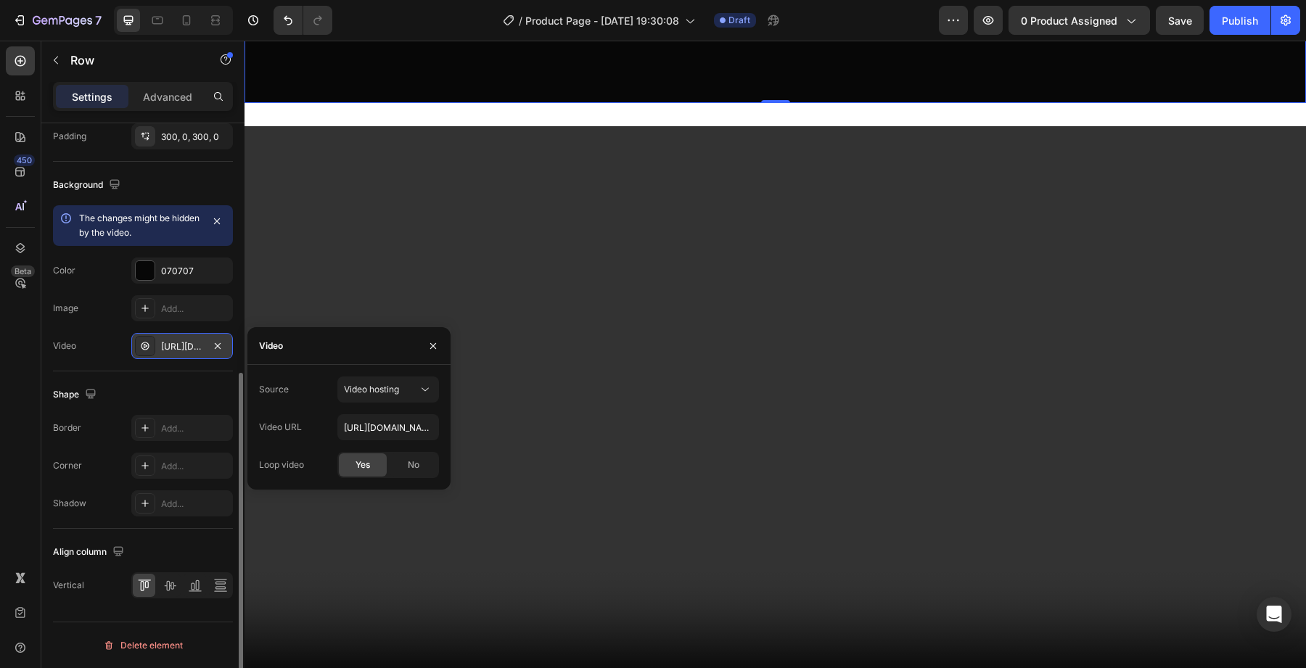
click at [176, 347] on div "[URL][DOMAIN_NAME]" at bounding box center [182, 346] width 42 height 13
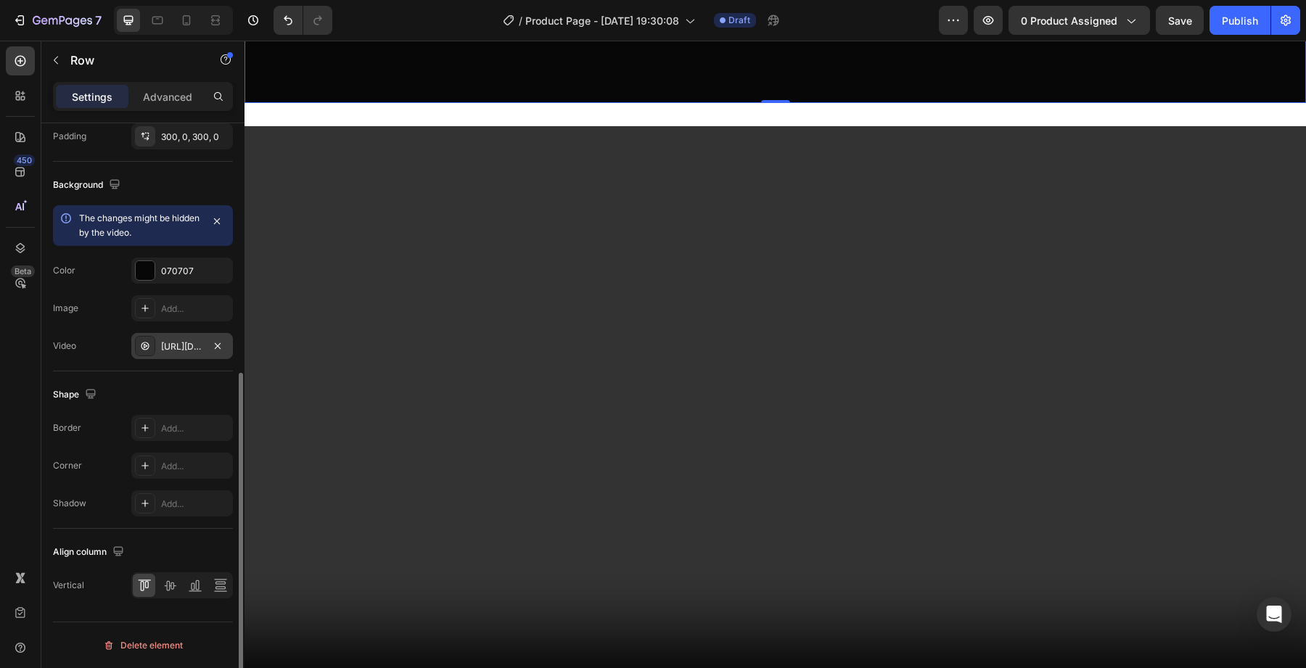
click at [176, 347] on div "[URL][DOMAIN_NAME]" at bounding box center [182, 346] width 42 height 13
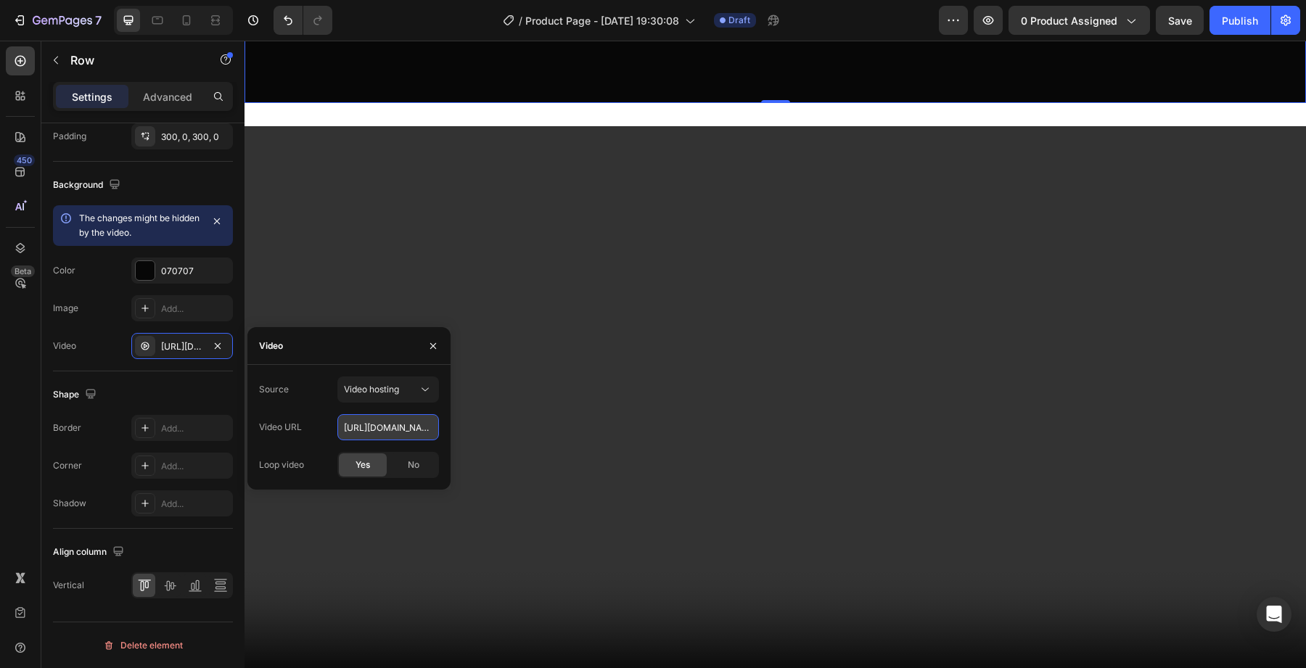
click at [350, 416] on input "[URL][DOMAIN_NAME]" at bounding box center [388, 427] width 102 height 26
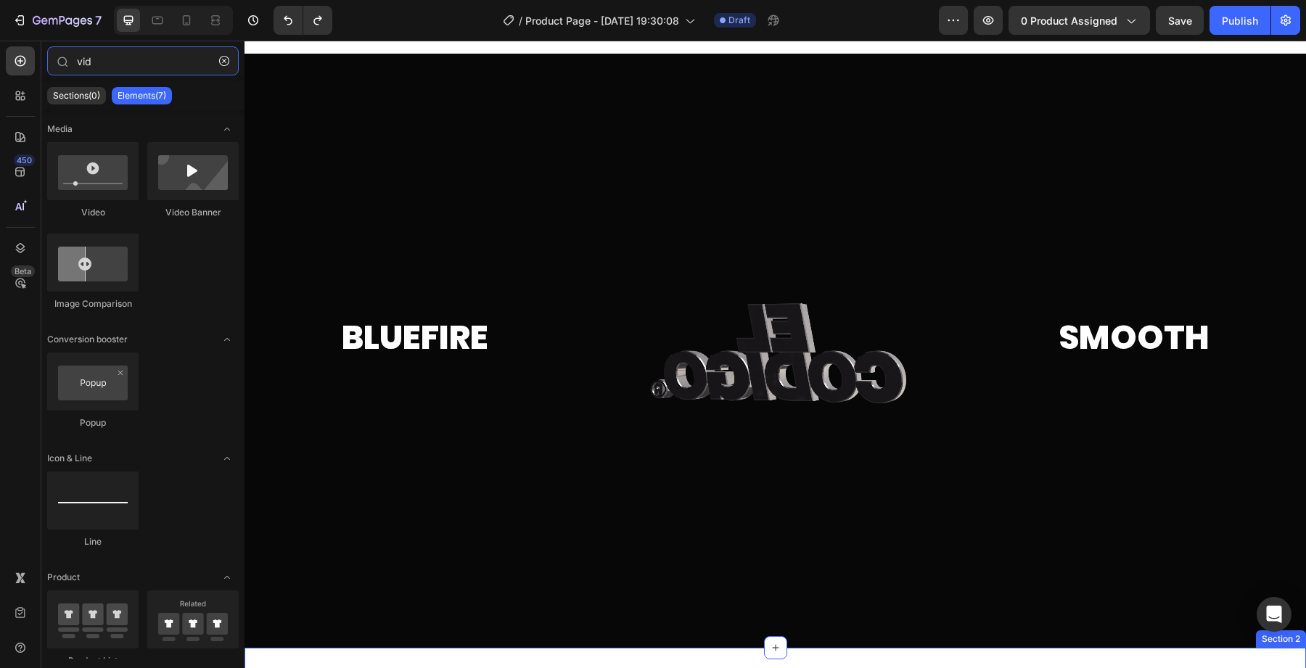
scroll to position [260, 0]
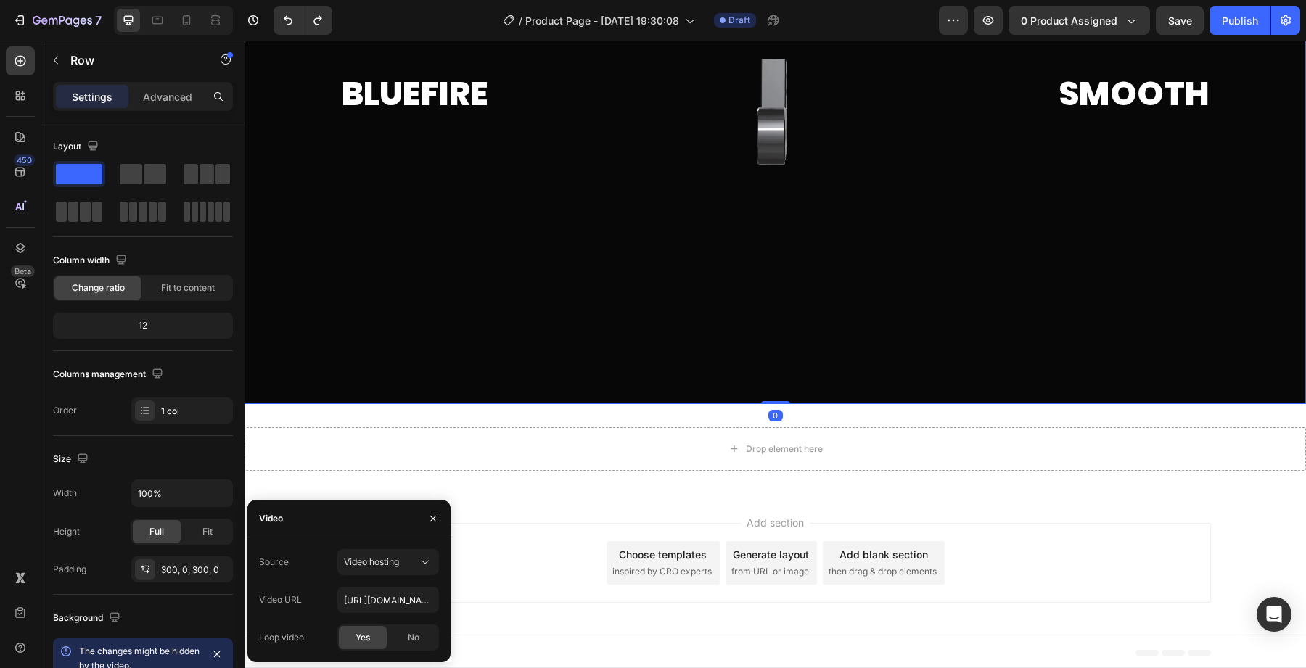
click at [477, 344] on div at bounding box center [774, 107] width 1061 height 594
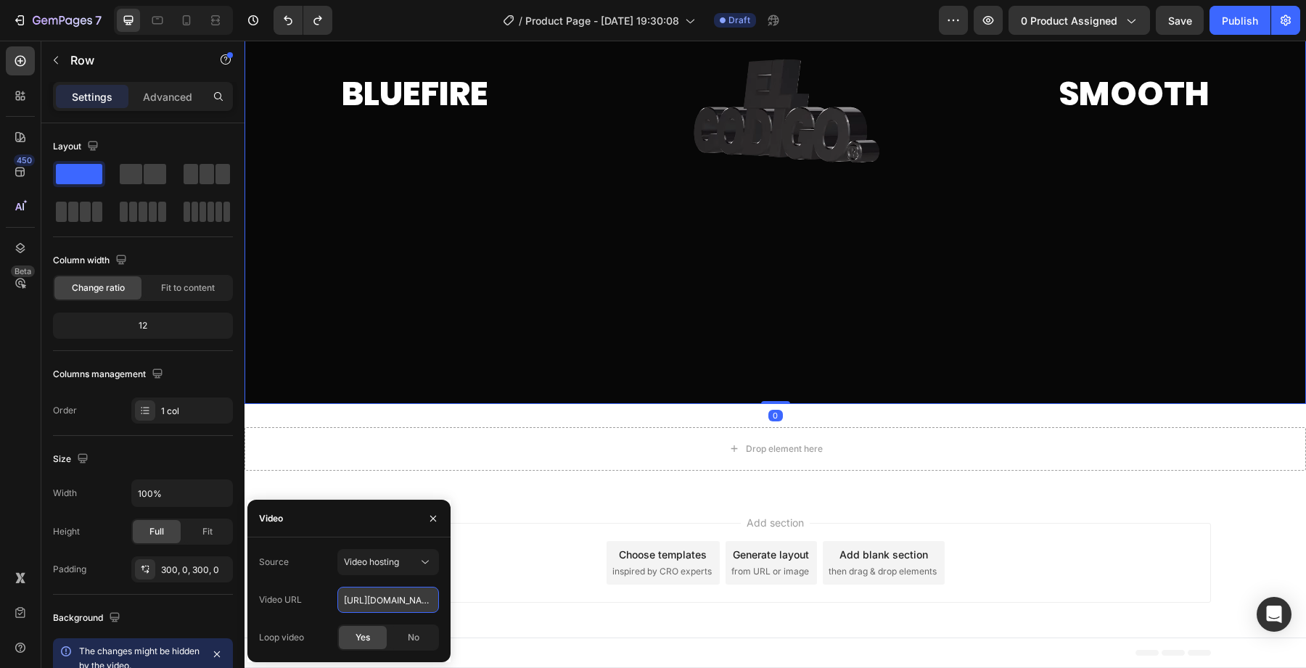
click at [370, 600] on input "[URL][DOMAIN_NAME]" at bounding box center [388, 600] width 102 height 26
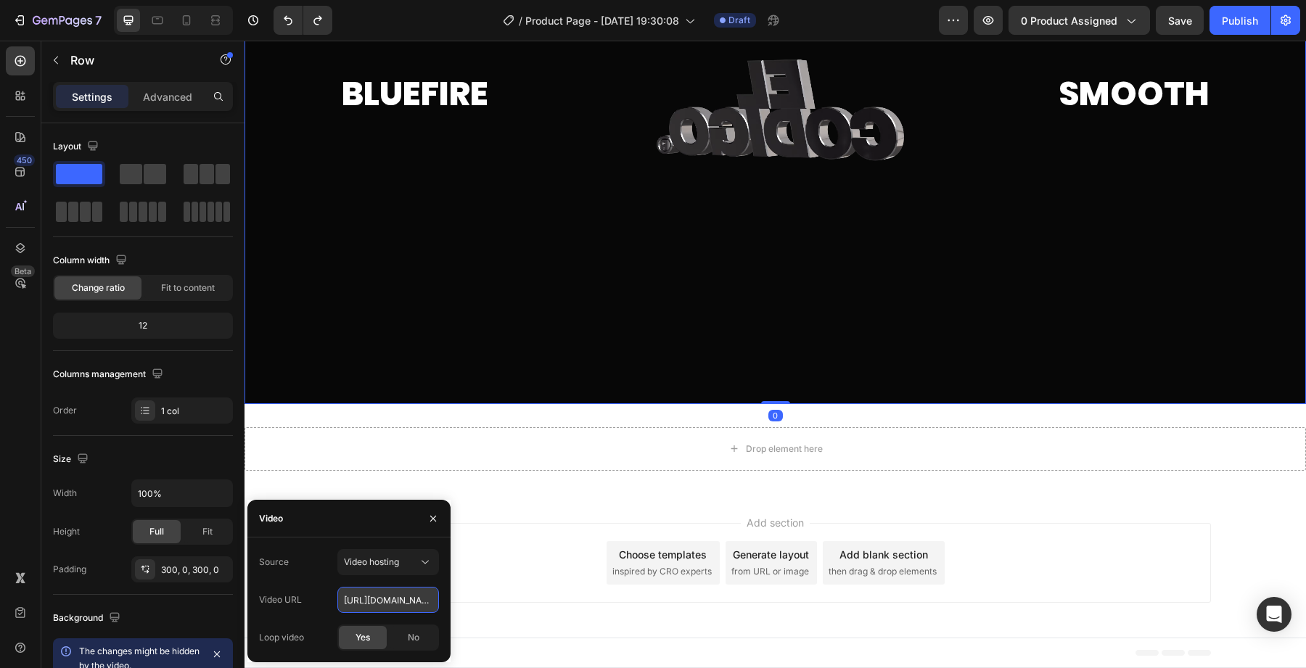
click at [370, 600] on input "[URL][DOMAIN_NAME]" at bounding box center [388, 600] width 102 height 26
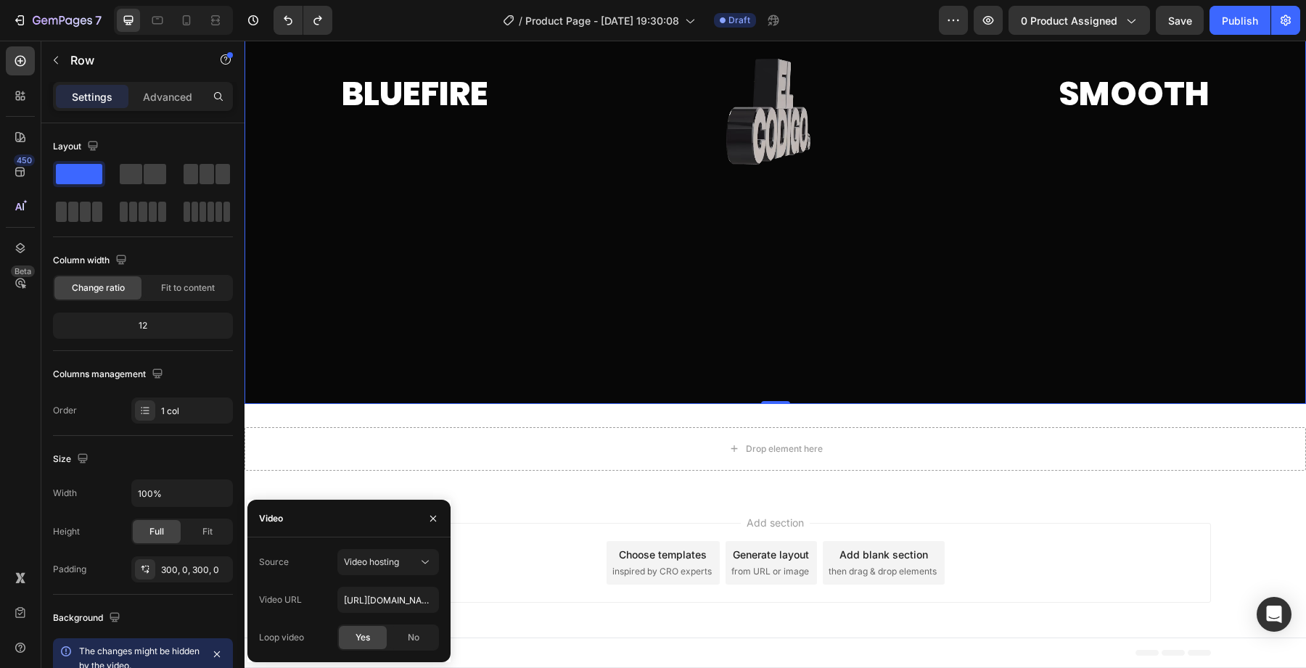
click at [526, 583] on div "Add section Choose templates inspired by CRO experts Generate layout from URL o…" at bounding box center [775, 563] width 870 height 80
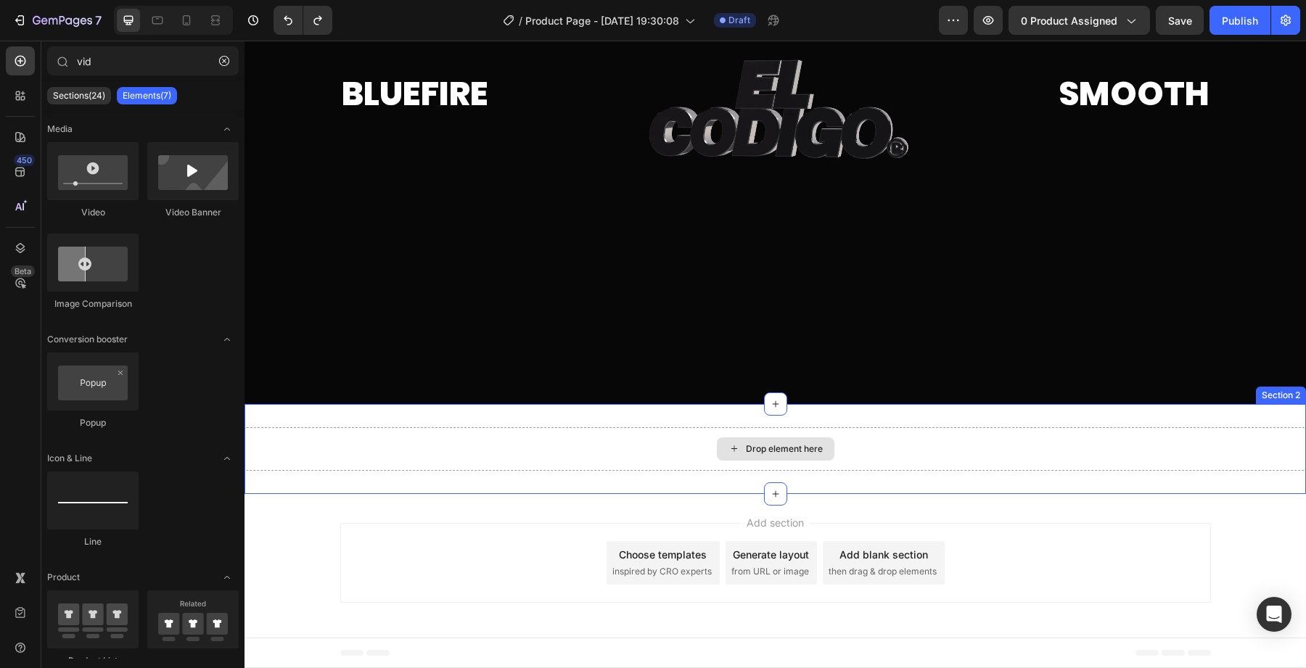
click at [511, 456] on div "Drop element here" at bounding box center [774, 449] width 1061 height 44
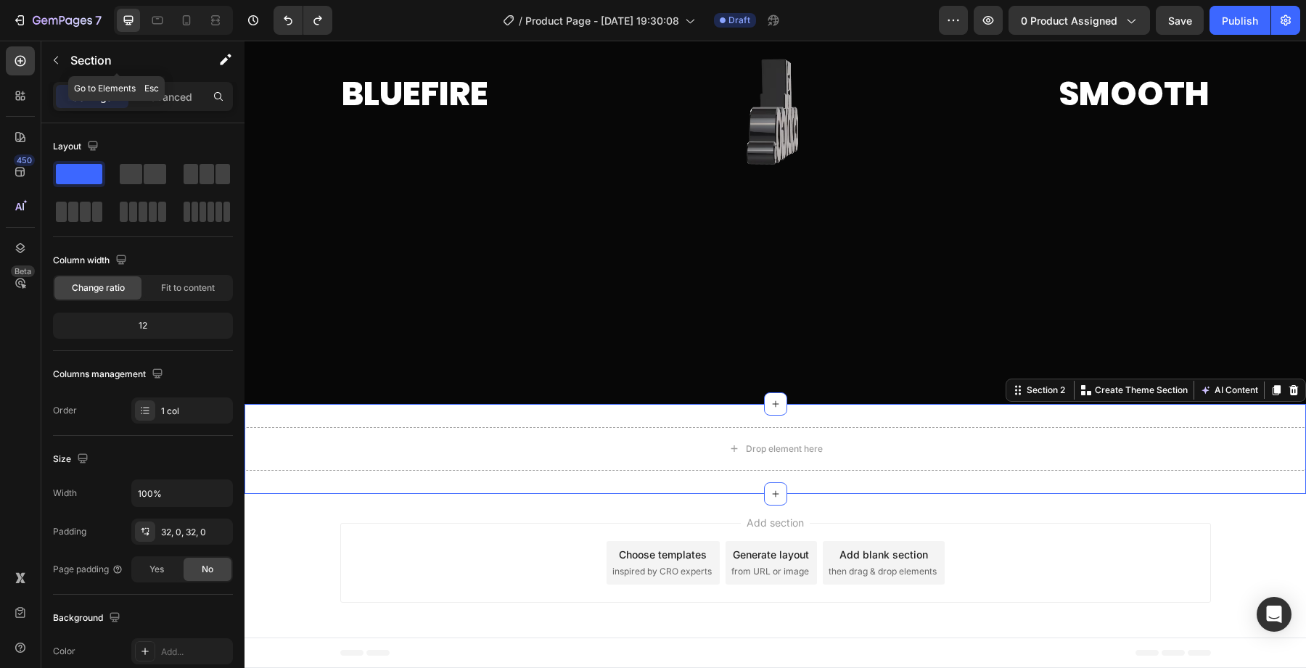
click at [71, 71] on div "Section" at bounding box center [116, 60] width 151 height 38
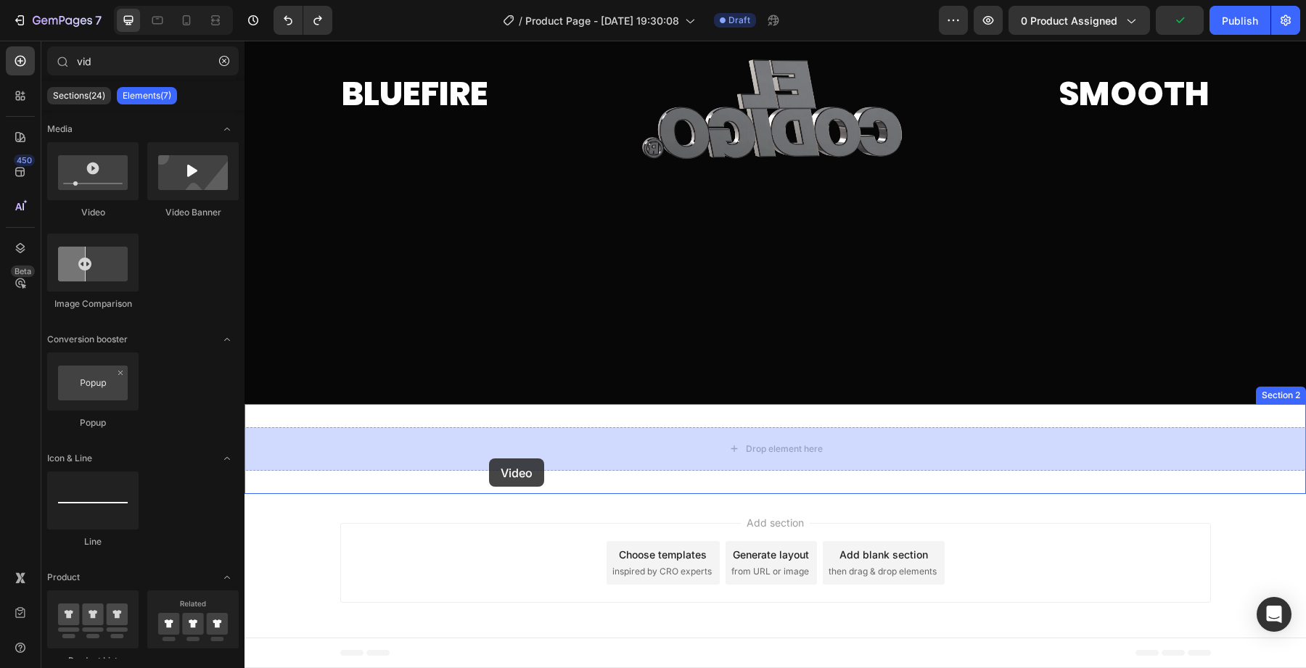
drag, startPoint x: 330, startPoint y: 205, endPoint x: 489, endPoint y: 458, distance: 298.9
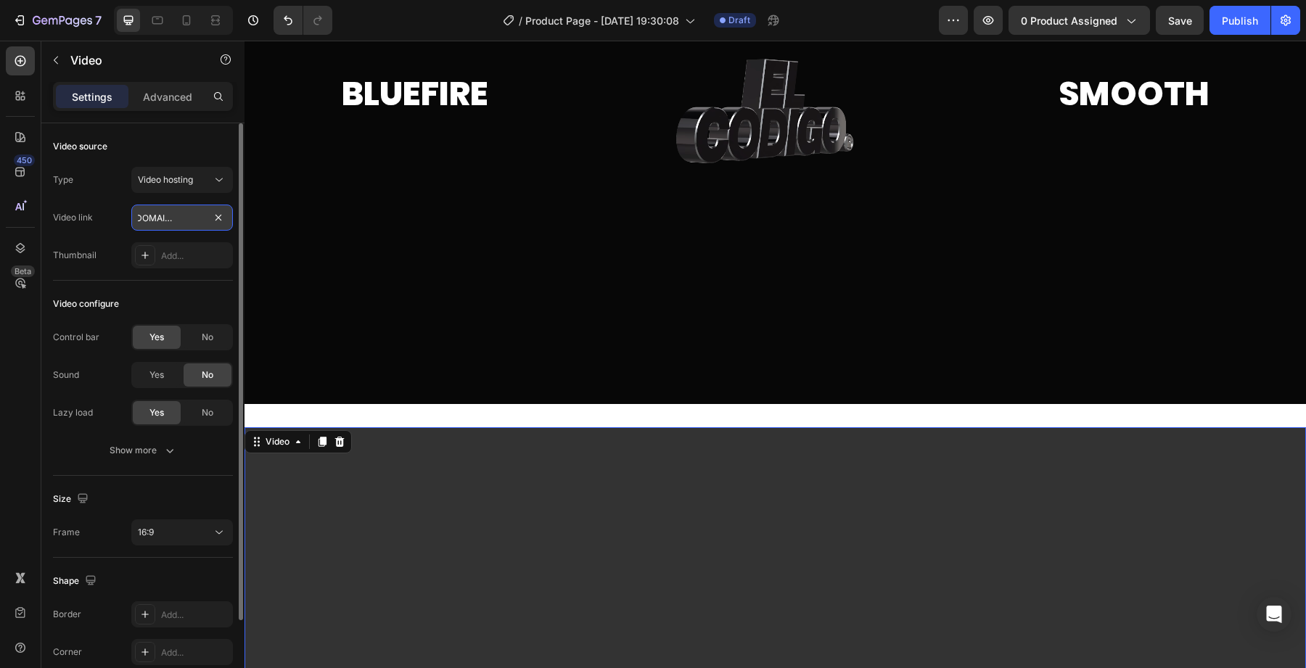
click at [200, 221] on input "[URL][DOMAIN_NAME]" at bounding box center [182, 218] width 102 height 26
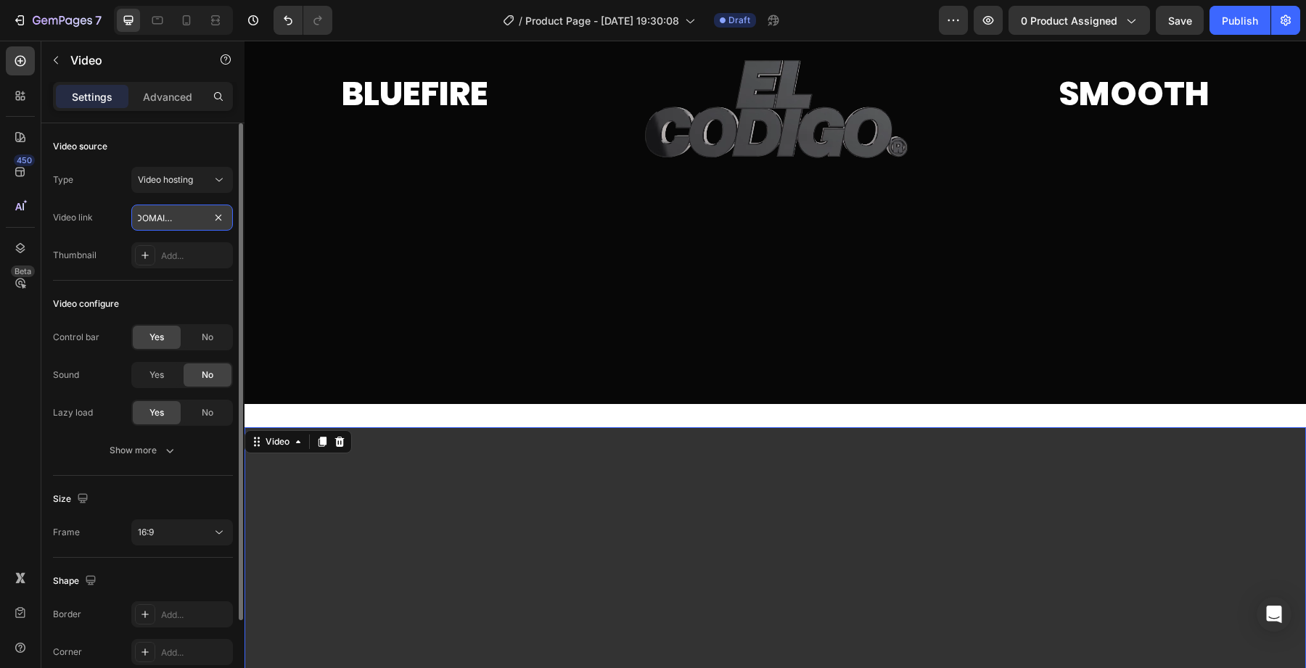
click at [200, 221] on input "[URL][DOMAIN_NAME]" at bounding box center [182, 218] width 102 height 26
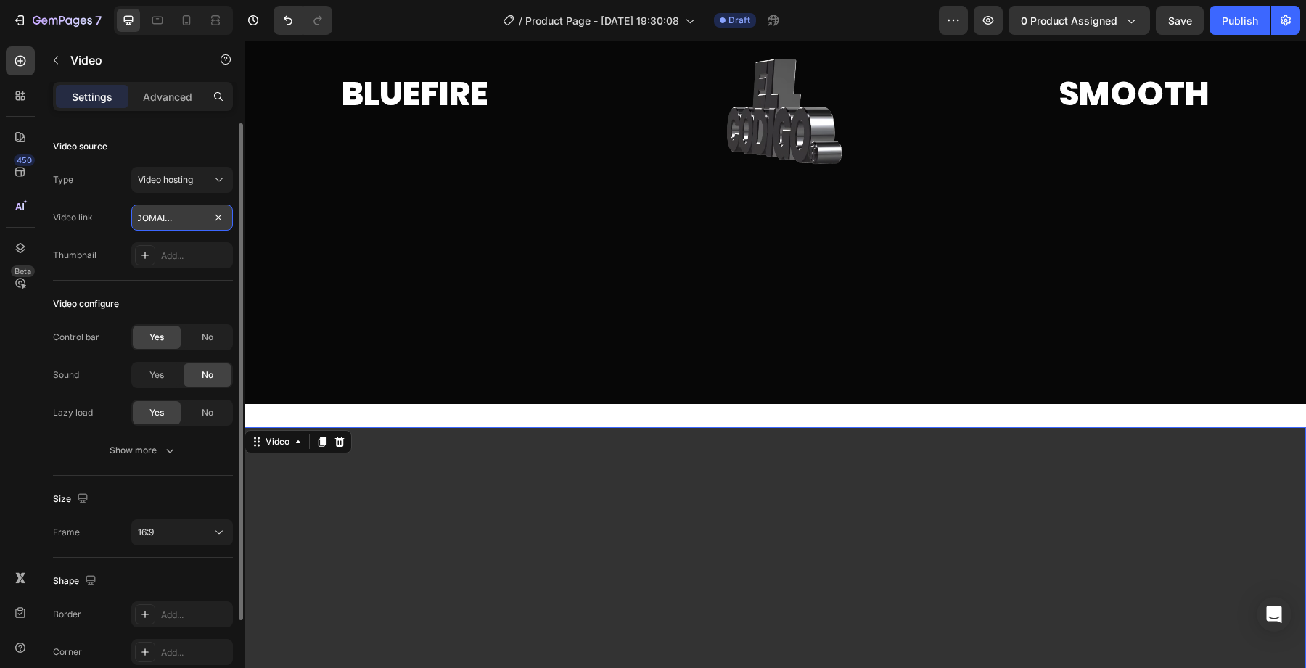
click at [200, 221] on input "[URL][DOMAIN_NAME]" at bounding box center [182, 218] width 102 height 26
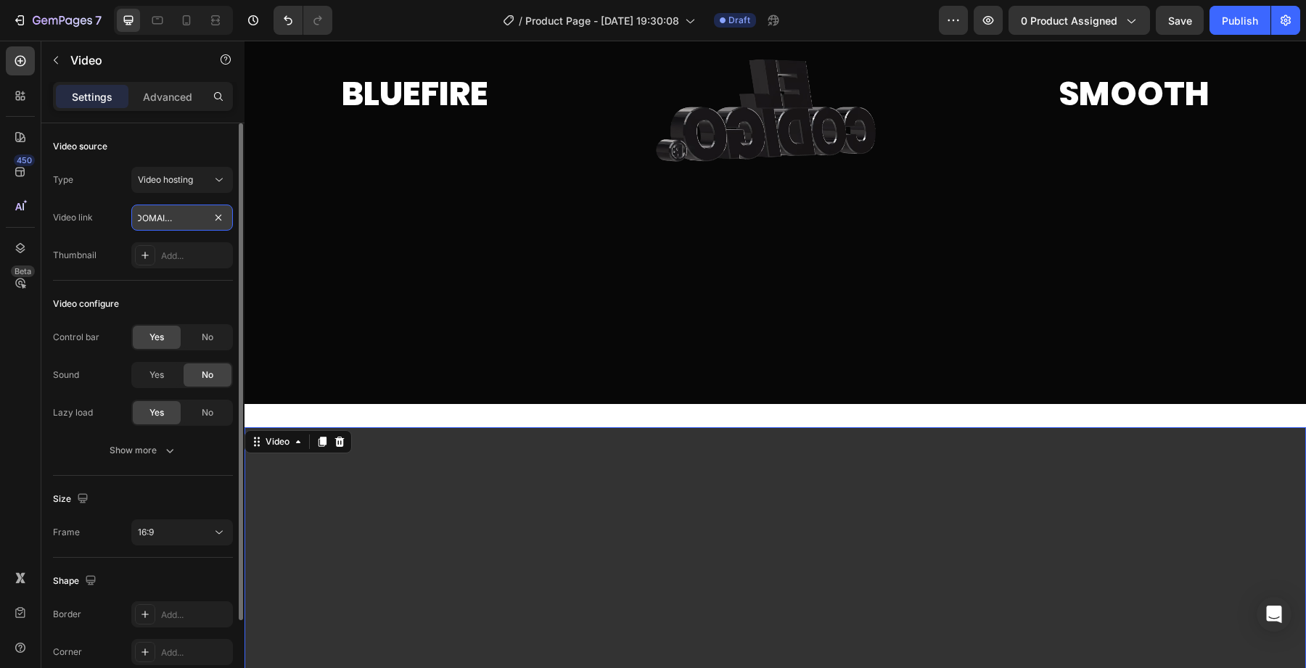
paste input "6326670a028427a904448d37aae71a6"
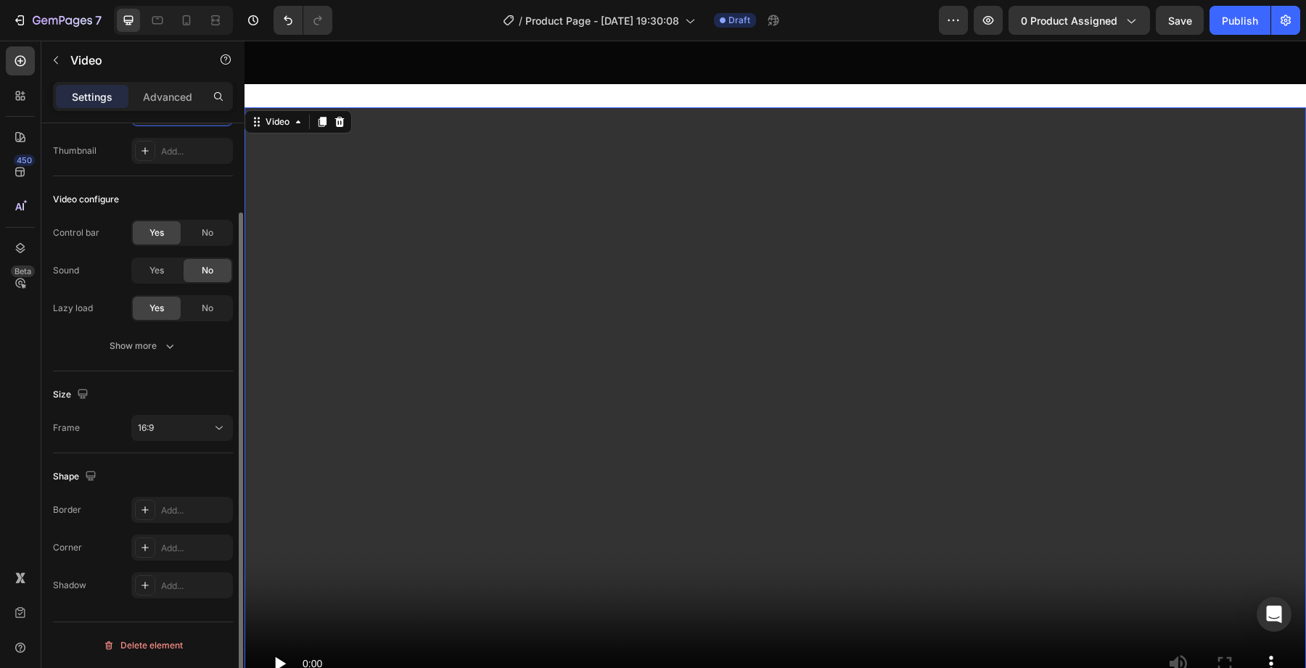
scroll to position [0, 0]
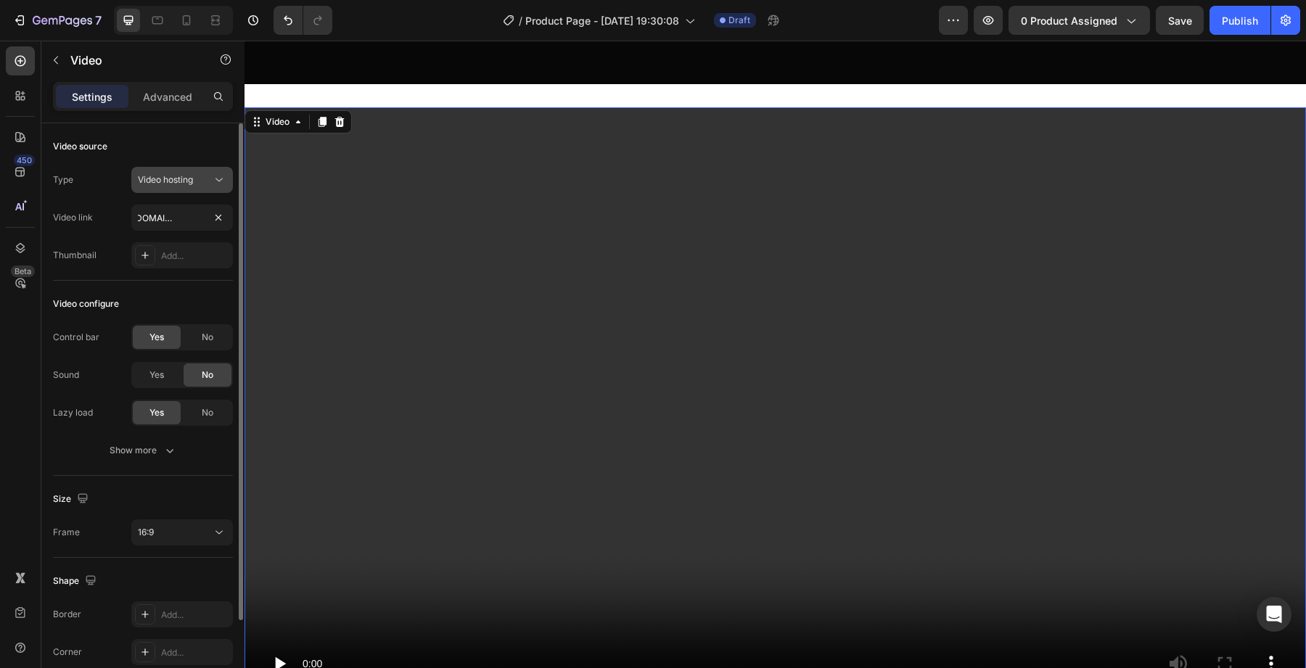
click at [183, 186] on span "Video hosting" at bounding box center [165, 179] width 55 height 13
click at [90, 198] on div "Type Video hosting Video link [URL][DOMAIN_NAME] Thumbnail Add..." at bounding box center [143, 218] width 180 height 102
click at [152, 96] on p "Advanced" at bounding box center [167, 96] width 49 height 15
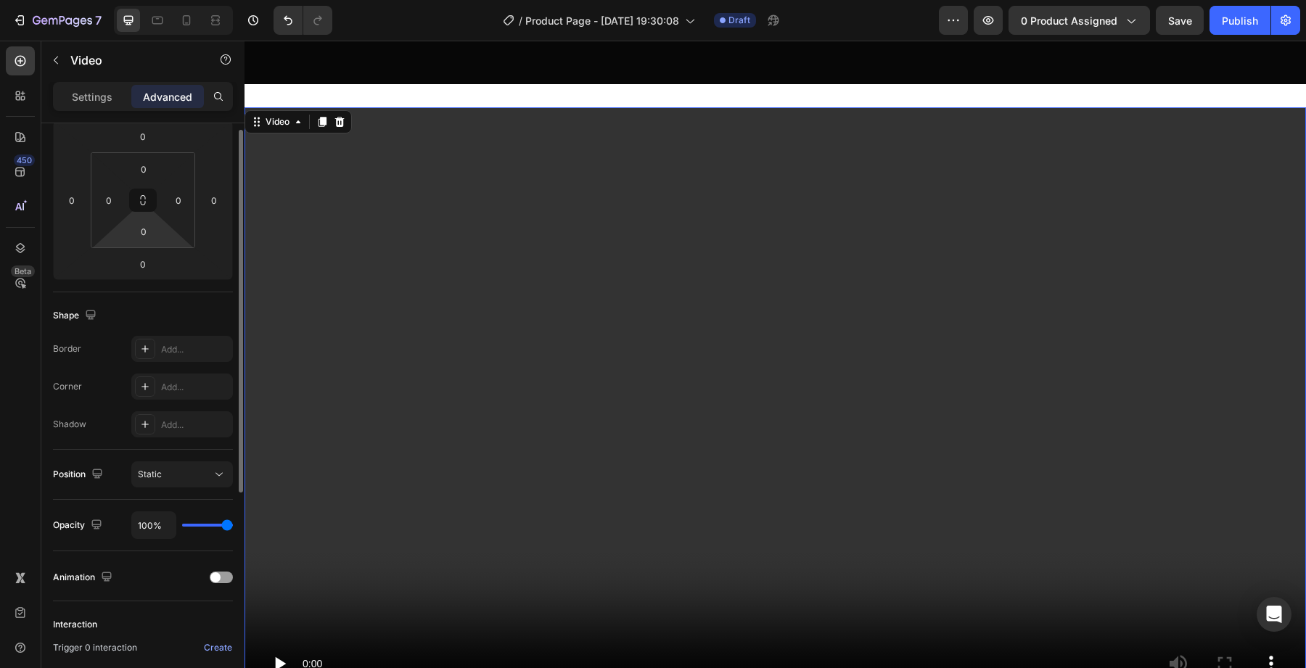
scroll to position [360, 0]
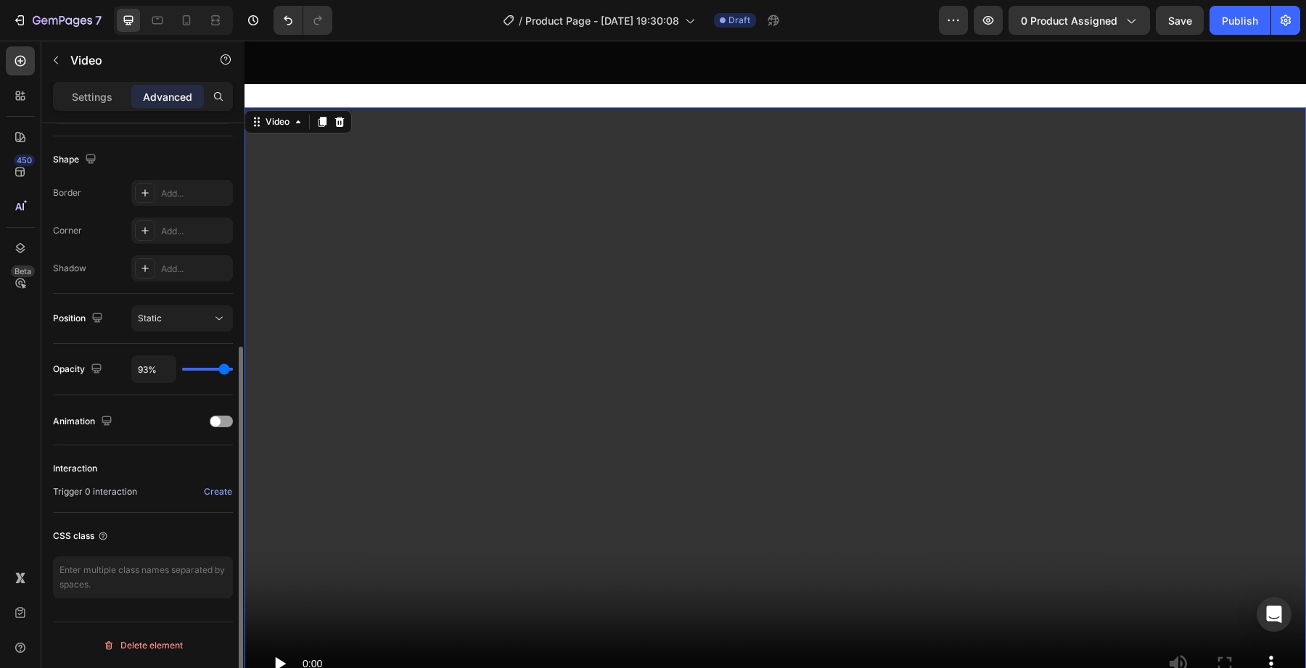
drag, startPoint x: 206, startPoint y: 368, endPoint x: 224, endPoint y: 361, distance: 19.5
click at [224, 368] on input "range" at bounding box center [207, 369] width 51 height 3
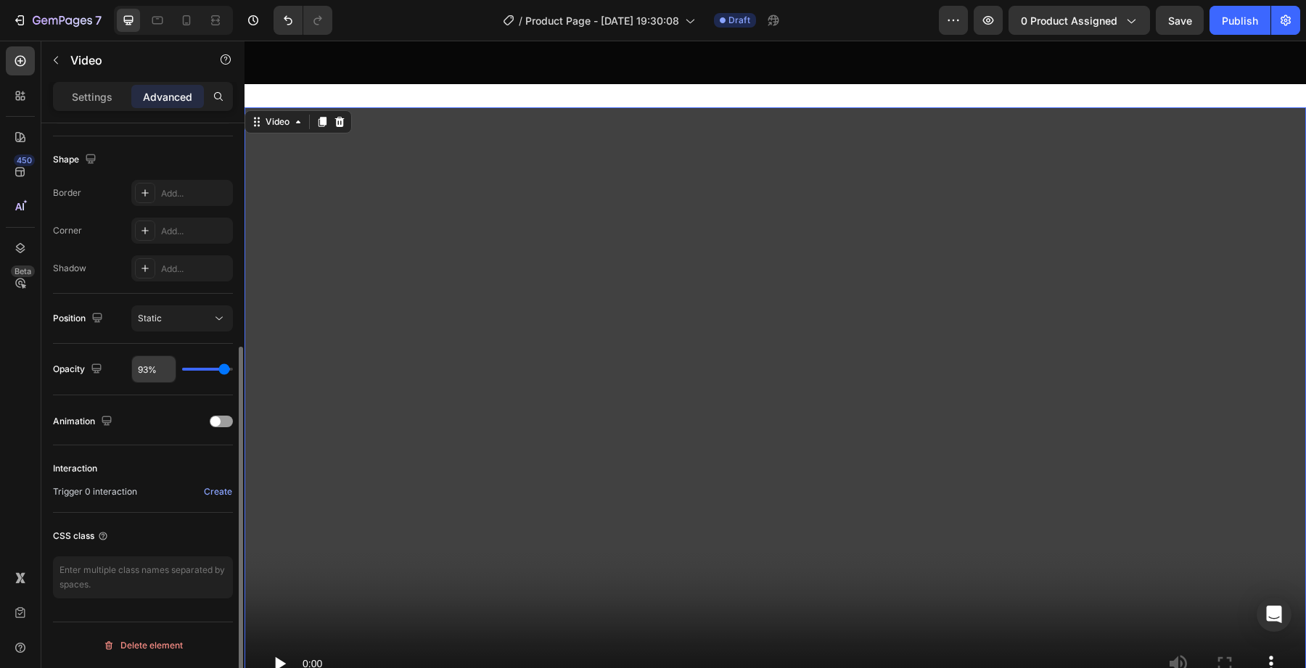
click at [157, 363] on input "93%" at bounding box center [154, 369] width 44 height 26
click at [91, 364] on icon "button" at bounding box center [96, 368] width 15 height 15
click at [102, 351] on div "Opacity 93%" at bounding box center [143, 370] width 180 height 52
drag, startPoint x: 216, startPoint y: 363, endPoint x: 229, endPoint y: 363, distance: 13.1
click at [229, 363] on div "93%" at bounding box center [182, 369] width 102 height 28
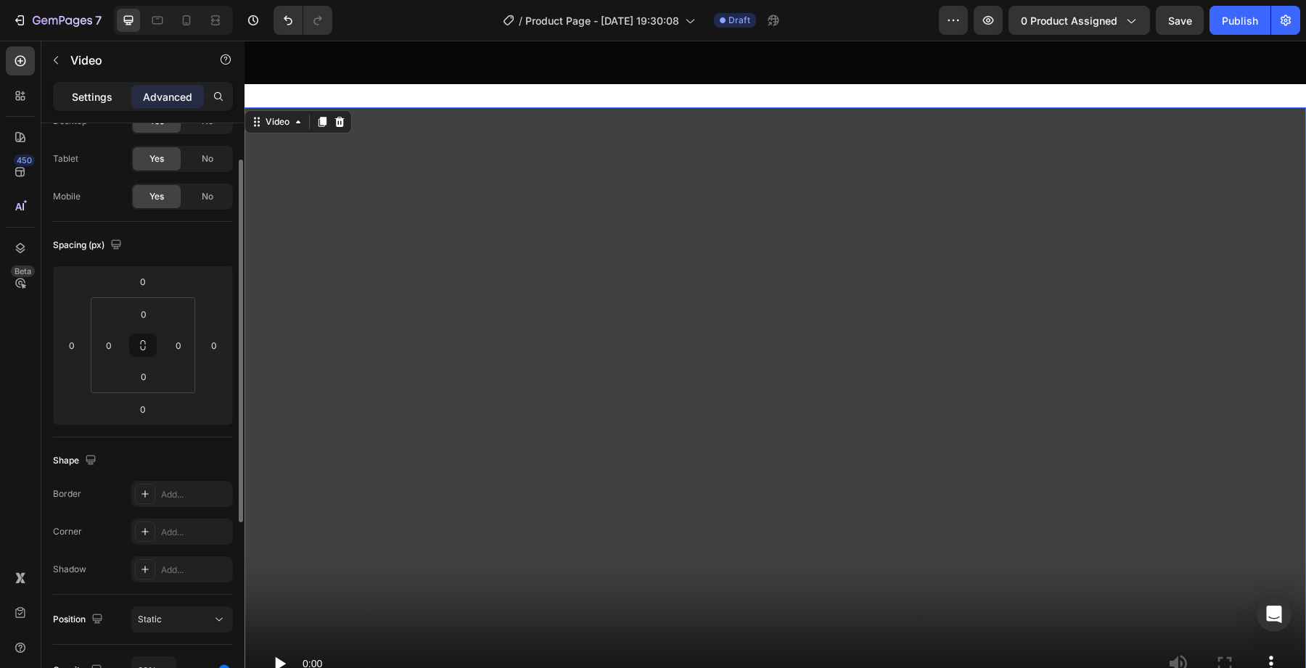
click at [96, 103] on p "Settings" at bounding box center [92, 96] width 41 height 15
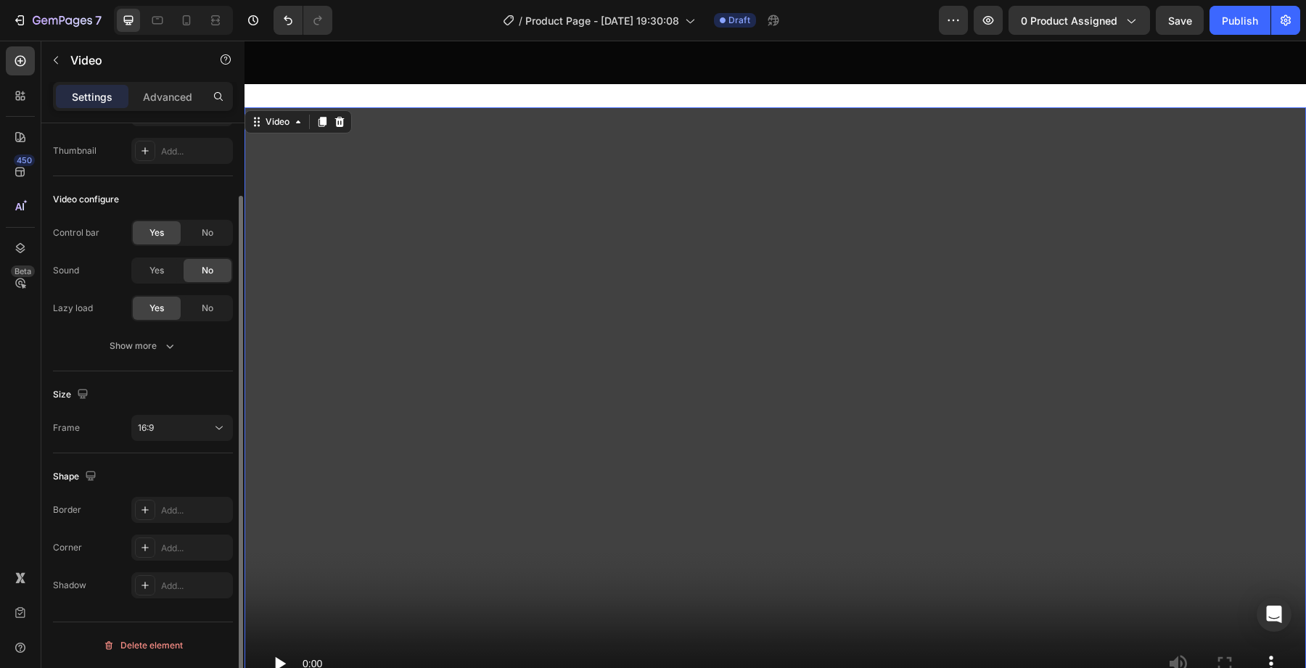
scroll to position [0, 0]
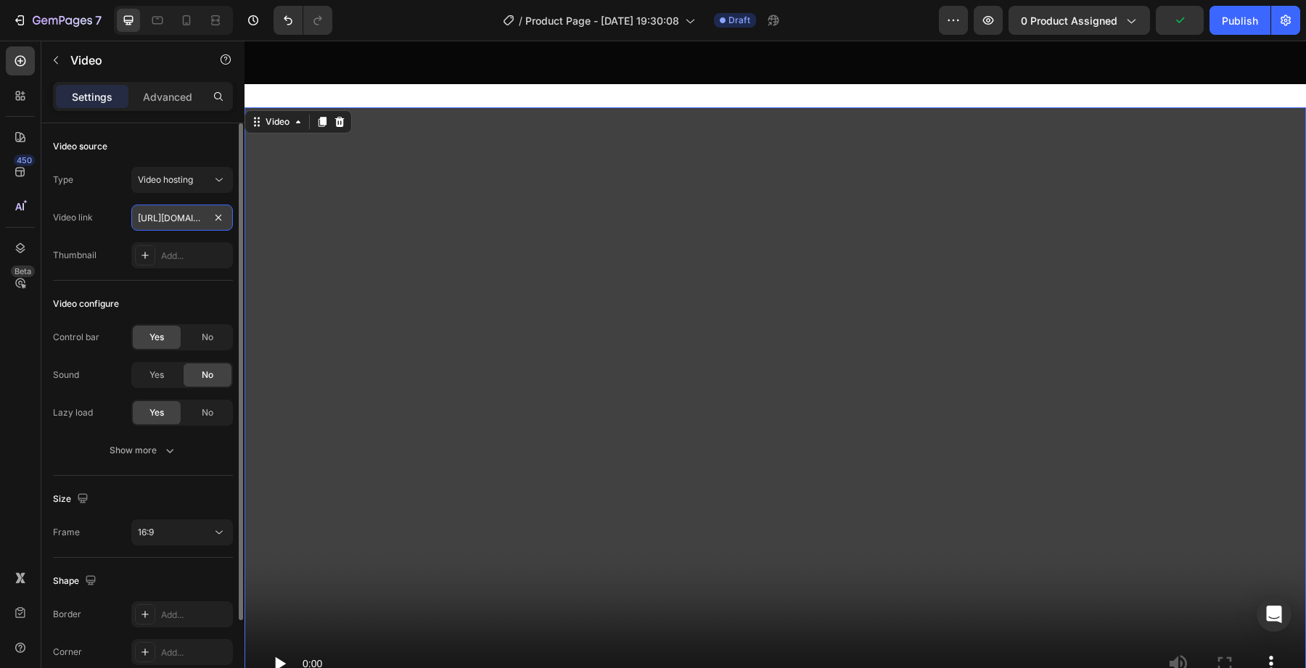
click at [189, 213] on input "[URL][DOMAIN_NAME]" at bounding box center [182, 218] width 102 height 26
click at [180, 189] on button "Video hosting" at bounding box center [182, 180] width 102 height 26
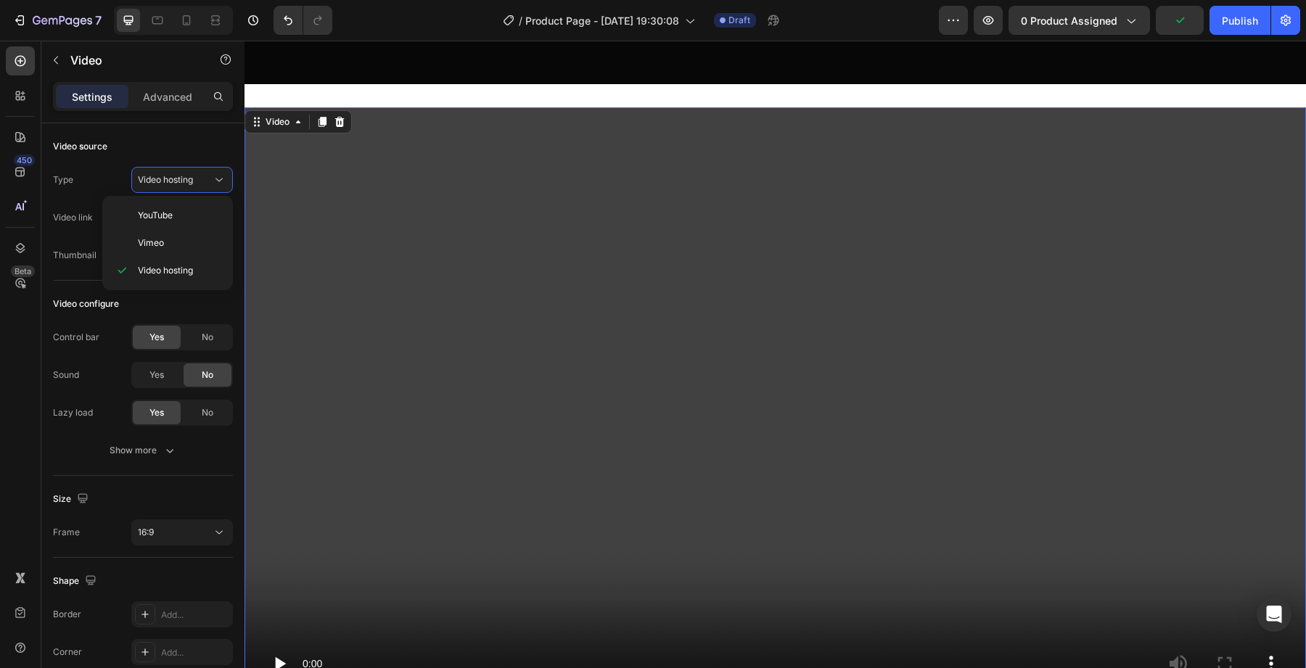
click at [102, 196] on div "YouTube Vimeo Video hosting" at bounding box center [167, 243] width 131 height 94
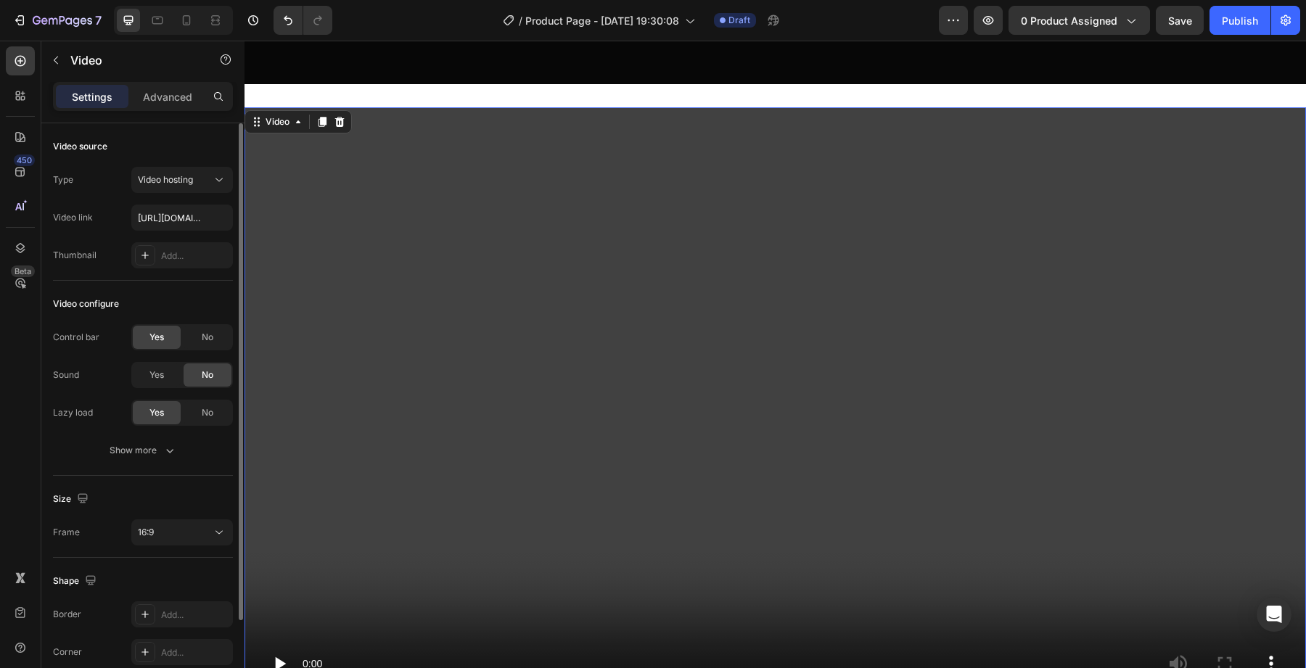
click at [101, 210] on div "Video link [URL][DOMAIN_NAME]" at bounding box center [143, 218] width 180 height 26
click at [155, 435] on div "Control bar Yes No Sound Yes No Lazy load Yes No Show more" at bounding box center [143, 393] width 180 height 139
click at [155, 444] on div "Show more" at bounding box center [143, 450] width 67 height 15
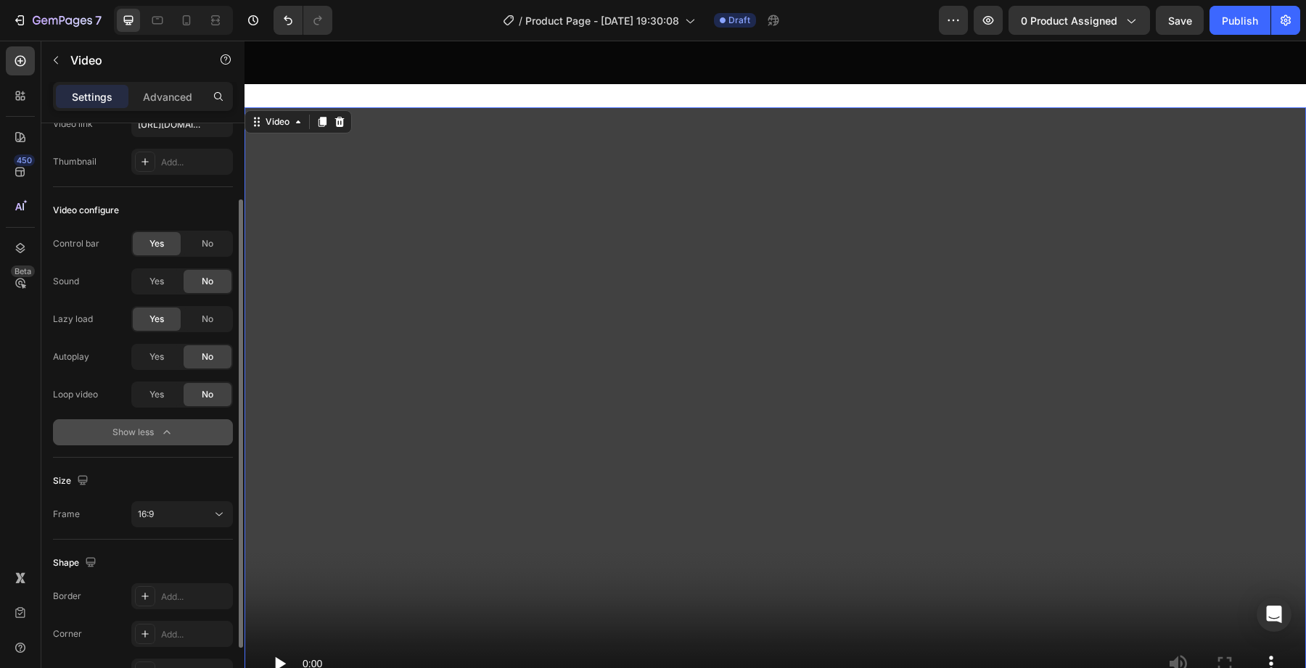
scroll to position [96, 0]
click at [149, 405] on div "Autoplay Yes No Loop video Yes No Show less" at bounding box center [143, 392] width 180 height 102
click at [149, 398] on div "Yes" at bounding box center [157, 391] width 48 height 23
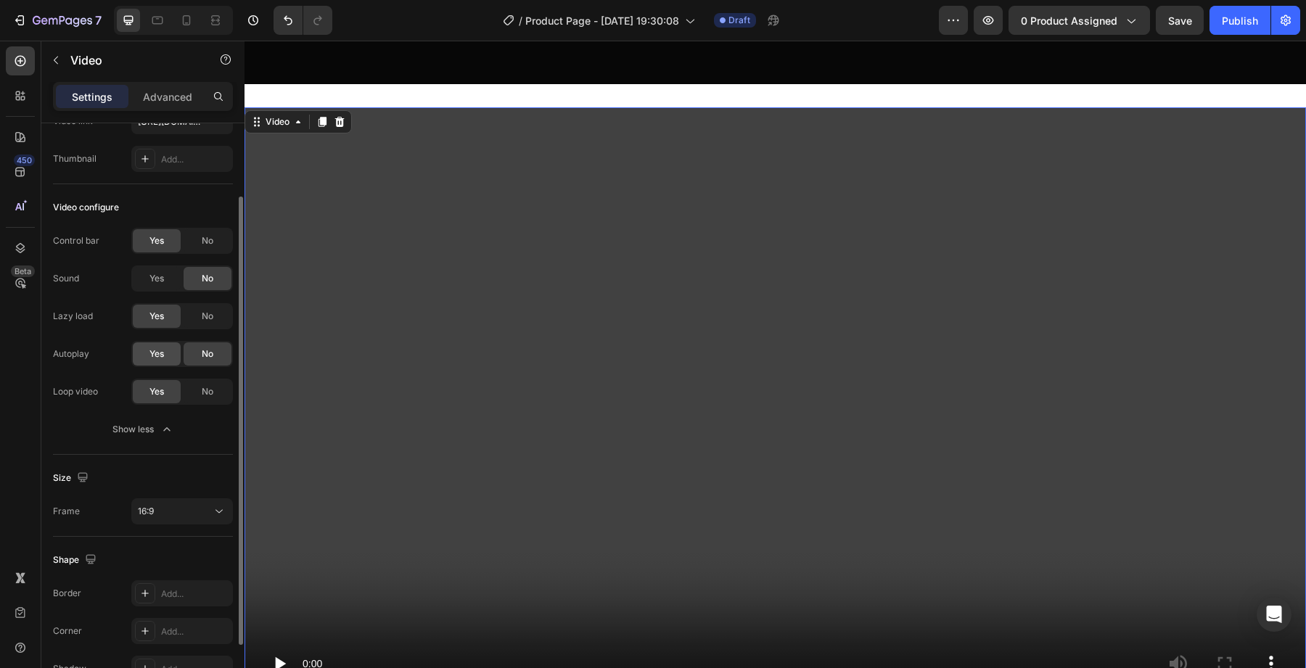
click at [151, 350] on span "Yes" at bounding box center [156, 353] width 15 height 13
click at [81, 403] on div "Loop video" at bounding box center [75, 391] width 45 height 23
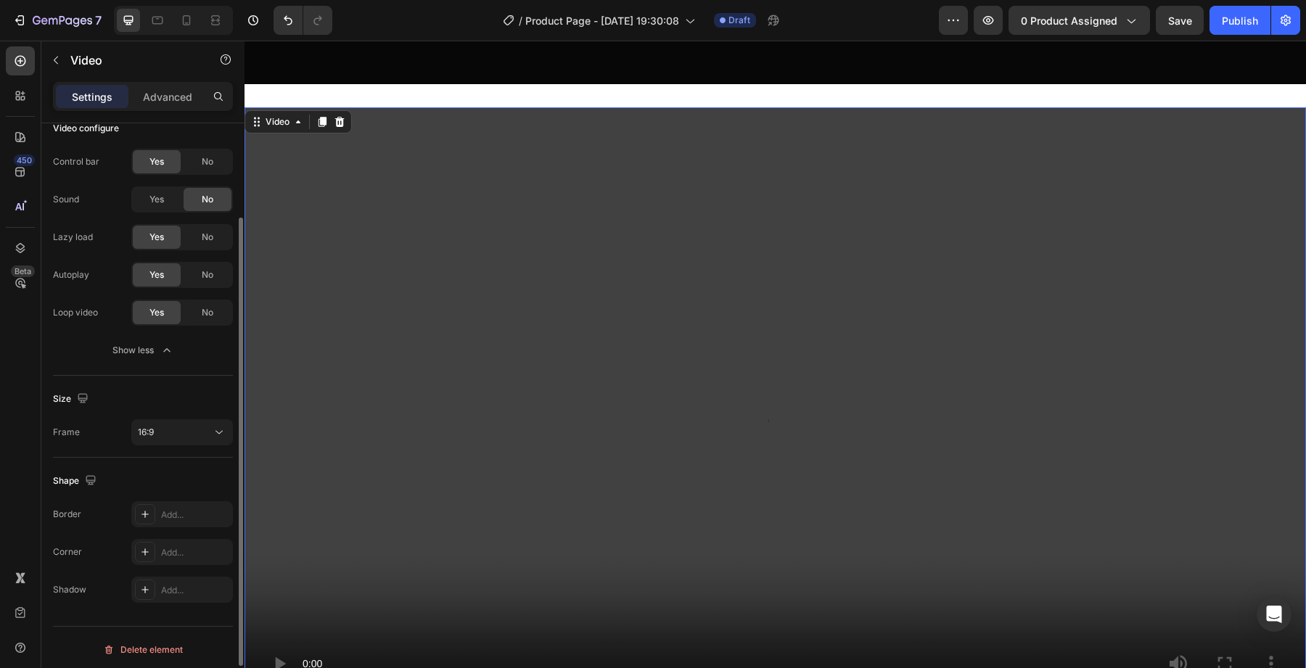
scroll to position [180, 0]
click at [187, 580] on div "Add..." at bounding box center [195, 586] width 68 height 13
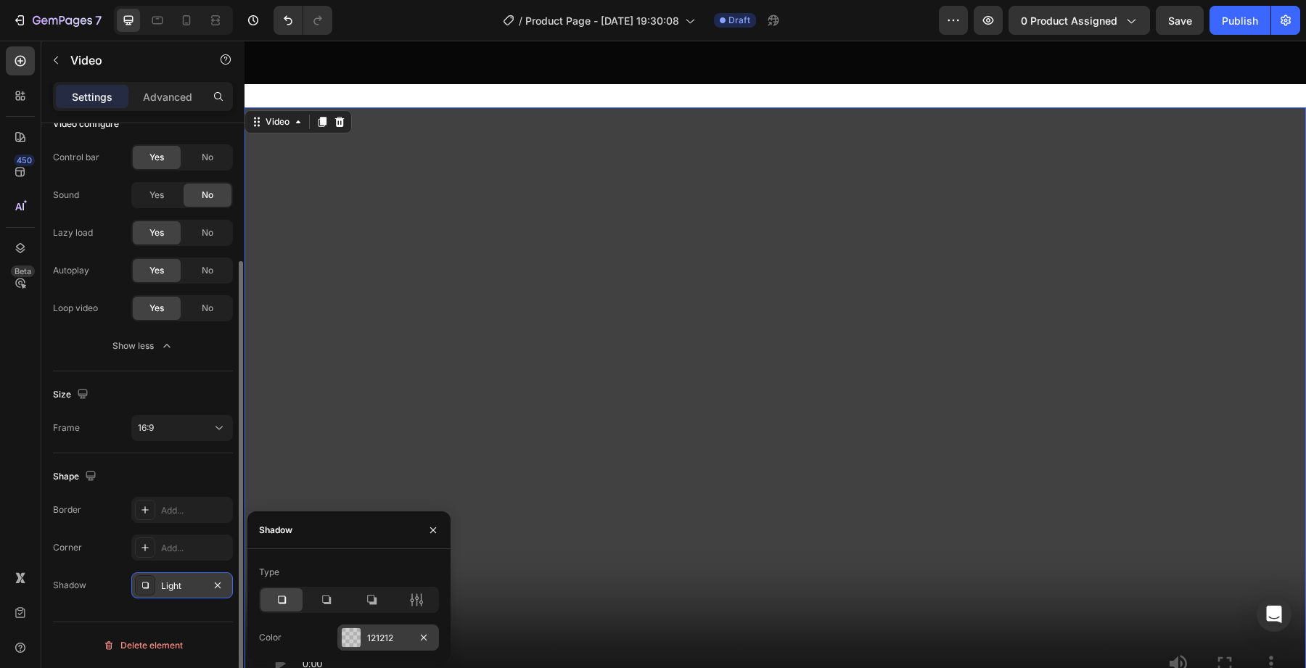
click at [367, 637] on div "121212" at bounding box center [388, 638] width 42 height 13
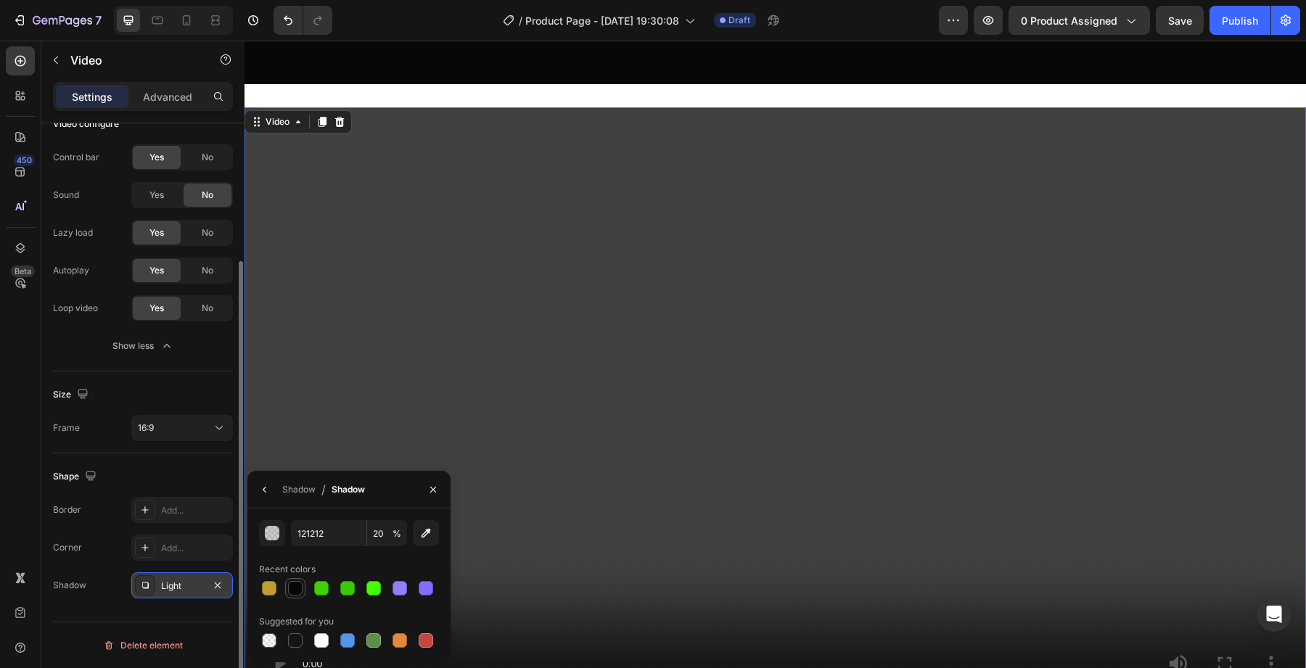
click at [297, 581] on div at bounding box center [295, 588] width 15 height 15
click at [435, 489] on icon "button" at bounding box center [433, 490] width 12 height 12
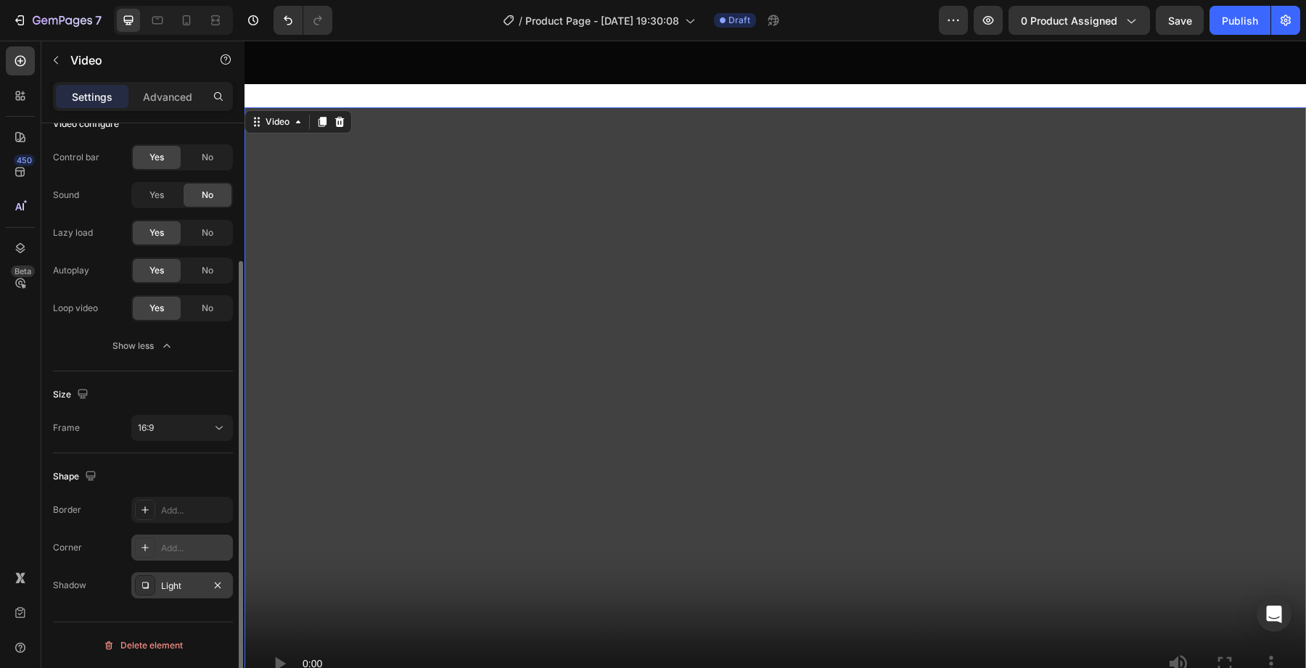
click at [192, 543] on div "Add..." at bounding box center [195, 548] width 68 height 13
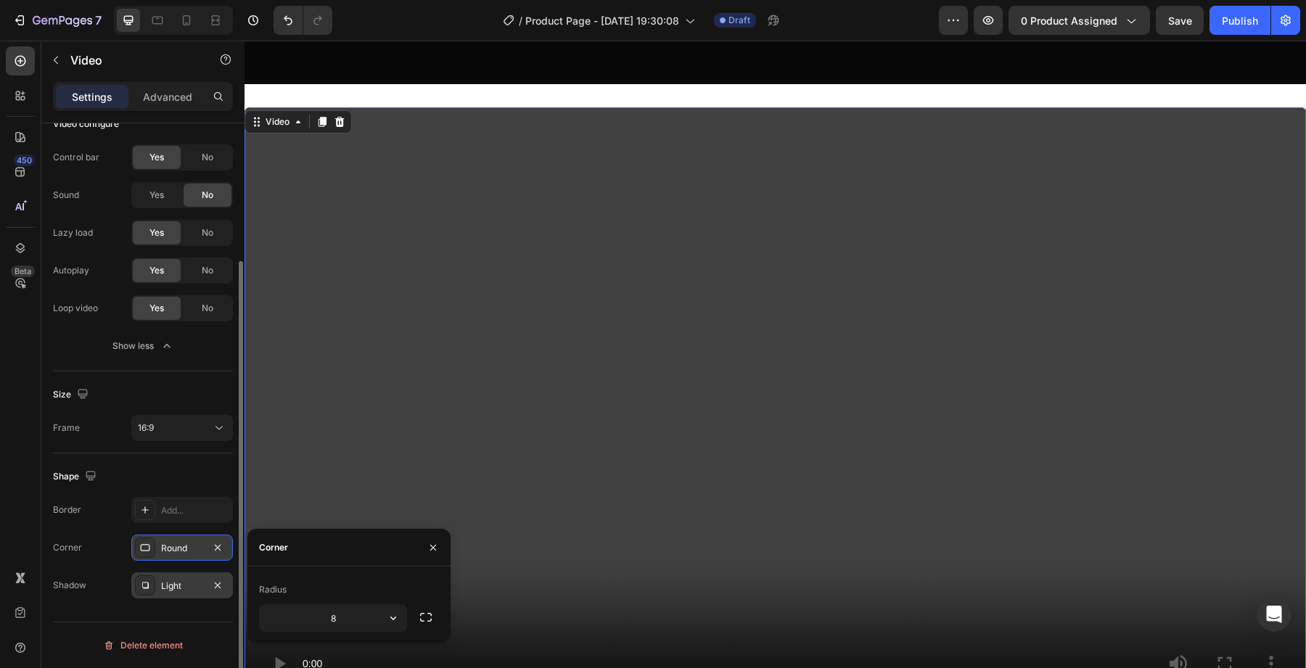
click at [414, 544] on div "Corner" at bounding box center [348, 548] width 203 height 38
click at [429, 544] on icon "button" at bounding box center [433, 548] width 12 height 12
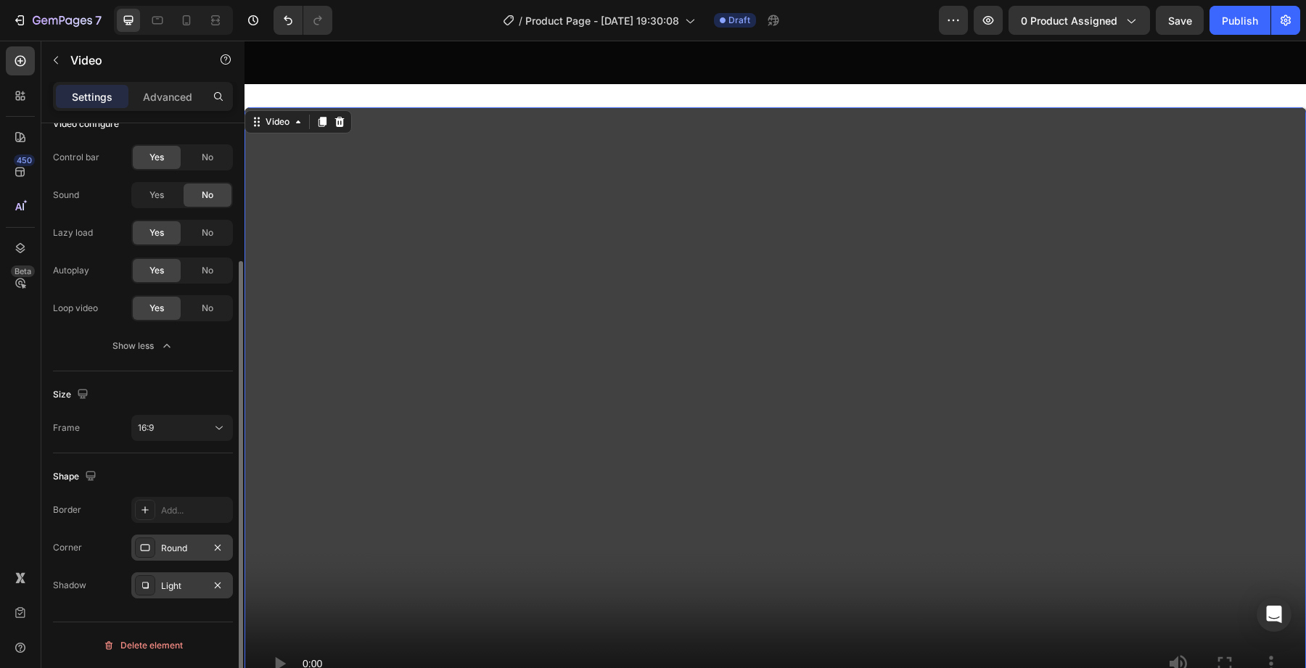
click at [227, 545] on div "Round" at bounding box center [182, 548] width 102 height 26
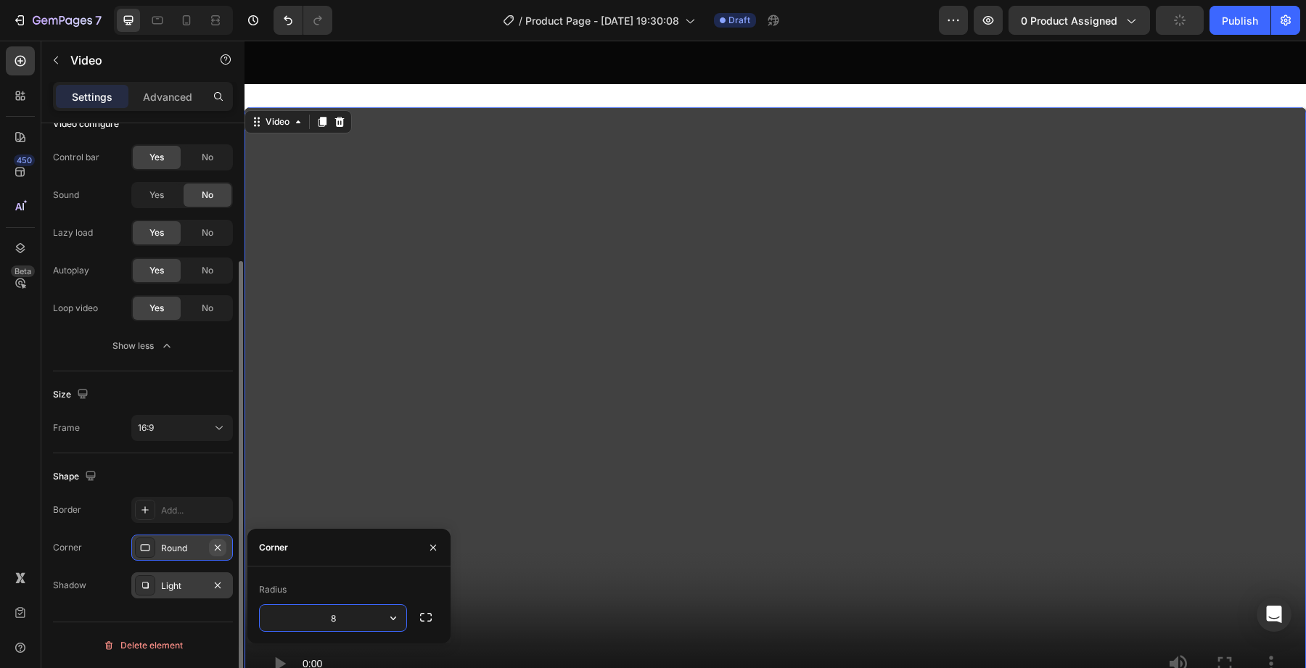
click at [209, 545] on button "button" at bounding box center [217, 547] width 17 height 17
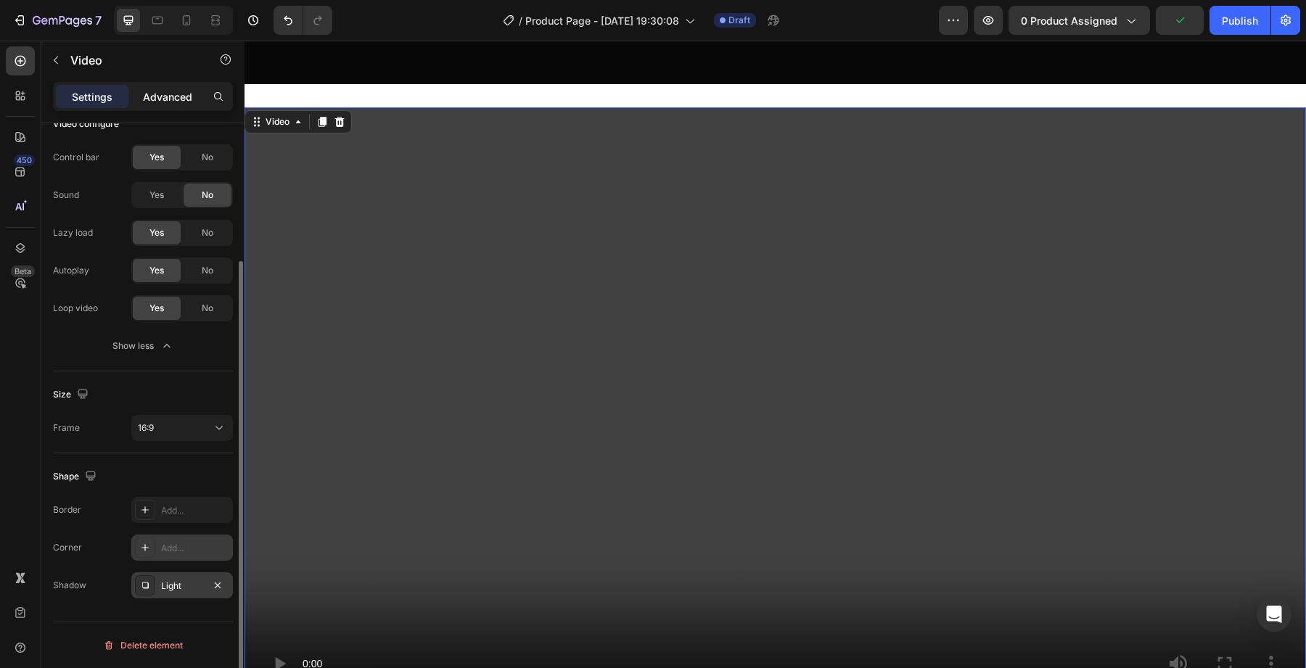
click at [166, 91] on p "Advanced" at bounding box center [167, 96] width 49 height 15
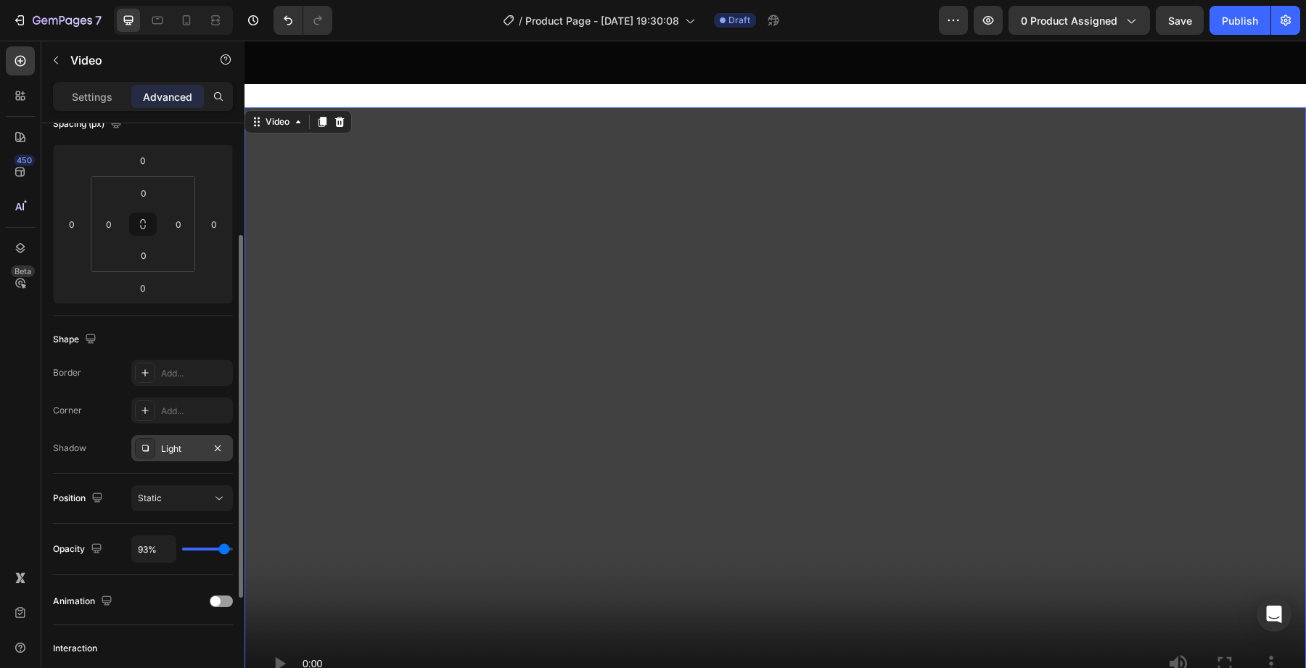
click at [197, 447] on div "Light" at bounding box center [182, 448] width 42 height 13
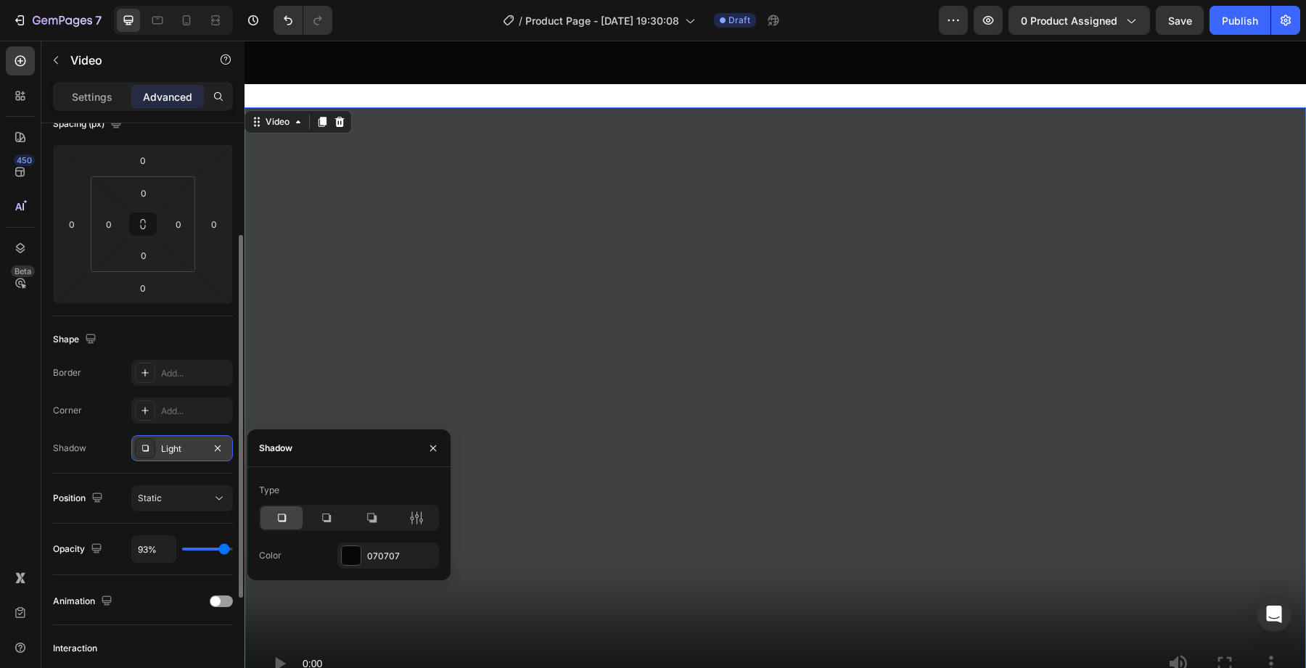
click at [226, 452] on div "Light" at bounding box center [182, 448] width 102 height 26
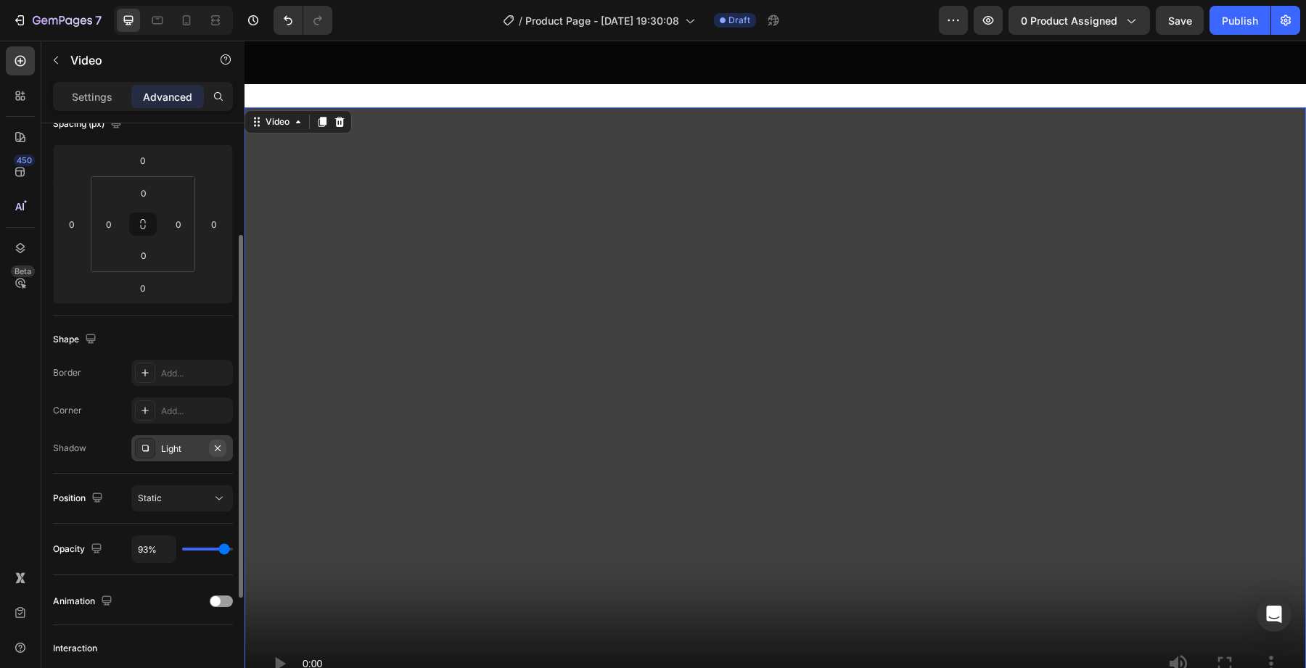
click at [222, 451] on icon "button" at bounding box center [218, 448] width 12 height 12
click at [208, 543] on div "93%" at bounding box center [182, 549] width 102 height 28
click at [213, 548] on input "range" at bounding box center [207, 549] width 51 height 3
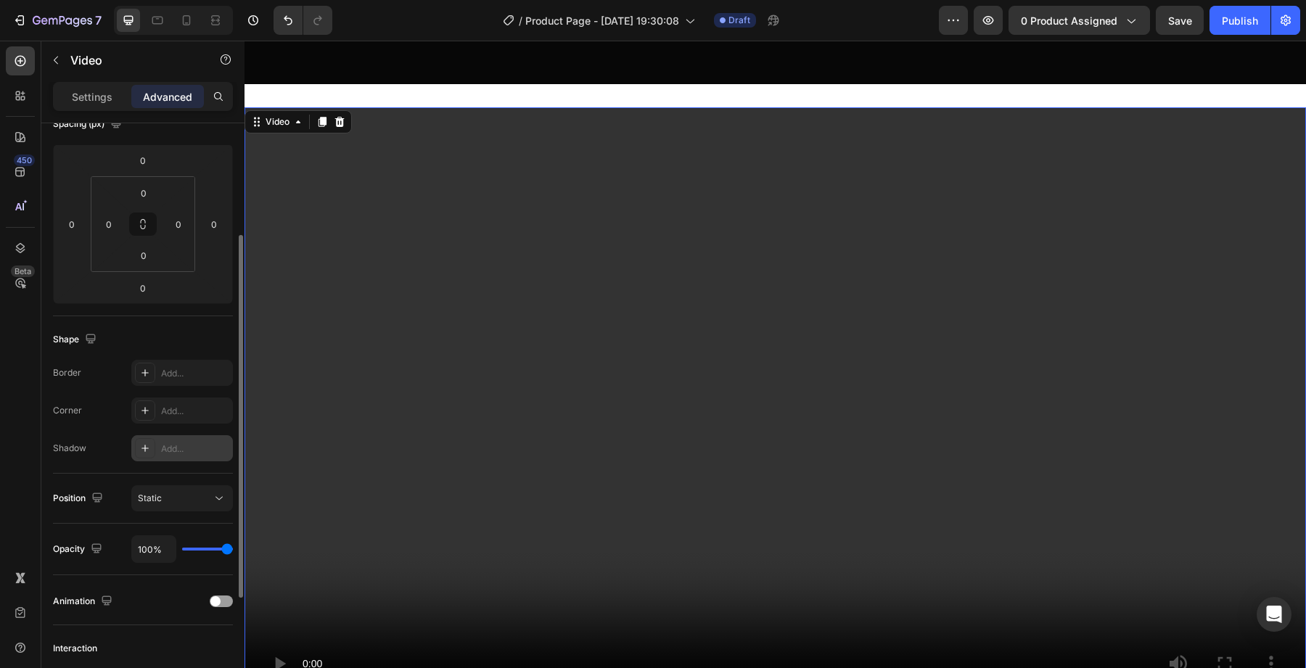
drag, startPoint x: 213, startPoint y: 548, endPoint x: 352, endPoint y: 545, distance: 139.3
click at [233, 548] on input "range" at bounding box center [207, 549] width 51 height 3
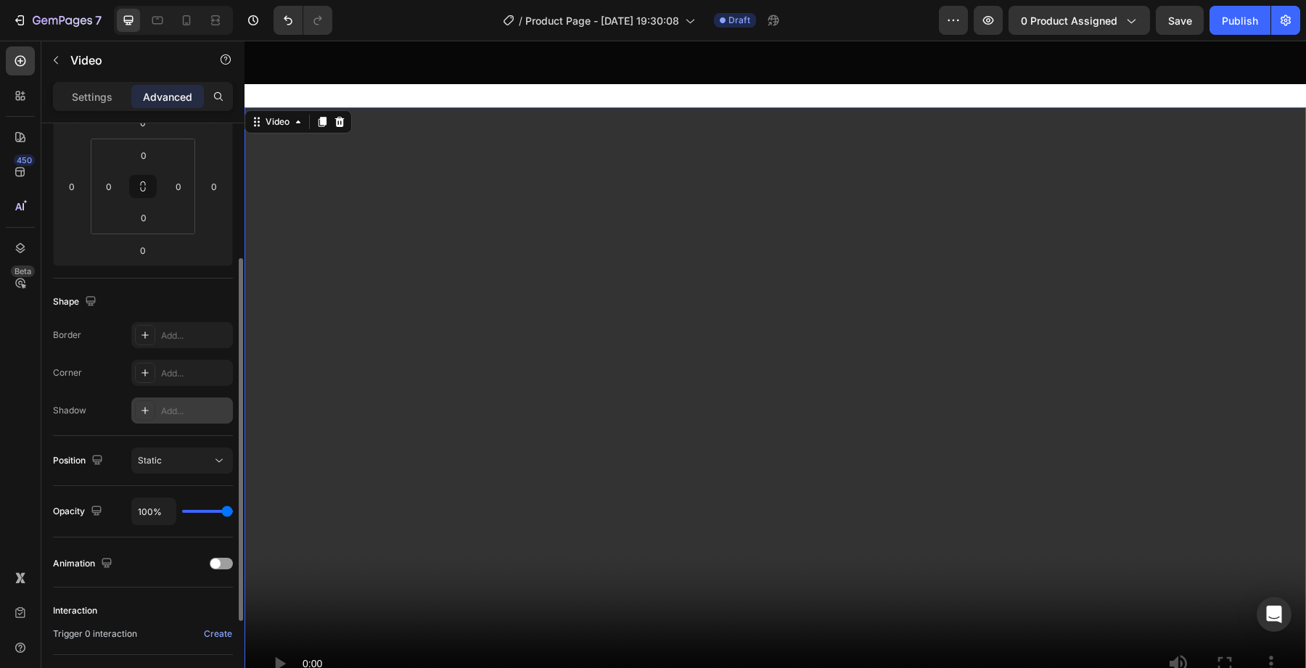
click at [432, 398] on video at bounding box center [774, 405] width 1061 height 597
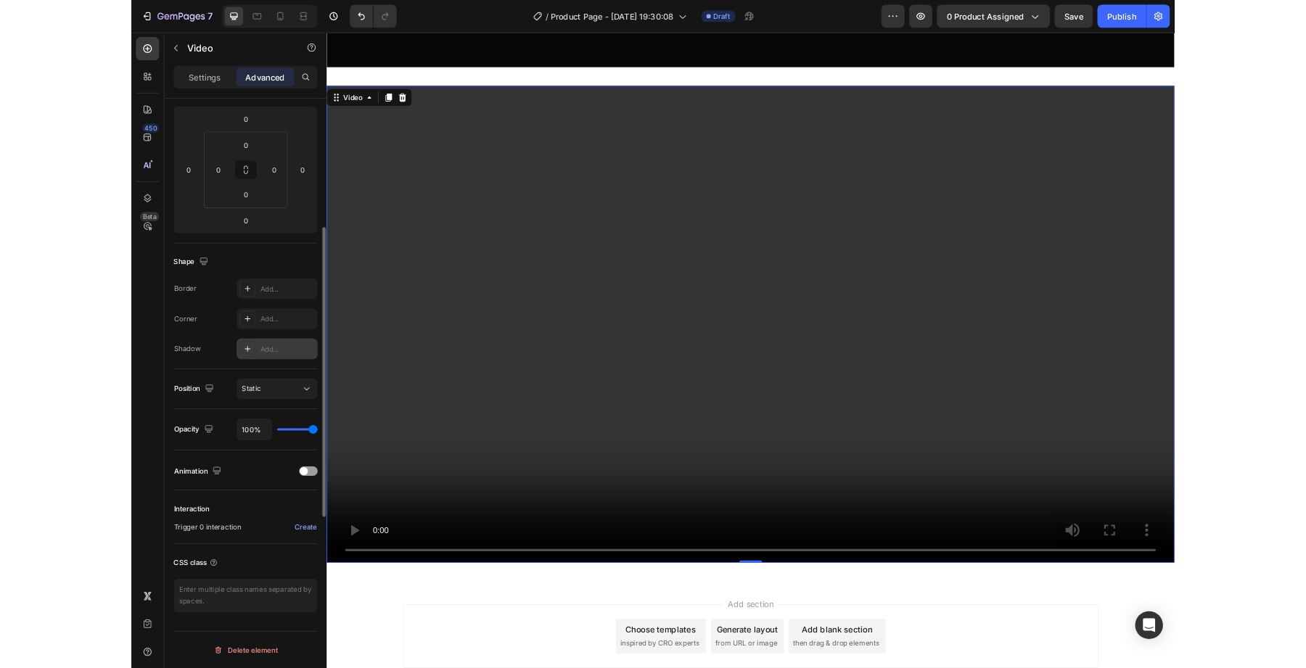
scroll to position [192, 0]
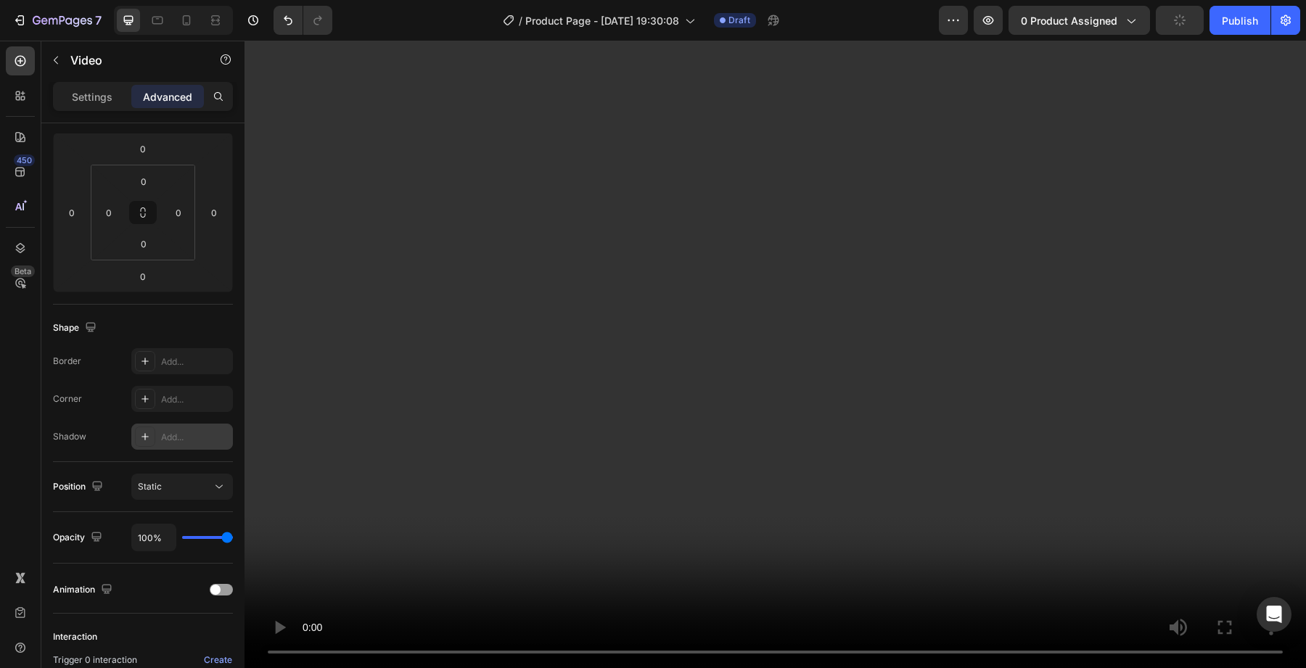
click at [347, 313] on div at bounding box center [339, 314] width 17 height 17
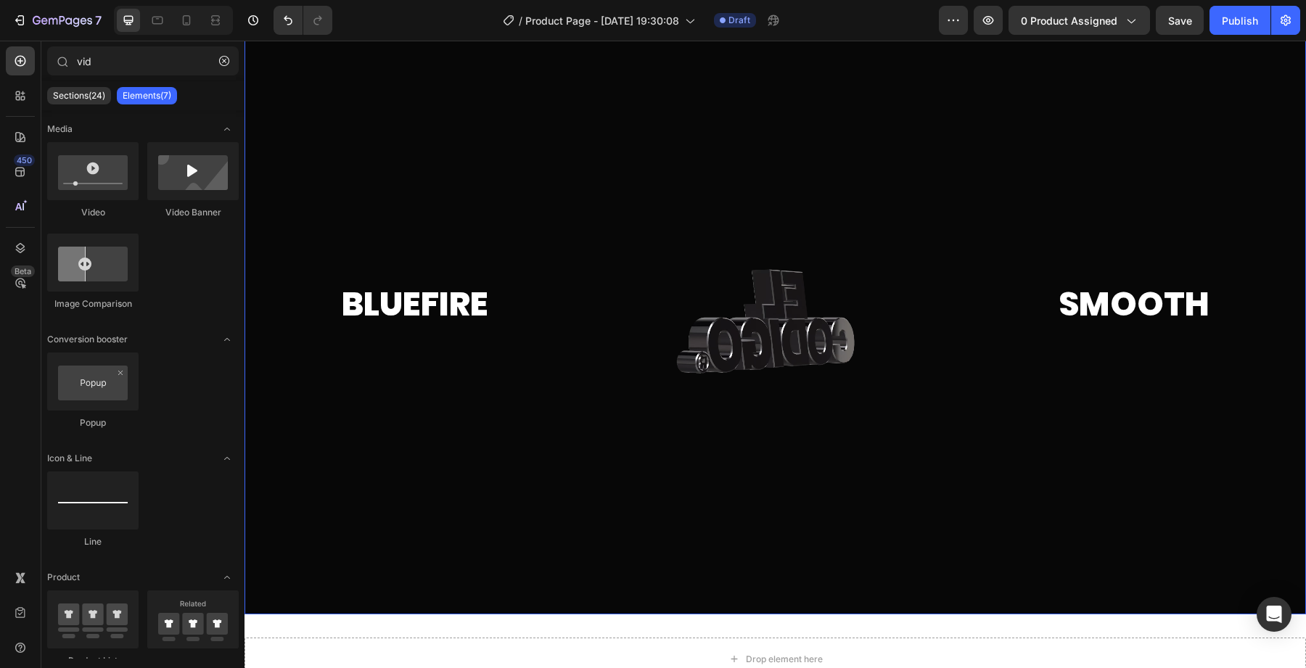
scroll to position [0, 0]
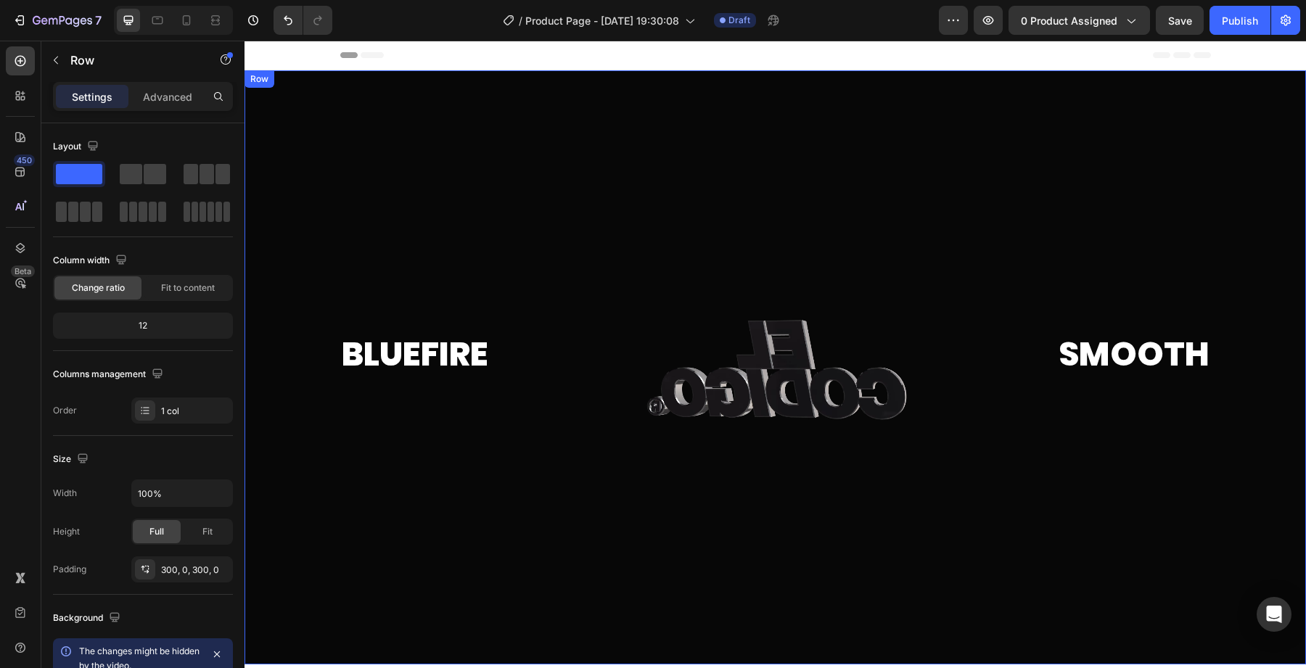
click at [462, 206] on div at bounding box center [774, 367] width 1061 height 594
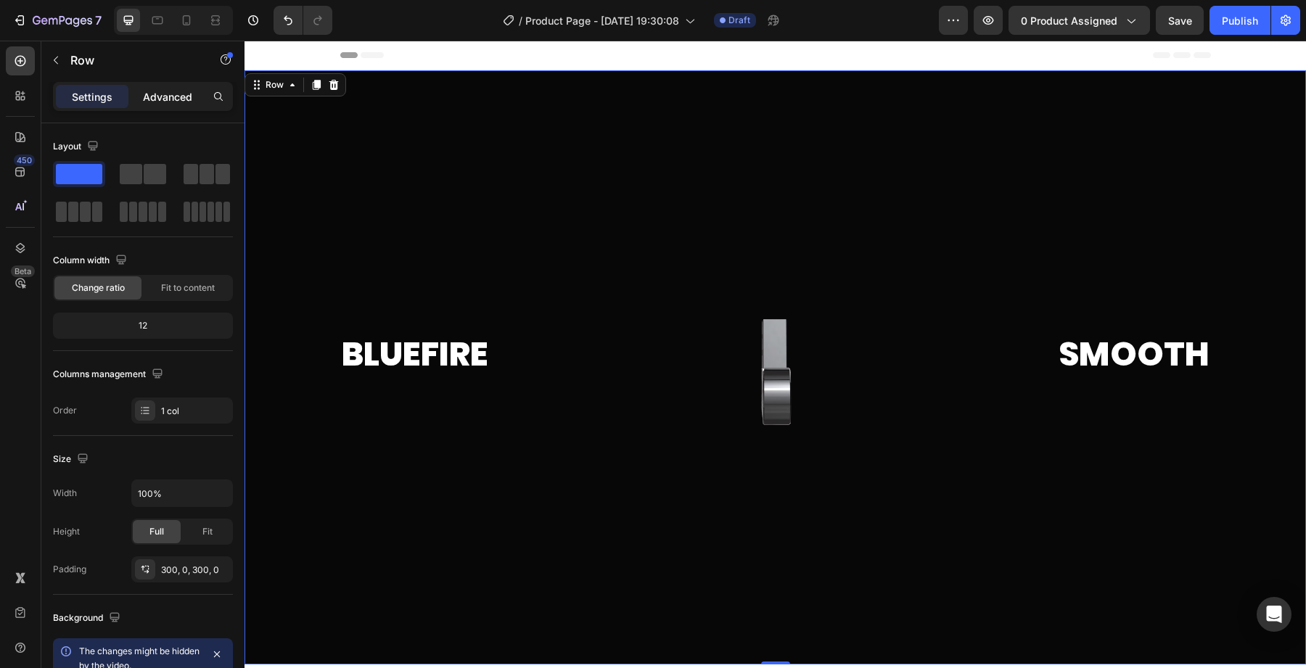
click at [160, 102] on p "Advanced" at bounding box center [167, 96] width 49 height 15
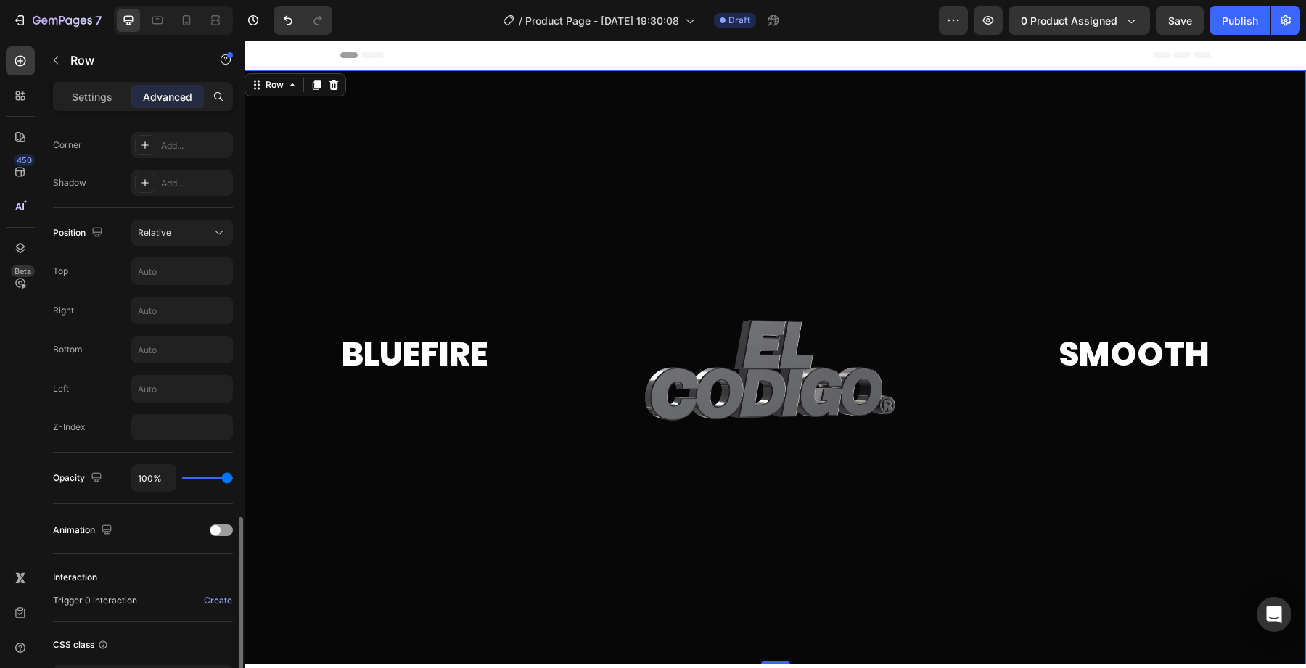
scroll to position [554, 0]
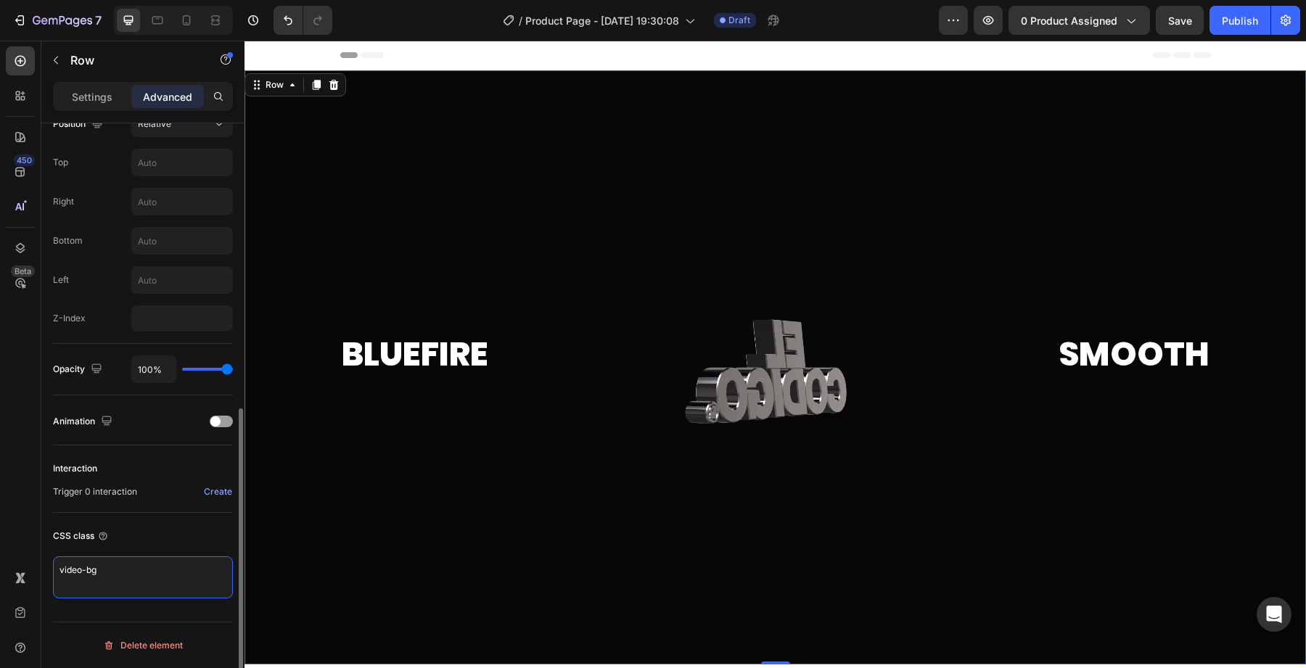
click at [131, 560] on textarea "video-bg" at bounding box center [143, 577] width 180 height 42
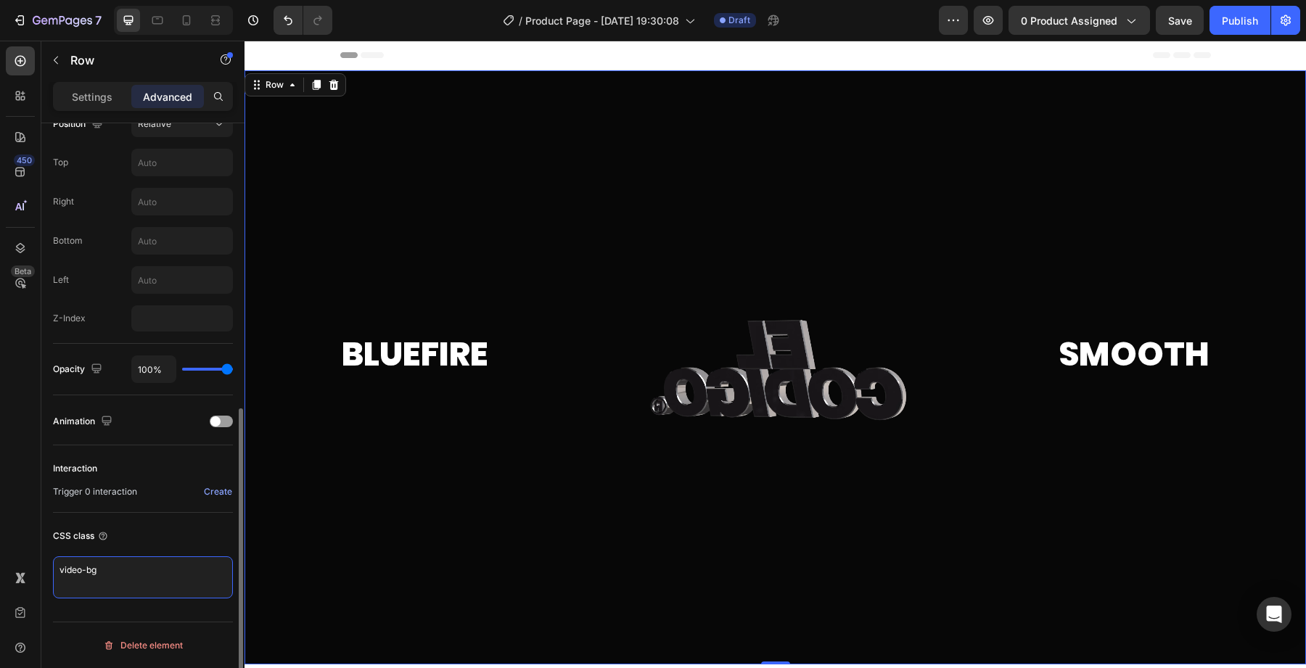
click at [131, 560] on textarea "video-bg" at bounding box center [143, 577] width 180 height 42
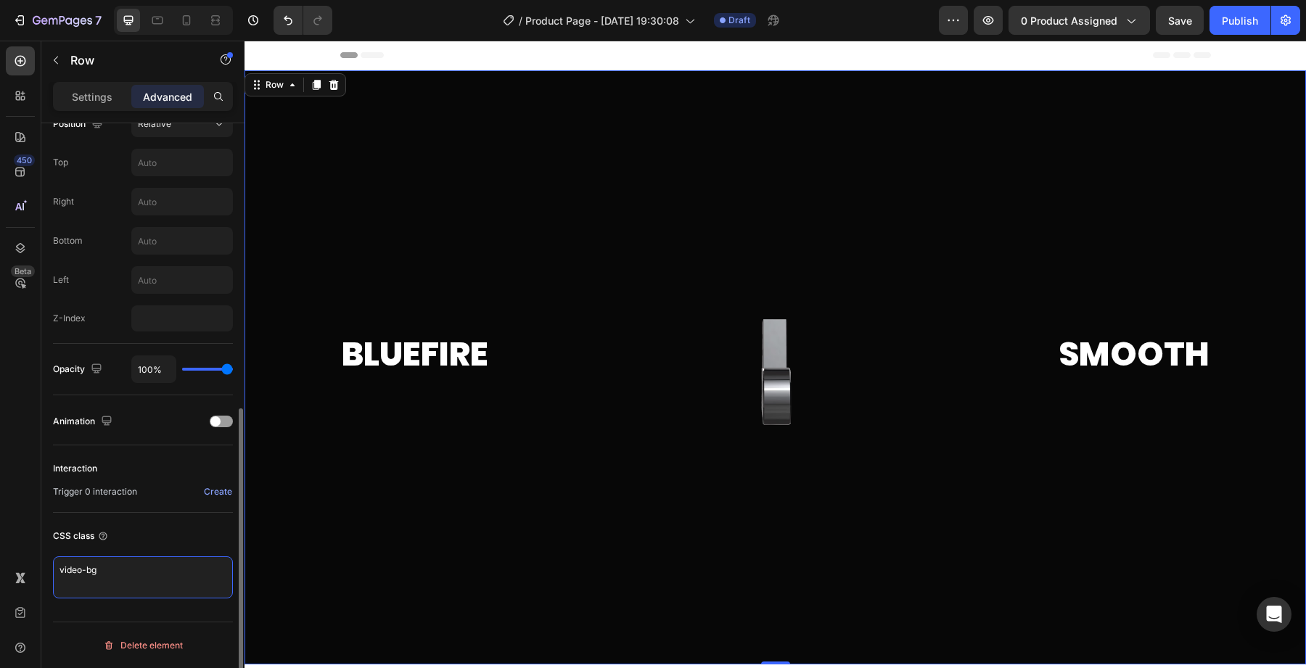
click at [131, 560] on textarea "video-bg" at bounding box center [143, 577] width 180 height 42
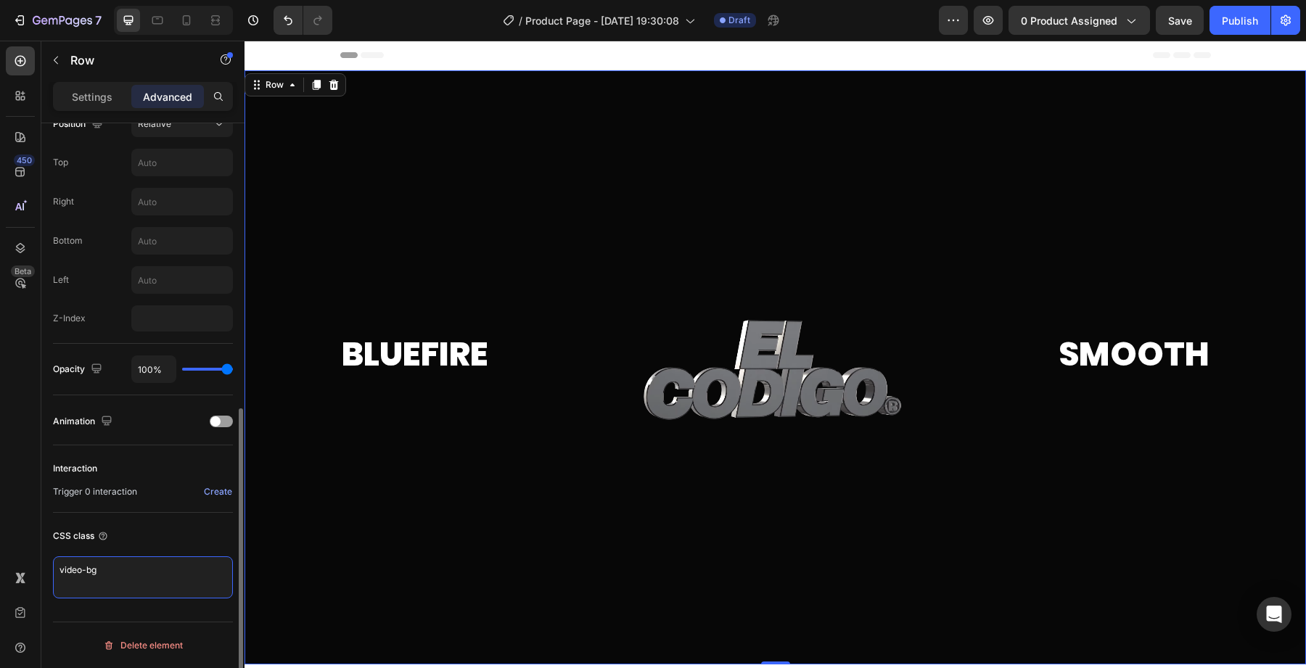
paste textarea "row-123456"
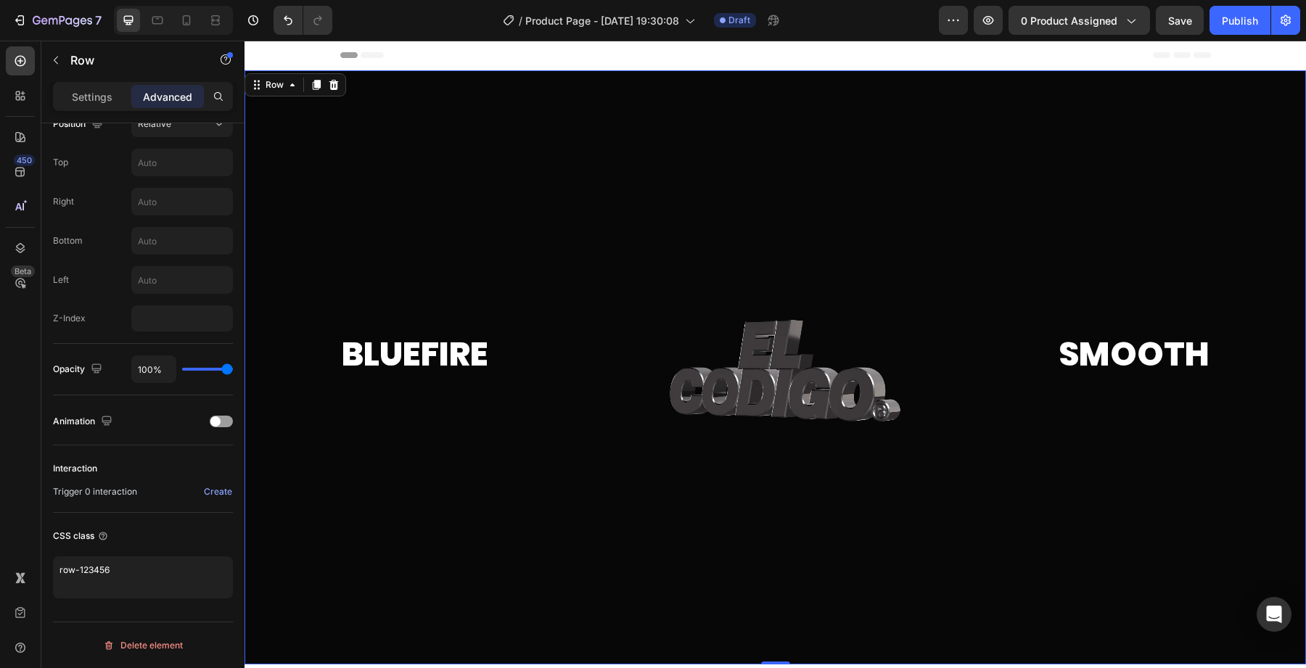
click at [289, 542] on div at bounding box center [774, 367] width 1061 height 594
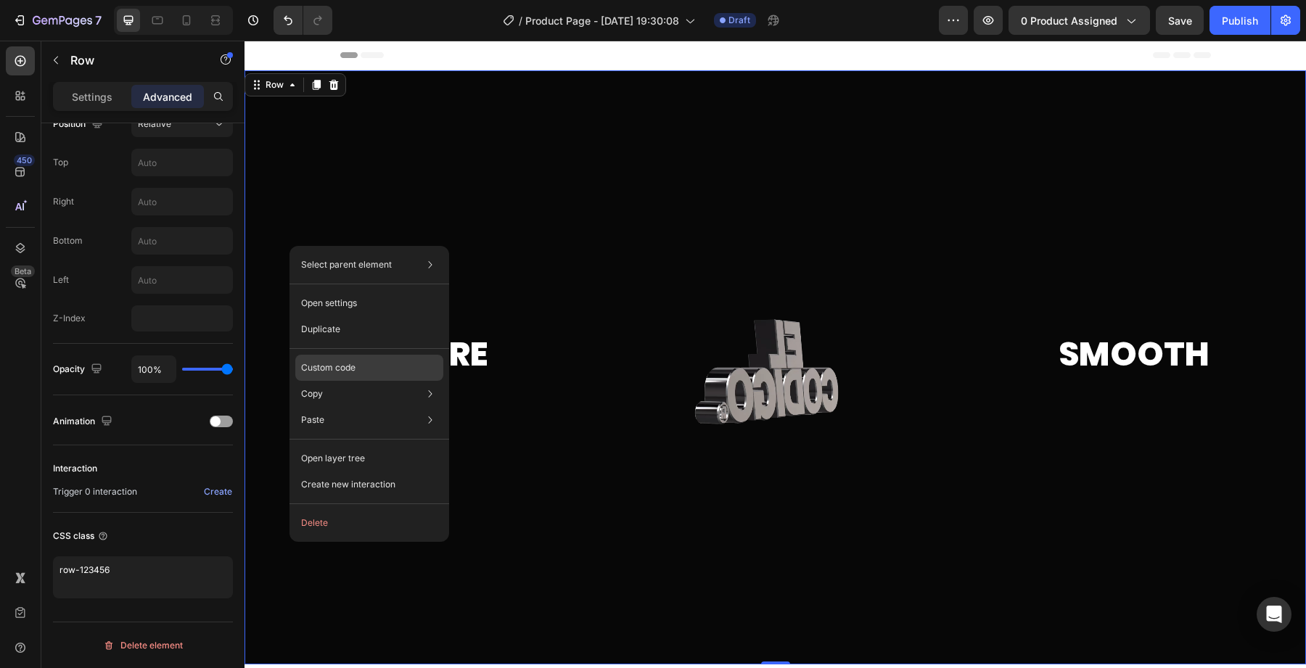
click at [338, 369] on p "Custom code" at bounding box center [328, 367] width 54 height 13
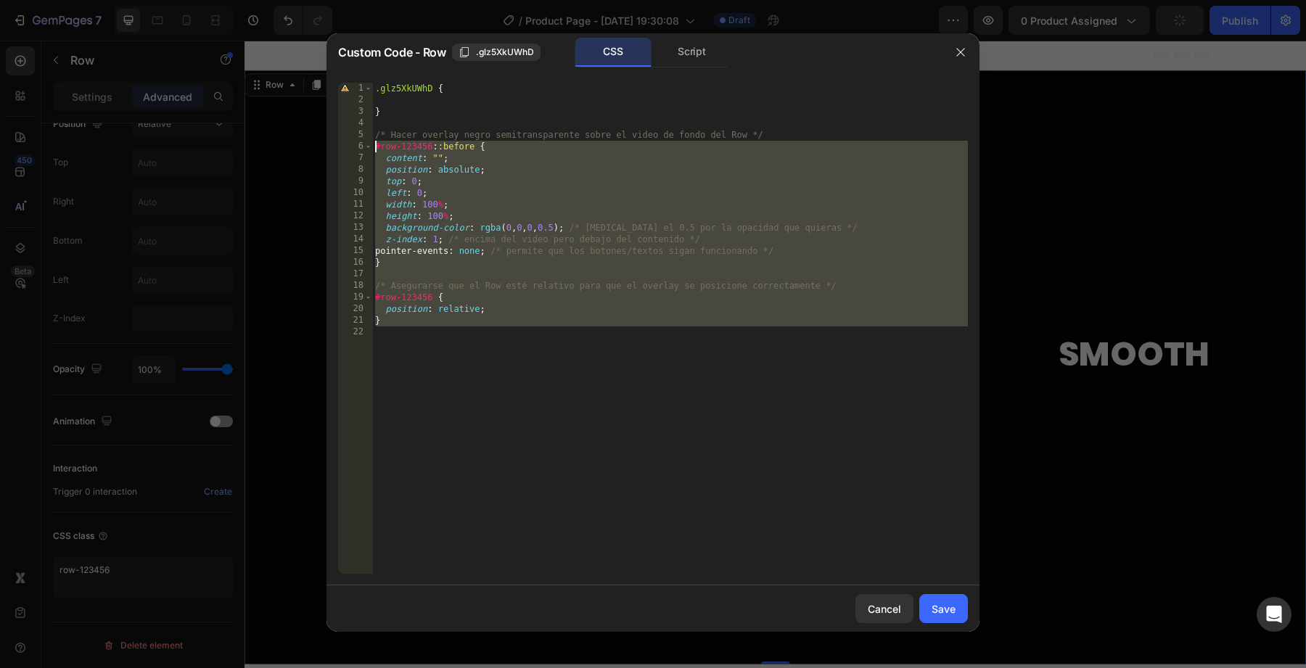
drag, startPoint x: 493, startPoint y: 352, endPoint x: 350, endPoint y: 141, distance: 254.7
click at [349, 141] on div "1 2 3 4 5 6 7 8 9 10 11 12 13 14 15 16 17 18 19 20 21 22 .glz5XkUWhD { } /* Hac…" at bounding box center [653, 328] width 630 height 491
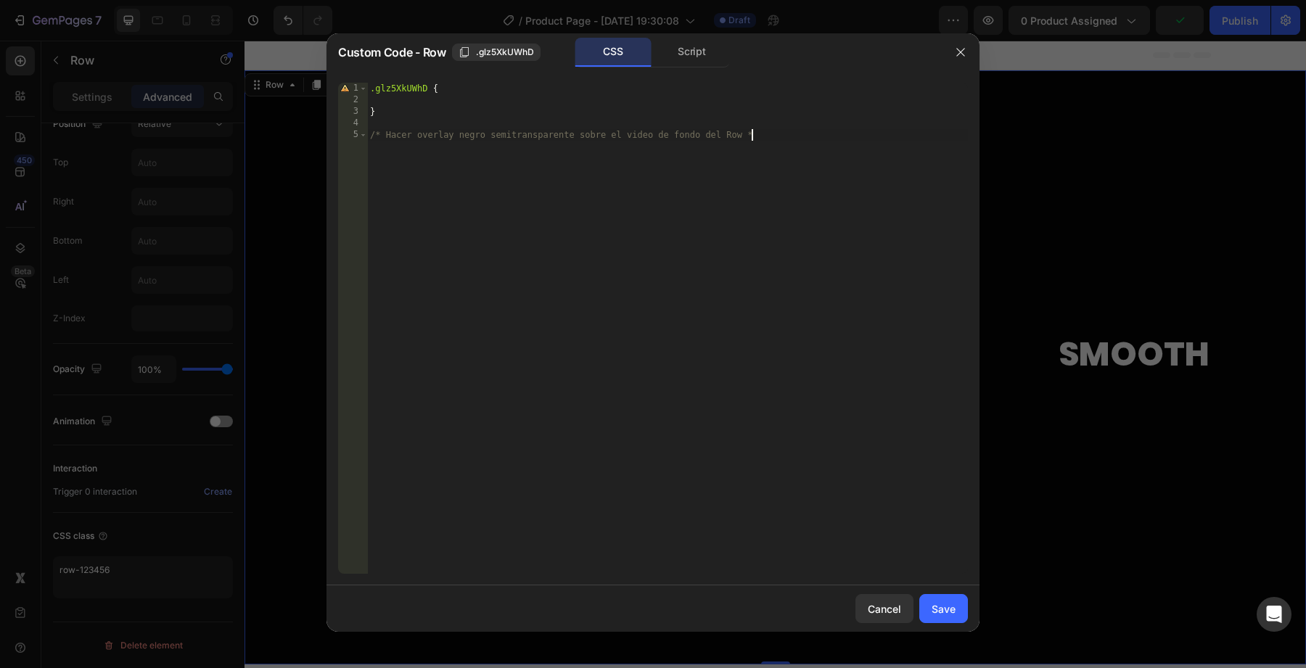
click at [402, 136] on div ".glz5XkUWhD { } /* Hacer overlay negro semitransparente sobre el video de fondo…" at bounding box center [667, 340] width 601 height 514
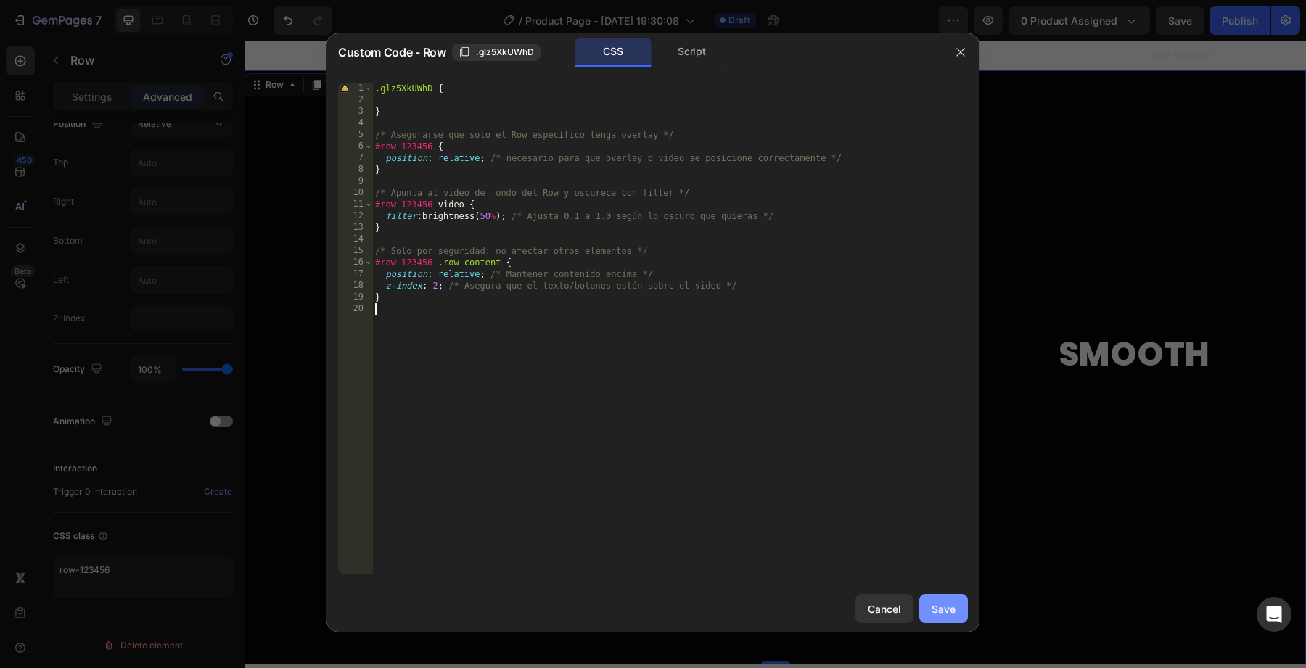
click at [928, 604] on button "Save" at bounding box center [943, 608] width 49 height 29
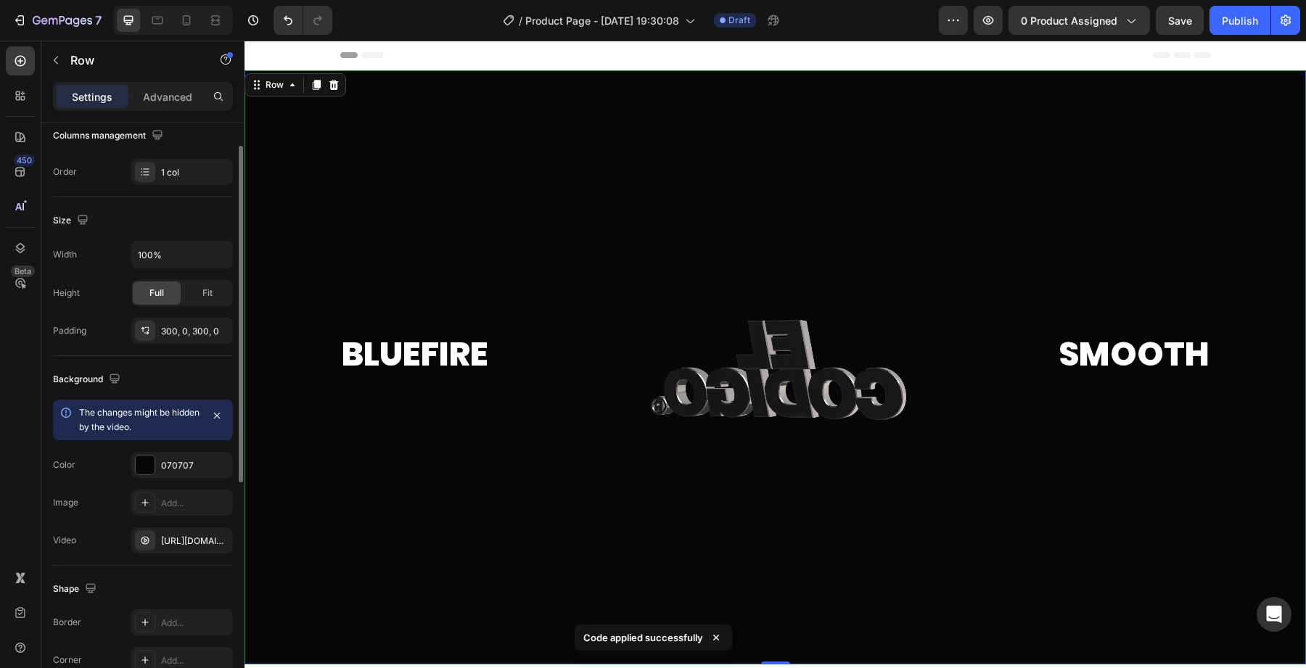
scroll to position [0, 0]
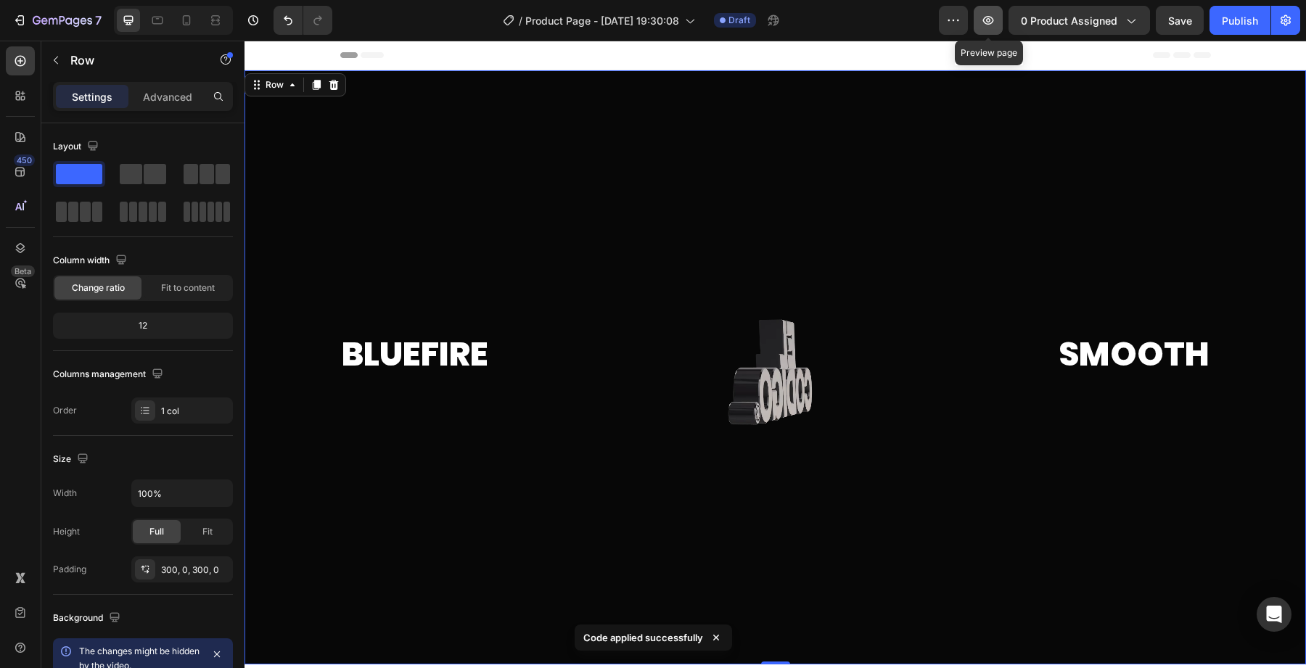
click at [986, 22] on icon "button" at bounding box center [988, 20] width 11 height 9
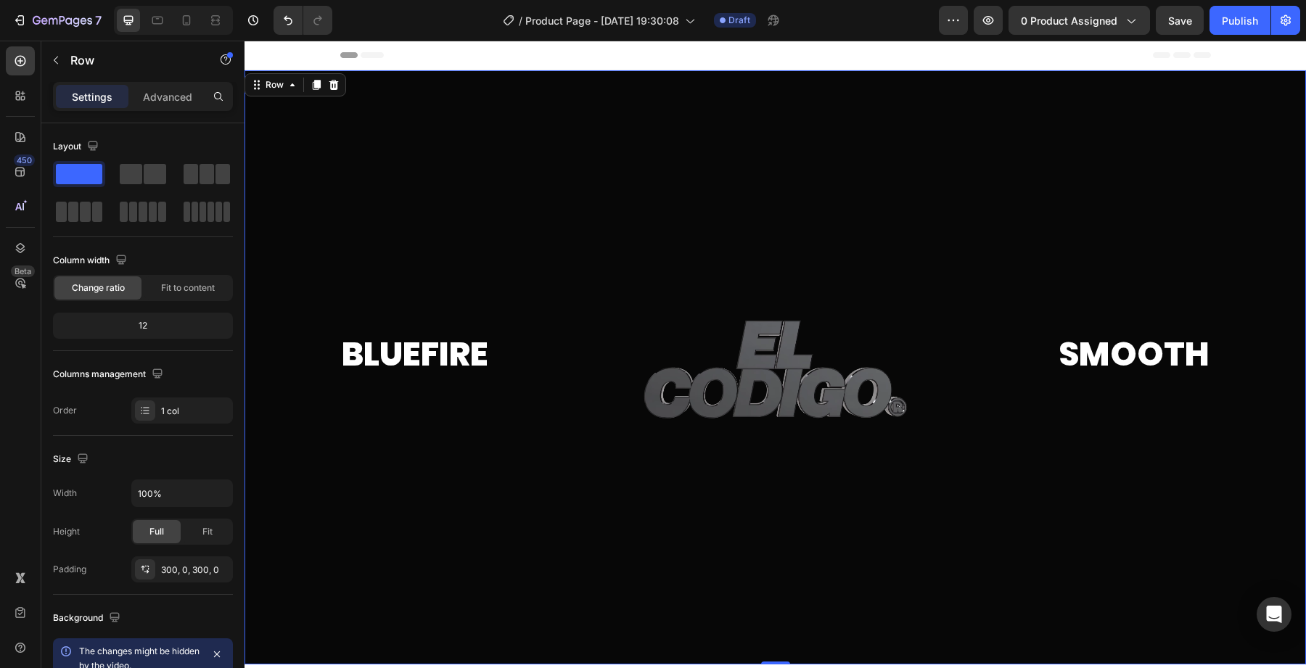
click at [421, 148] on div at bounding box center [774, 367] width 1061 height 594
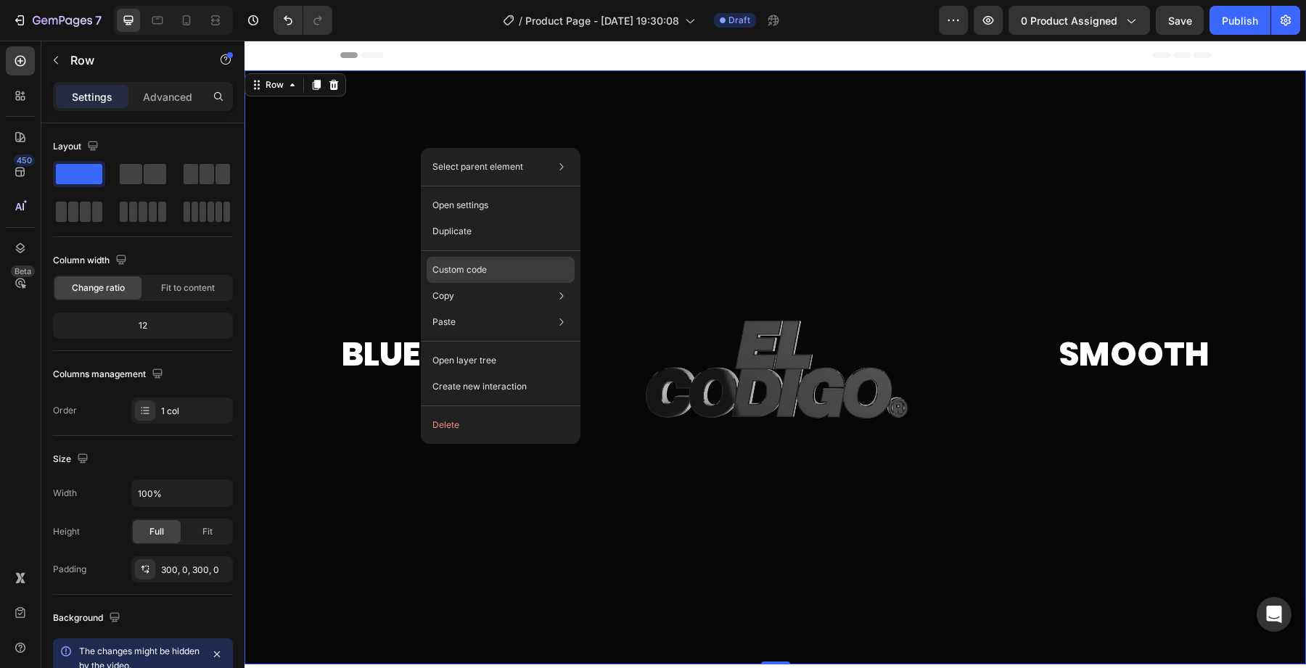
click at [468, 272] on p "Custom code" at bounding box center [459, 269] width 54 height 13
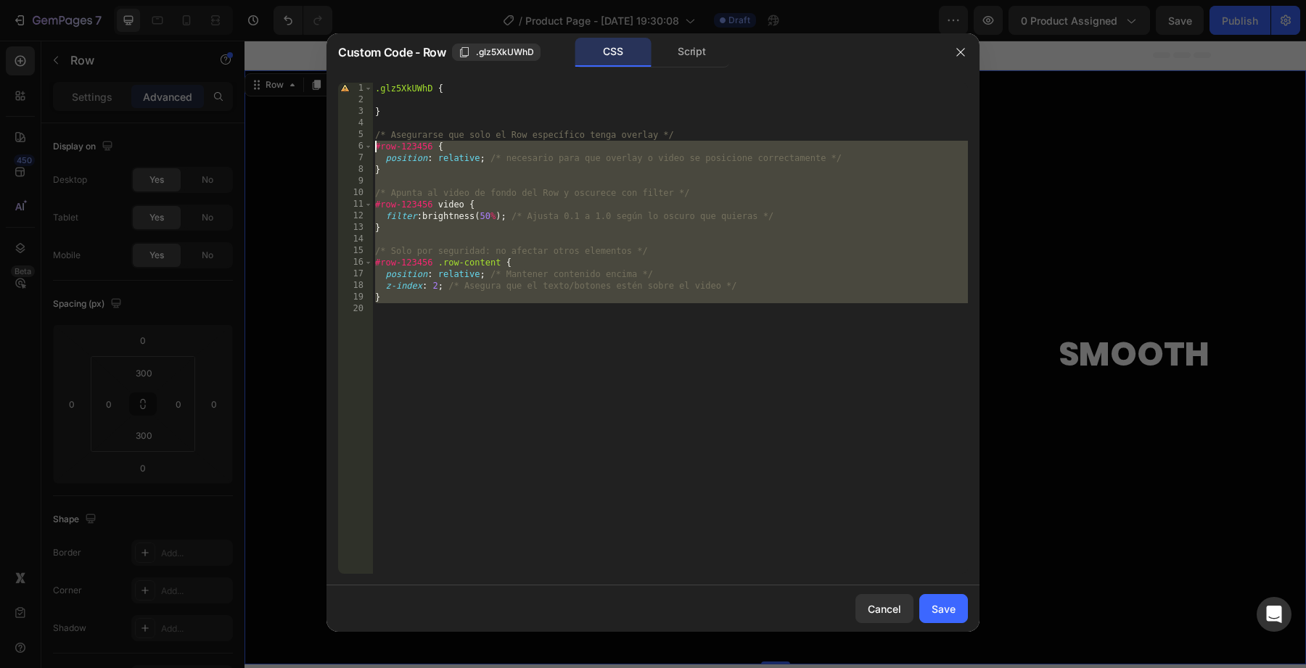
drag, startPoint x: 552, startPoint y: 371, endPoint x: 338, endPoint y: 133, distance: 320.0
click at [338, 133] on div "1 2 3 4 5 6 7 8 9 10 11 12 13 14 15 16 17 18 19 20 .glz5XkUWhD { } /* Asegurars…" at bounding box center [653, 328] width 630 height 491
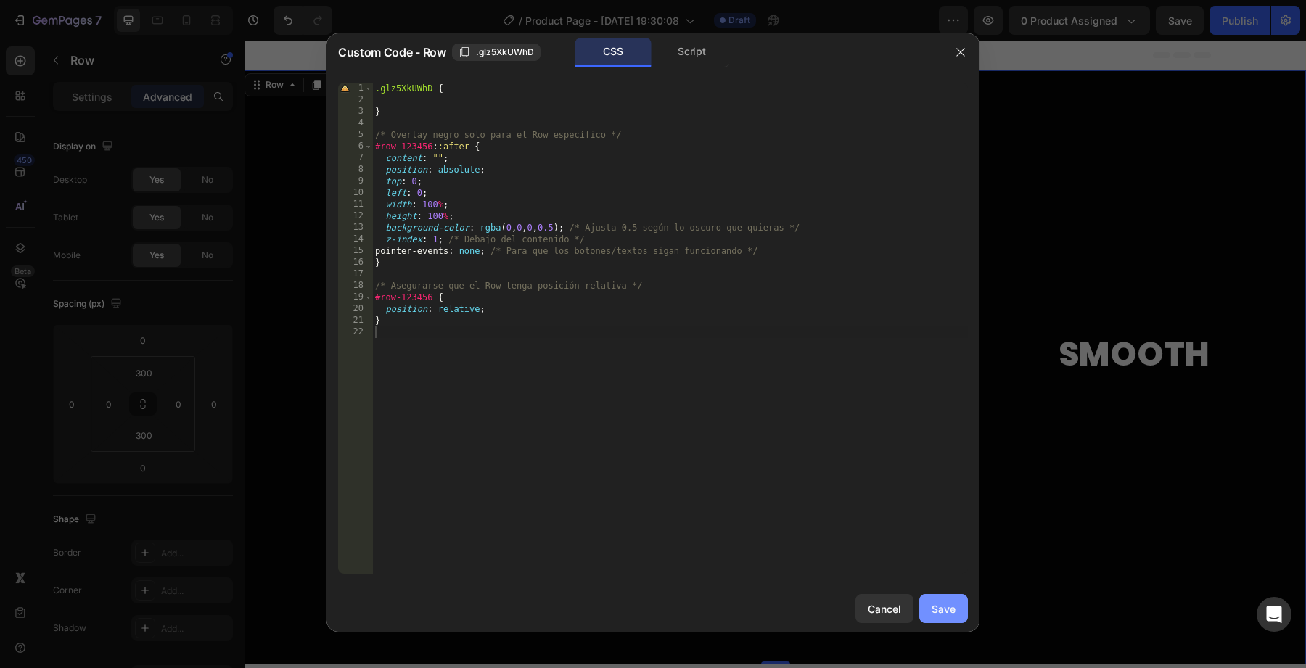
click at [955, 611] on div "Save" at bounding box center [943, 608] width 24 height 15
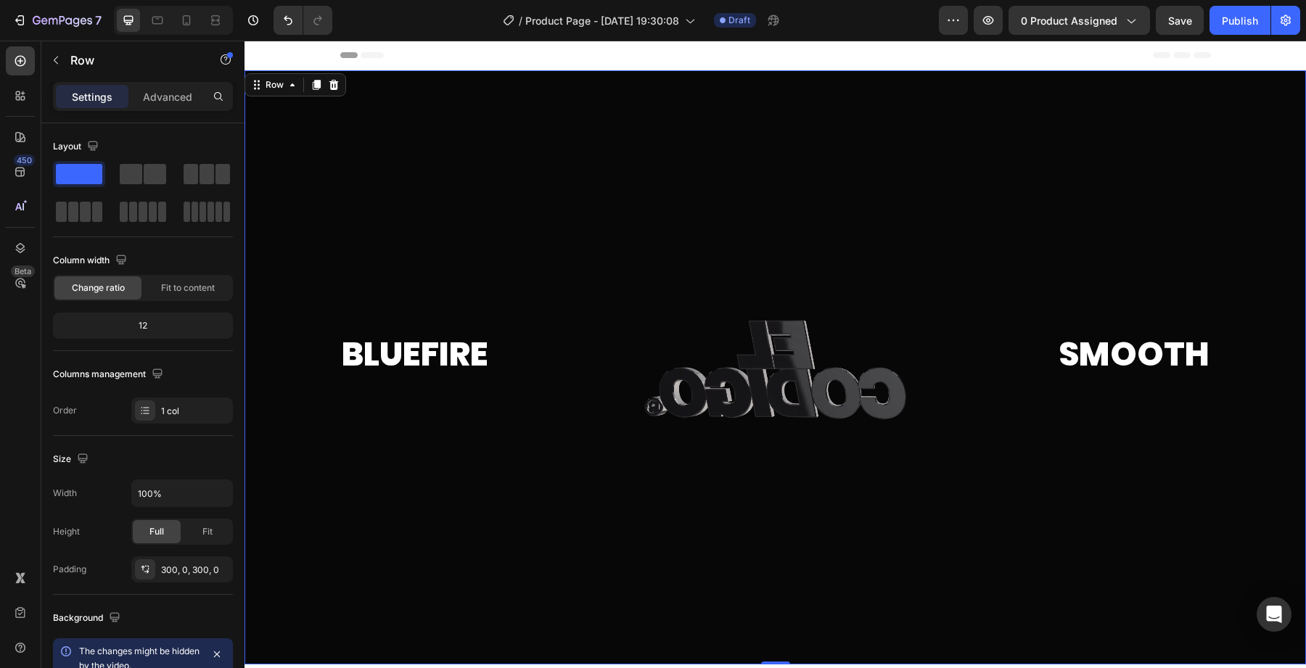
click at [692, 474] on div at bounding box center [774, 367] width 1061 height 594
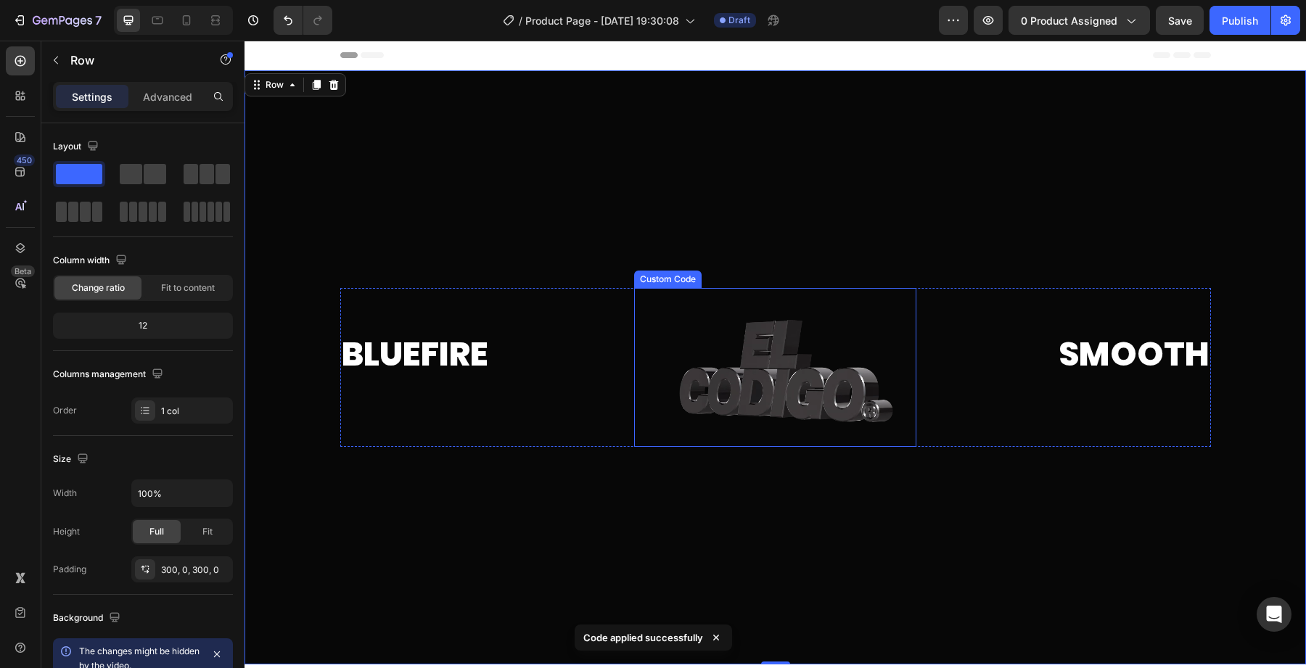
click at [648, 284] on div "Custom Code" at bounding box center [667, 279] width 67 height 17
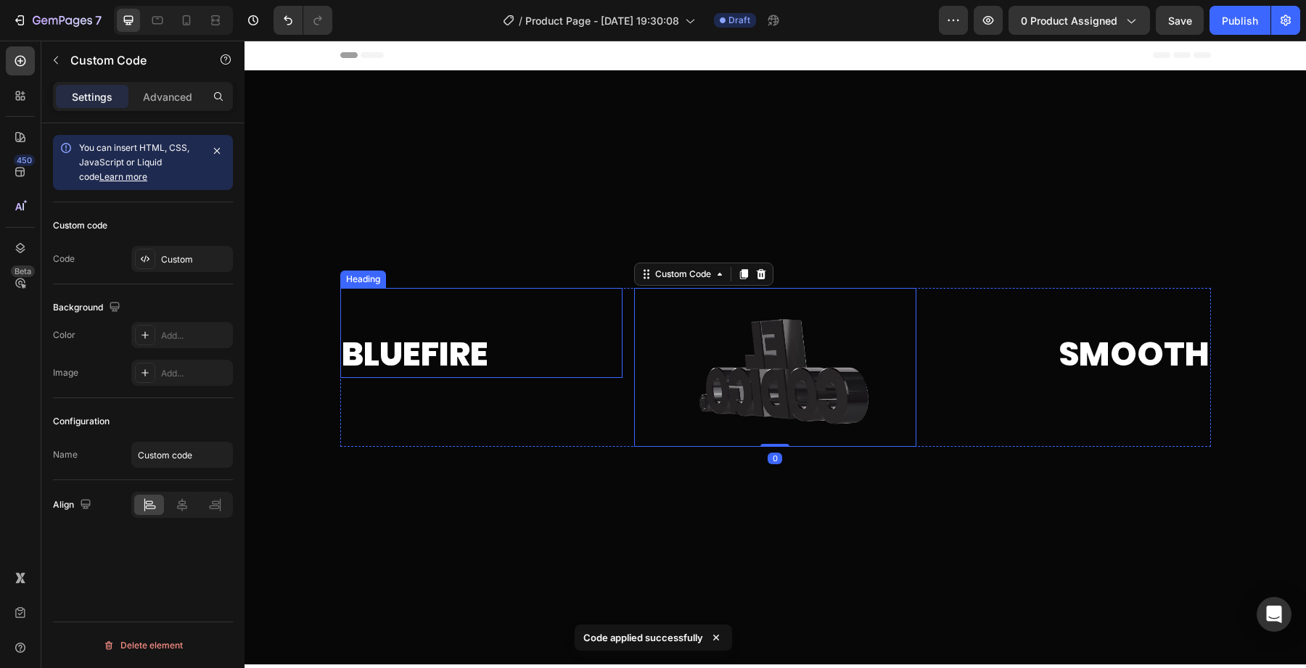
click at [554, 289] on h2 "Bluefire" at bounding box center [481, 333] width 282 height 90
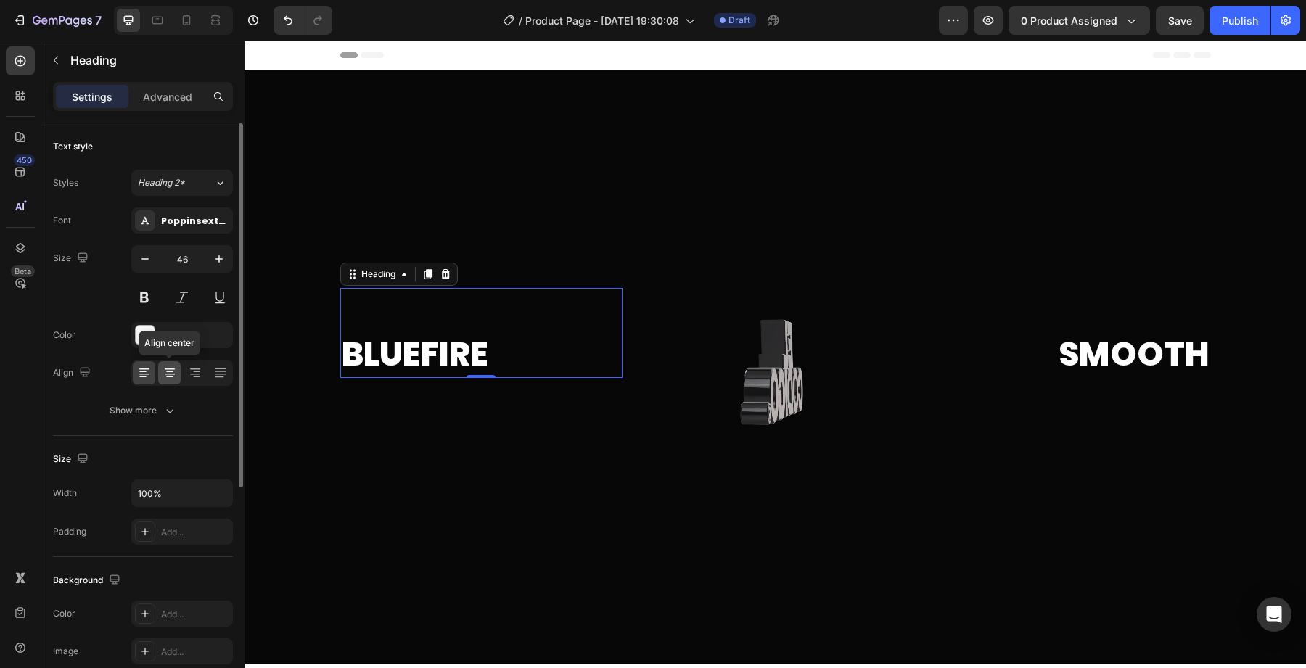
click at [160, 381] on div at bounding box center [169, 372] width 22 height 23
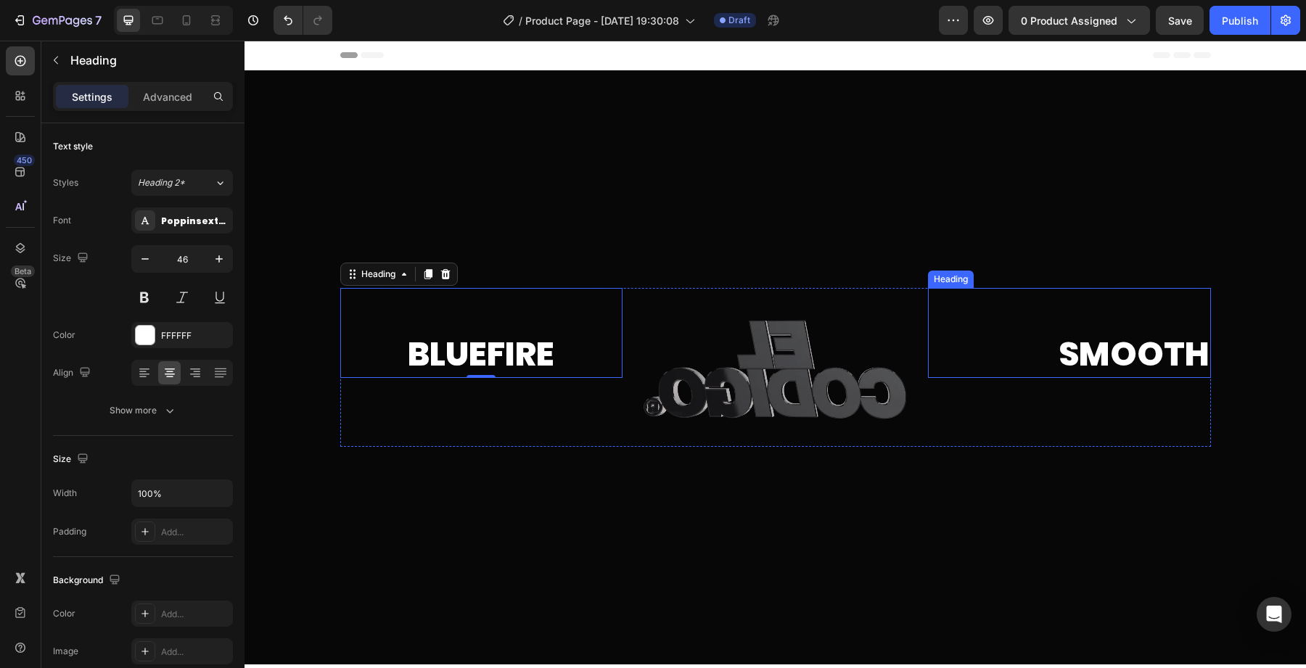
click at [1086, 358] on h2 "Smooth" at bounding box center [1069, 333] width 282 height 90
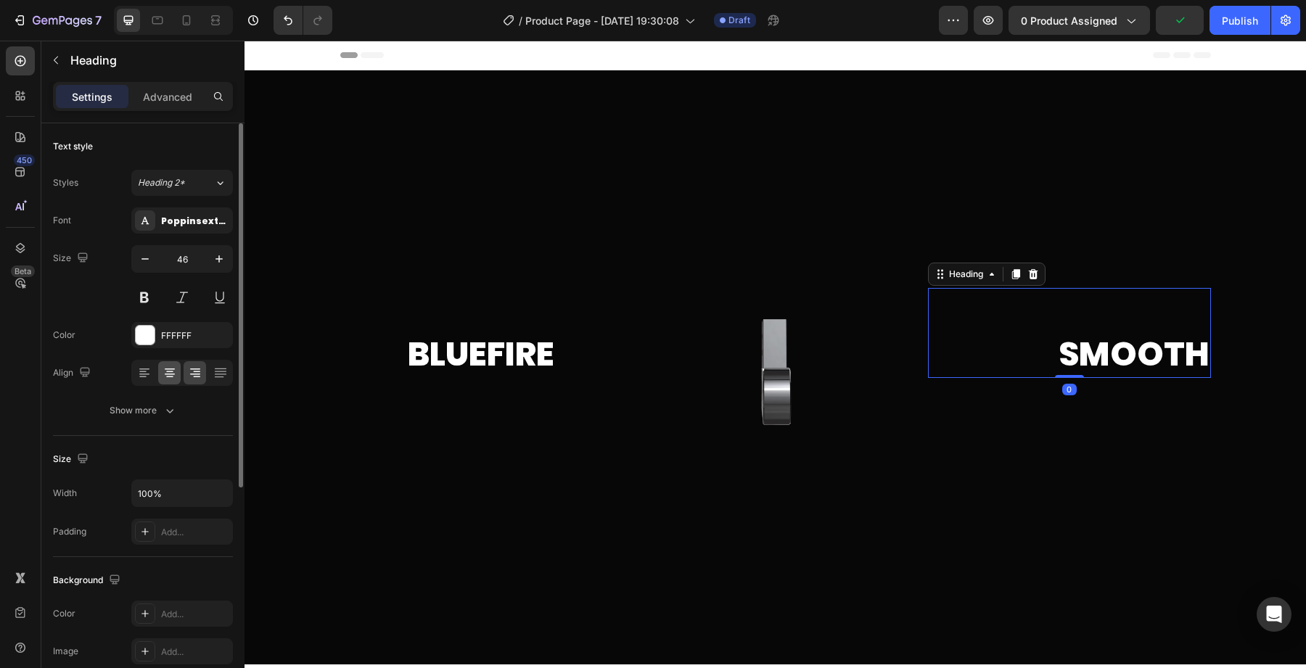
click at [171, 374] on icon at bounding box center [170, 374] width 10 height 1
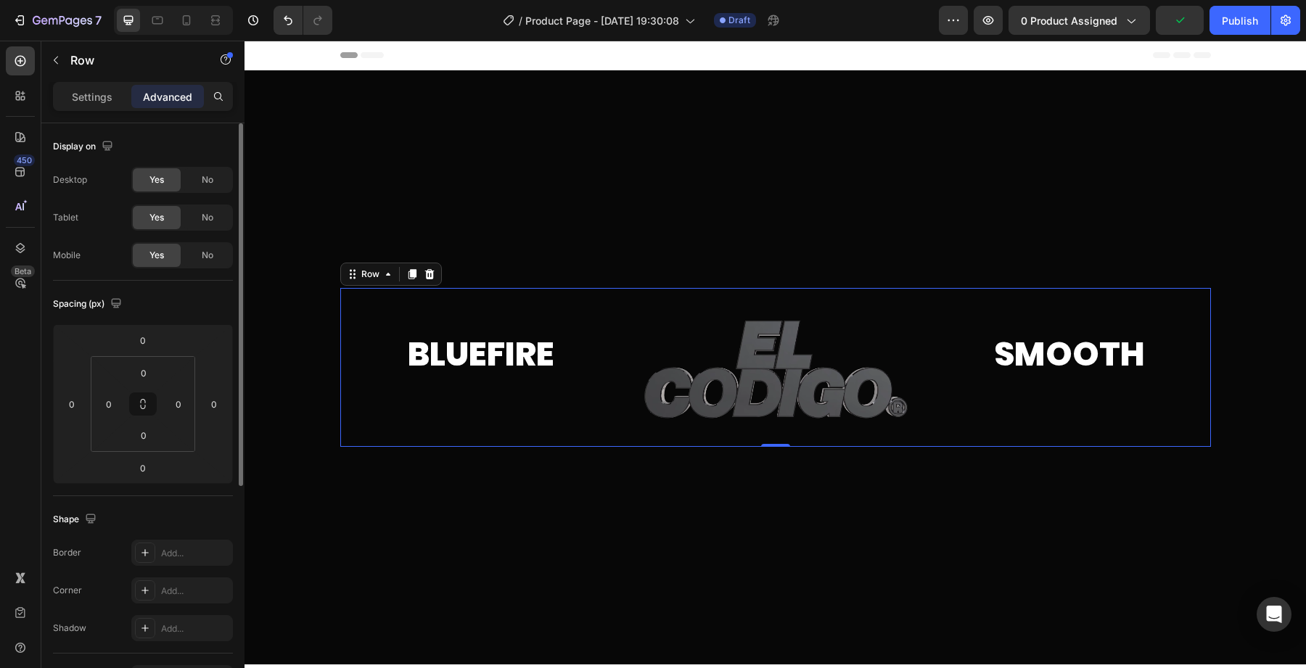
click at [591, 424] on div "Bluefire Heading" at bounding box center [481, 367] width 282 height 159
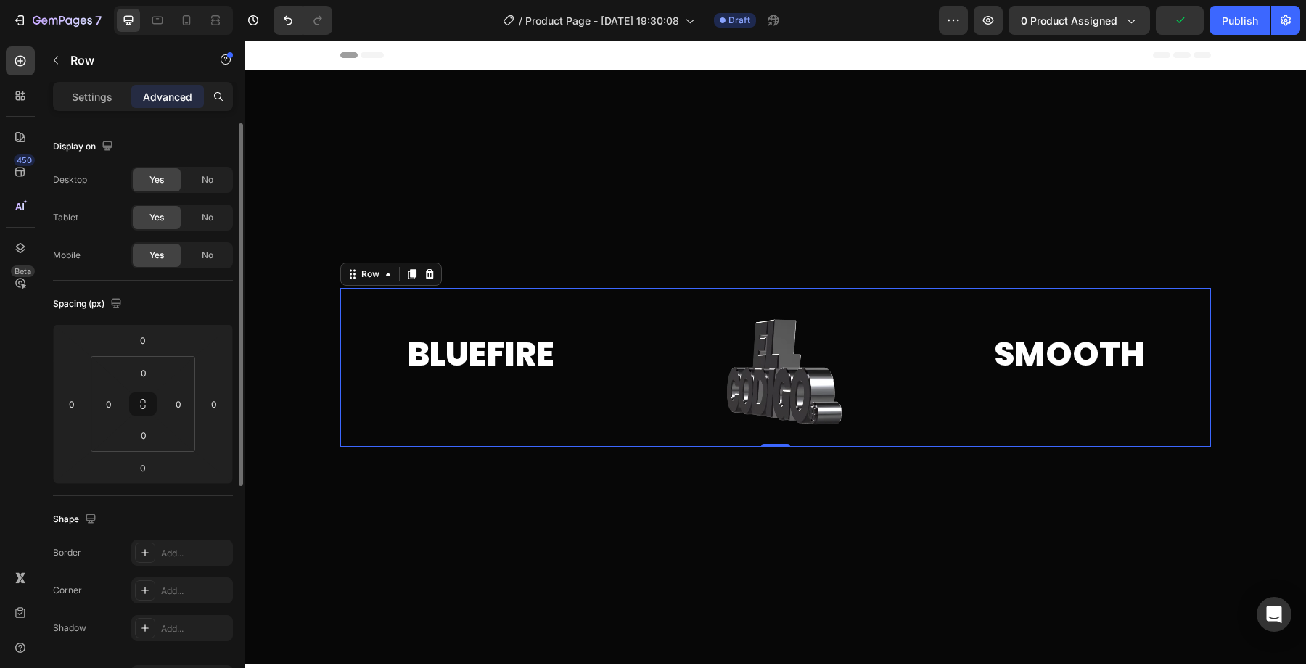
click at [599, 500] on div at bounding box center [774, 367] width 1061 height 594
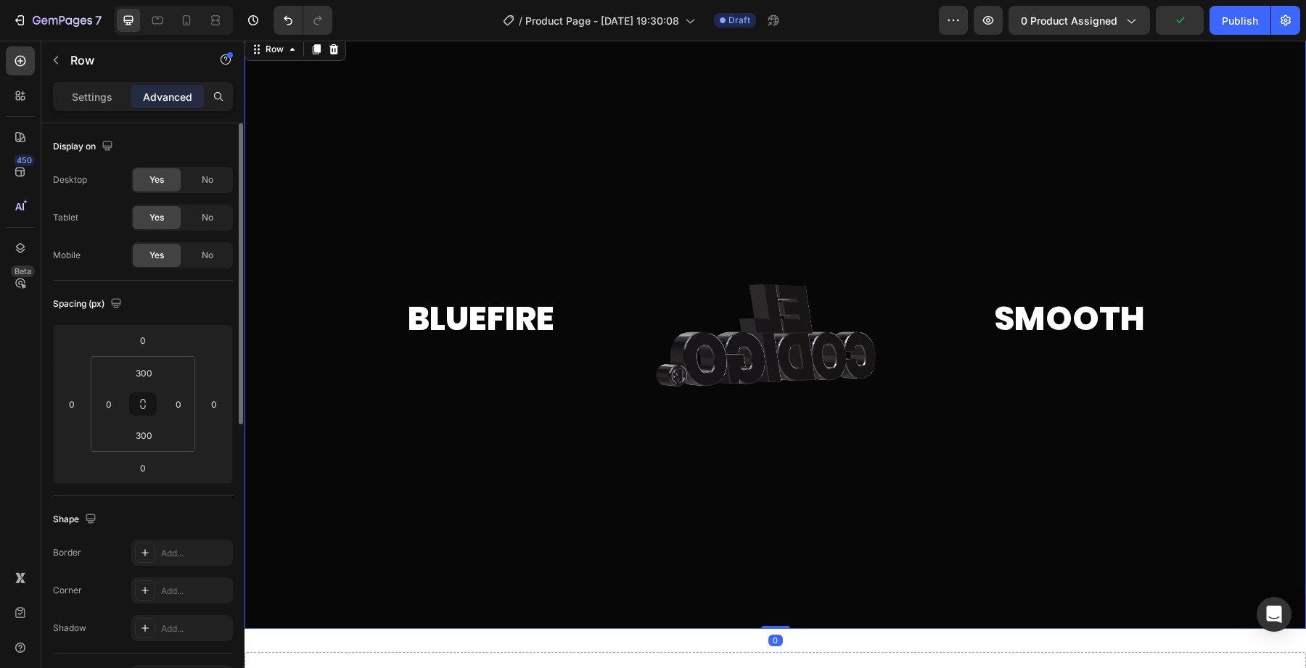
scroll to position [36, 0]
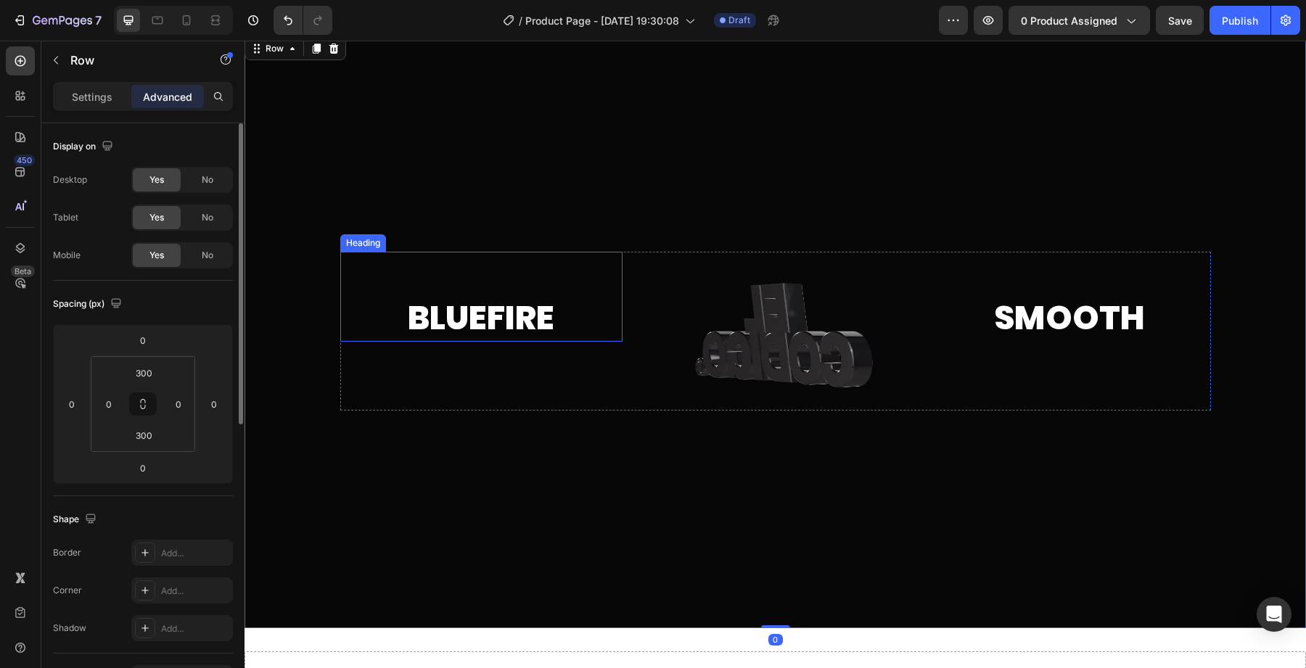
click at [488, 316] on h2 "Bluefire" at bounding box center [481, 297] width 282 height 90
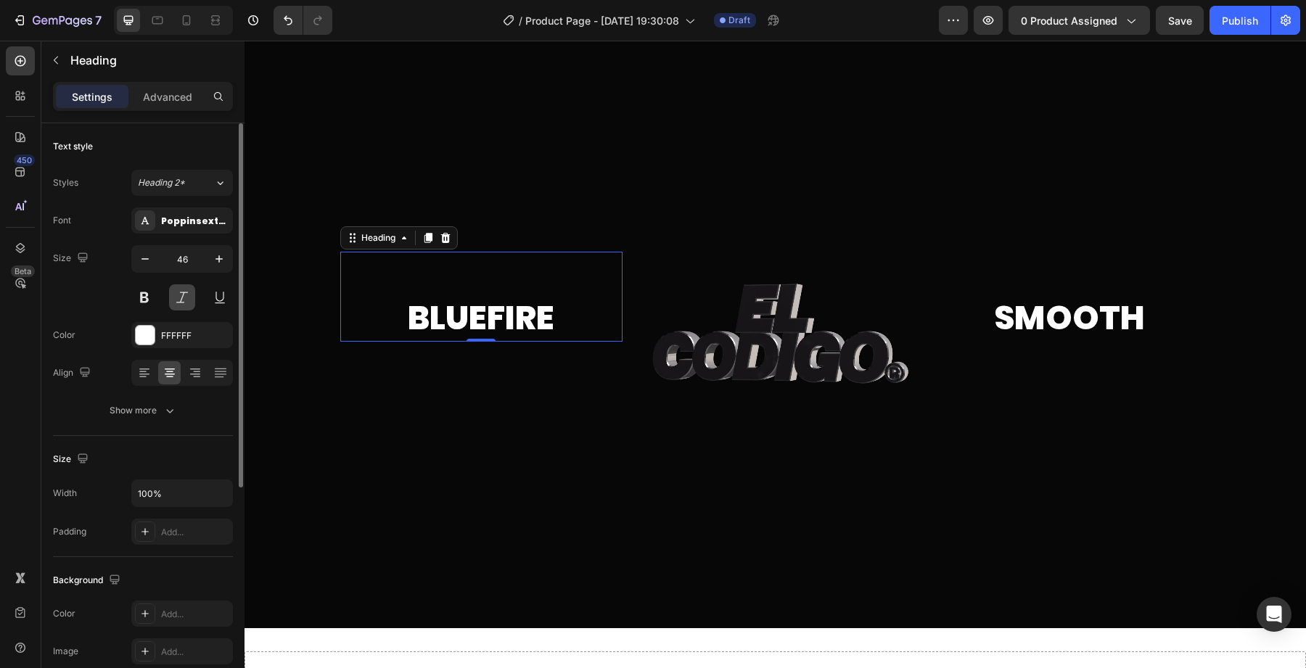
click at [177, 303] on button at bounding box center [182, 297] width 26 height 26
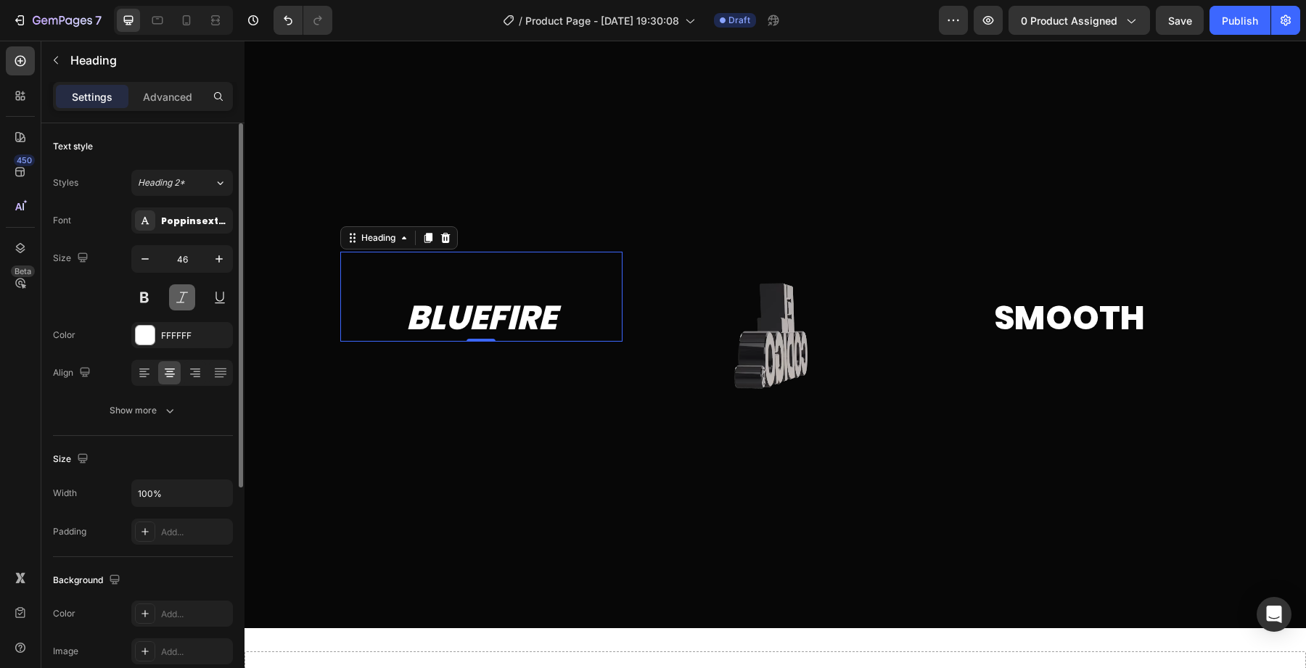
click at [177, 303] on button at bounding box center [182, 297] width 26 height 26
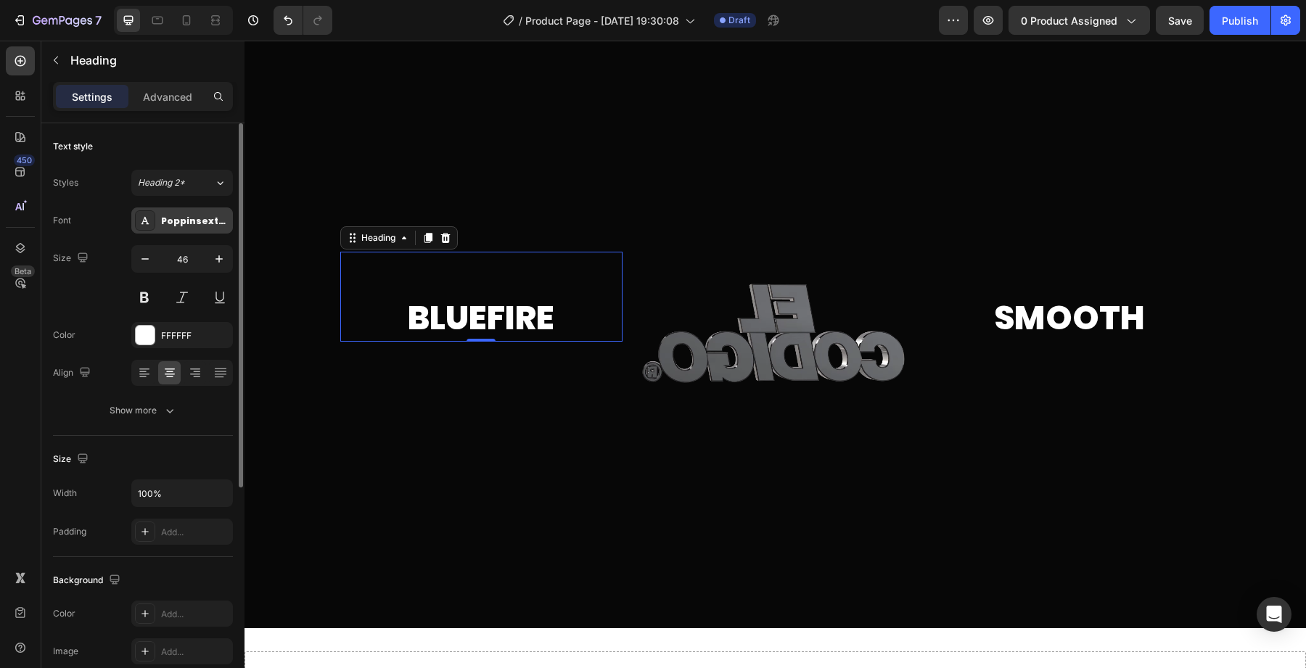
click at [194, 219] on div "Poppinsextrabold" at bounding box center [195, 221] width 68 height 13
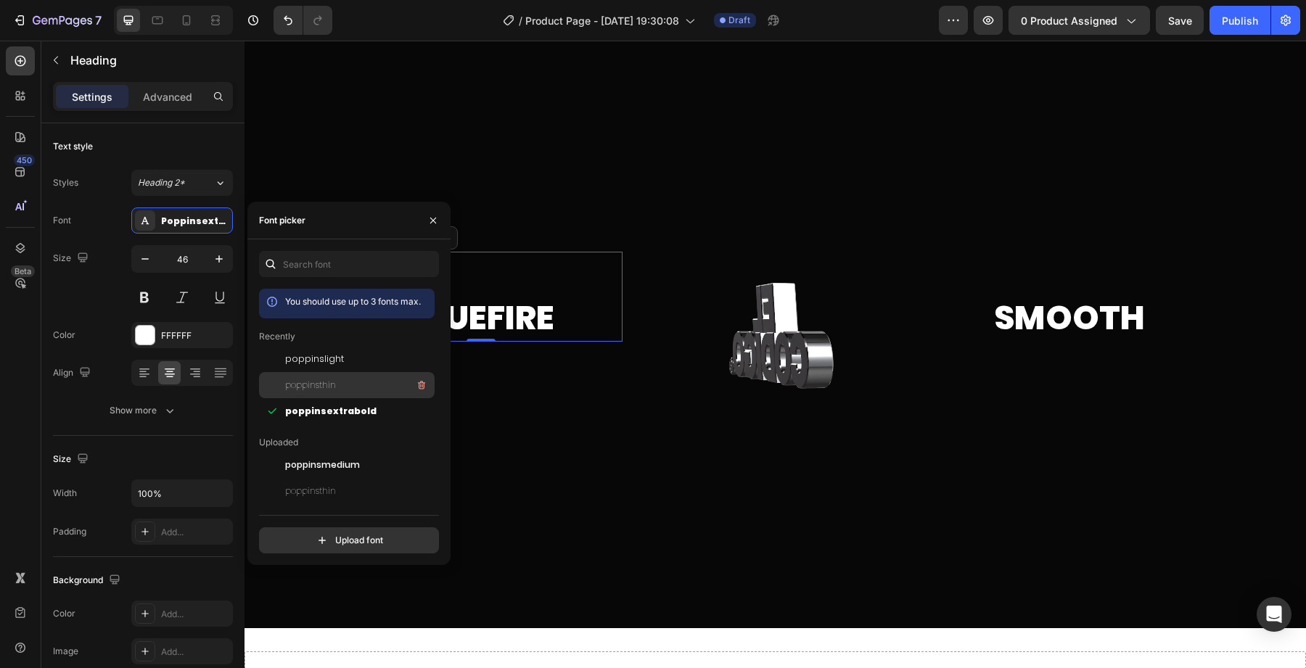
click at [297, 384] on span "poppinsthin" at bounding box center [310, 385] width 51 height 13
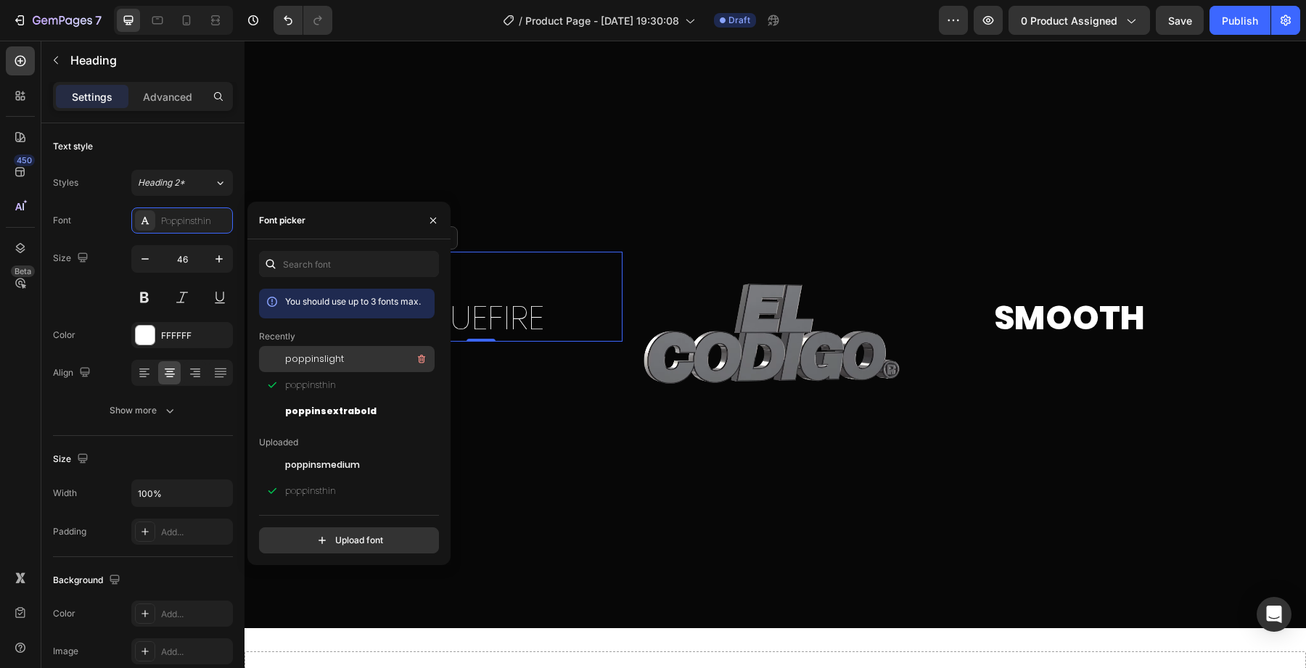
click at [310, 361] on span "poppinslight" at bounding box center [314, 359] width 59 height 13
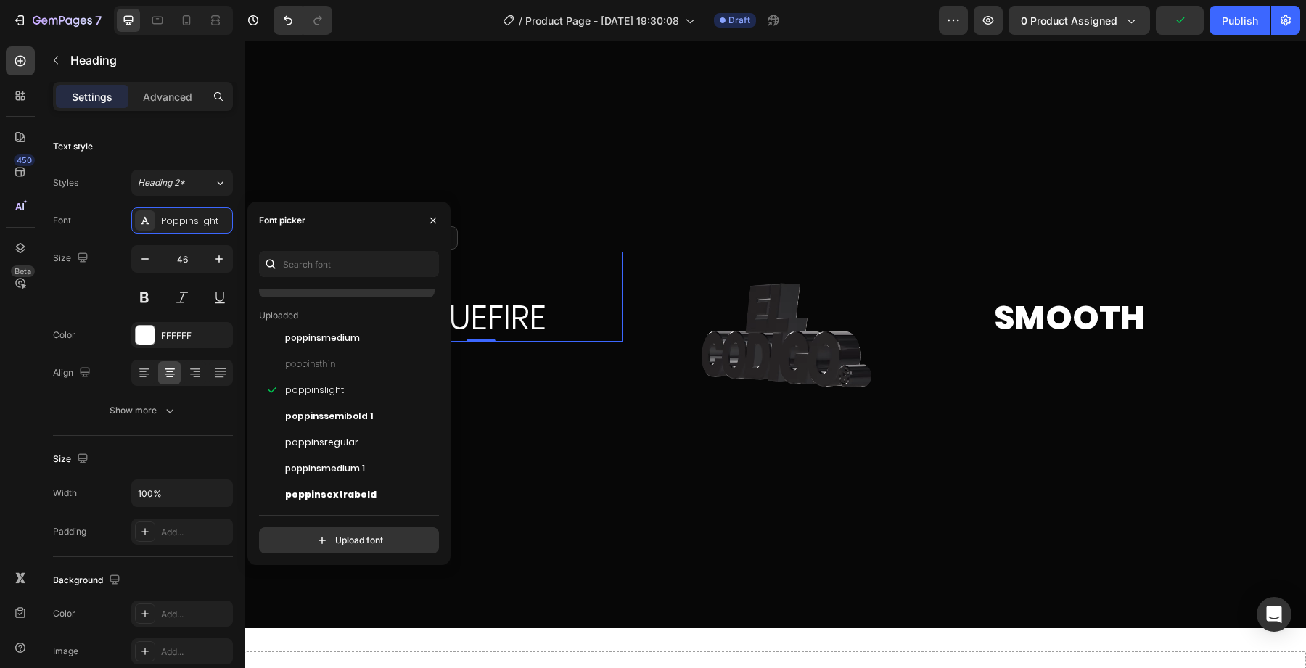
scroll to position [131, 0]
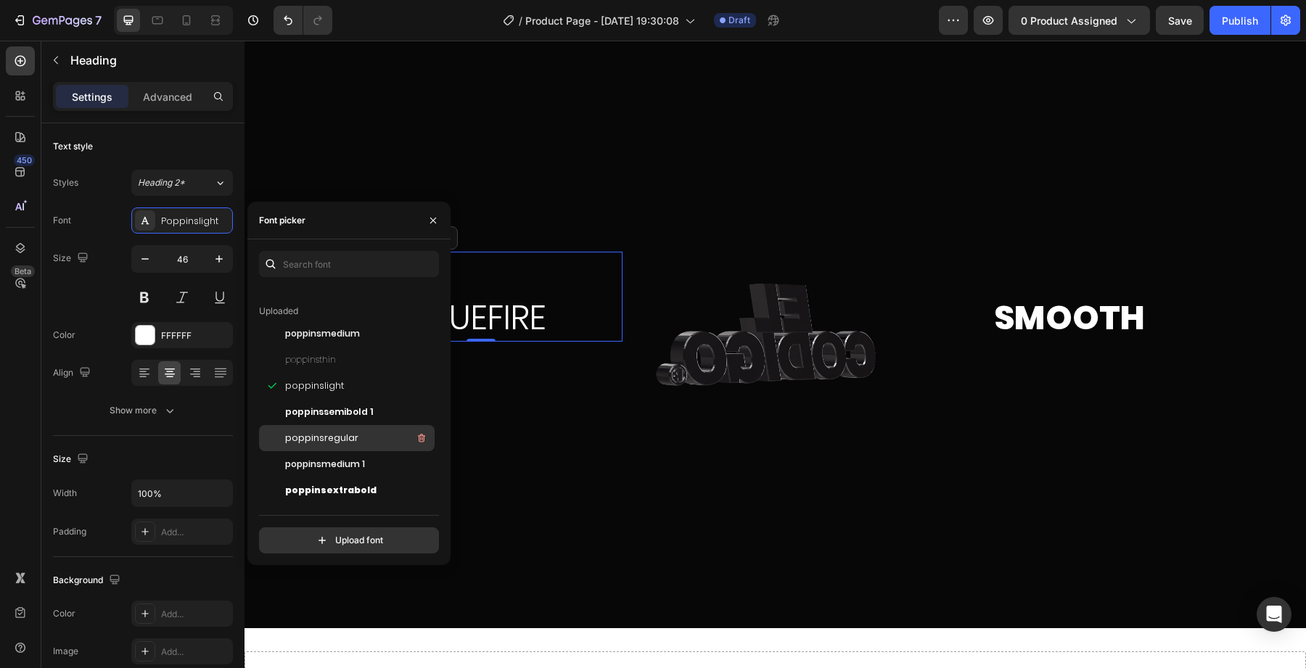
click at [313, 449] on div "poppinsregular" at bounding box center [347, 438] width 176 height 26
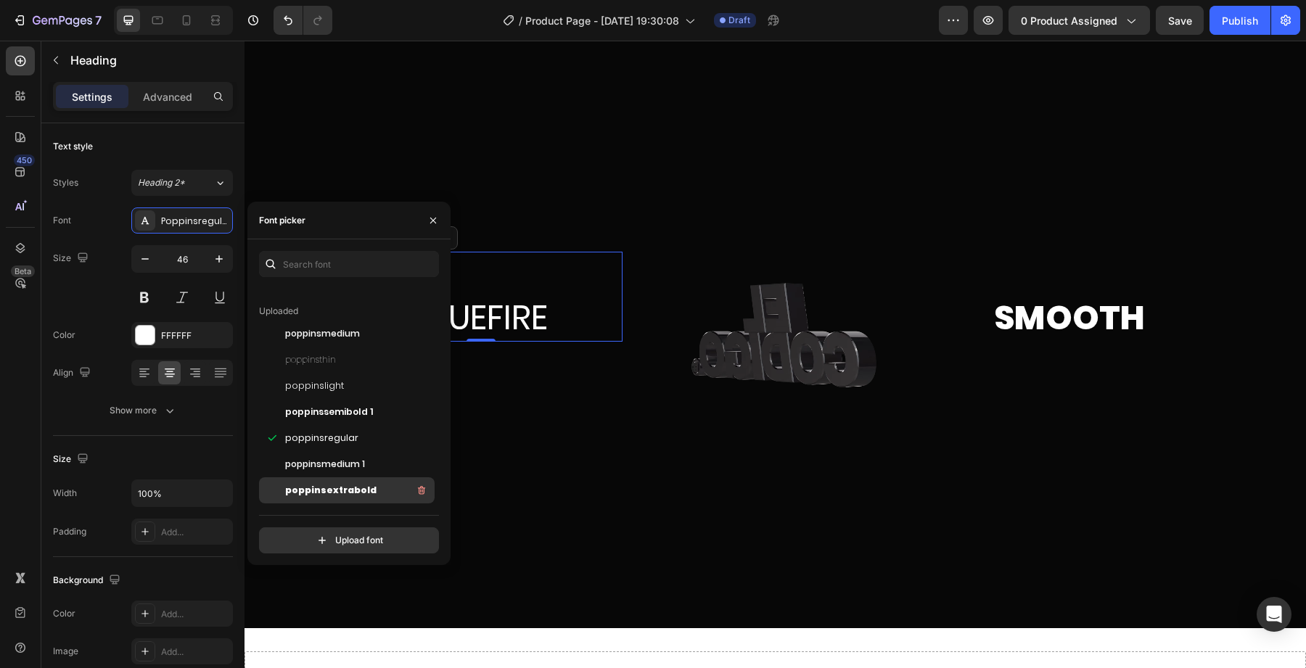
click at [324, 478] on div "poppinsextrabold" at bounding box center [347, 490] width 176 height 26
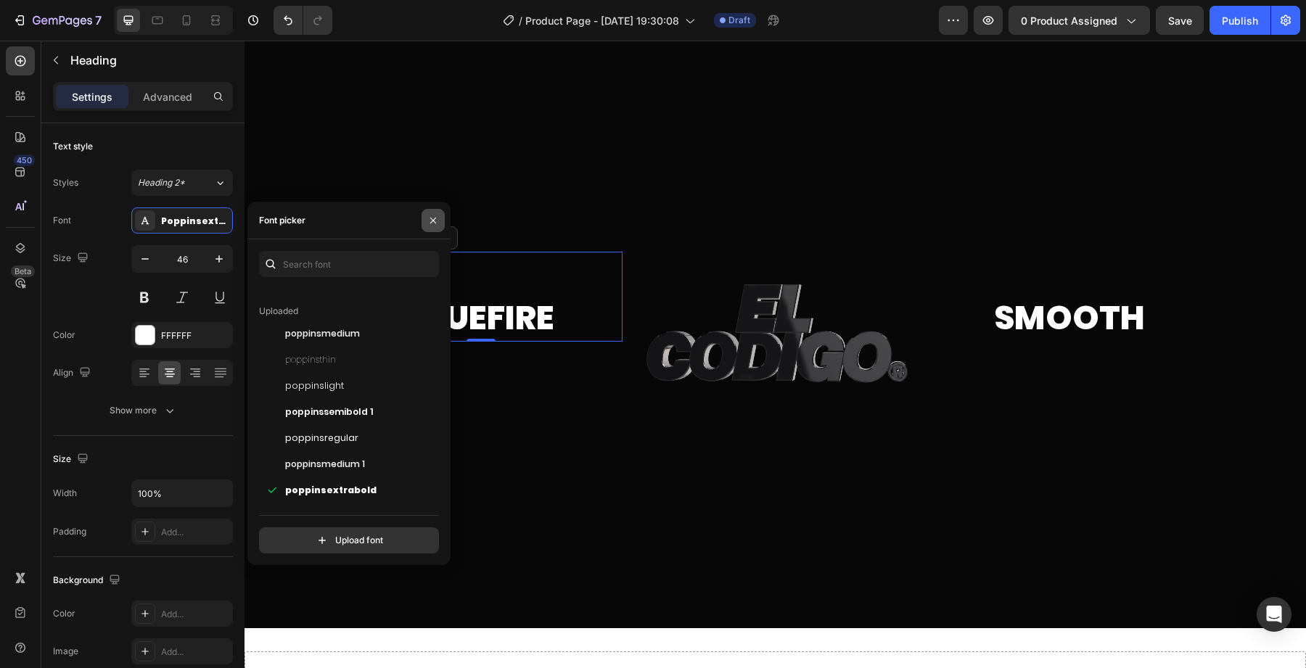
click at [443, 218] on button "button" at bounding box center [432, 220] width 23 height 23
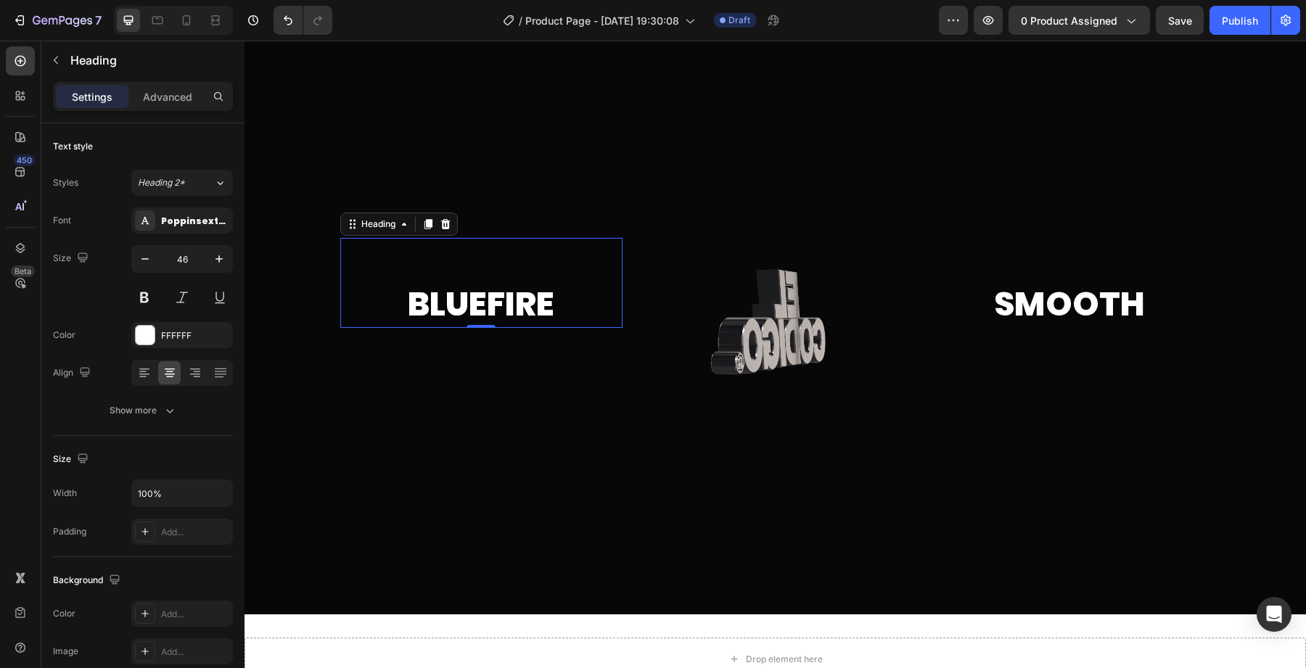
scroll to position [78, 0]
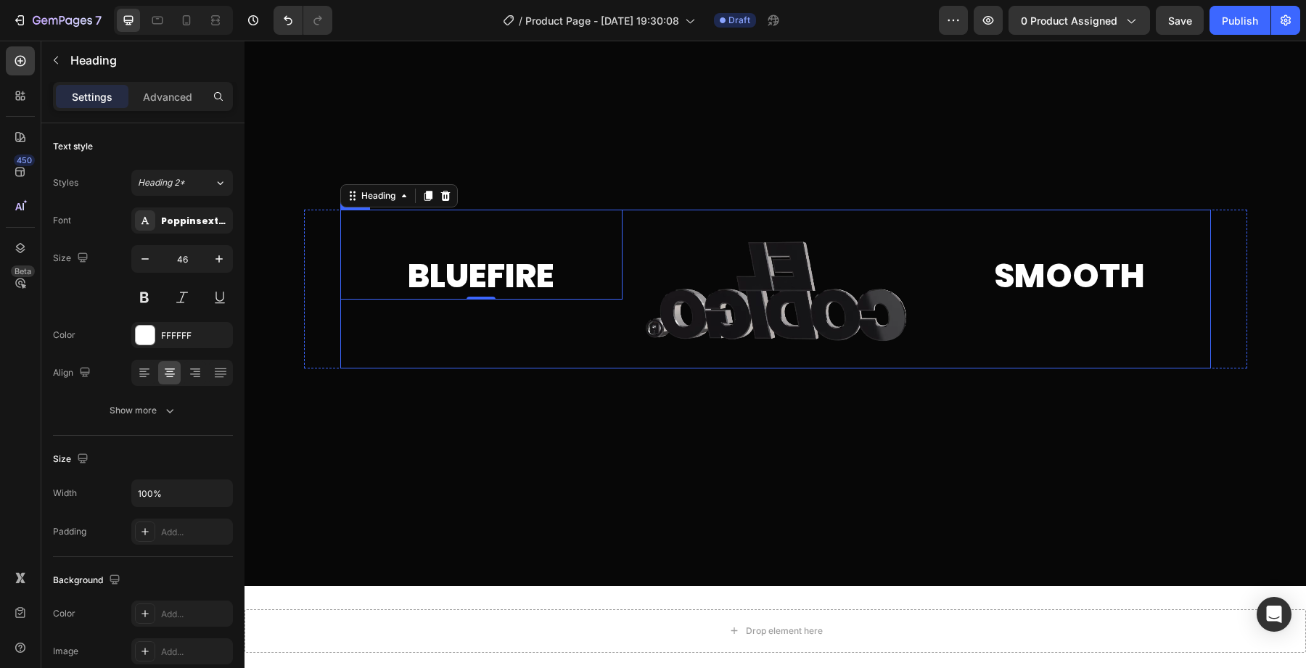
click at [429, 416] on div at bounding box center [774, 289] width 1061 height 594
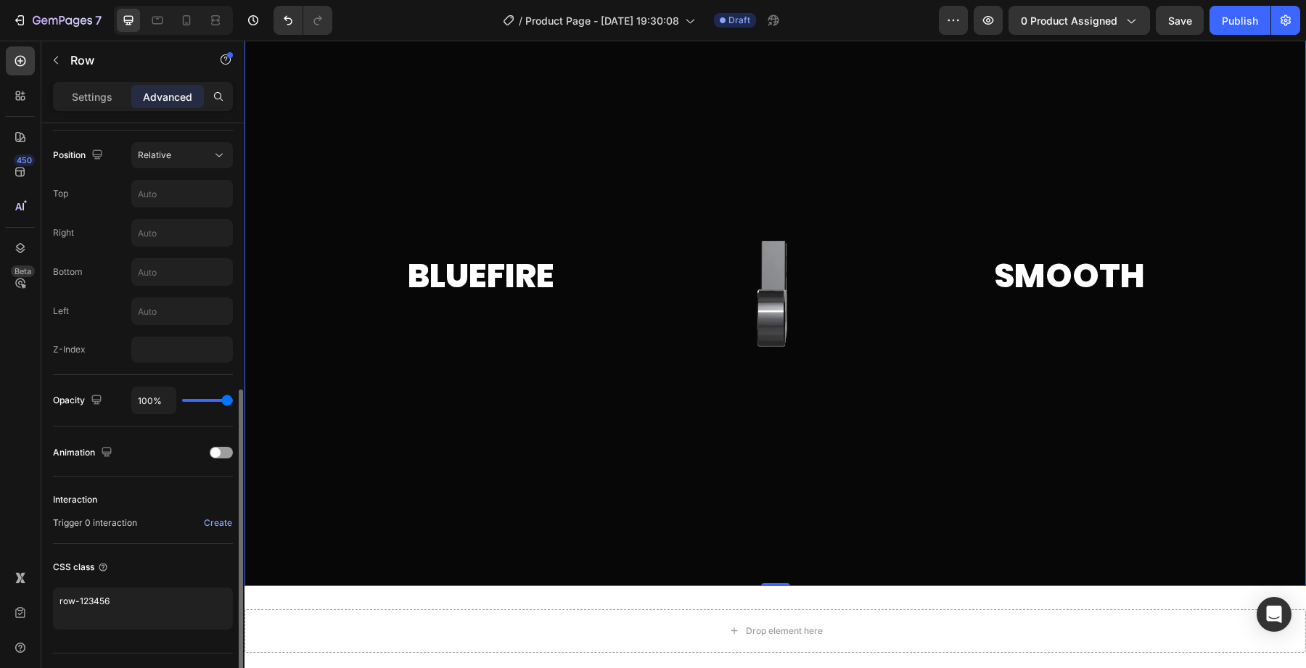
scroll to position [522, 0]
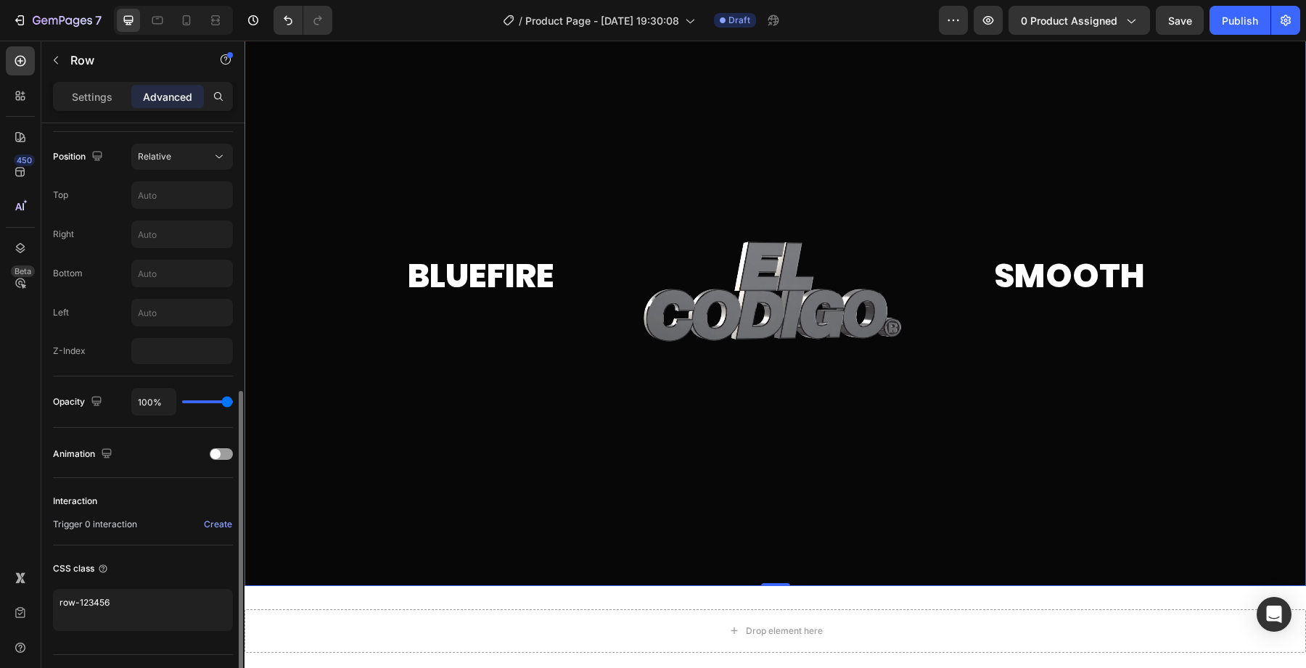
click at [217, 390] on div "100%" at bounding box center [182, 402] width 102 height 28
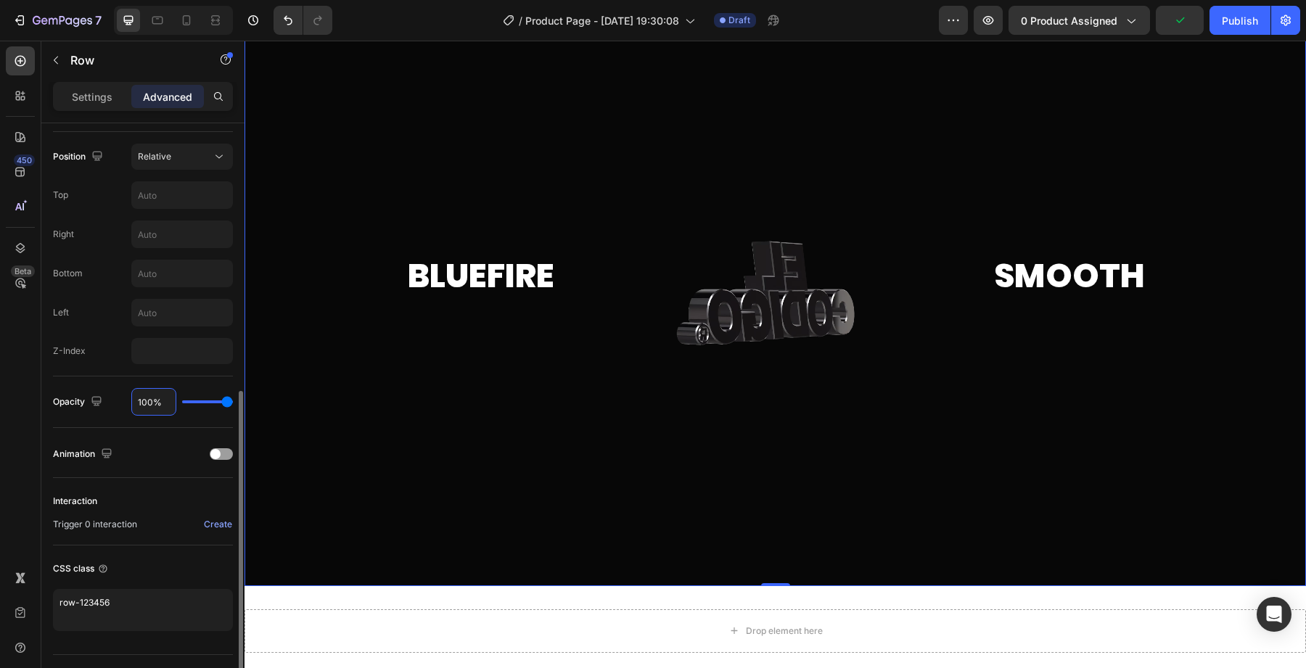
click at [173, 403] on input "100%" at bounding box center [154, 402] width 44 height 26
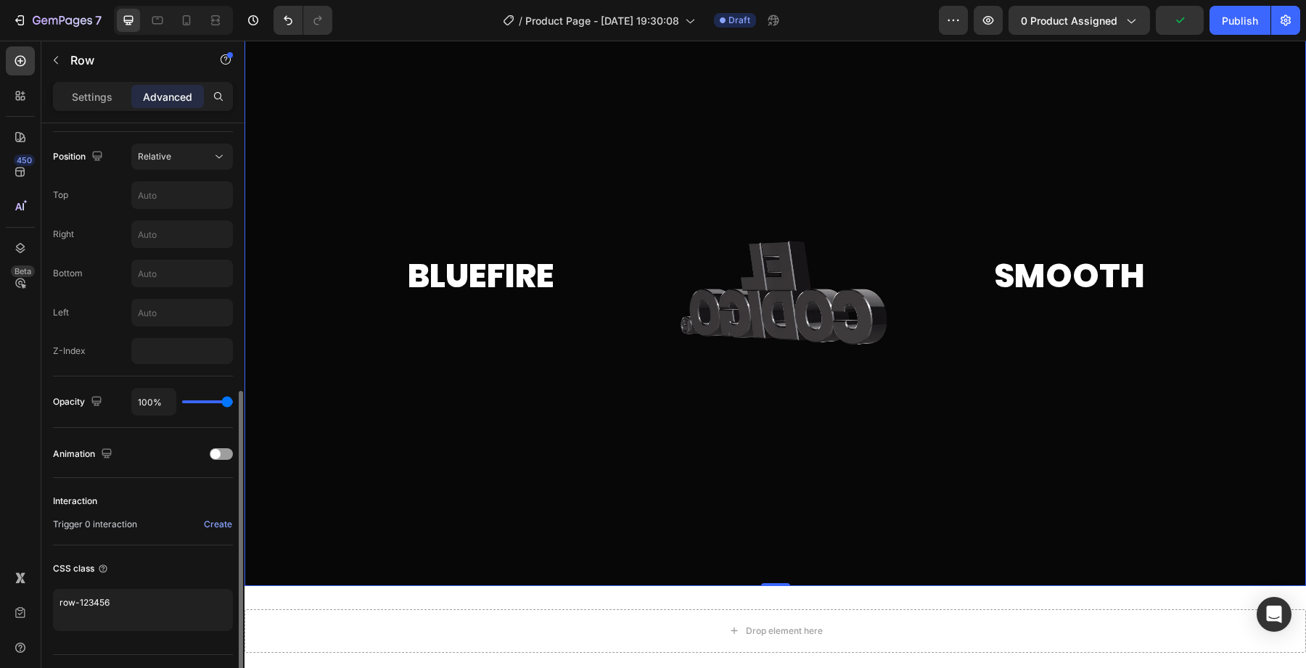
click at [197, 403] on div "100%" at bounding box center [182, 402] width 102 height 28
click at [194, 404] on div "100%" at bounding box center [182, 402] width 102 height 28
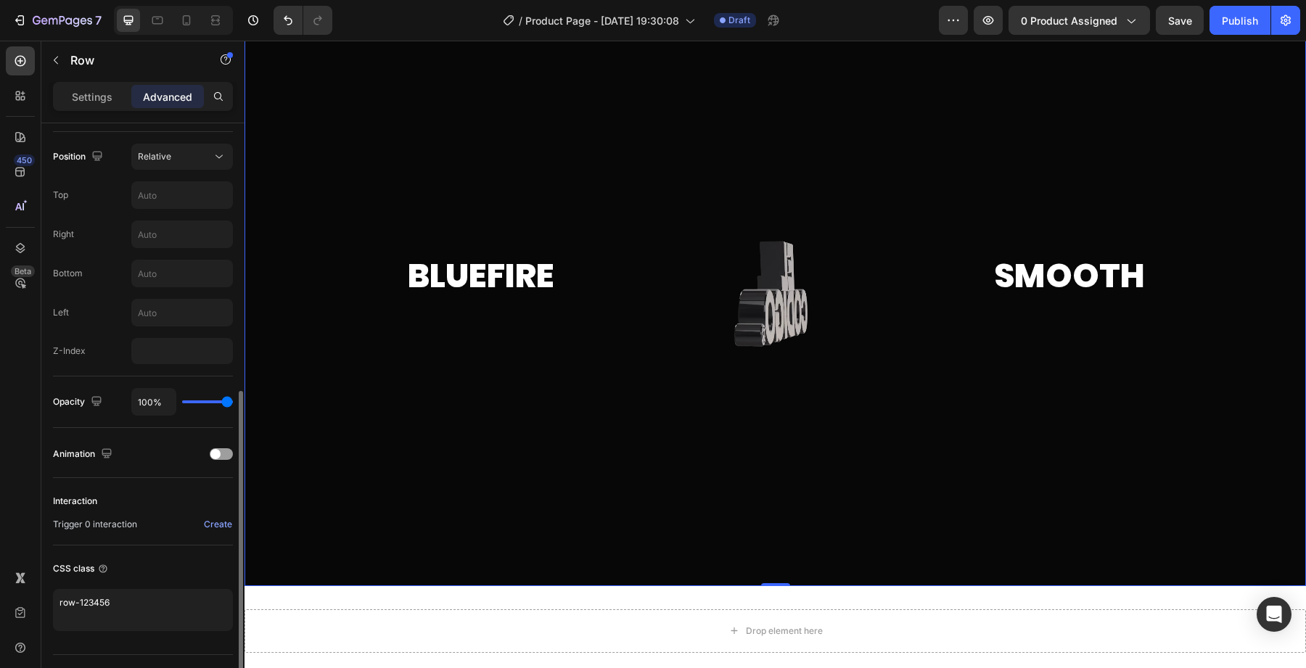
drag, startPoint x: 222, startPoint y: 404, endPoint x: 310, endPoint y: 397, distance: 88.8
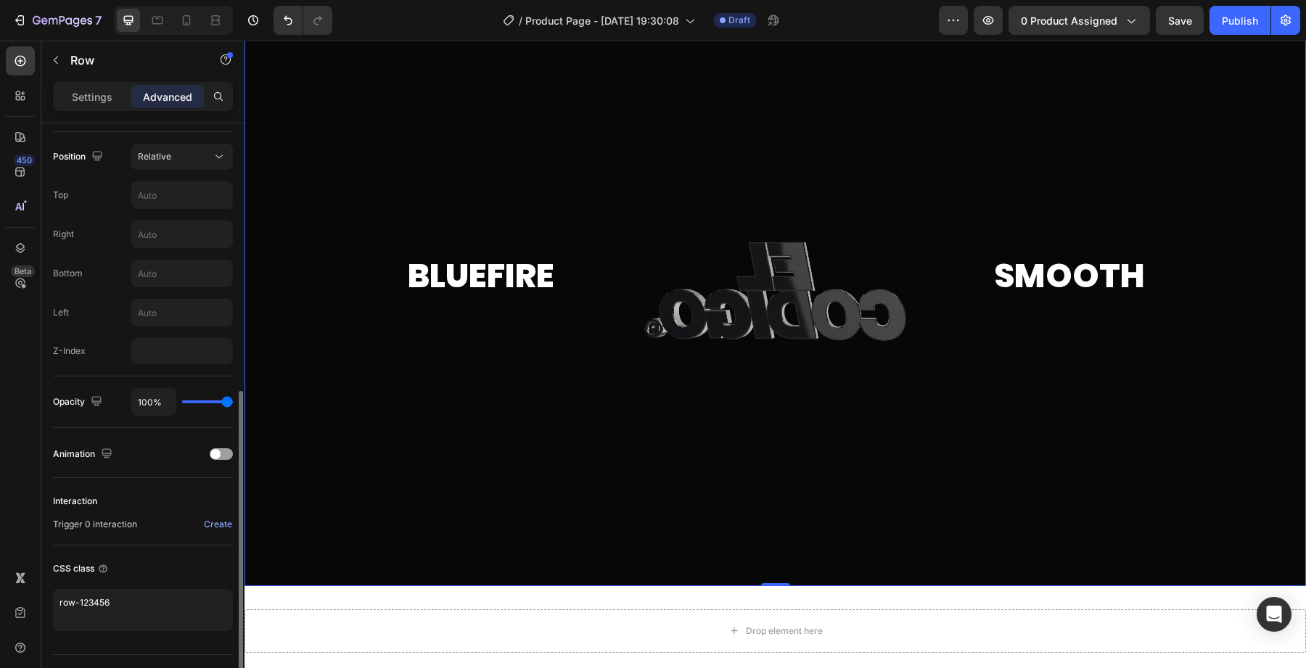
click at [233, 400] on input "range" at bounding box center [207, 401] width 51 height 3
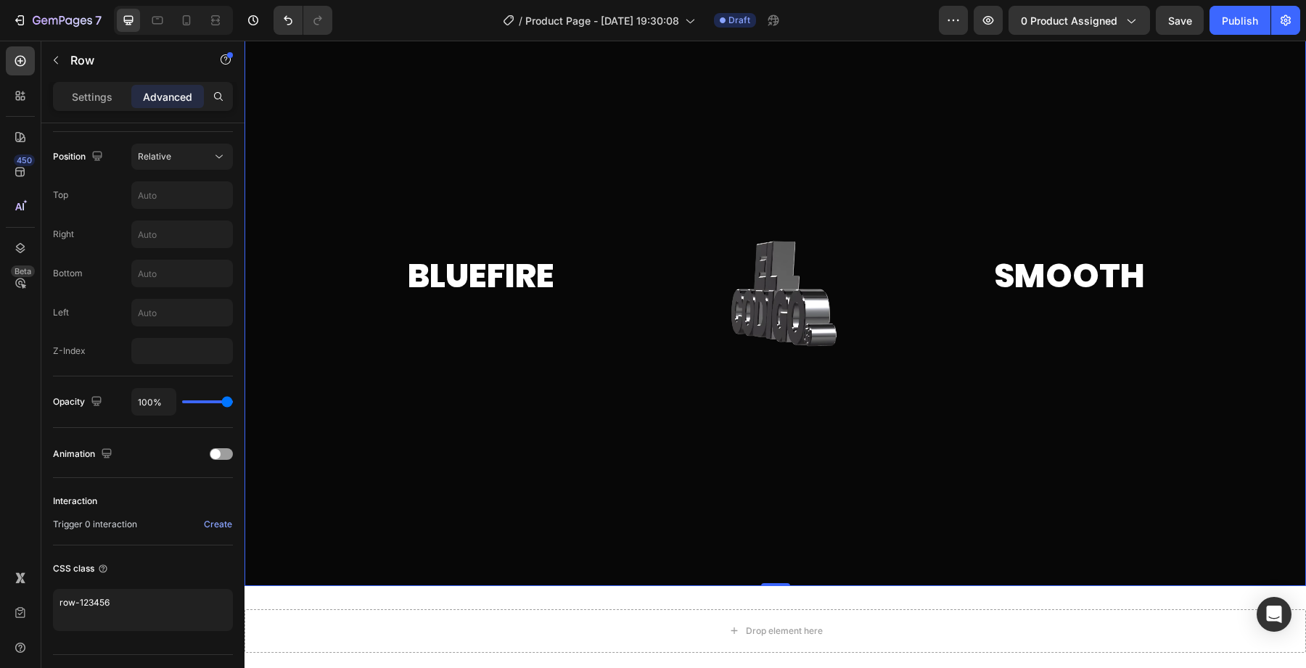
click at [321, 211] on div "Image Bluefire Heading Custom Code Smooth Heading Row" at bounding box center [775, 289] width 943 height 159
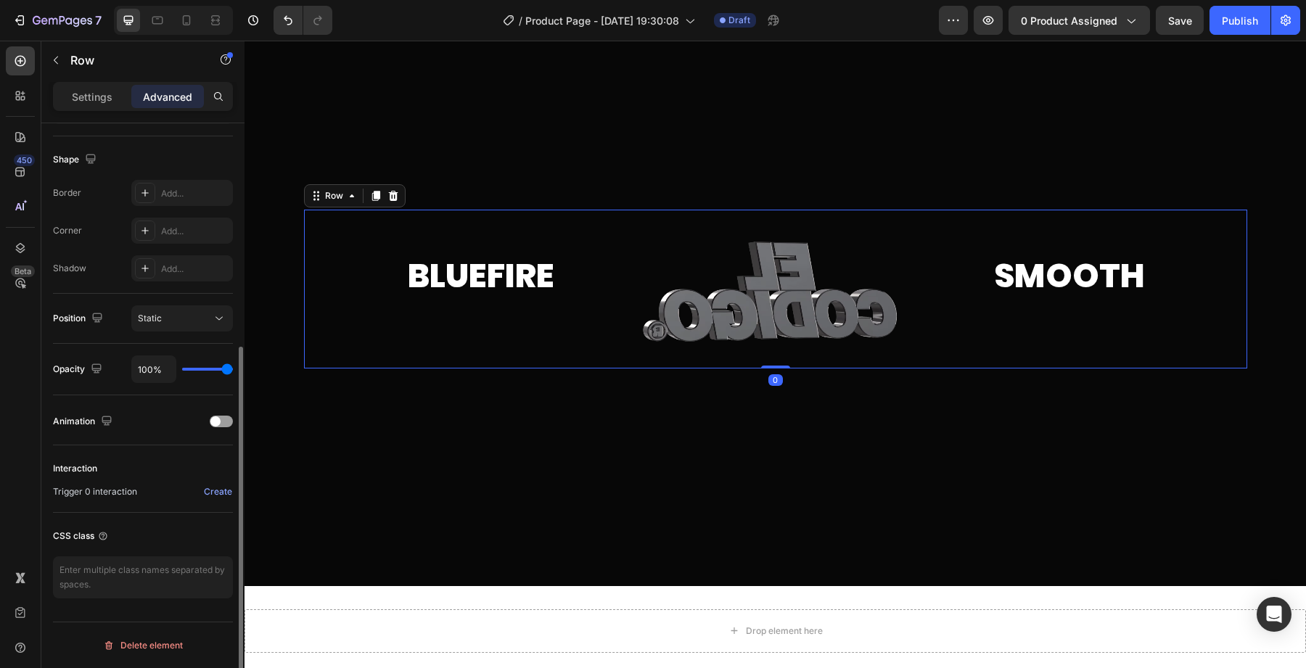
scroll to position [360, 0]
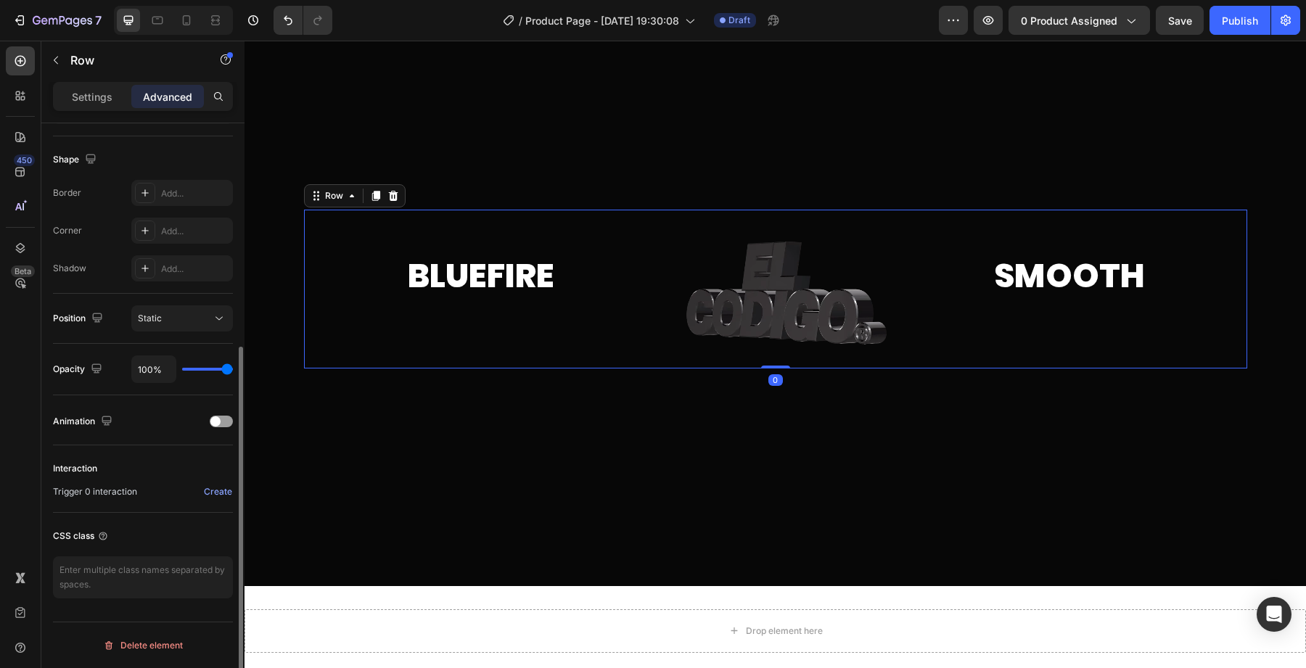
click at [267, 255] on div "Image Bluefire Heading Custom Code Smooth Heading Row Row 0" at bounding box center [774, 289] width 1061 height 159
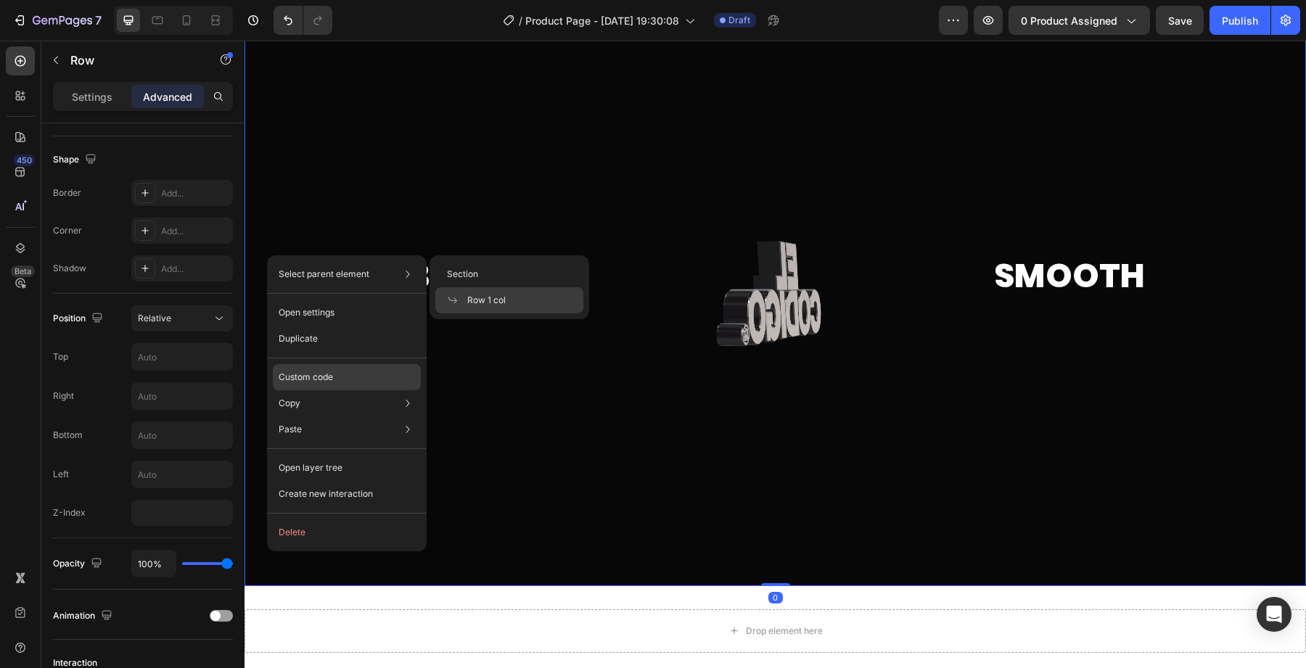
click at [292, 374] on p "Custom code" at bounding box center [306, 377] width 54 height 13
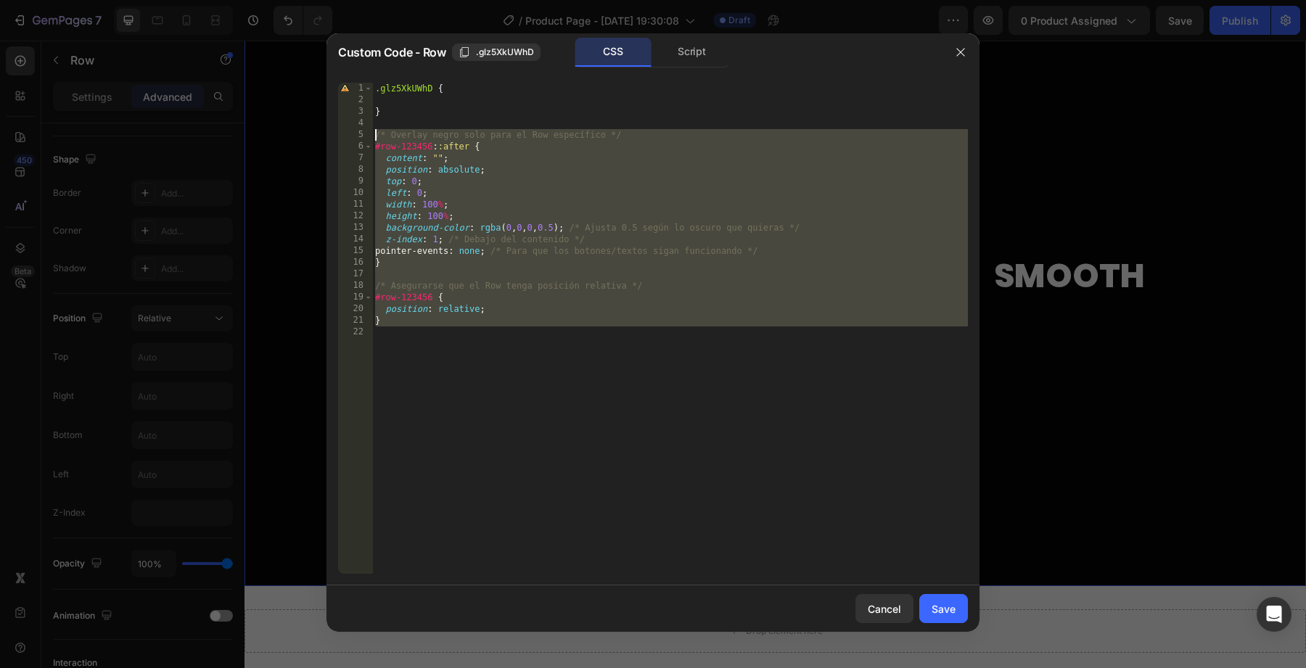
drag, startPoint x: 670, startPoint y: 413, endPoint x: 346, endPoint y: 132, distance: 429.4
click at [346, 132] on div "1 2 3 4 5 6 7 8 9 10 11 12 13 14 15 16 17 18 19 20 21 22 .glz5XkUWhD { } /* Ove…" at bounding box center [653, 328] width 630 height 491
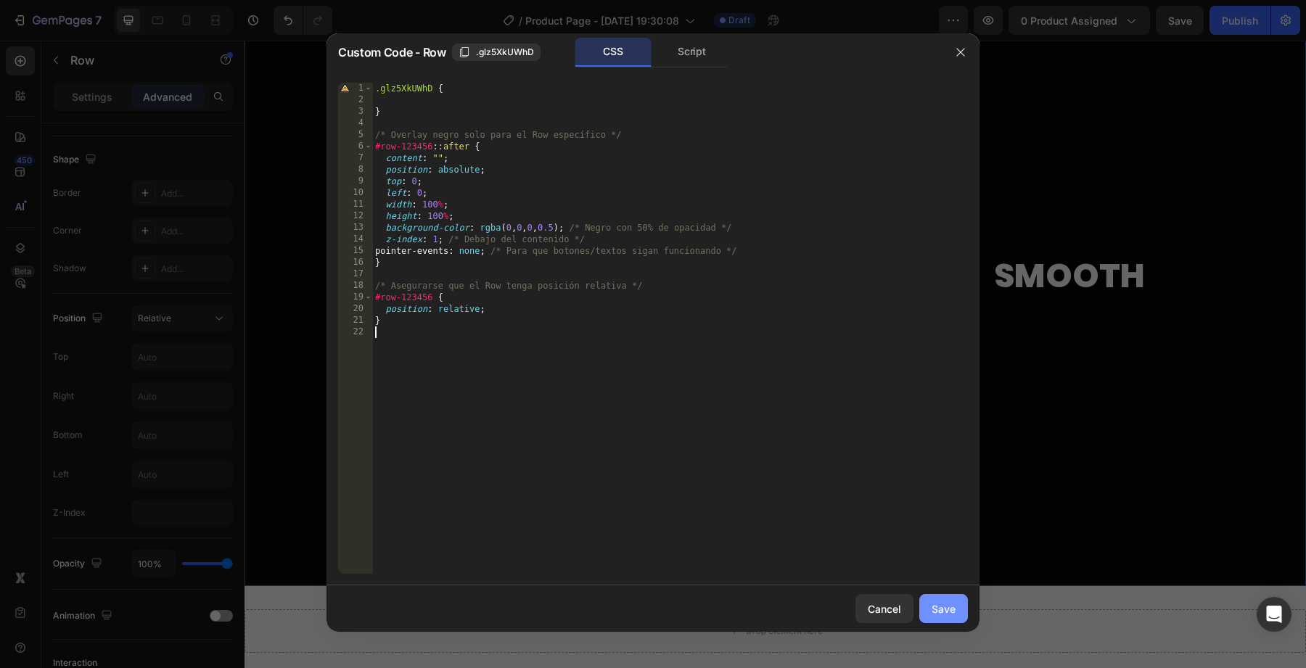
click at [956, 612] on button "Save" at bounding box center [943, 608] width 49 height 29
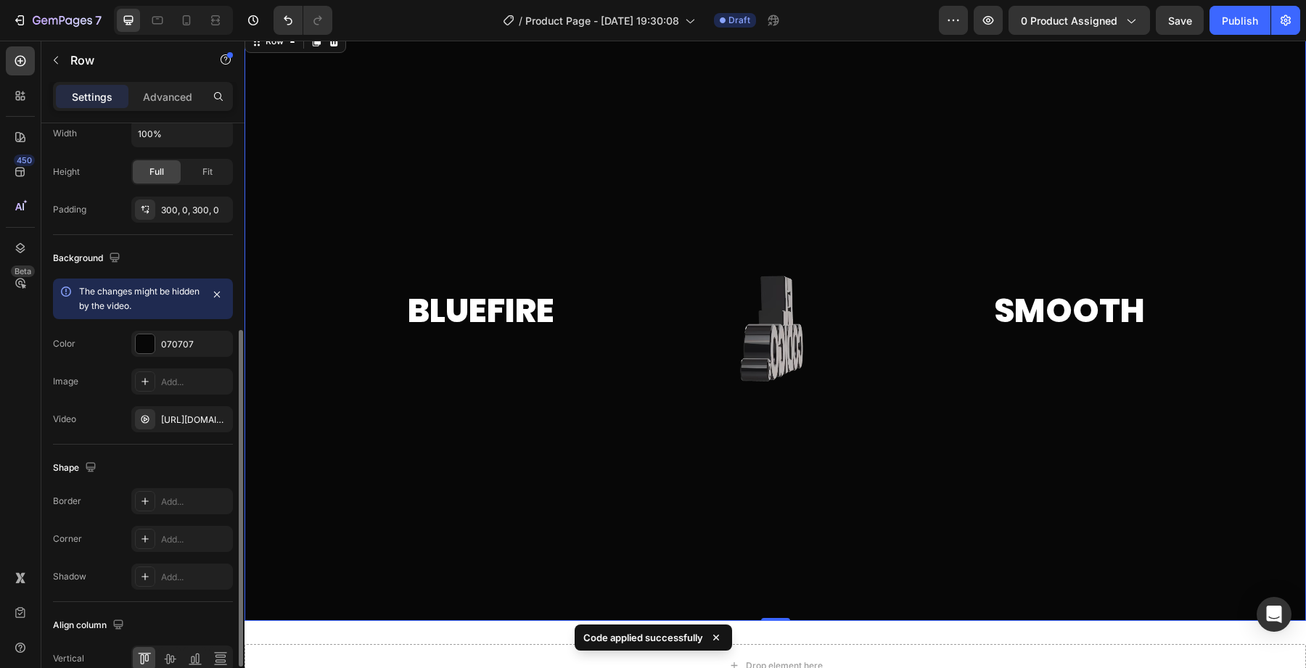
scroll to position [433, 0]
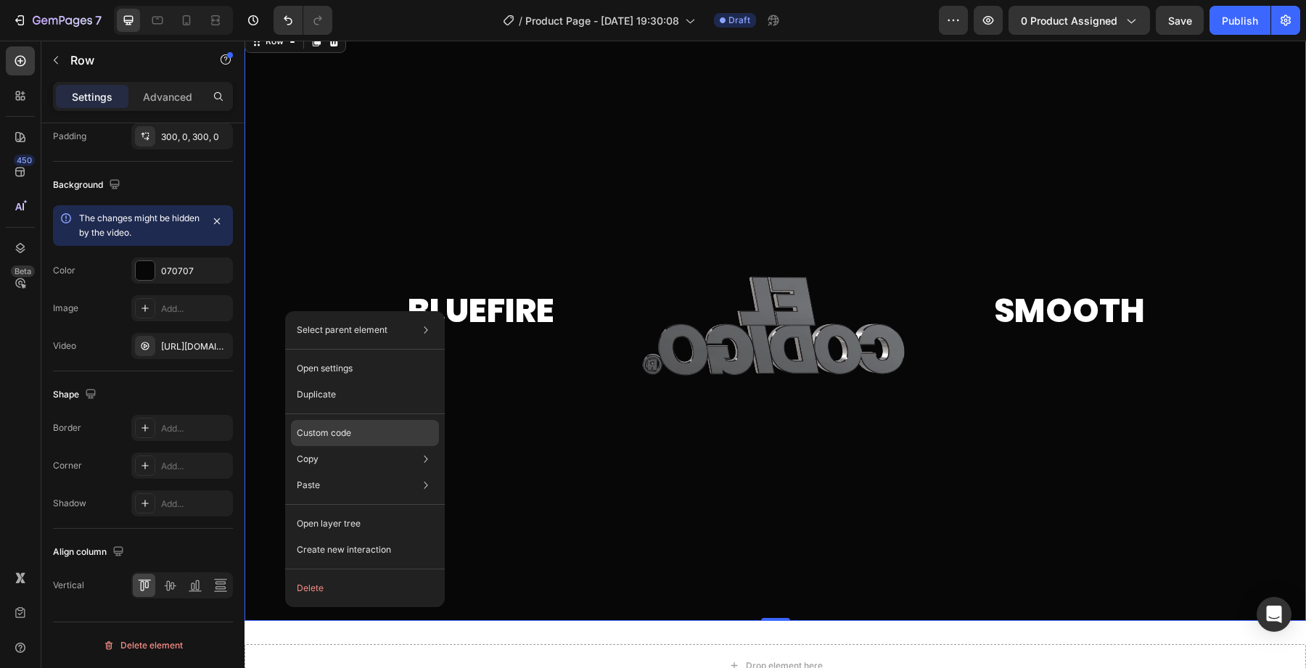
click at [330, 429] on p "Custom code" at bounding box center [324, 433] width 54 height 13
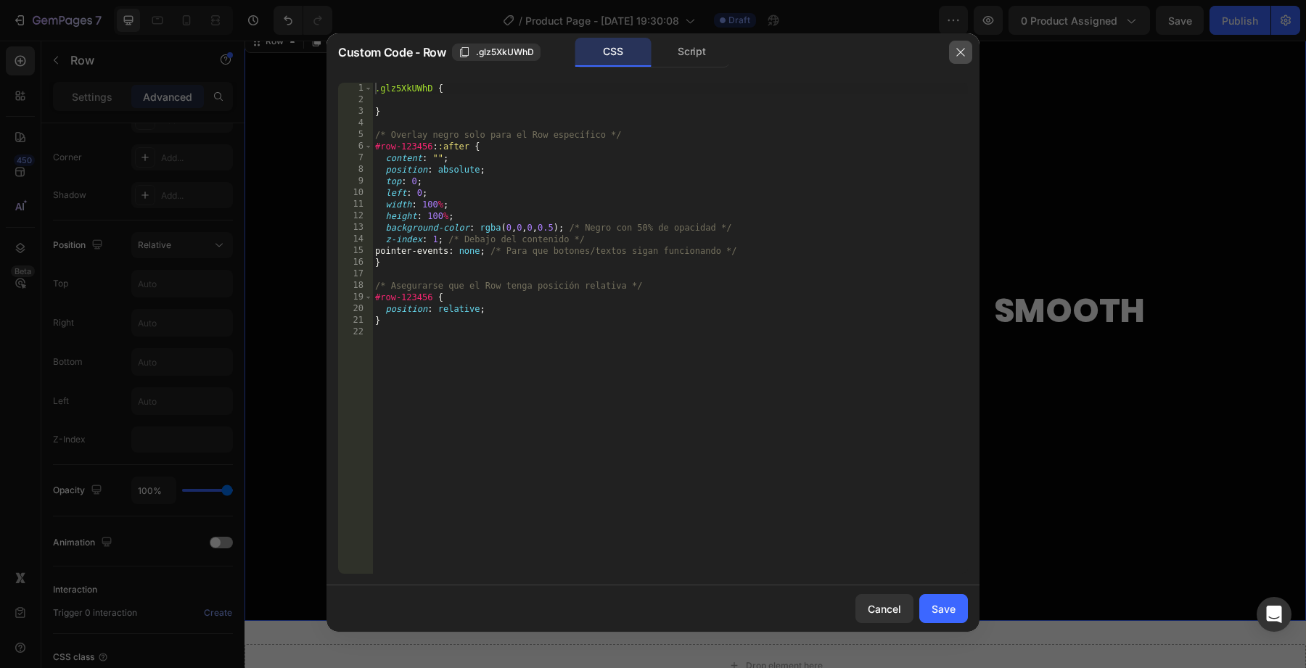
click at [959, 57] on icon "button" at bounding box center [961, 52] width 12 height 12
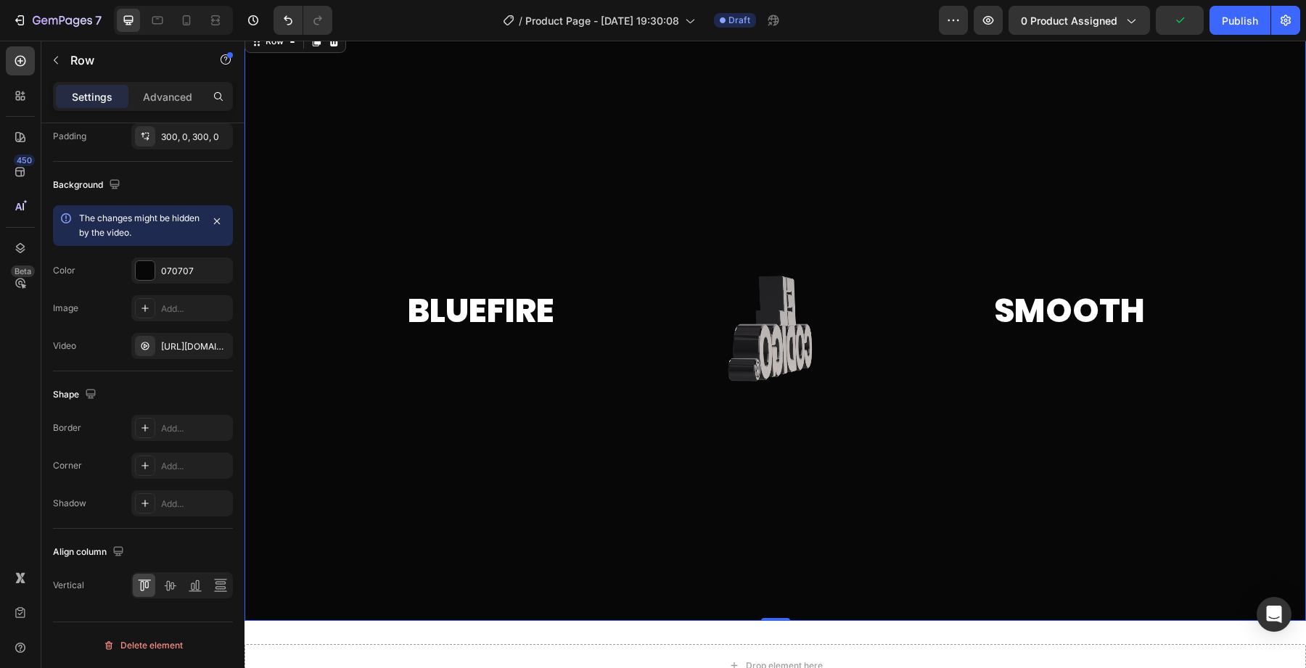
click at [296, 295] on div "Image Bluefire Heading Custom Code Smooth Heading Row Row" at bounding box center [774, 323] width 1061 height 159
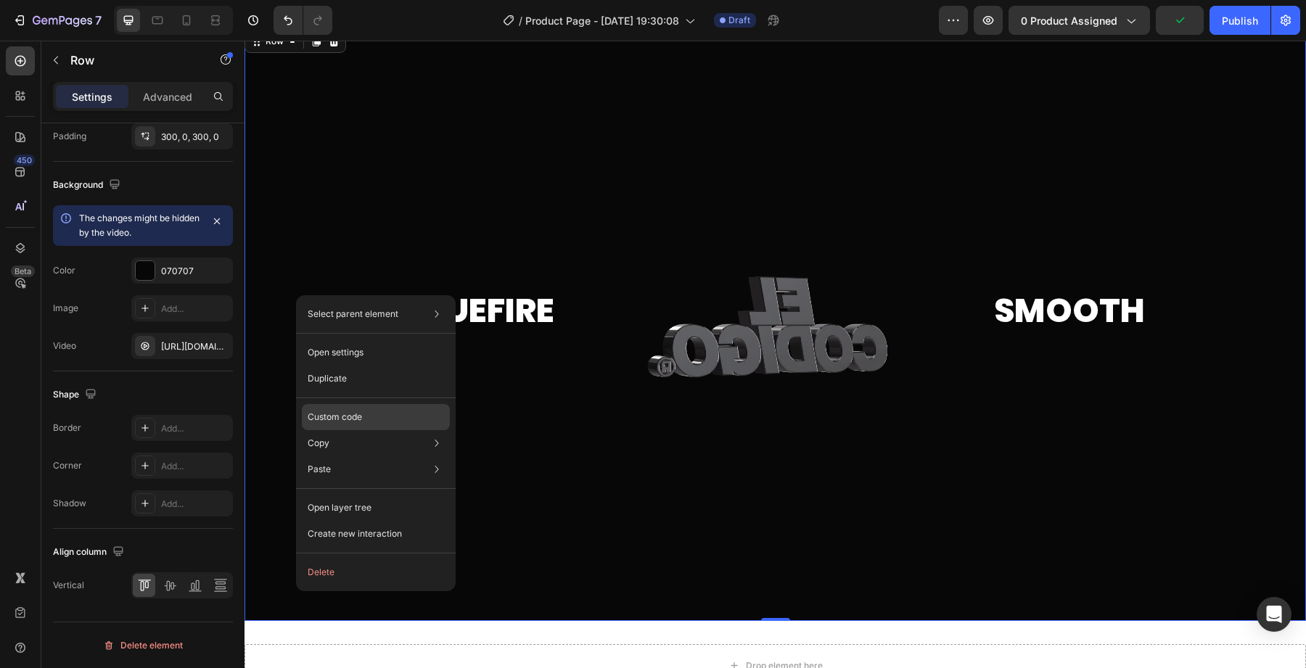
click at [316, 421] on p "Custom code" at bounding box center [335, 417] width 54 height 13
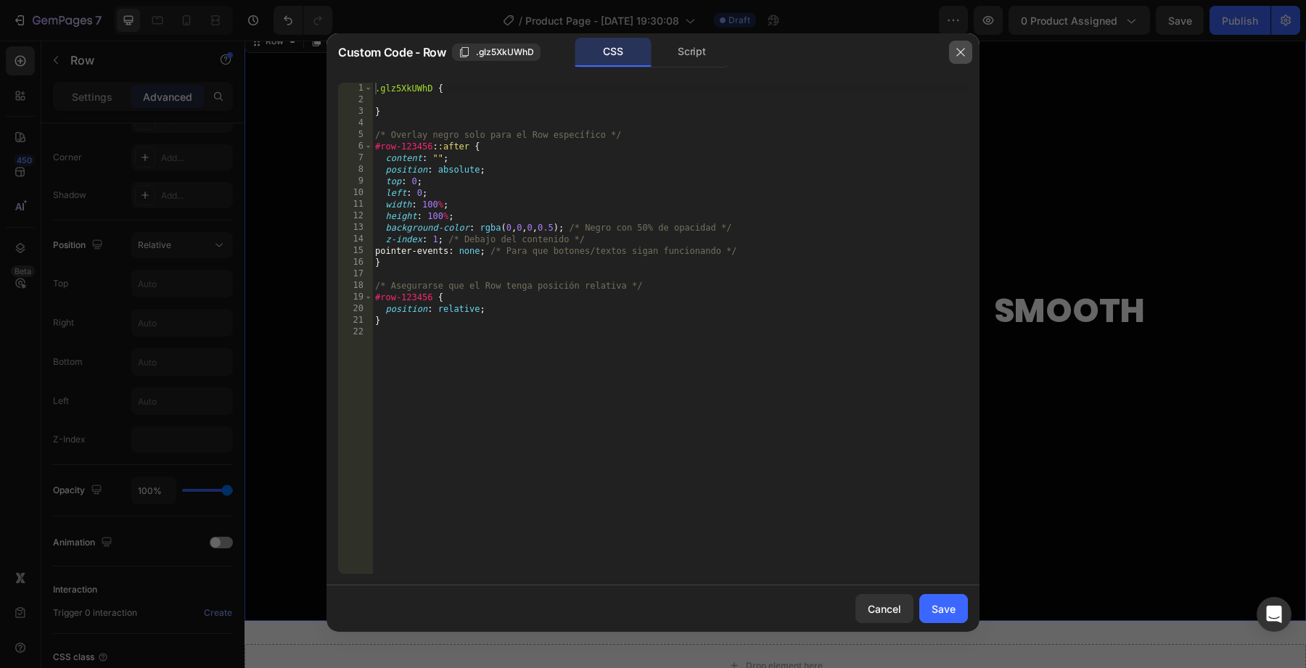
drag, startPoint x: 965, startPoint y: 57, endPoint x: 653, endPoint y: 30, distance: 313.0
click at [965, 57] on icon "button" at bounding box center [961, 52] width 12 height 12
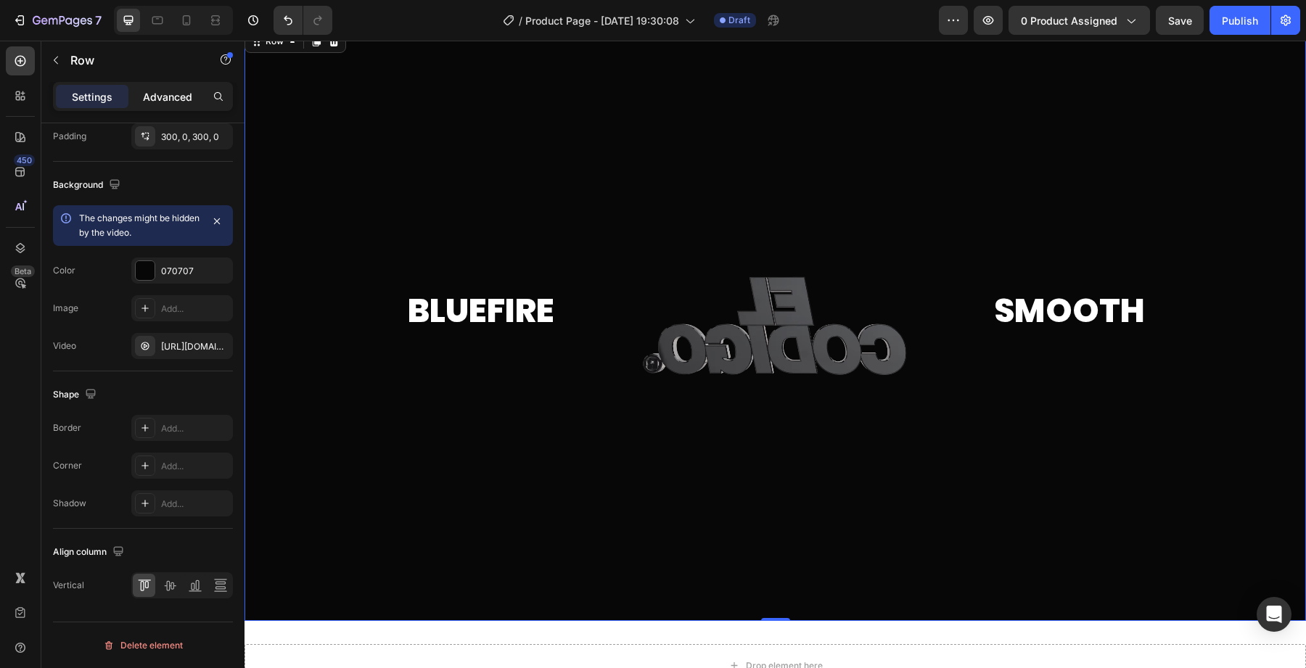
click at [170, 89] on p "Advanced" at bounding box center [167, 96] width 49 height 15
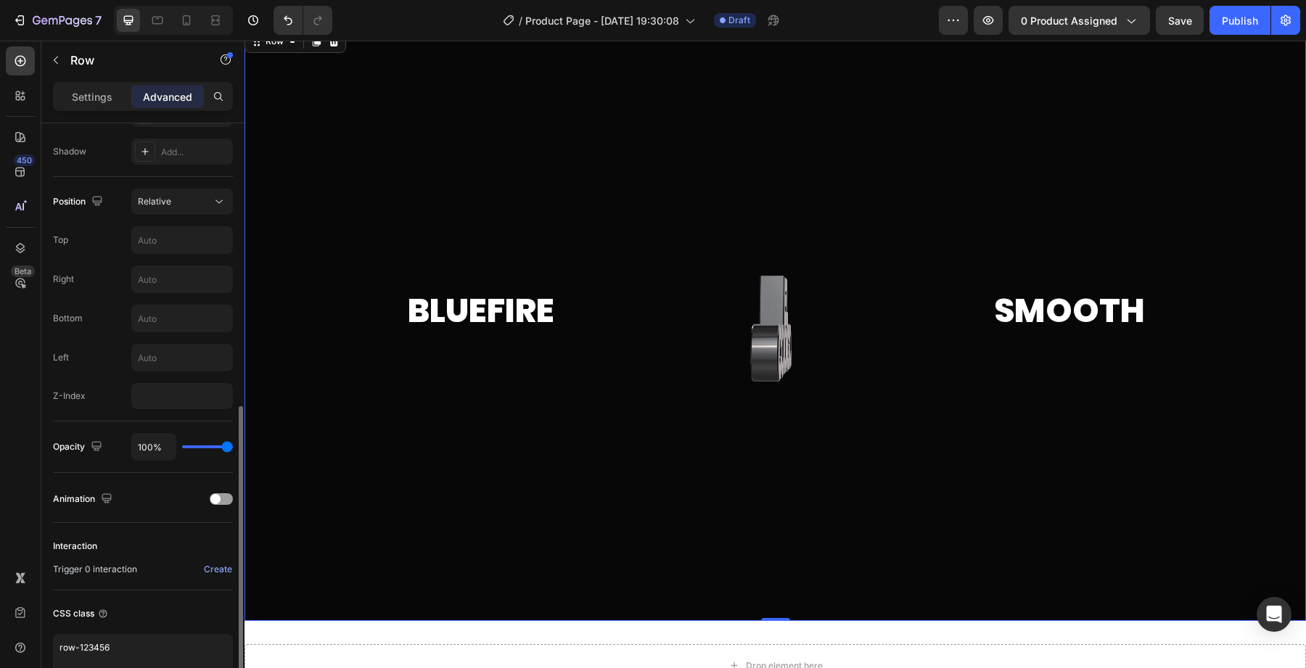
scroll to position [554, 0]
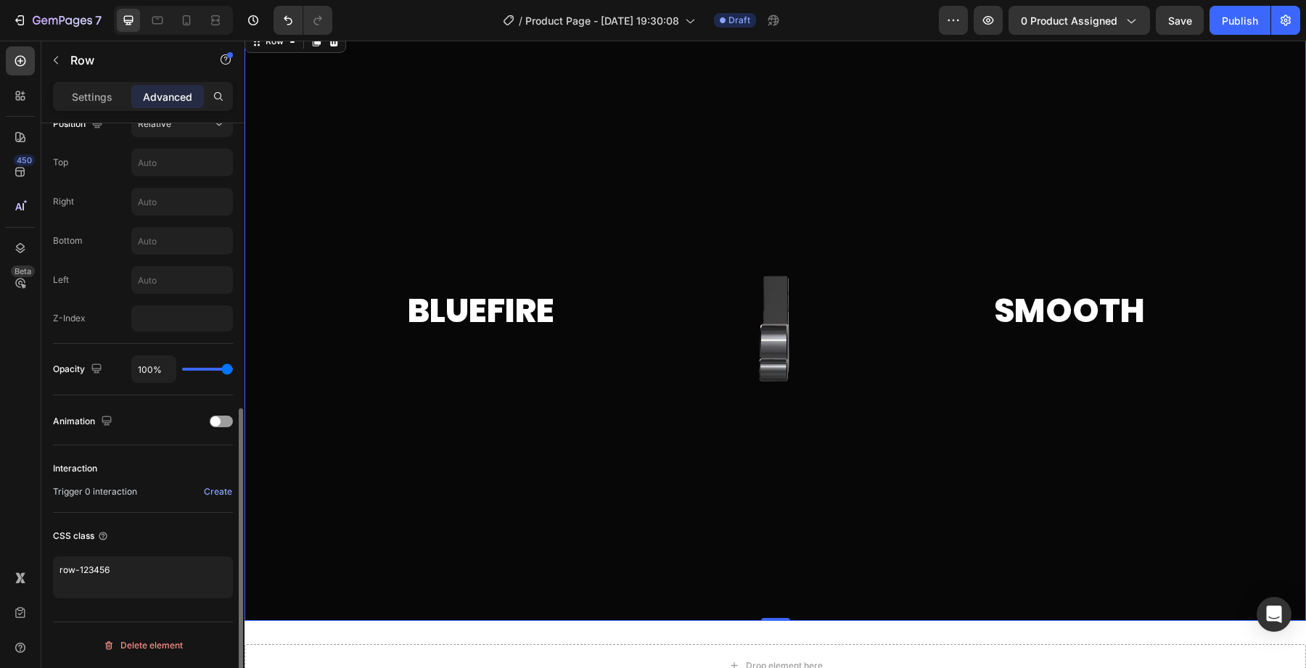
drag, startPoint x: 226, startPoint y: 361, endPoint x: 218, endPoint y: 361, distance: 8.0
click at [218, 361] on div "100%" at bounding box center [182, 369] width 102 height 28
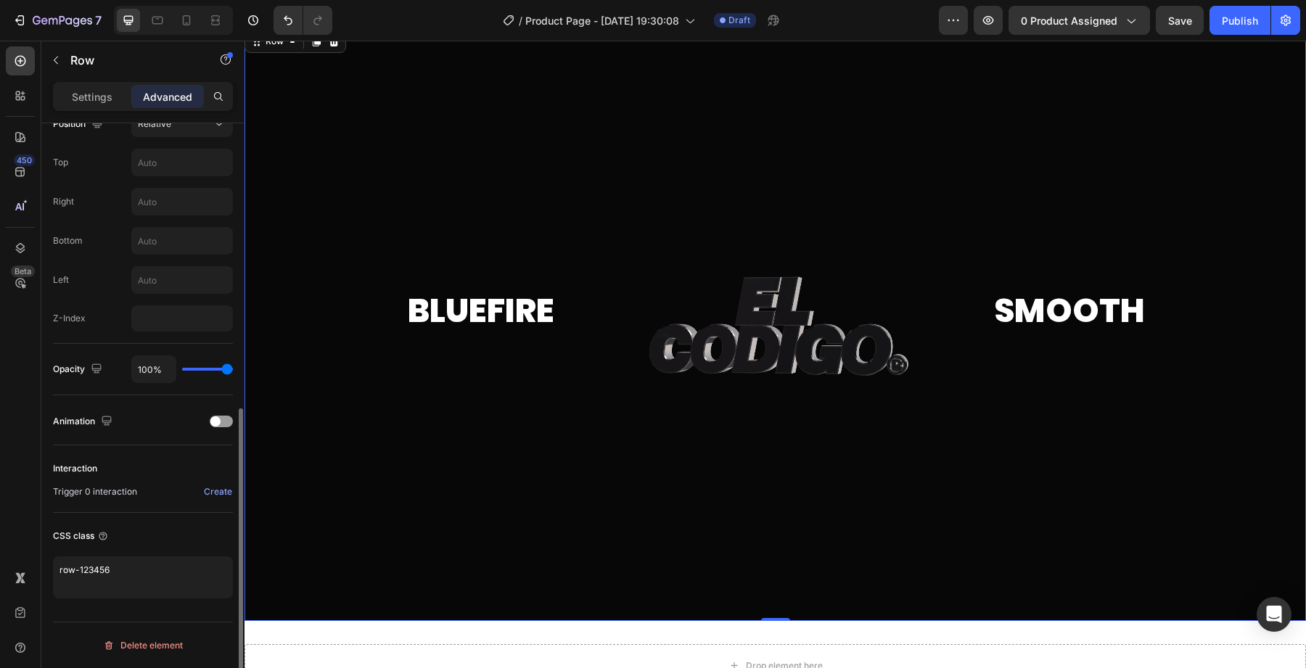
drag, startPoint x: 230, startPoint y: 370, endPoint x: 304, endPoint y: 355, distance: 75.4
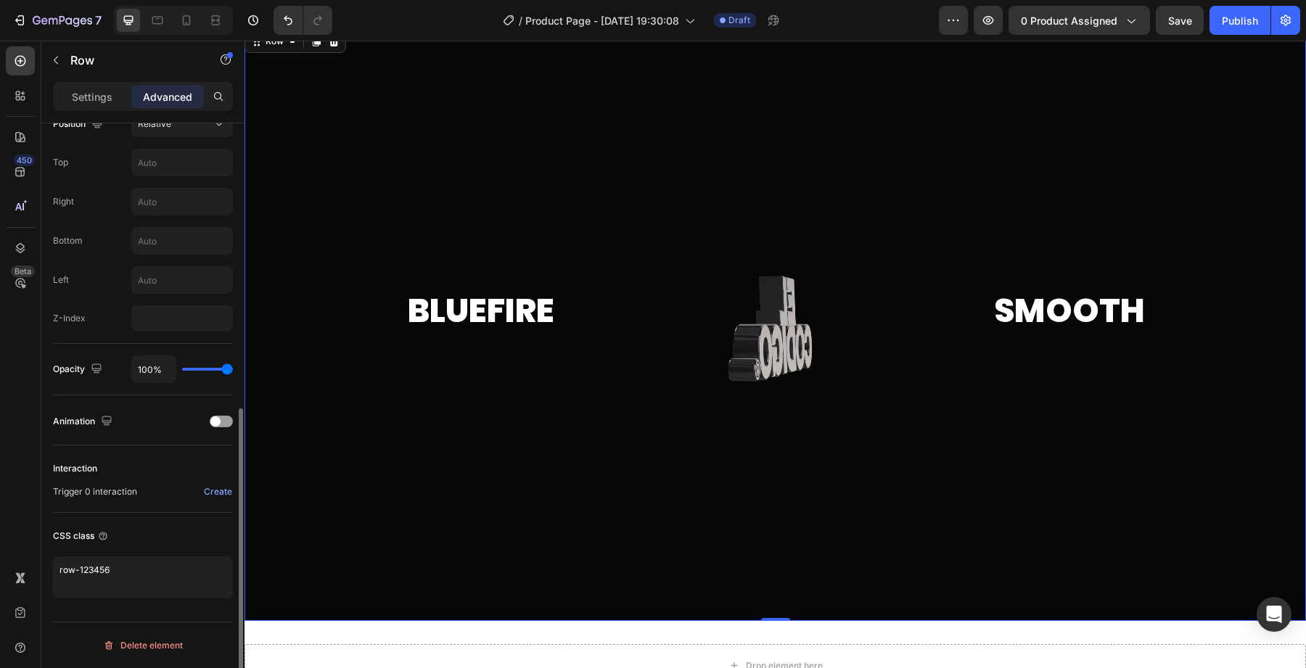
click at [233, 368] on input "range" at bounding box center [207, 369] width 51 height 3
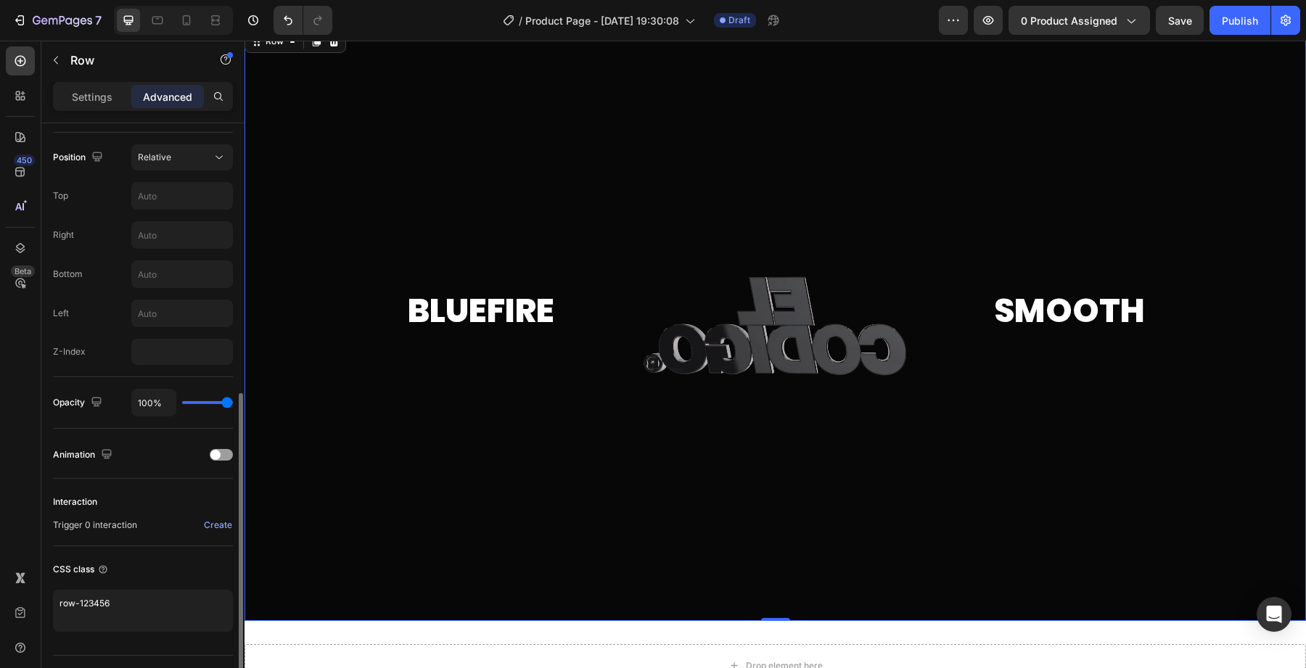
scroll to position [514, 0]
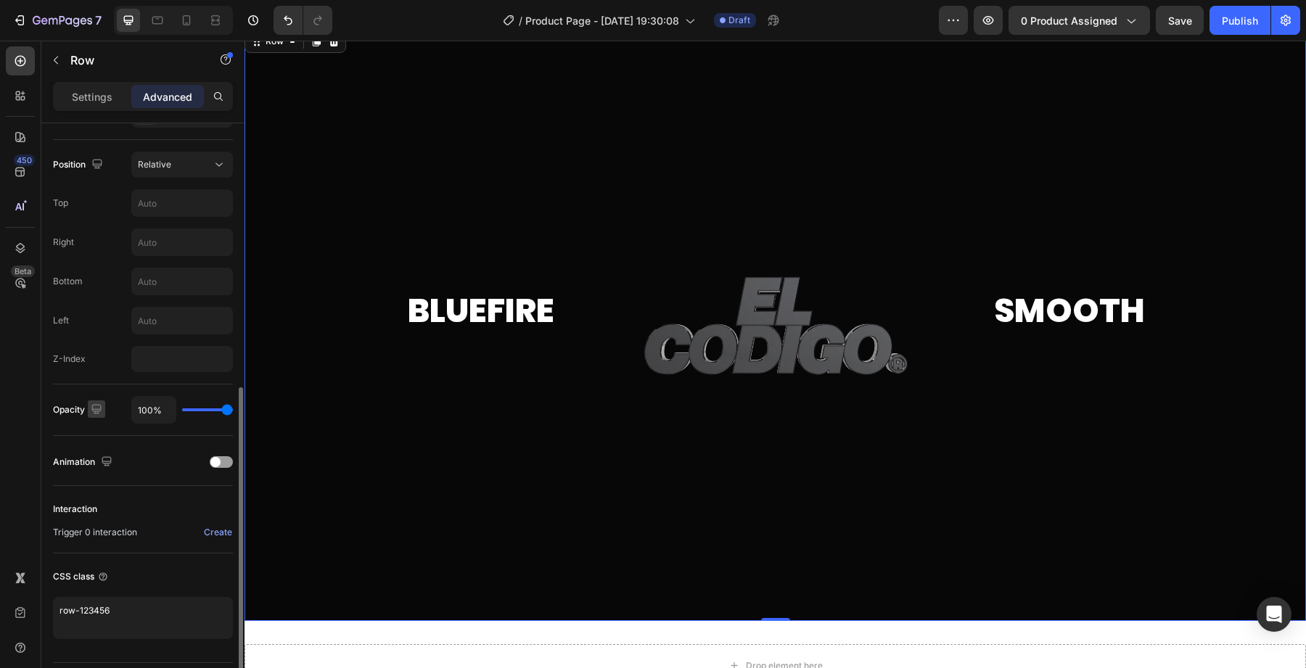
click at [88, 403] on button "button" at bounding box center [96, 408] width 17 height 17
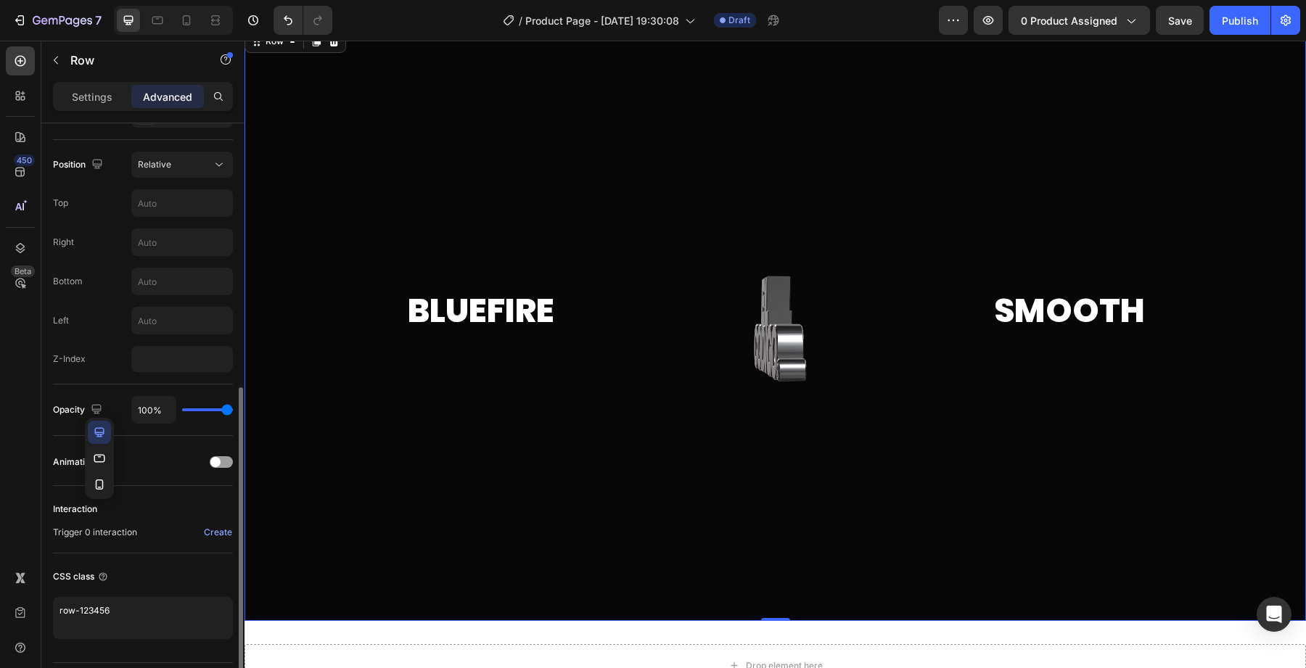
click at [54, 426] on div "Opacity 100%" at bounding box center [143, 410] width 180 height 52
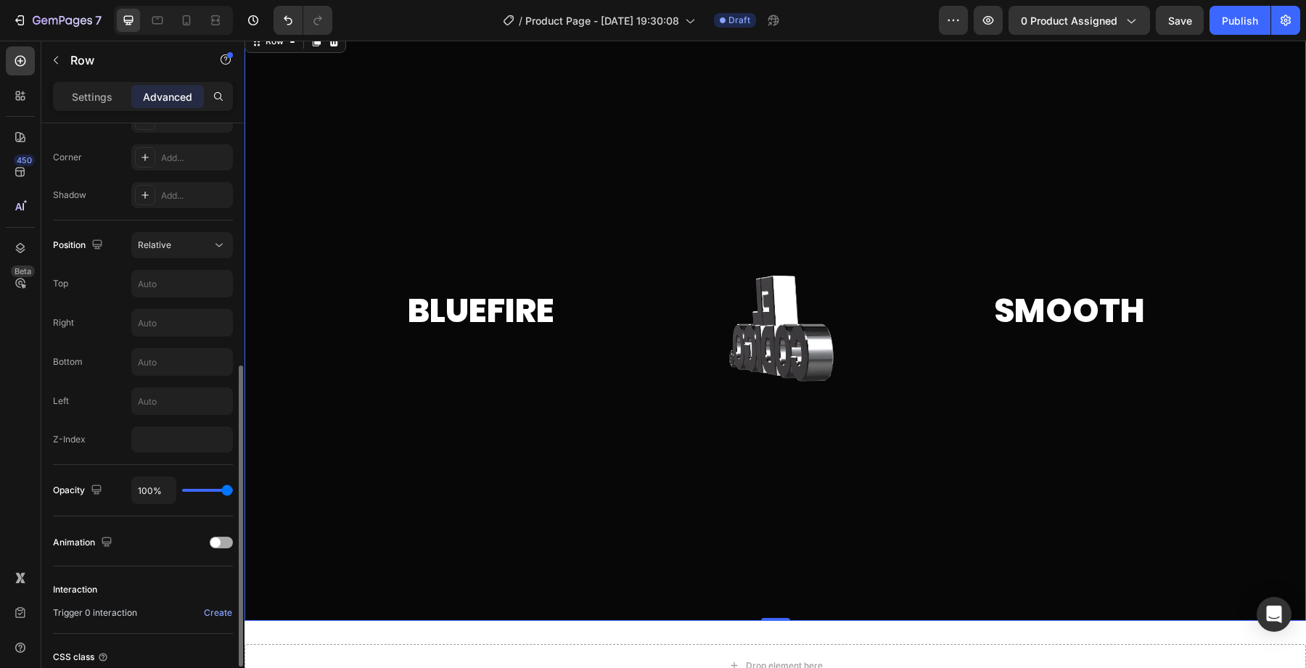
scroll to position [364, 0]
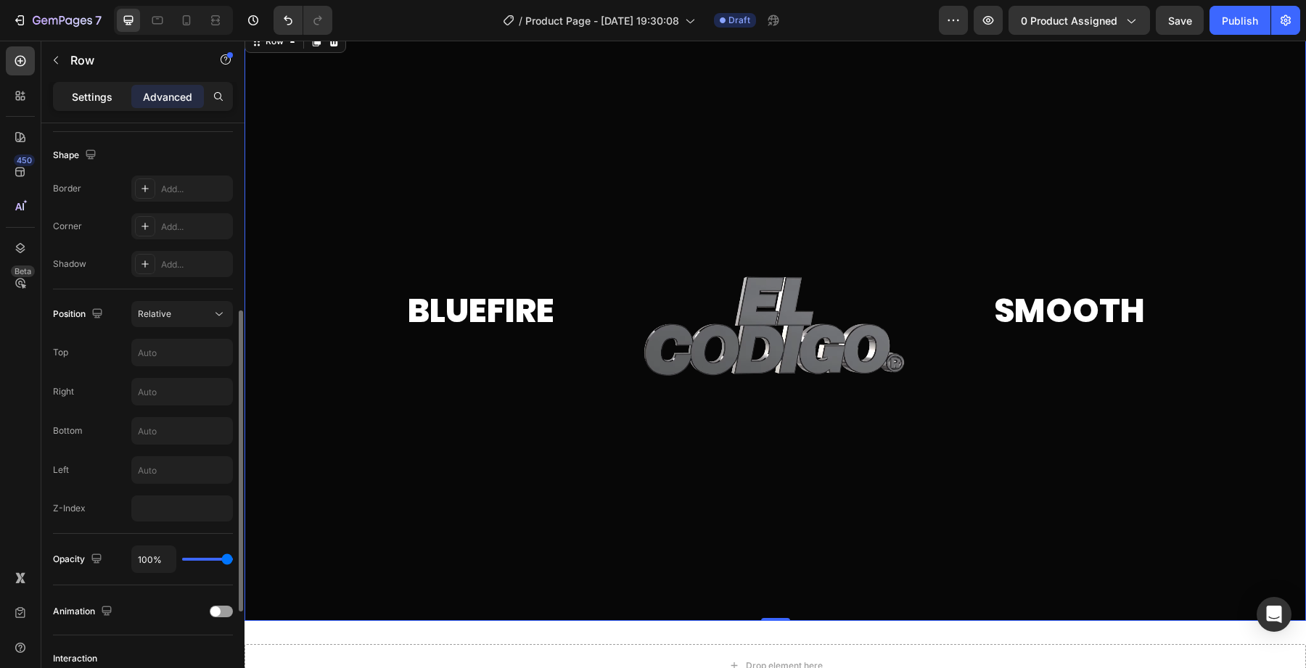
click at [89, 105] on div "Settings" at bounding box center [92, 96] width 73 height 23
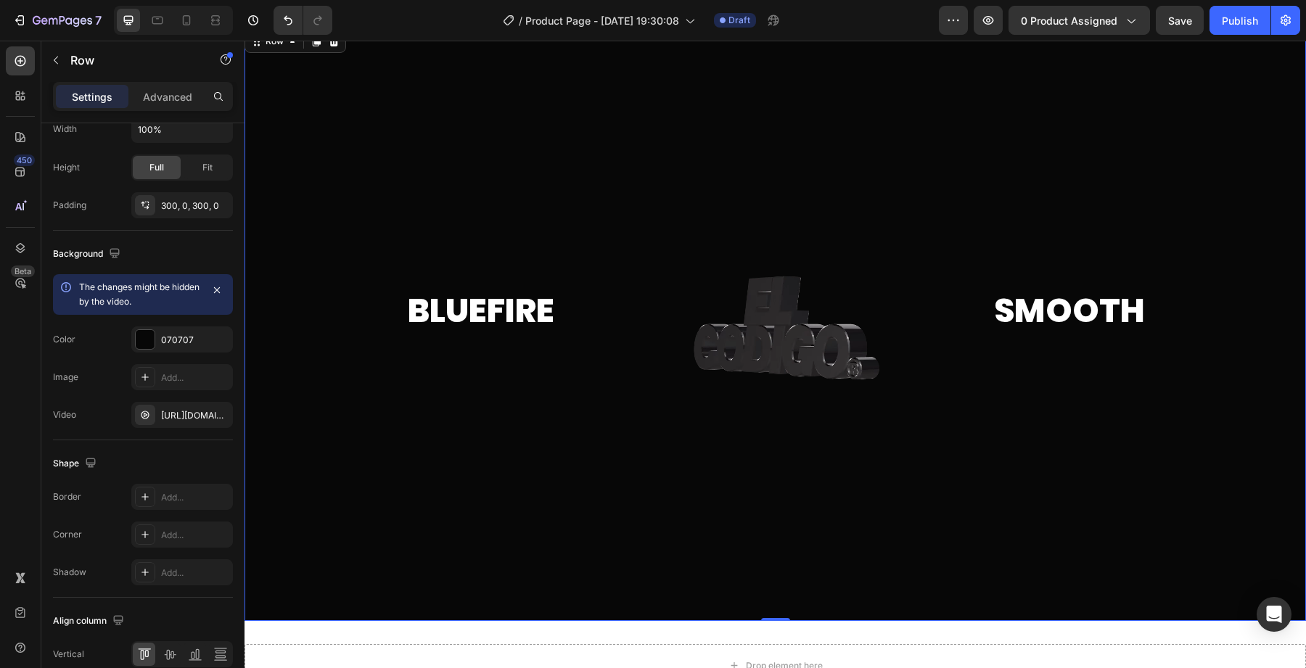
click at [297, 221] on div at bounding box center [774, 324] width 1061 height 594
click at [305, 235] on div at bounding box center [774, 324] width 1061 height 594
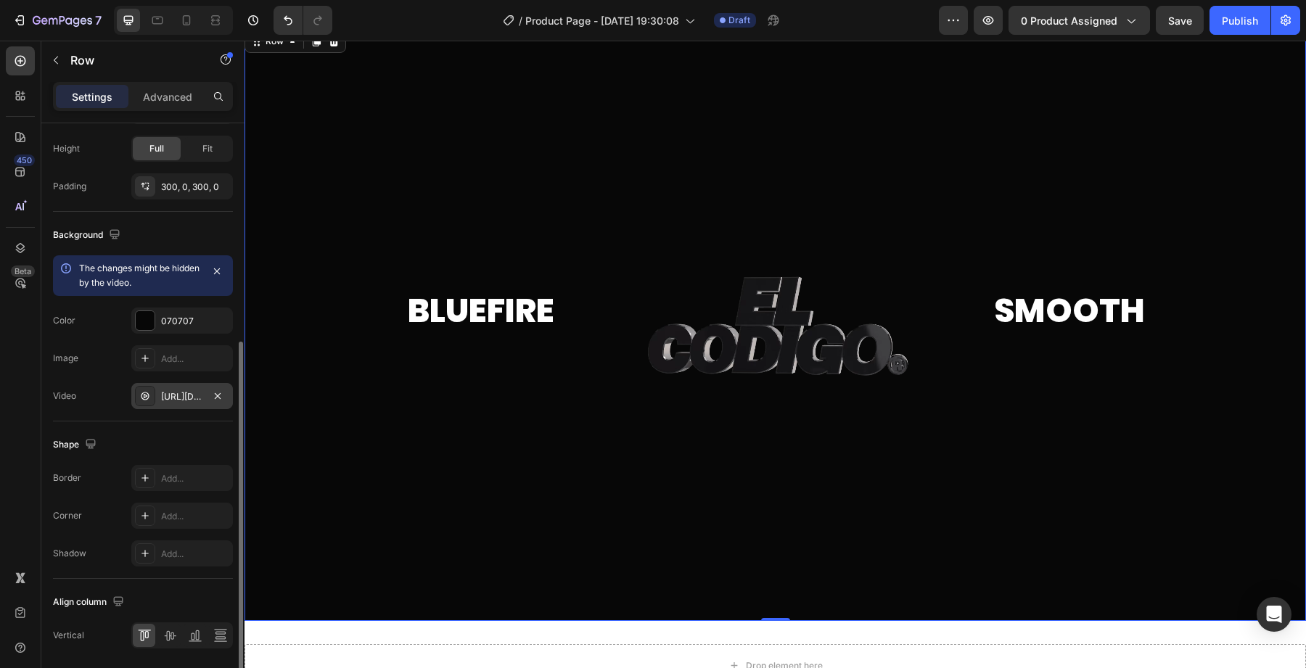
scroll to position [380, 0]
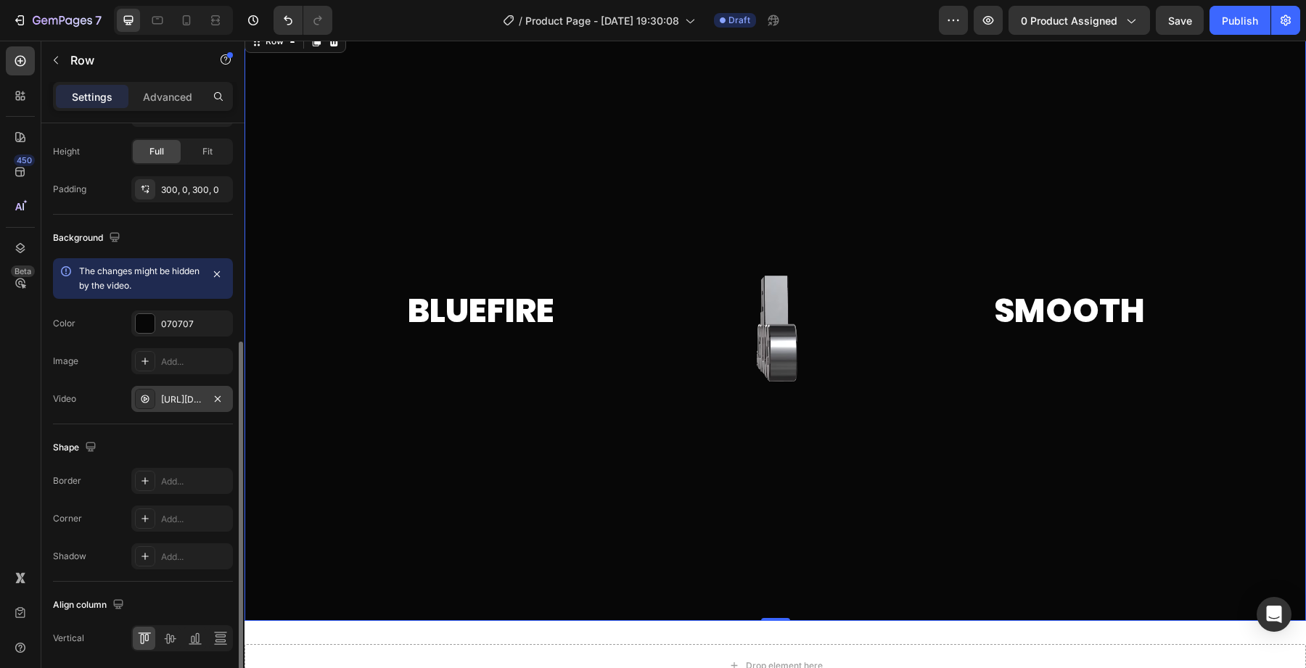
click at [178, 398] on div "[URL][DOMAIN_NAME]" at bounding box center [182, 399] width 42 height 13
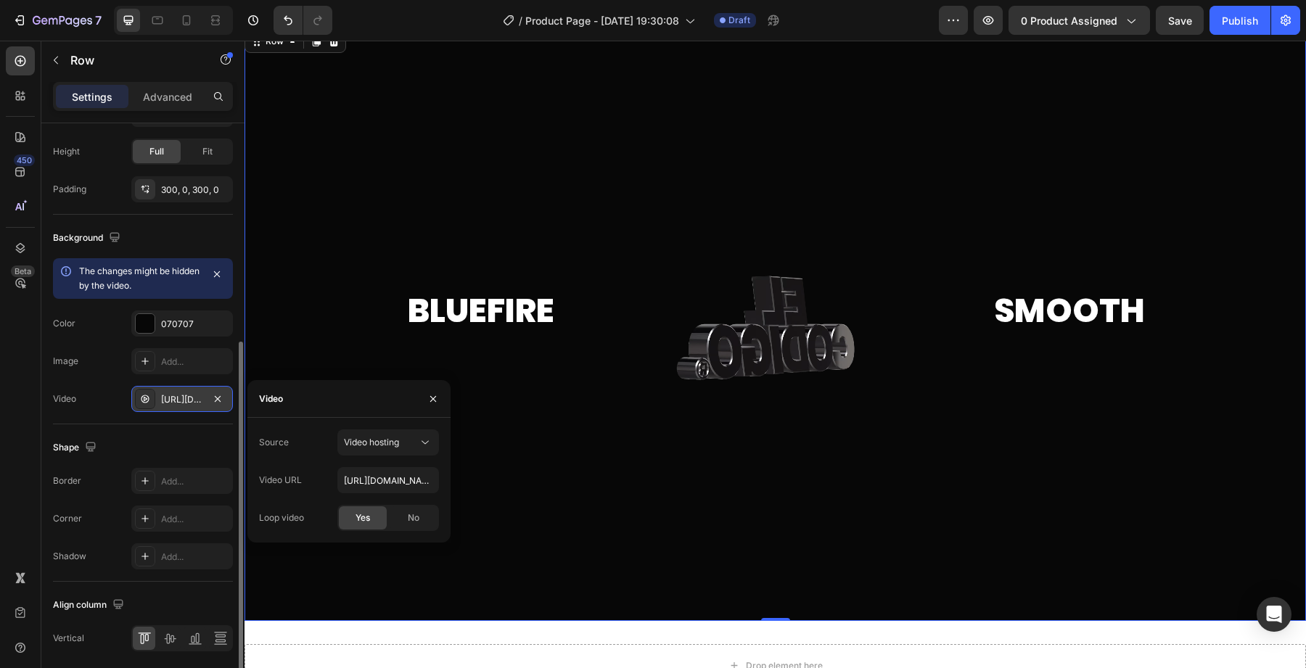
click at [178, 398] on div "[URL][DOMAIN_NAME]" at bounding box center [182, 399] width 42 height 13
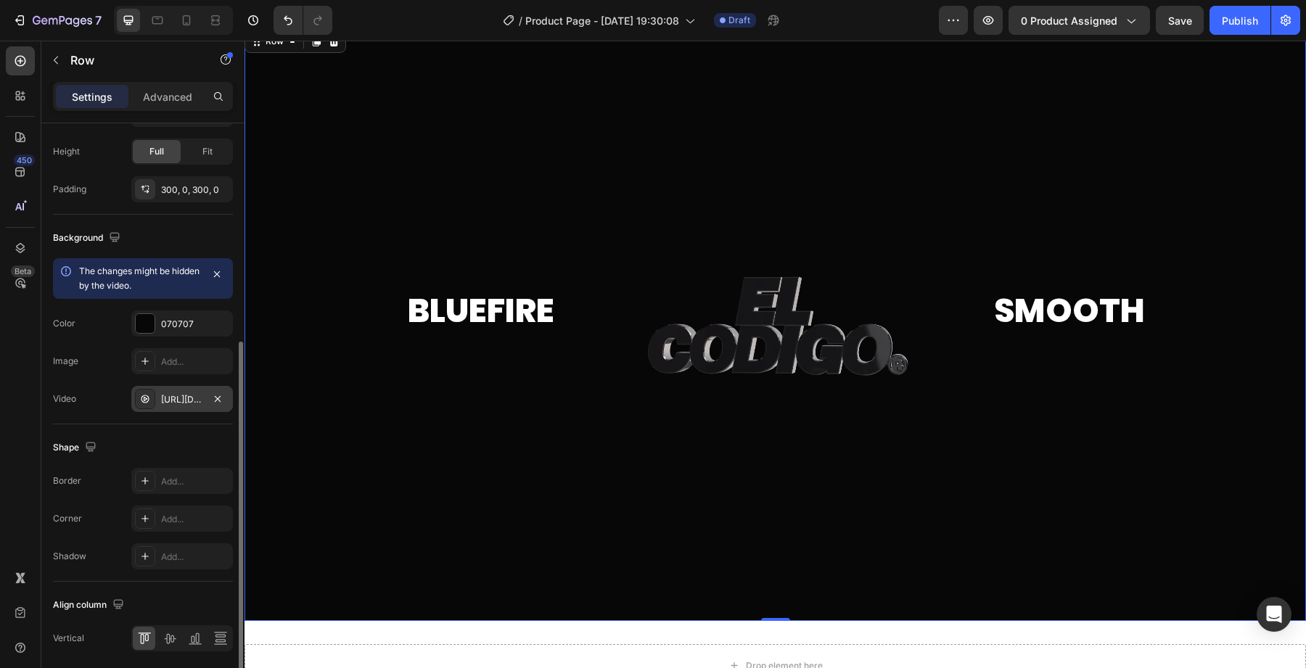
click at [178, 398] on div "[URL][DOMAIN_NAME]" at bounding box center [182, 399] width 42 height 13
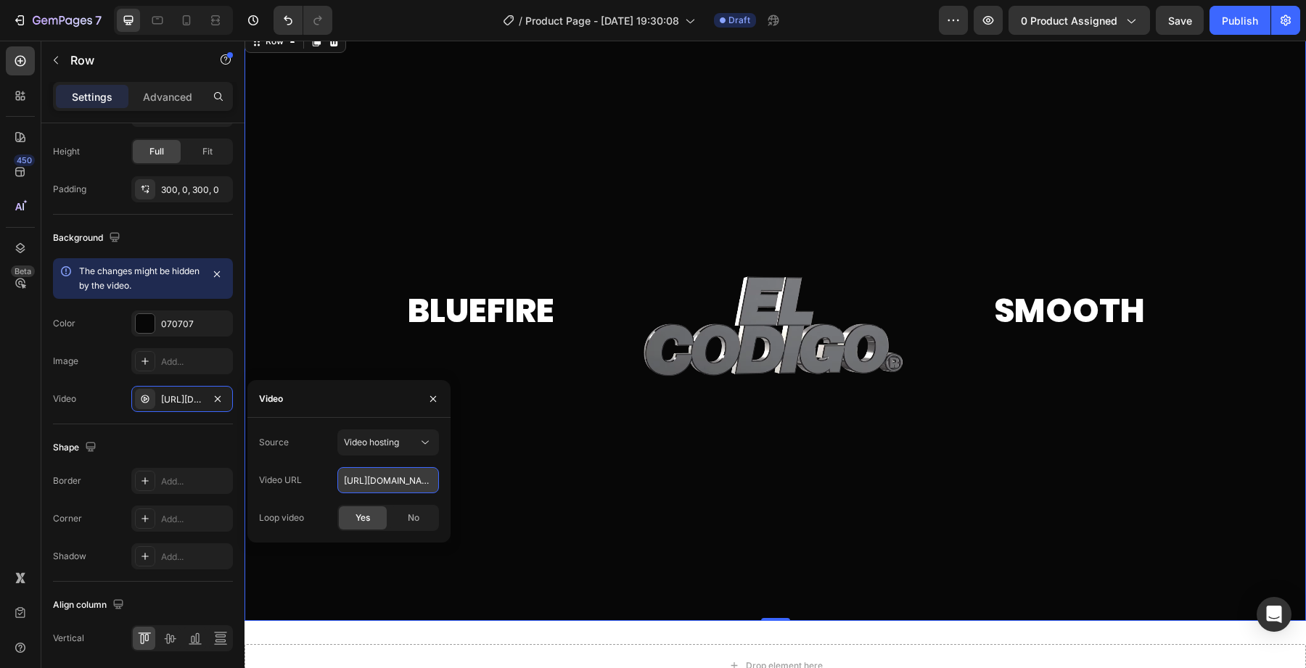
click at [382, 471] on input "[URL][DOMAIN_NAME]" at bounding box center [388, 480] width 102 height 26
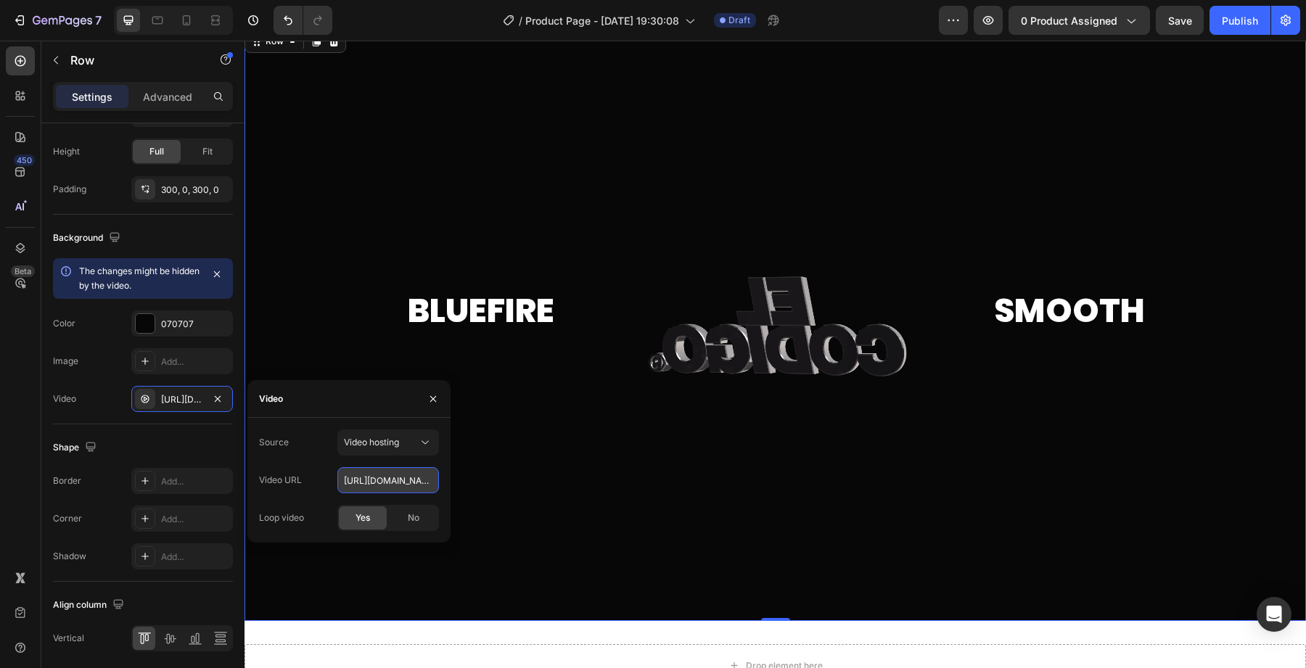
click at [382, 471] on input "[URL][DOMAIN_NAME]" at bounding box center [388, 480] width 102 height 26
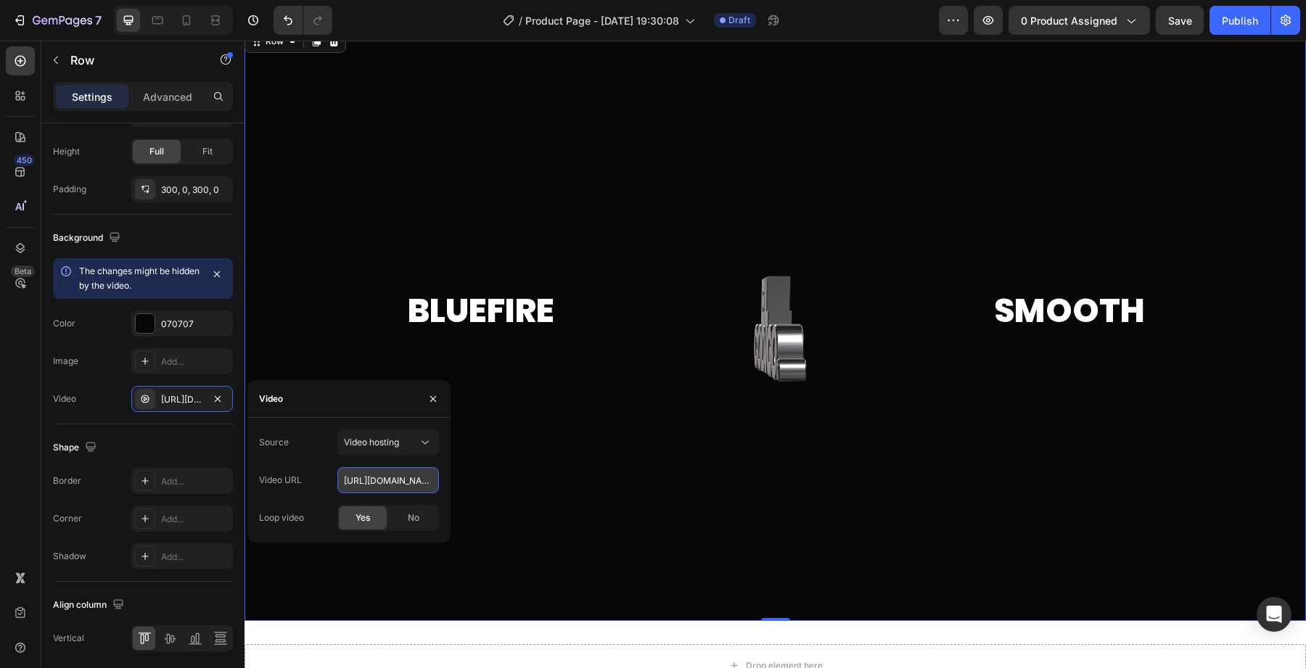
click at [382, 471] on input "[URL][DOMAIN_NAME]" at bounding box center [388, 480] width 102 height 26
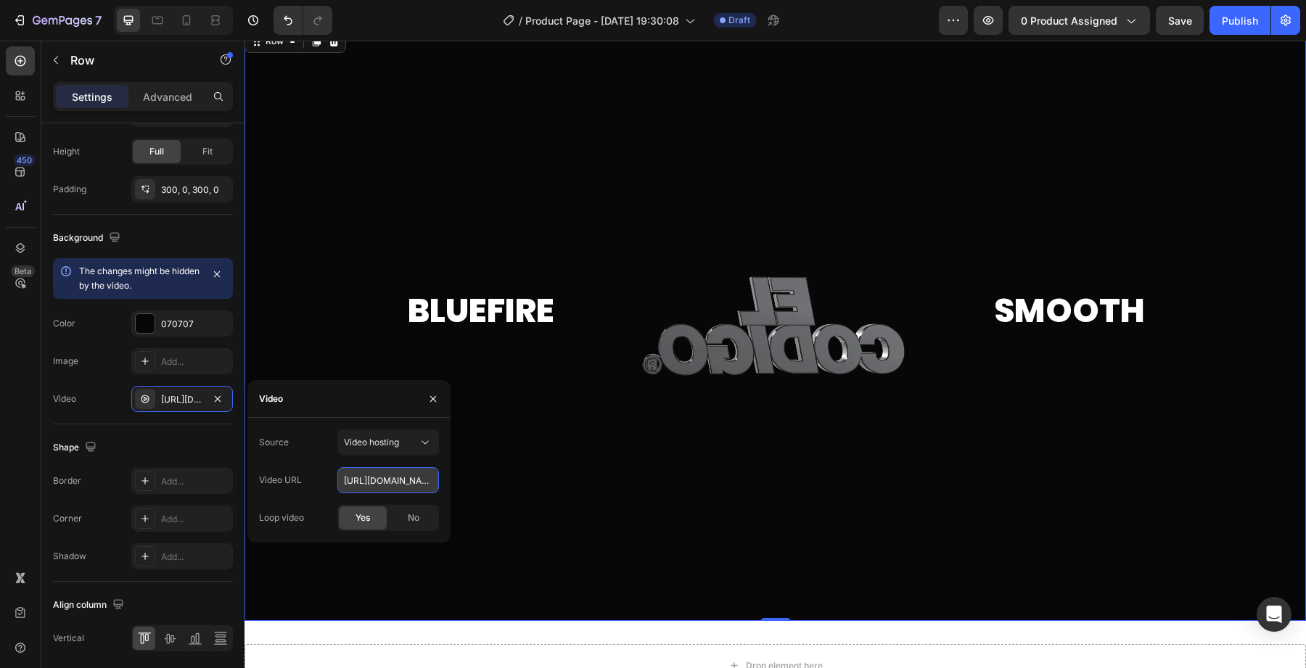
paste input "79cd5a069f134b9cbc0f5931bc3ba7fe"
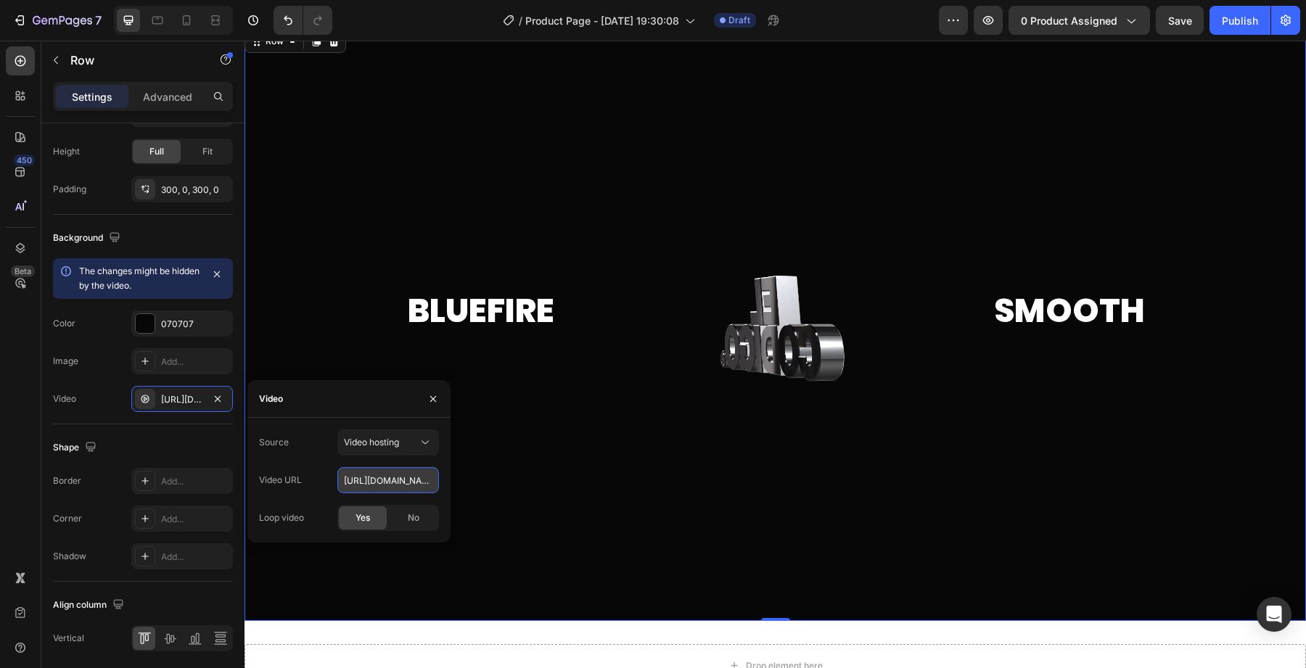
scroll to position [0, 245]
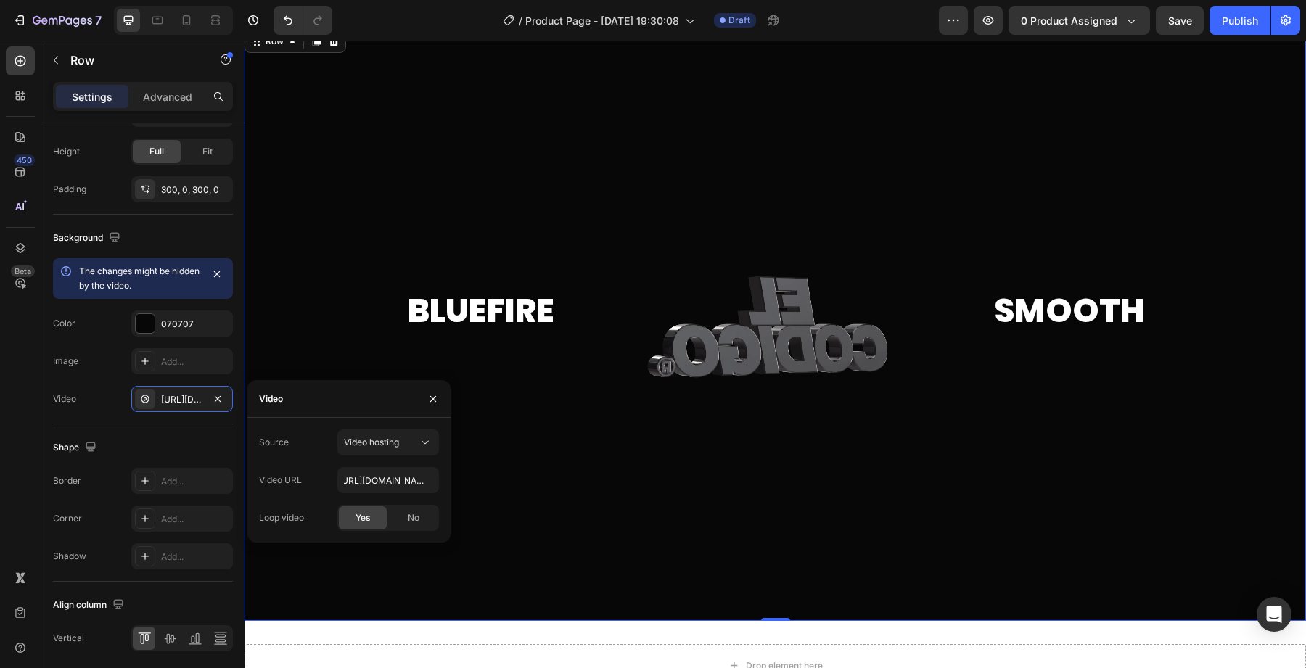
click at [367, 398] on div "Video" at bounding box center [348, 399] width 203 height 38
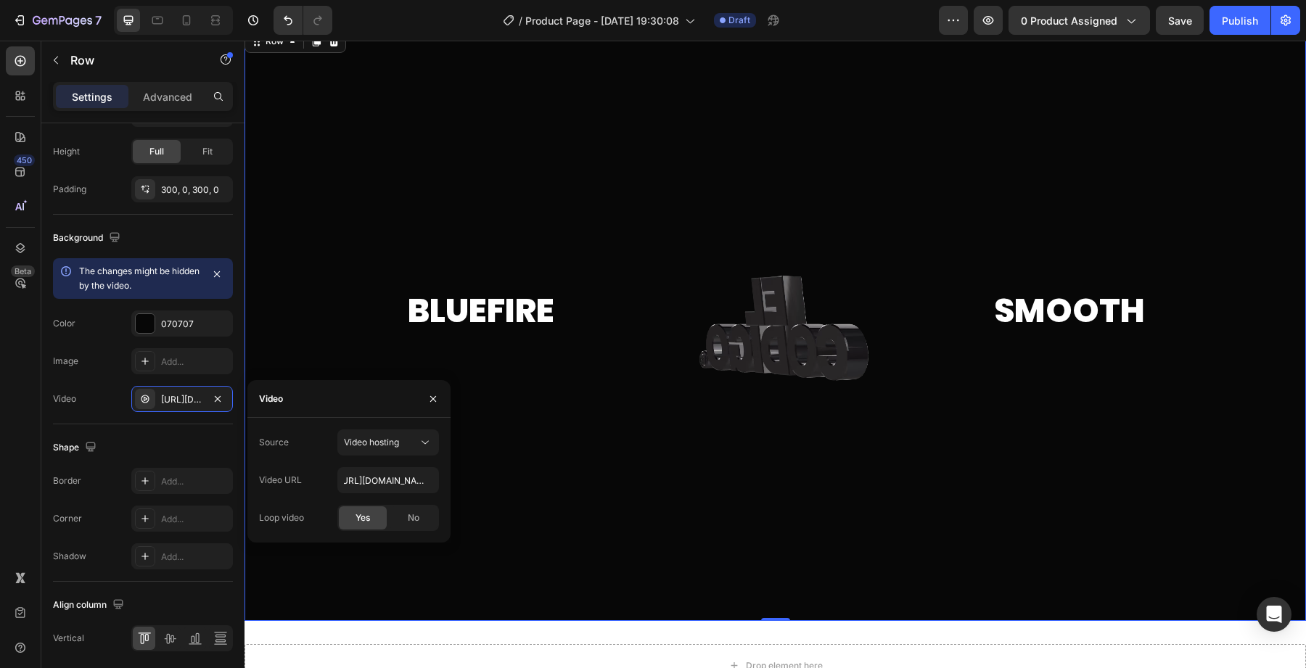
scroll to position [0, 0]
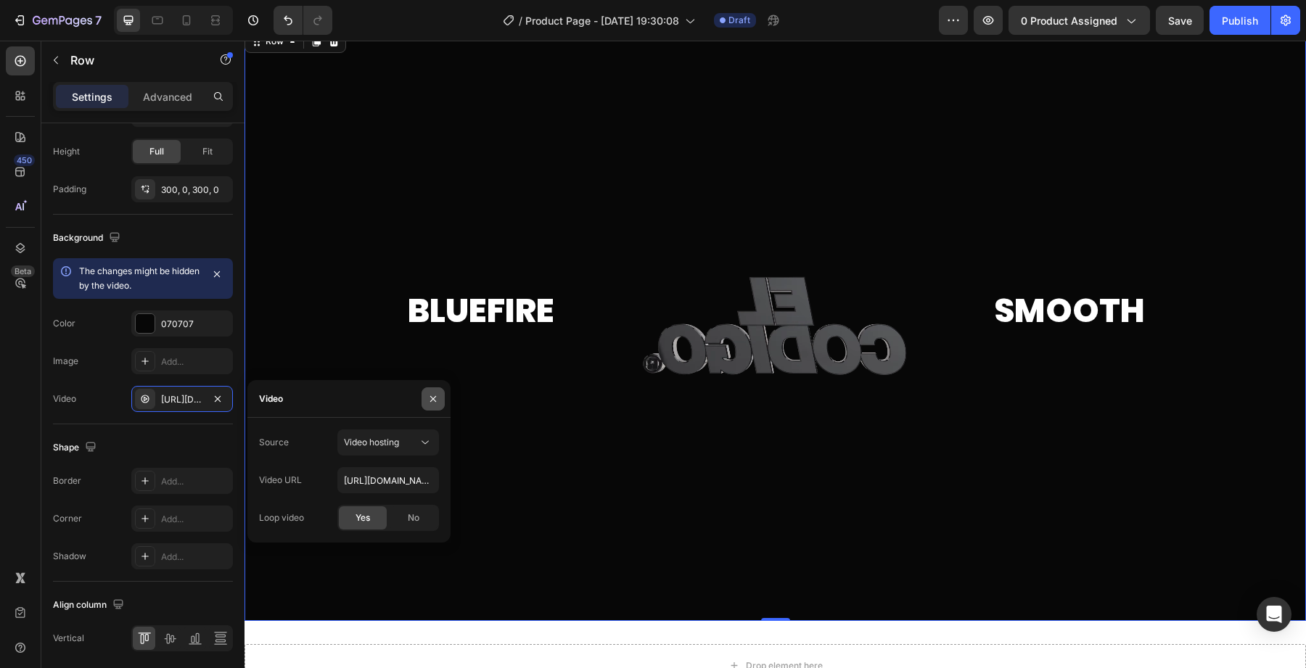
click at [435, 395] on icon "button" at bounding box center [433, 399] width 12 height 12
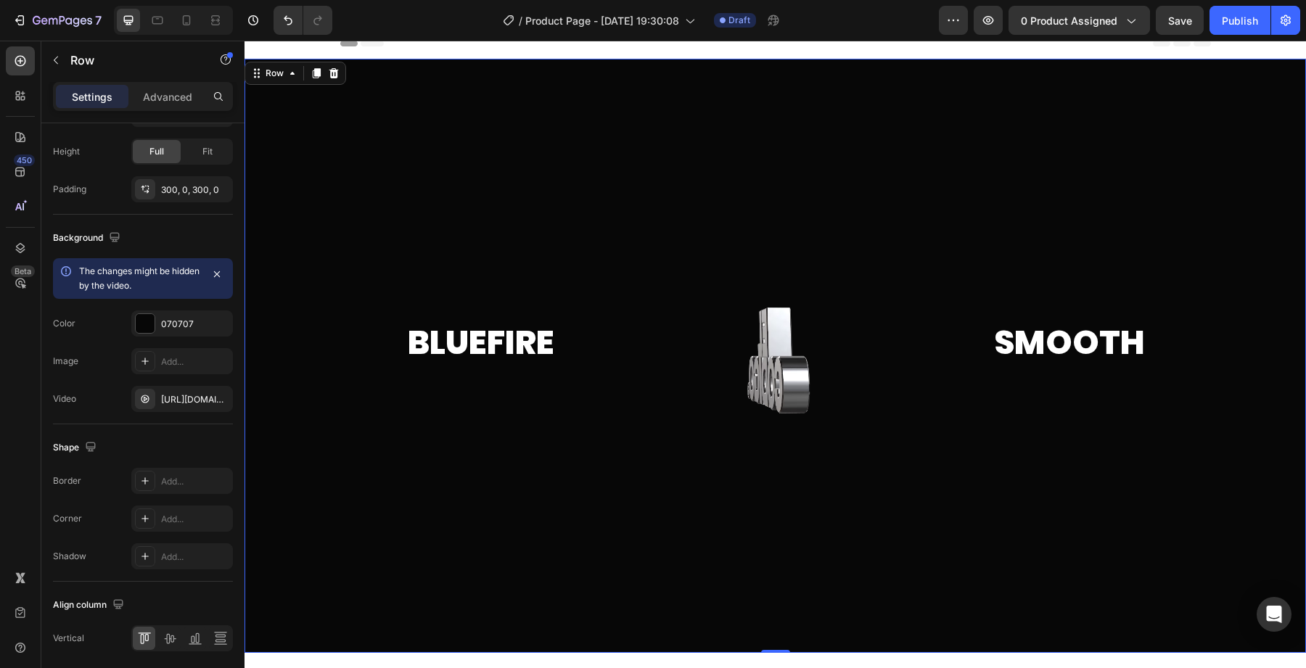
scroll to position [18, 0]
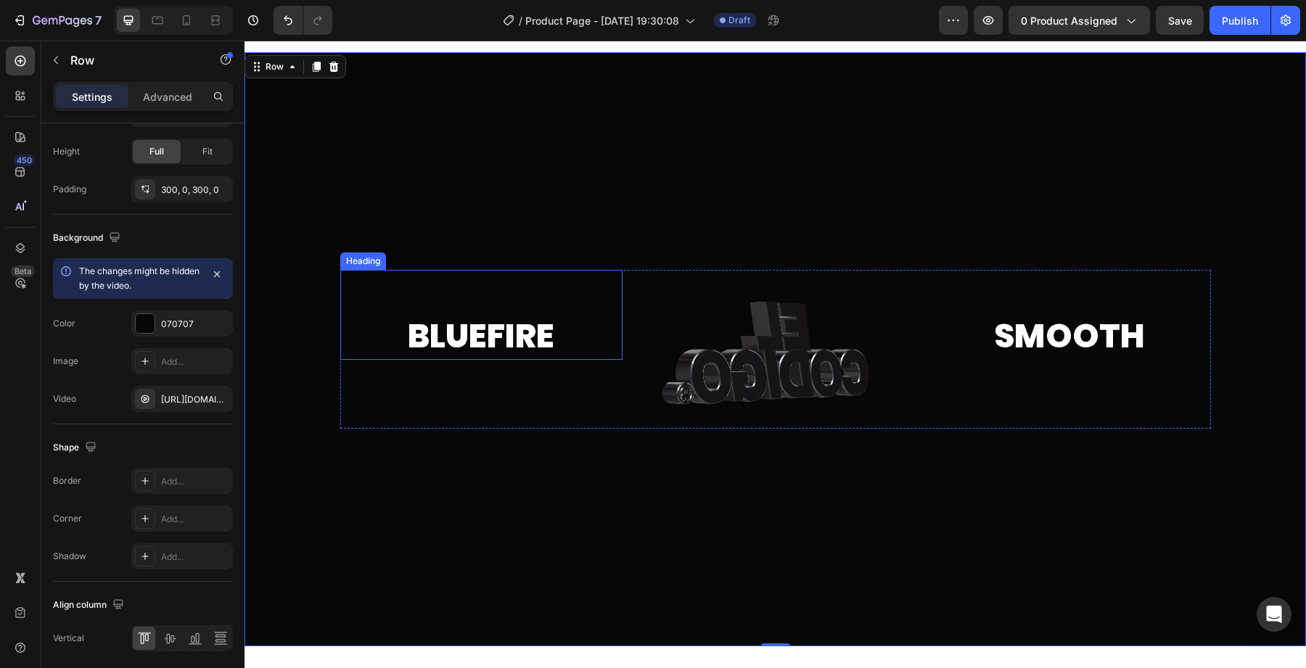
click at [493, 343] on h2 "Bluefire" at bounding box center [481, 315] width 282 height 90
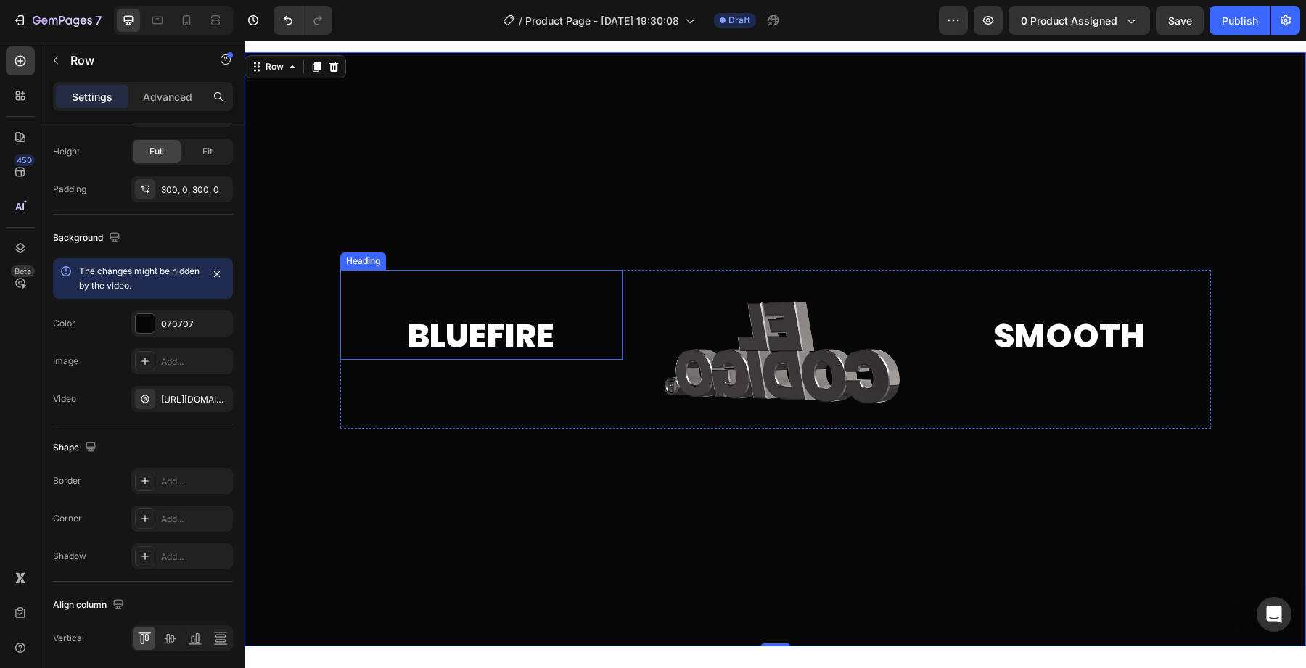
scroll to position [0, 0]
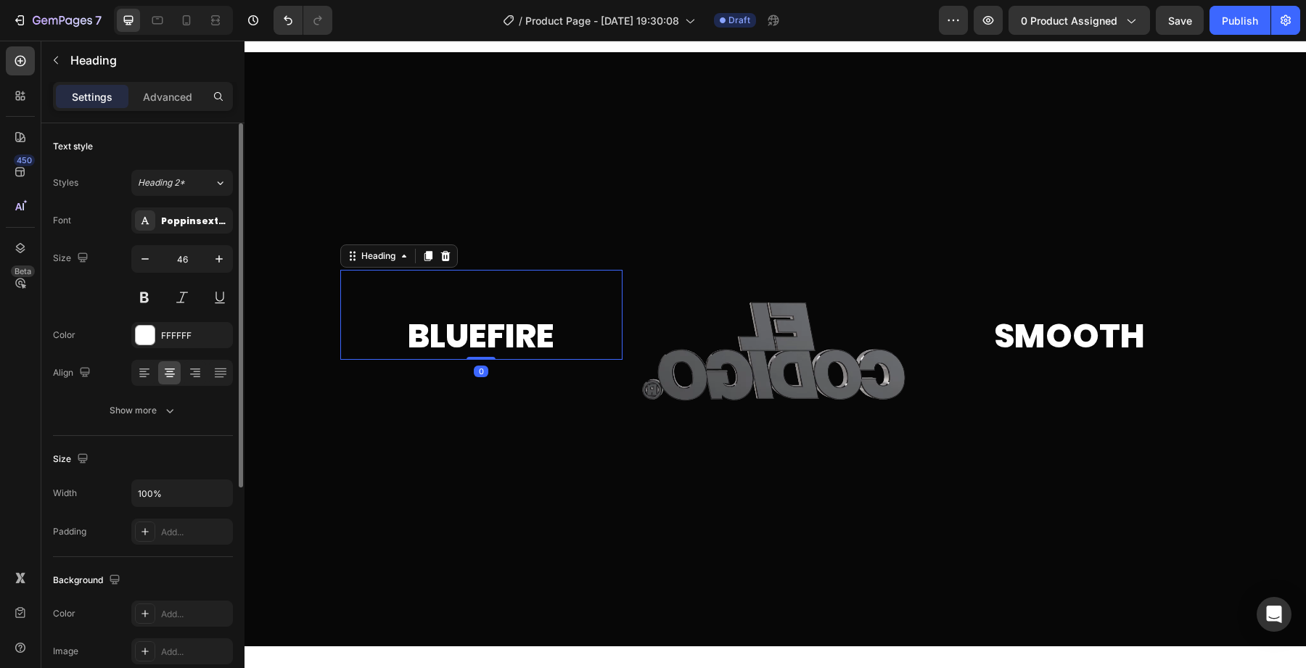
click at [489, 294] on h2 "⁠⁠⁠⁠⁠⁠⁠ Bluefire" at bounding box center [481, 315] width 282 height 90
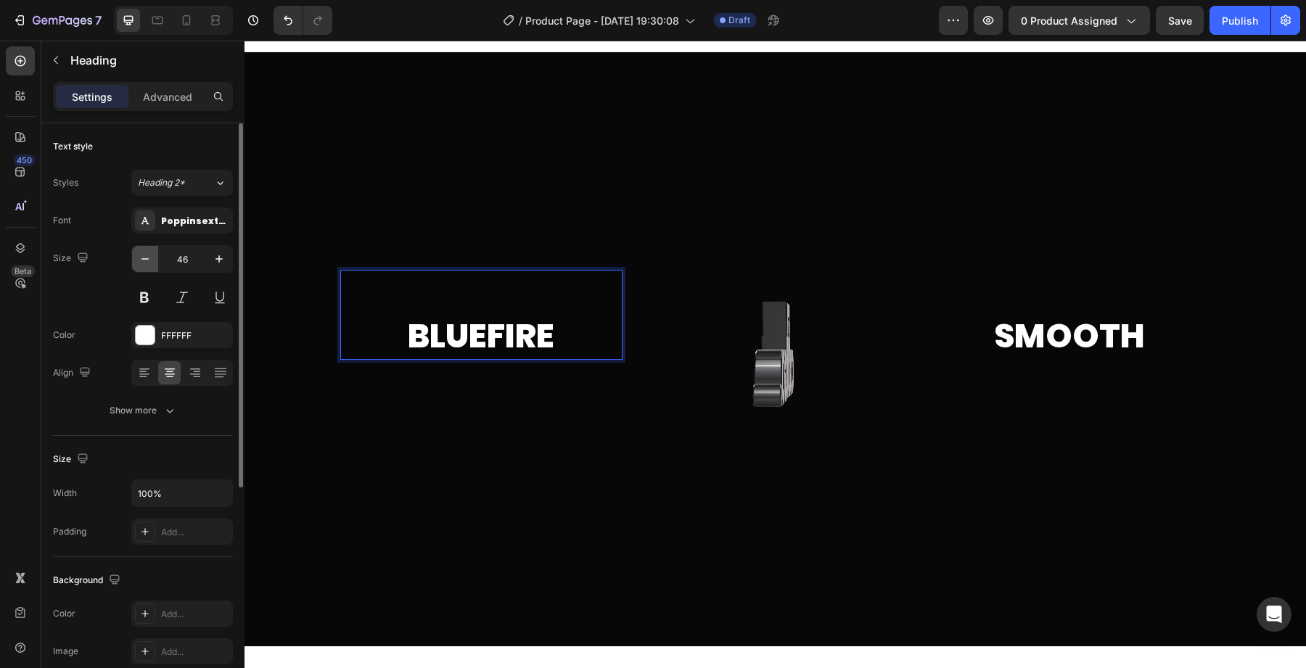
click at [145, 265] on button "button" at bounding box center [145, 259] width 26 height 26
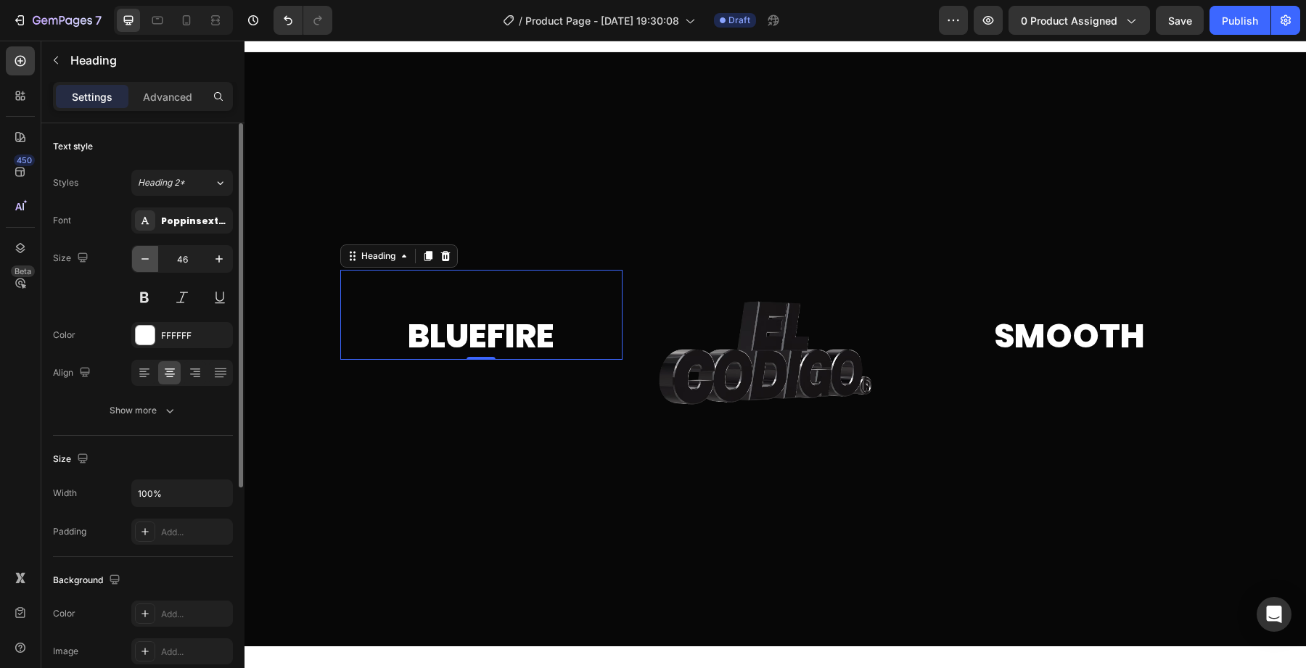
click at [145, 265] on icon "button" at bounding box center [145, 259] width 15 height 15
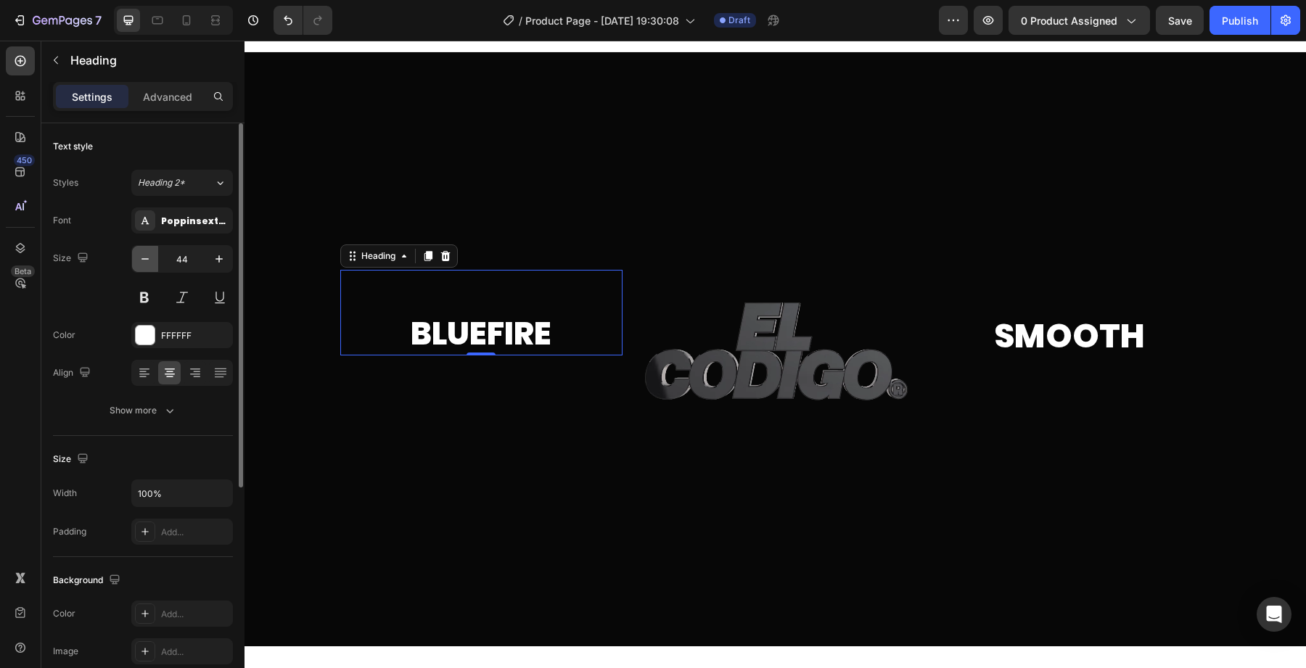
click at [145, 265] on icon "button" at bounding box center [145, 259] width 15 height 15
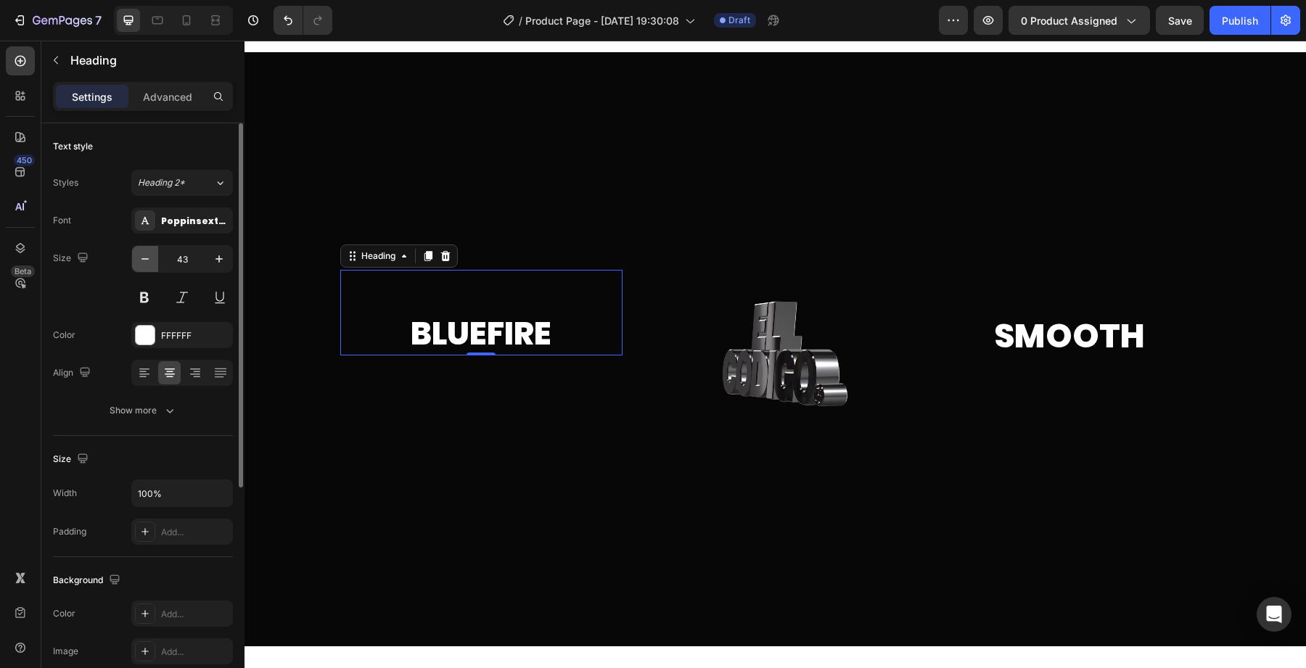
click at [145, 265] on icon "button" at bounding box center [145, 259] width 15 height 15
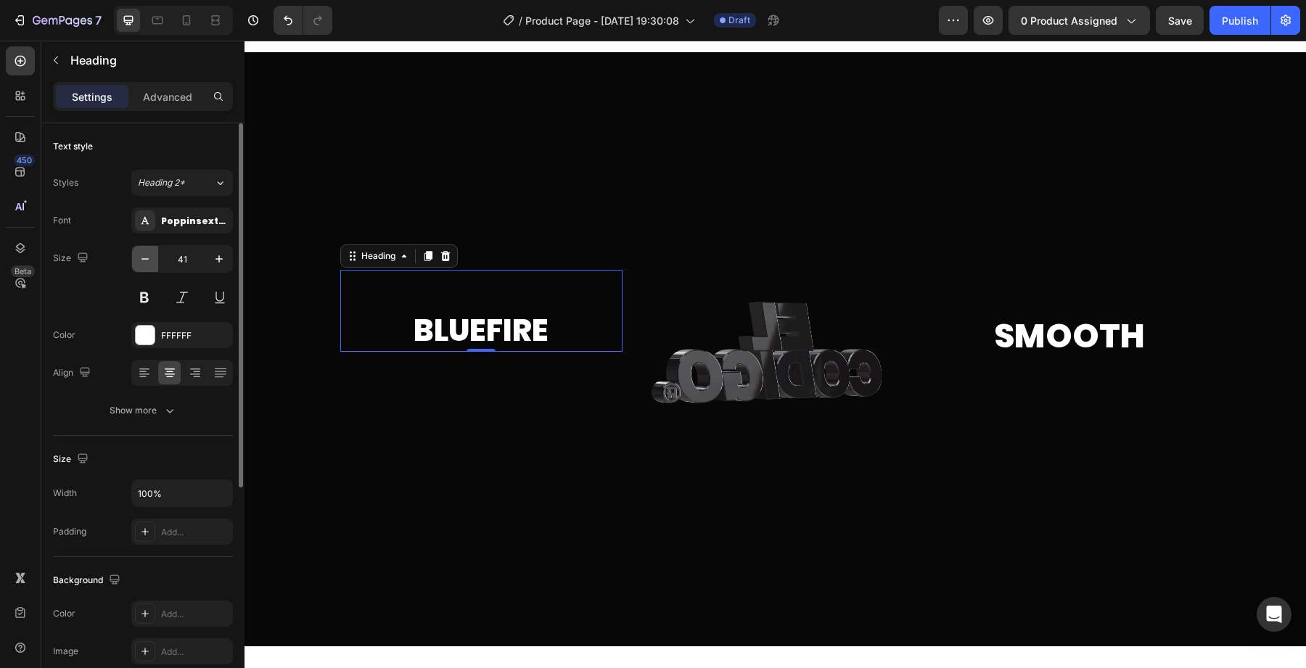
click at [145, 265] on icon "button" at bounding box center [145, 259] width 15 height 15
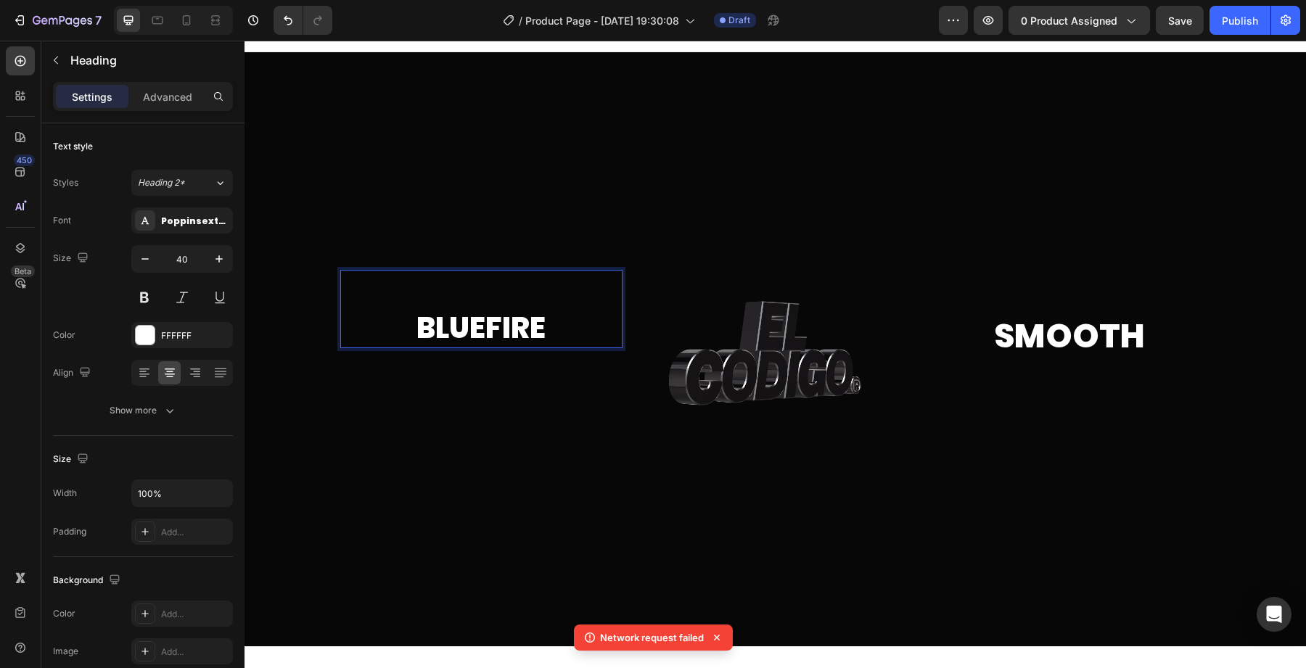
click at [466, 291] on p "⁠⁠⁠⁠⁠⁠⁠ Bluefire" at bounding box center [481, 308] width 279 height 75
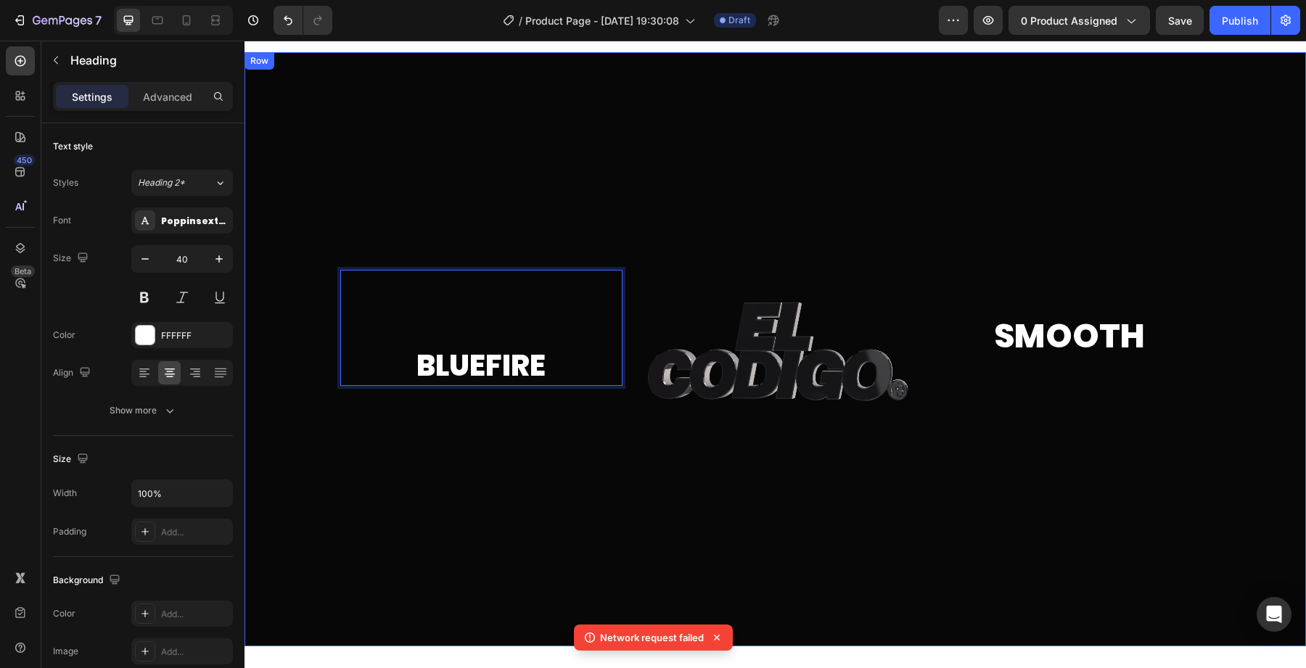
click at [1037, 318] on h2 "Smooth" at bounding box center [1069, 315] width 282 height 90
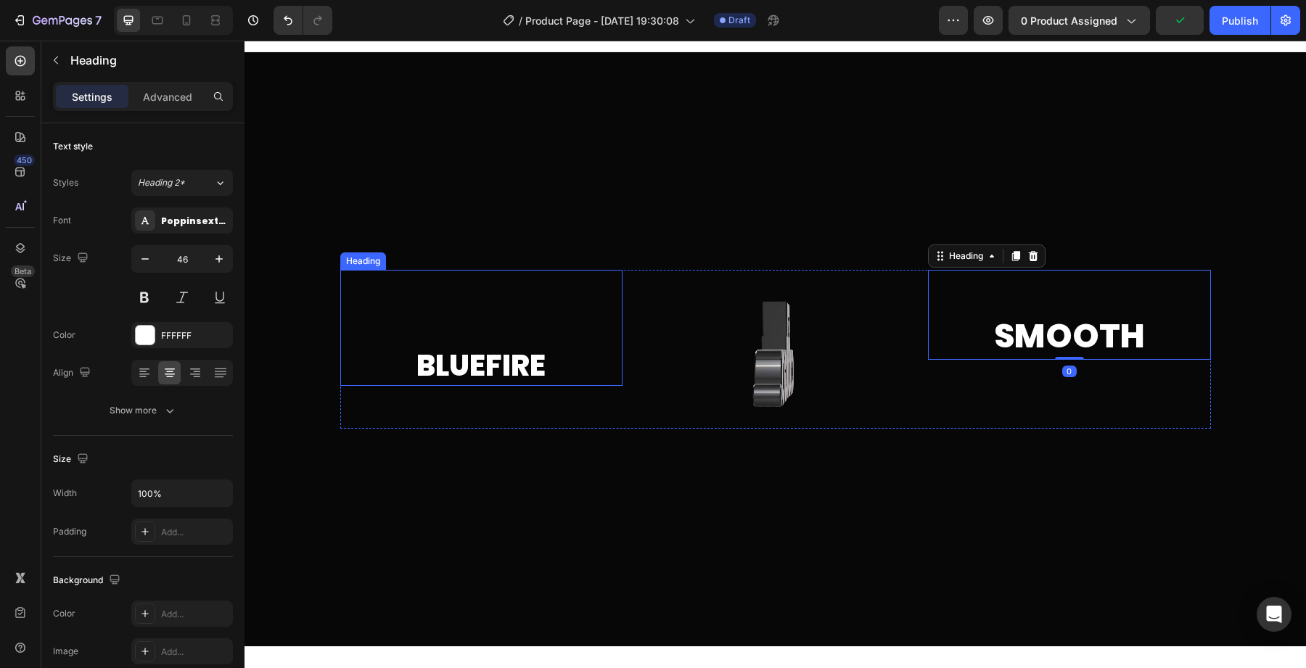
click at [471, 370] on p "⁠⁠⁠⁠⁠⁠⁠ Bluefire" at bounding box center [481, 327] width 279 height 113
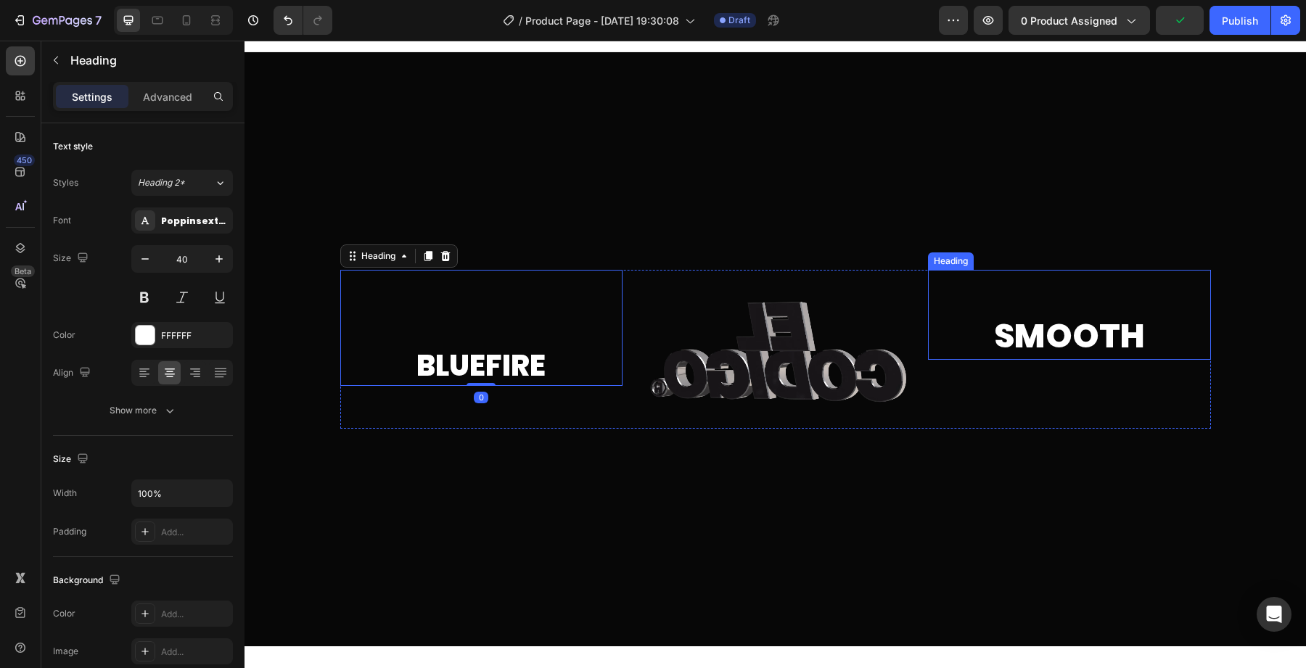
click at [1037, 324] on h2 "Smooth" at bounding box center [1069, 315] width 282 height 90
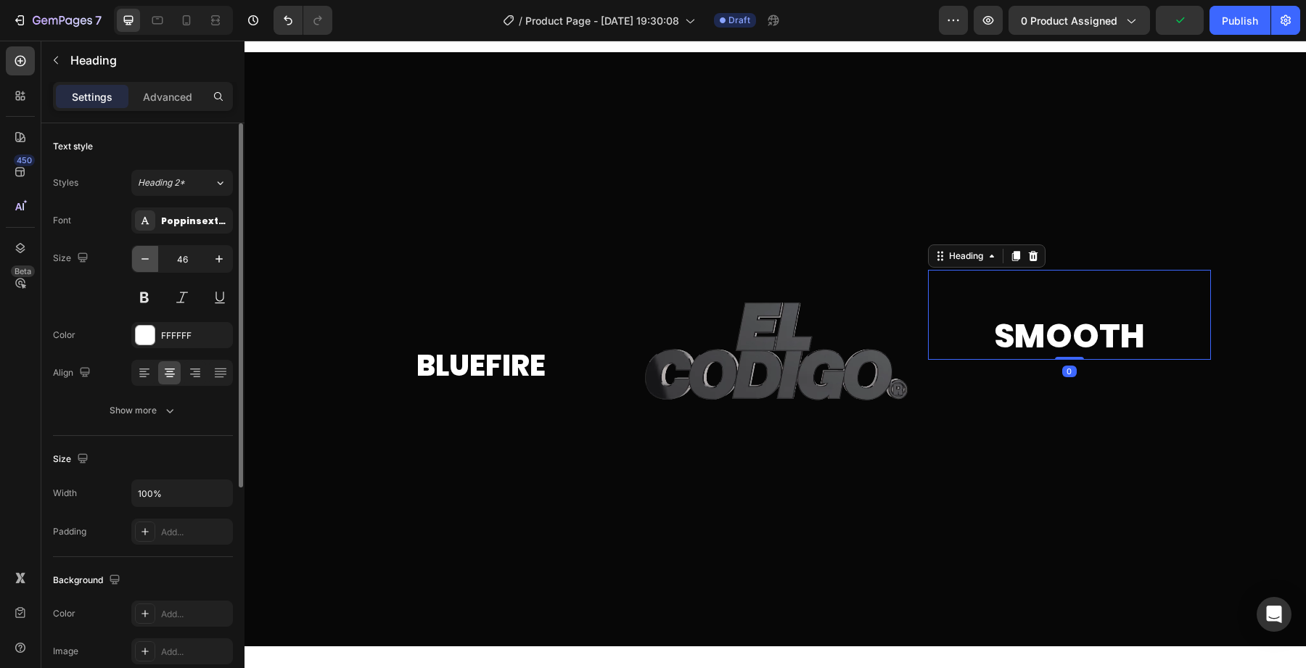
click at [138, 260] on icon "button" at bounding box center [145, 259] width 15 height 15
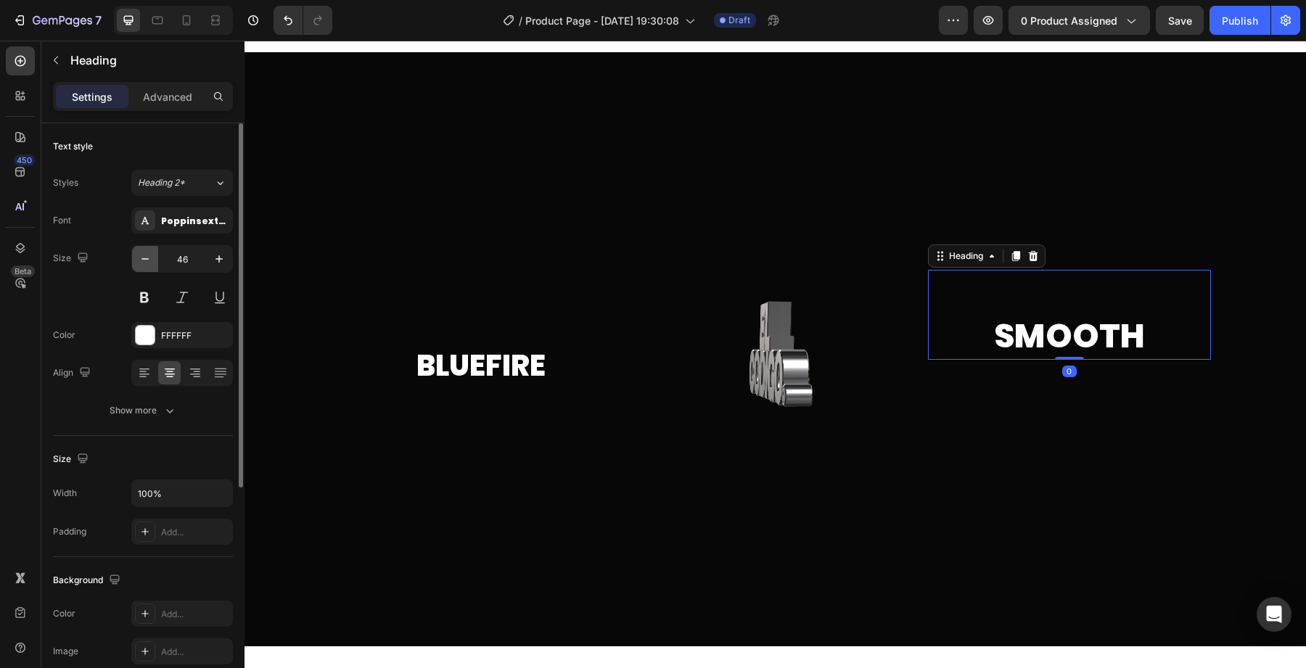
click at [138, 260] on icon "button" at bounding box center [145, 259] width 15 height 15
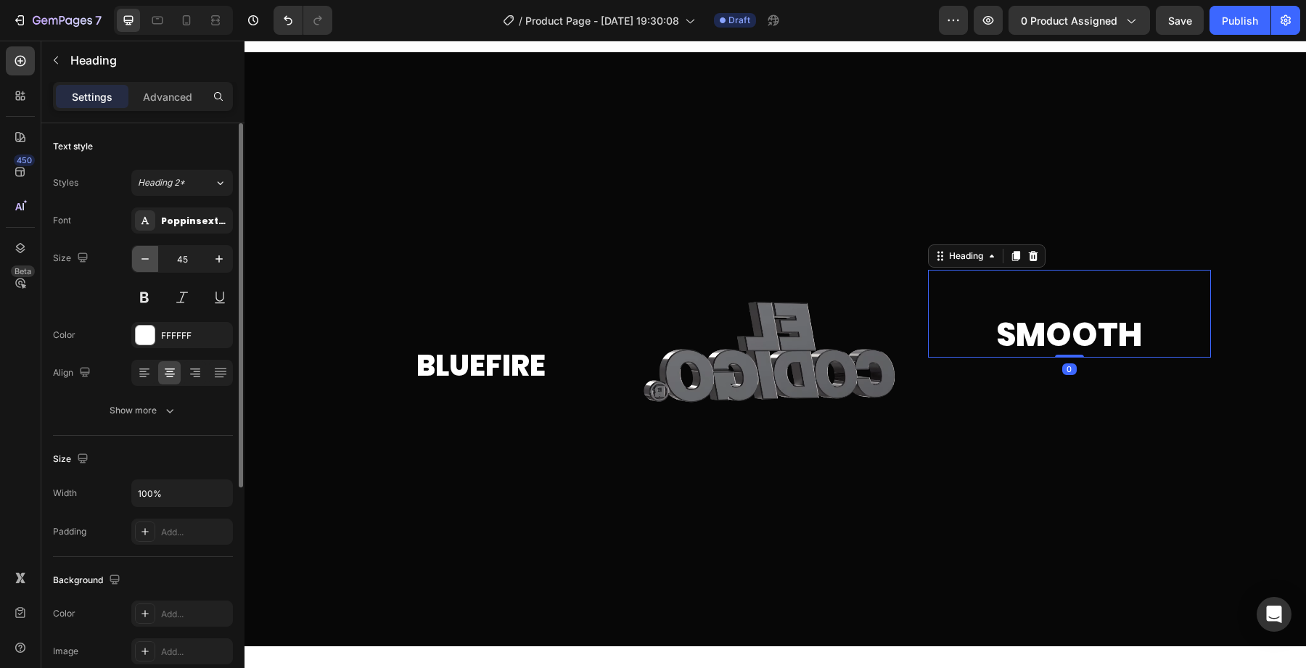
click at [138, 260] on icon "button" at bounding box center [145, 259] width 15 height 15
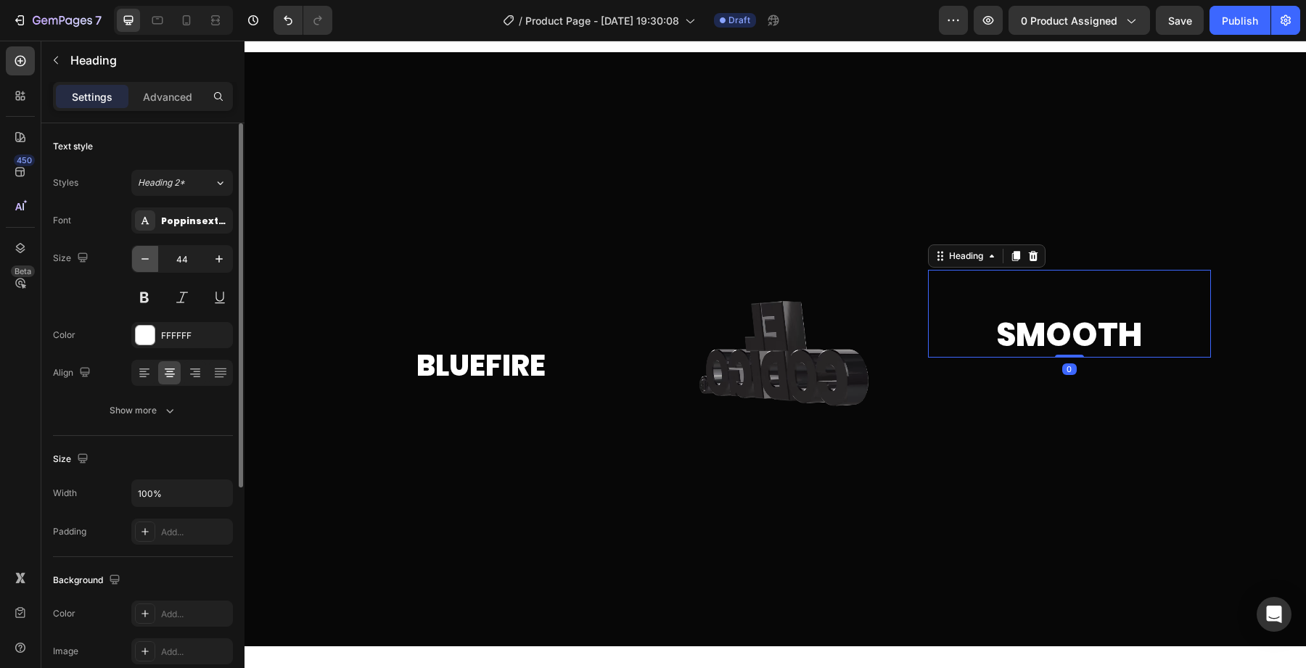
click at [138, 260] on icon "button" at bounding box center [145, 259] width 15 height 15
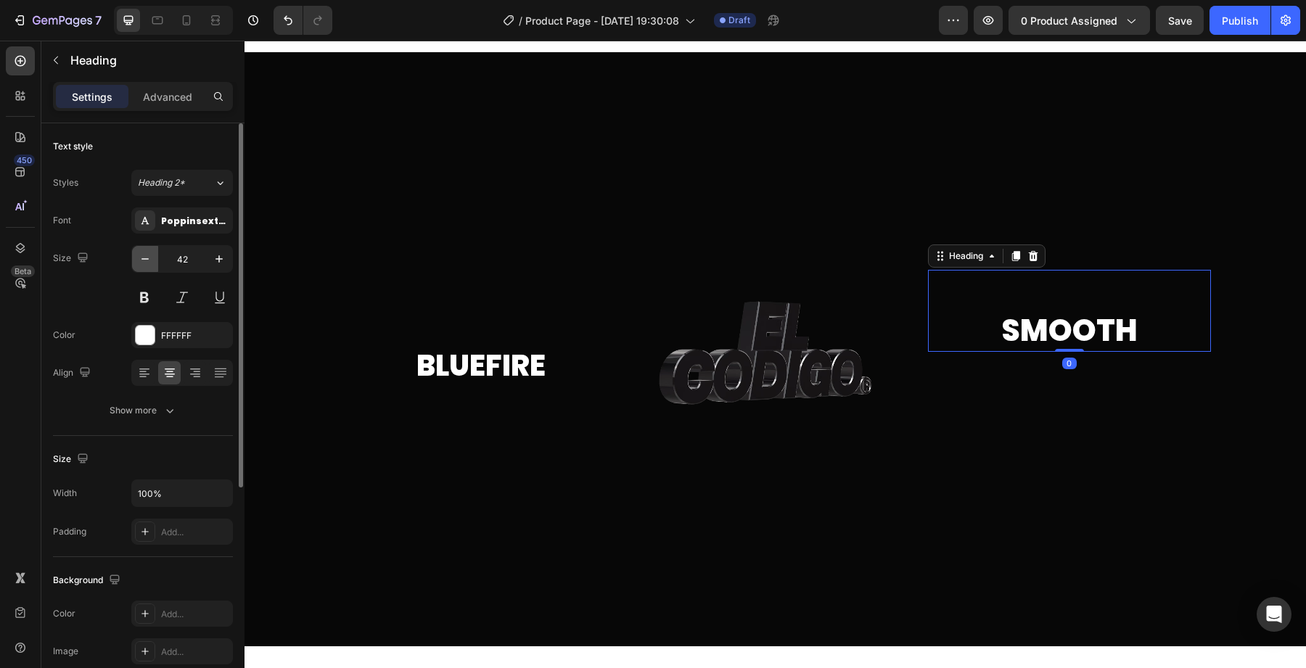
click at [138, 260] on icon "button" at bounding box center [145, 259] width 15 height 15
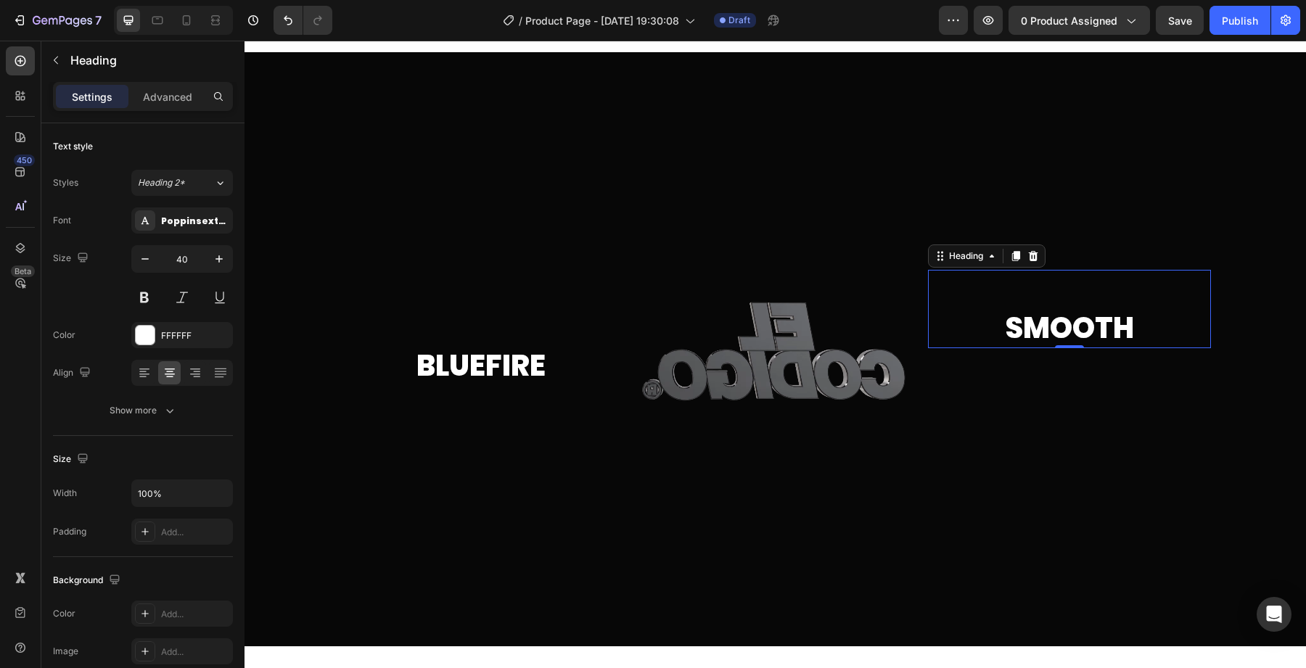
click at [1073, 313] on h2 "Smooth" at bounding box center [1069, 309] width 282 height 78
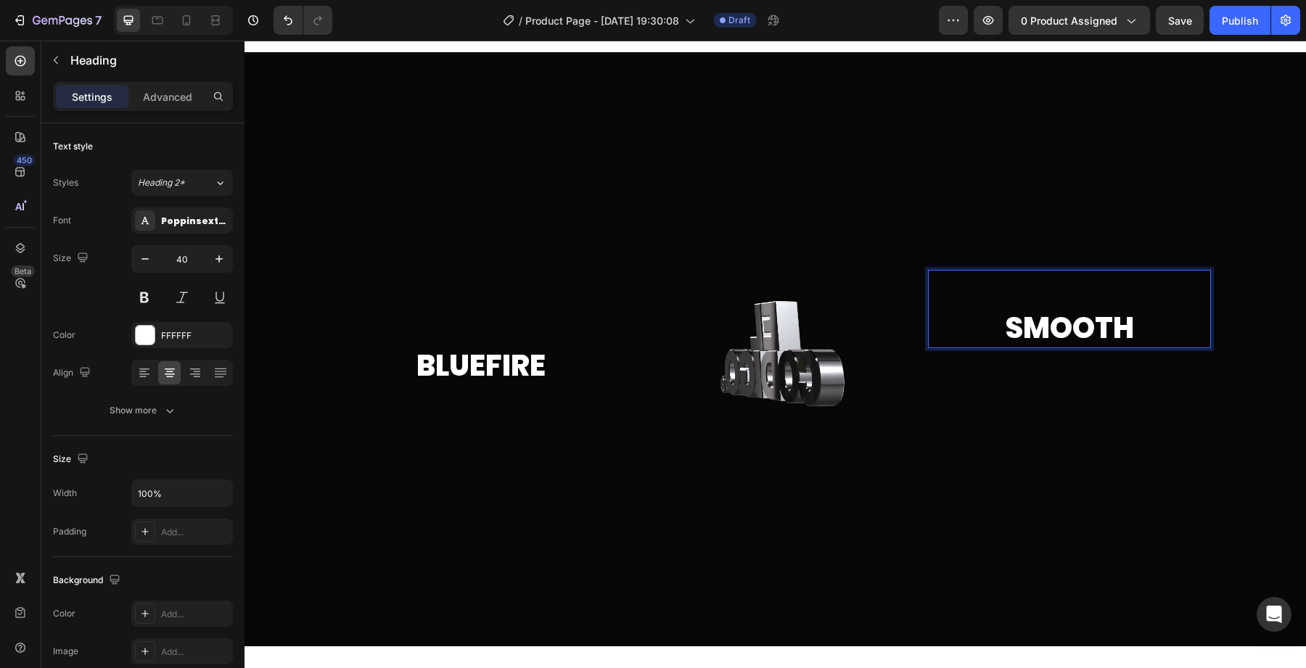
click at [1082, 295] on p "Smooth" at bounding box center [1068, 308] width 279 height 75
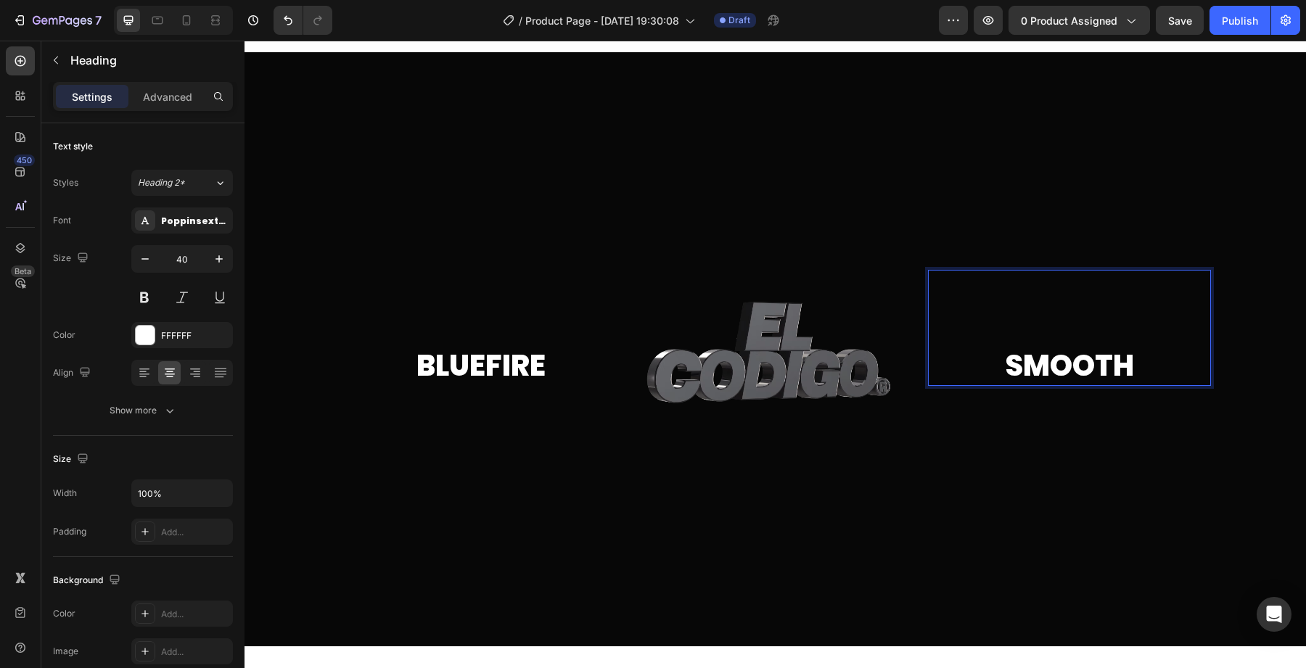
click at [799, 245] on div at bounding box center [774, 349] width 1061 height 594
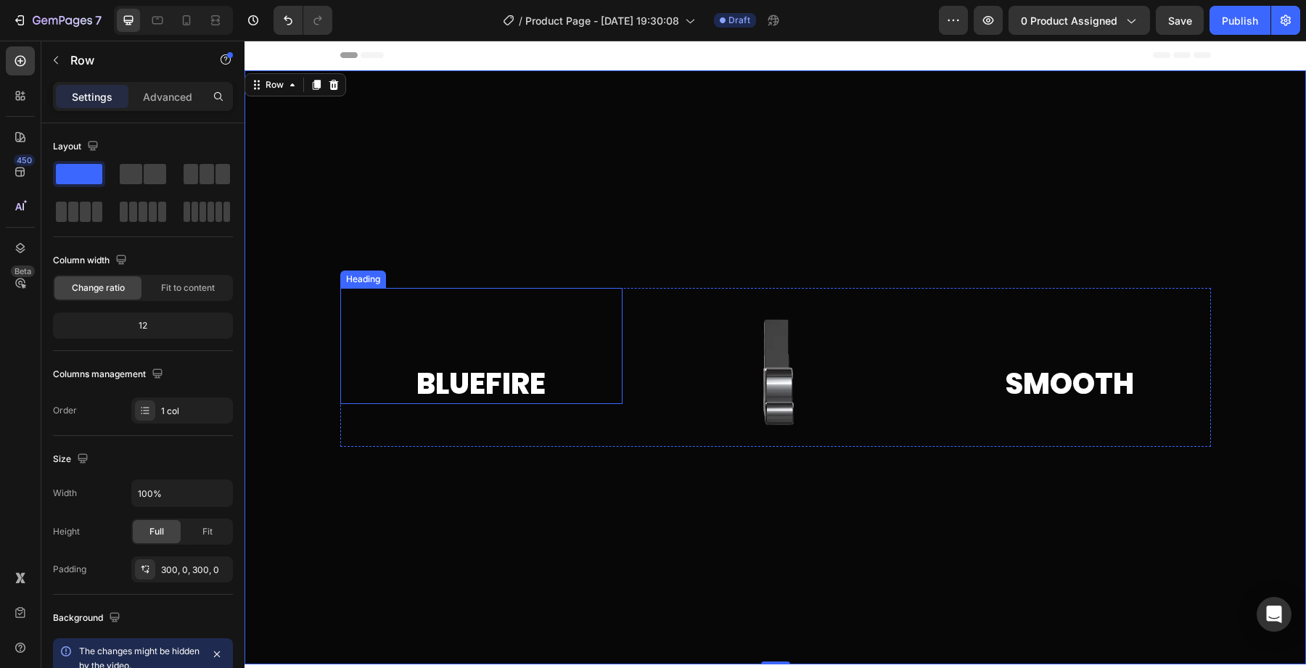
click at [528, 386] on p "⁠⁠⁠⁠⁠⁠⁠ Bluefire" at bounding box center [481, 345] width 279 height 113
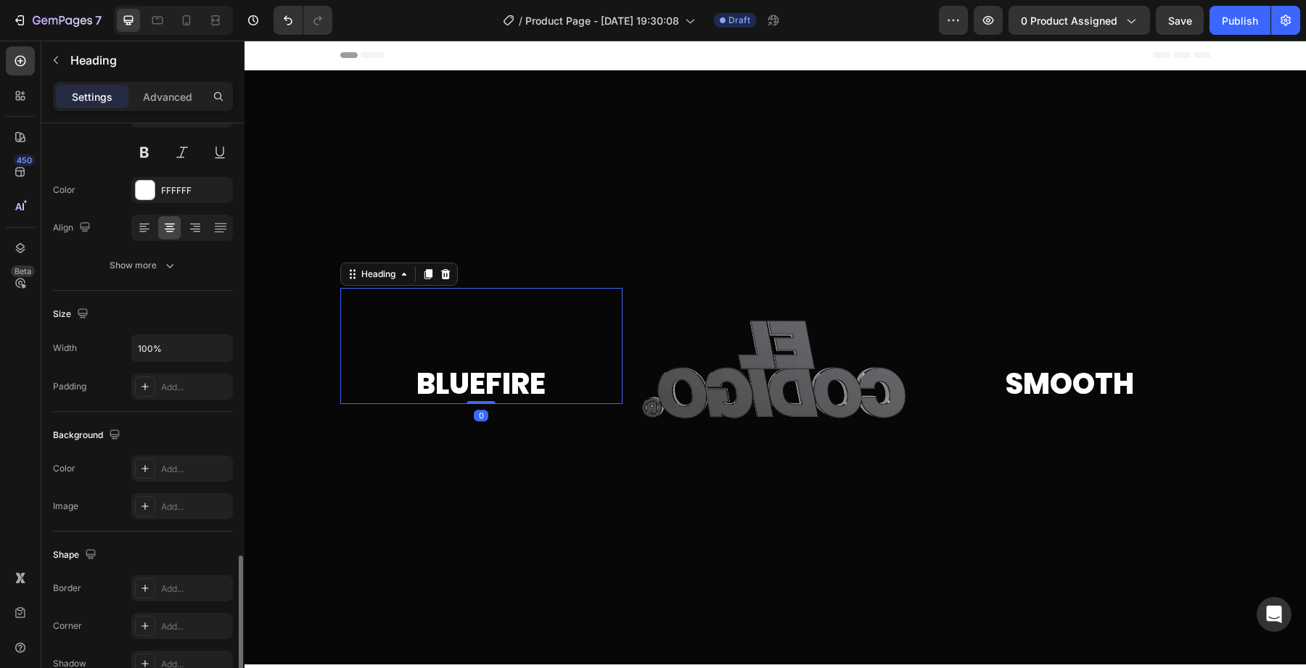
scroll to position [355, 0]
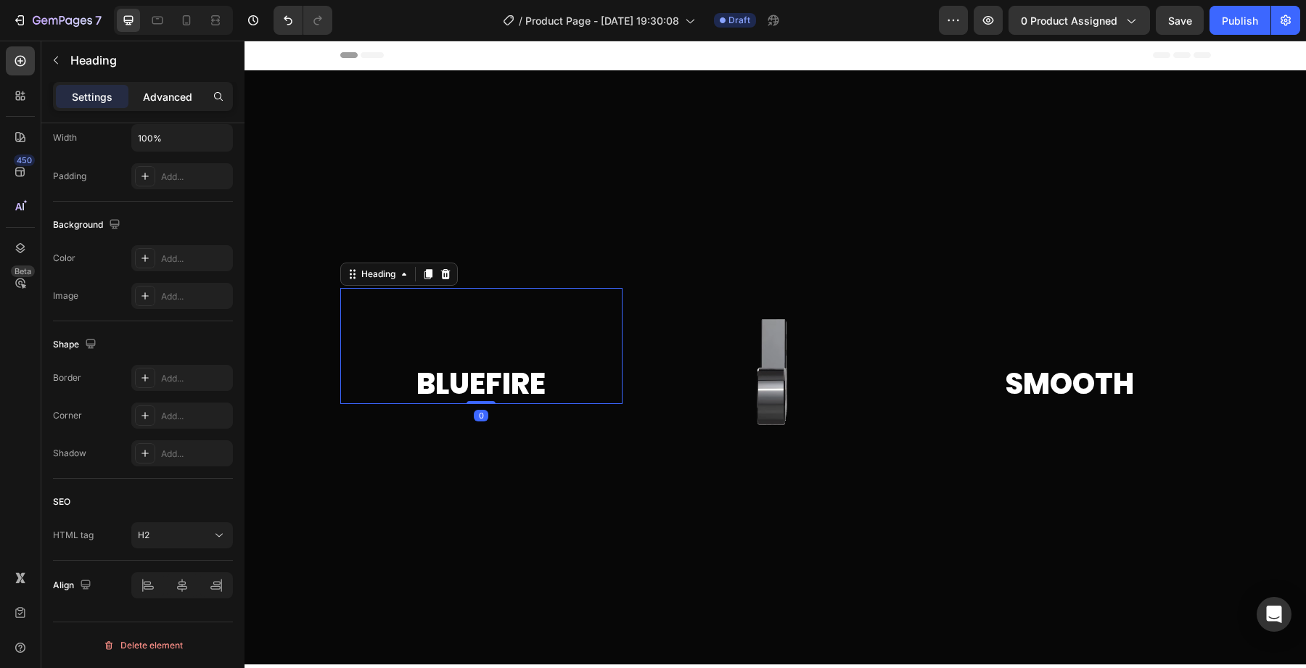
click at [151, 96] on p "Advanced" at bounding box center [167, 96] width 49 height 15
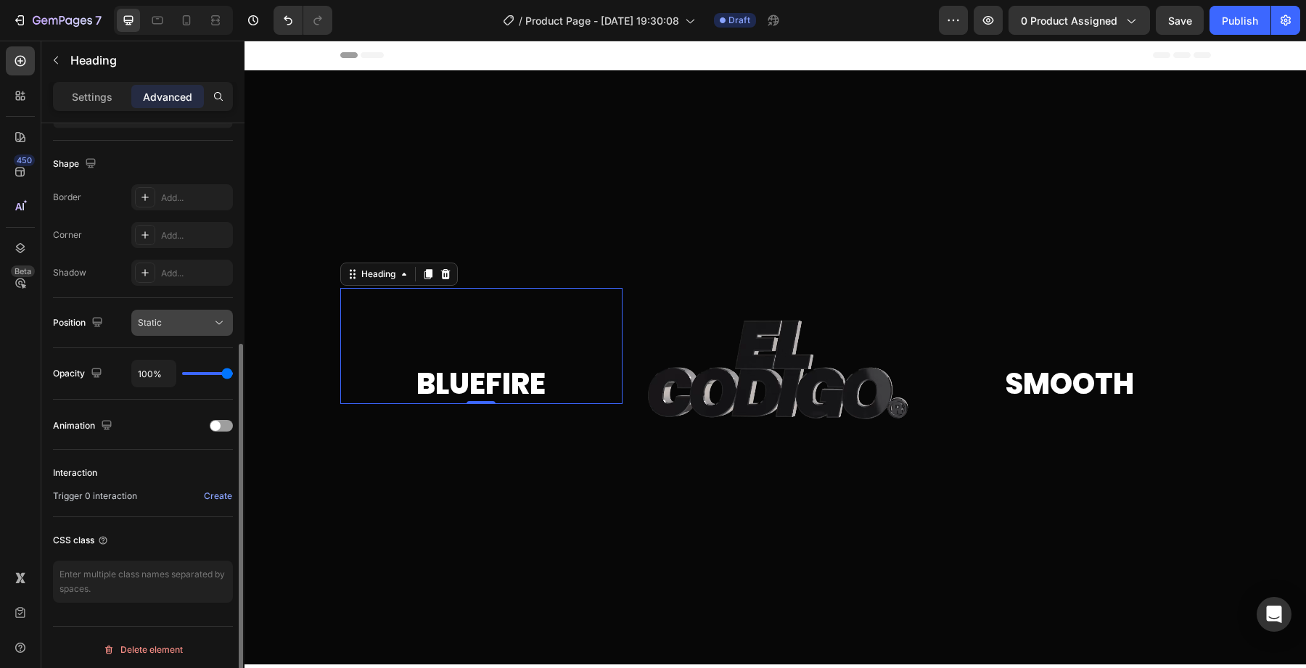
scroll to position [360, 0]
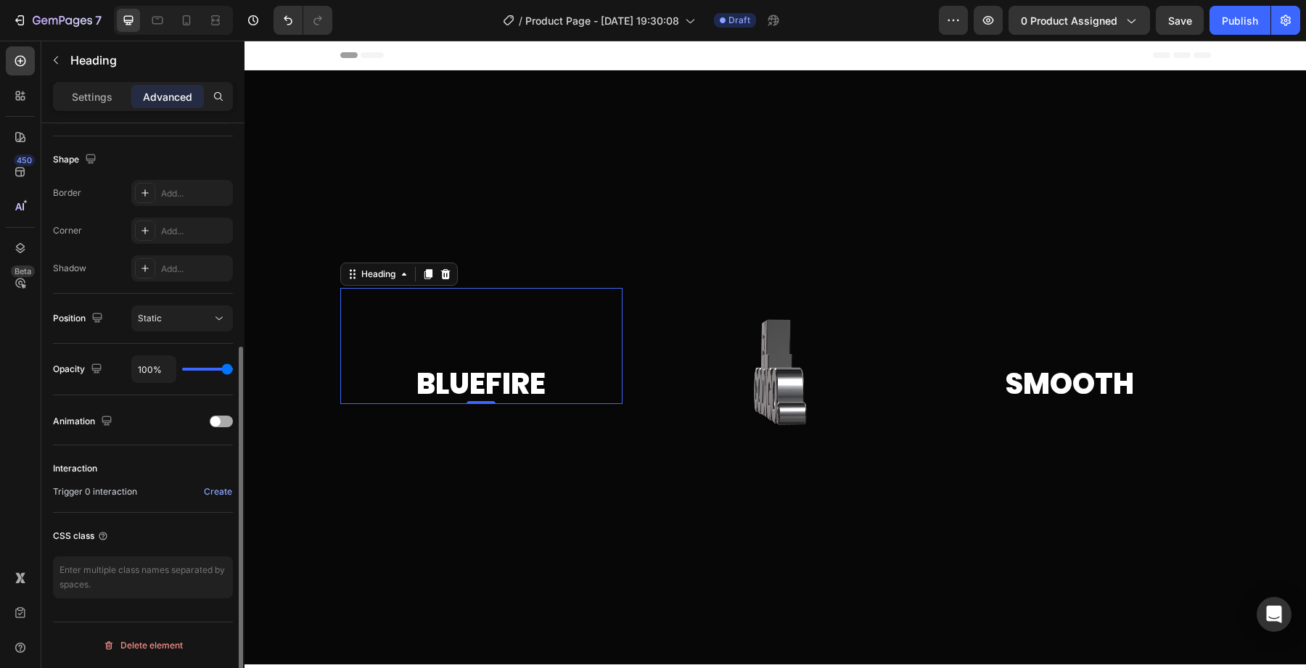
click at [217, 419] on span at bounding box center [215, 421] width 10 height 10
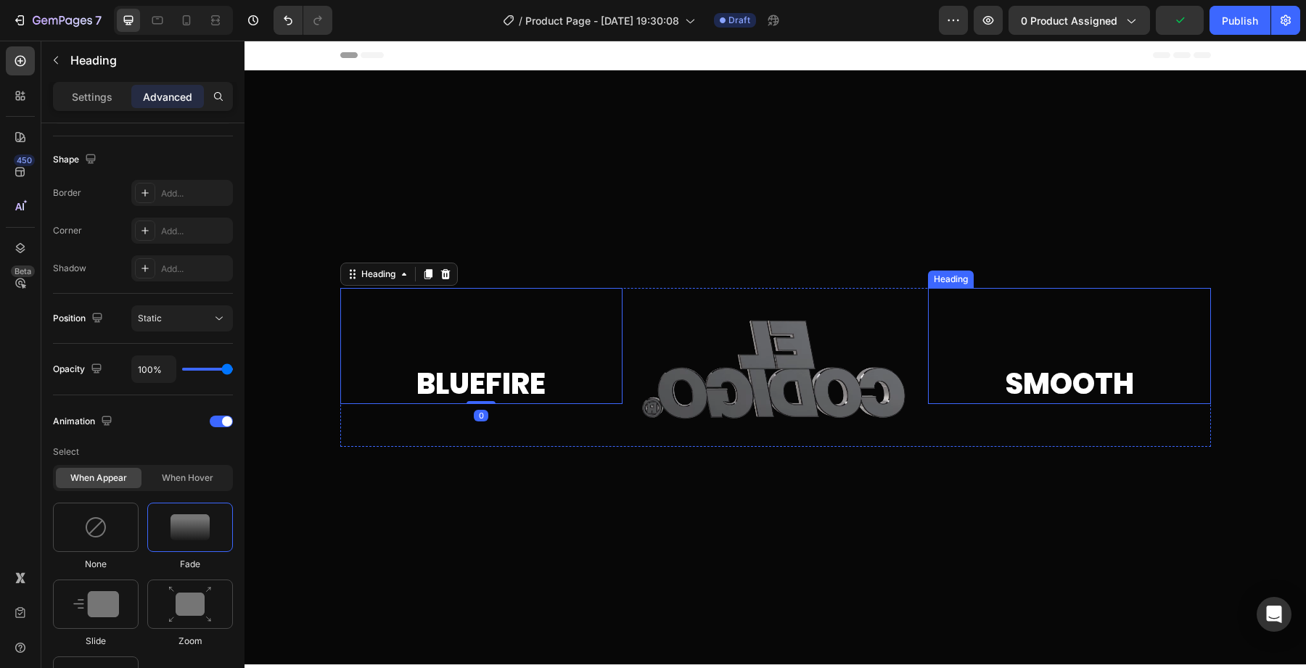
click at [1100, 384] on p "⁠⁠⁠⁠⁠⁠⁠ Smooth" at bounding box center [1068, 345] width 279 height 113
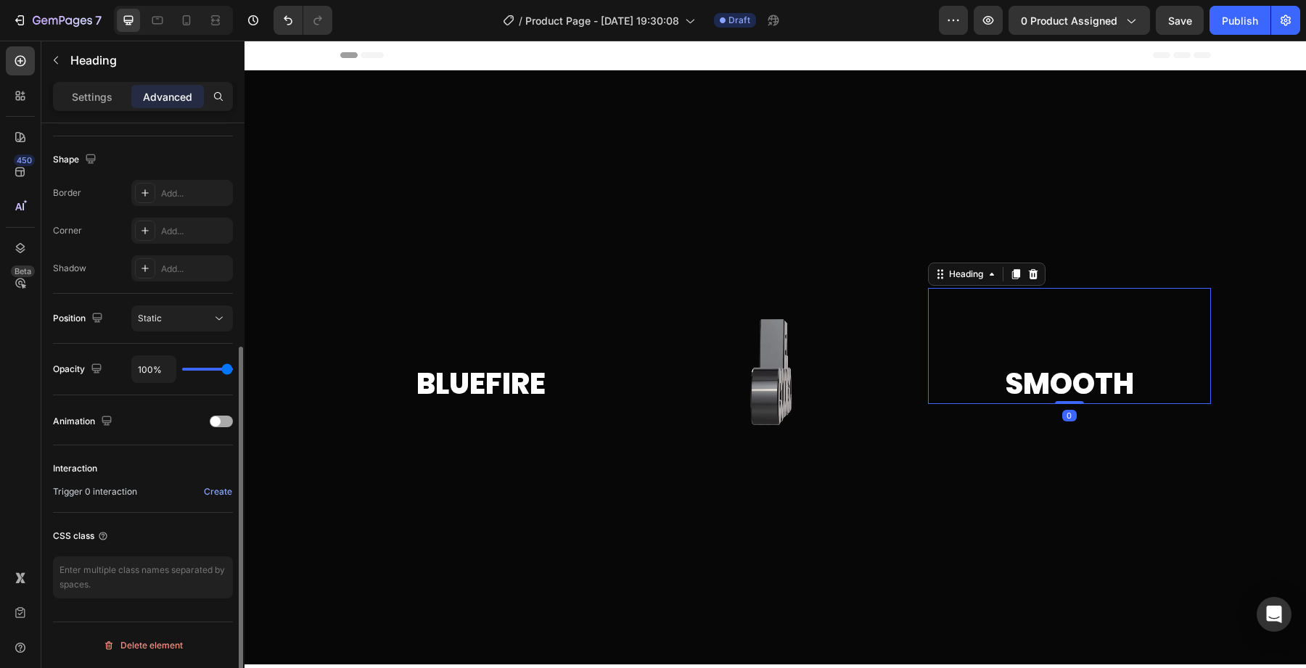
click at [223, 424] on div at bounding box center [221, 422] width 23 height 12
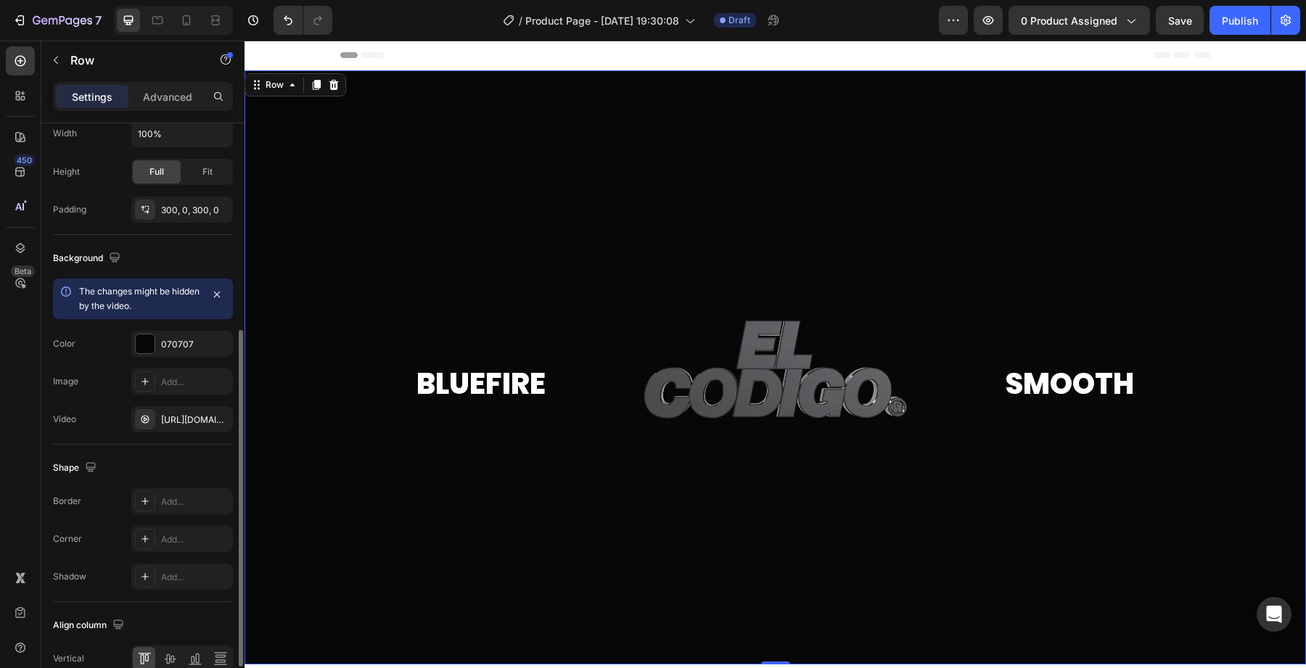
click at [538, 515] on div at bounding box center [774, 367] width 1061 height 594
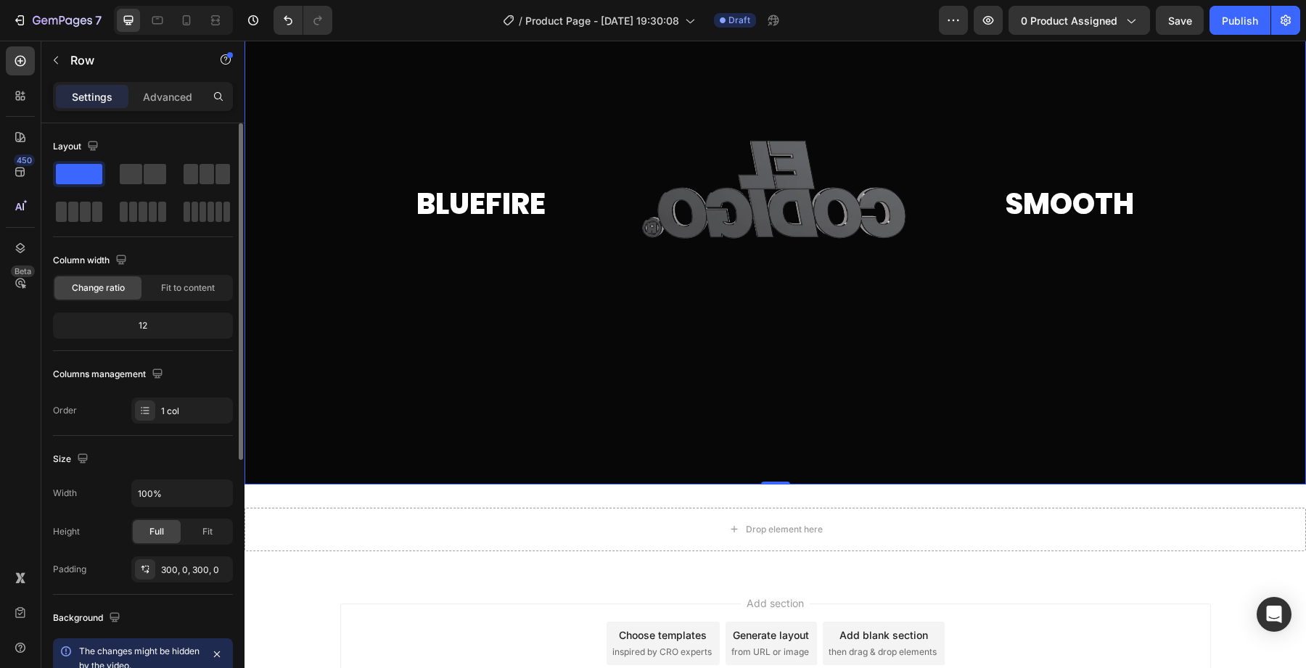
scroll to position [260, 0]
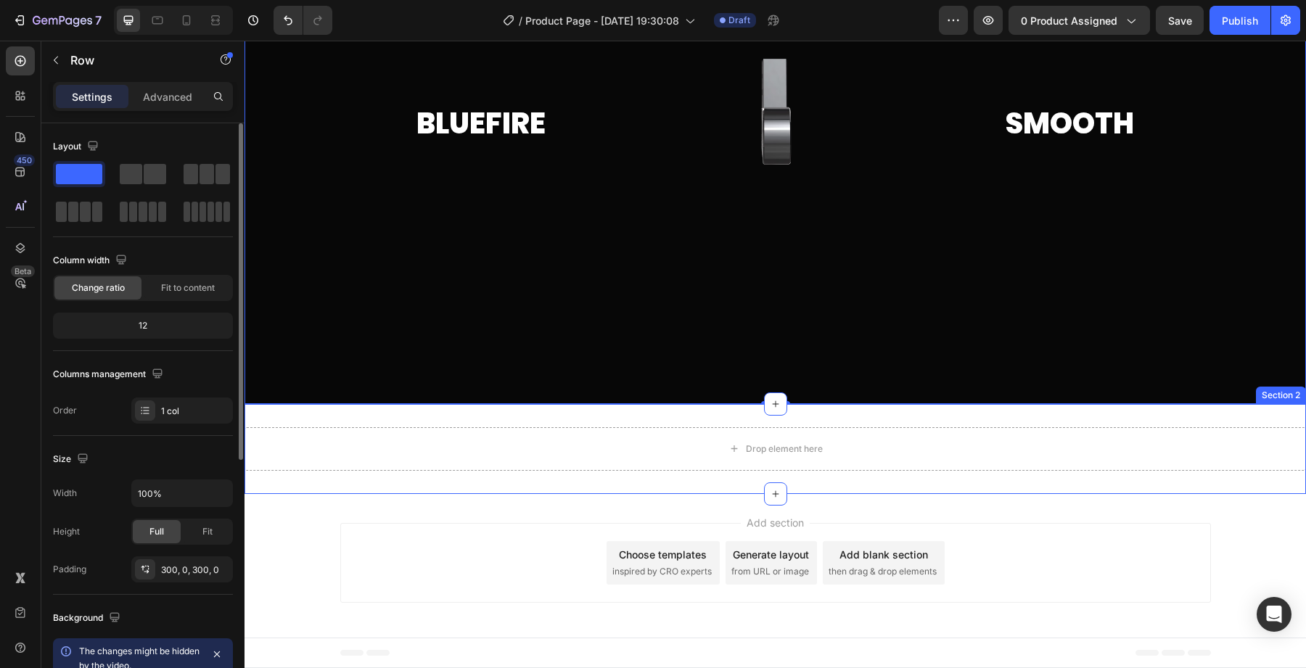
click at [424, 432] on div "Drop element here" at bounding box center [774, 449] width 1061 height 44
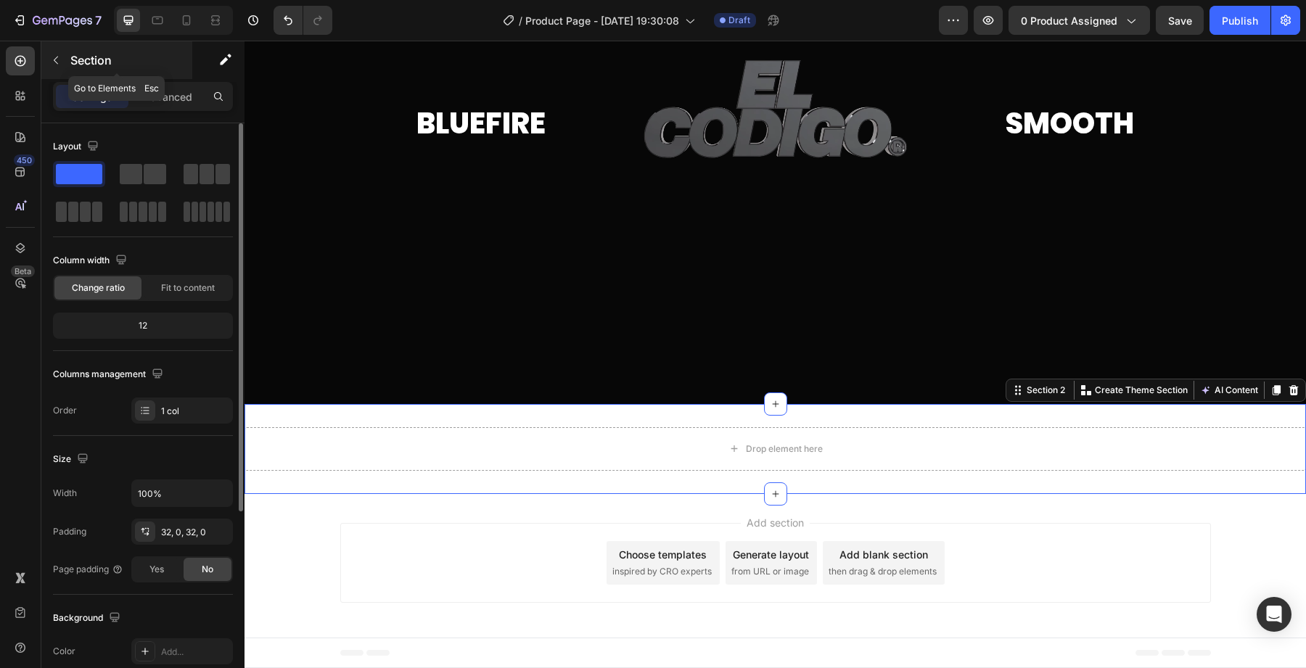
click at [66, 50] on div at bounding box center [55, 60] width 23 height 23
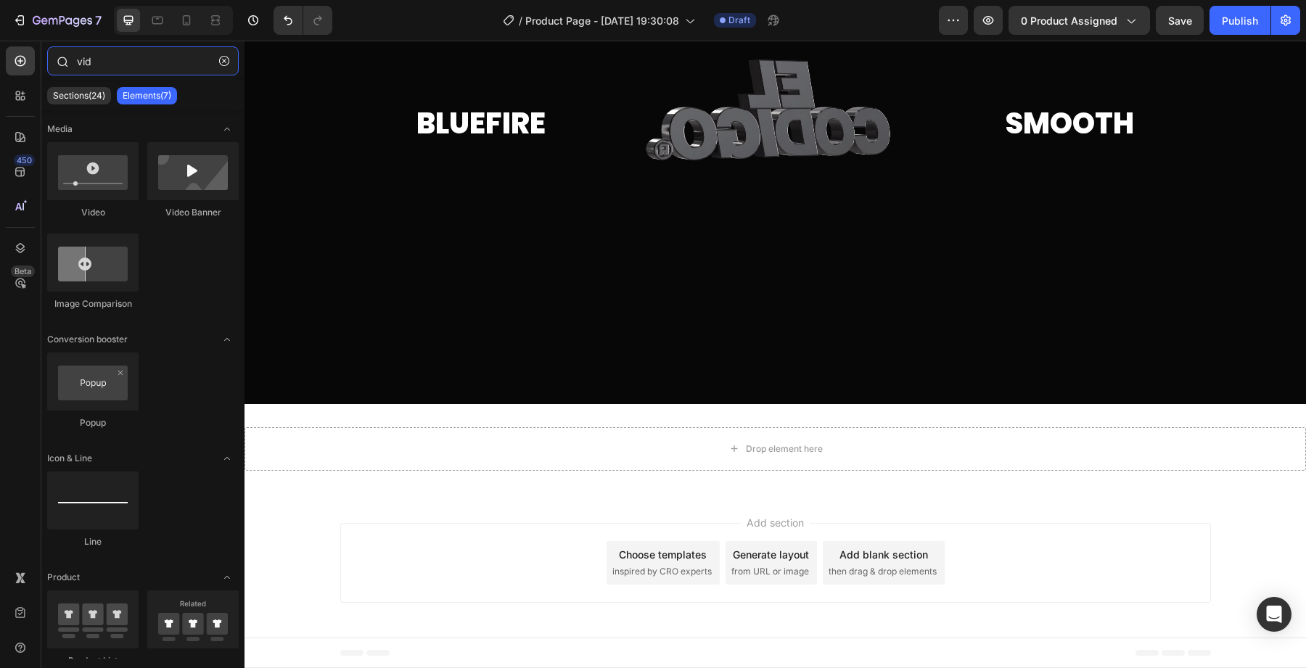
click at [118, 67] on input "vid" at bounding box center [143, 60] width 192 height 29
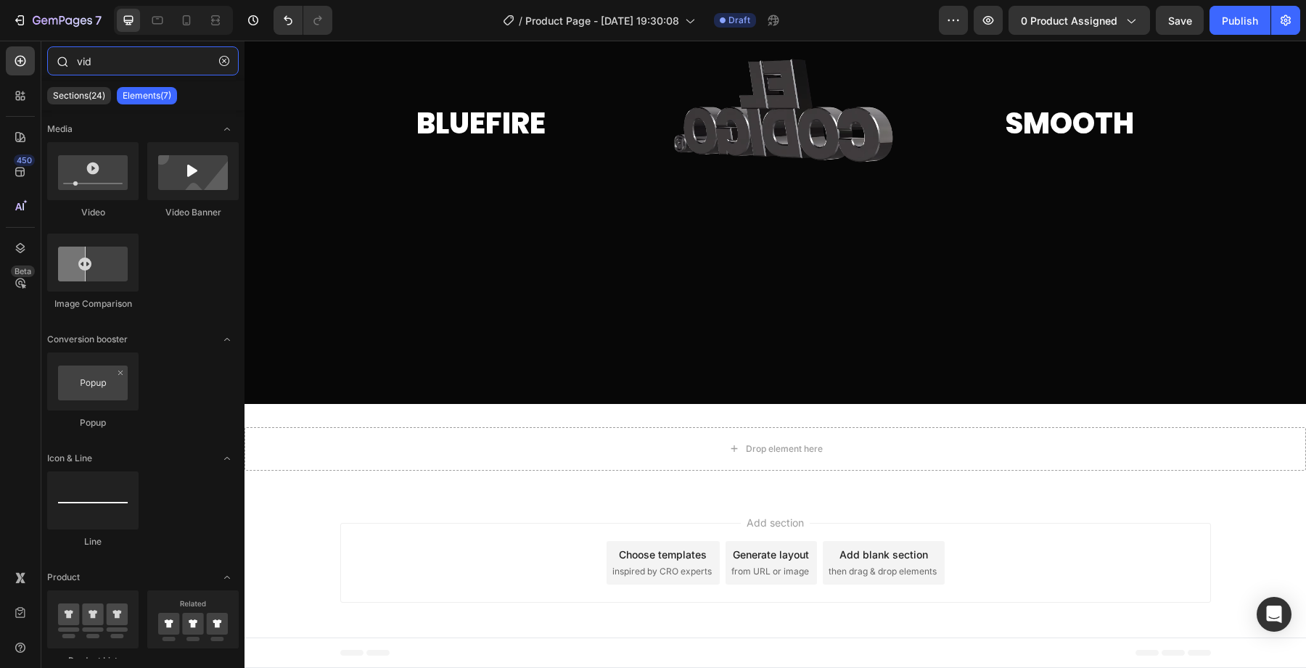
click at [118, 67] on input "vid" at bounding box center [143, 60] width 192 height 29
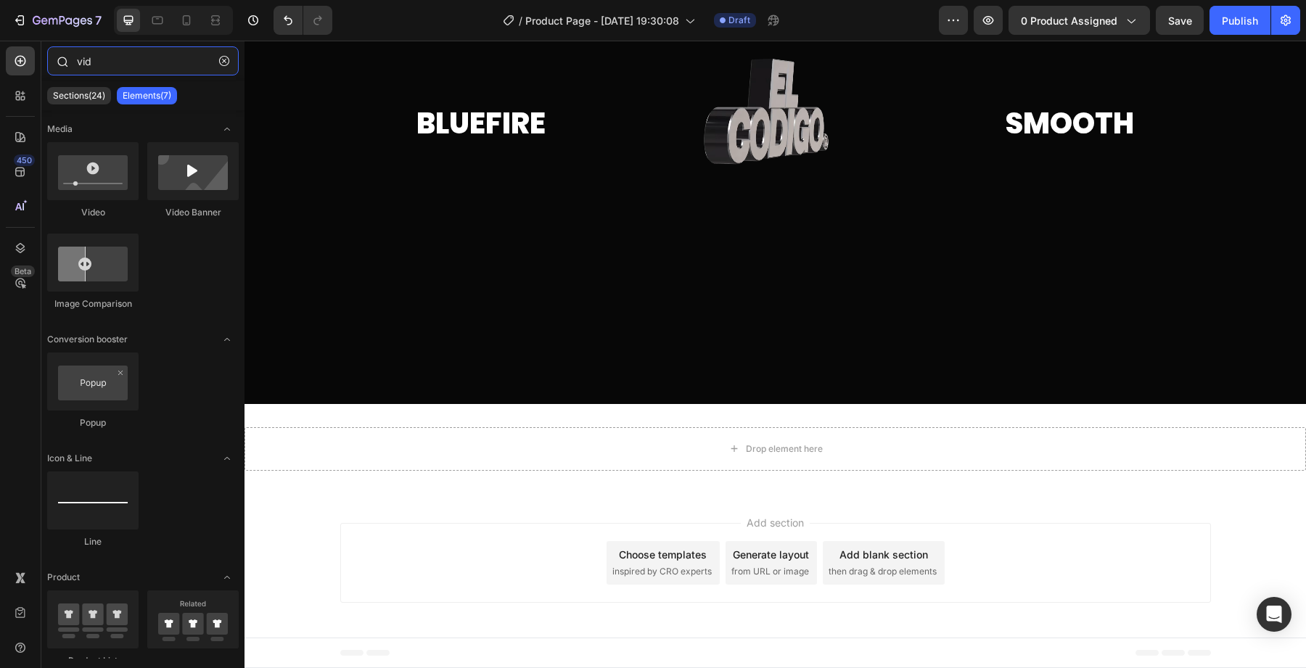
click at [118, 67] on input "vid" at bounding box center [143, 60] width 192 height 29
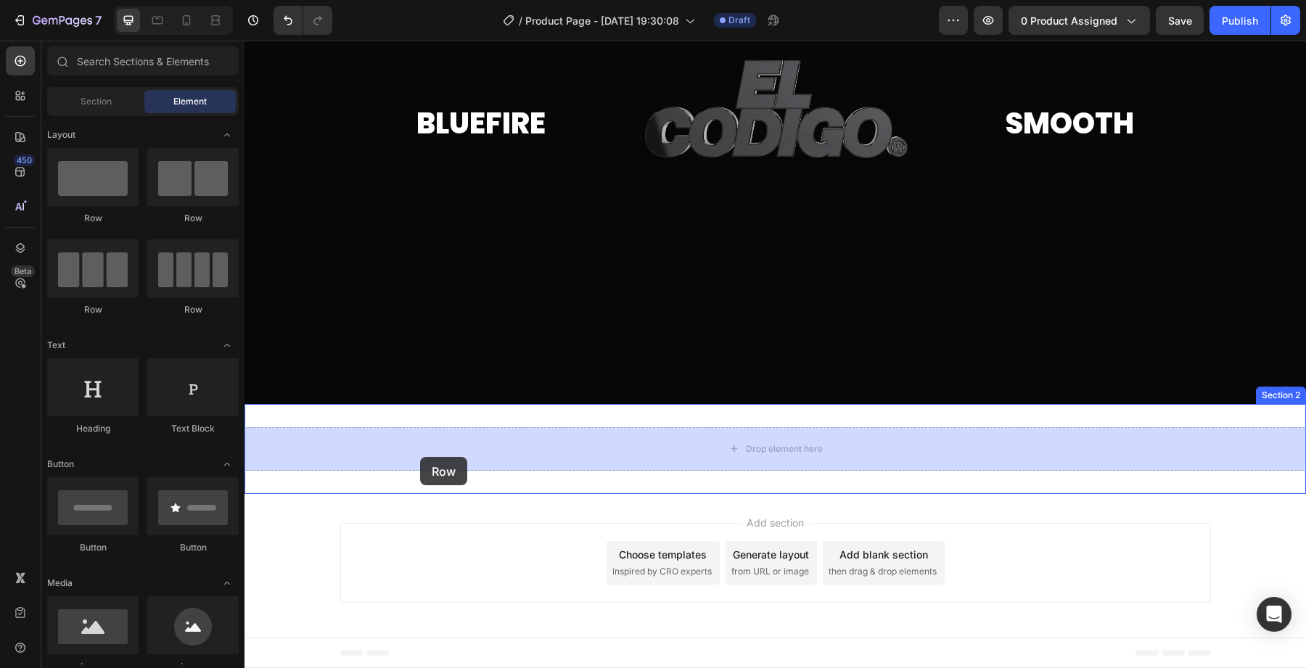
drag, startPoint x: 363, startPoint y: 238, endPoint x: 420, endPoint y: 457, distance: 226.3
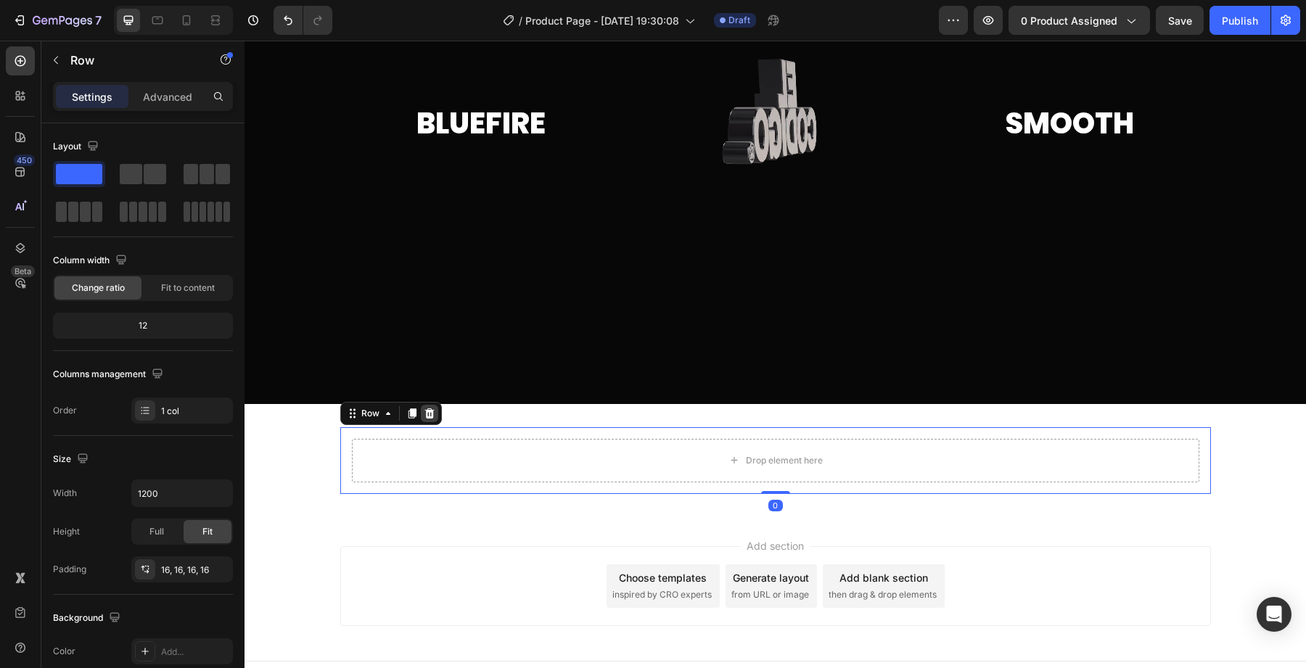
click at [436, 408] on div at bounding box center [429, 413] width 17 height 17
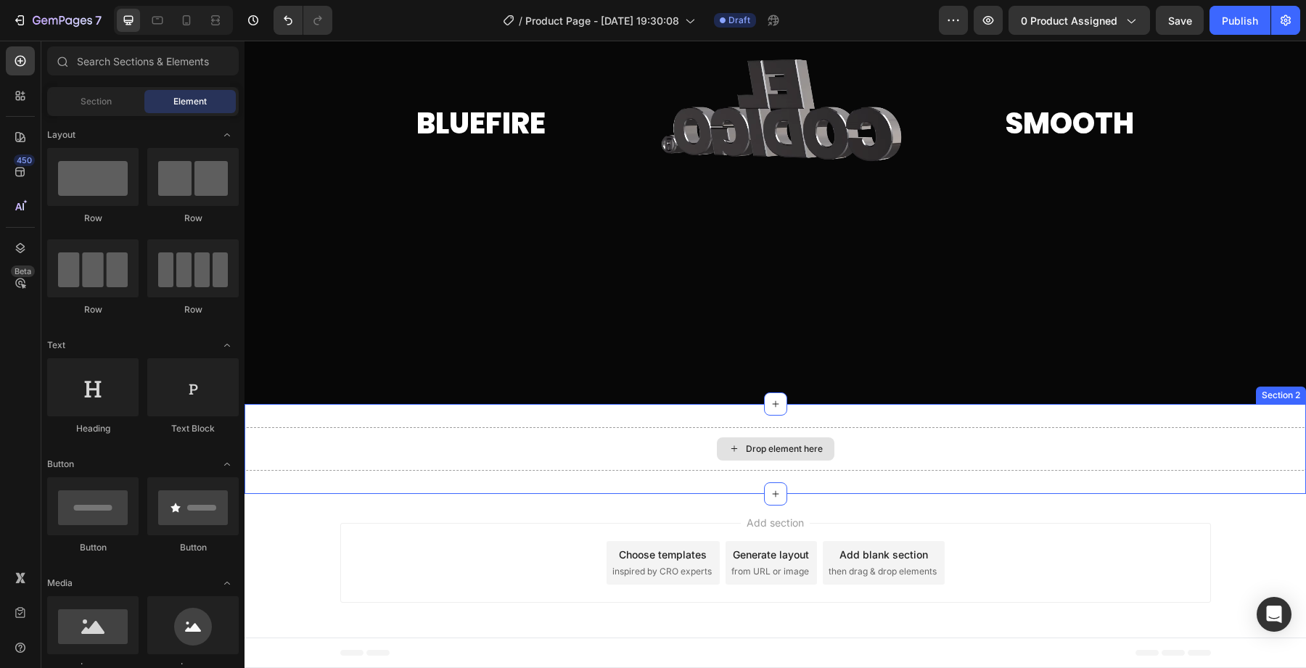
click at [384, 442] on div "Drop element here" at bounding box center [774, 449] width 1061 height 44
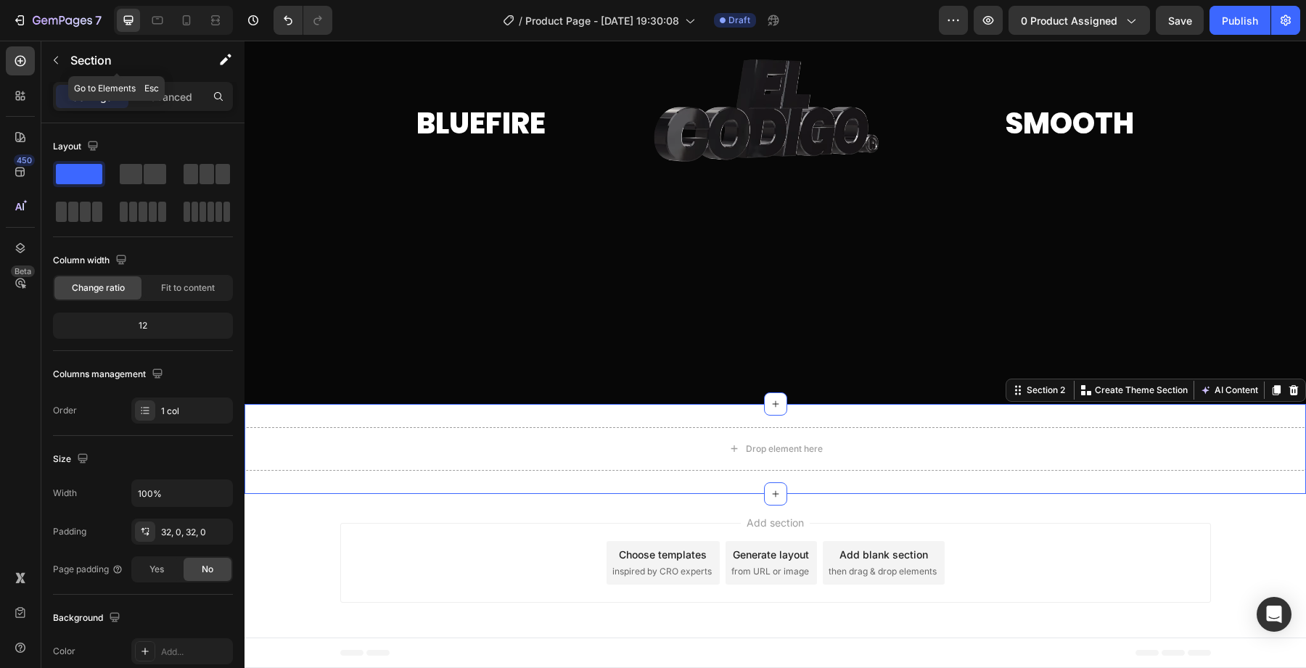
click at [41, 44] on div "450 Beta" at bounding box center [20, 354] width 41 height 627
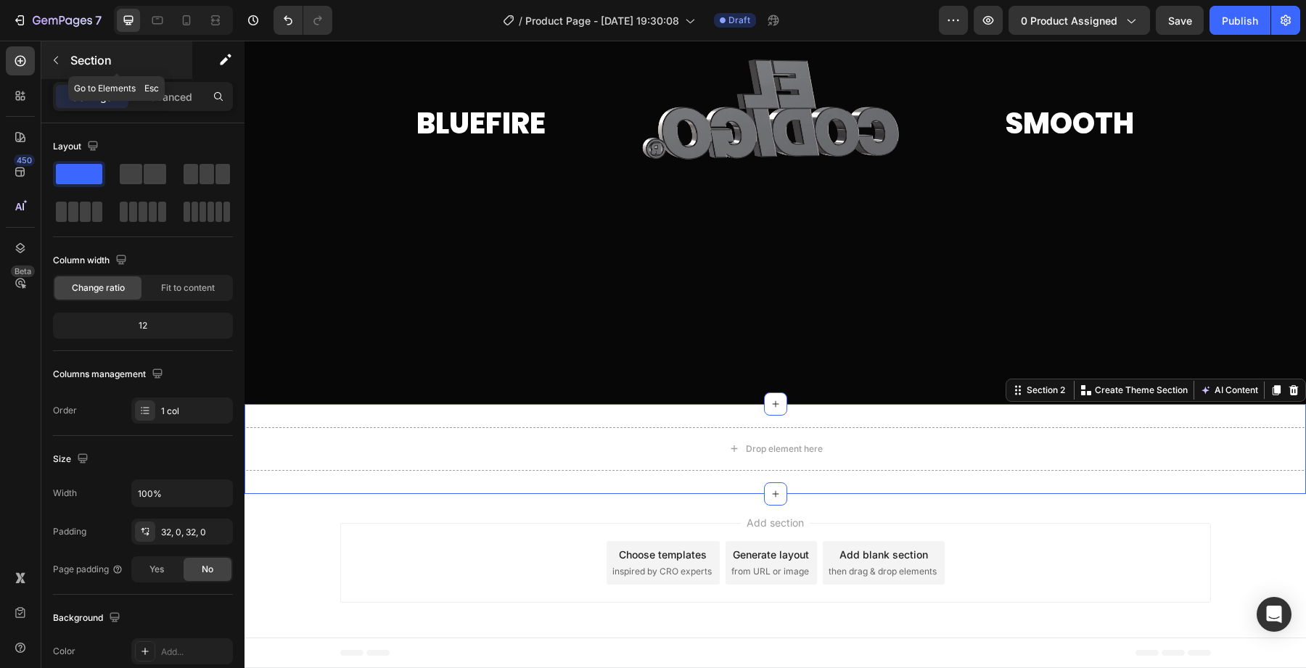
click at [47, 52] on button "button" at bounding box center [55, 60] width 23 height 23
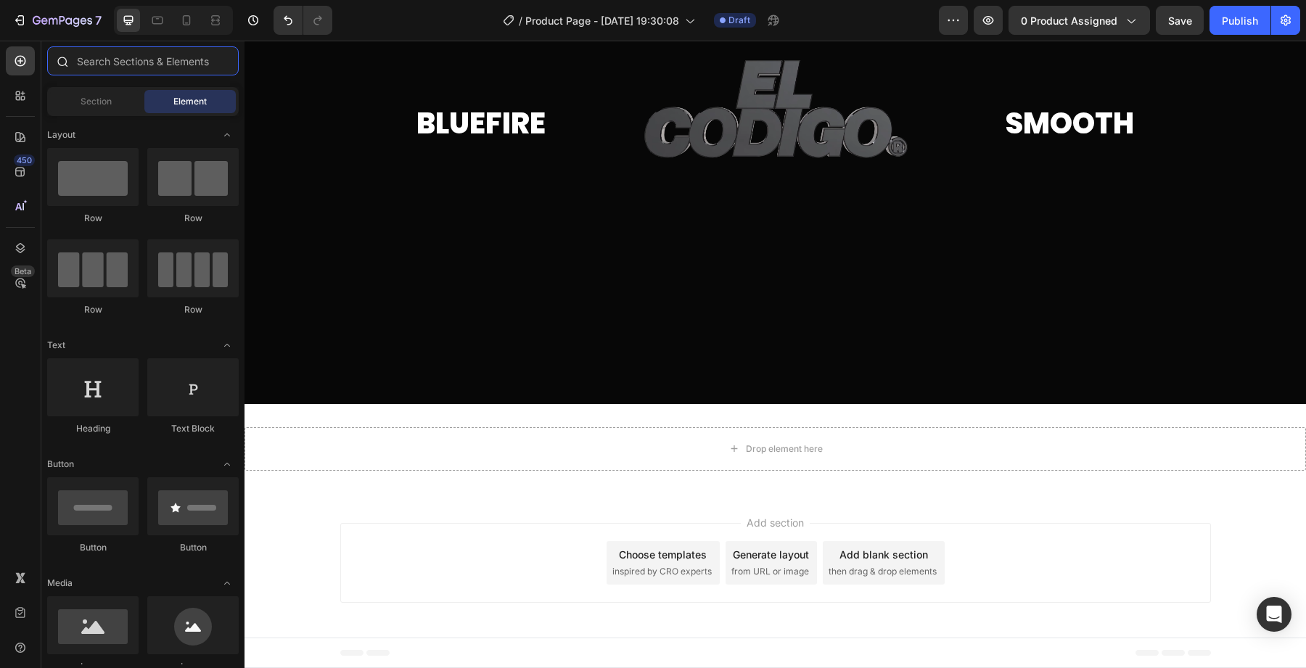
click at [115, 71] on input "text" at bounding box center [143, 60] width 192 height 29
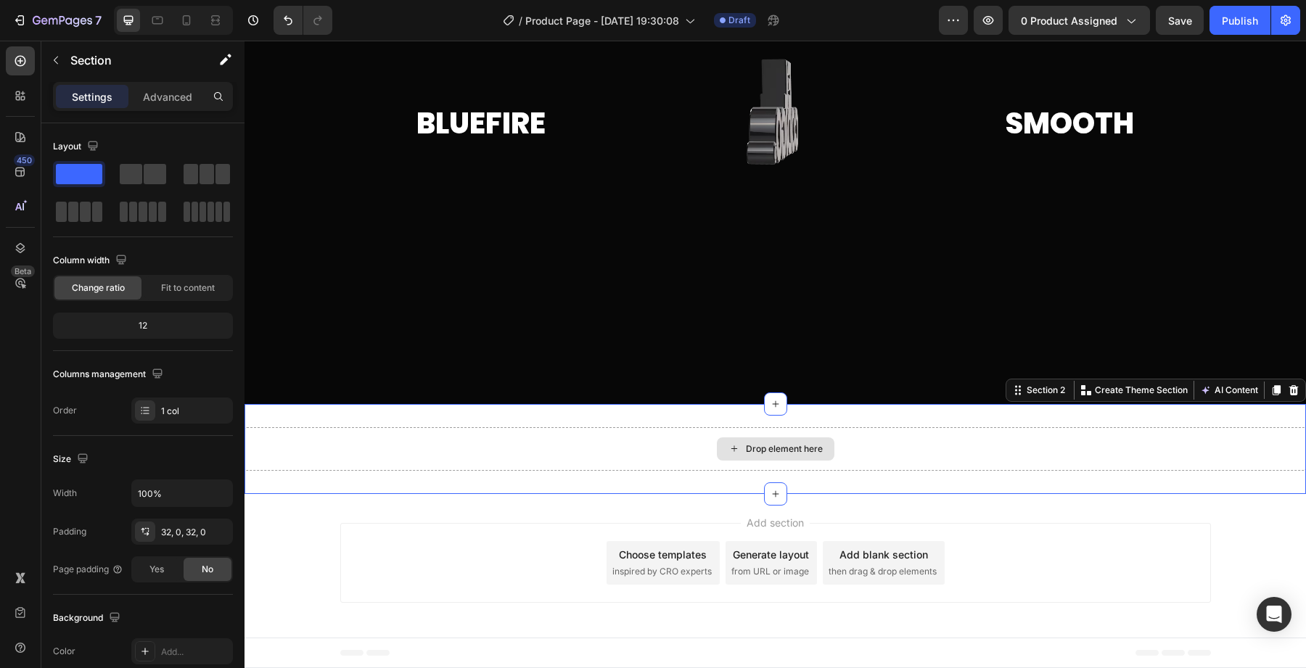
click at [396, 452] on div "Drop element here" at bounding box center [774, 449] width 1061 height 44
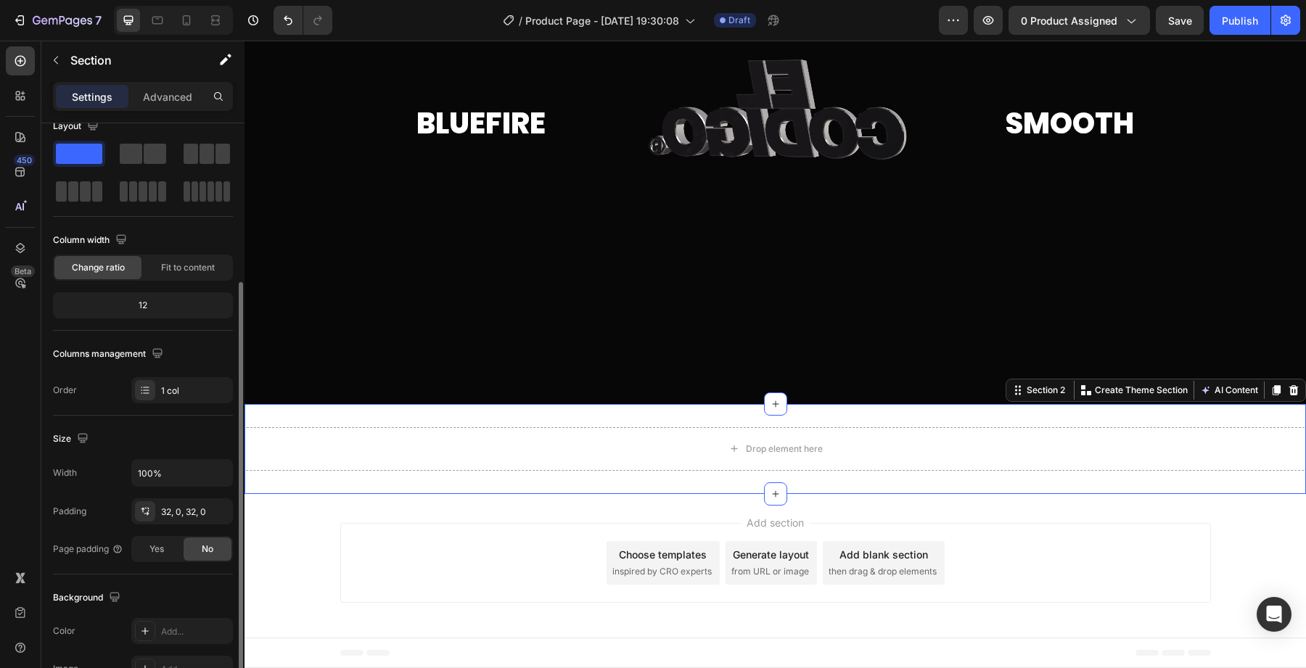
scroll to position [0, 0]
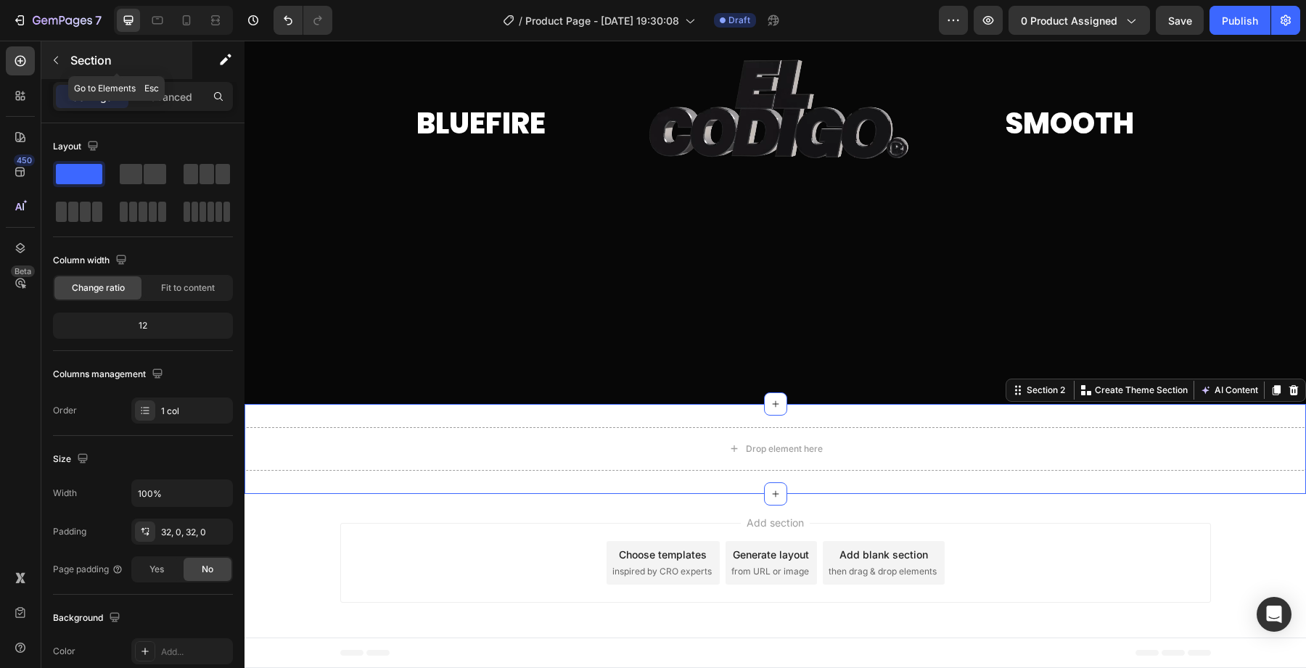
click at [65, 57] on button "button" at bounding box center [55, 60] width 23 height 23
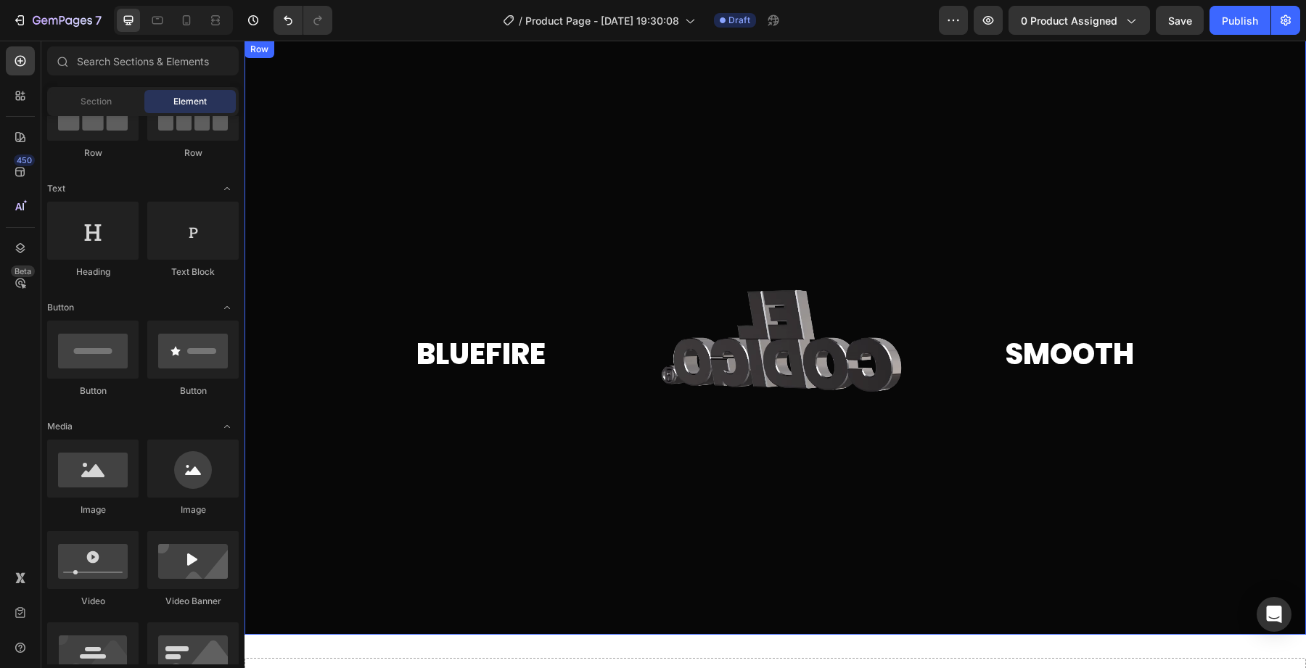
scroll to position [32, 0]
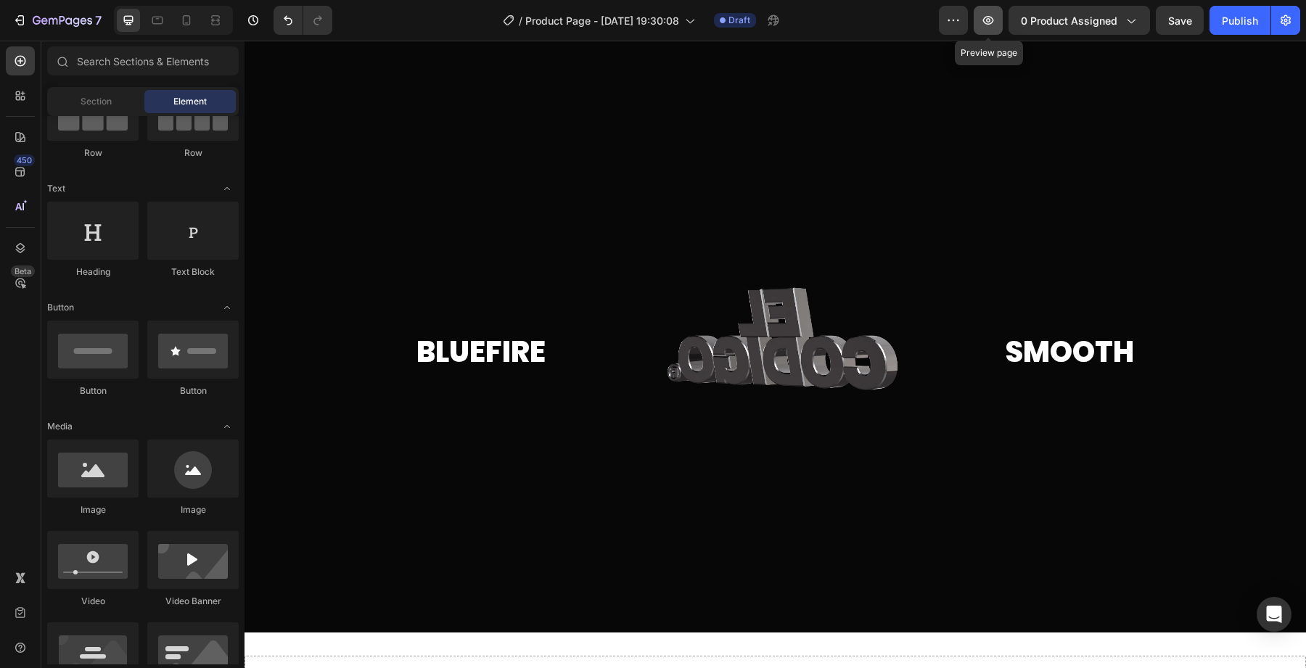
click at [990, 30] on button "button" at bounding box center [987, 20] width 29 height 29
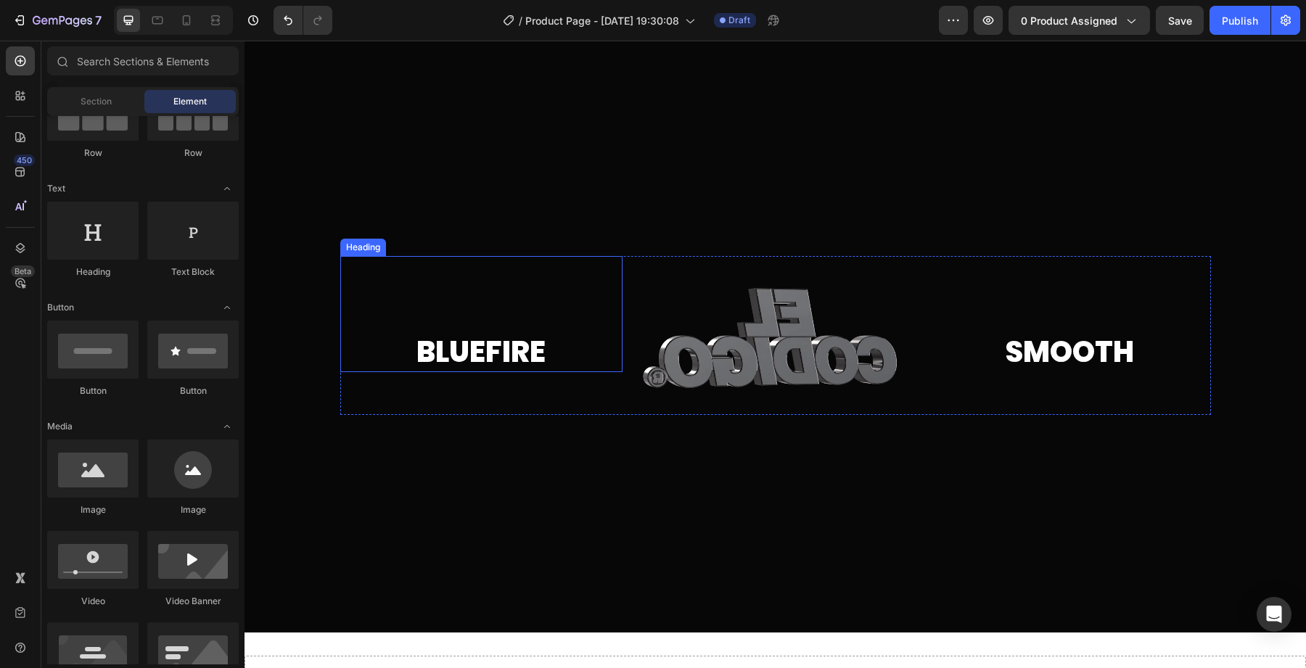
click at [287, 388] on div "Image ⁠⁠⁠⁠⁠⁠⁠ Bluefire Heading Custom Code ⁠⁠⁠⁠⁠⁠⁠ Smooth Heading Row Row" at bounding box center [774, 335] width 1061 height 159
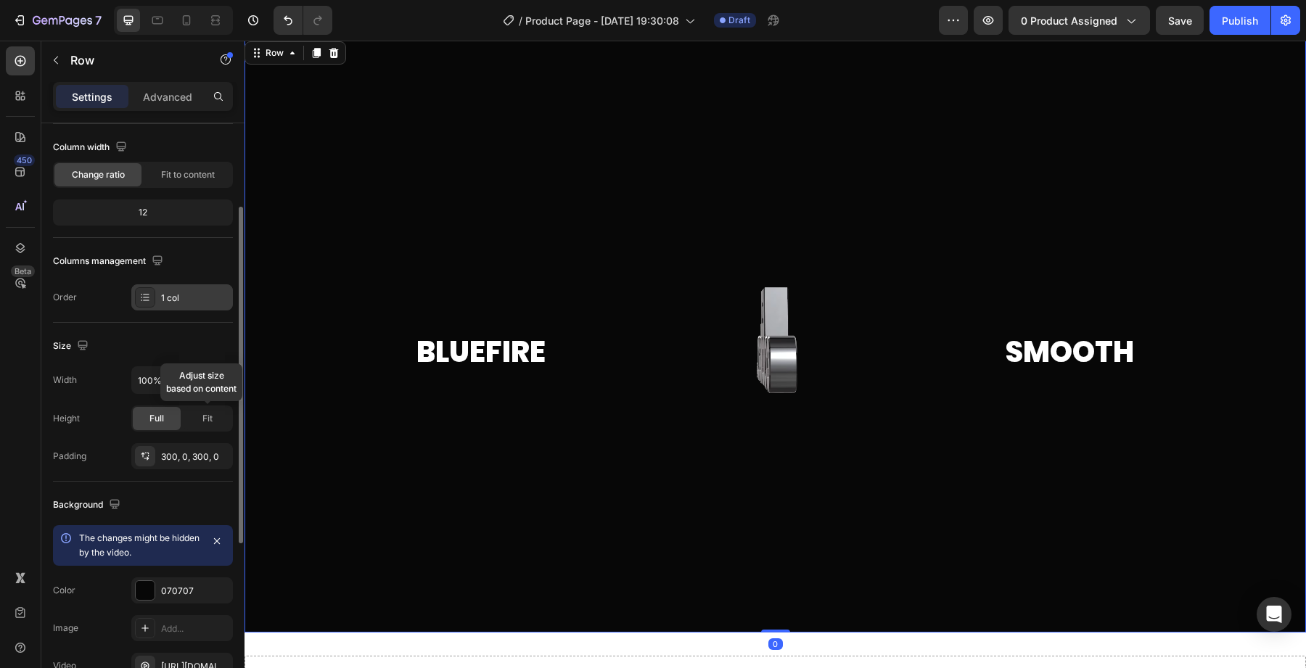
scroll to position [132, 0]
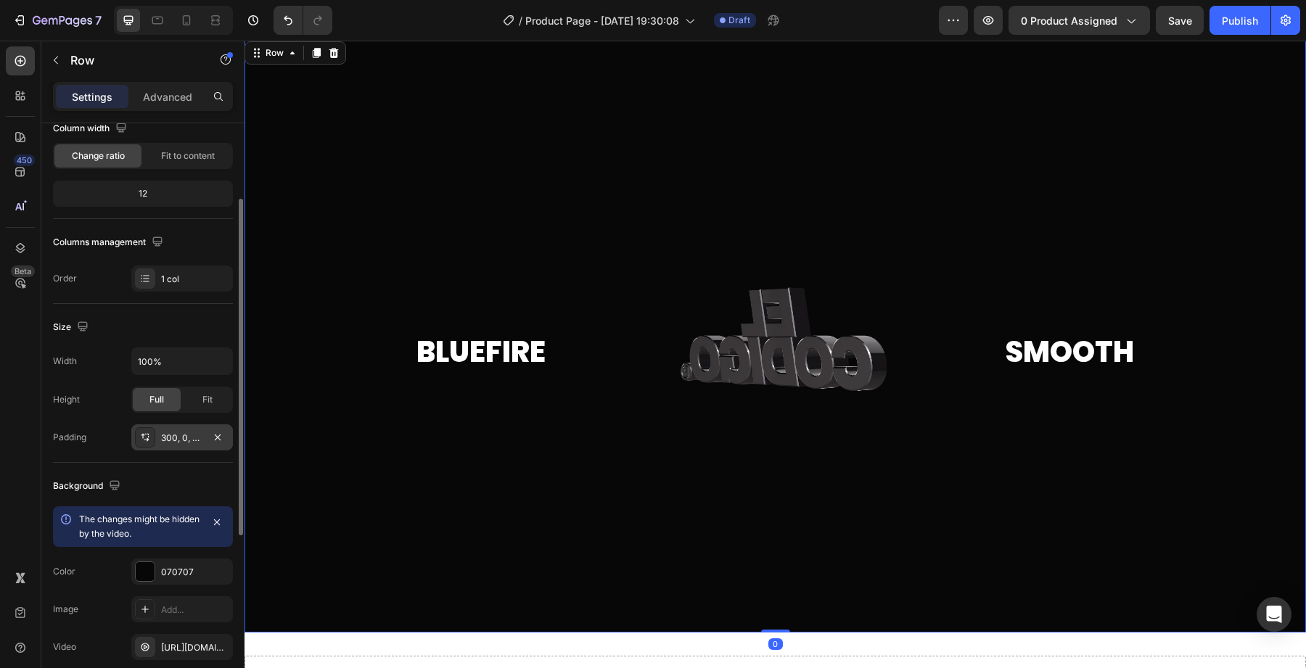
click at [182, 432] on div "300, 0, 300, 0" at bounding box center [182, 438] width 42 height 13
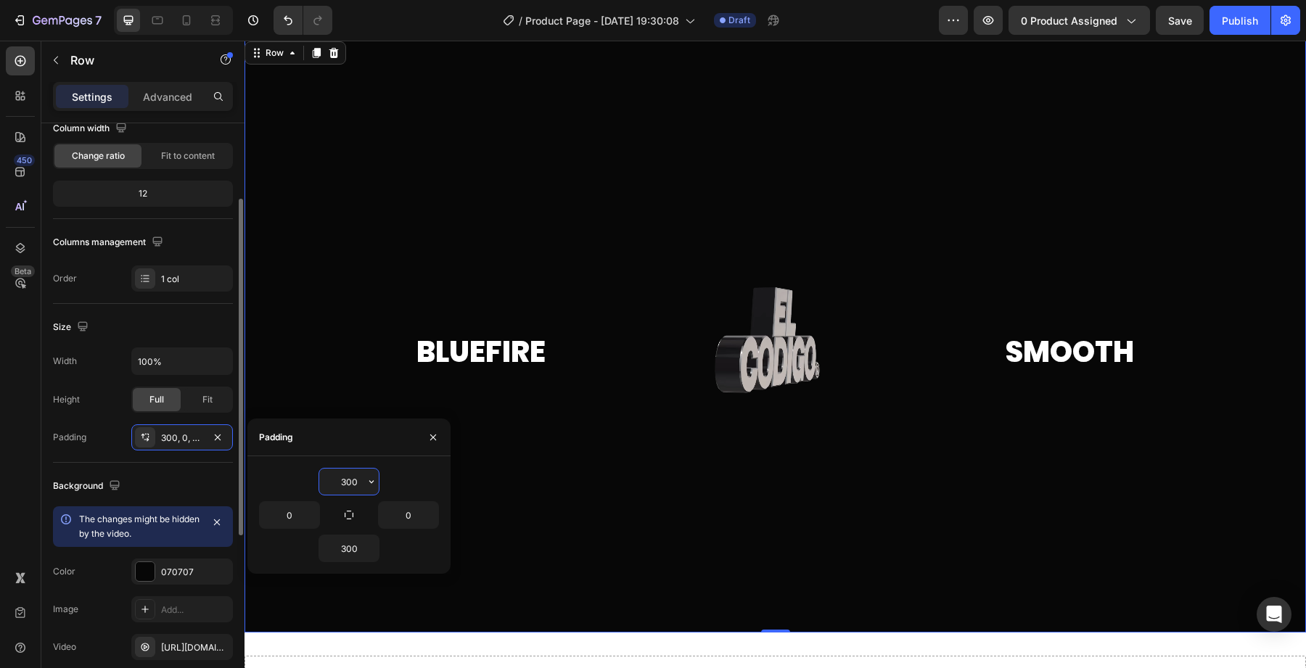
click at [341, 478] on input "300" at bounding box center [348, 482] width 59 height 26
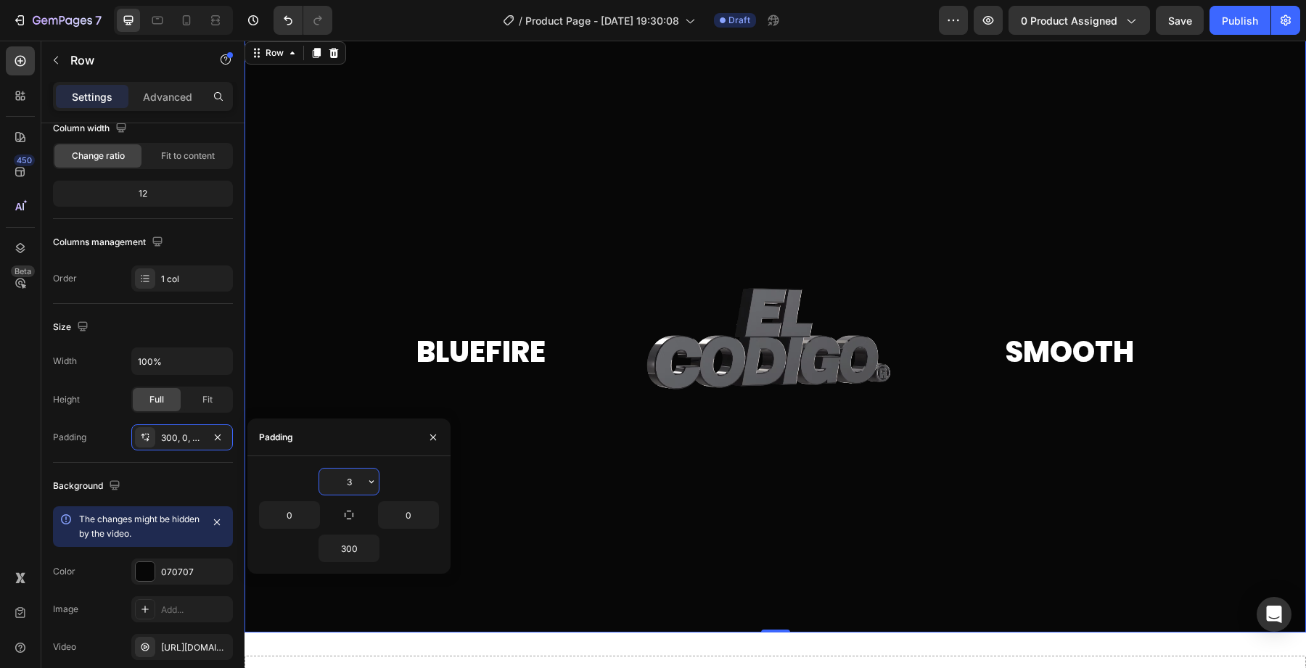
scroll to position [15, 0]
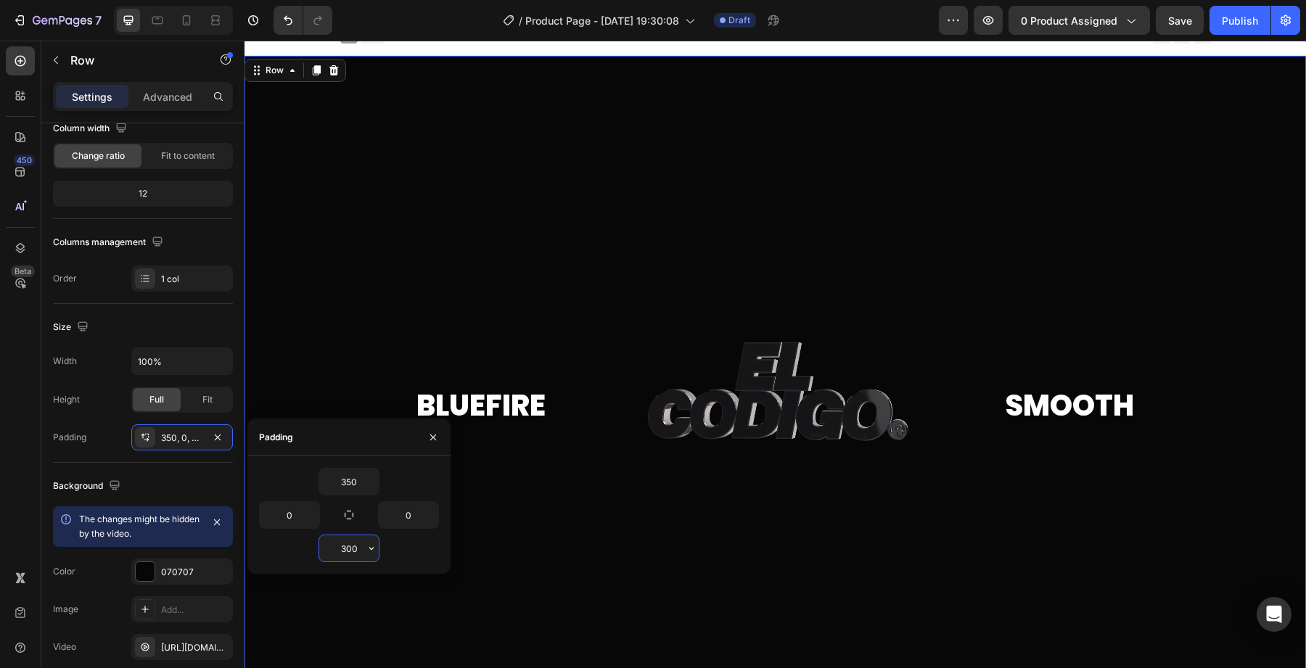
click at [340, 548] on input "300" at bounding box center [348, 548] width 59 height 26
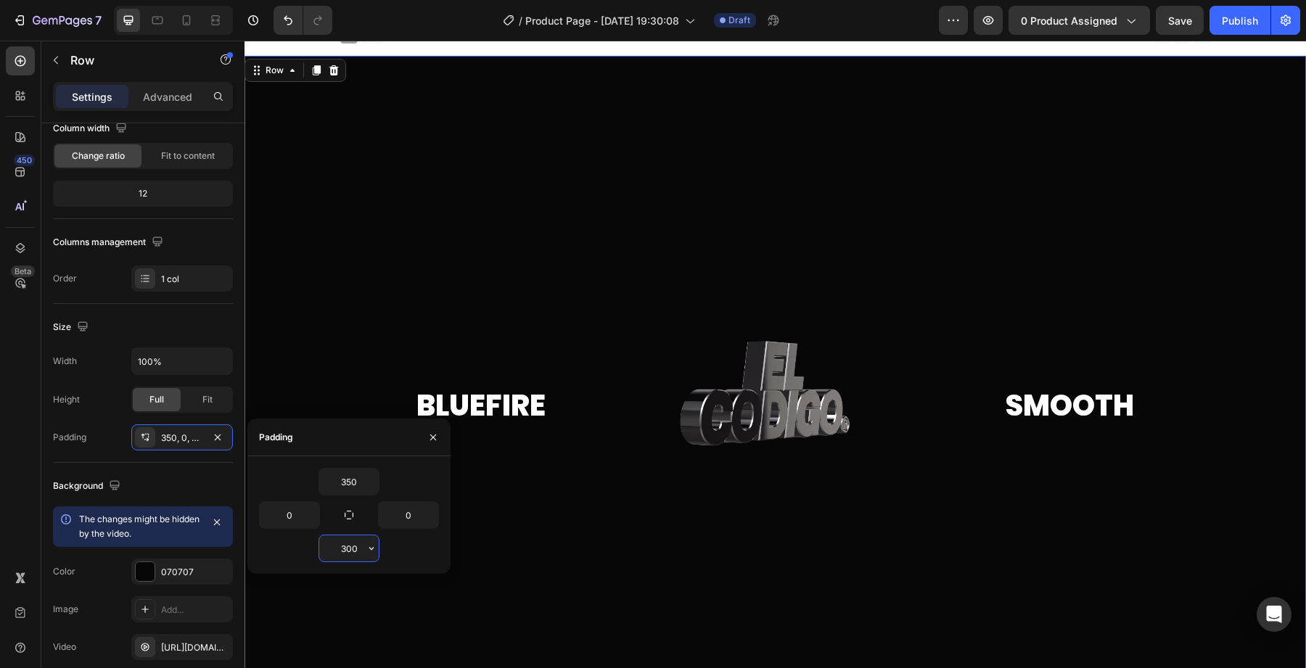
click at [340, 548] on input "300" at bounding box center [348, 548] width 59 height 26
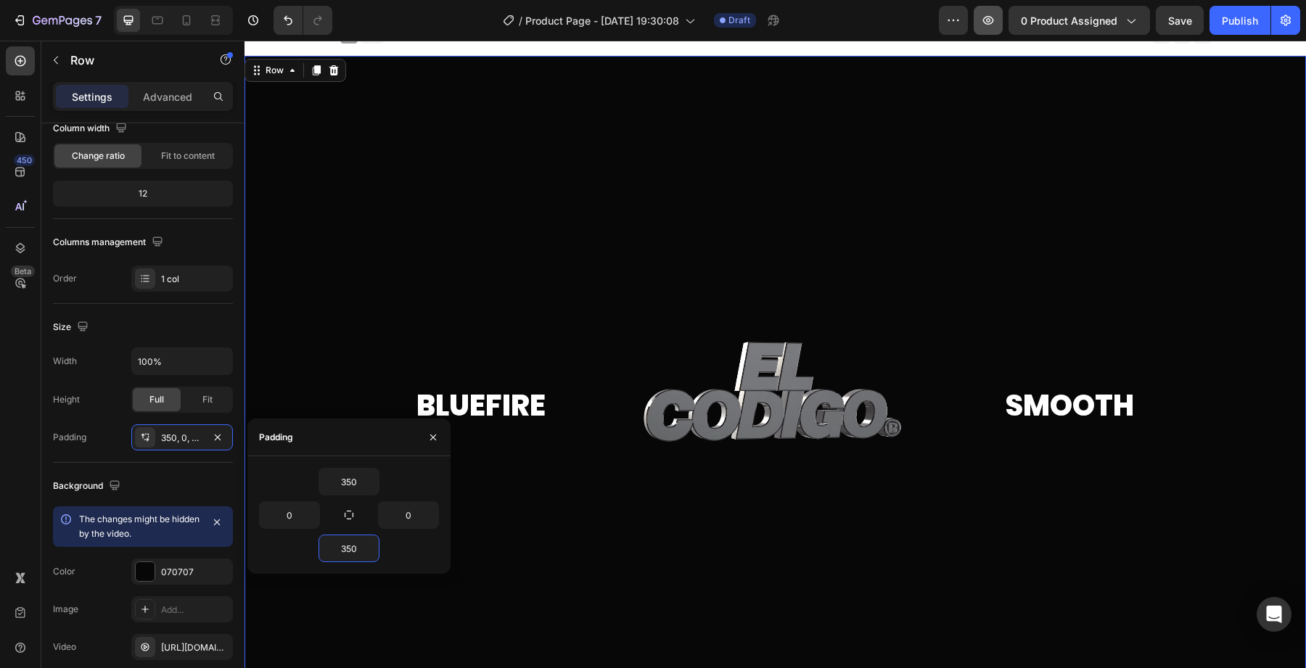
click at [998, 21] on button "button" at bounding box center [987, 20] width 29 height 29
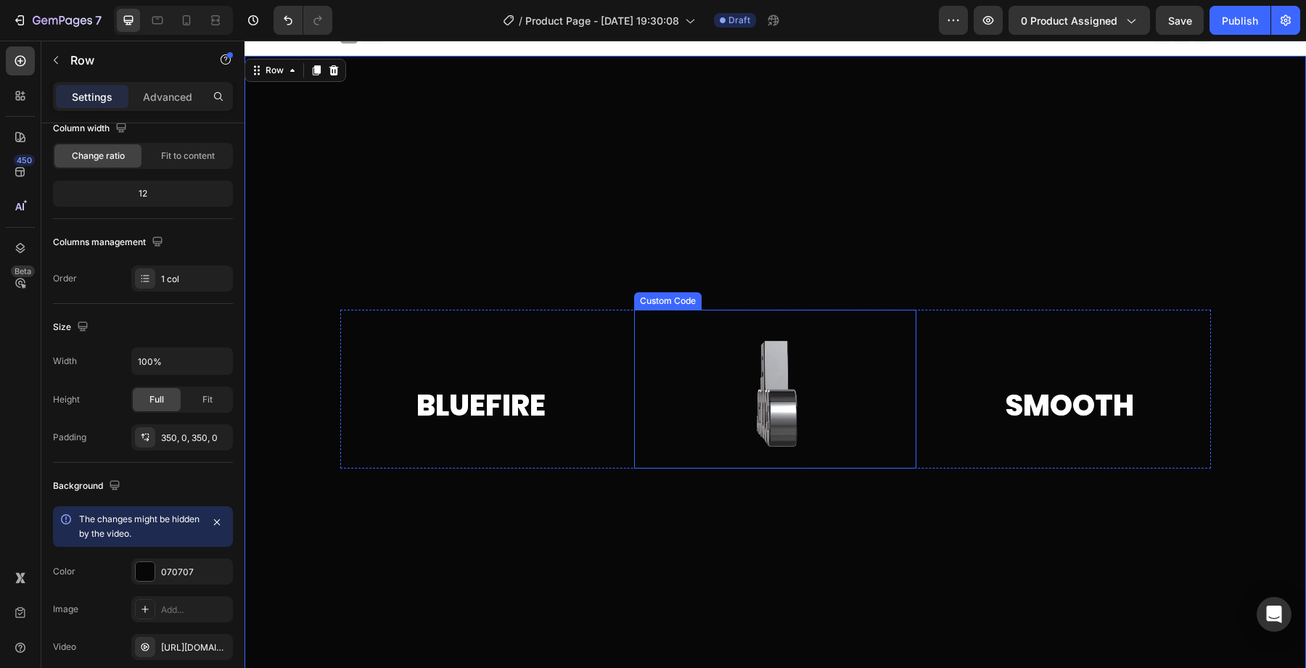
click at [754, 416] on video at bounding box center [775, 389] width 282 height 159
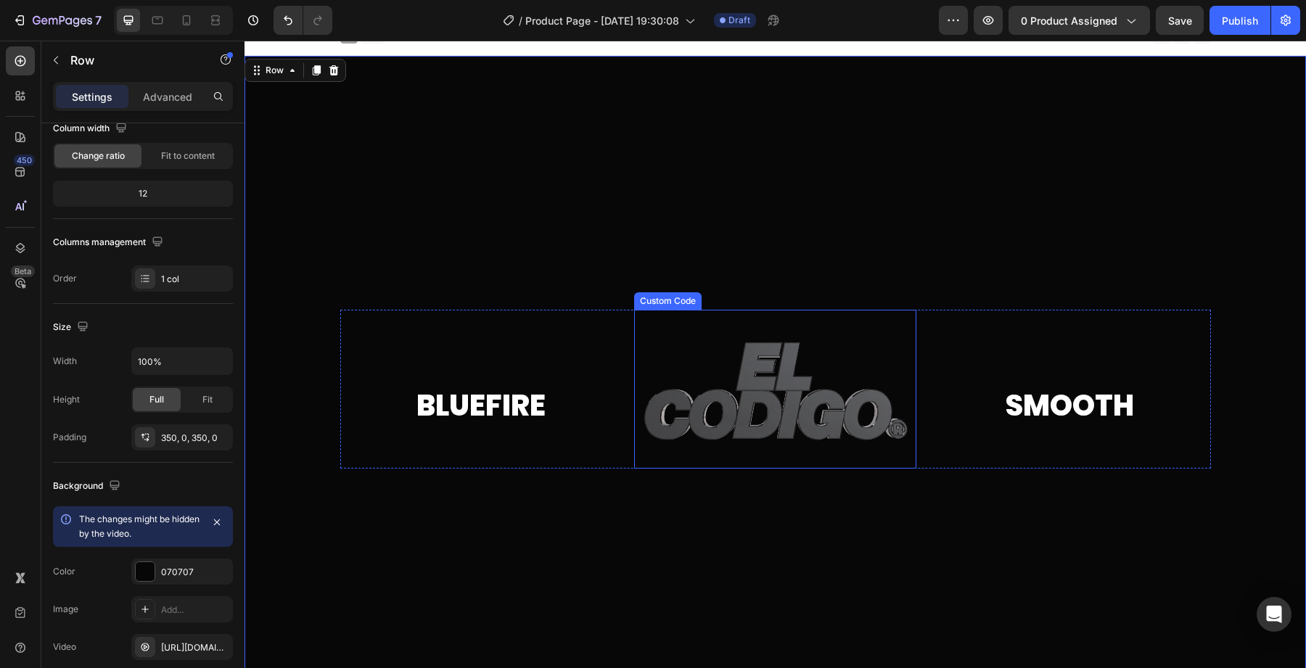
scroll to position [0, 0]
